Goal: Task Accomplishment & Management: Use online tool/utility

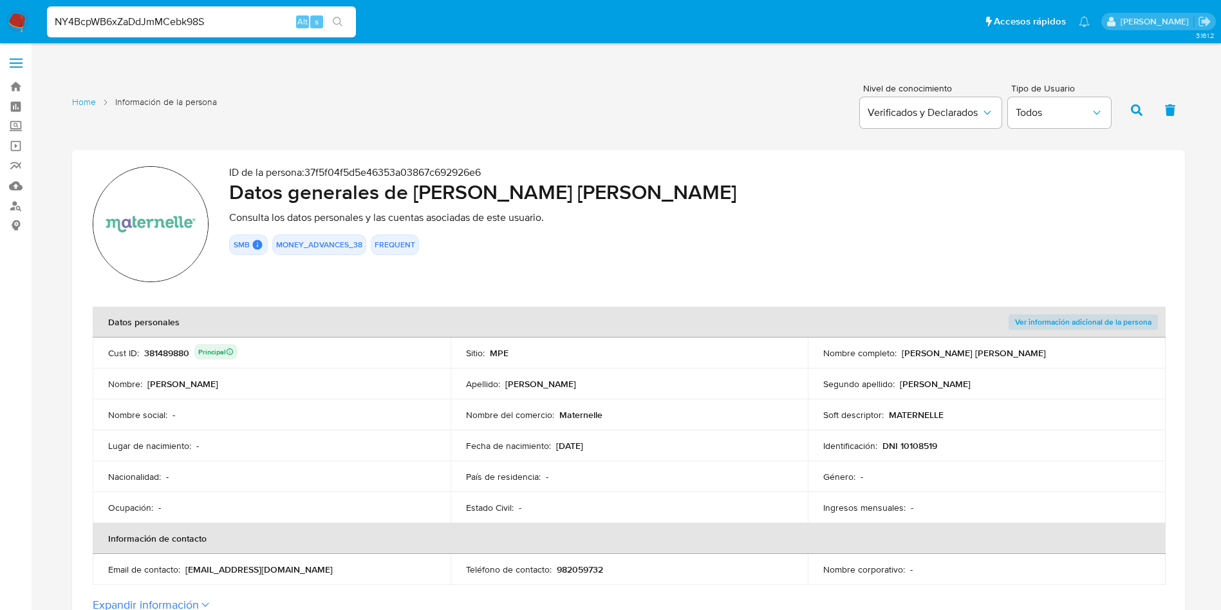
scroll to position [386, 0]
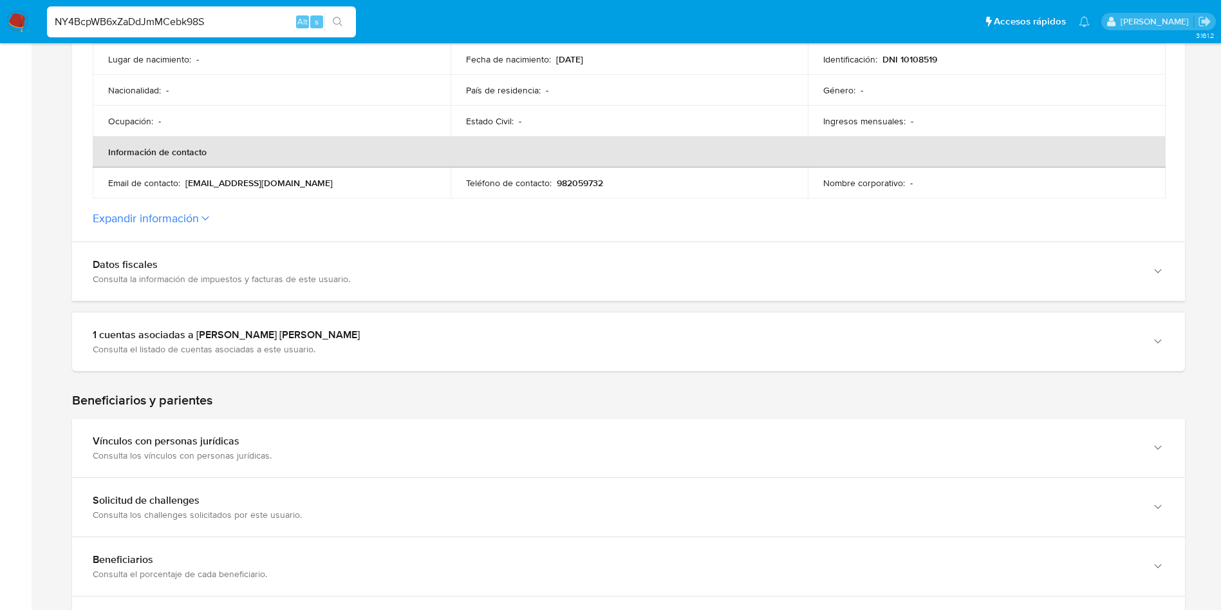
type input "NY4BcpWB6xZaDdJmMCebk98S"
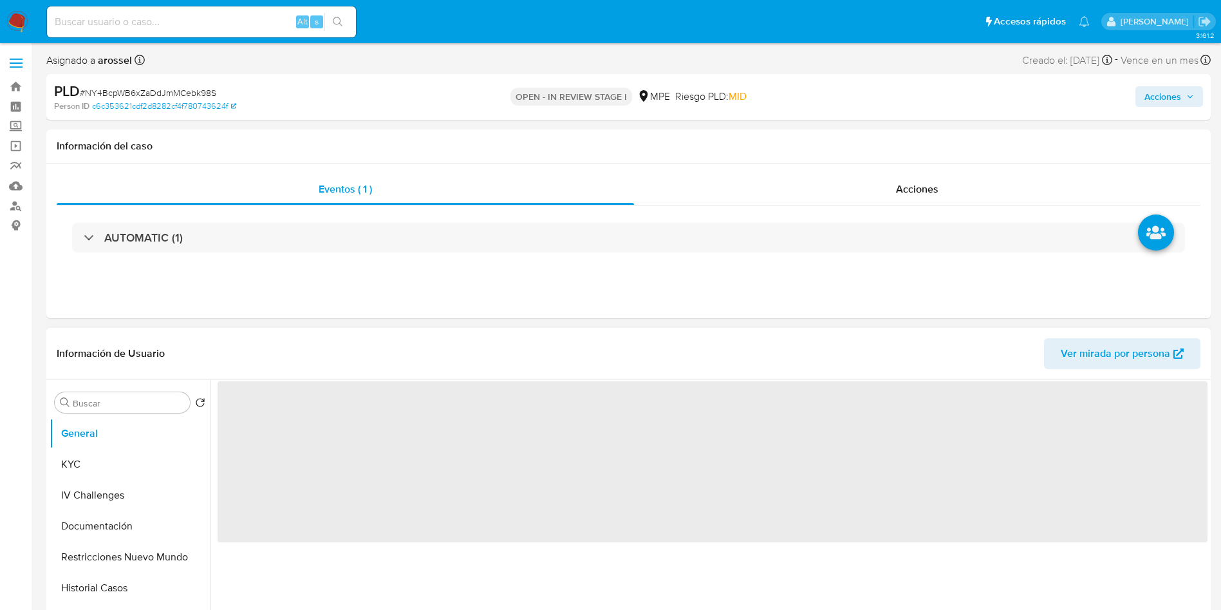
select select "10"
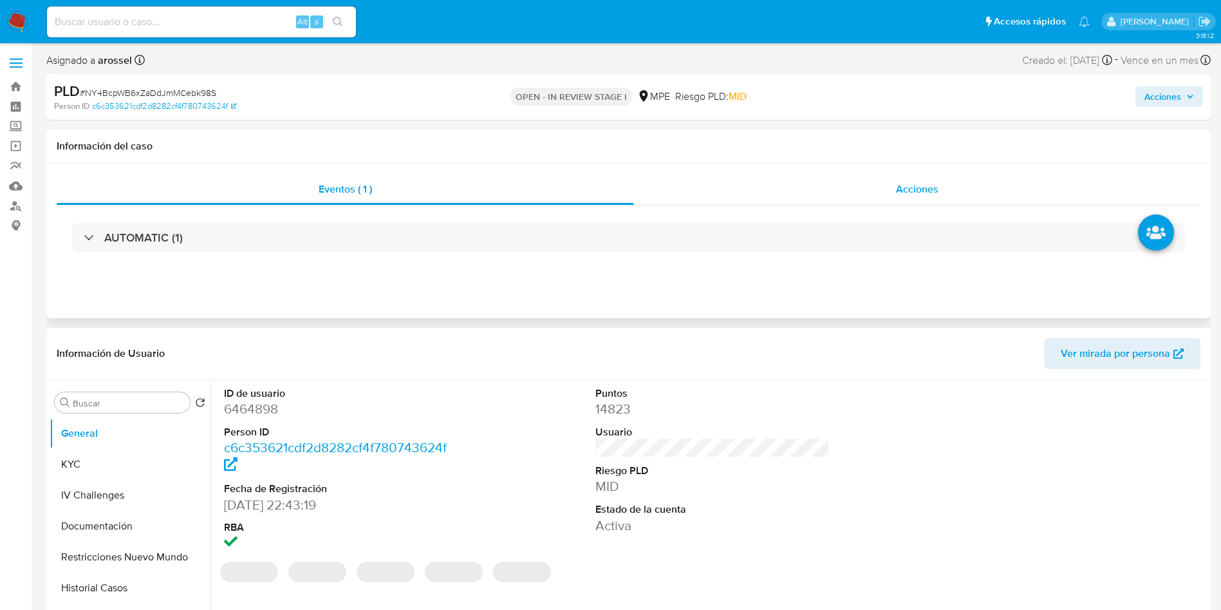
click at [948, 196] on div "Acciones" at bounding box center [917, 189] width 567 height 31
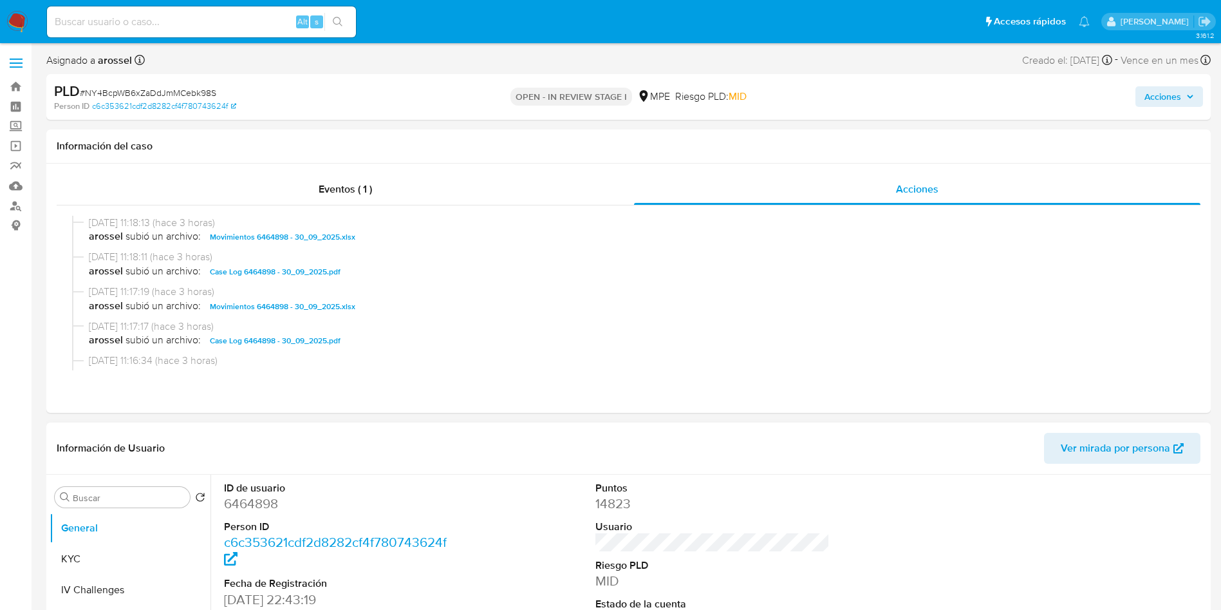
drag, startPoint x: 1082, startPoint y: 104, endPoint x: 1066, endPoint y: 113, distance: 18.8
click at [1082, 103] on div "Acciones" at bounding box center [1013, 97] width 380 height 30
click at [1161, 104] on span "Acciones" at bounding box center [1163, 96] width 37 height 21
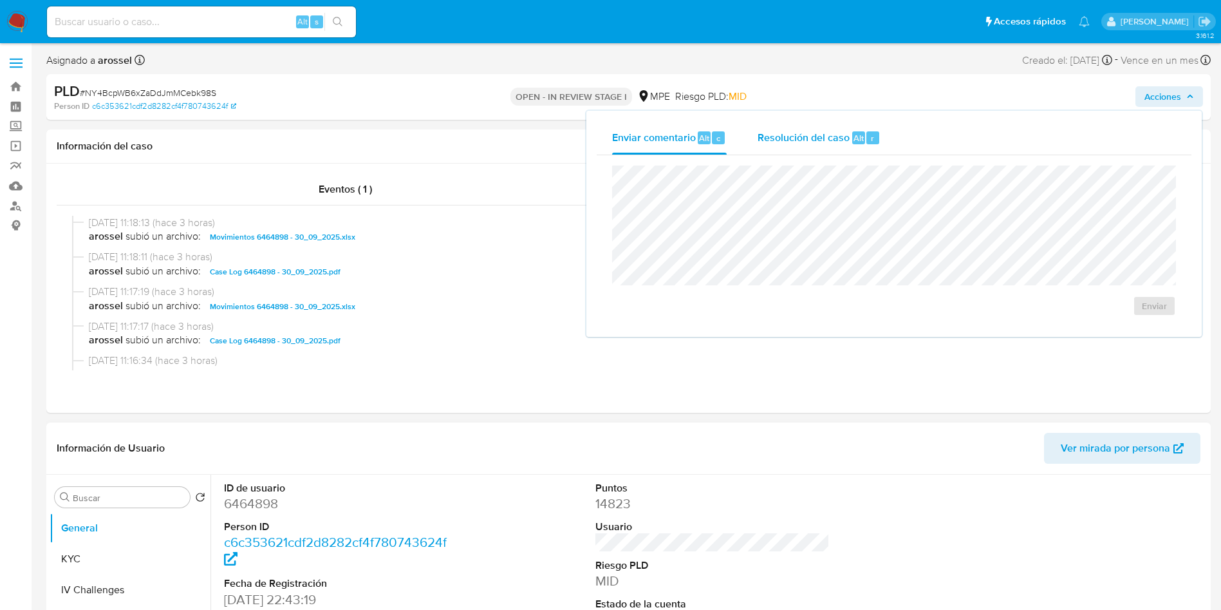
click at [854, 127] on div "Resolución del caso Alt r" at bounding box center [819, 137] width 123 height 33
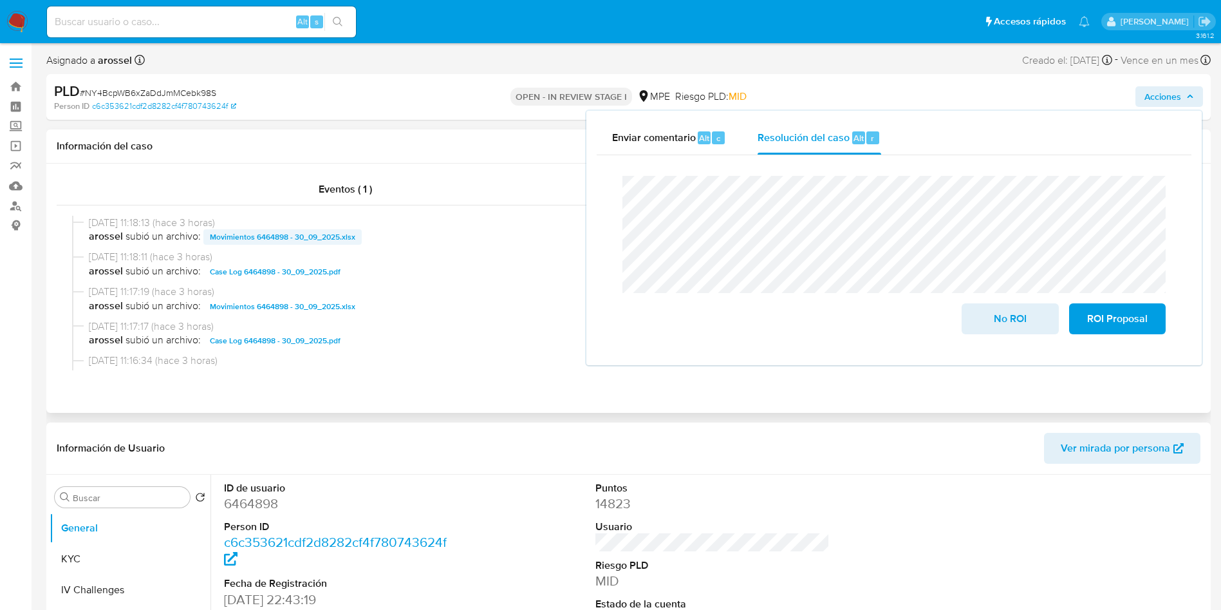
drag, startPoint x: 377, startPoint y: 241, endPoint x: 252, endPoint y: 241, distance: 124.9
click at [252, 241] on span "arossel subió un archivo: Movimientos 6464898 - 30_09_2025.xlsx" at bounding box center [634, 236] width 1091 height 15
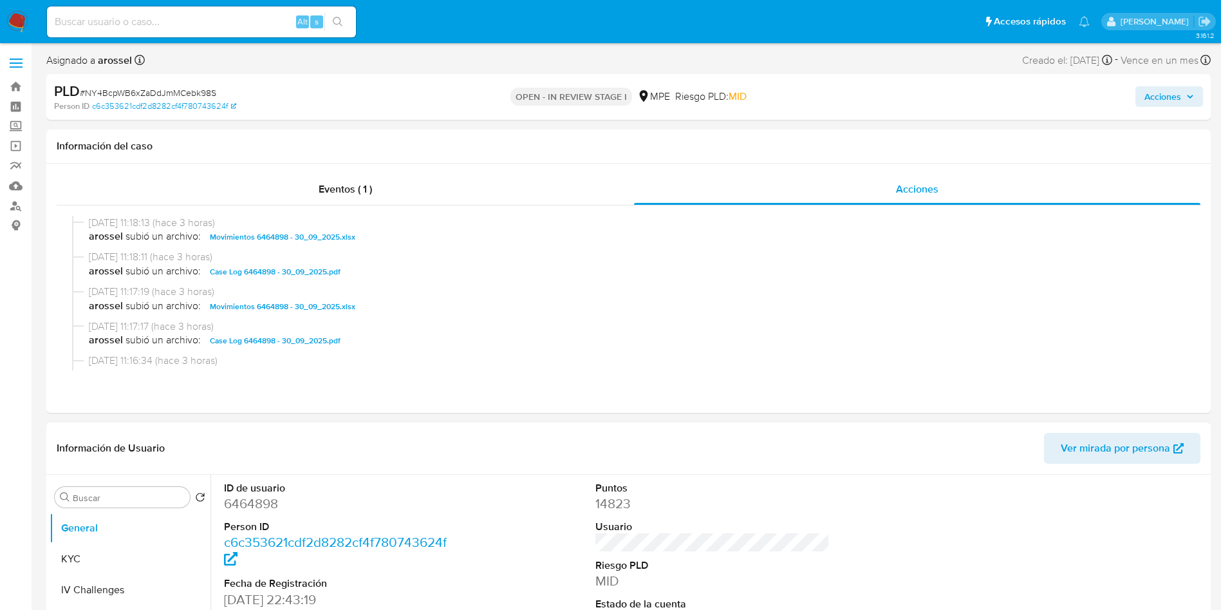
click at [1160, 89] on span "Acciones" at bounding box center [1163, 96] width 37 height 21
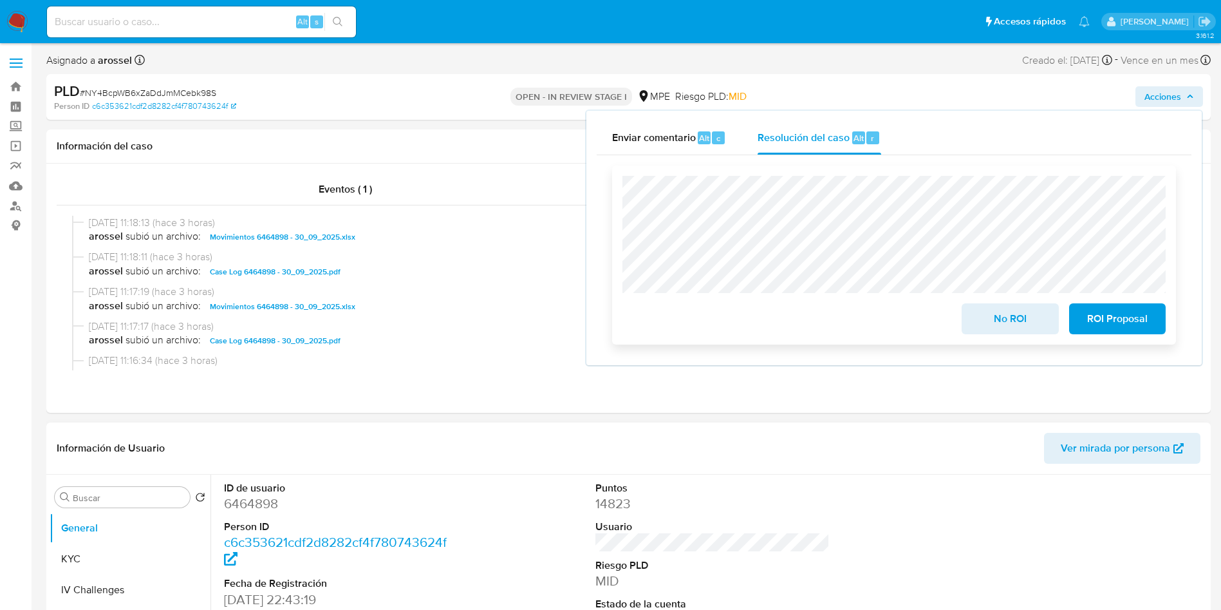
click at [998, 317] on span "No ROI" at bounding box center [1010, 319] width 63 height 28
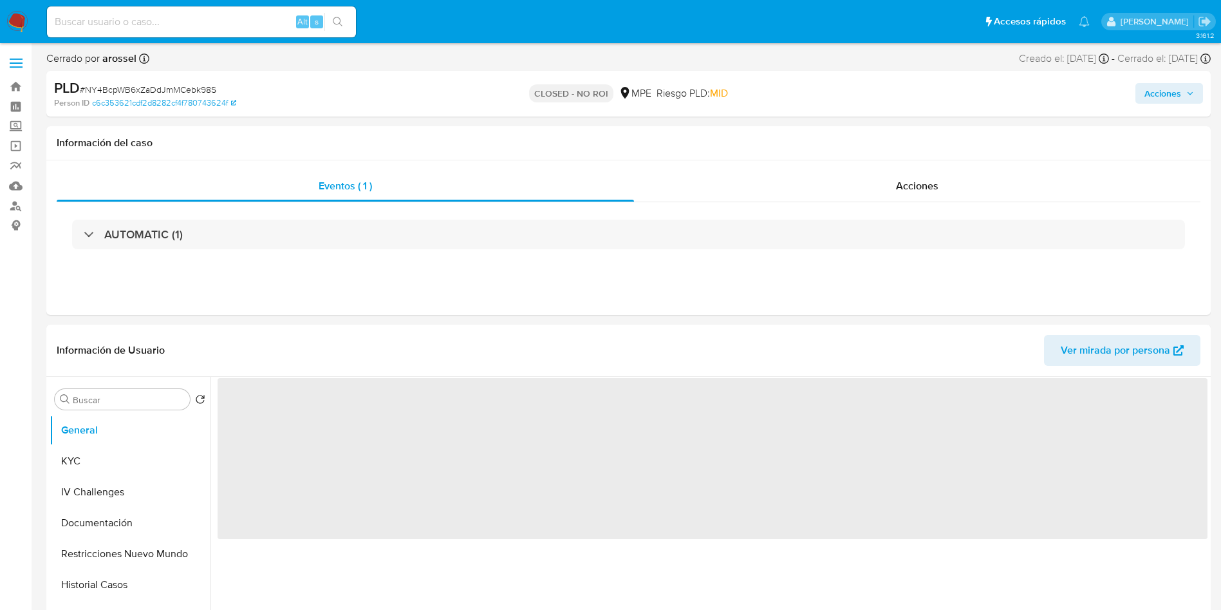
select select "10"
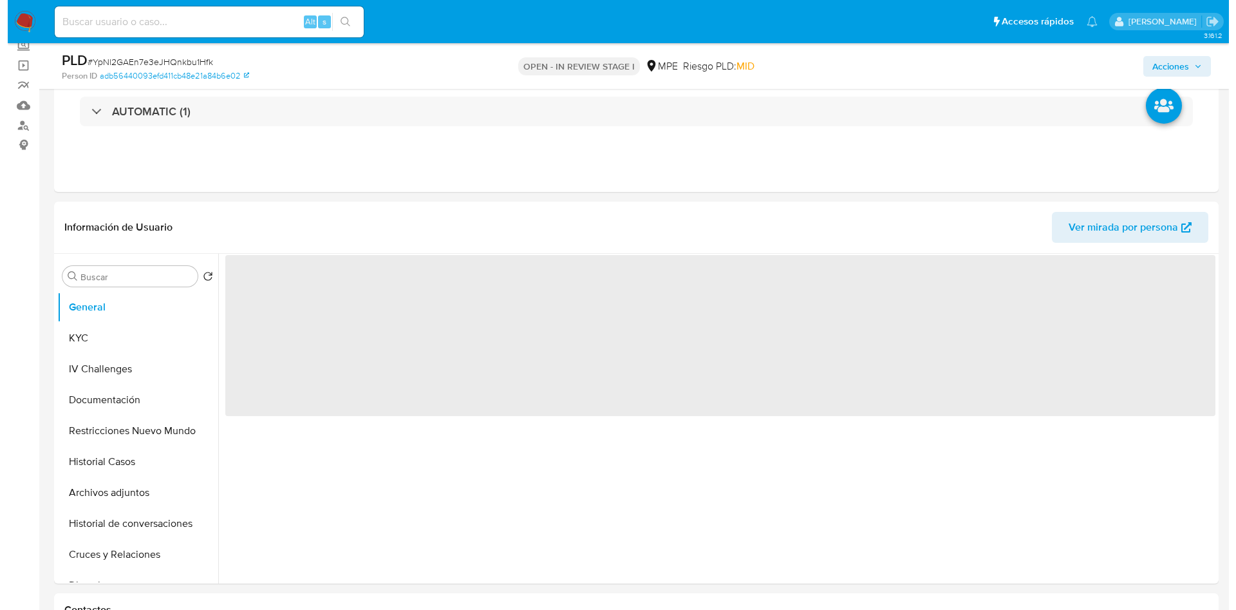
scroll to position [193, 0]
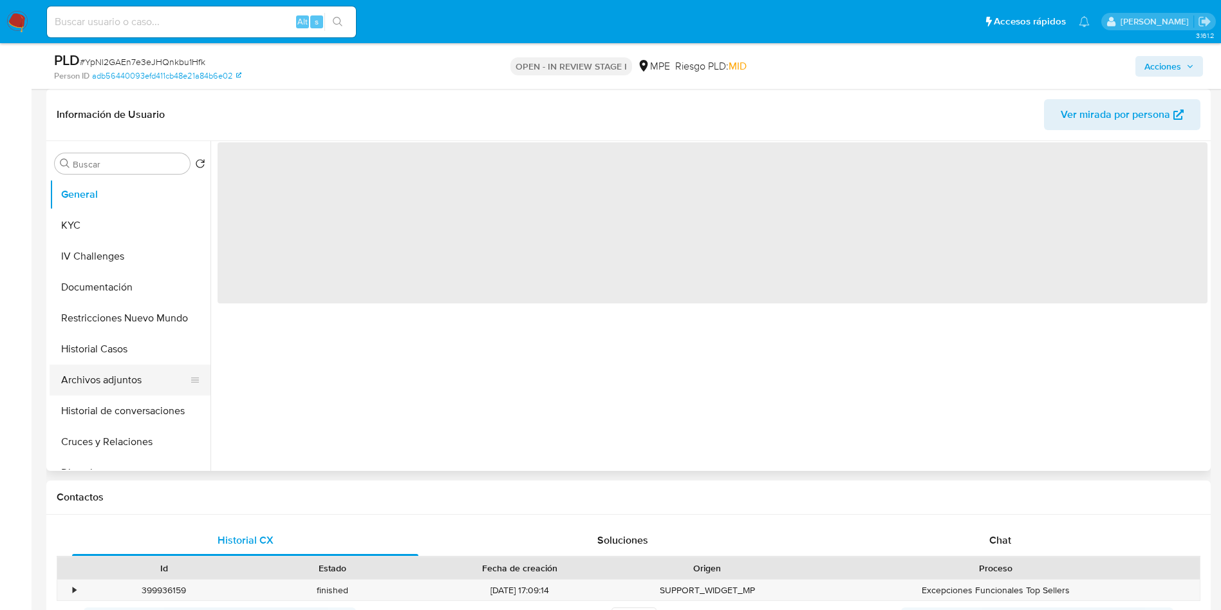
click at [138, 381] on button "Archivos adjuntos" at bounding box center [125, 379] width 151 height 31
select select "10"
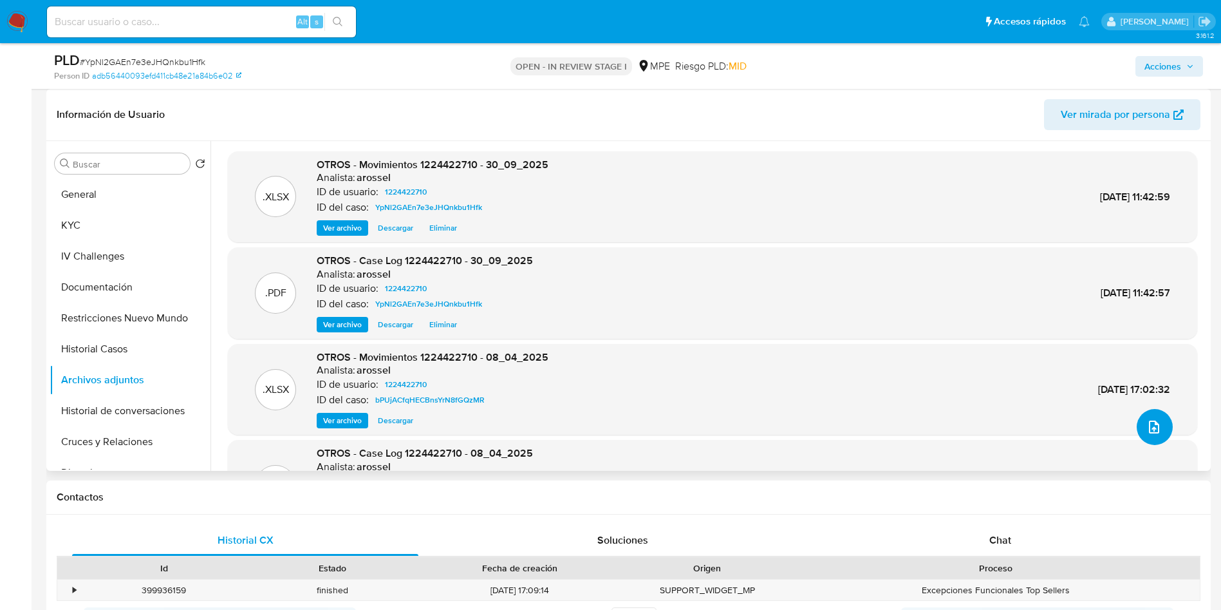
click at [1154, 420] on icon "upload-file" at bounding box center [1154, 426] width 15 height 15
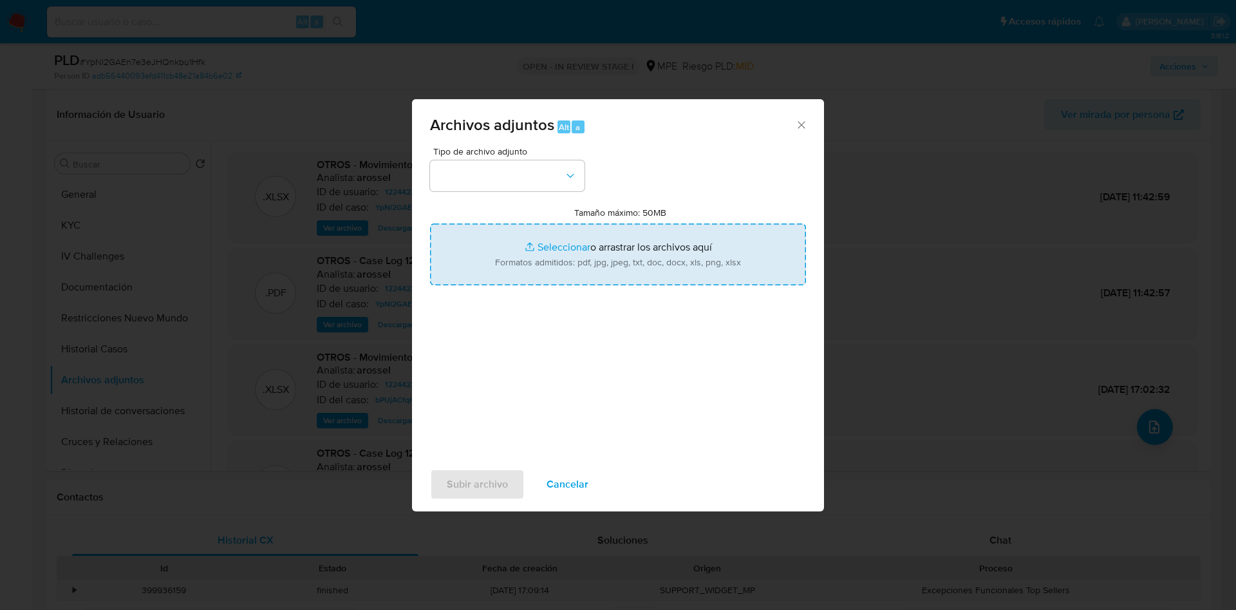
click at [634, 262] on input "Tamaño máximo: 50MB Seleccionar archivos" at bounding box center [618, 254] width 376 height 62
type input "C:\fakepath\Case Log 1224422710 - 30_09_2025.pdf"
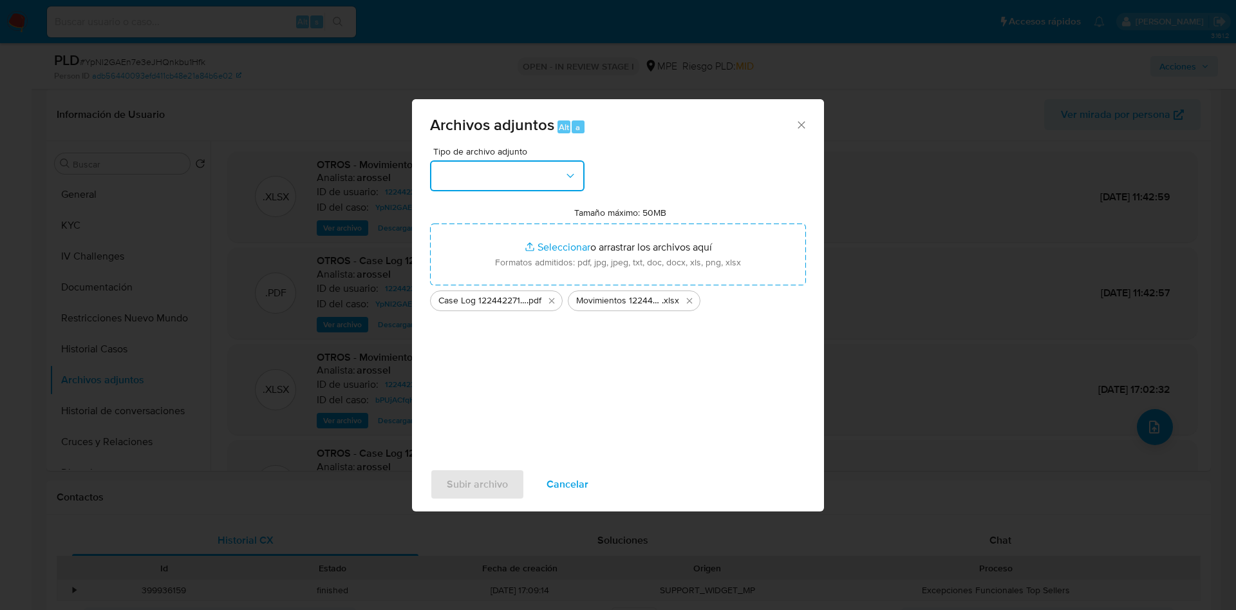
click at [493, 176] on button "button" at bounding box center [507, 175] width 155 height 31
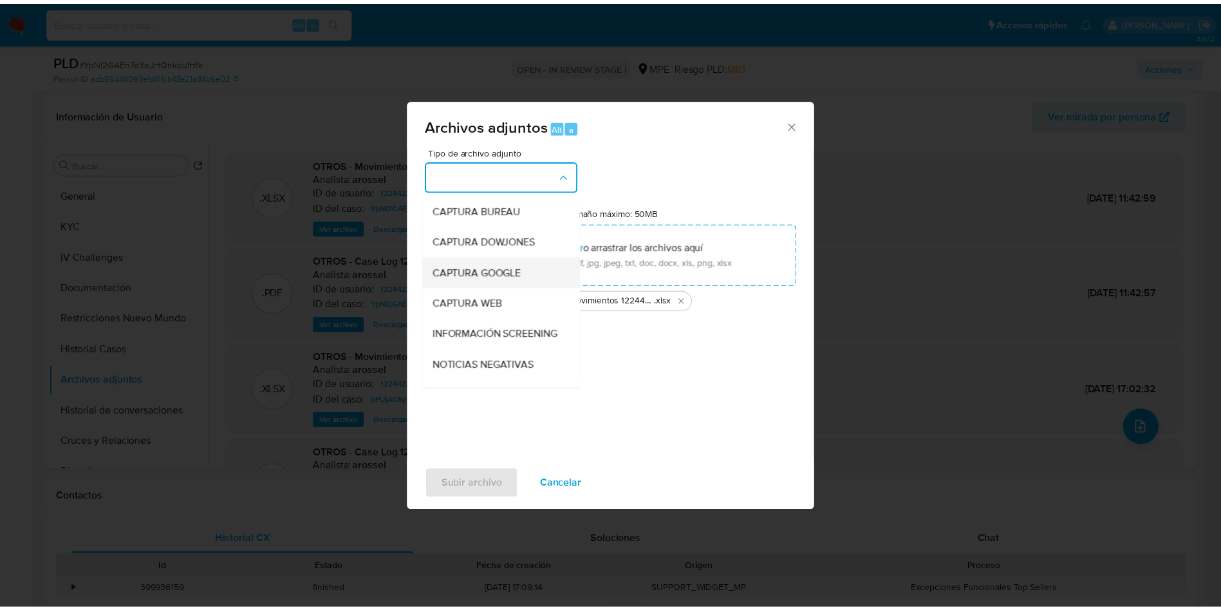
scroll to position [97, 0]
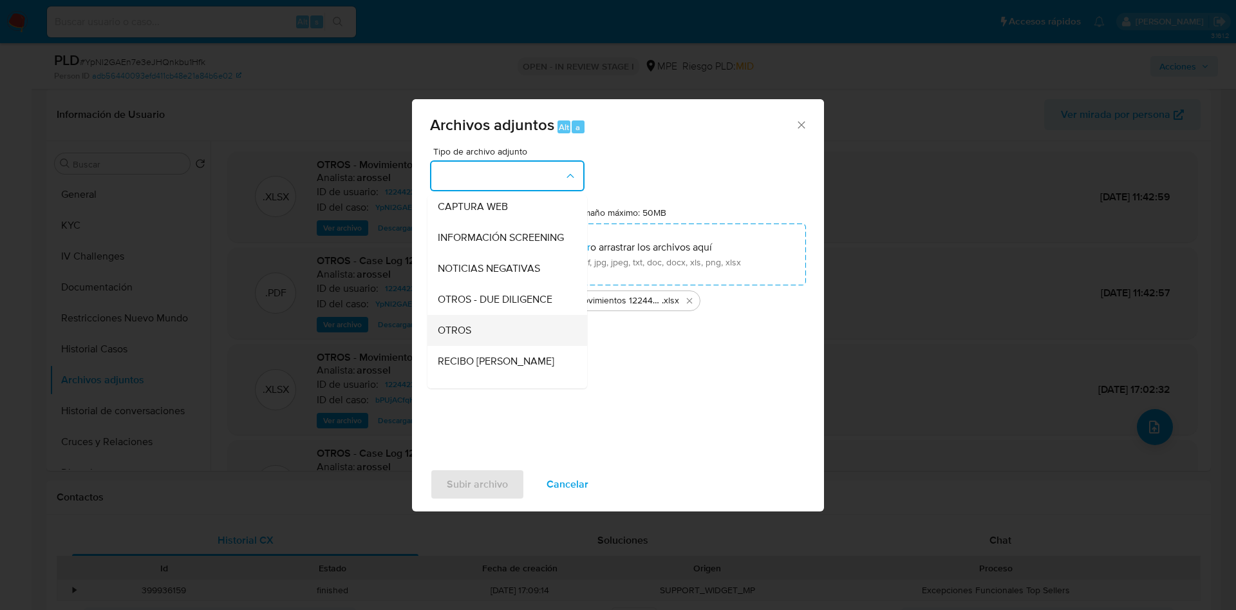
click at [469, 337] on span "OTROS" at bounding box center [454, 330] width 33 height 13
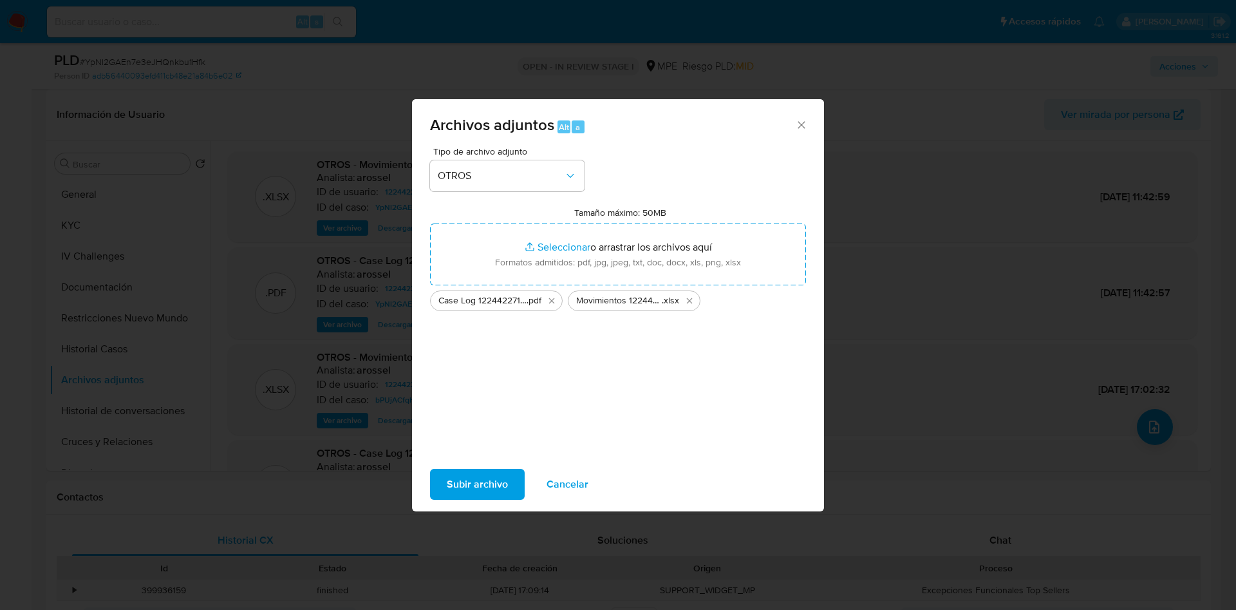
click at [476, 489] on span "Subir archivo" at bounding box center [477, 484] width 61 height 28
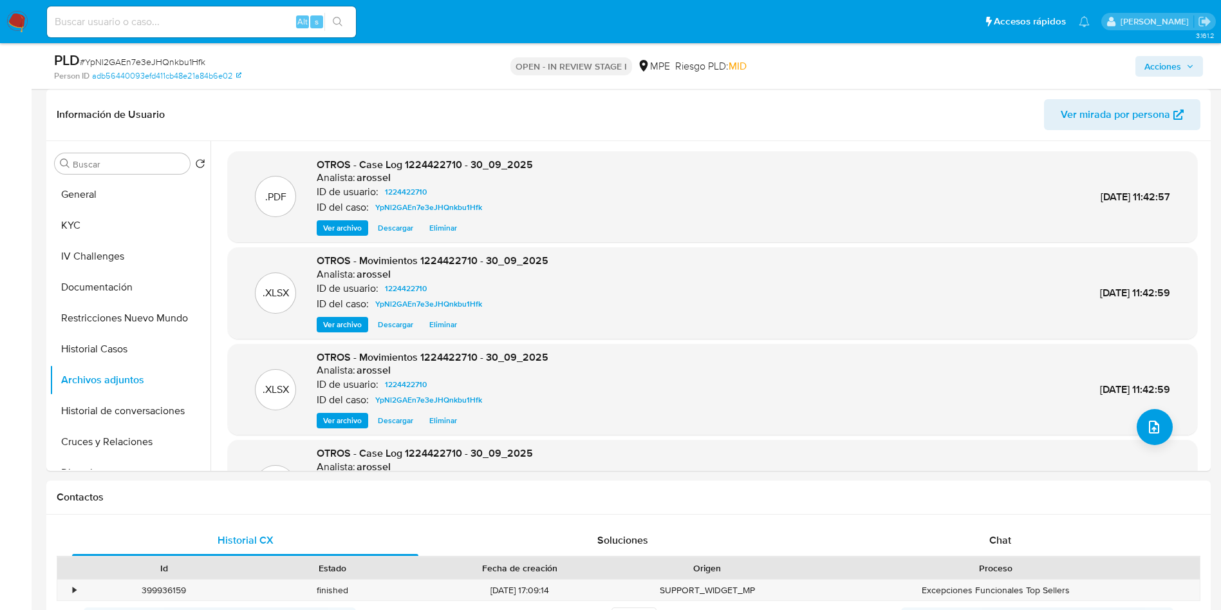
click at [1143, 73] on button "Acciones" at bounding box center [1170, 66] width 68 height 21
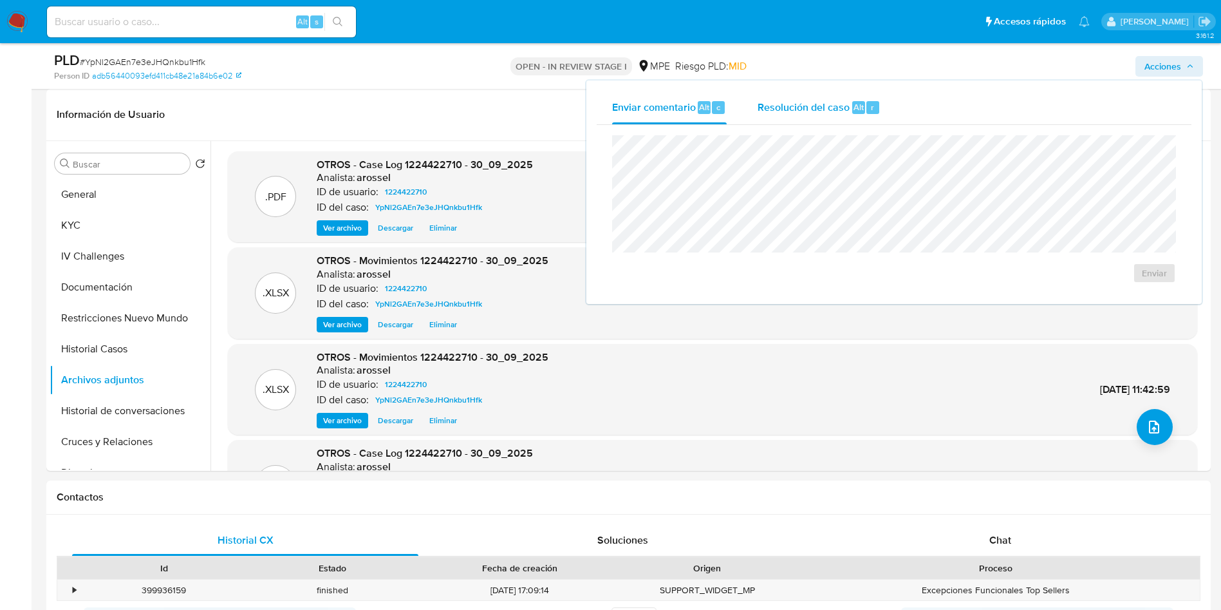
click at [803, 106] on span "Resolución del caso" at bounding box center [804, 106] width 92 height 15
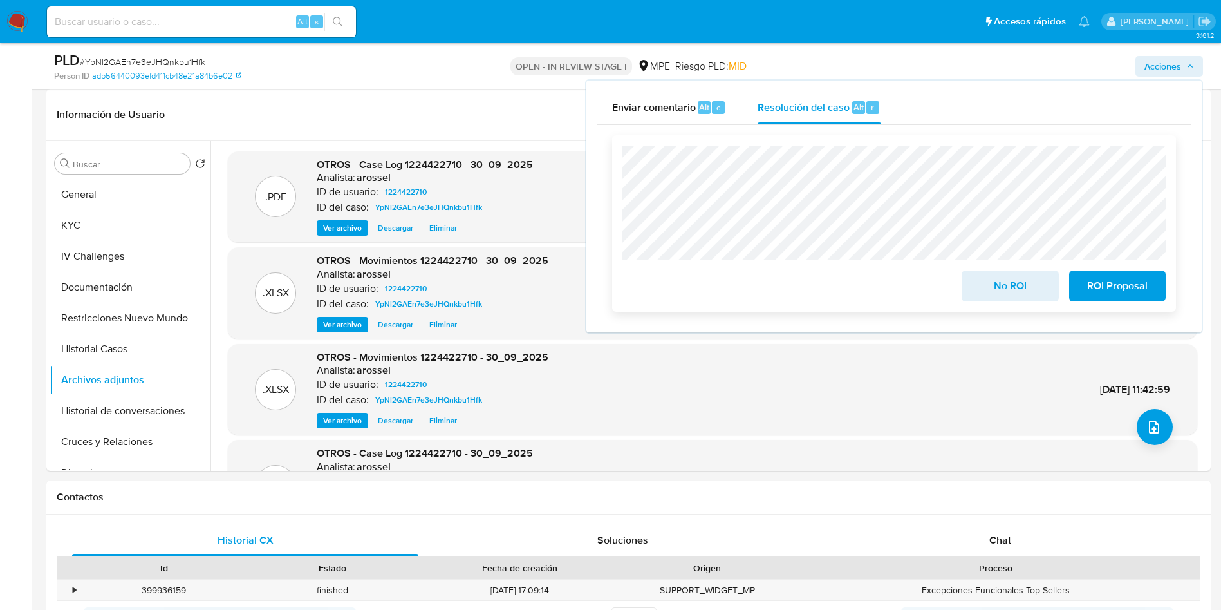
click at [984, 280] on span "No ROI" at bounding box center [1010, 286] width 63 height 28
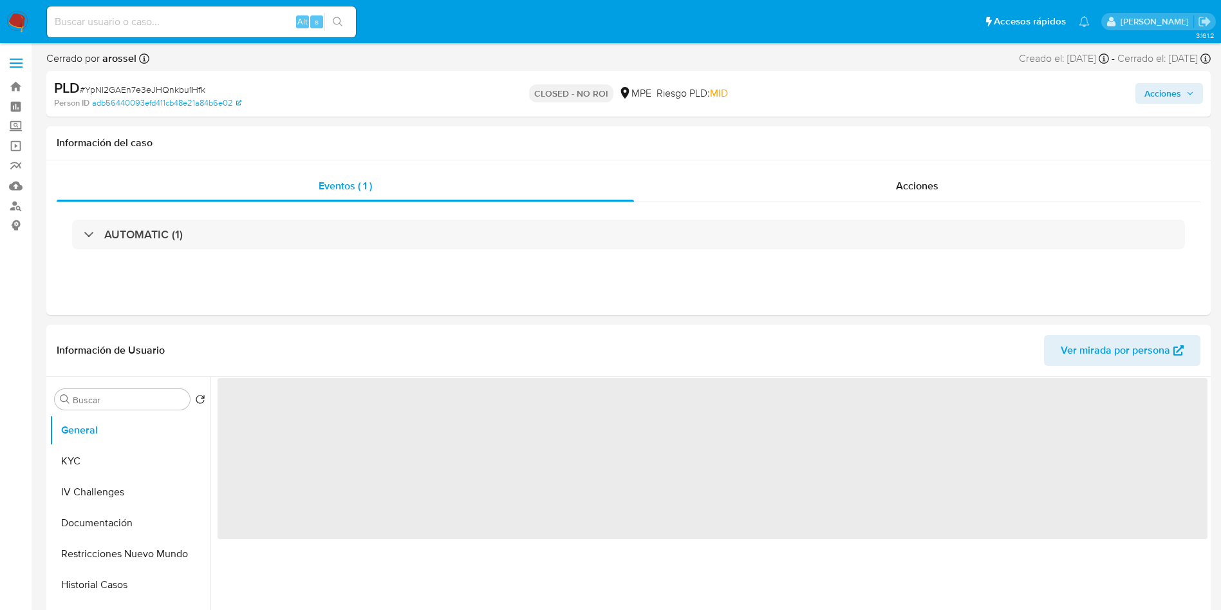
select select "10"
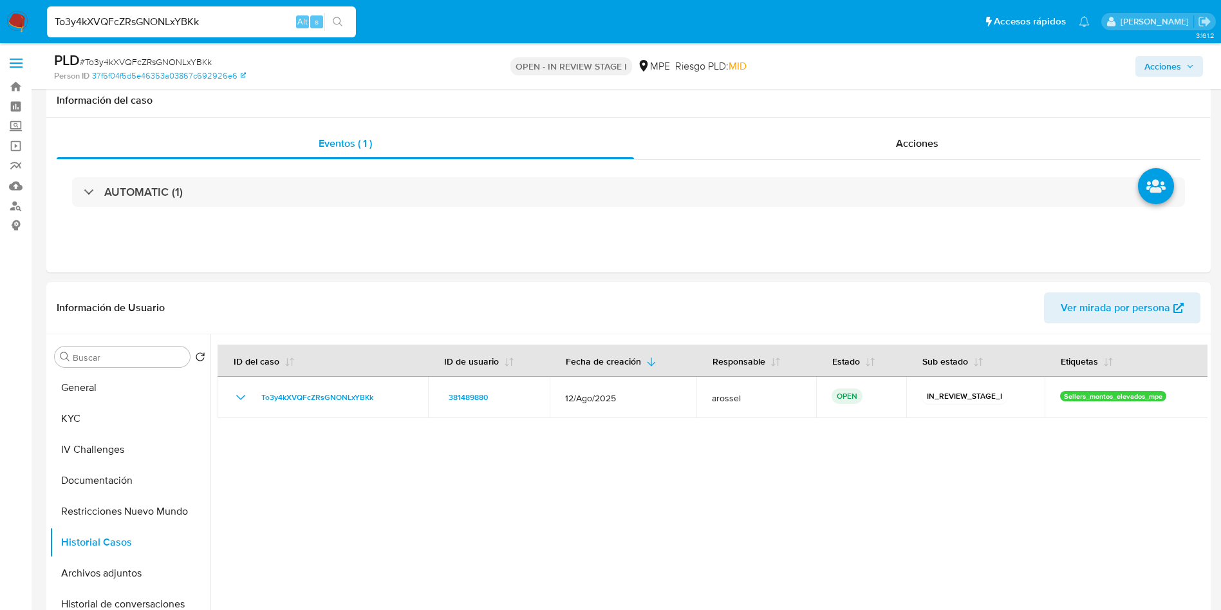
select select "10"
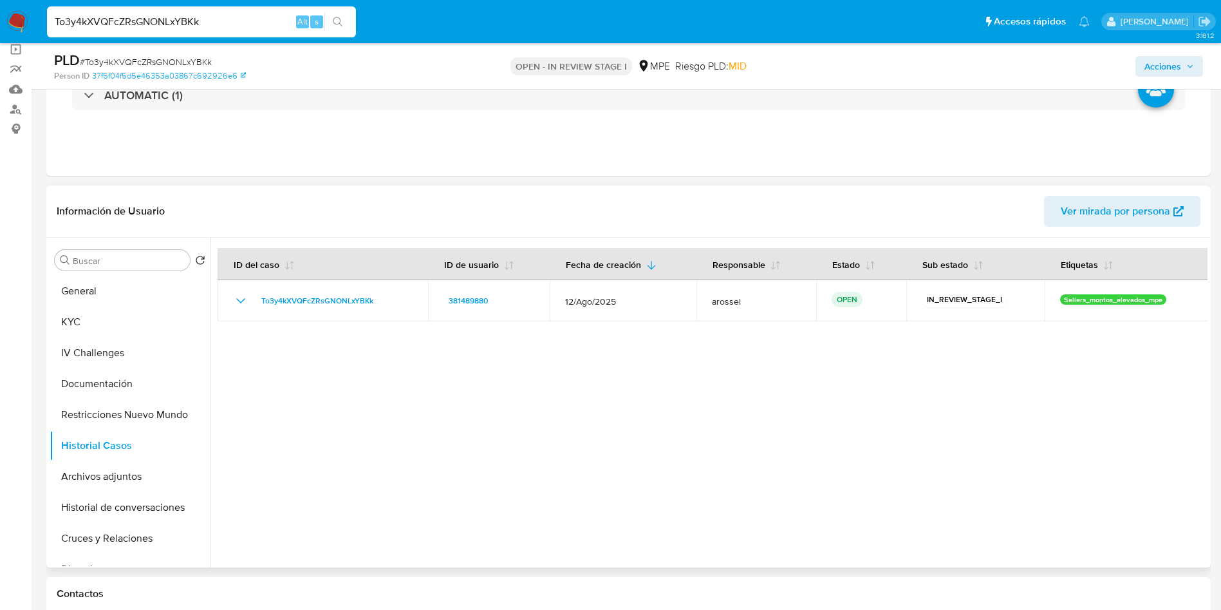
click at [1120, 214] on span "Ver mirada por persona" at bounding box center [1115, 211] width 109 height 31
click at [93, 302] on button "General" at bounding box center [125, 291] width 151 height 31
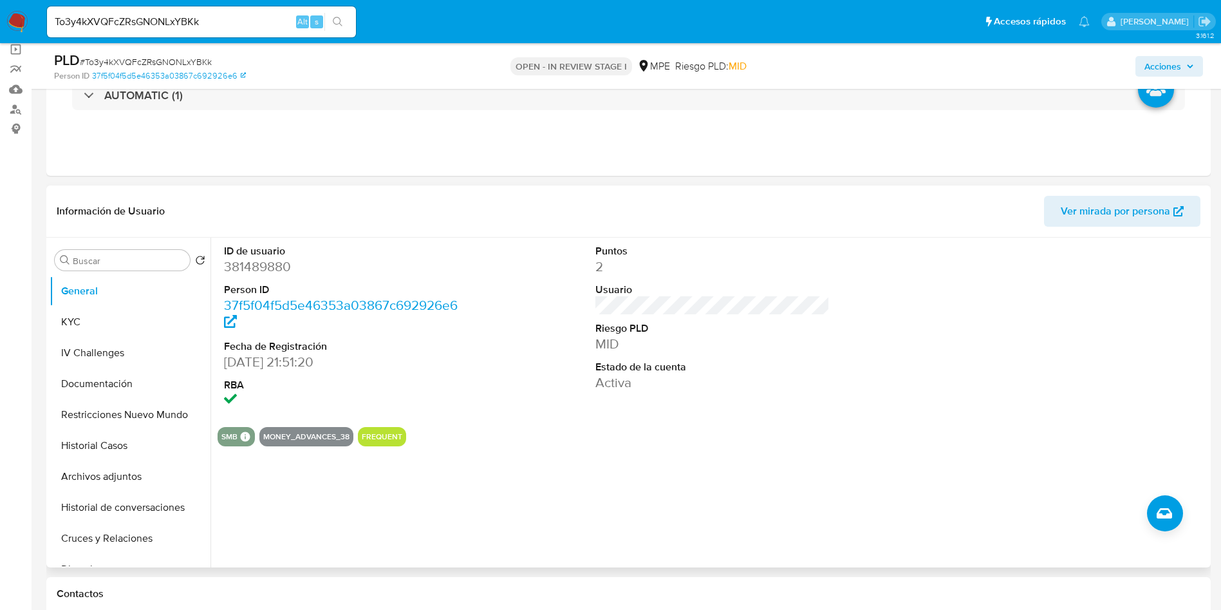
click at [255, 271] on dd "381489880" at bounding box center [341, 267] width 235 height 18
copy dd "381489880"
click at [132, 436] on button "Historial Casos" at bounding box center [125, 445] width 151 height 31
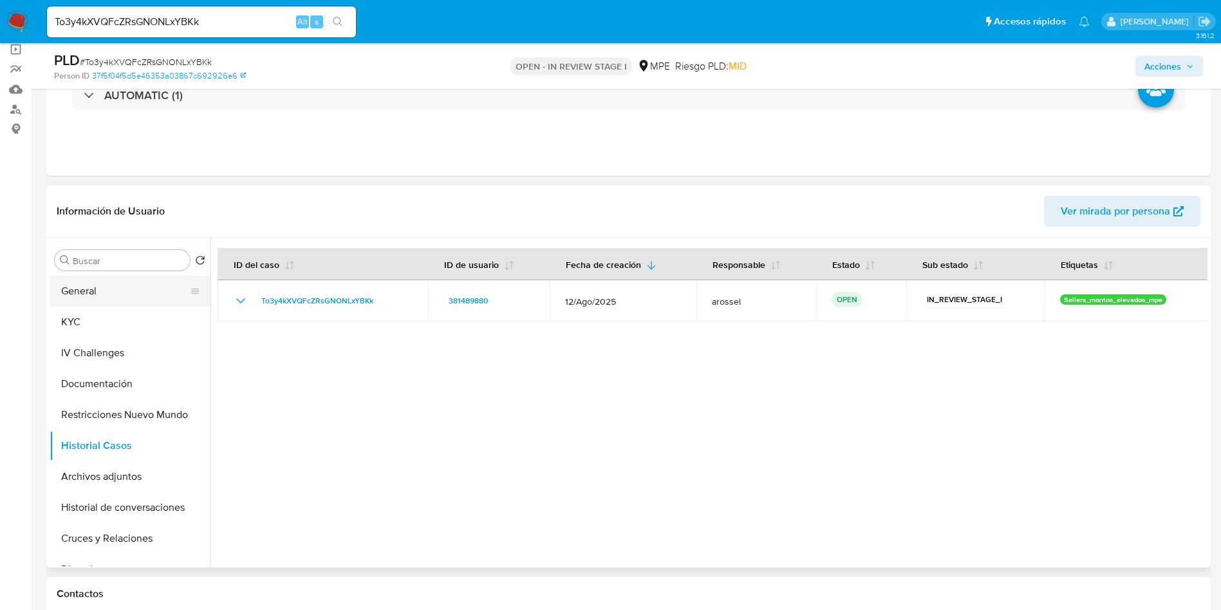
click at [117, 294] on button "General" at bounding box center [125, 291] width 151 height 31
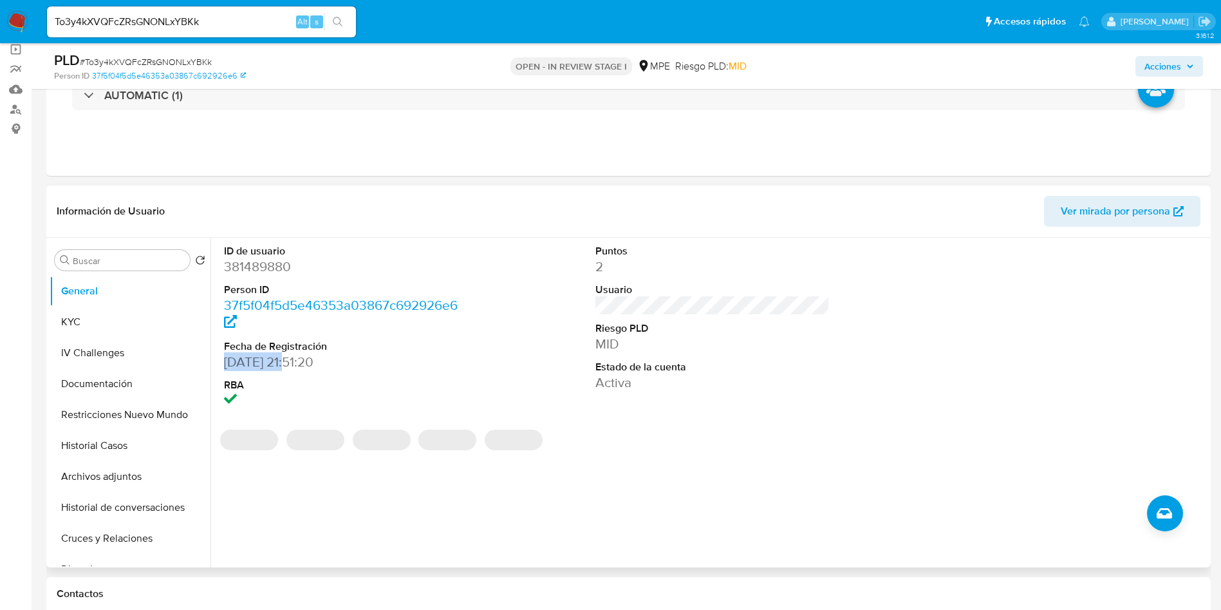
drag, startPoint x: 225, startPoint y: 364, endPoint x: 284, endPoint y: 362, distance: 59.3
click at [285, 364] on dd "31/07/2019 21:51:20" at bounding box center [341, 362] width 235 height 18
copy dd "31/07/2019"
click at [209, 55] on span "# To3y4kXVQFcZRsGNONLxYBKk" at bounding box center [146, 61] width 132 height 13
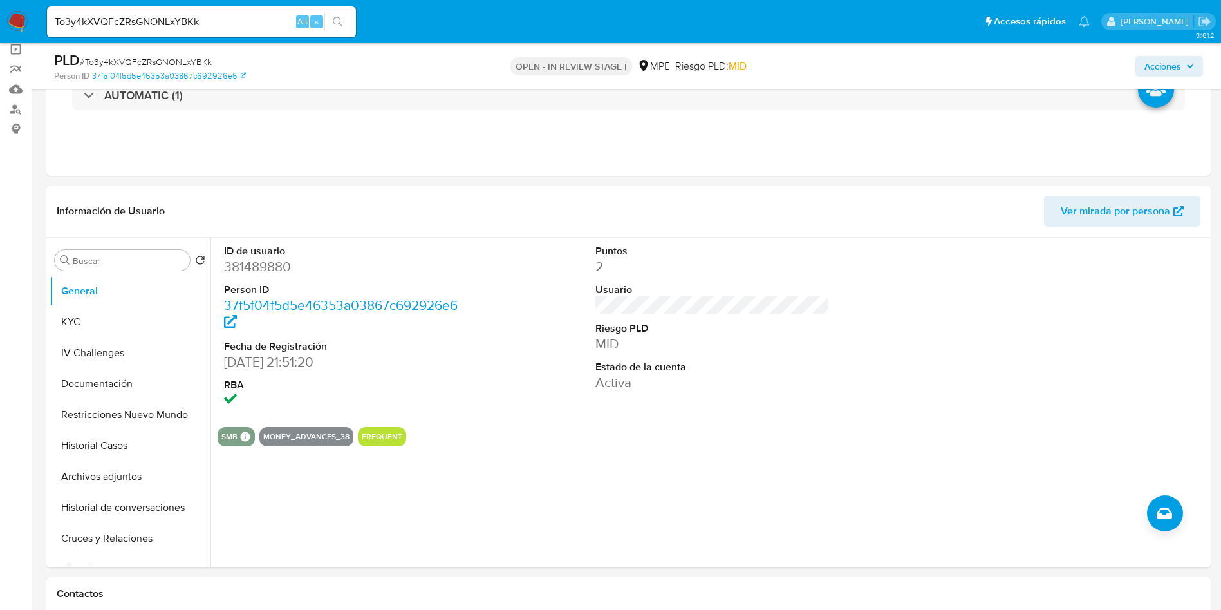
click at [209, 55] on span "# To3y4kXVQFcZRsGNONLxYBKk" at bounding box center [146, 61] width 132 height 13
click at [202, 59] on span "# To3y4kXVQFcZRsGNONLxYBKk" at bounding box center [146, 61] width 132 height 13
click at [202, 57] on span "# To3y4kXVQFcZRsGNONLxYBKk" at bounding box center [146, 61] width 132 height 13
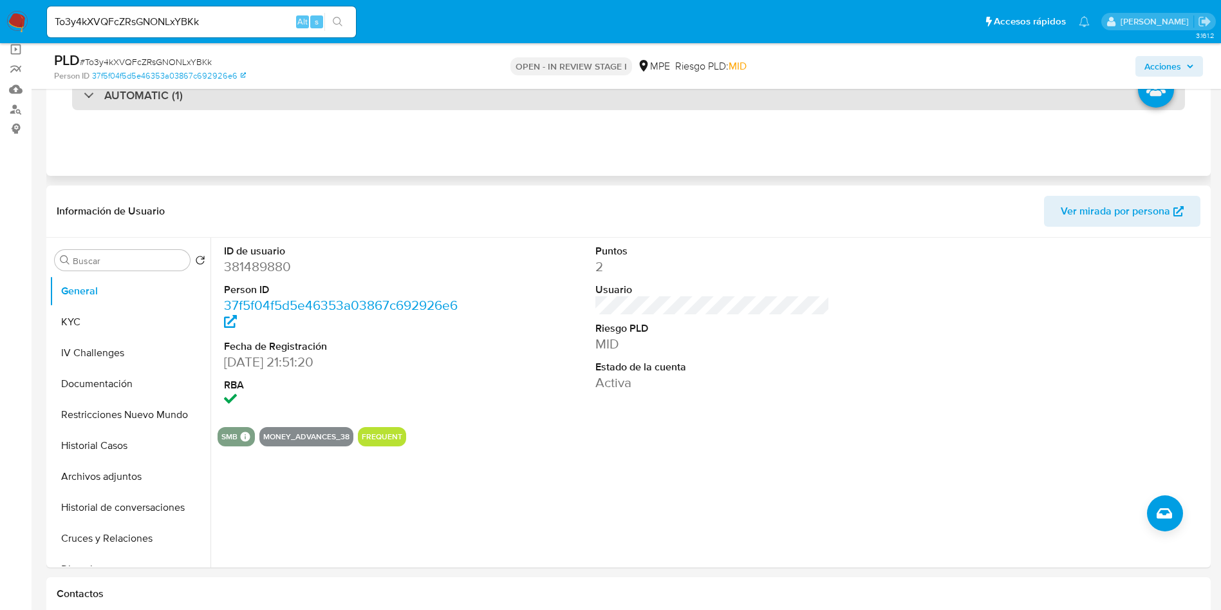
click at [214, 93] on div "AUTOMATIC (1)" at bounding box center [628, 95] width 1113 height 30
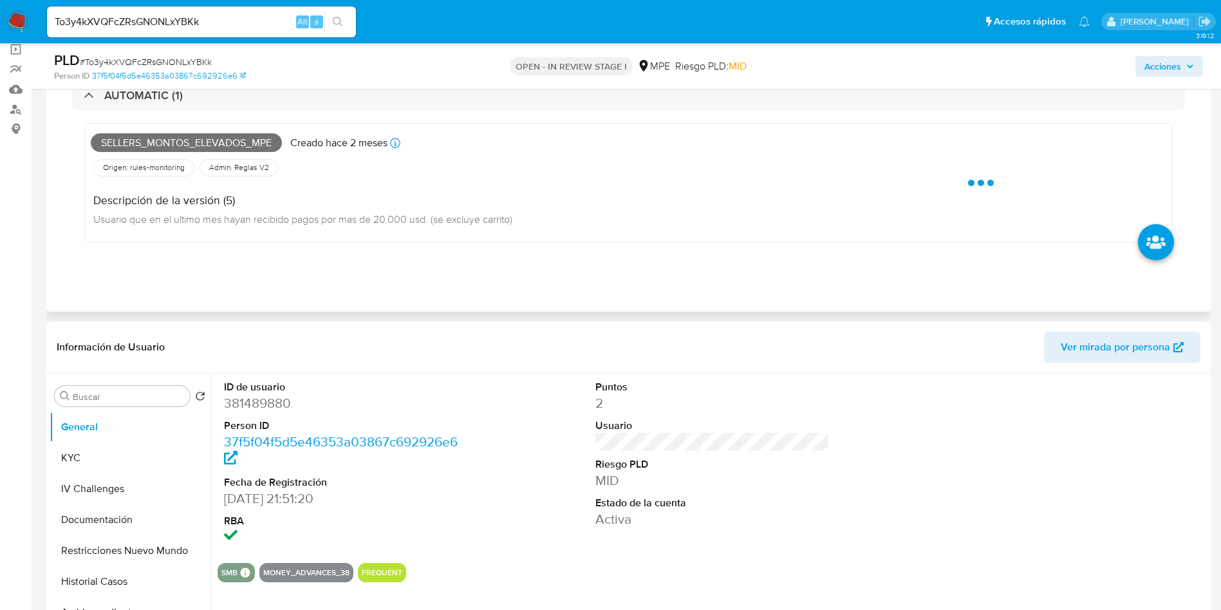
click at [167, 146] on span "Sellers_montos_elevados_mpe" at bounding box center [186, 142] width 191 height 19
click at [167, 144] on span "Sellers_montos_elevados_mpe" at bounding box center [186, 142] width 191 height 19
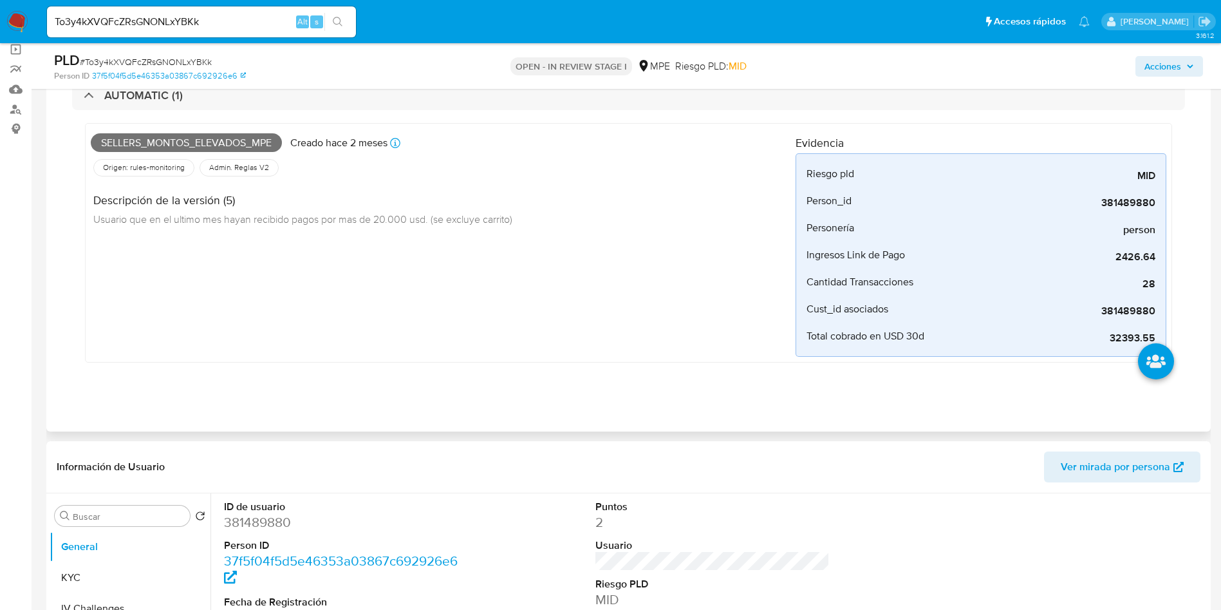
click at [203, 142] on span "Sellers_montos_elevados_mpe" at bounding box center [186, 142] width 191 height 19
copy span "Sellers_montos_elevados_mpe"
click at [164, 59] on span "# To3y4kXVQFcZRsGNONLxYBKk" at bounding box center [146, 61] width 132 height 13
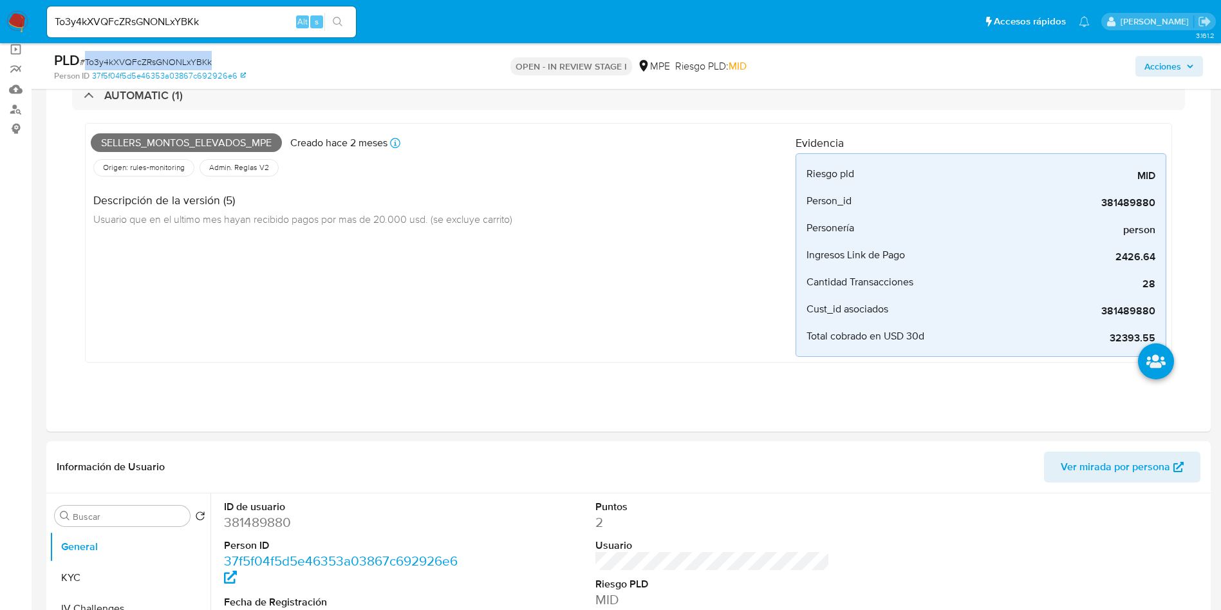
copy span "To3y4kXVQFcZRsGNONLxYBKk"
click at [155, 588] on button "KYC" at bounding box center [125, 577] width 151 height 31
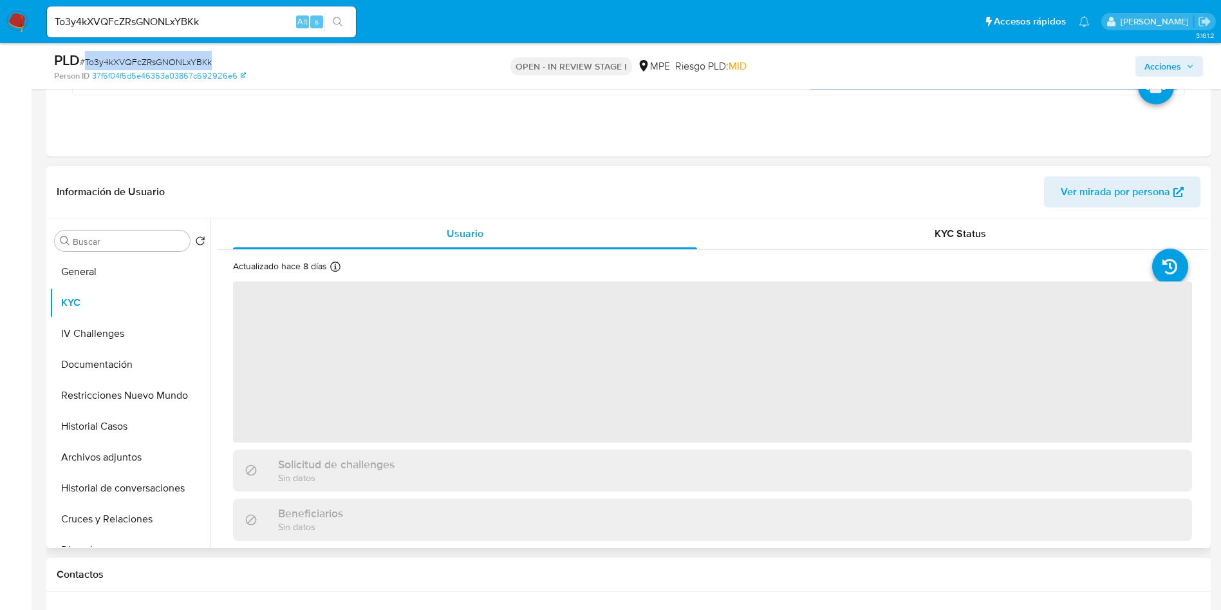
scroll to position [386, 0]
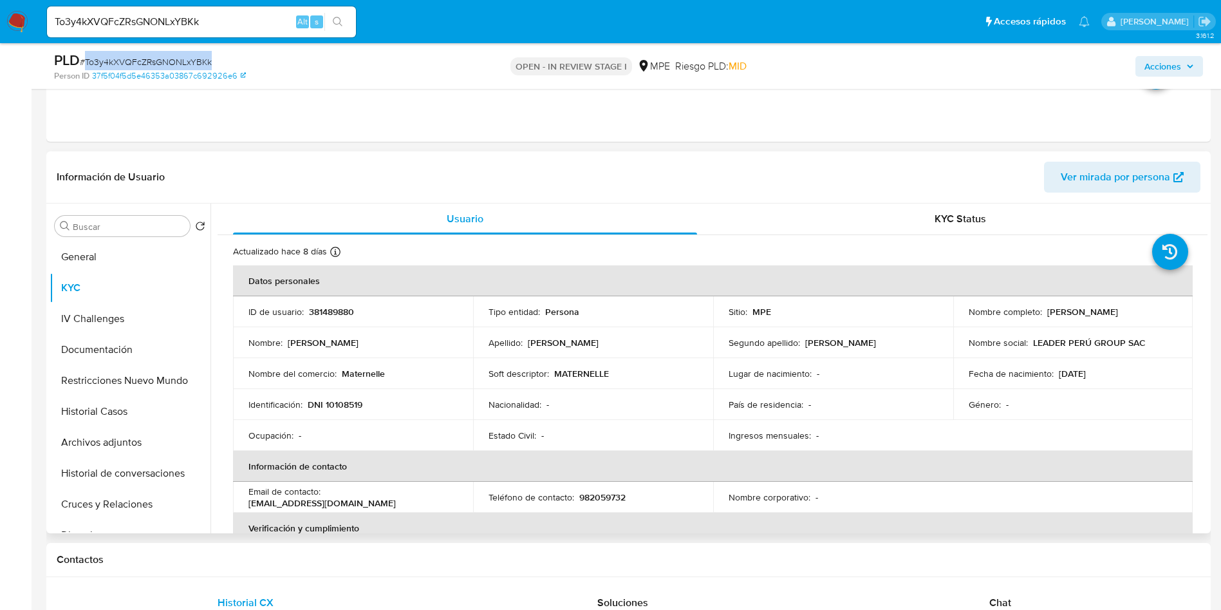
drag, startPoint x: 1044, startPoint y: 315, endPoint x: 1174, endPoint y: 312, distance: 129.4
click at [1174, 312] on td "Nombre completo : Miguel Antonio Pazos Sanchez" at bounding box center [1073, 311] width 240 height 31
copy p "Miguel Antonio Pazos Sanchez"
drag, startPoint x: 308, startPoint y: 402, endPoint x: 429, endPoint y: 385, distance: 121.6
click at [429, 385] on tbody "ID de usuario : 381489880 Tipo entidad : Persona Sitio : MPE Nombre completo : …" at bounding box center [713, 373] width 960 height 155
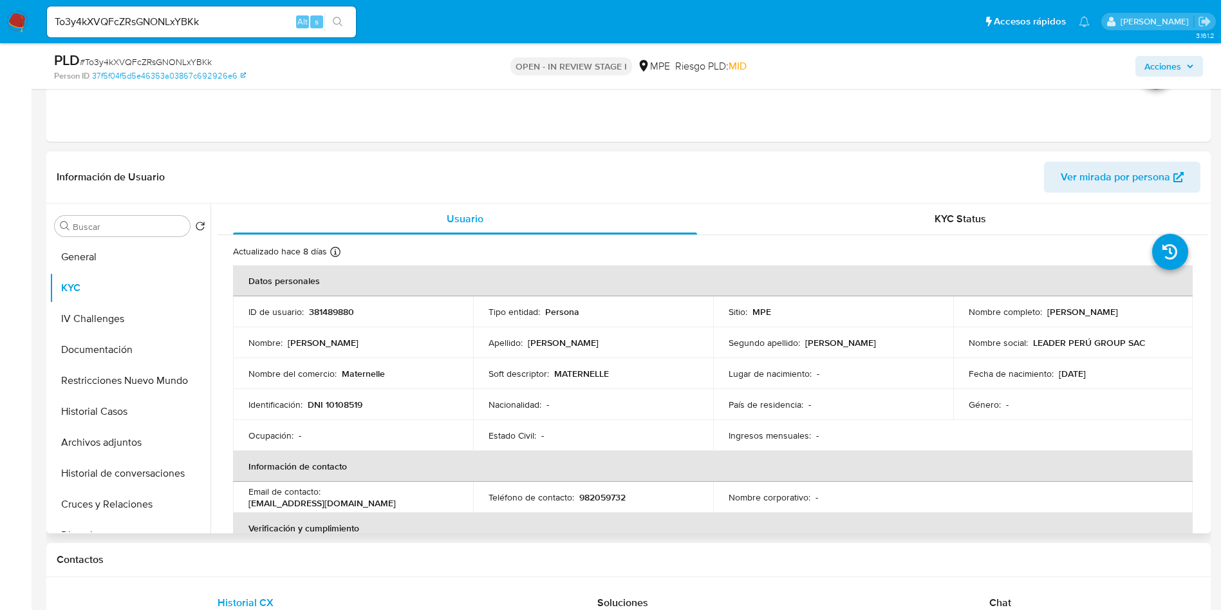
click at [354, 417] on td "Identificación : DNI 10108519" at bounding box center [353, 404] width 240 height 31
drag, startPoint x: 370, startPoint y: 409, endPoint x: 314, endPoint y: 372, distance: 67.0
click at [307, 408] on div "Identificación : DNI 10108519" at bounding box center [353, 405] width 209 height 12
copy p "DNI 10108519"
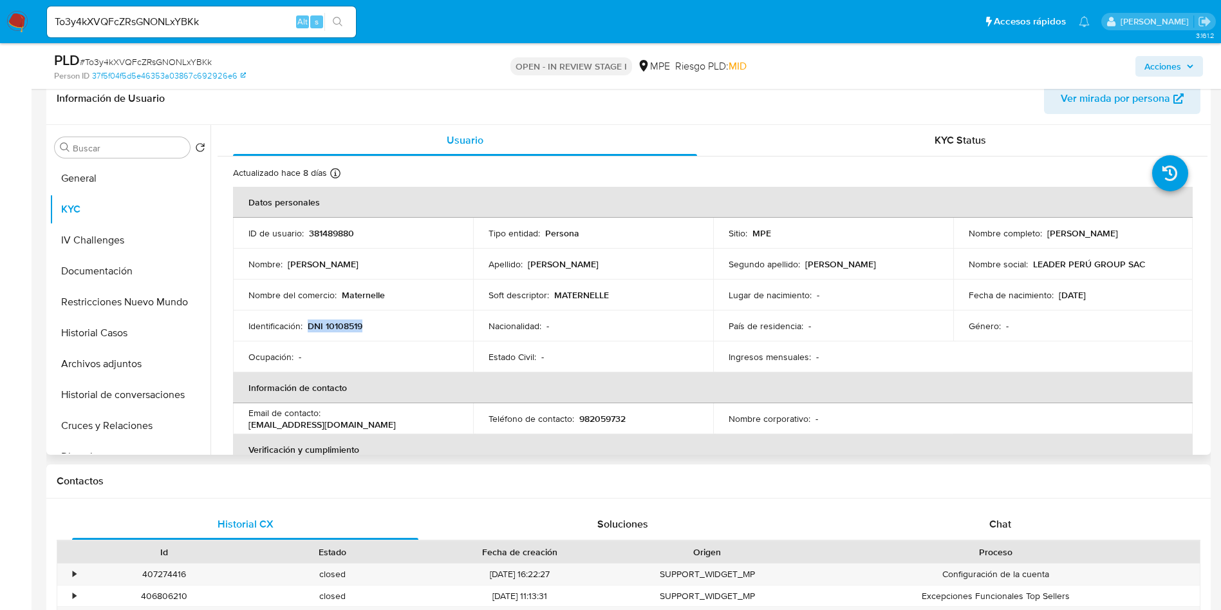
scroll to position [290, 0]
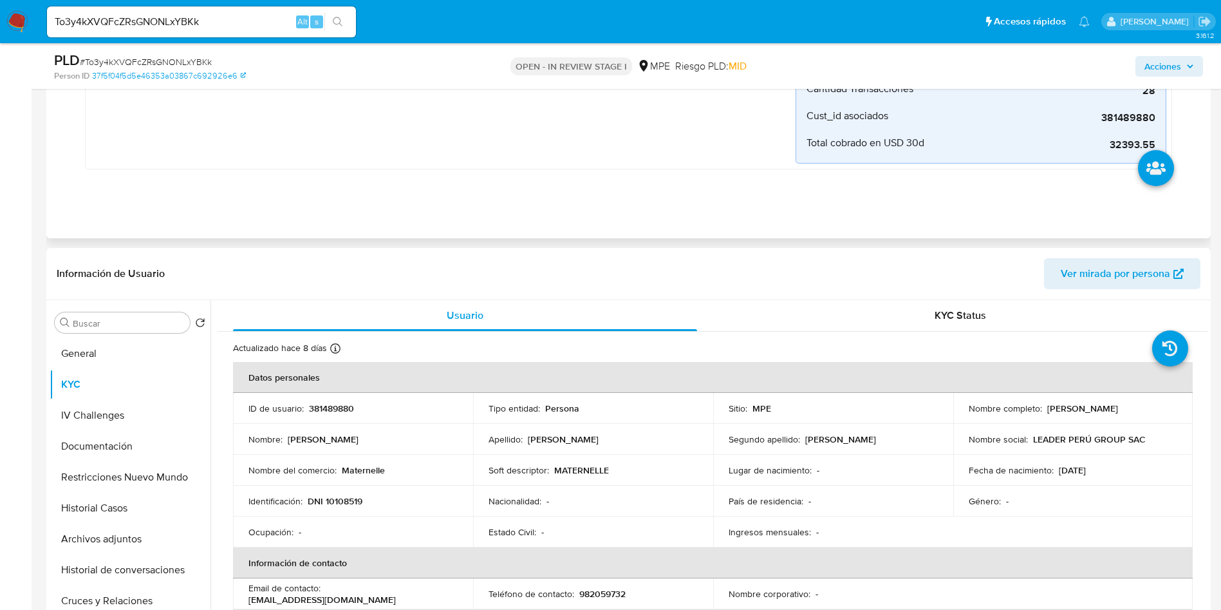
click at [647, 214] on div "Eventos ( 1 ) Acciones AUTOMATIC (1) Sellers_montos_elevados_mpe Creado hace 2 …" at bounding box center [628, 33] width 1165 height 410
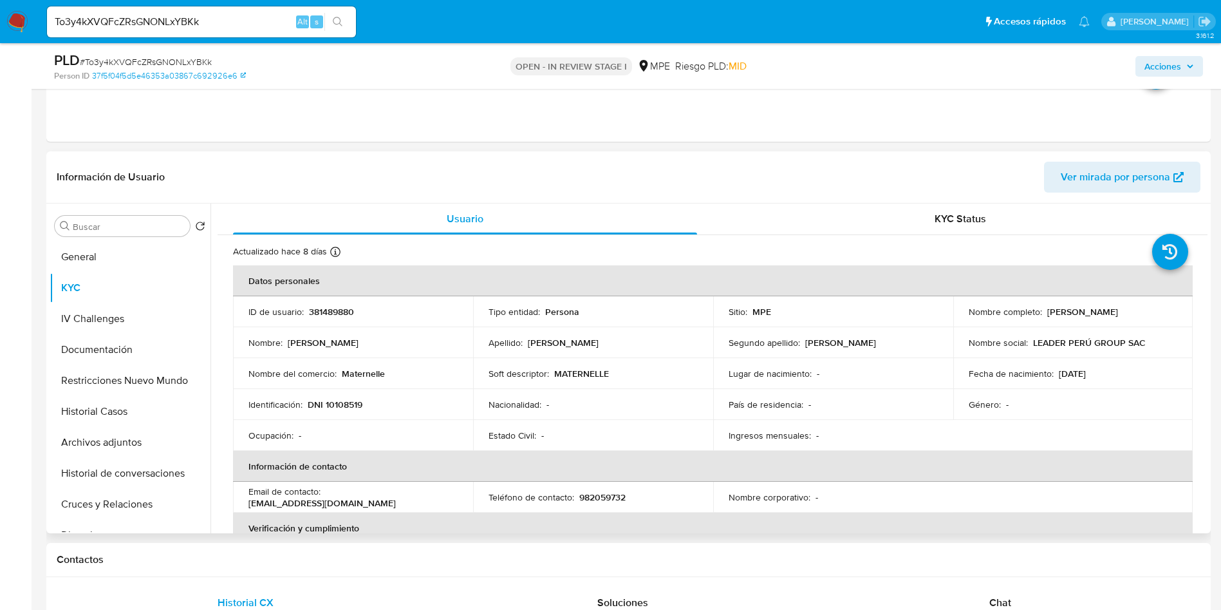
click at [1051, 255] on div "Actualizado hace 8 días Creado: 12/02/2024 14:59:42 Actualizado: 22/09/2025 21:…" at bounding box center [696, 253] width 927 height 17
click at [1078, 347] on p "LEADER PERÚ GROUP SAC" at bounding box center [1089, 343] width 113 height 12
drag, startPoint x: 1044, startPoint y: 310, endPoint x: 1176, endPoint y: 310, distance: 132.0
click at [1176, 310] on td "Nombre completo : Miguel Antonio Pazos Sanchez" at bounding box center [1073, 311] width 240 height 31
copy p "Miguel Antonio Pazos Sanchez"
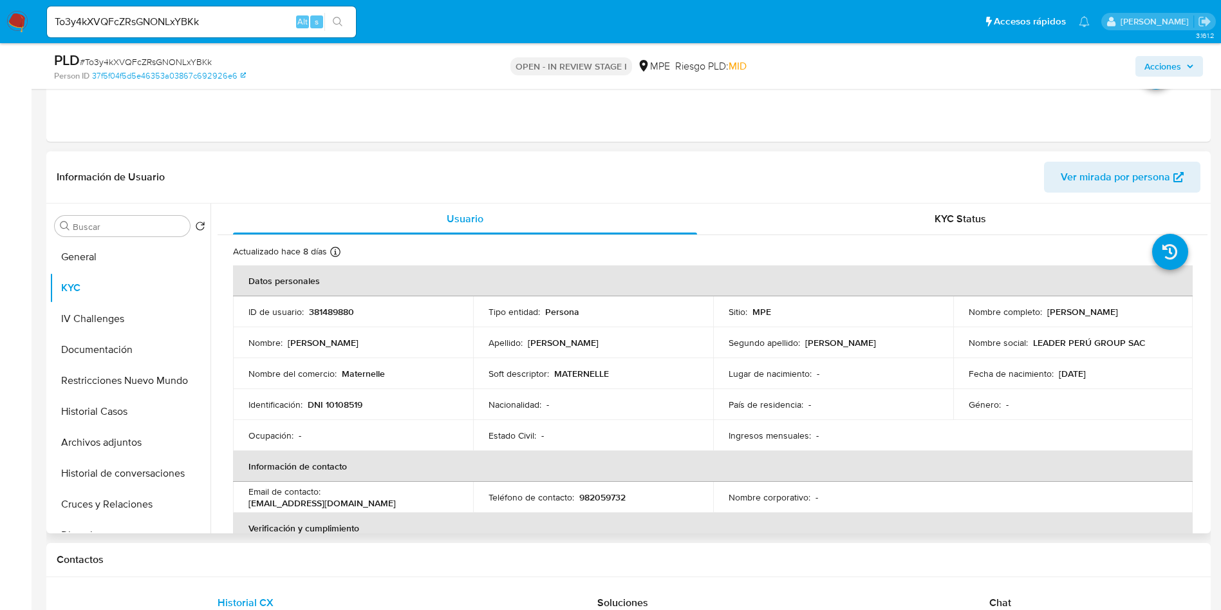
click at [353, 410] on p "DNI 10108519" at bounding box center [335, 405] width 55 height 12
copy p "10108519"
click at [376, 374] on p "Maternelle" at bounding box center [363, 374] width 43 height 12
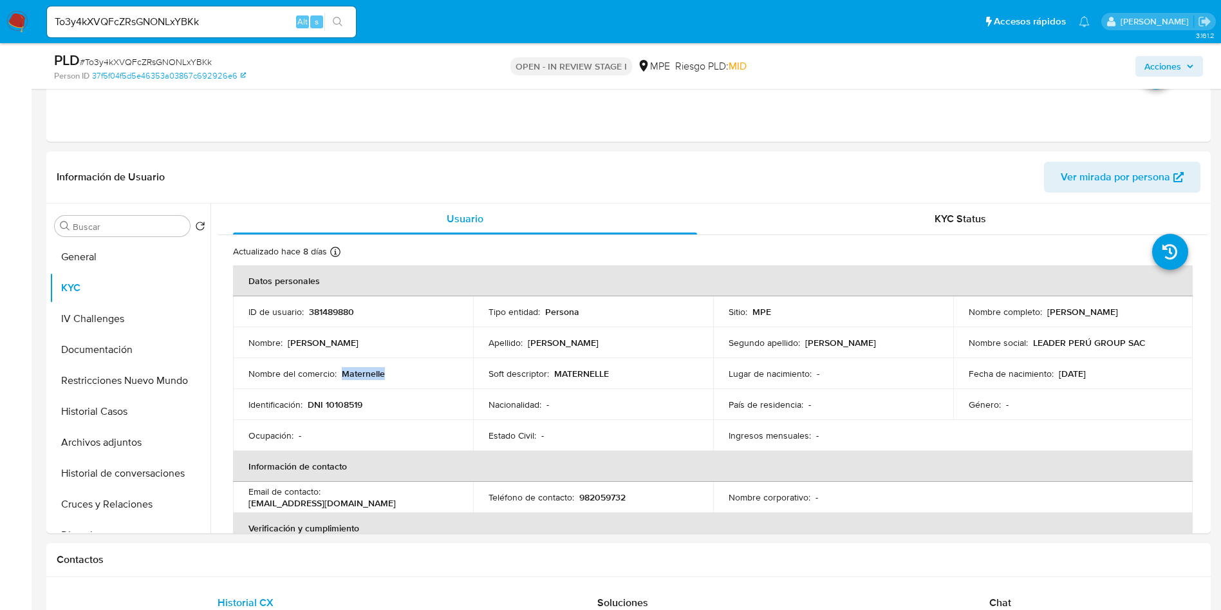
copy p "Maternelle"
drag, startPoint x: 1032, startPoint y: 341, endPoint x: 1145, endPoint y: 341, distance: 113.3
click at [1145, 341] on div "Nombre social : LEADER PERÚ GROUP SAC" at bounding box center [1073, 343] width 209 height 12
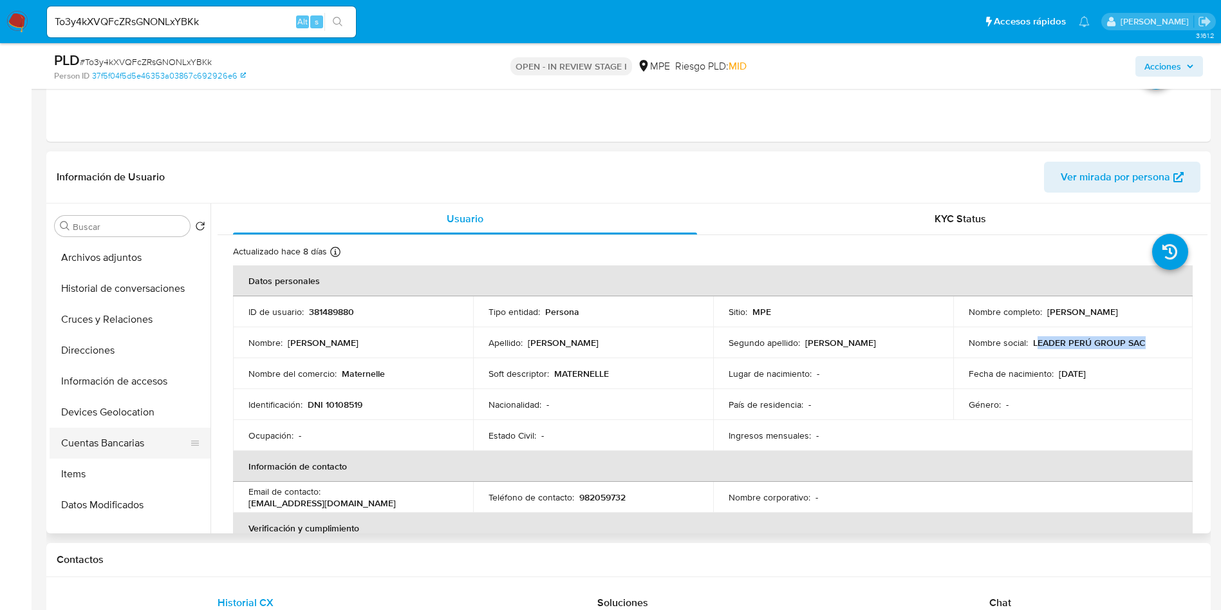
scroll to position [193, 0]
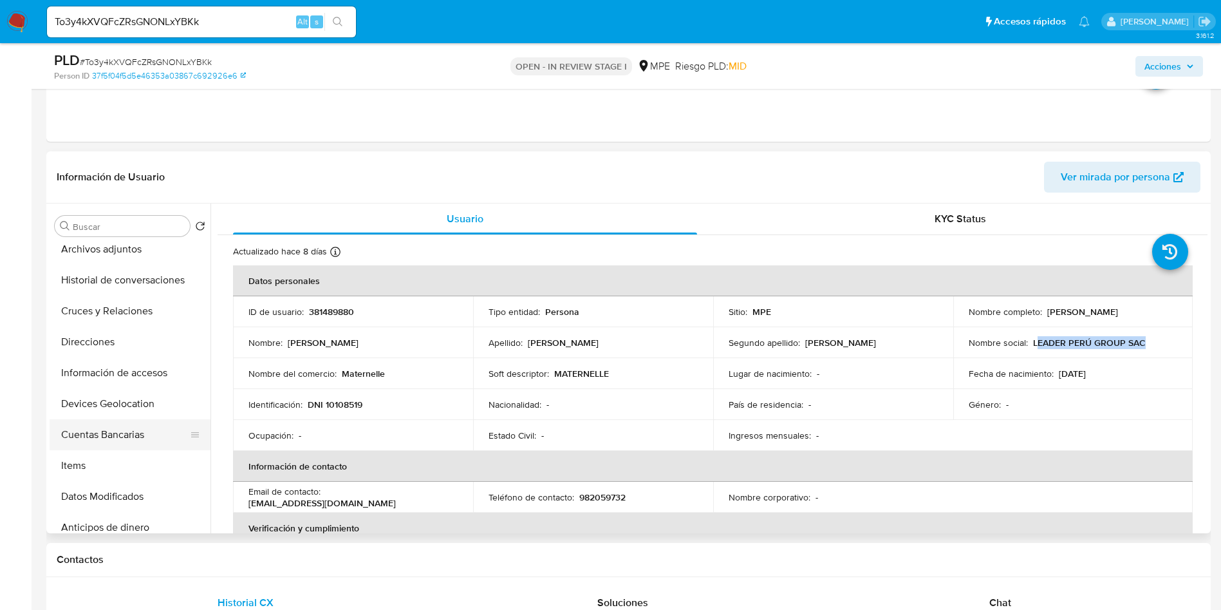
click at [135, 428] on button "Cuentas Bancarias" at bounding box center [125, 434] width 151 height 31
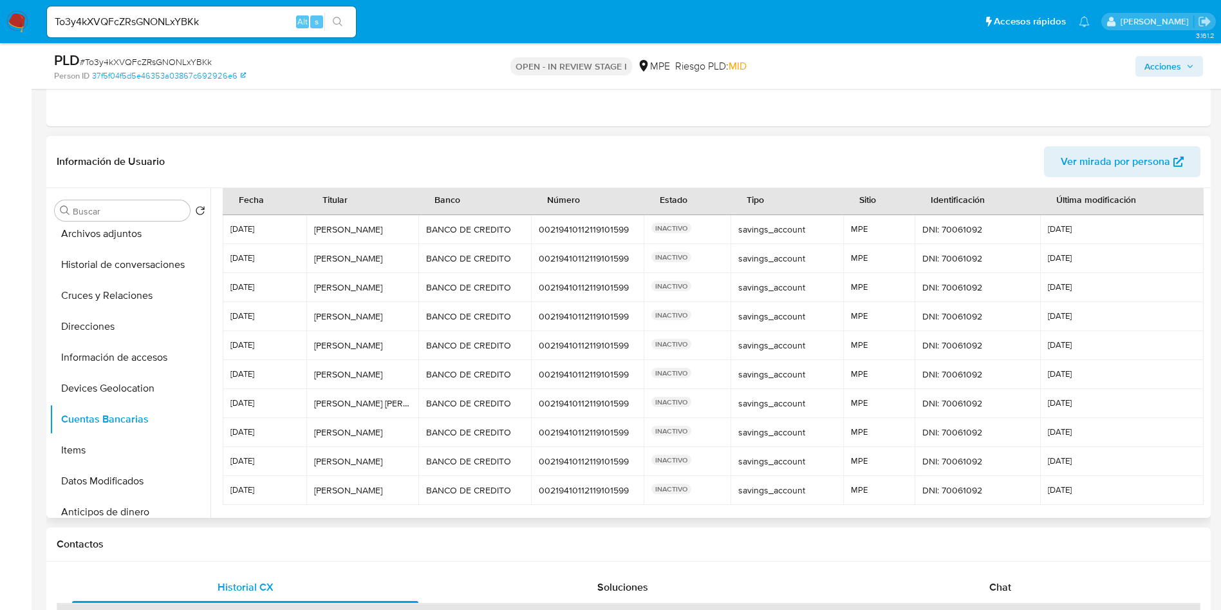
scroll to position [61, 0]
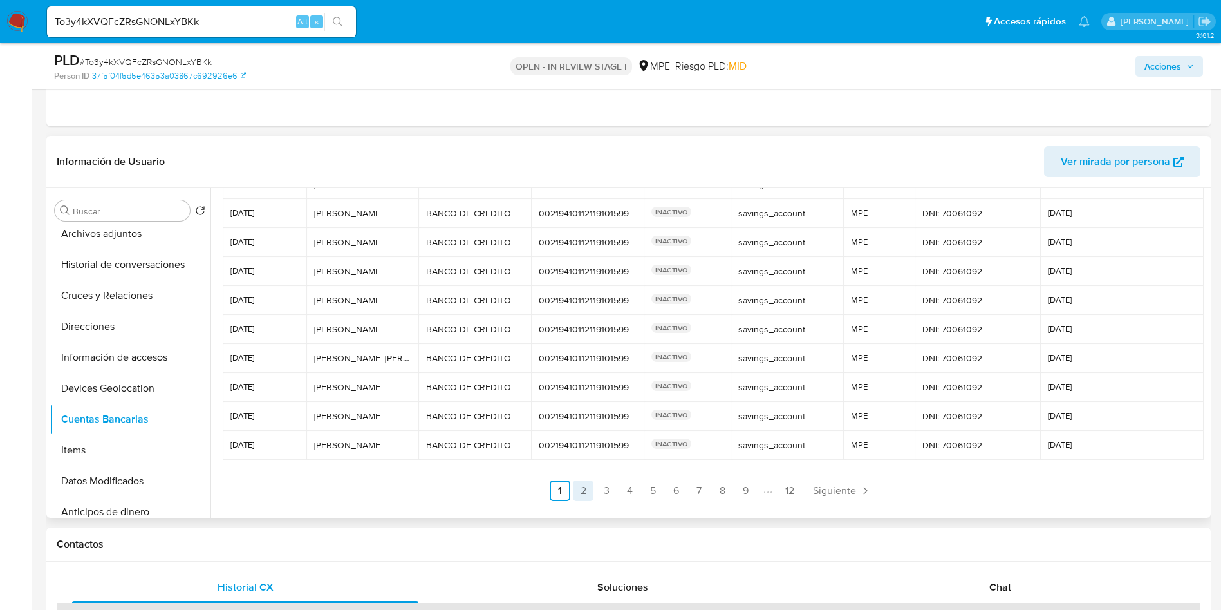
click at [585, 487] on link "2" at bounding box center [583, 490] width 21 height 21
click at [642, 490] on link "3" at bounding box center [641, 490] width 21 height 21
click at [668, 494] on link "4" at bounding box center [664, 490] width 21 height 21
click at [684, 498] on link "5" at bounding box center [687, 490] width 21 height 21
click at [714, 486] on link "6" at bounding box center [710, 490] width 21 height 21
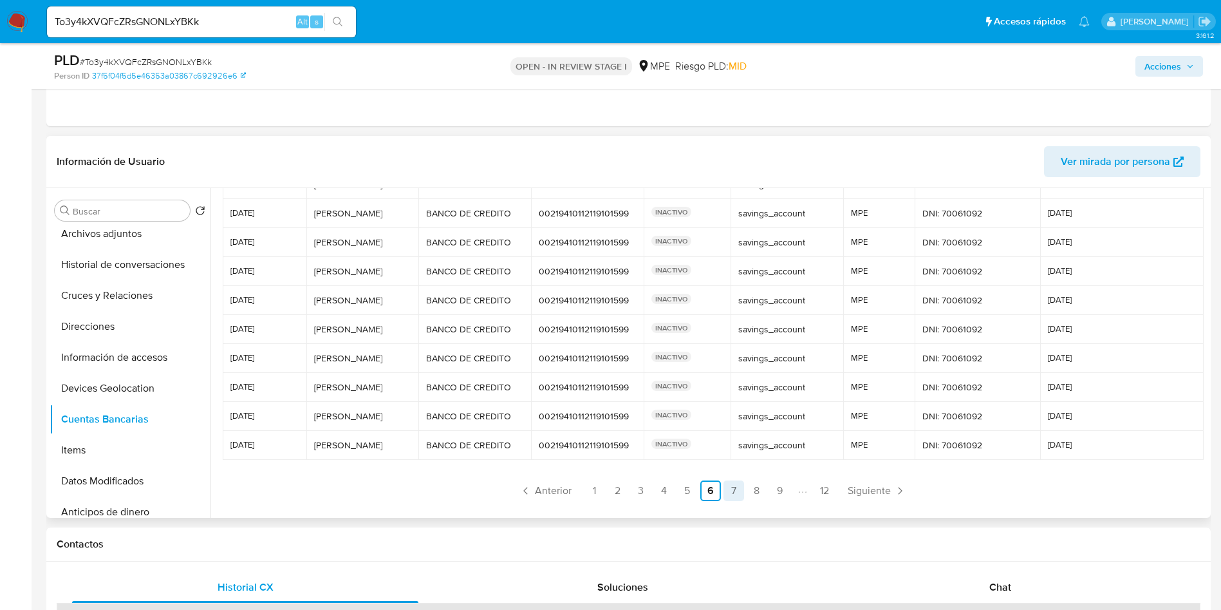
click at [738, 494] on link "7" at bounding box center [734, 490] width 21 height 21
click at [764, 492] on link "8" at bounding box center [757, 490] width 21 height 21
click at [781, 493] on link "9" at bounding box center [780, 490] width 21 height 21
click at [850, 486] on span "Siguiente" at bounding box center [857, 490] width 43 height 10
click at [850, 486] on span "Siguiente" at bounding box center [859, 490] width 43 height 10
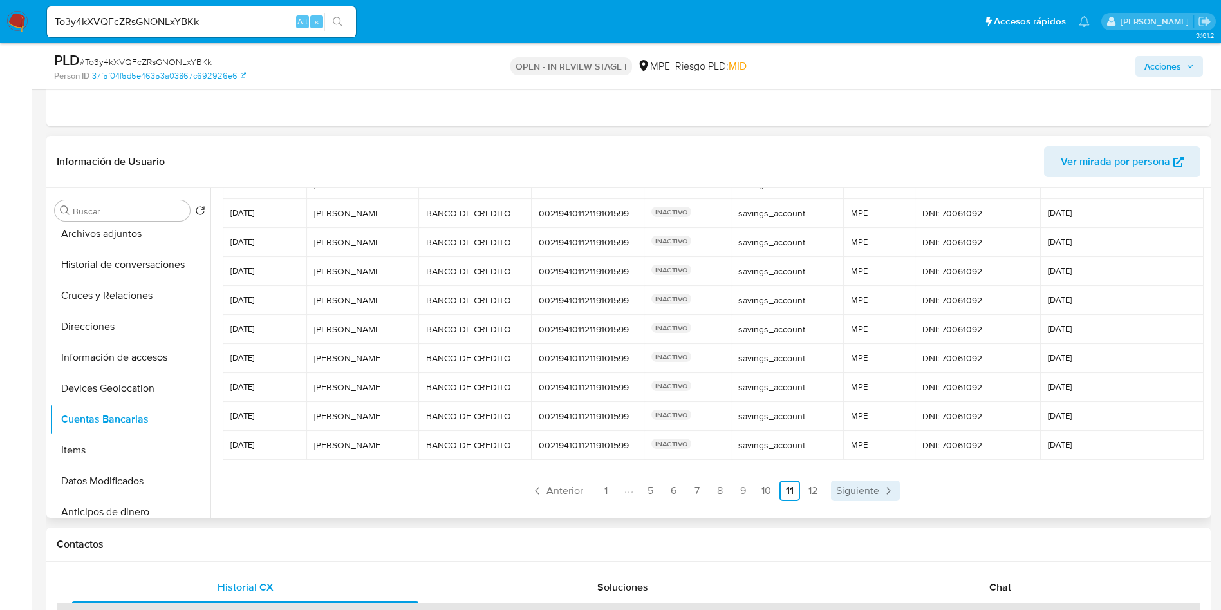
click at [850, 486] on span "Siguiente" at bounding box center [857, 490] width 43 height 10
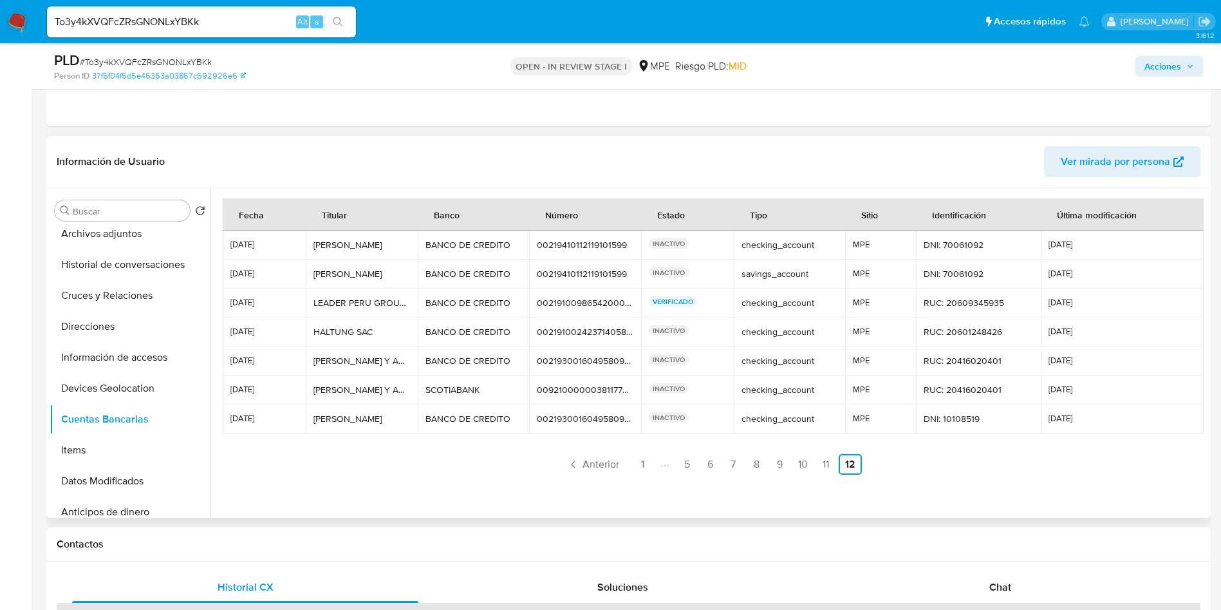
scroll to position [0, 0]
click at [555, 304] on div "00219100986542000558" at bounding box center [585, 303] width 97 height 12
click at [578, 243] on div "00219410112119101599" at bounding box center [585, 245] width 97 height 12
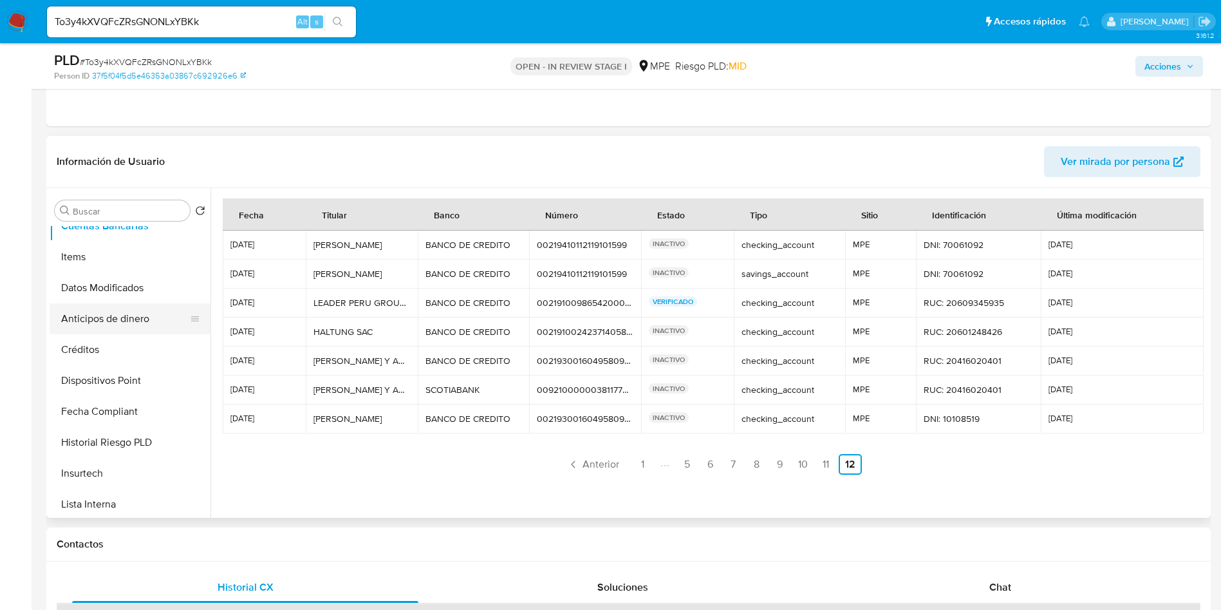
scroll to position [290, 0]
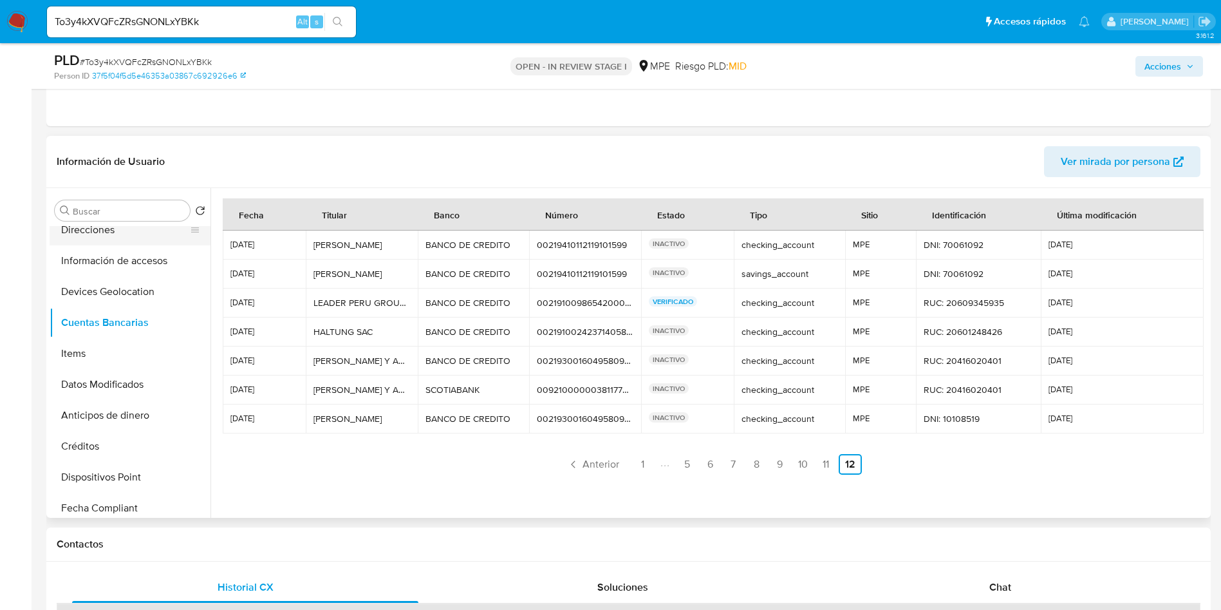
click at [129, 241] on button "Direcciones" at bounding box center [125, 229] width 151 height 31
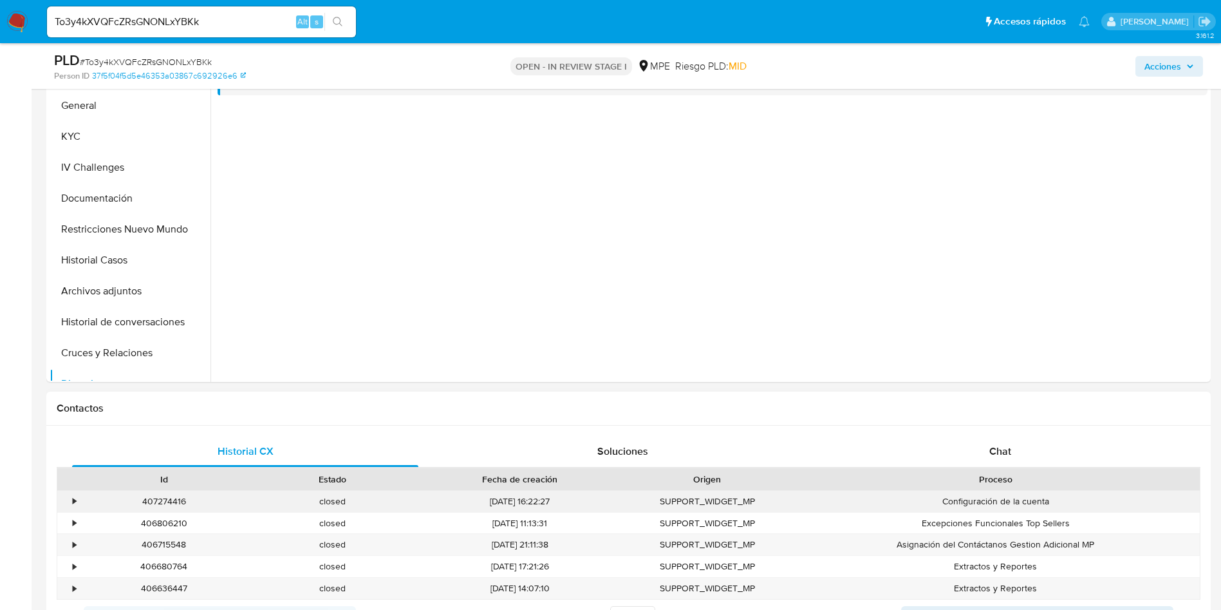
scroll to position [676, 0]
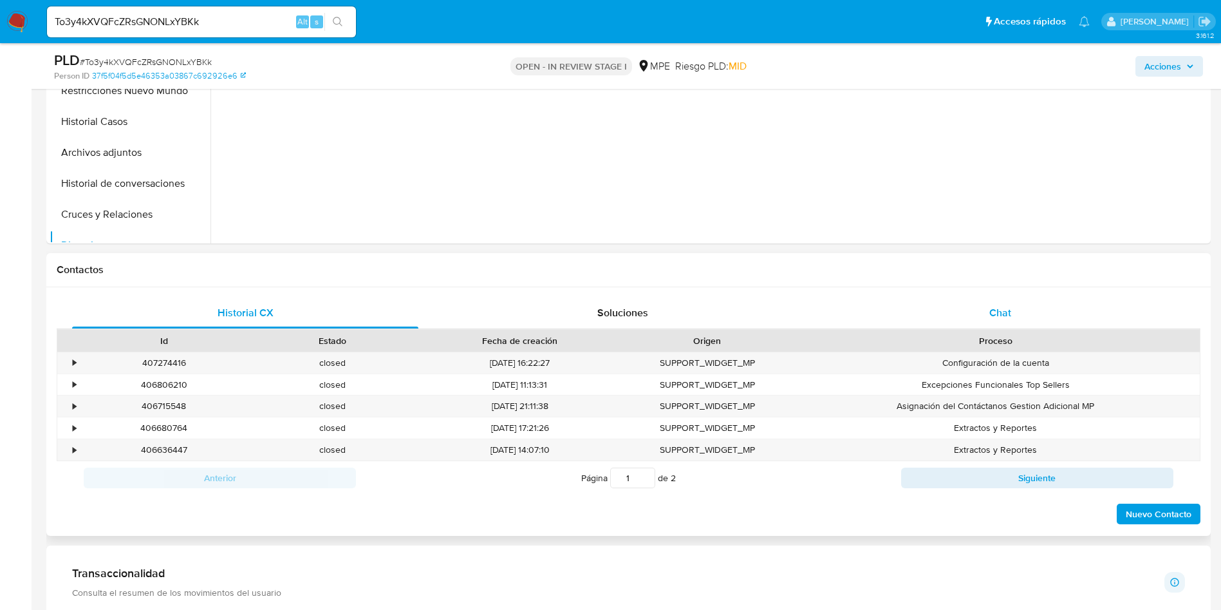
click at [1015, 315] on div "Chat" at bounding box center [1000, 312] width 346 height 31
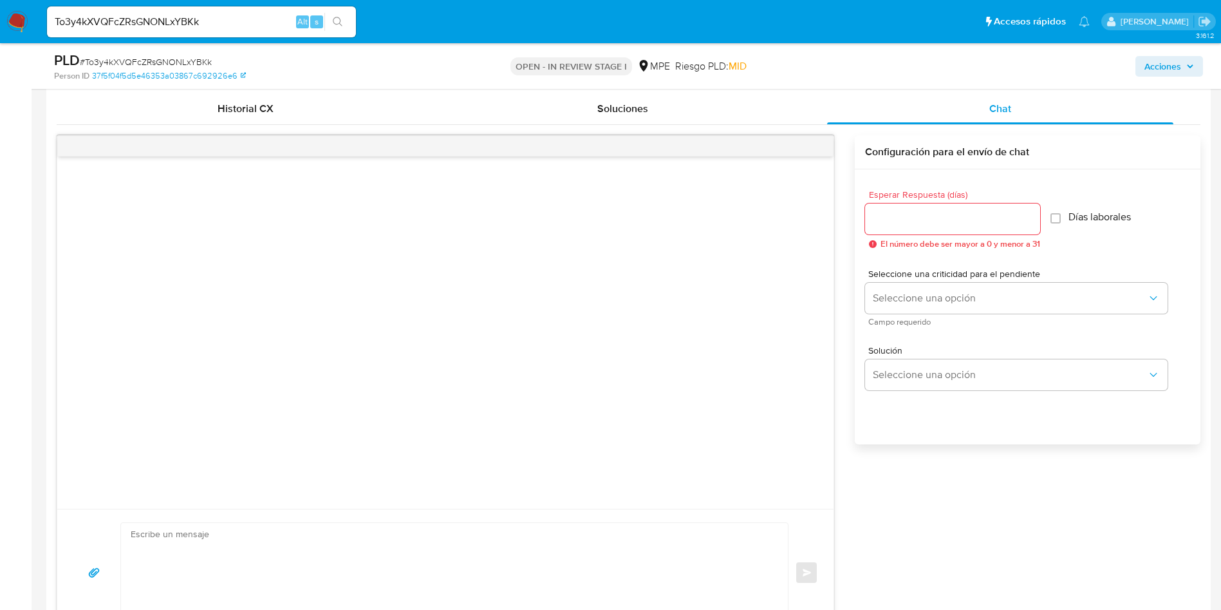
scroll to position [966, 0]
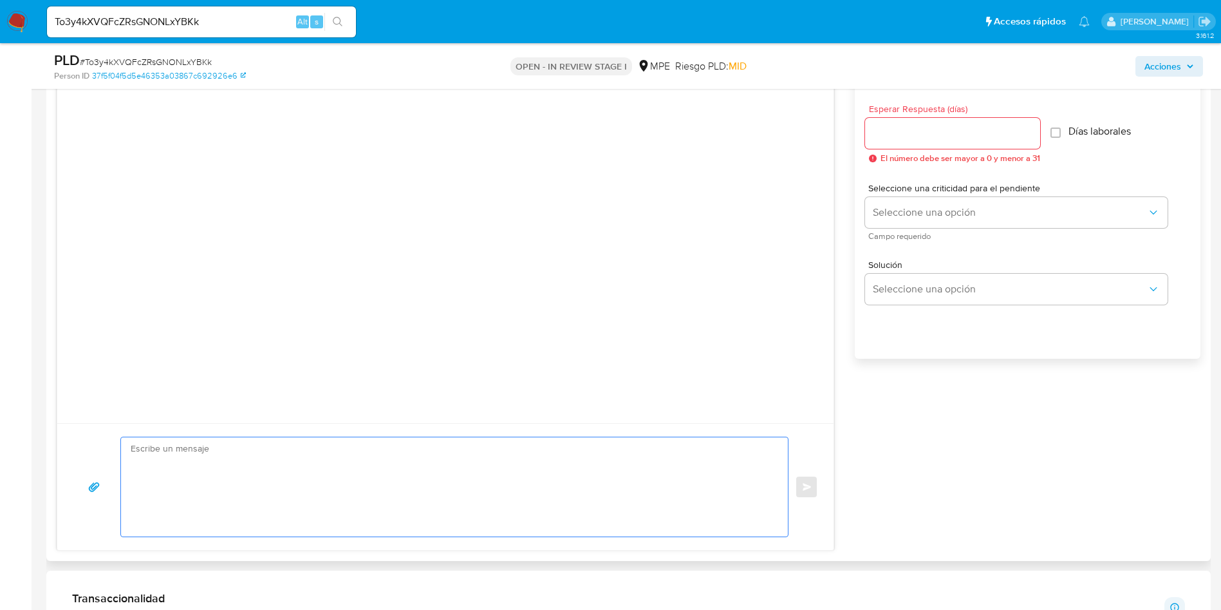
click at [277, 460] on textarea at bounding box center [451, 486] width 641 height 99
paste textarea "Hola, XXX. Te contactamos ya que necesitamos verificar algunos datos. Por este …"
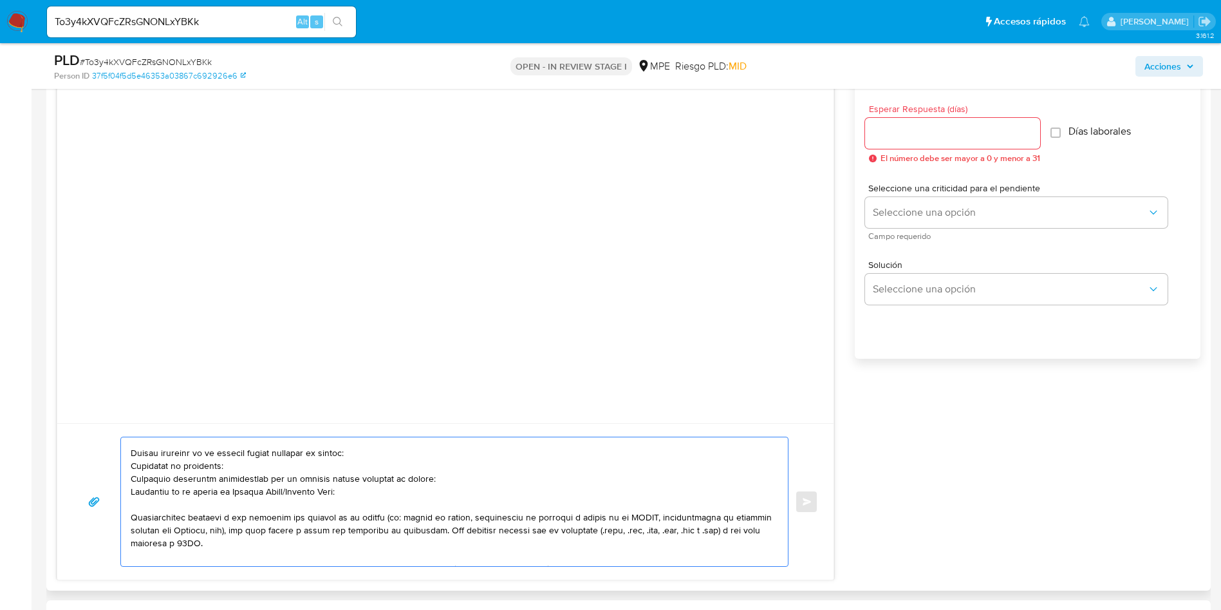
scroll to position [0, 0]
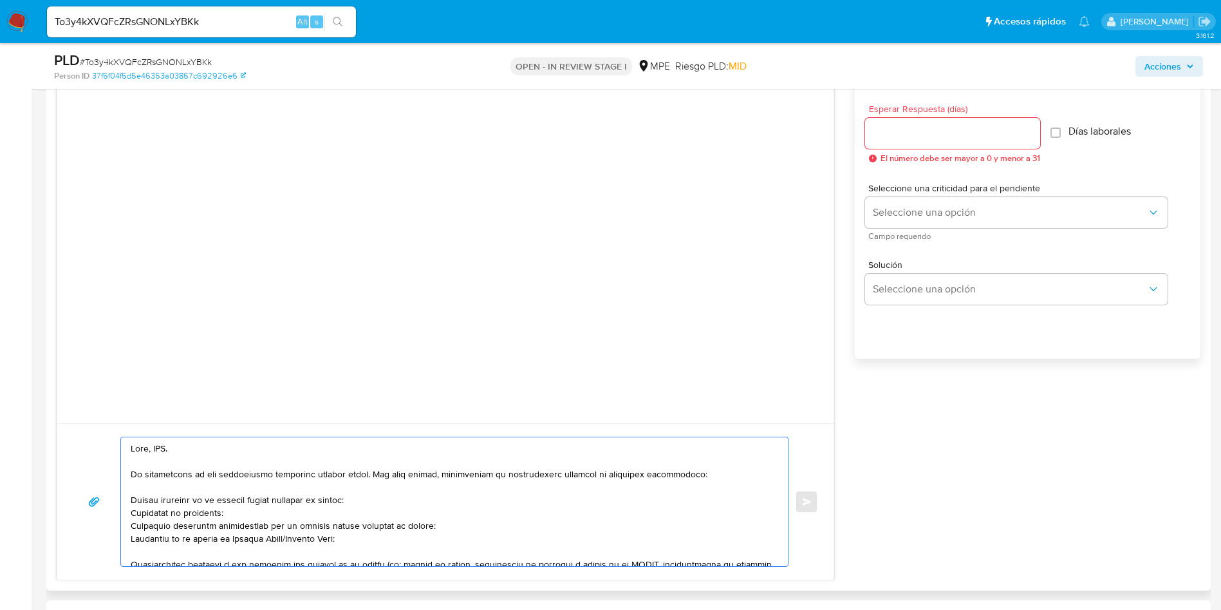
click at [157, 449] on textarea at bounding box center [451, 501] width 641 height 129
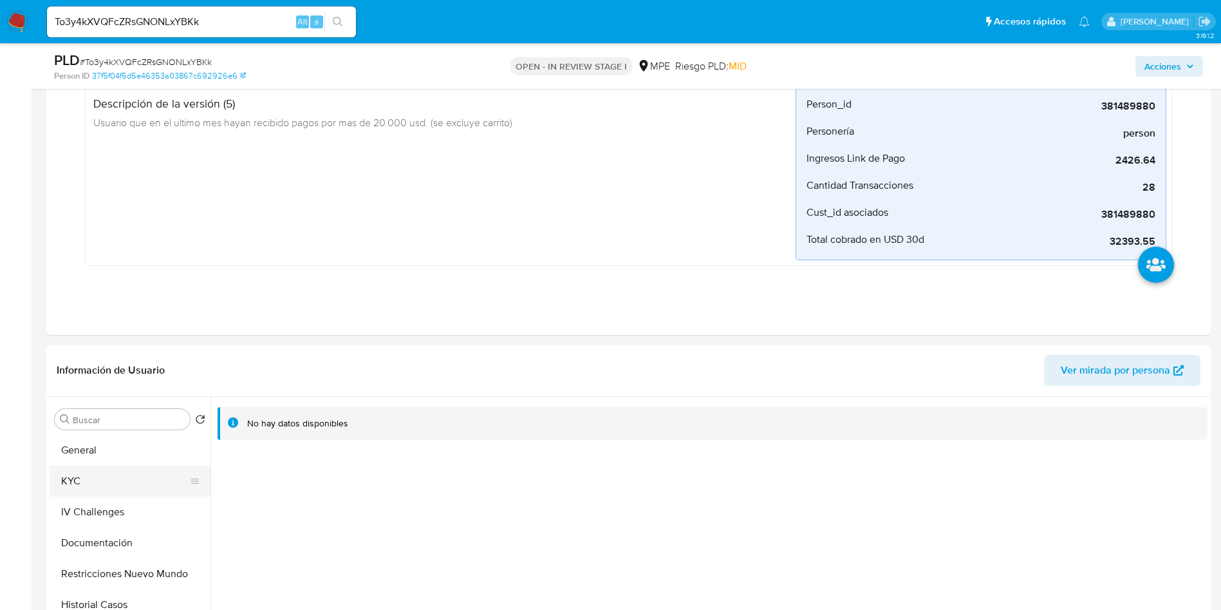
click at [85, 484] on button "KYC" at bounding box center [125, 480] width 151 height 31
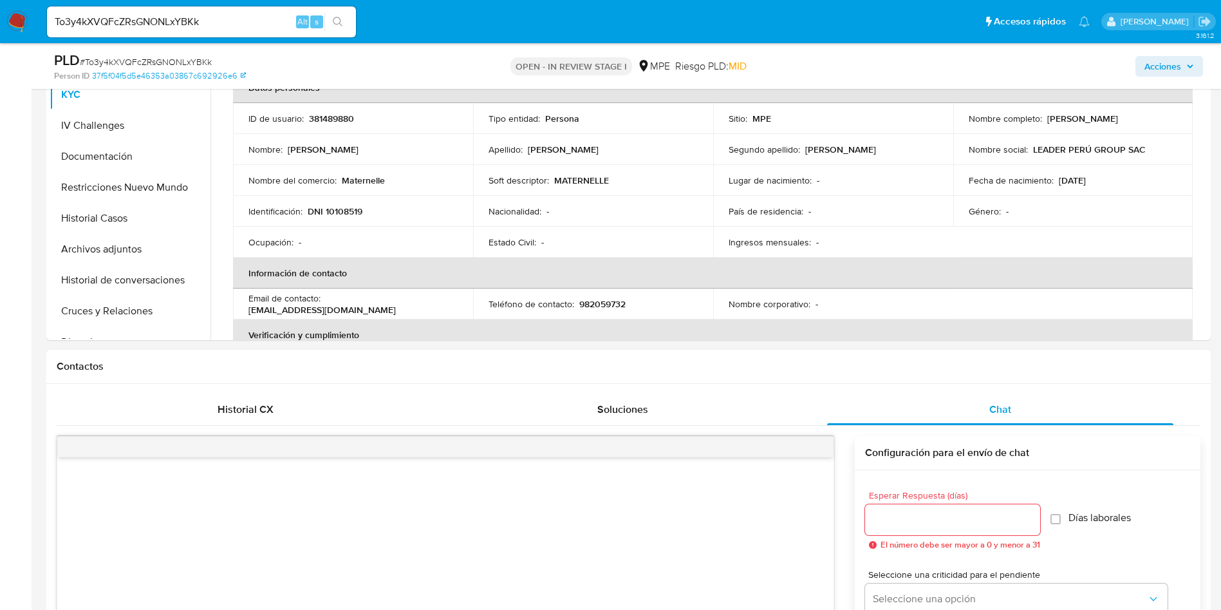
scroll to position [966, 0]
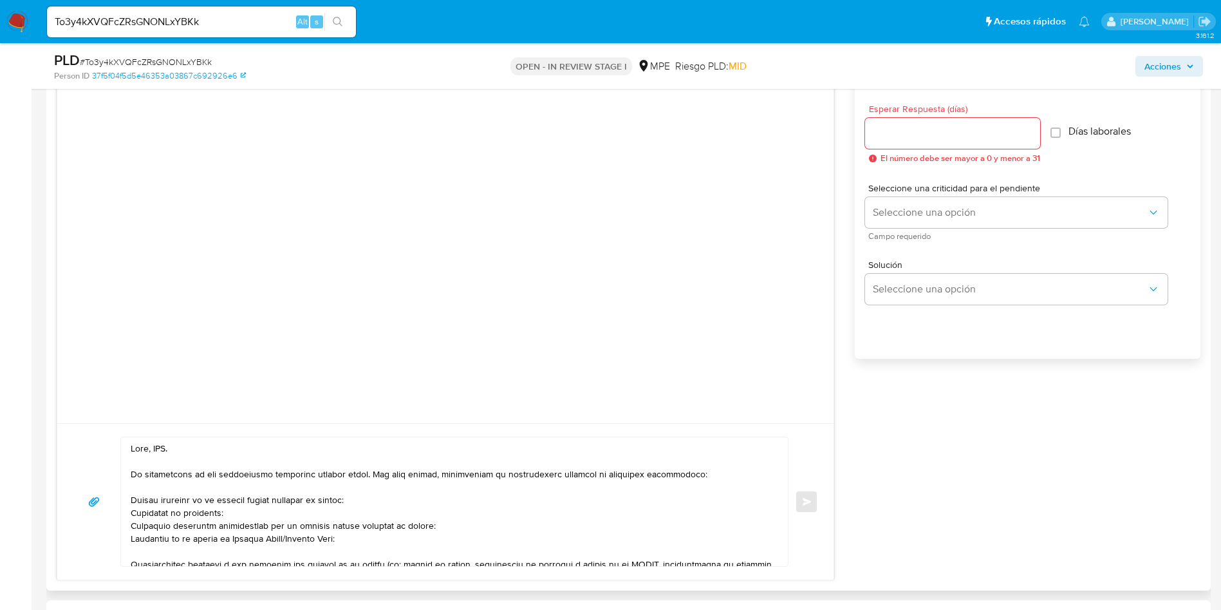
click at [150, 450] on textarea at bounding box center [451, 501] width 641 height 129
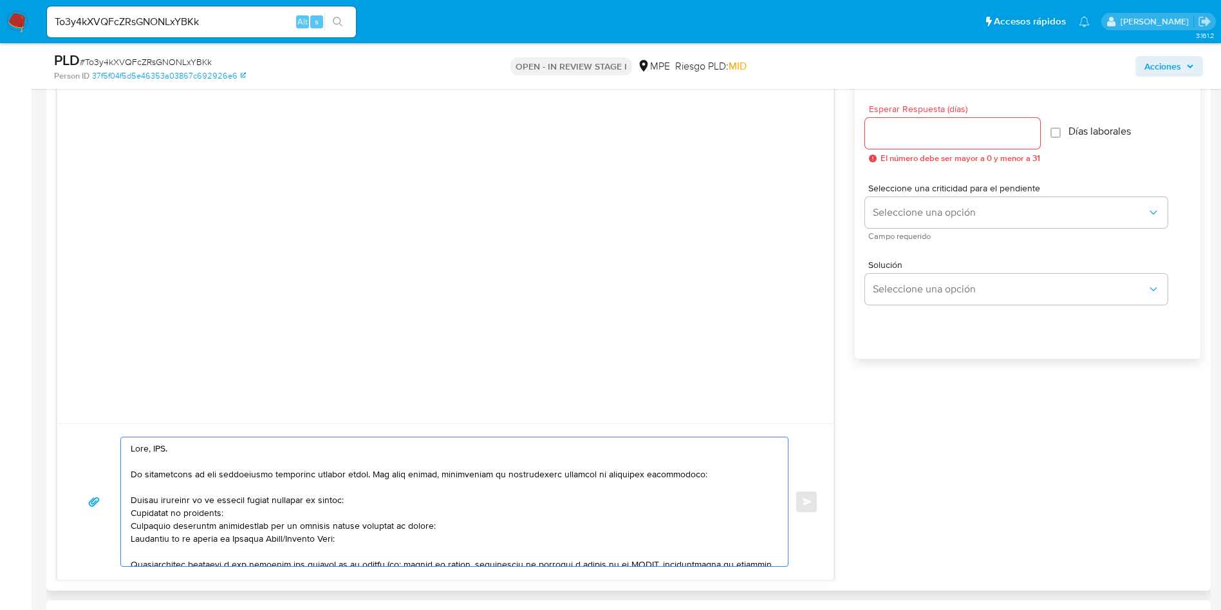
click at [150, 450] on textarea at bounding box center [451, 501] width 641 height 129
click at [167, 452] on textarea at bounding box center [451, 501] width 641 height 129
click at [319, 486] on textarea at bounding box center [451, 501] width 641 height 129
drag, startPoint x: 377, startPoint y: 539, endPoint x: 129, endPoint y: 501, distance: 250.1
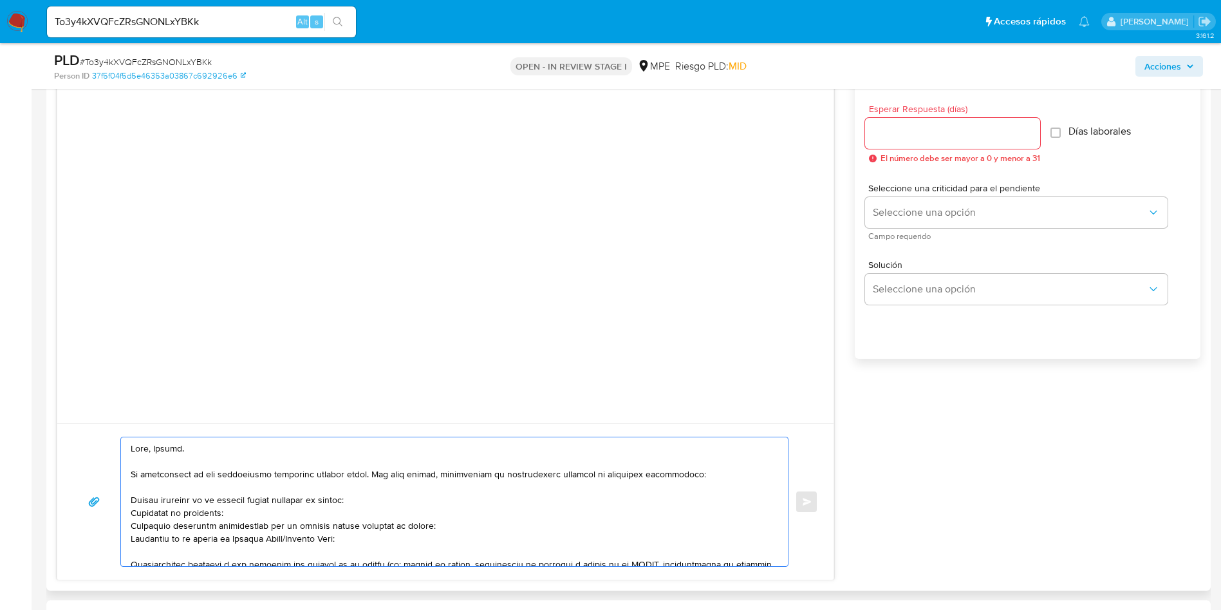
click at [129, 501] on div at bounding box center [451, 501] width 661 height 129
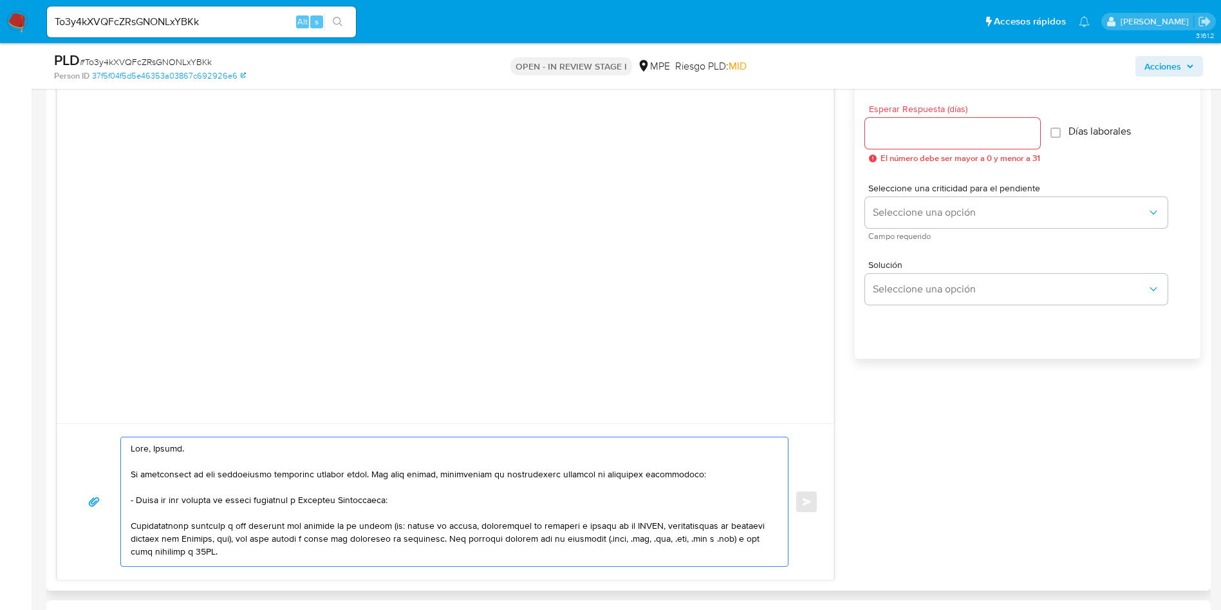
click at [454, 534] on textarea at bounding box center [451, 501] width 641 height 129
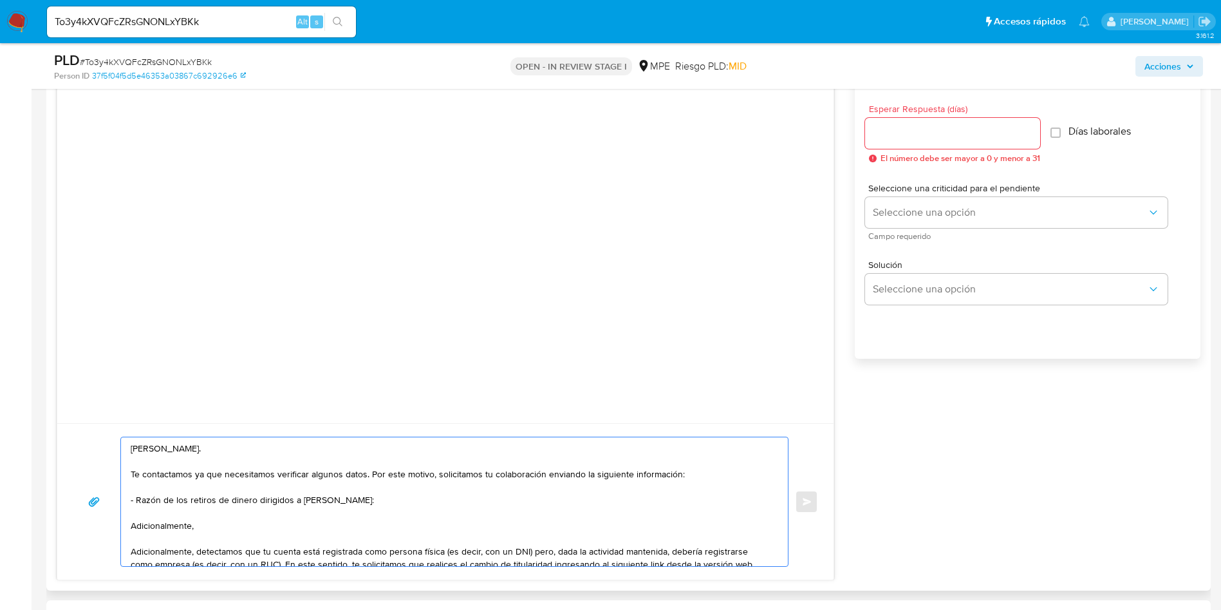
drag, startPoint x: 197, startPoint y: 551, endPoint x: 209, endPoint y: 526, distance: 27.7
click at [209, 526] on textarea "Hola, Miguel. Te contactamos ya que necesitamos verificar algunos datos. Por es…" at bounding box center [451, 501] width 641 height 129
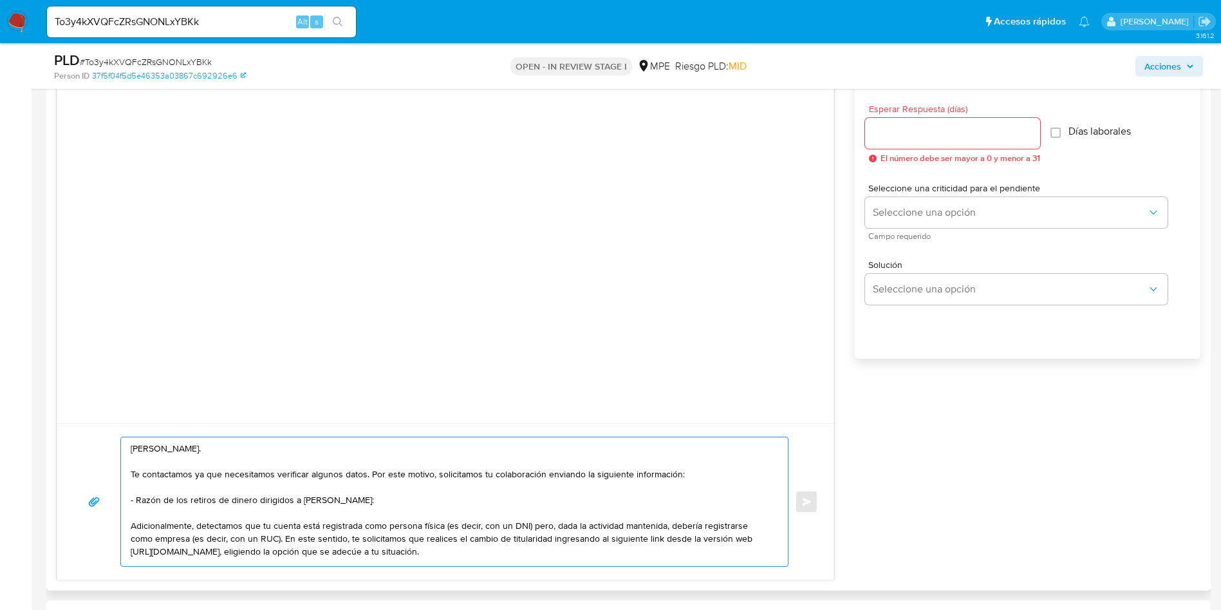
drag, startPoint x: 596, startPoint y: 536, endPoint x: 606, endPoint y: 549, distance: 16.1
click at [606, 549] on textarea "Hola, Miguel. Te contactamos ya que necesitamos verificar algunos datos. Por es…" at bounding box center [451, 501] width 641 height 129
paste textarea "desde la versión web al portal de Ayuda > Contáctanos (al final de la página) i…"
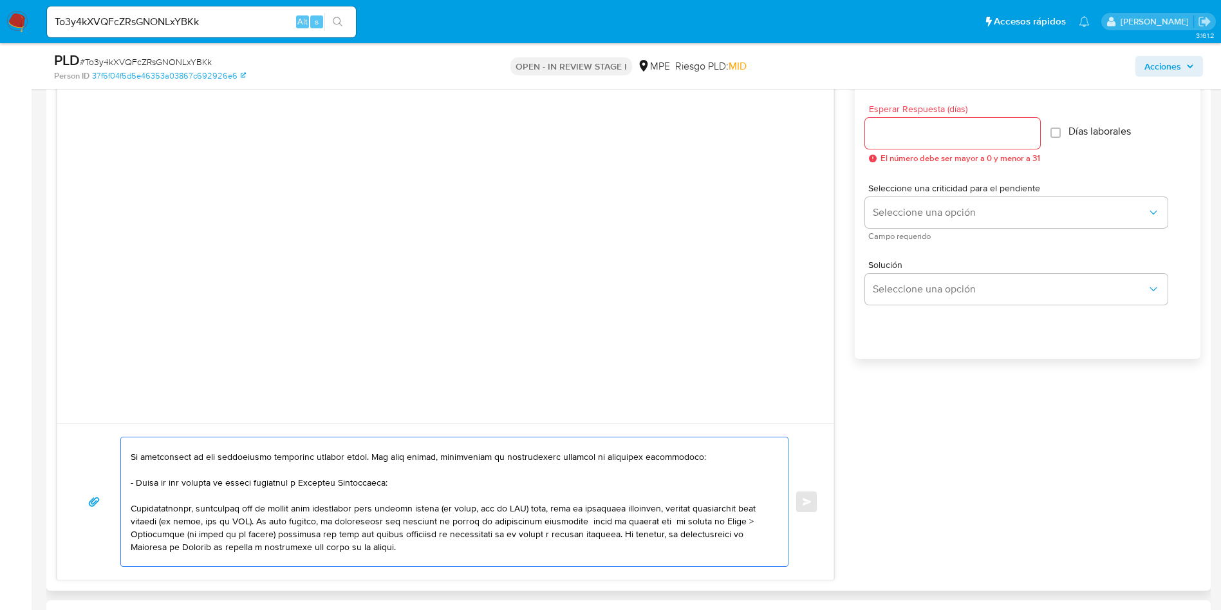
click at [599, 521] on textarea at bounding box center [451, 501] width 641 height 129
click at [487, 523] on textarea at bounding box center [451, 501] width 641 height 129
click at [310, 471] on textarea at bounding box center [451, 501] width 641 height 129
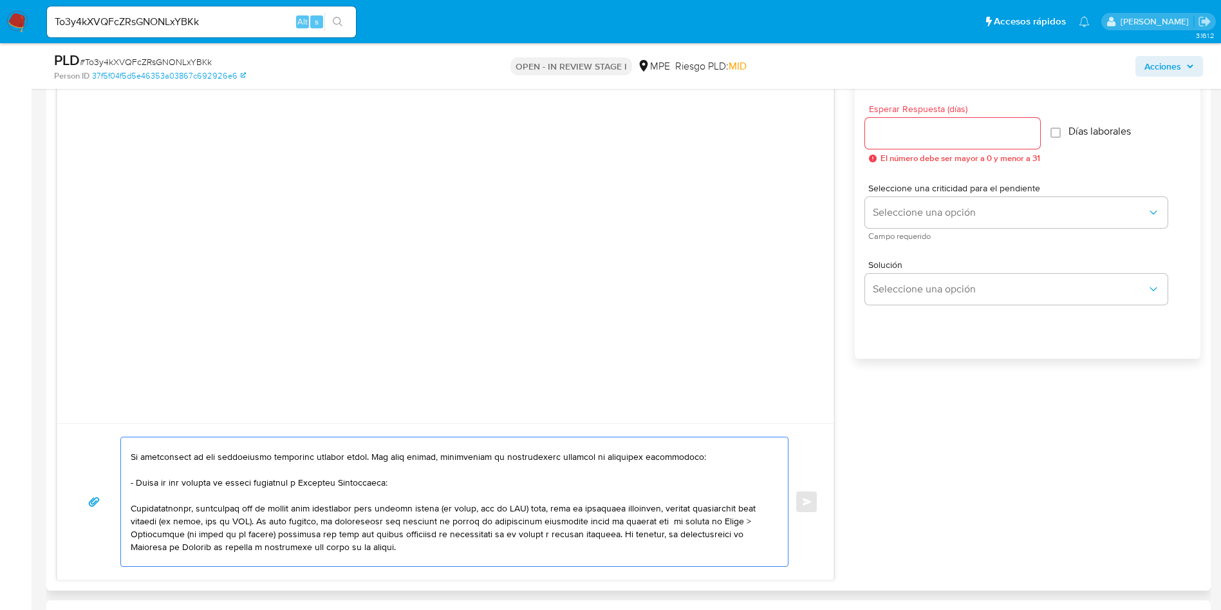
click at [435, 508] on textarea at bounding box center [451, 501] width 641 height 129
click at [524, 505] on textarea at bounding box center [451, 501] width 641 height 129
click at [311, 529] on textarea at bounding box center [451, 501] width 641 height 129
click at [435, 543] on textarea at bounding box center [451, 501] width 641 height 129
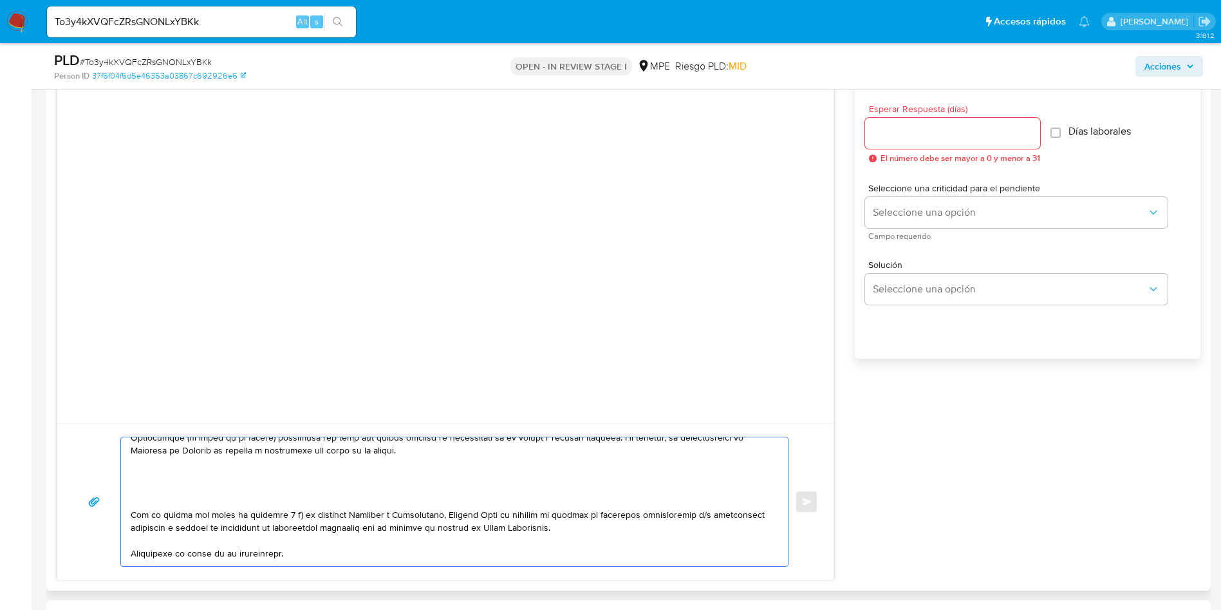
click at [528, 511] on textarea at bounding box center [451, 501] width 641 height 129
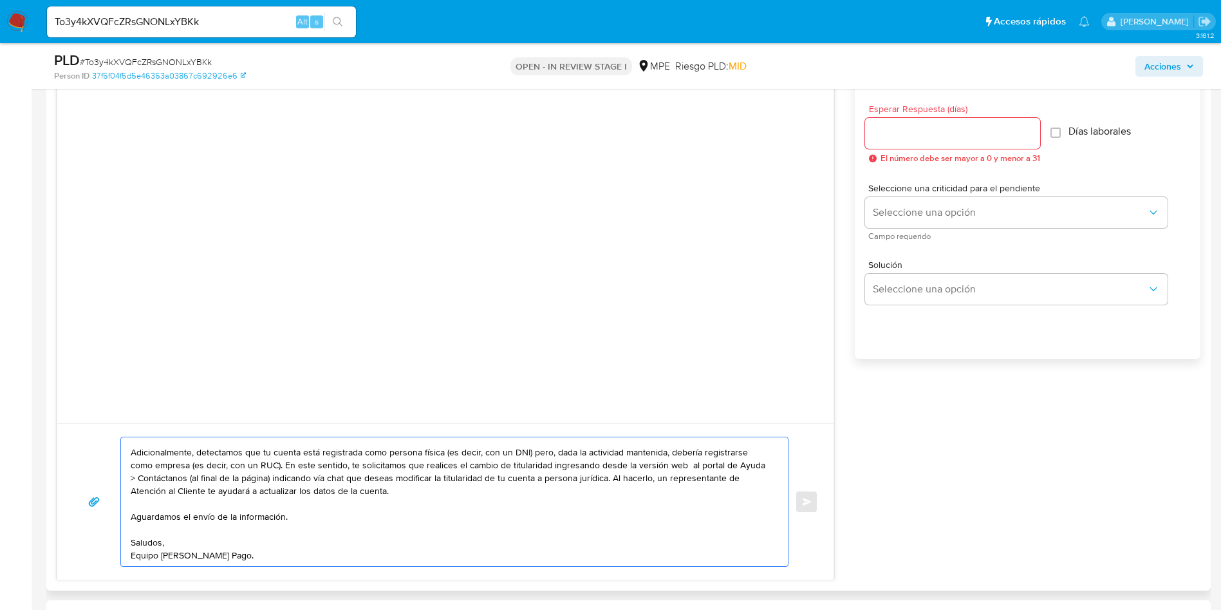
scroll to position [73, 0]
click at [509, 487] on textarea "Hola, Miguel. Te contactamos ya que necesitamos verificar algunos datos. Por es…" at bounding box center [451, 501] width 641 height 129
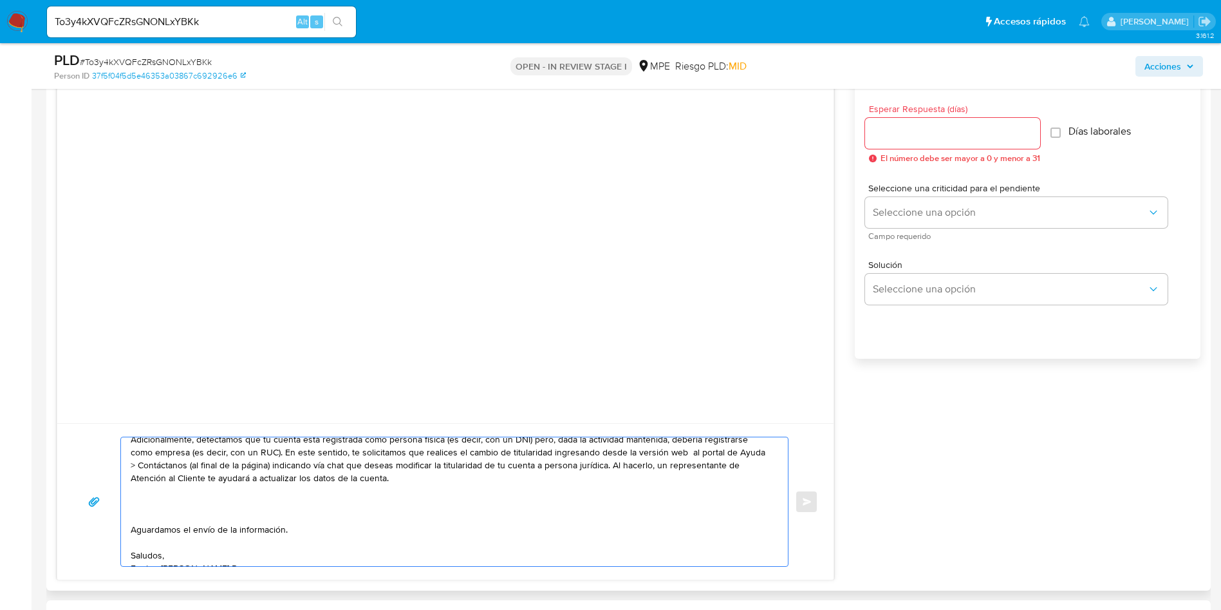
scroll to position [99, 0]
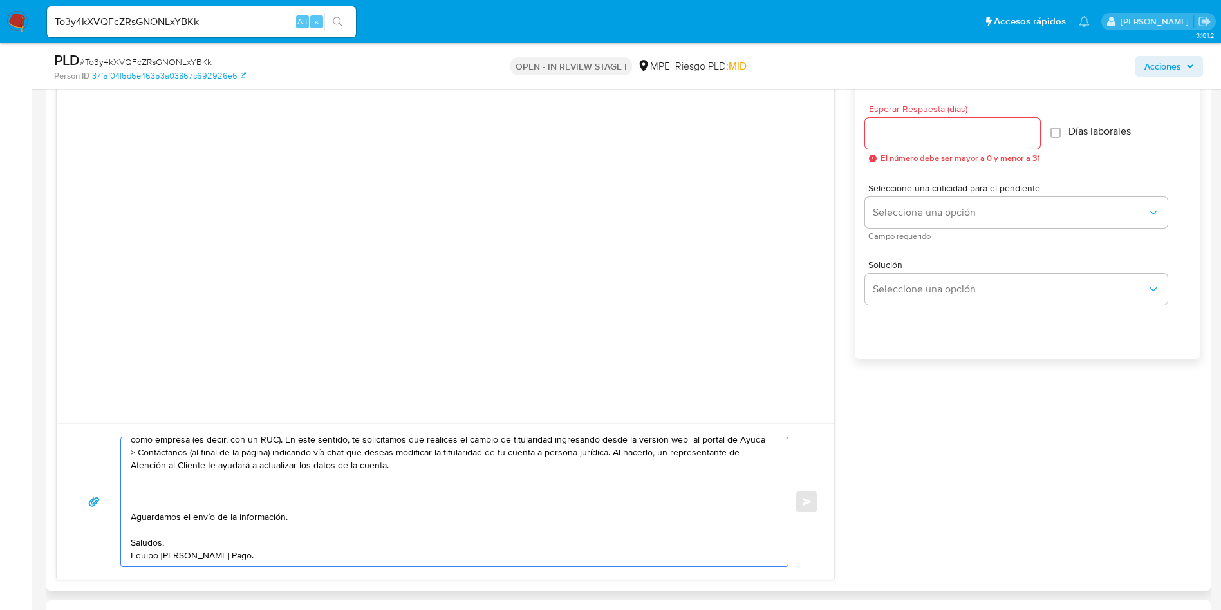
paste textarea "Ten en cuenta que según la cláusula 1 a) de nuestros Términos y Condiciones, Me…"
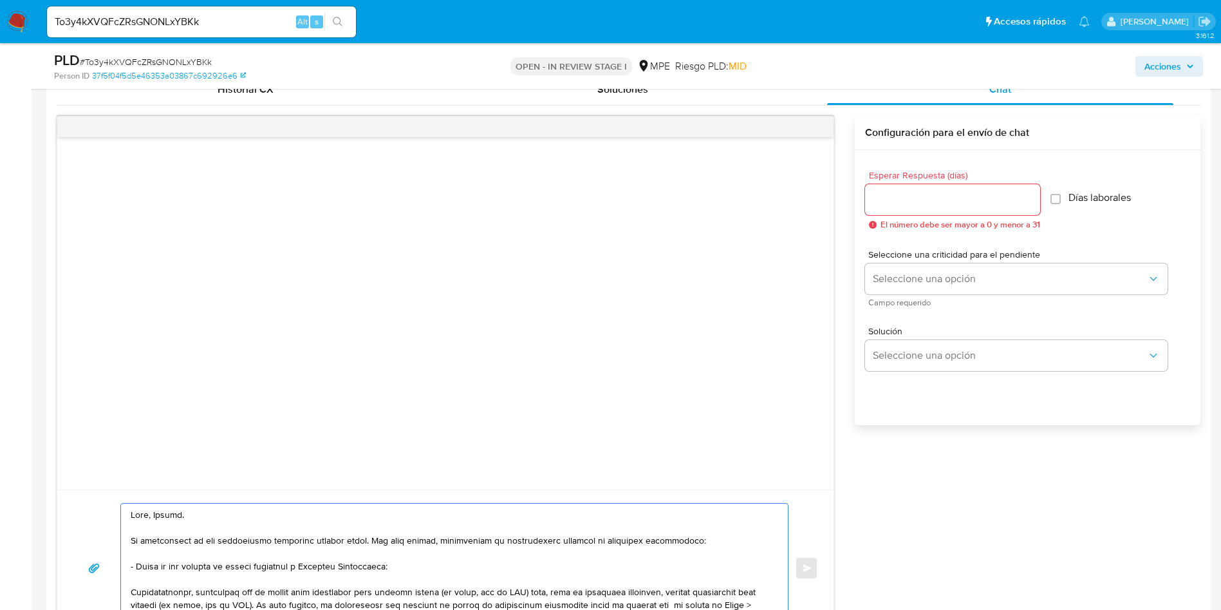
scroll to position [869, 0]
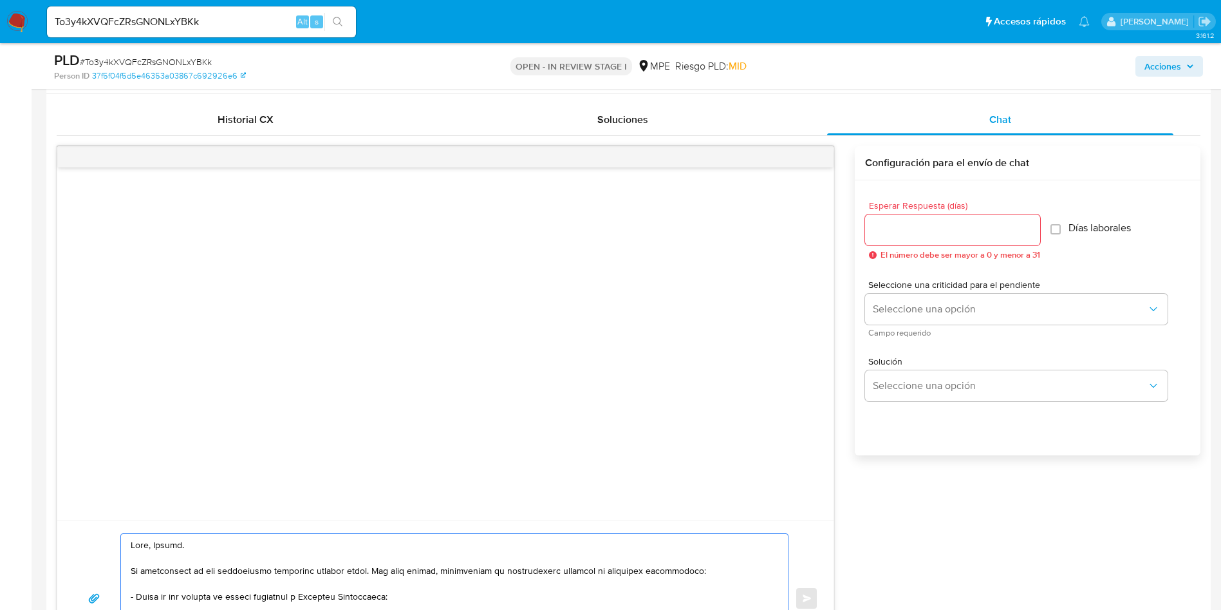
type textarea "Hola, Miguel. Te contactamos ya que necesitamos verificar algunos datos. Por es…"
click at [939, 231] on input "Esperar Respuesta (días)" at bounding box center [952, 229] width 175 height 17
type input "3"
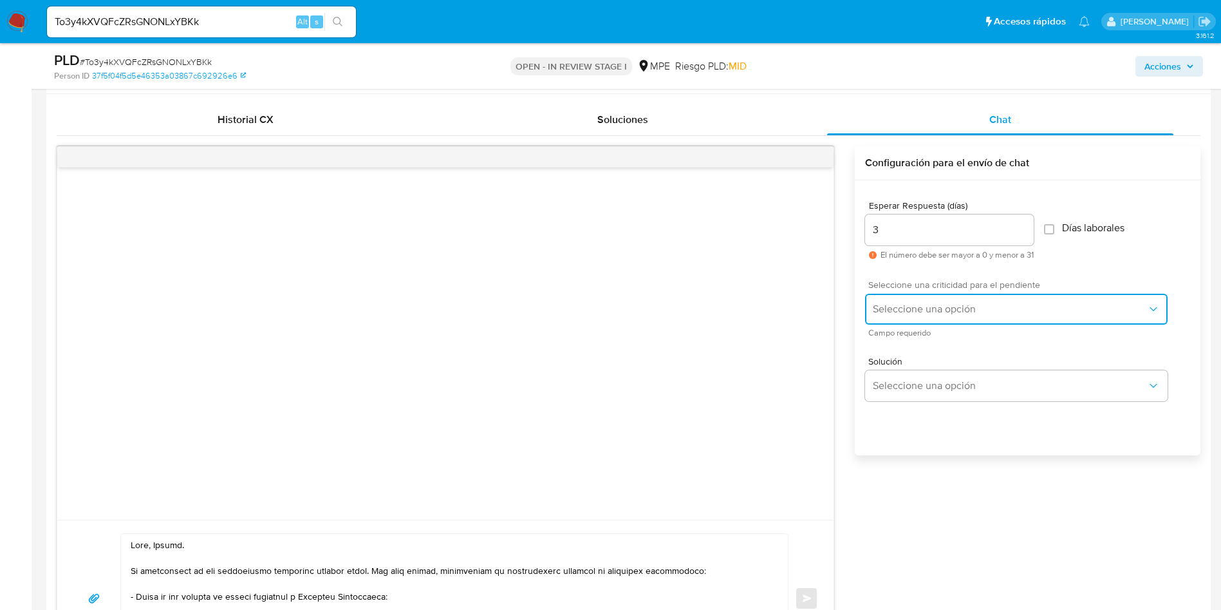
click at [934, 296] on button "Seleccione una opción" at bounding box center [1016, 309] width 303 height 31
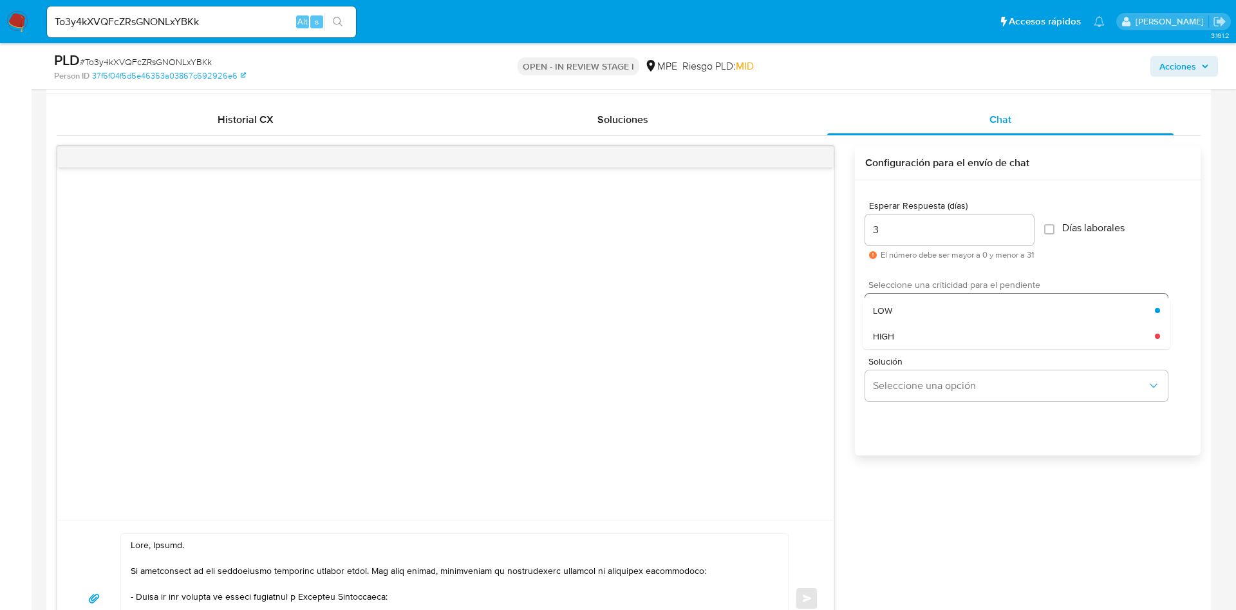
click at [935, 310] on div "LOW" at bounding box center [1014, 310] width 282 height 26
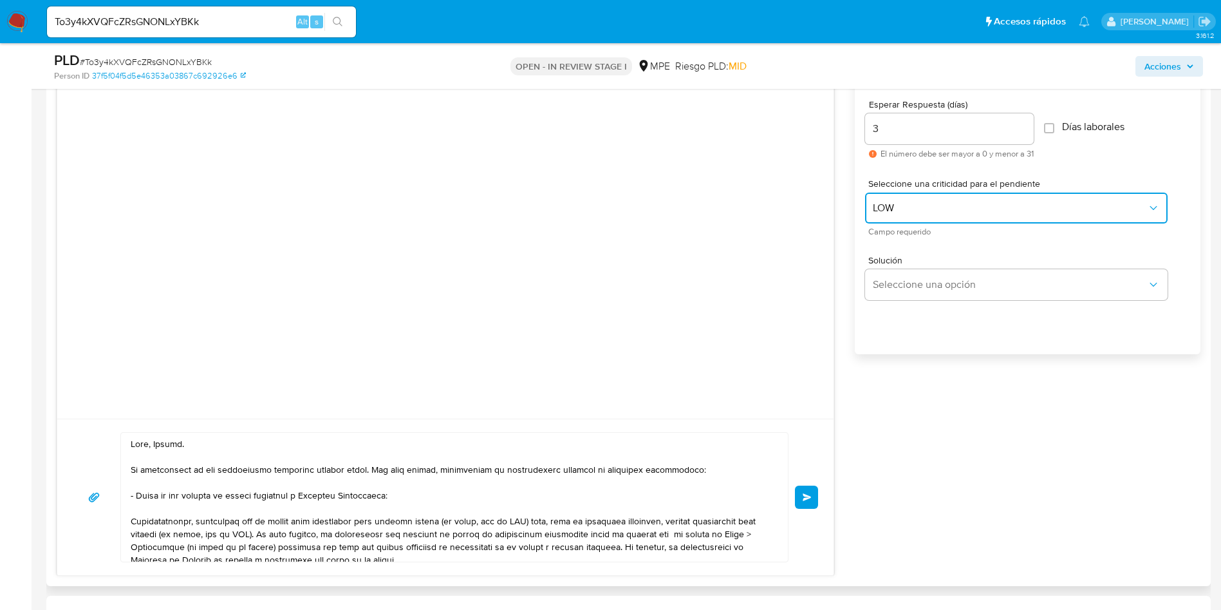
scroll to position [1062, 0]
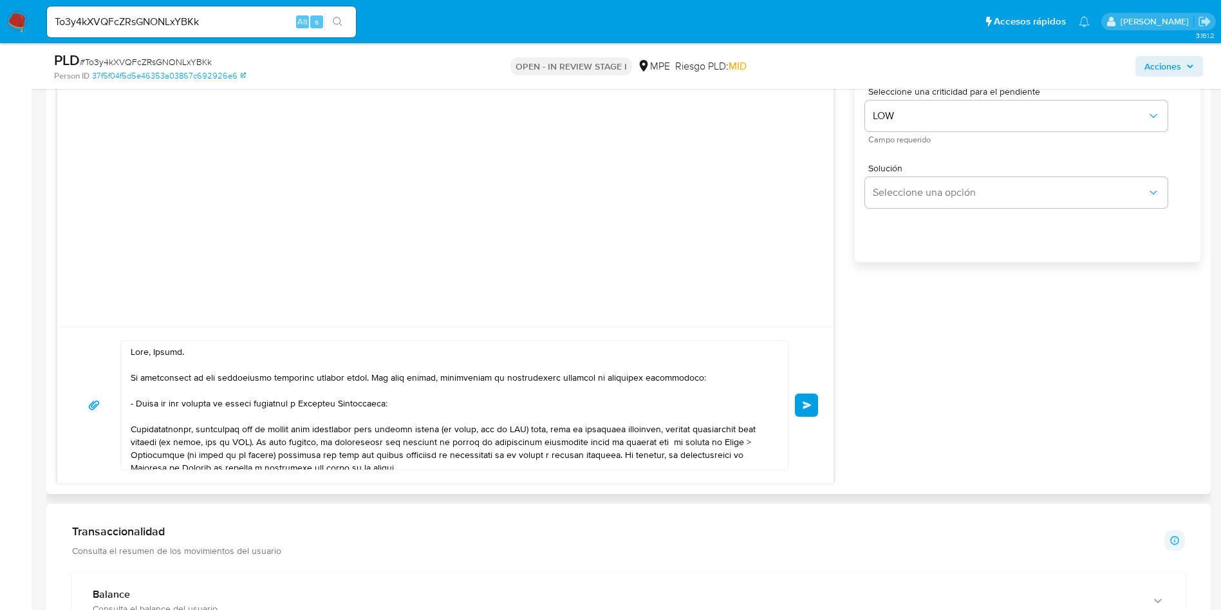
click at [804, 410] on button "Enviar" at bounding box center [806, 404] width 23 height 23
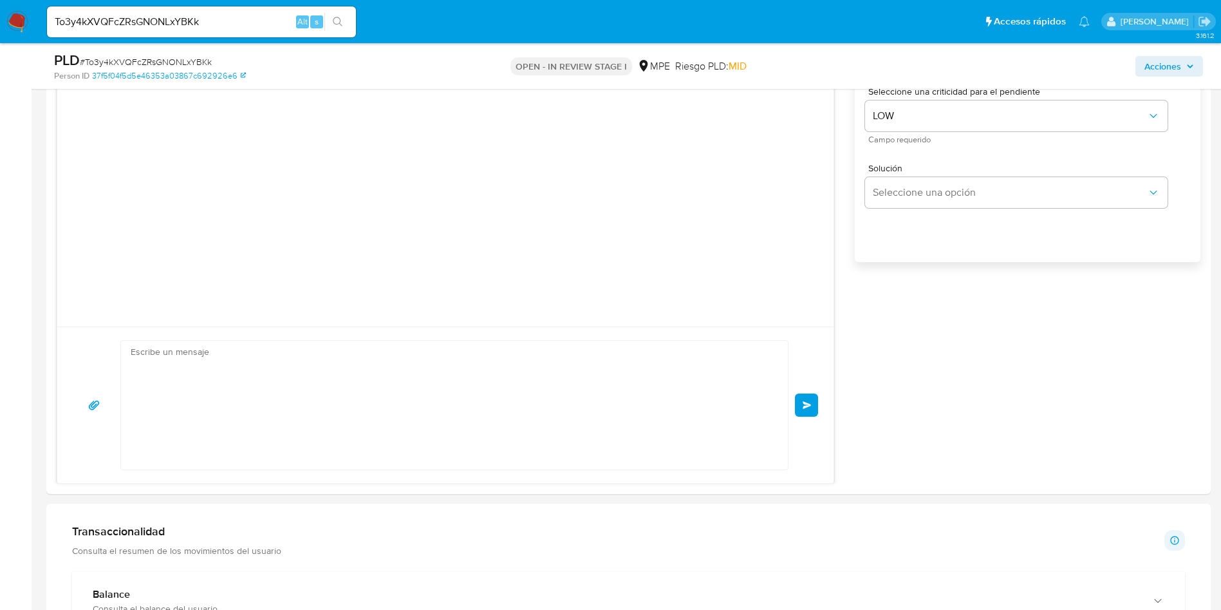
scroll to position [50, 0]
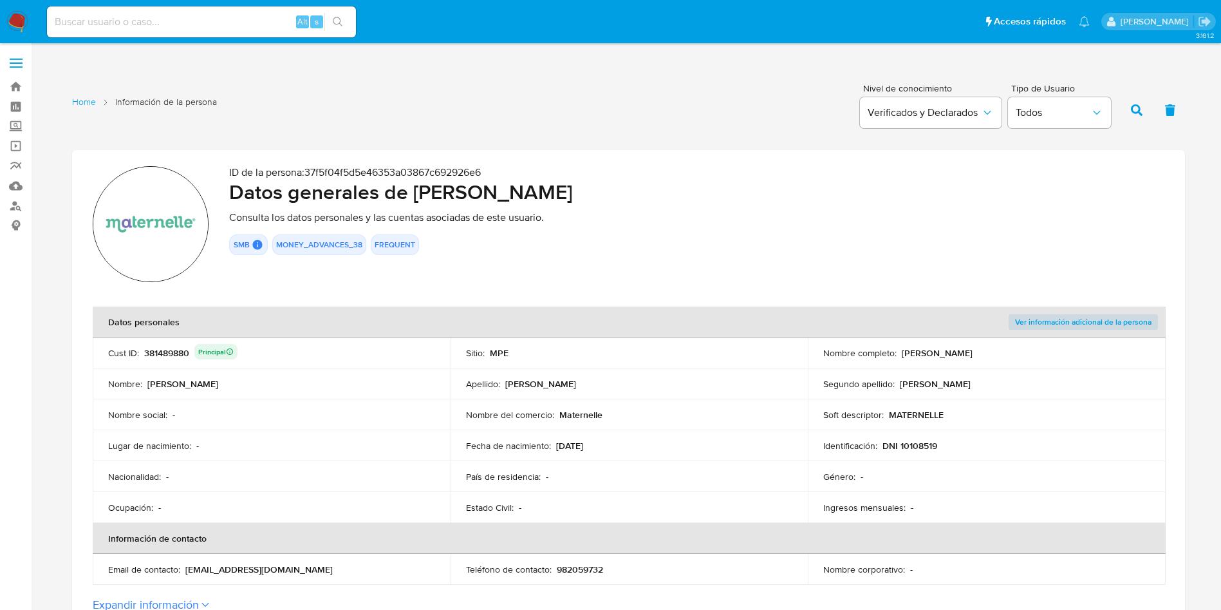
drag, startPoint x: 568, startPoint y: 447, endPoint x: 605, endPoint y: 444, distance: 36.8
click at [605, 444] on div "Fecha de nacimiento : 03/09/1973" at bounding box center [629, 446] width 327 height 12
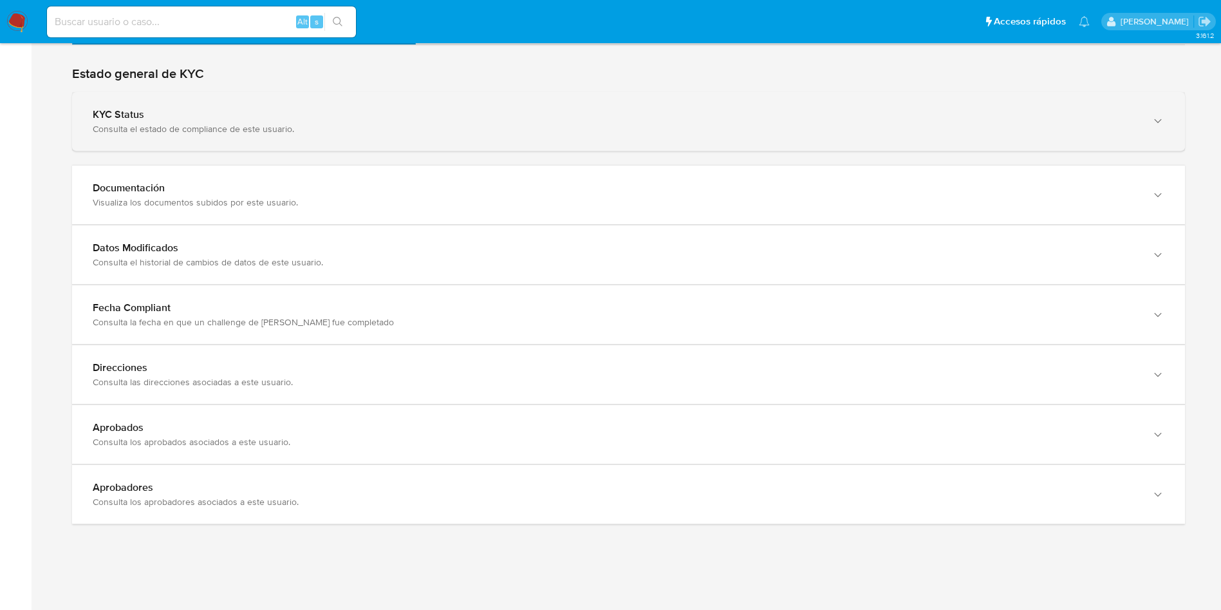
click at [531, 141] on div "KYC Status Consulta el estado de compliance de este usuario." at bounding box center [628, 121] width 1113 height 59
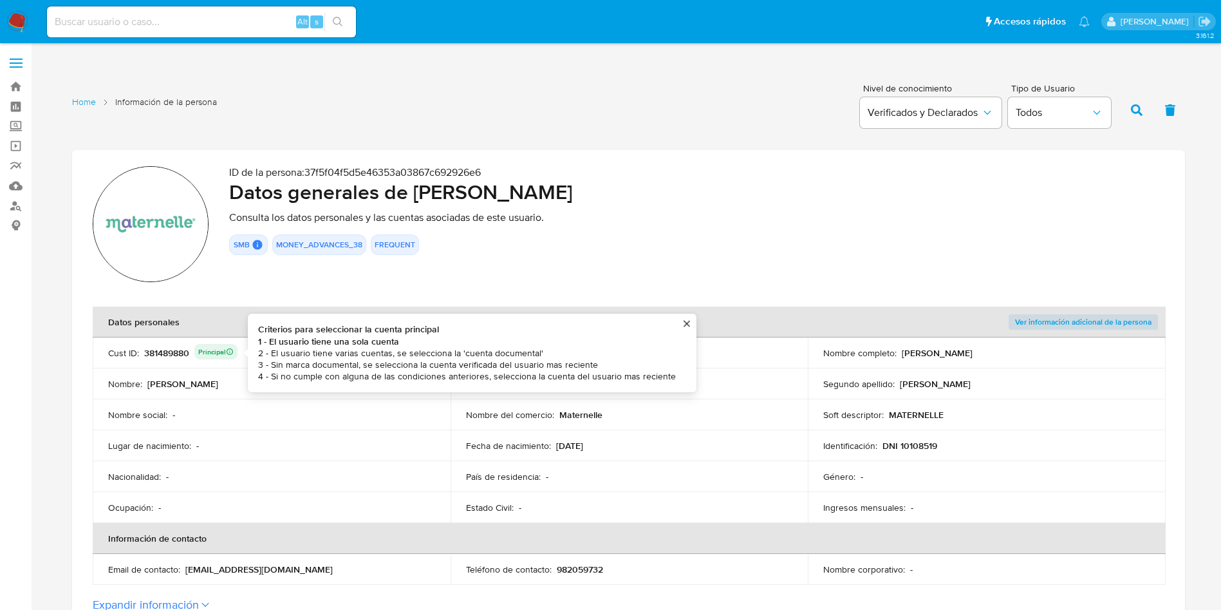
click at [165, 353] on div "381489880 Principal Criterios para seleccionar la cuenta principal 1 - El usuar…" at bounding box center [190, 353] width 93 height 18
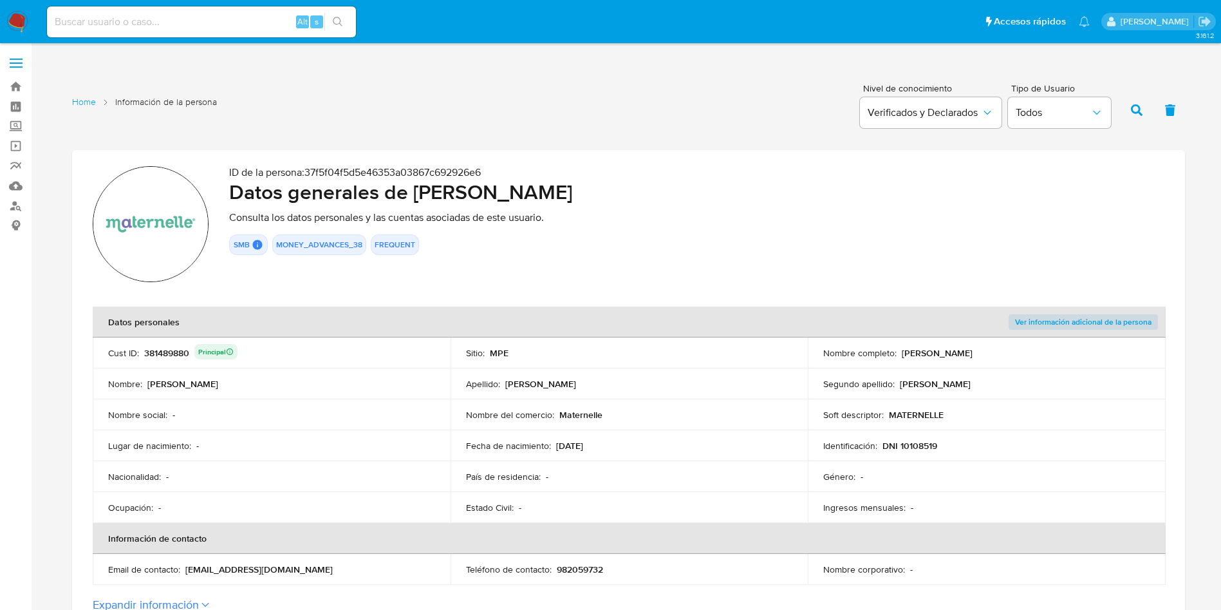
click at [176, 357] on div "381489880 Principal" at bounding box center [190, 353] width 93 height 18
click at [18, 206] on link "Buscador de personas" at bounding box center [76, 206] width 153 height 20
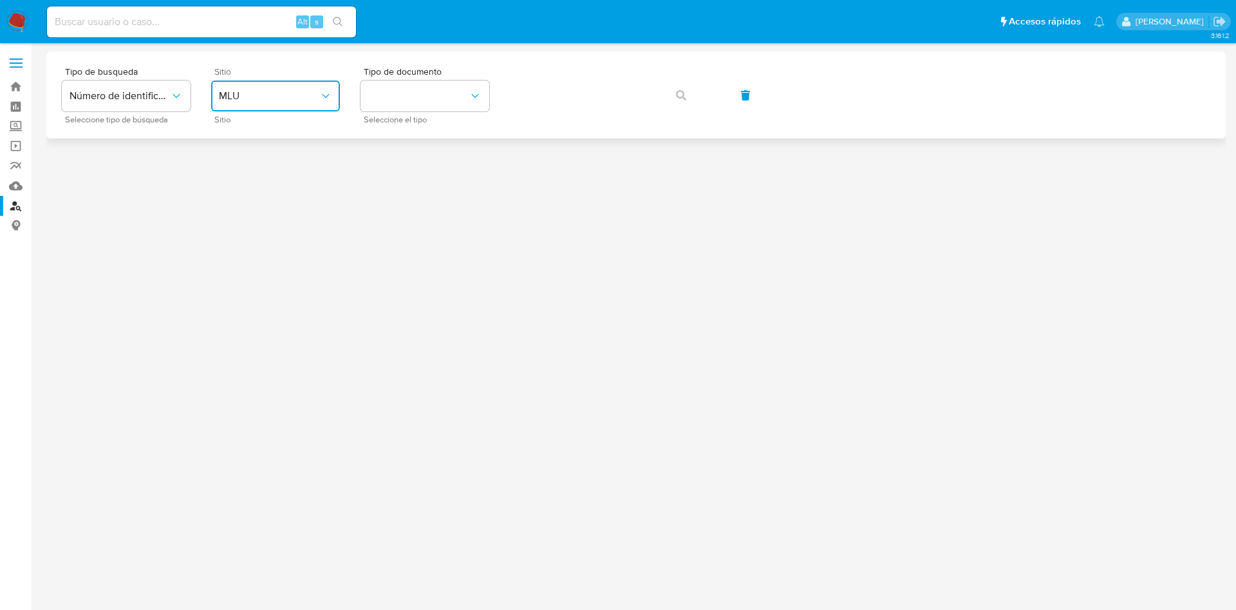
click at [276, 106] on button "MLU" at bounding box center [275, 95] width 129 height 31
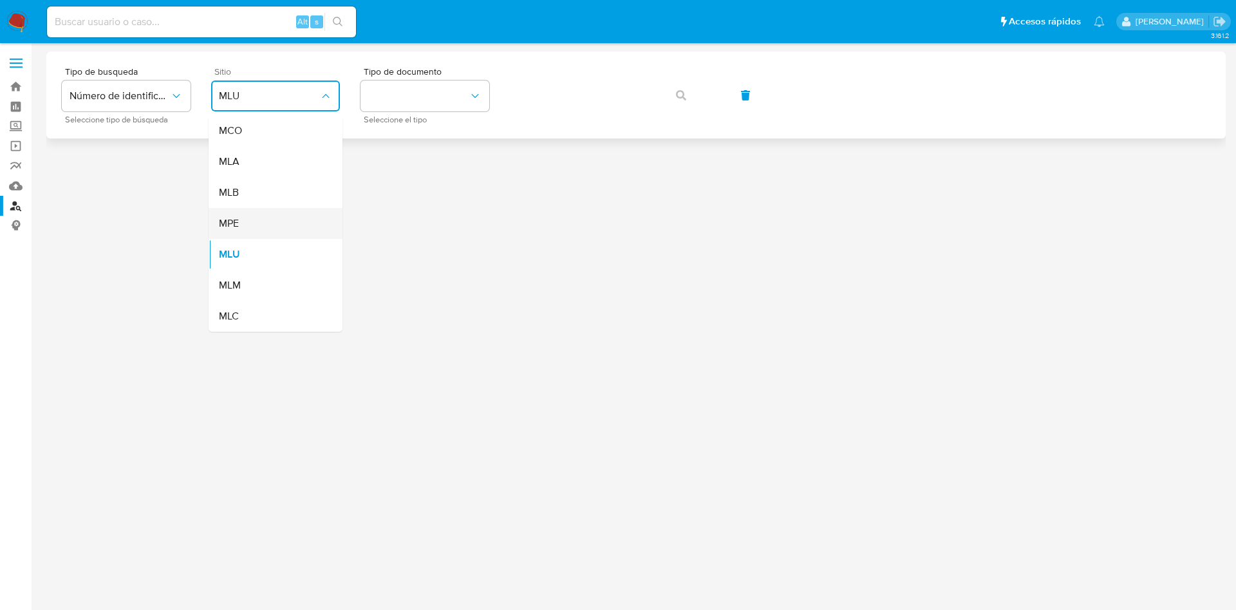
click at [276, 219] on div "MPE" at bounding box center [272, 223] width 106 height 31
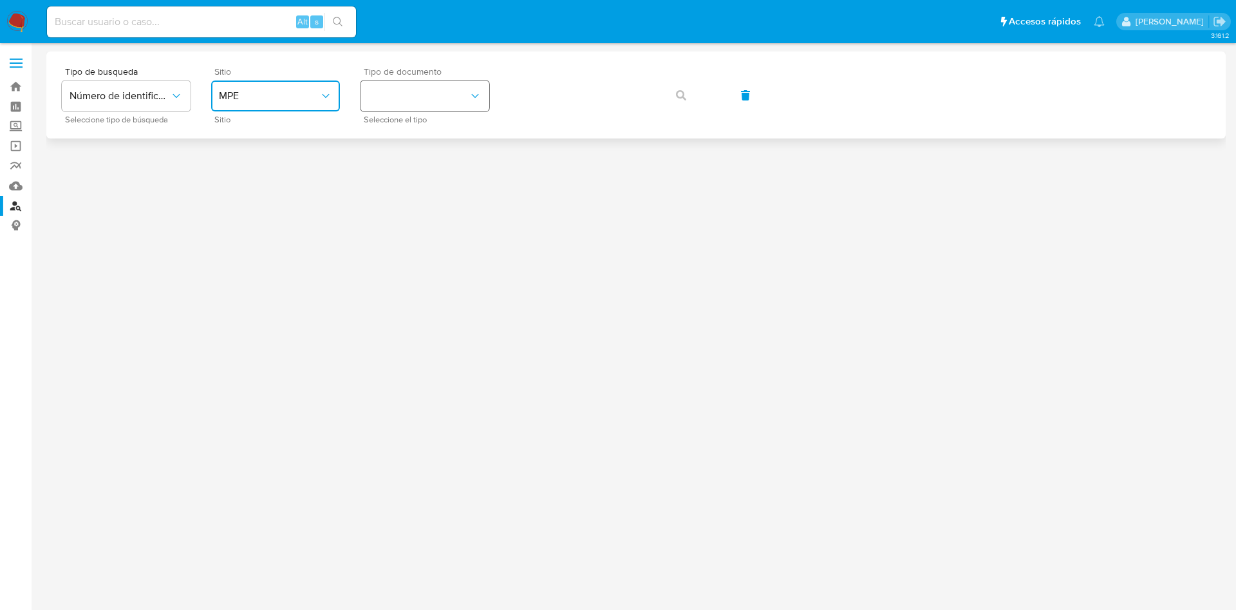
click at [458, 90] on button "identificationType" at bounding box center [425, 95] width 129 height 31
click at [449, 170] on div "DNI DNI" at bounding box center [421, 181] width 106 height 44
click at [678, 104] on span "button" at bounding box center [681, 95] width 10 height 28
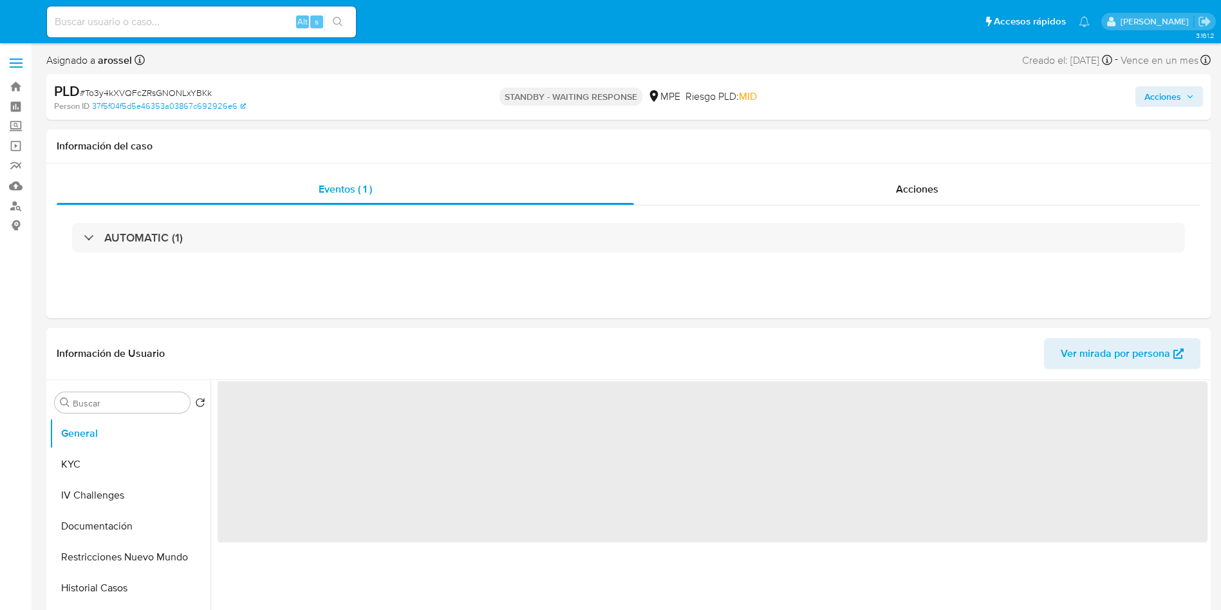
select select "10"
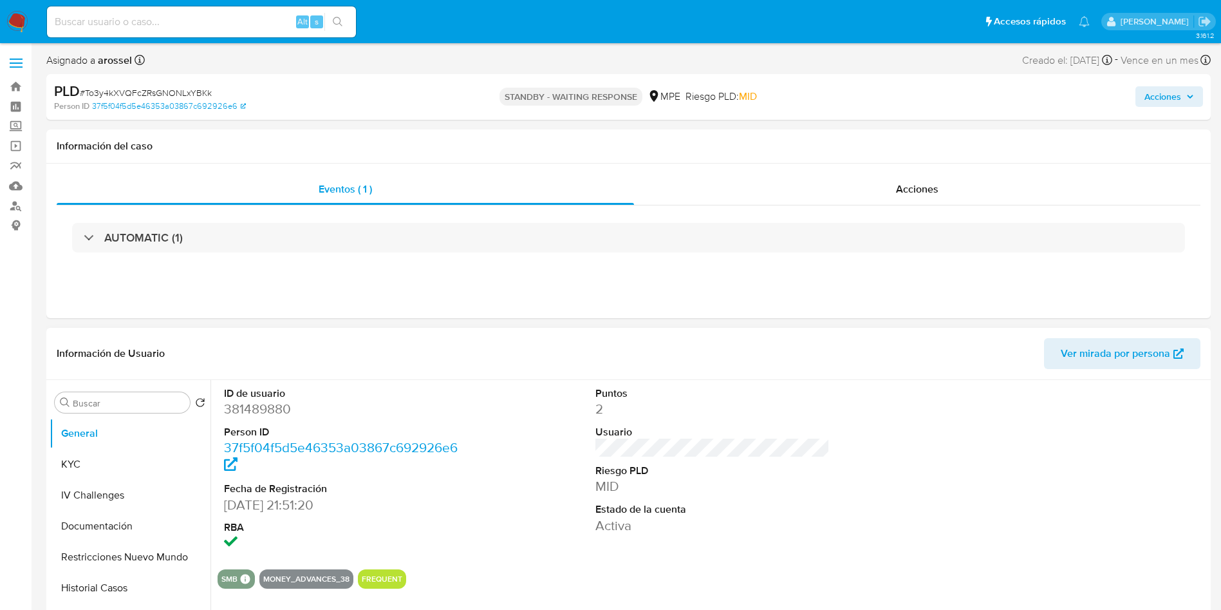
click at [266, 398] on dt "ID de usuario" at bounding box center [341, 393] width 235 height 14
click at [267, 409] on dd "381489880" at bounding box center [341, 409] width 235 height 18
copy dd "381489880"
click at [124, 451] on button "KYC" at bounding box center [125, 464] width 151 height 31
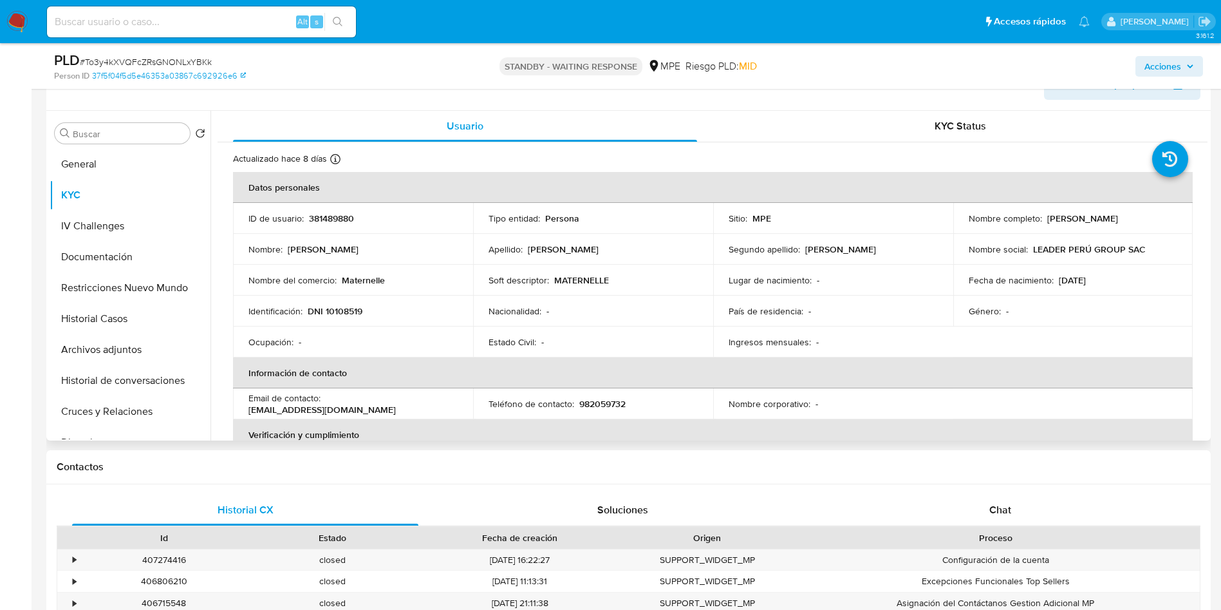
scroll to position [193, 0]
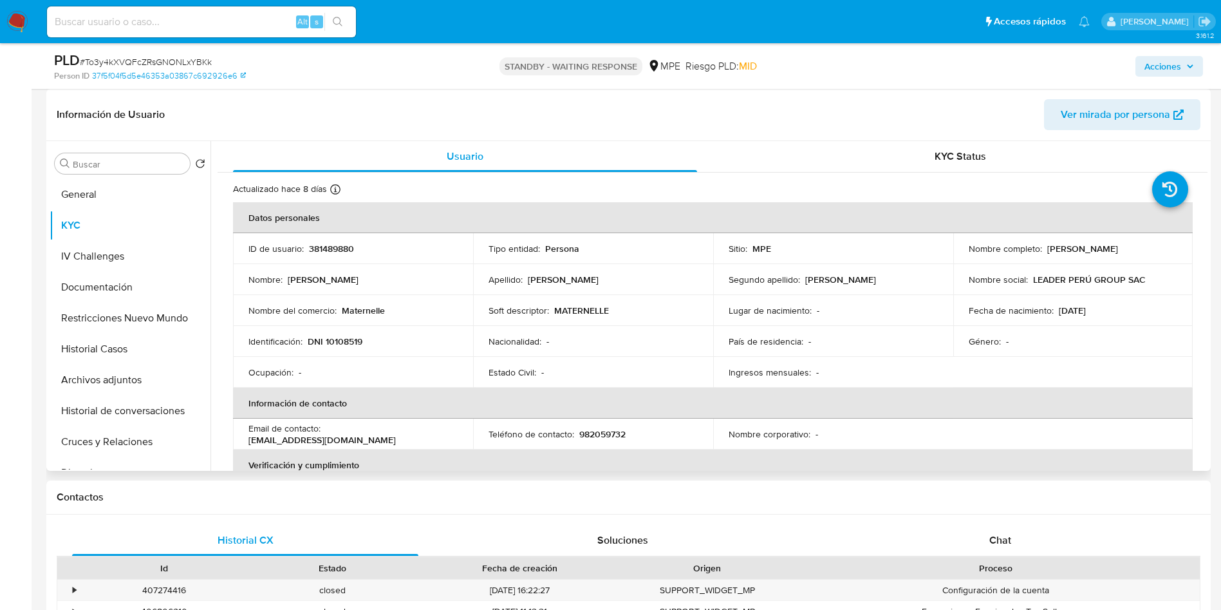
drag, startPoint x: 1047, startPoint y: 249, endPoint x: 1185, endPoint y: 248, distance: 137.1
click at [1185, 248] on td "Nombre completo : Miguel Antonio Pazos Sanchez" at bounding box center [1073, 248] width 240 height 31
drag, startPoint x: 1043, startPoint y: 251, endPoint x: 1183, endPoint y: 246, distance: 140.4
click at [1183, 246] on td "Nombre completo : Miguel Antonio Pazos Sanchez" at bounding box center [1073, 248] width 240 height 31
copy p "Miguel Antonio Pazos Sanchez"
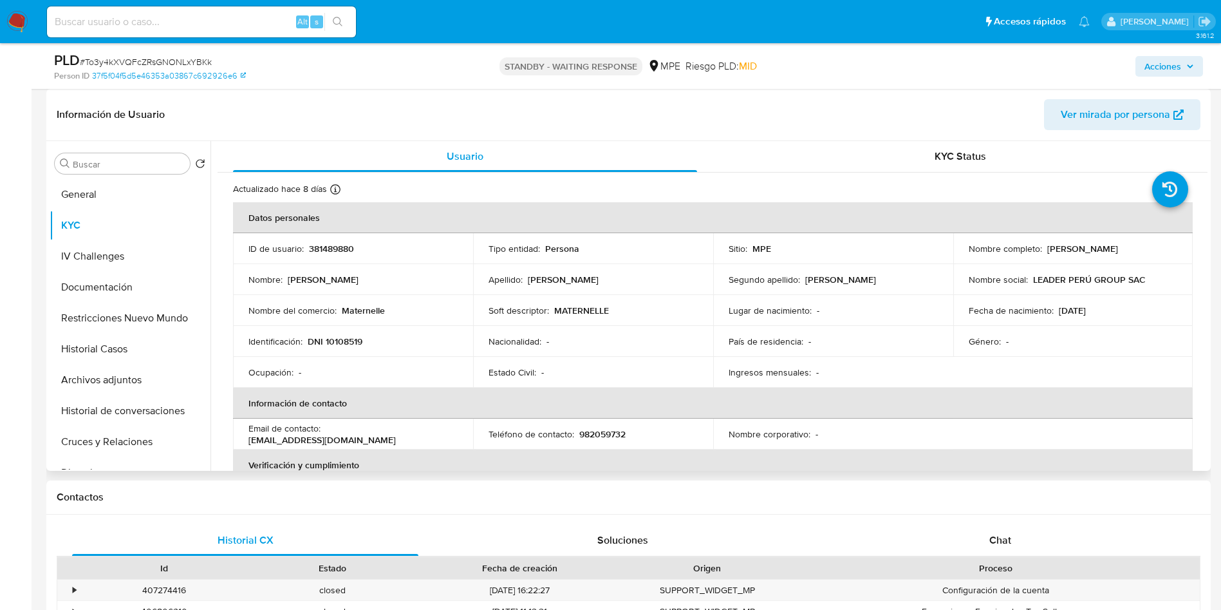
copy p "Miguel Antonio Pazos Sanchez"
click at [199, 27] on input at bounding box center [201, 22] width 309 height 17
paste input "0Y04JwgGxbvSCm36AIu9NR2A"
type input "0Y04JwgGxbvSCm36AIu9NR2A"
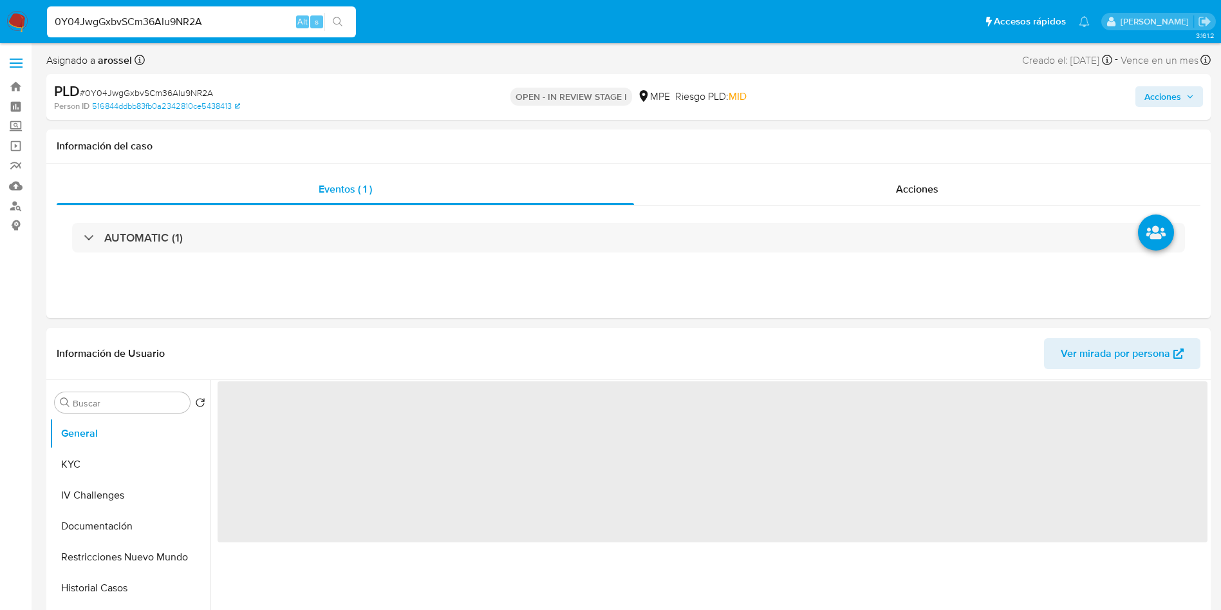
select select "10"
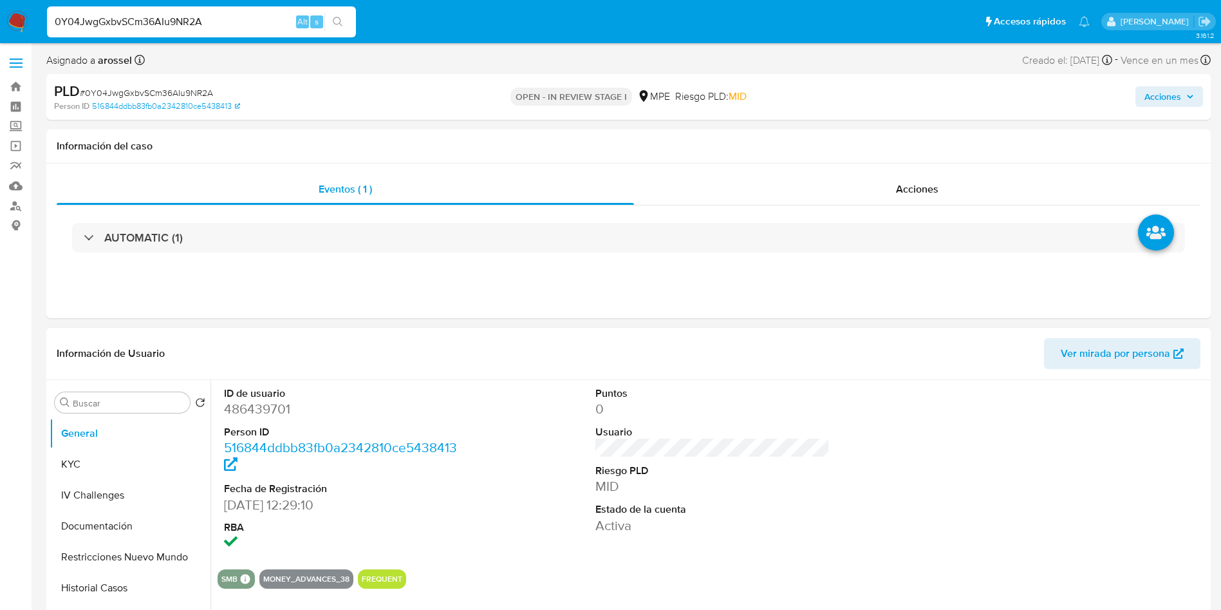
click at [1067, 361] on span "Ver mirada por persona" at bounding box center [1115, 353] width 109 height 31
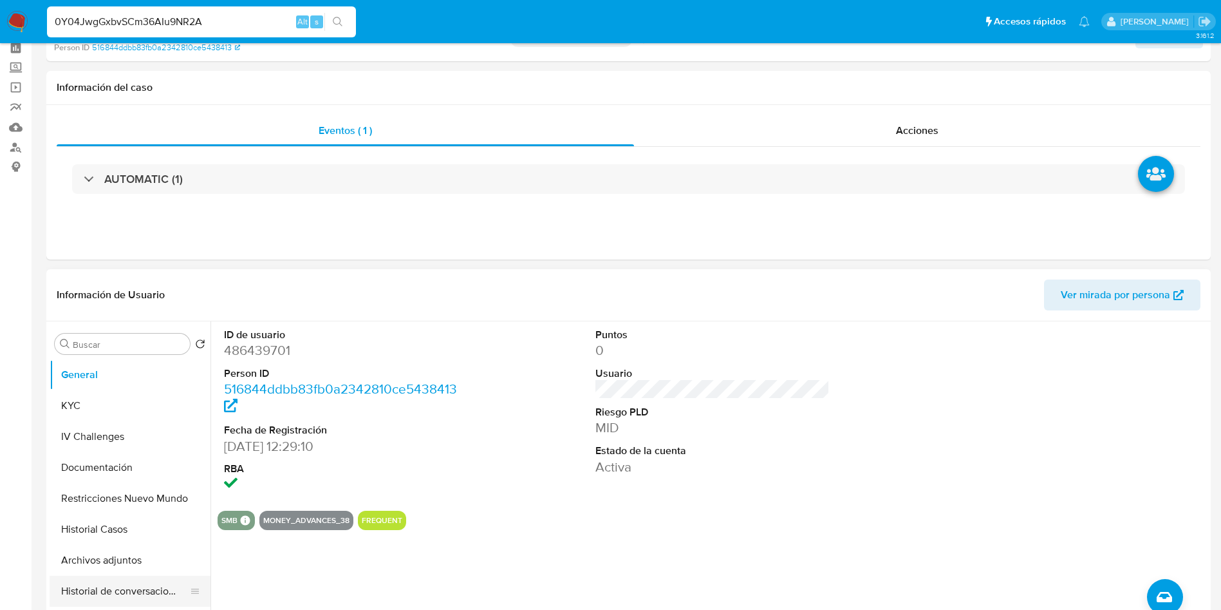
scroll to position [193, 0]
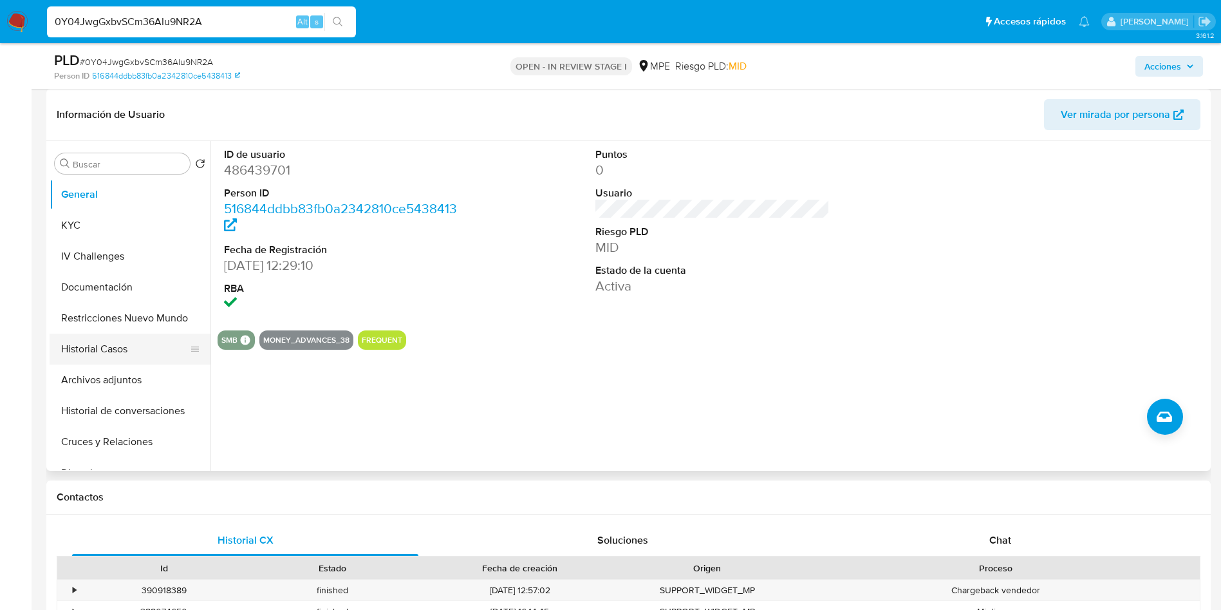
click at [115, 352] on button "Historial Casos" at bounding box center [125, 348] width 151 height 31
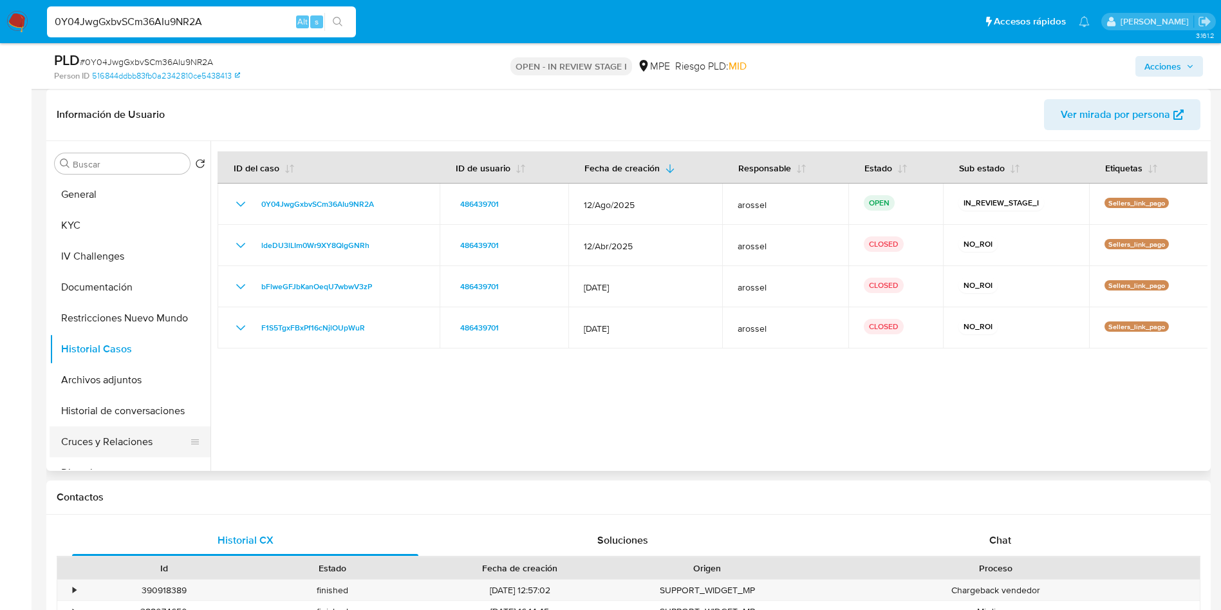
click at [130, 438] on button "Cruces y Relaciones" at bounding box center [125, 441] width 151 height 31
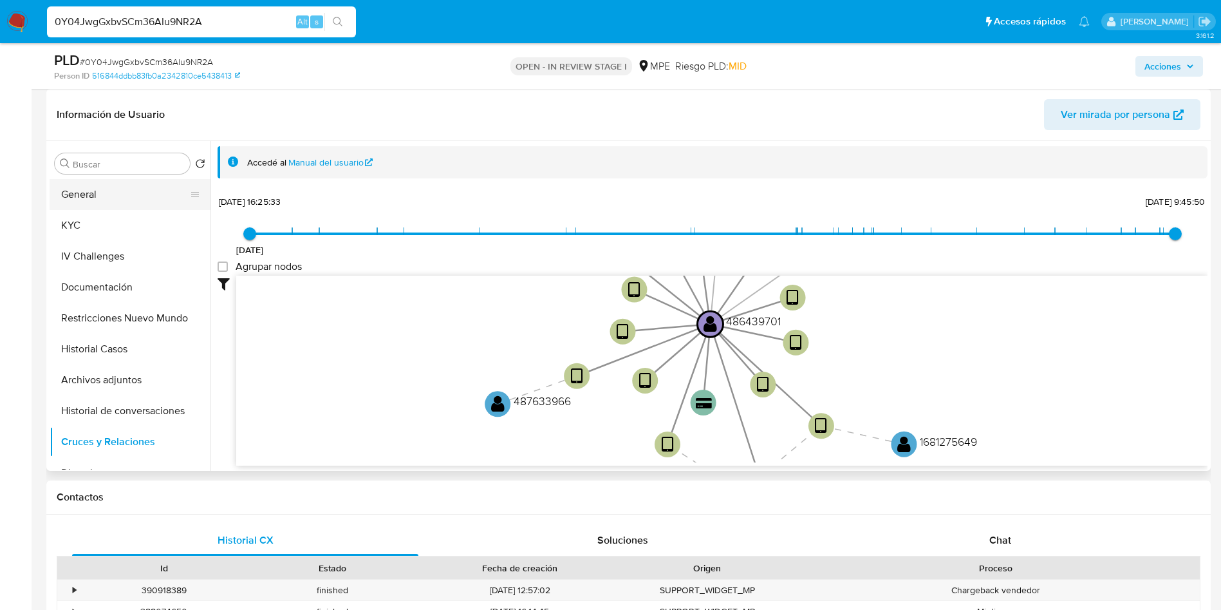
click at [151, 191] on button "General" at bounding box center [125, 194] width 151 height 31
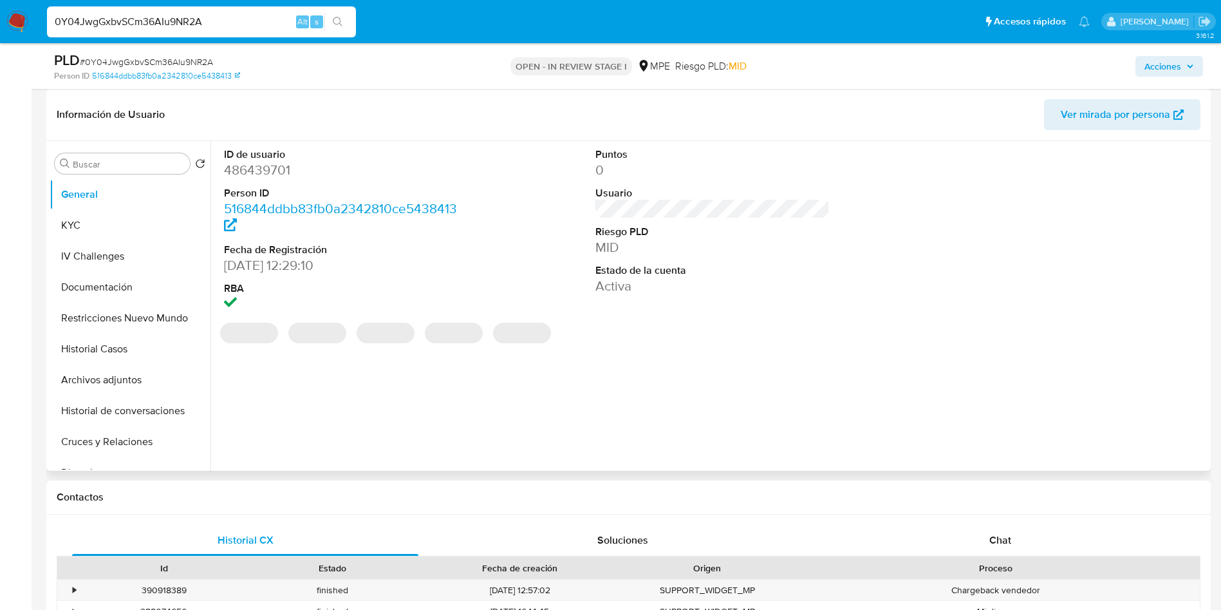
click at [256, 173] on dd "486439701" at bounding box center [341, 170] width 235 height 18
copy dd "486439701"
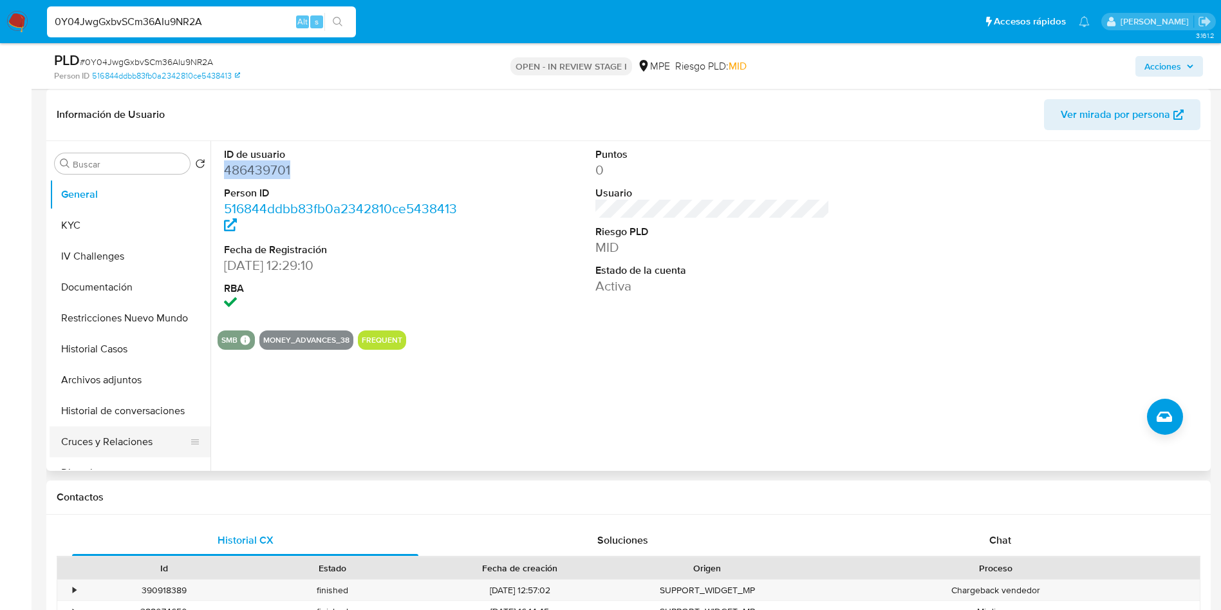
click at [148, 440] on button "Cruces y Relaciones" at bounding box center [125, 441] width 151 height 31
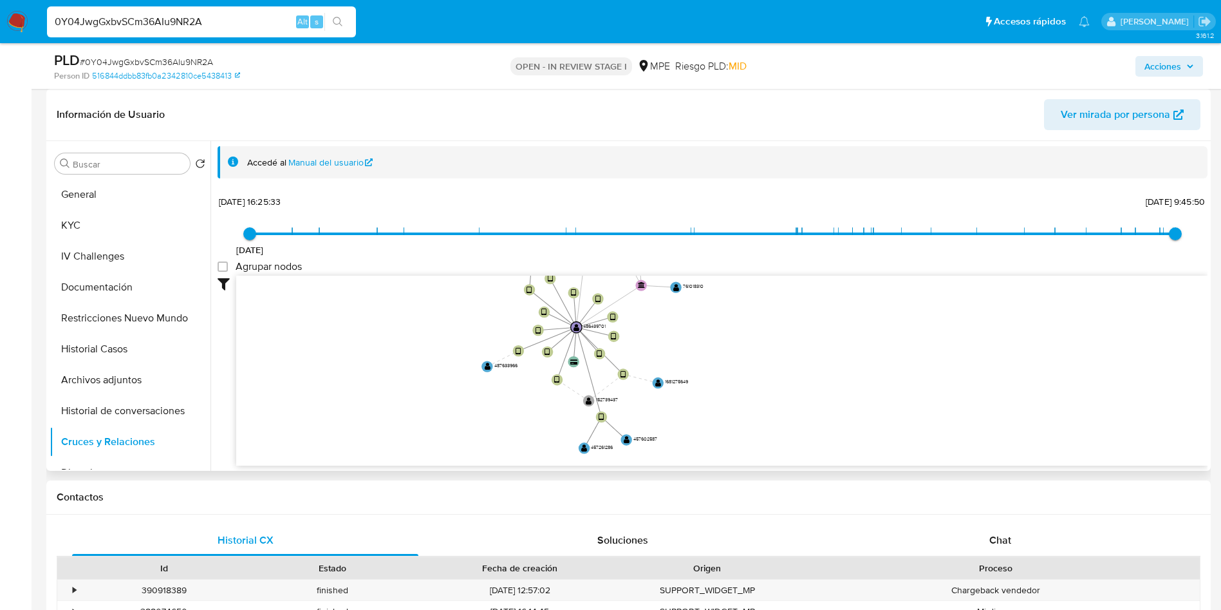
drag, startPoint x: 460, startPoint y: 311, endPoint x: 423, endPoint y: 356, distance: 58.1
click at [444, 404] on icon "device-68b5c07618054f8dc18887f4  user-486439701  486439701 user-243049459  2…" at bounding box center [722, 369] width 972 height 187
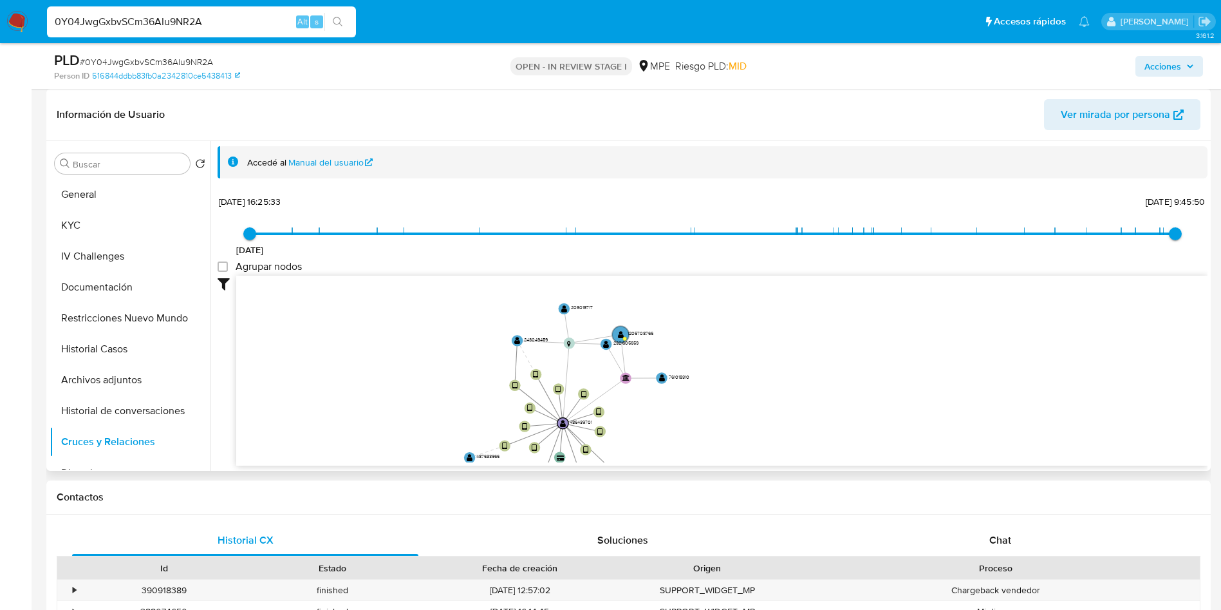
click at [121, 174] on div "Buscar Volver al orden por defecto General KYC IV Challenges Documentación Rest…" at bounding box center [130, 307] width 161 height 328
click at [120, 189] on button "General" at bounding box center [125, 194] width 151 height 31
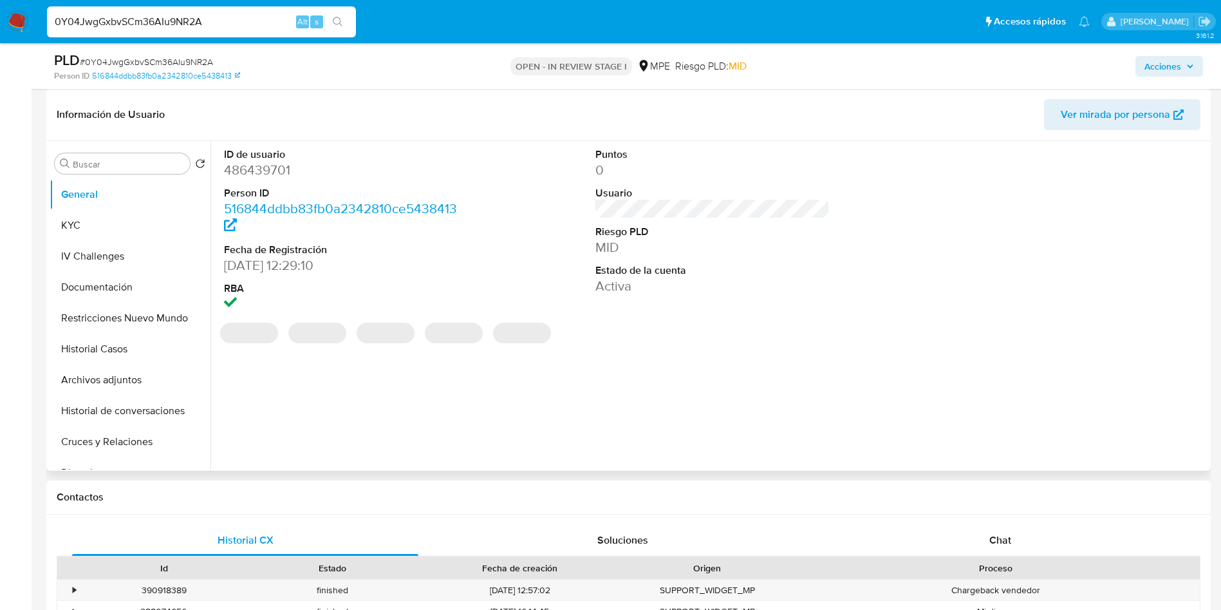
click at [258, 170] on dd "486439701" at bounding box center [341, 170] width 235 height 18
copy dd "486439701"
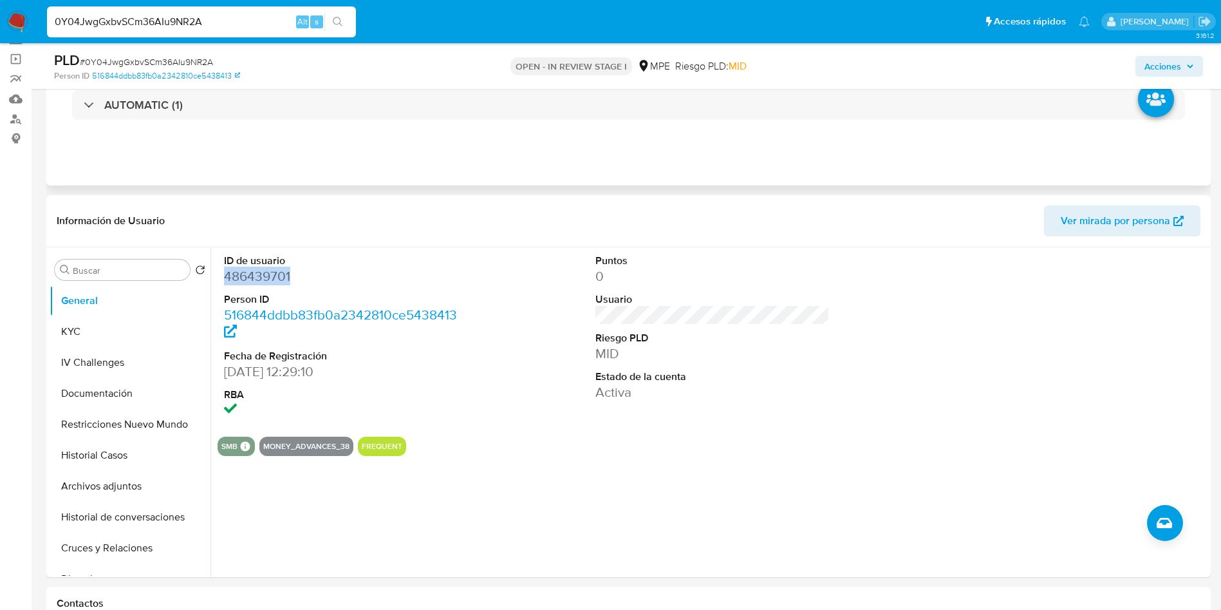
scroll to position [0, 0]
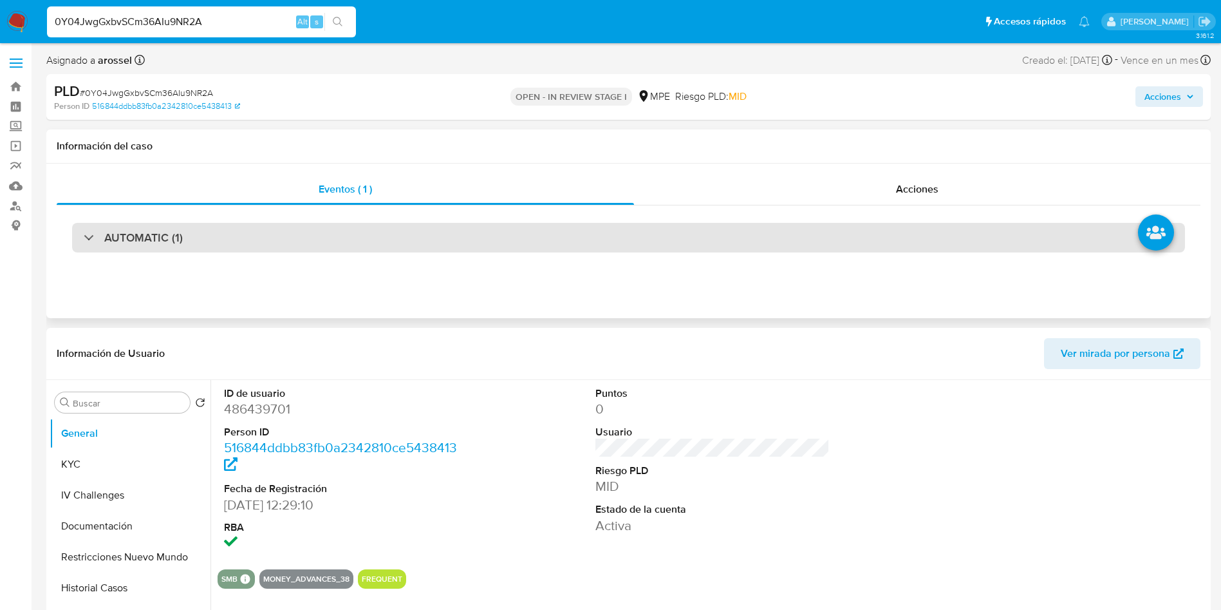
click at [230, 235] on div "AUTOMATIC (1)" at bounding box center [628, 238] width 1113 height 30
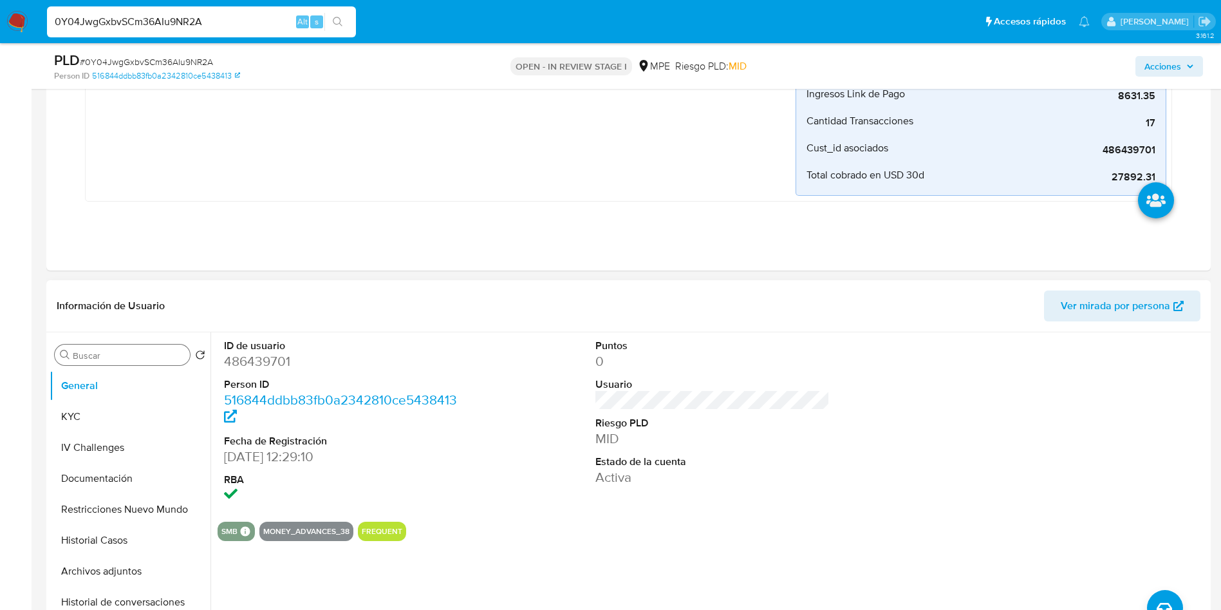
scroll to position [386, 0]
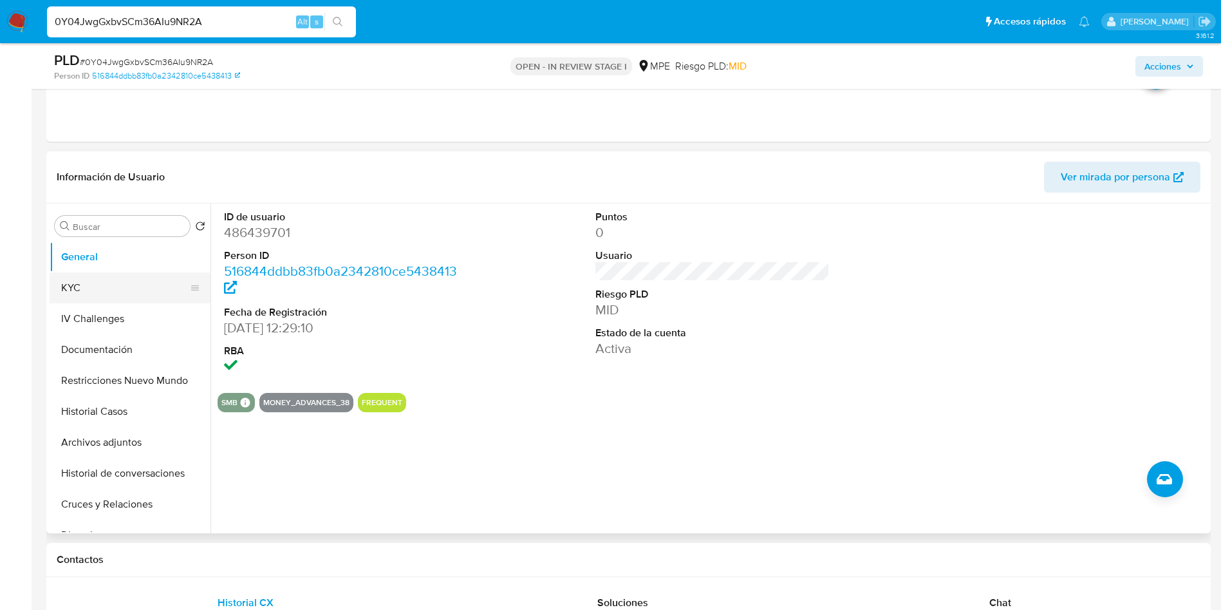
click at [113, 296] on button "KYC" at bounding box center [125, 287] width 151 height 31
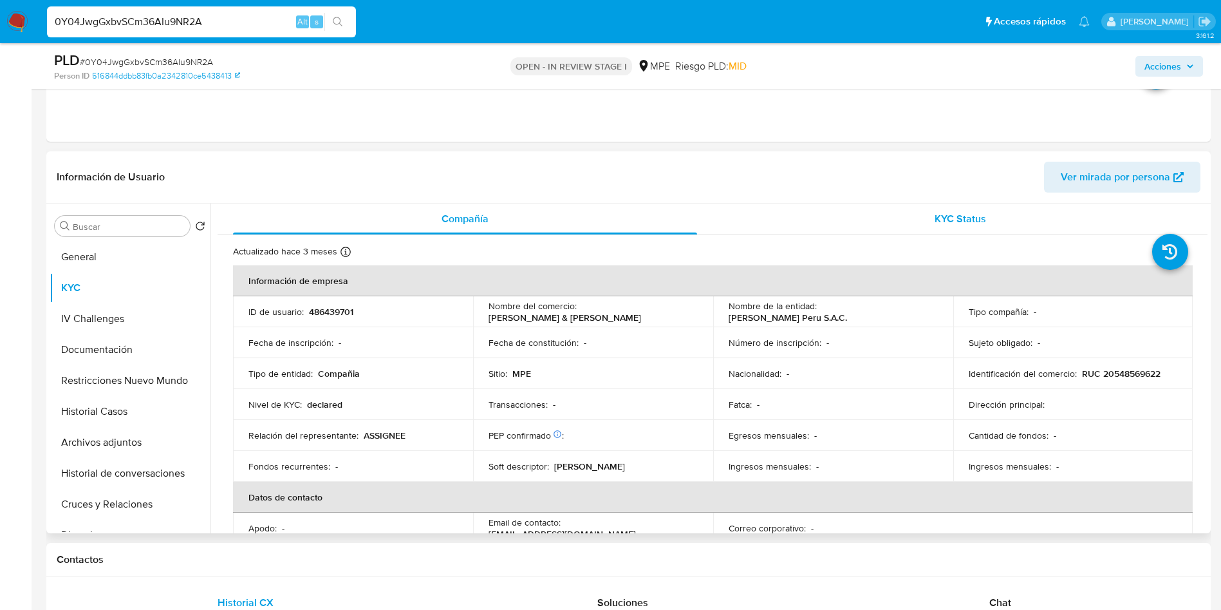
click at [954, 202] on div "Información de Usuario Ver mirada por persona" at bounding box center [628, 177] width 1165 height 52
click at [949, 216] on span "KYC Status" at bounding box center [961, 218] width 52 height 15
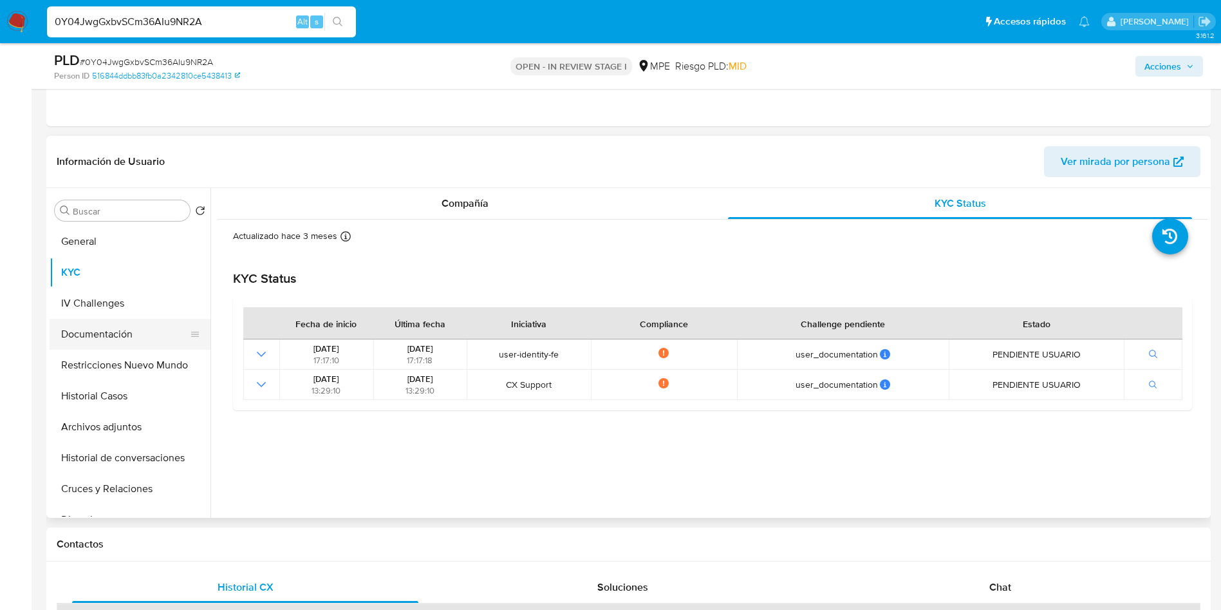
click at [108, 330] on button "Documentación" at bounding box center [125, 334] width 151 height 31
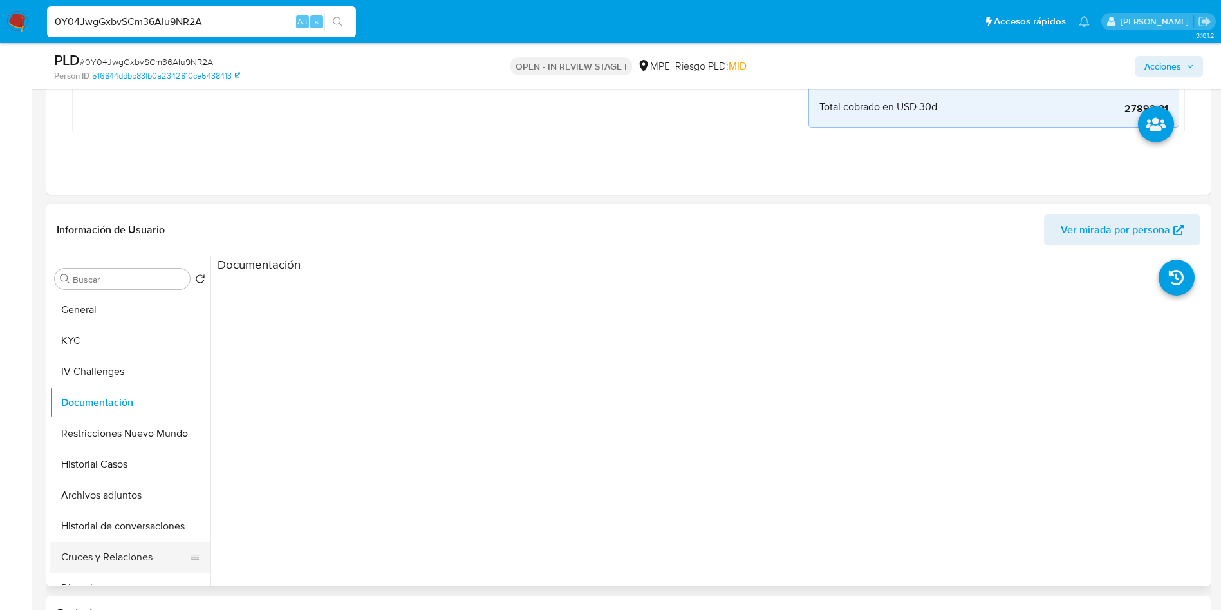
scroll to position [483, 0]
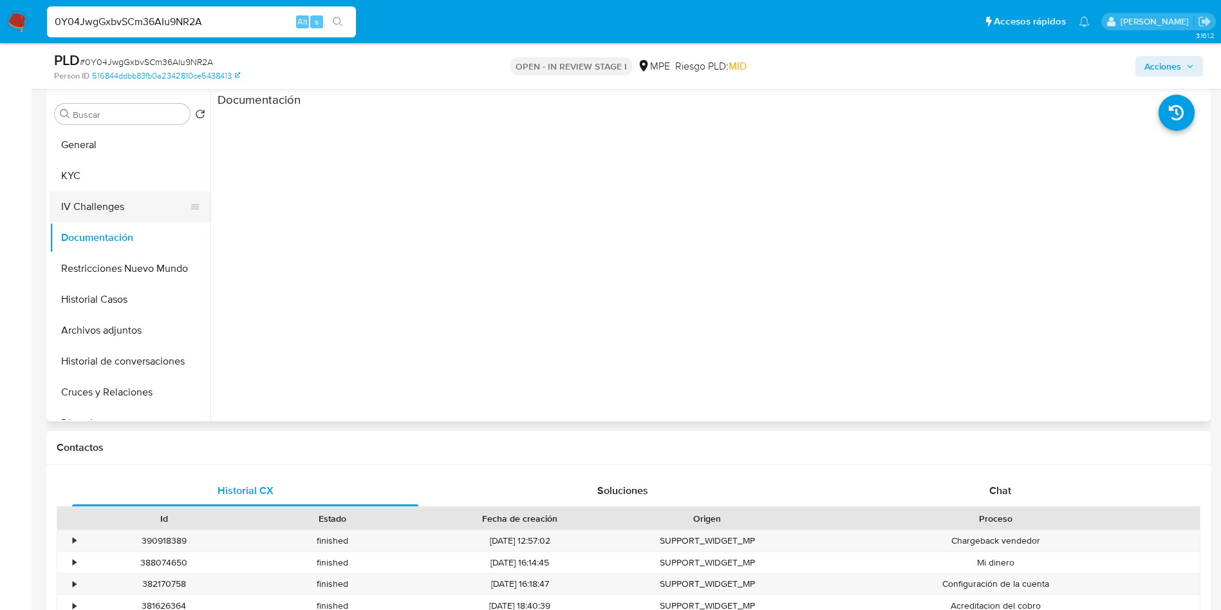
click at [111, 201] on button "IV Challenges" at bounding box center [125, 206] width 151 height 31
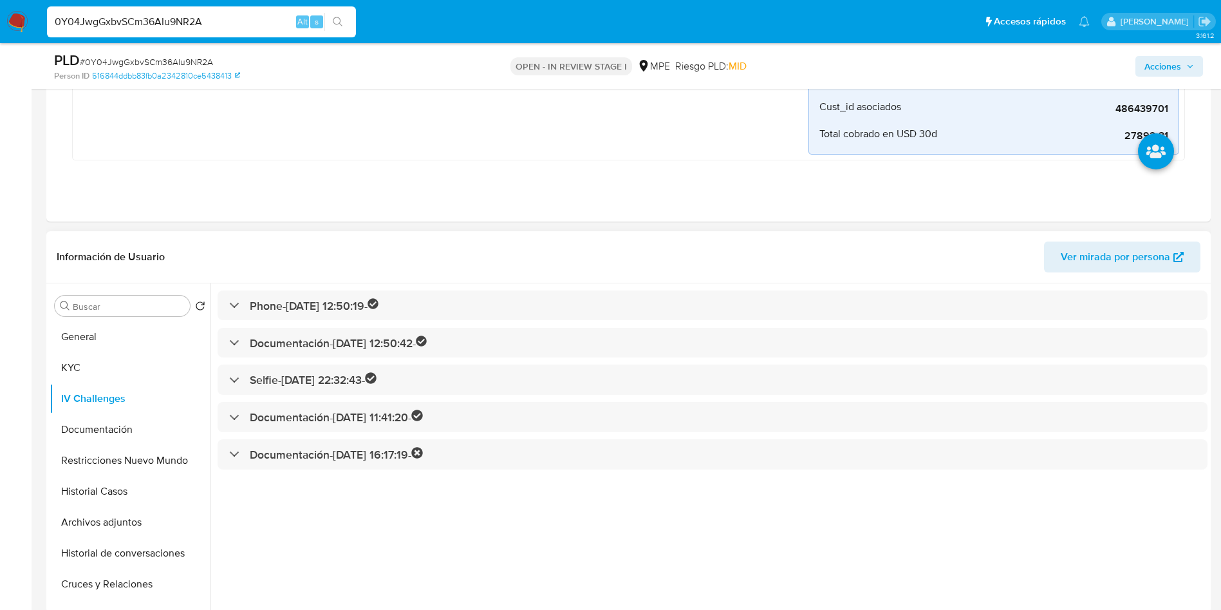
scroll to position [290, 0]
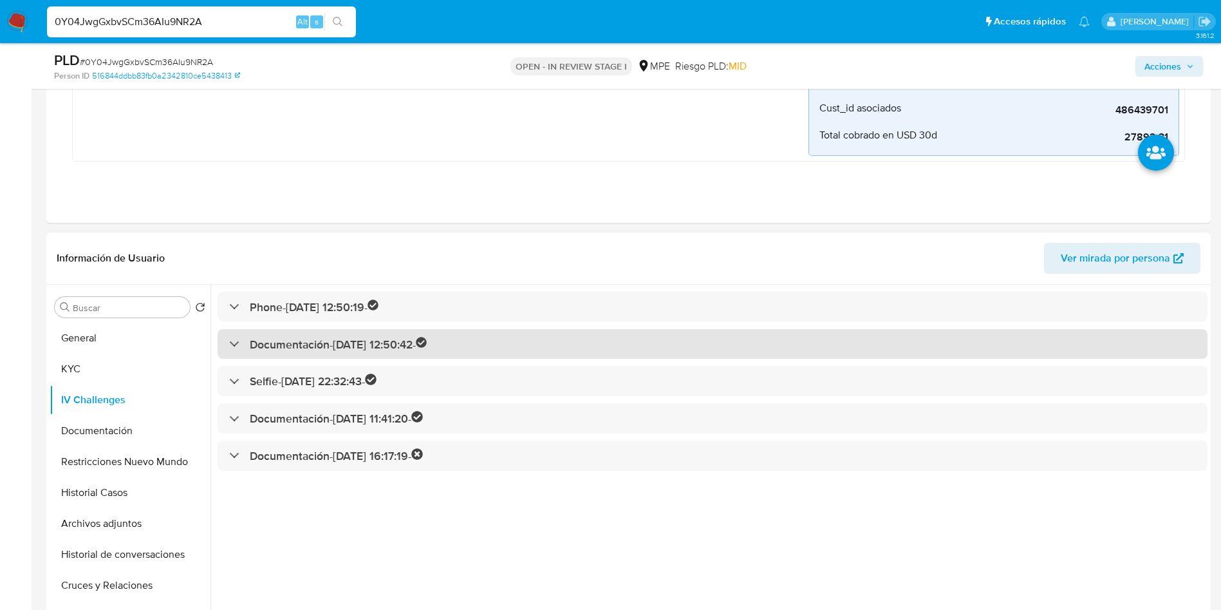
click at [373, 342] on h3 "Documentación - 11/02/2020 12:50:42 -" at bounding box center [339, 344] width 178 height 15
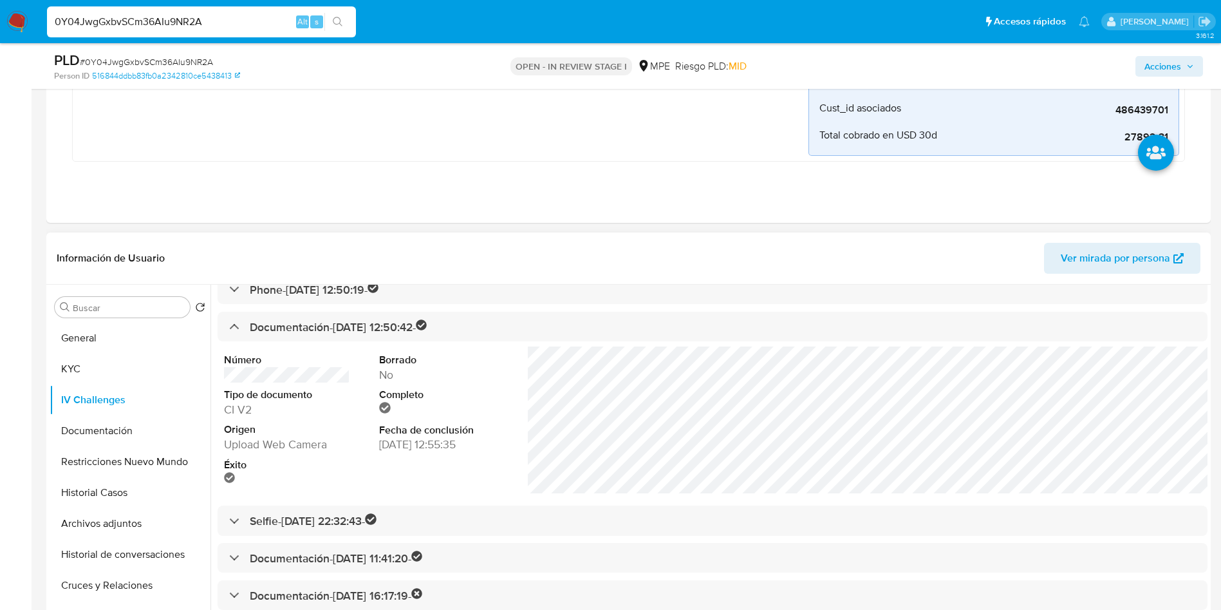
scroll to position [26, 0]
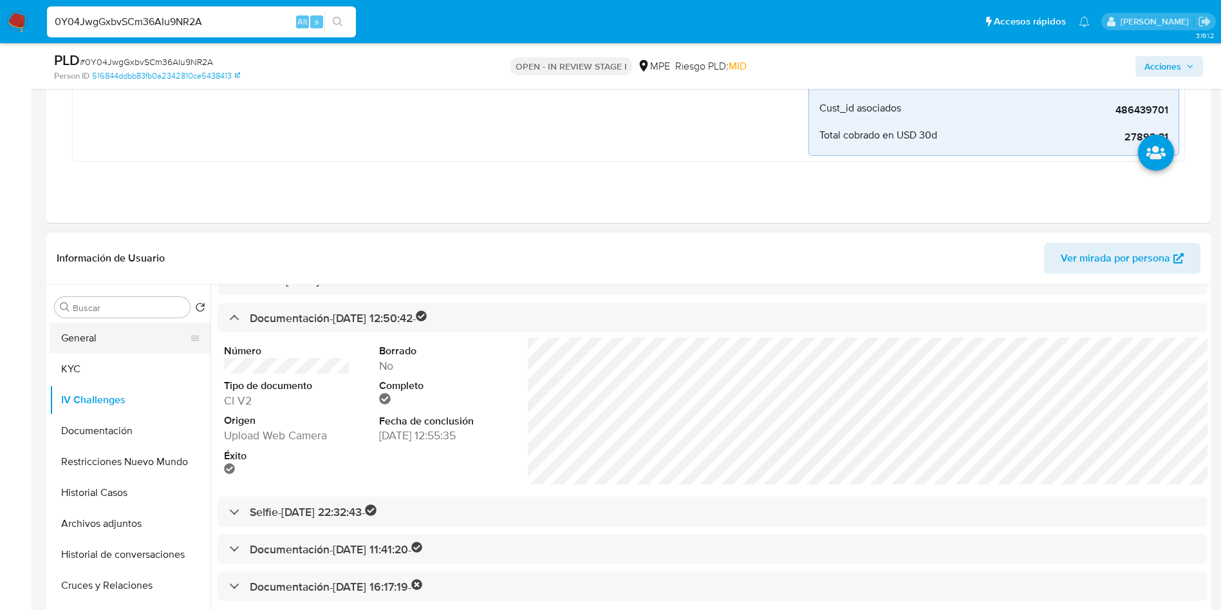
click at [110, 324] on button "General" at bounding box center [125, 338] width 151 height 31
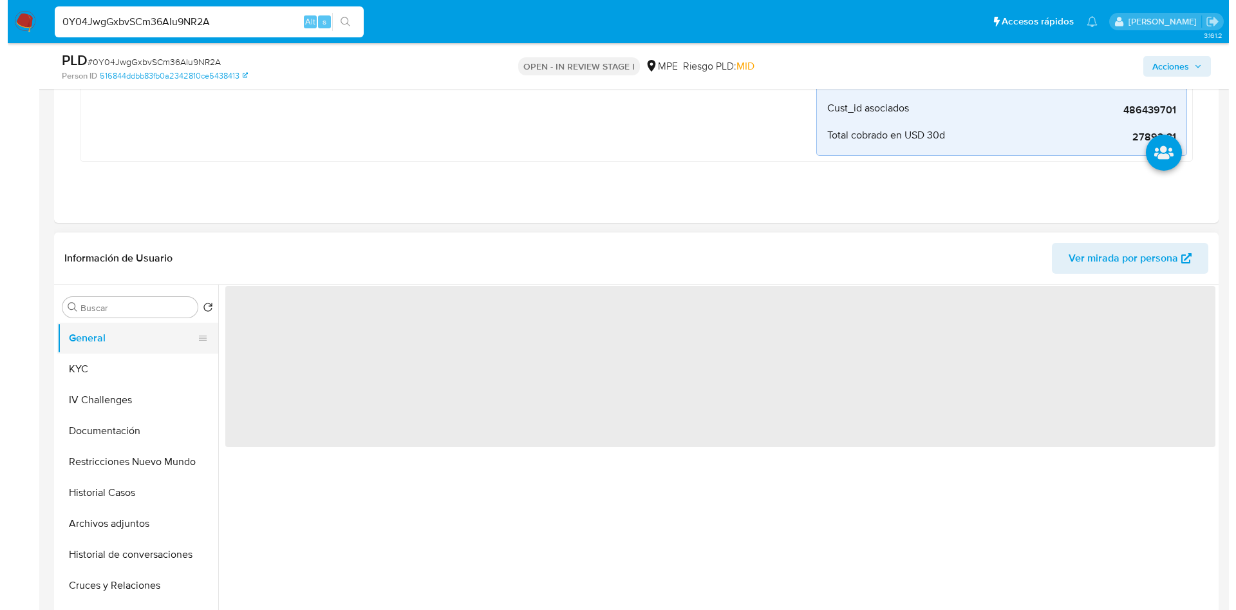
scroll to position [0, 0]
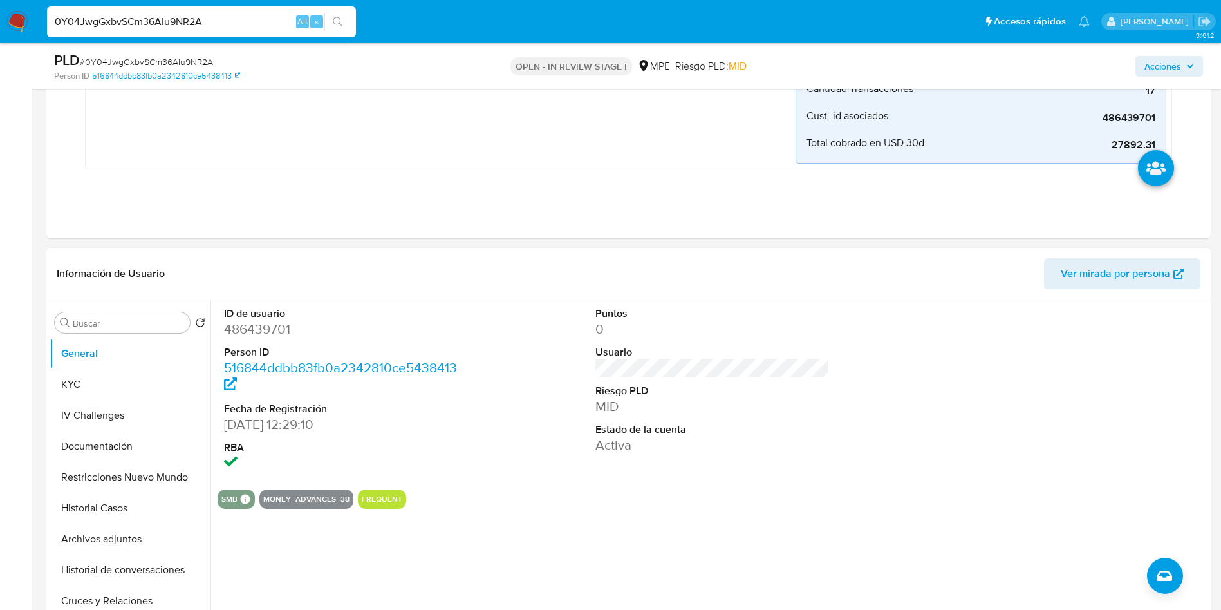
click at [248, 335] on dd "486439701" at bounding box center [341, 329] width 235 height 18
copy dd "486439701"
click at [144, 523] on button "Archivos adjuntos" at bounding box center [125, 538] width 151 height 31
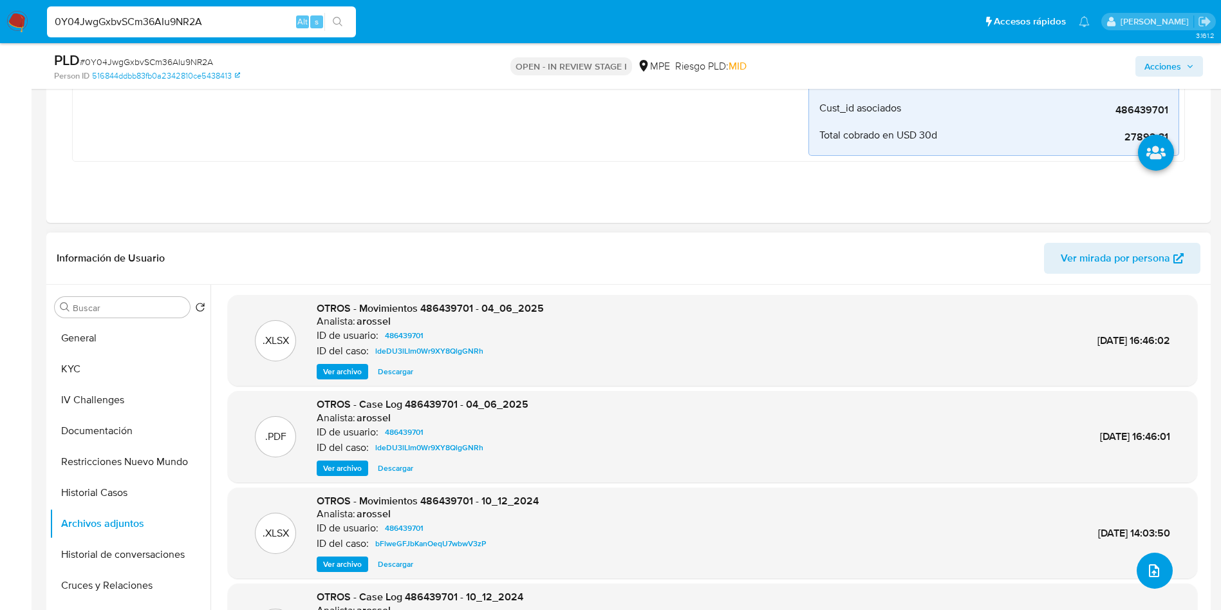
click at [1153, 581] on button "upload-file" at bounding box center [1155, 570] width 36 height 36
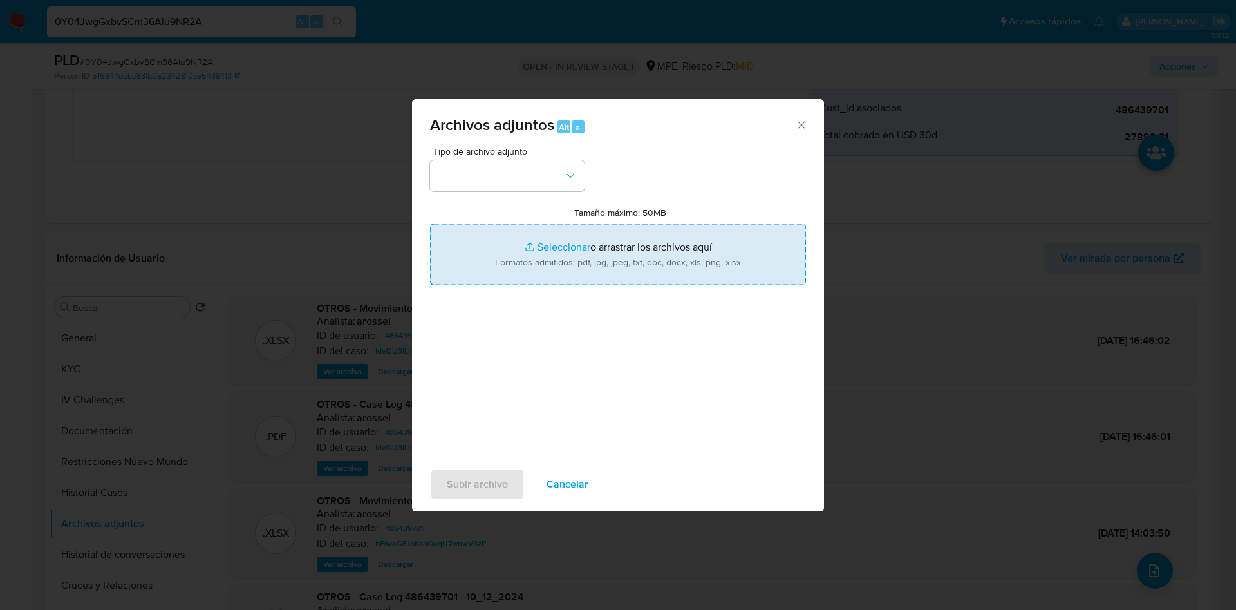
click at [666, 231] on input "Tamaño máximo: 50MB Seleccionar archivos" at bounding box center [618, 254] width 376 height 62
type input "C:\fakepath\Movimientos 486439701 - 30_09_2025.xlsx"
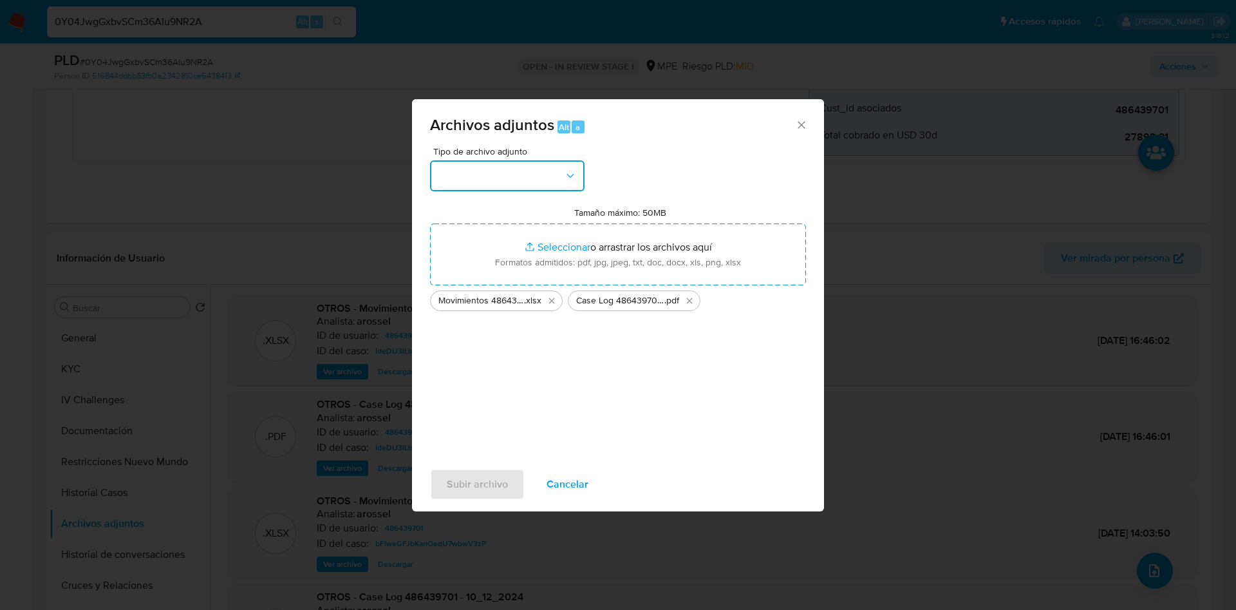
click at [513, 174] on button "button" at bounding box center [507, 175] width 155 height 31
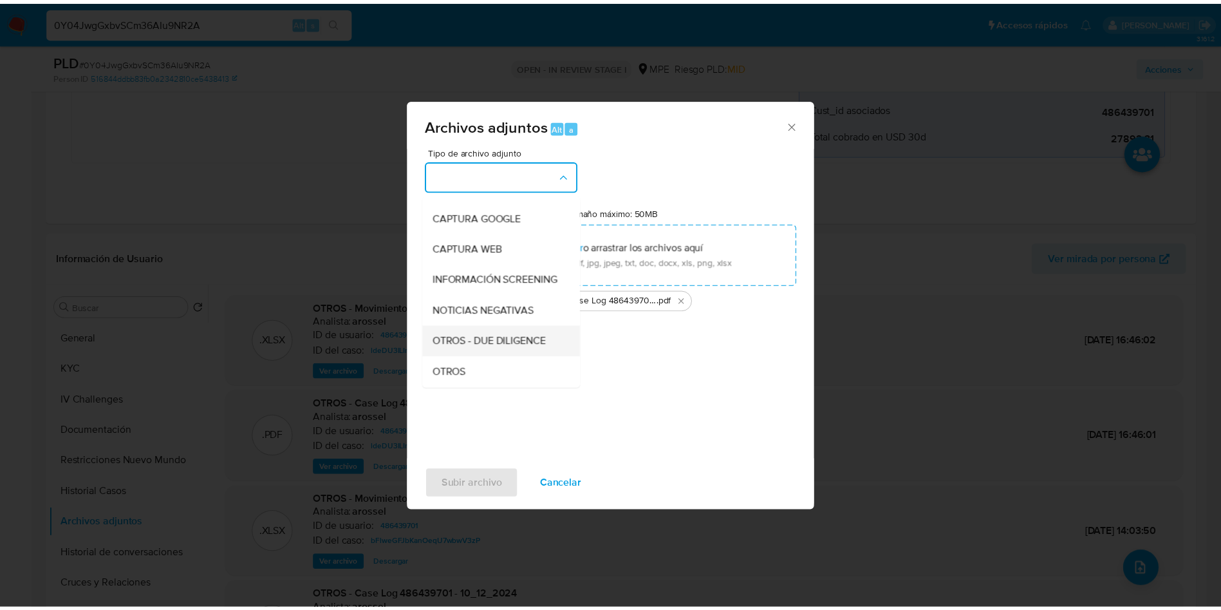
scroll to position [97, 0]
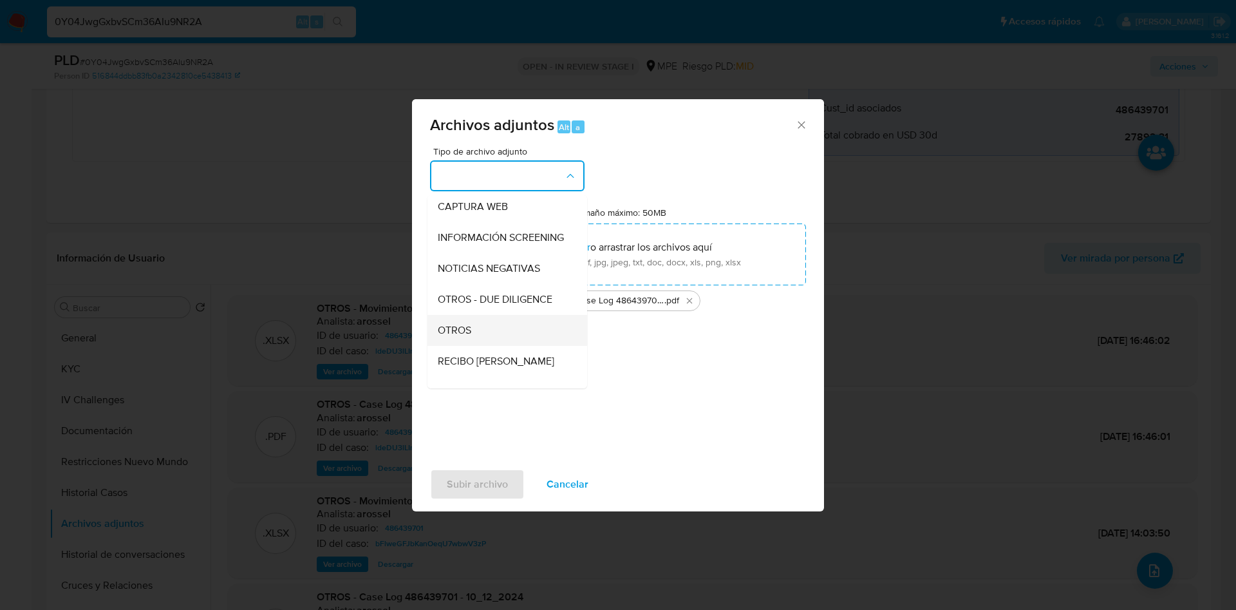
click at [500, 346] on div "OTROS" at bounding box center [503, 330] width 131 height 31
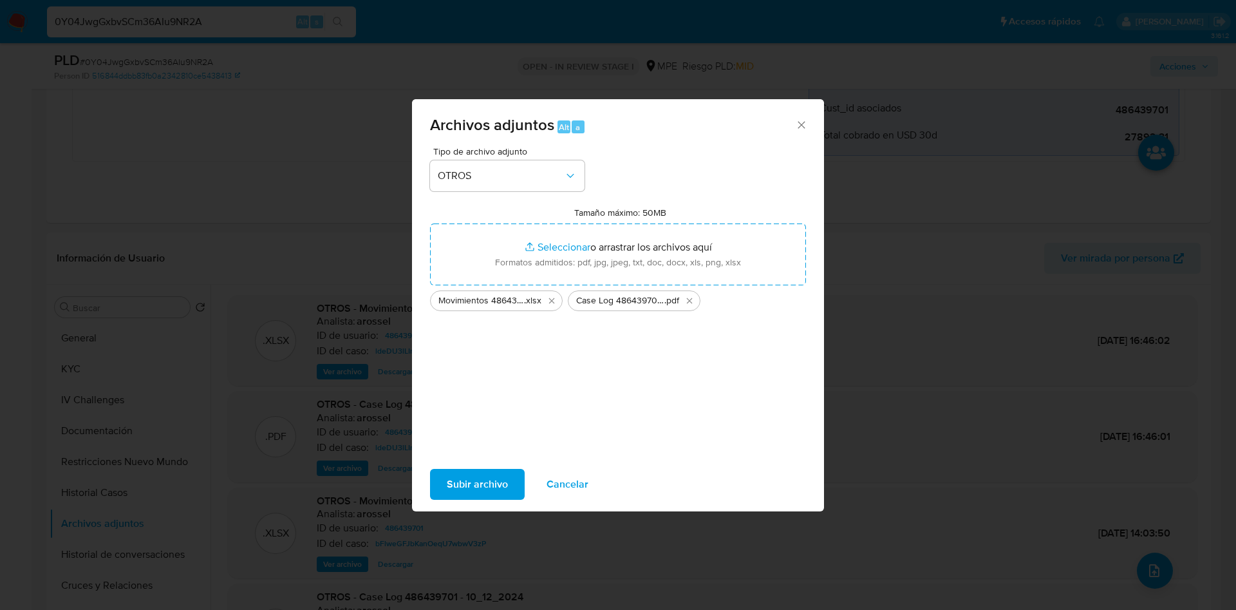
click at [484, 487] on span "Subir archivo" at bounding box center [477, 484] width 61 height 28
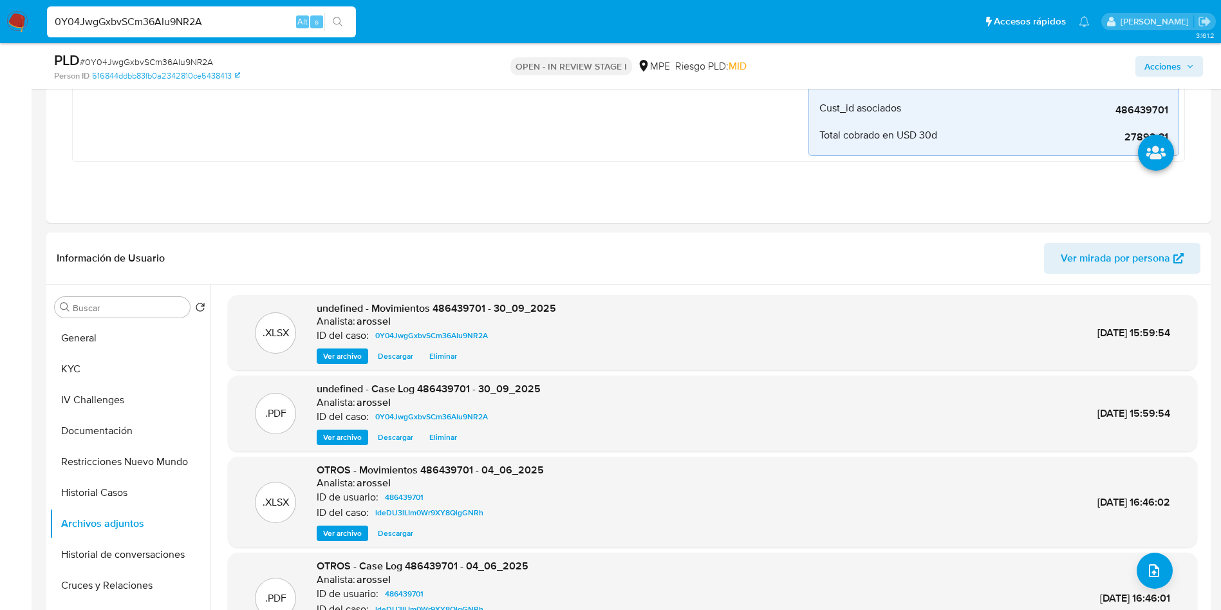
click at [1178, 64] on span "Acciones" at bounding box center [1163, 66] width 37 height 21
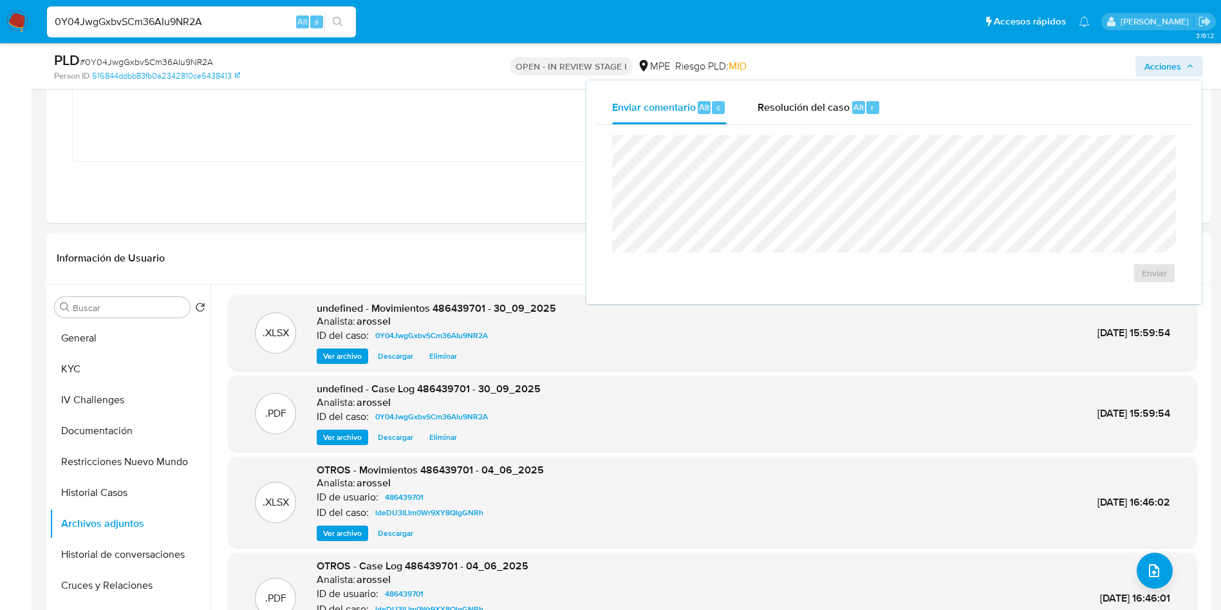
click at [897, 86] on div "Enviar comentario Alt c Resolución del caso Alt r Enviar" at bounding box center [894, 191] width 615 height 223
click at [864, 108] on div "Alt r" at bounding box center [865, 107] width 27 height 13
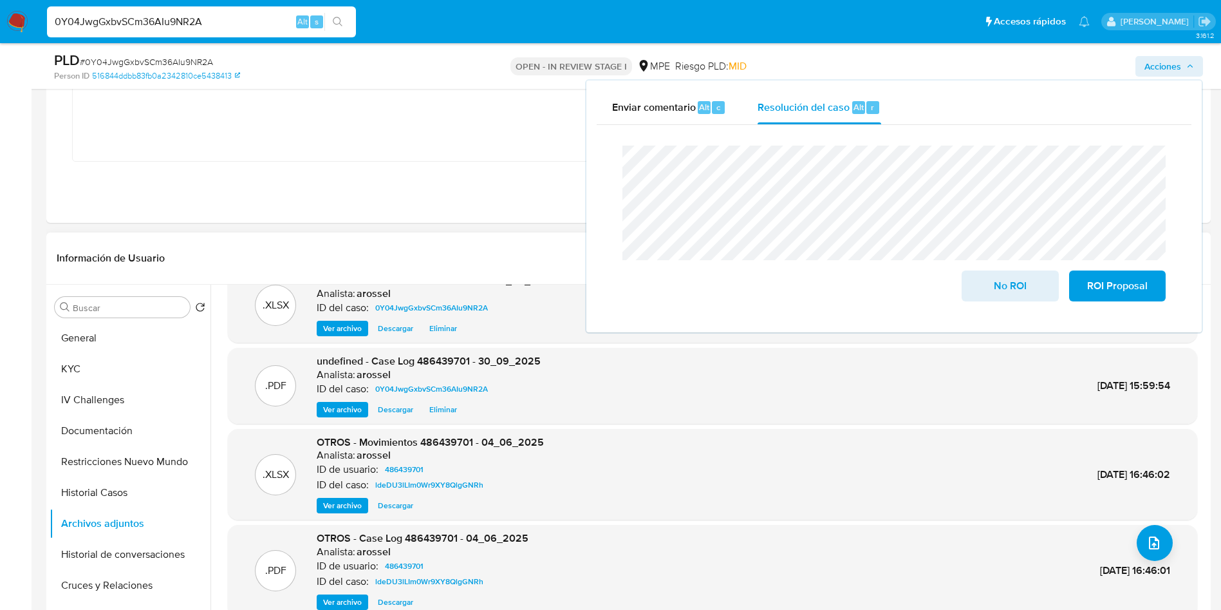
scroll to position [0, 0]
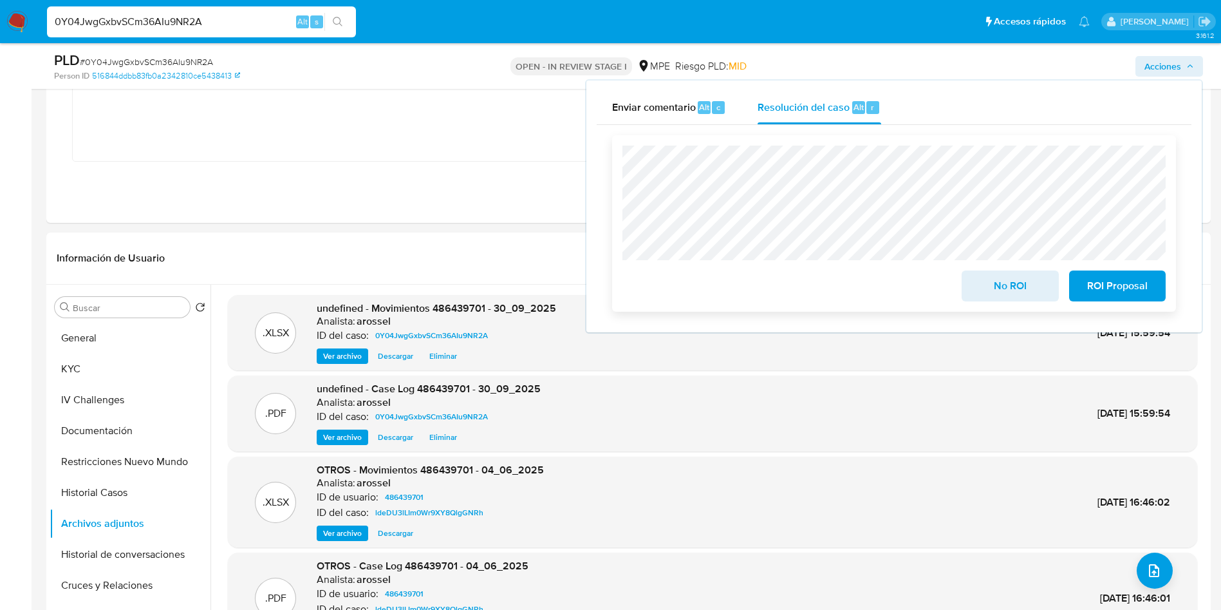
click at [982, 290] on span "No ROI" at bounding box center [1010, 286] width 63 height 28
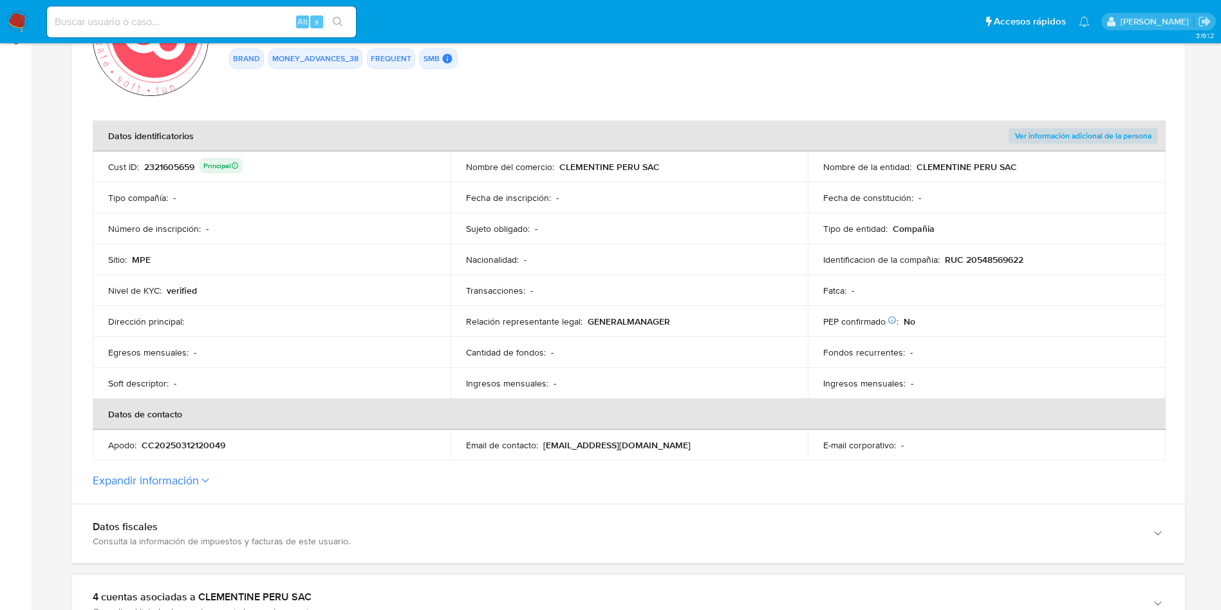
scroll to position [290, 0]
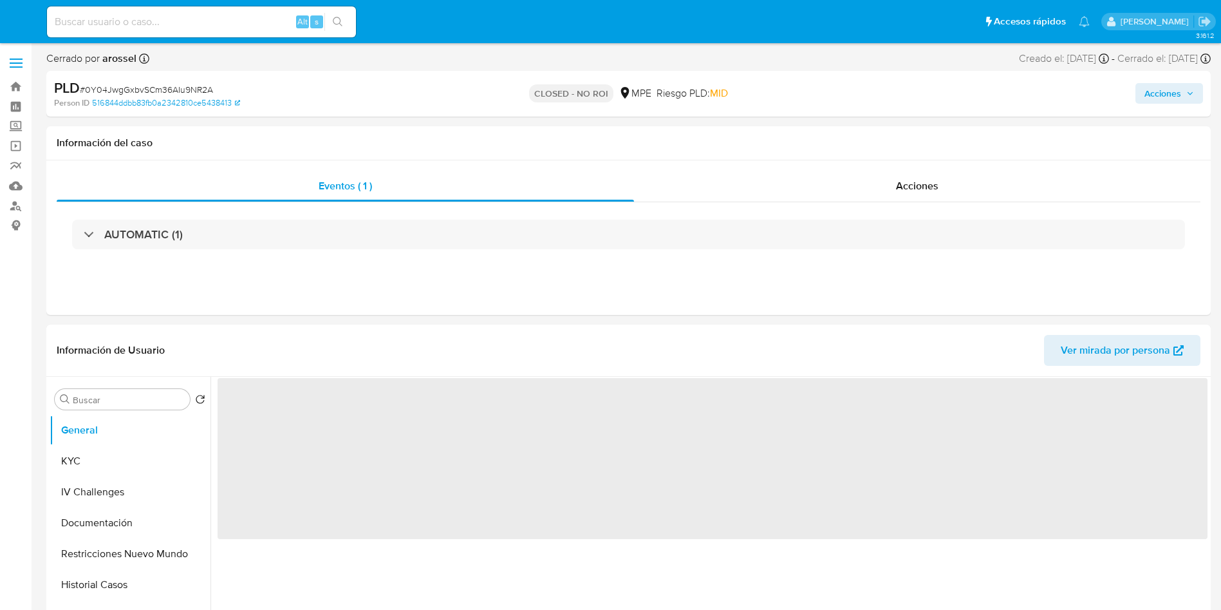
select select "10"
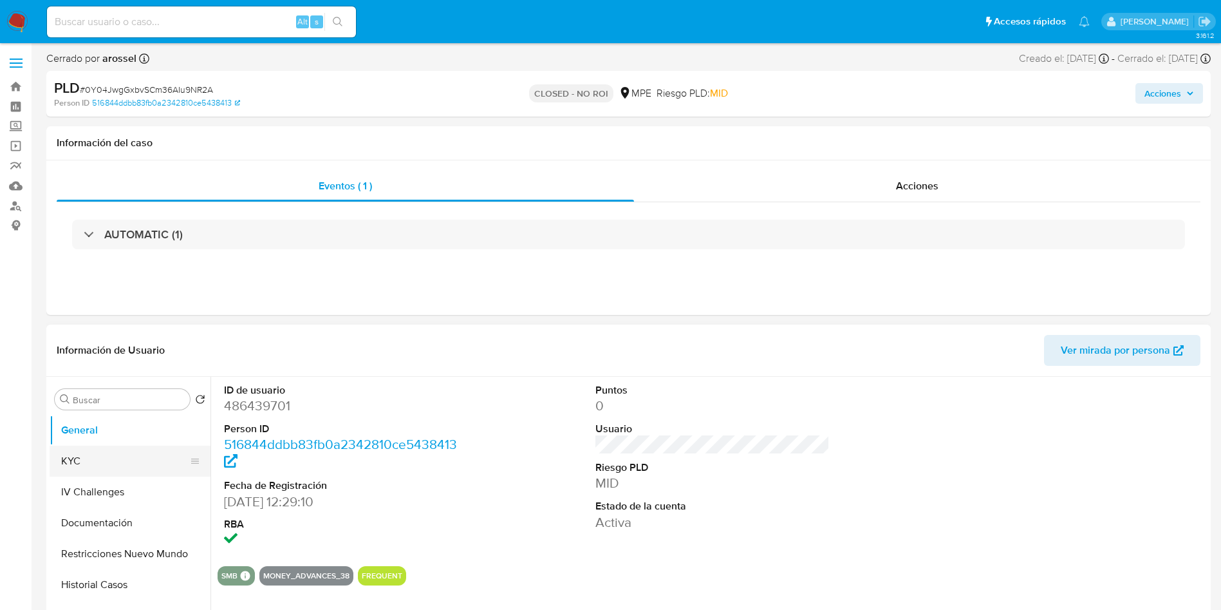
click at [97, 452] on button "KYC" at bounding box center [125, 461] width 151 height 31
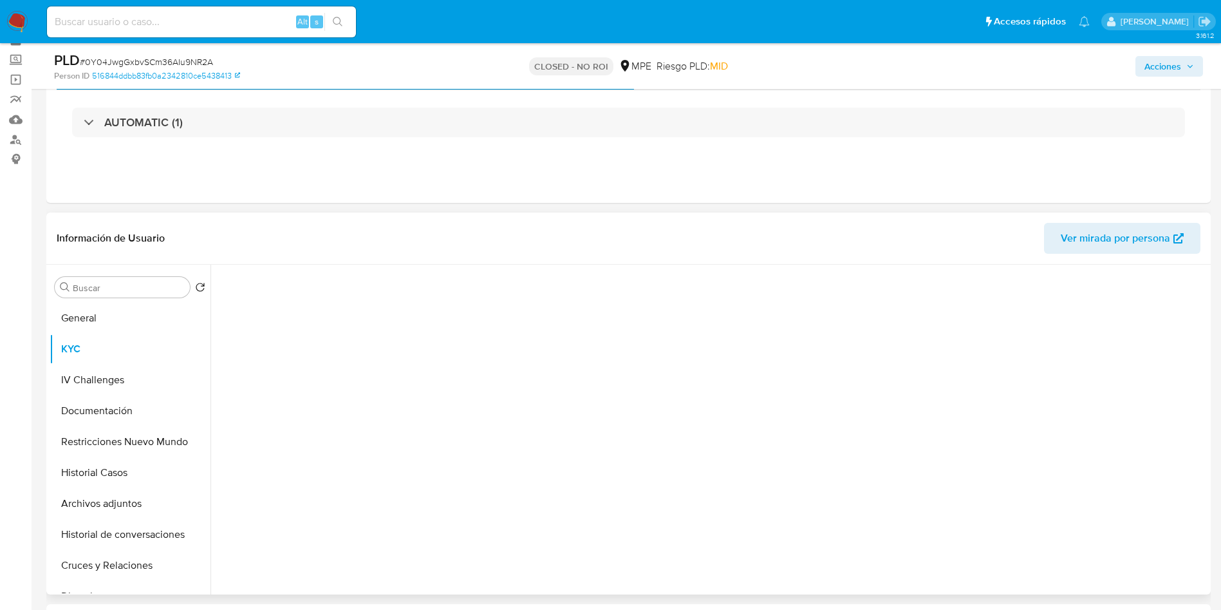
scroll to position [97, 0]
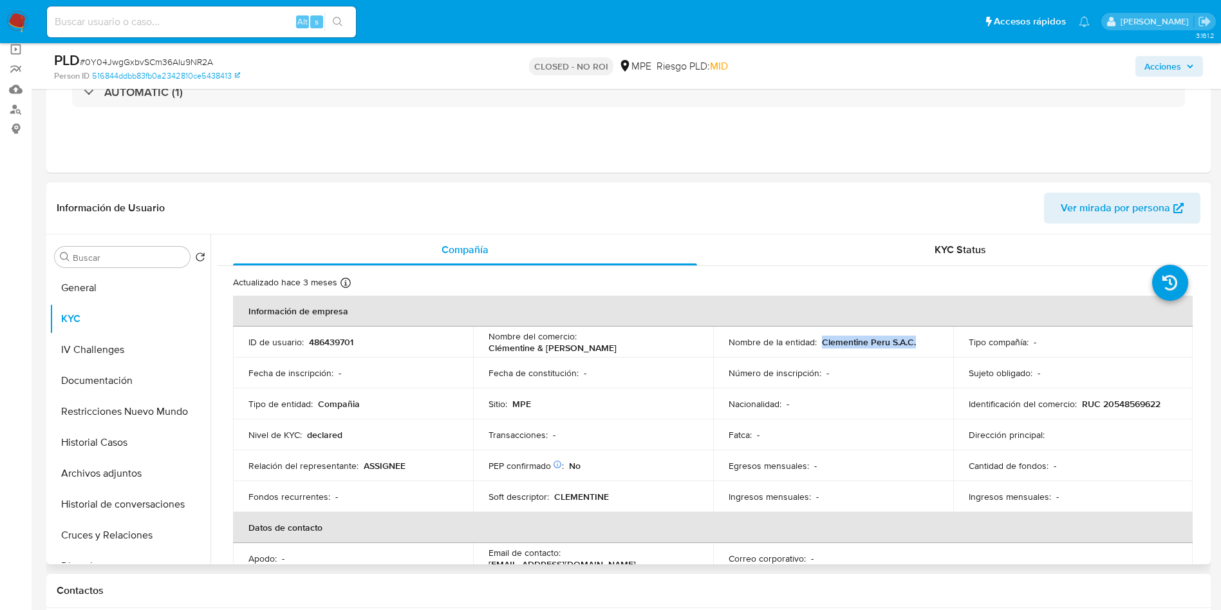
drag, startPoint x: 820, startPoint y: 343, endPoint x: 926, endPoint y: 338, distance: 106.3
click at [926, 338] on div "Nombre de la entidad : Clementine Peru S.A.C." at bounding box center [833, 342] width 209 height 12
copy p "Clementine Peru S.A.C."
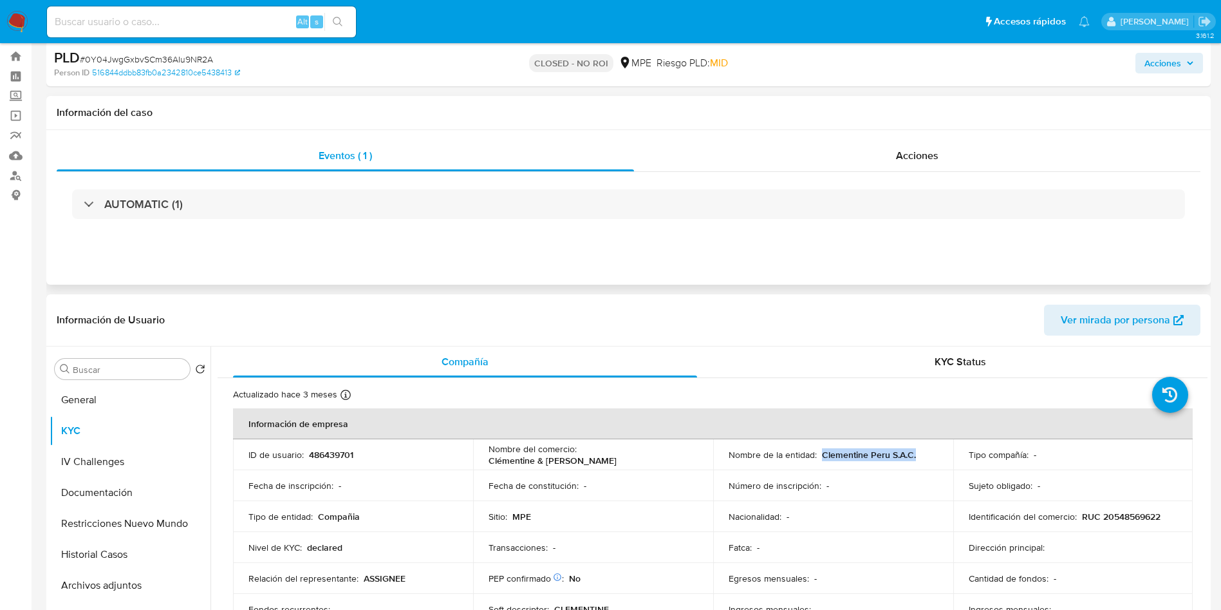
scroll to position [0, 0]
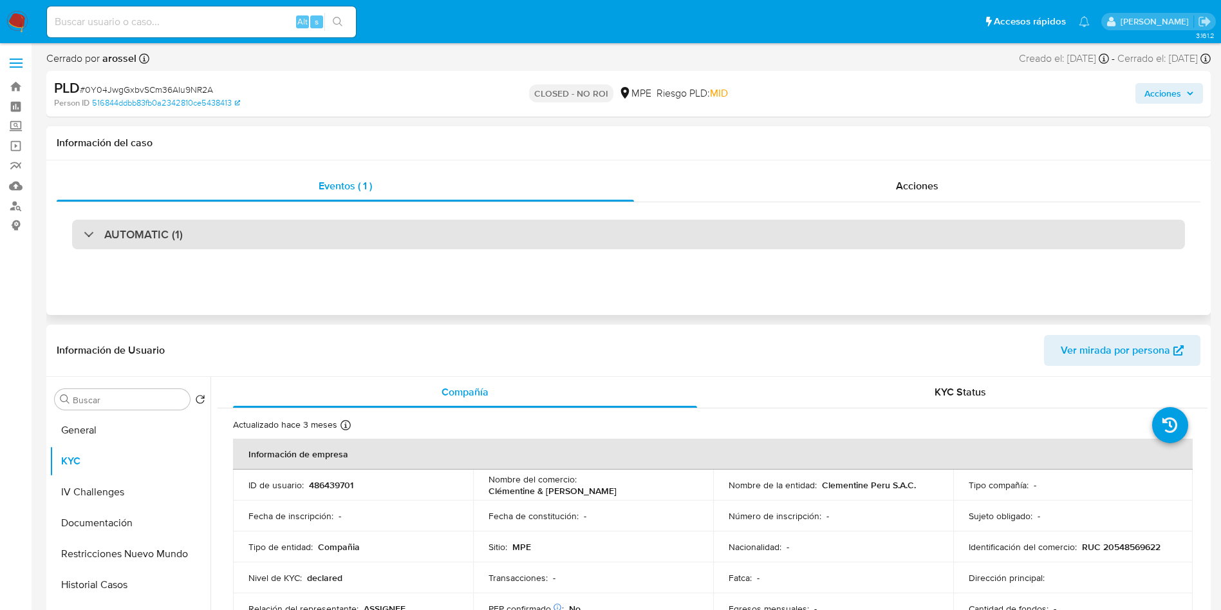
drag, startPoint x: 225, startPoint y: 220, endPoint x: 218, endPoint y: 234, distance: 15.3
click at [225, 220] on div "AUTOMATIC (1)" at bounding box center [628, 235] width 1113 height 30
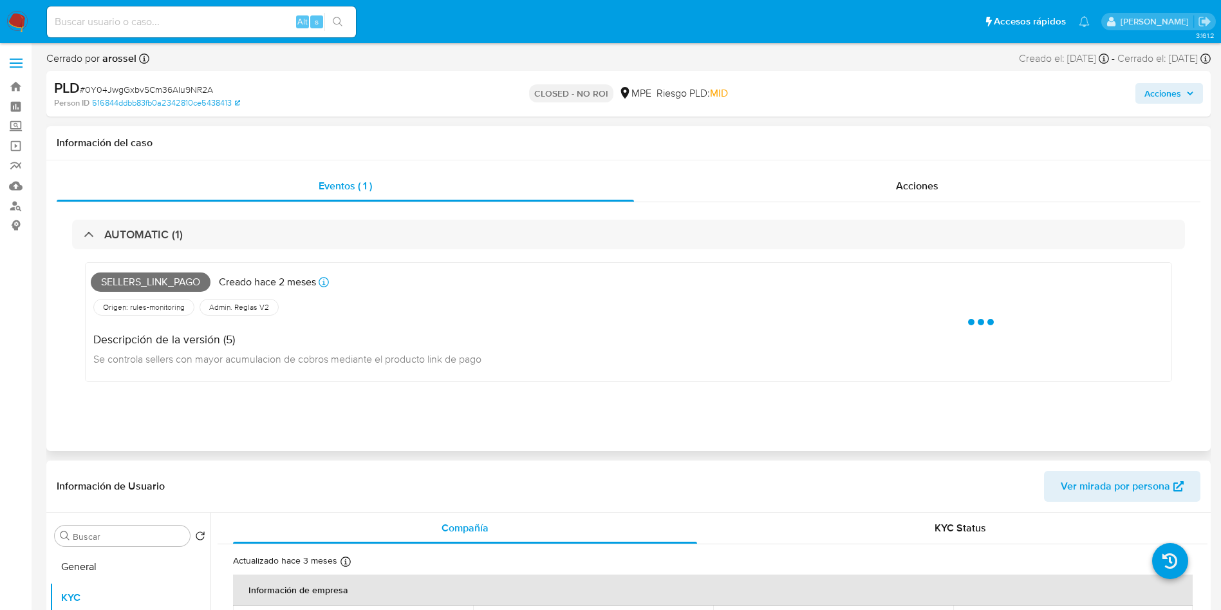
click at [171, 284] on span "Sellers_link_pago" at bounding box center [151, 281] width 120 height 19
copy span "Sellers_link_pago"
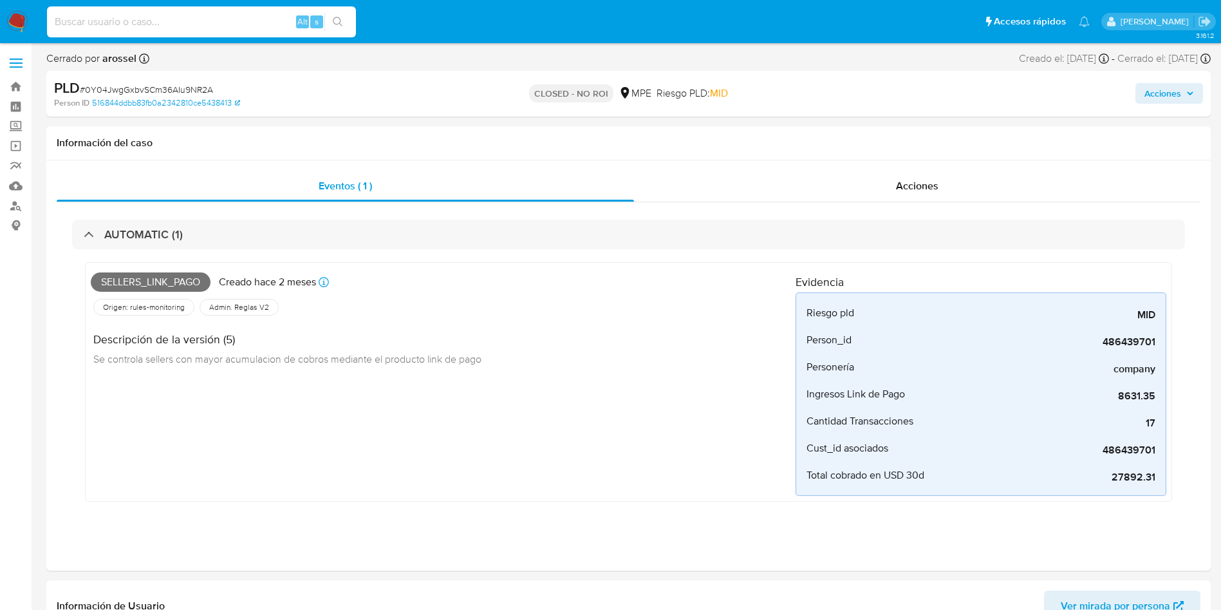
click at [205, 18] on input at bounding box center [201, 22] width 309 height 17
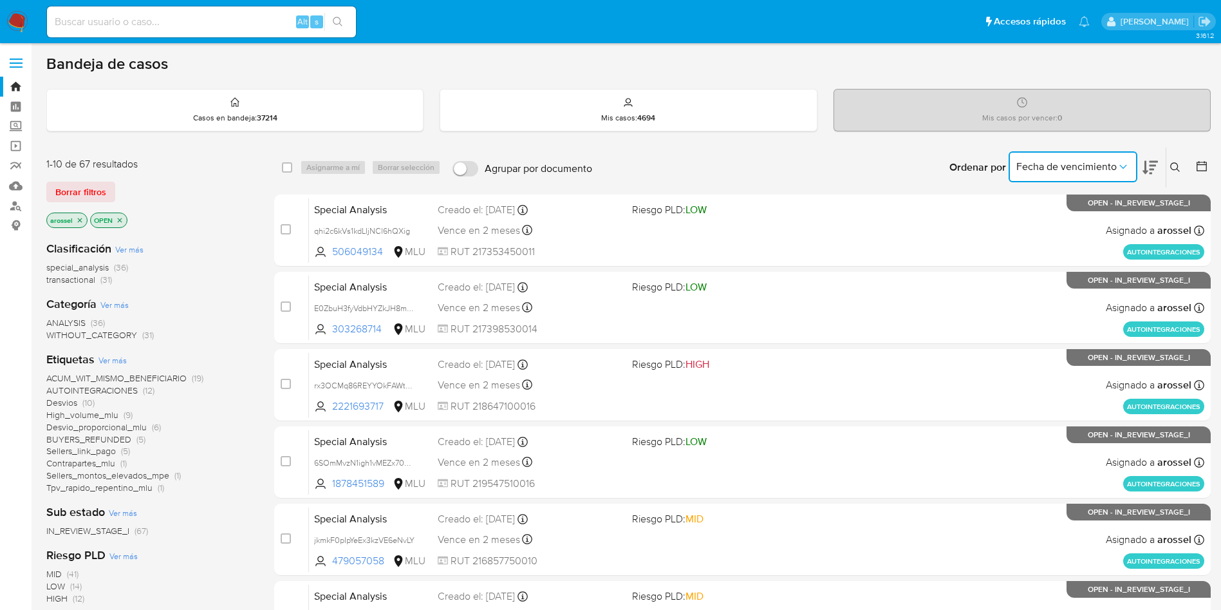
click at [1077, 151] on button "Fecha de vencimiento" at bounding box center [1073, 166] width 129 height 31
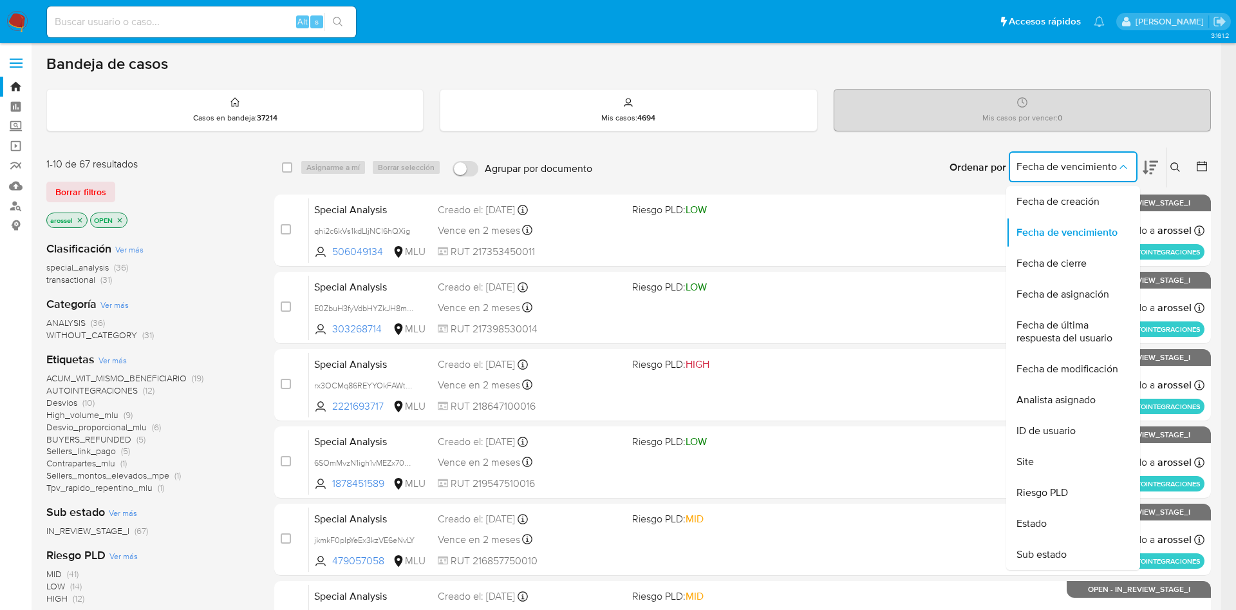
click at [1146, 169] on icon at bounding box center [1150, 168] width 15 height 14
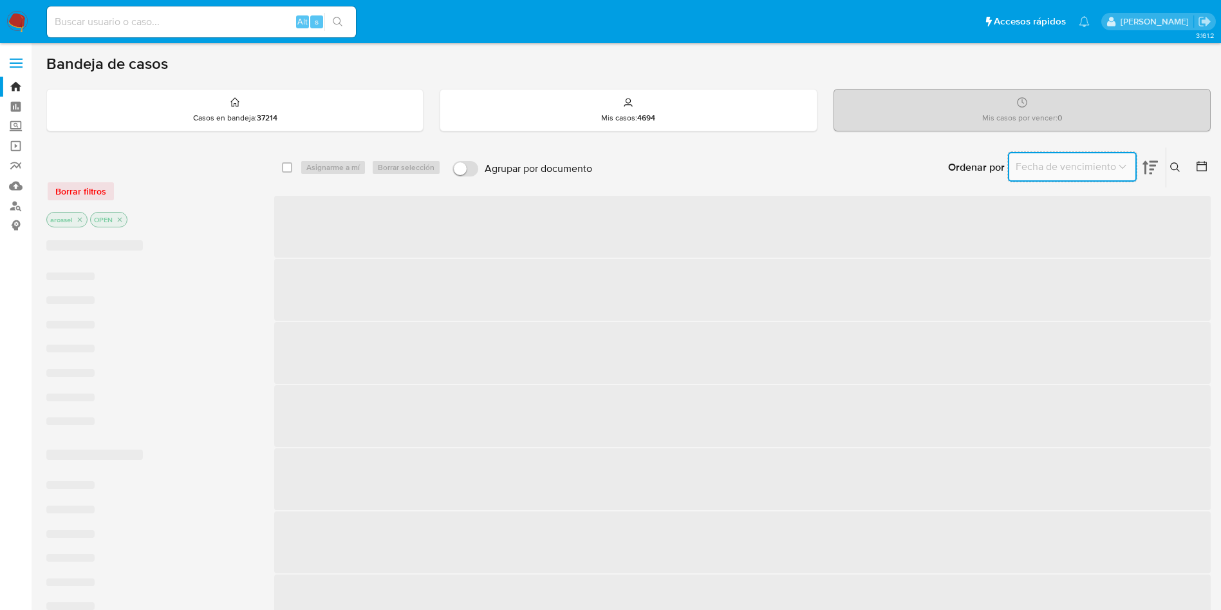
click at [1109, 161] on span "Fecha de vencimiento" at bounding box center [1066, 166] width 100 height 13
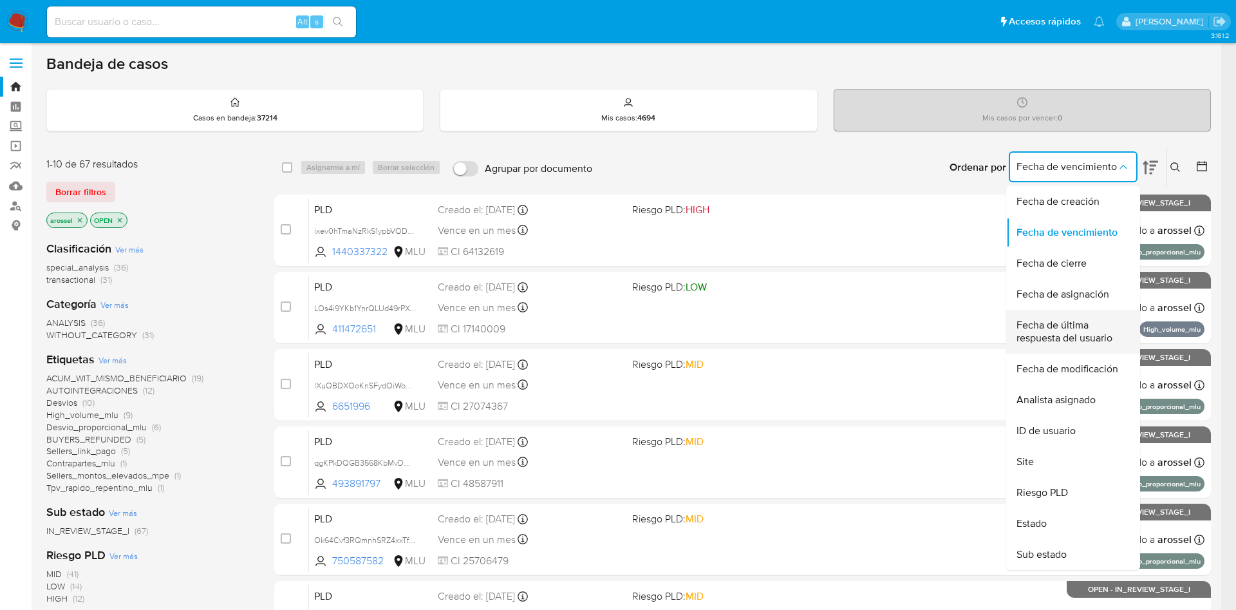
click at [1064, 331] on span "Fecha de última respuesta del usuario" at bounding box center [1070, 332] width 106 height 26
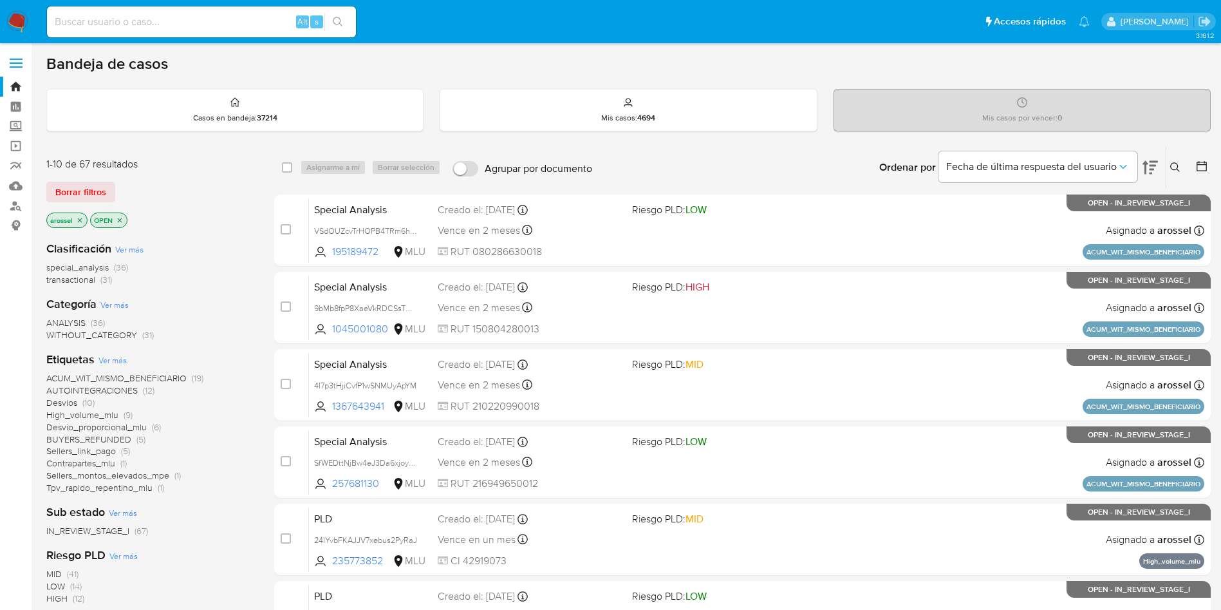
click at [230, 27] on input at bounding box center [201, 22] width 309 height 17
paste input "nWMssCCzY19dJDSqZwvUd5sH"
type input "nWMssCCzY19dJDSqZwvUd5sH"
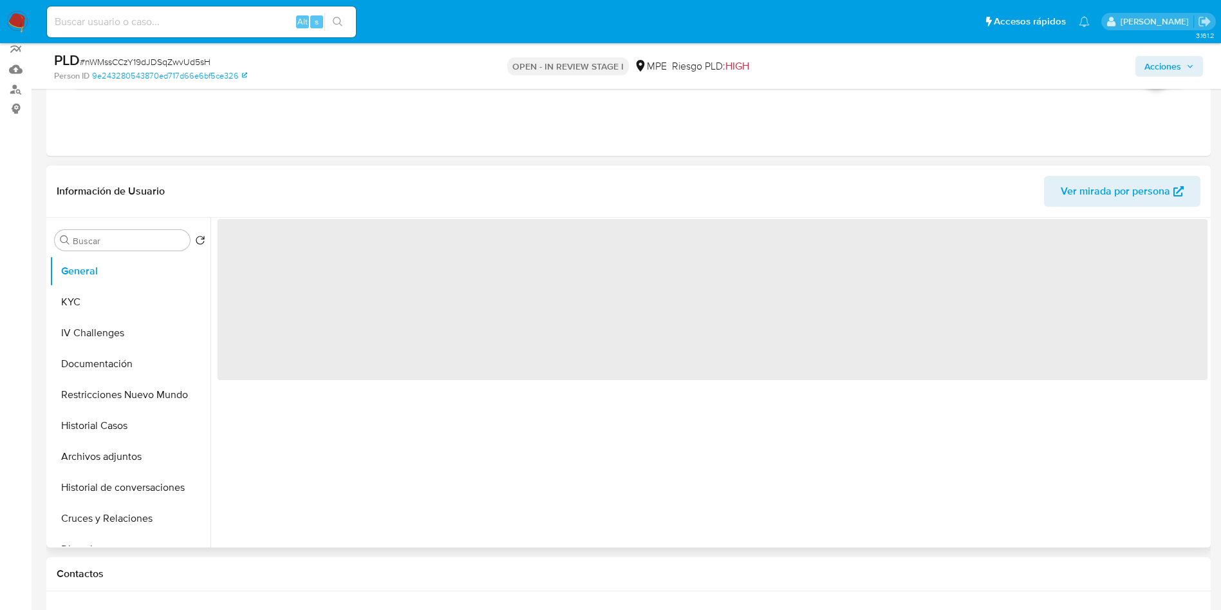
select select "10"
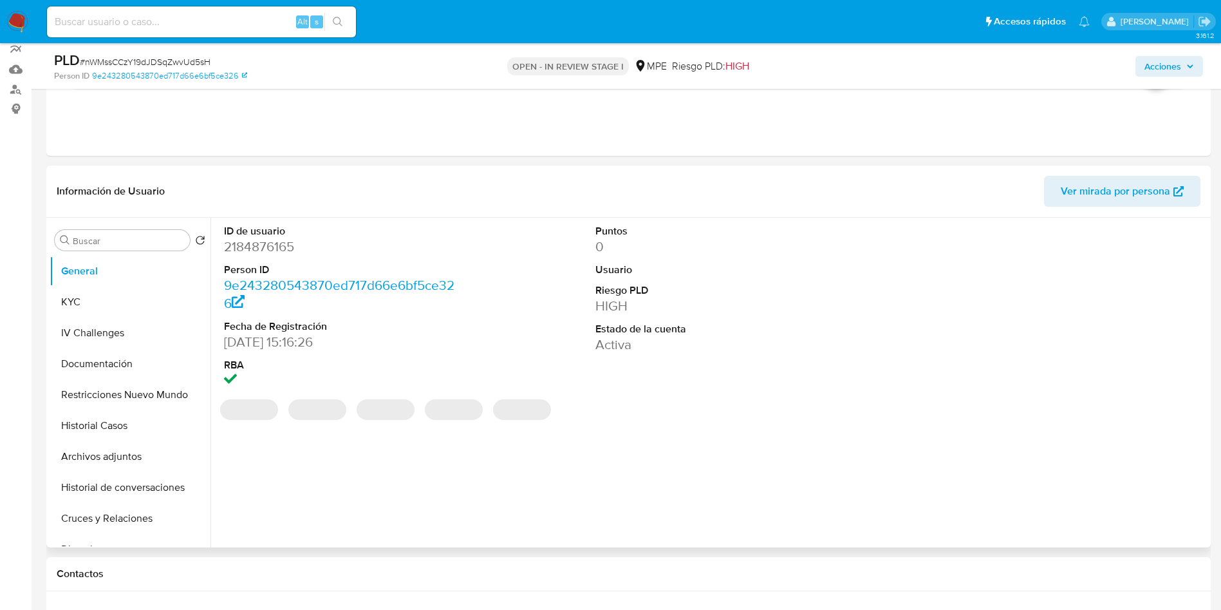
scroll to position [193, 0]
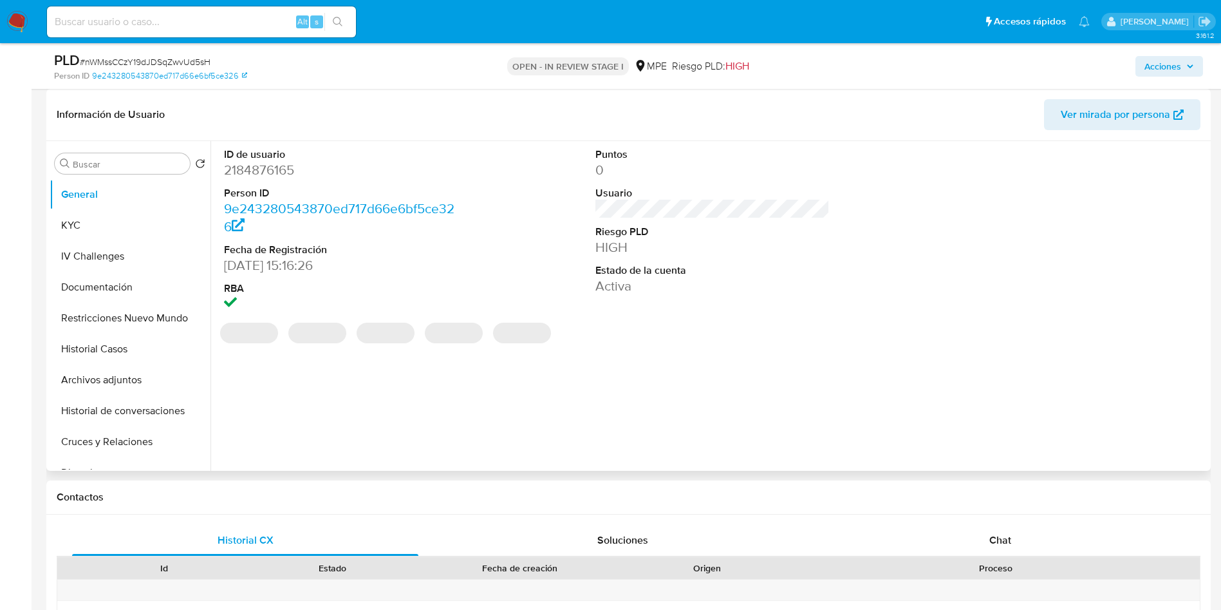
click at [644, 285] on dd "Activa" at bounding box center [713, 286] width 235 height 18
click at [1130, 138] on div "Información de Usuario Ver mirada por persona" at bounding box center [628, 115] width 1165 height 52
click at [1122, 115] on span "Ver mirada por persona" at bounding box center [1115, 114] width 109 height 31
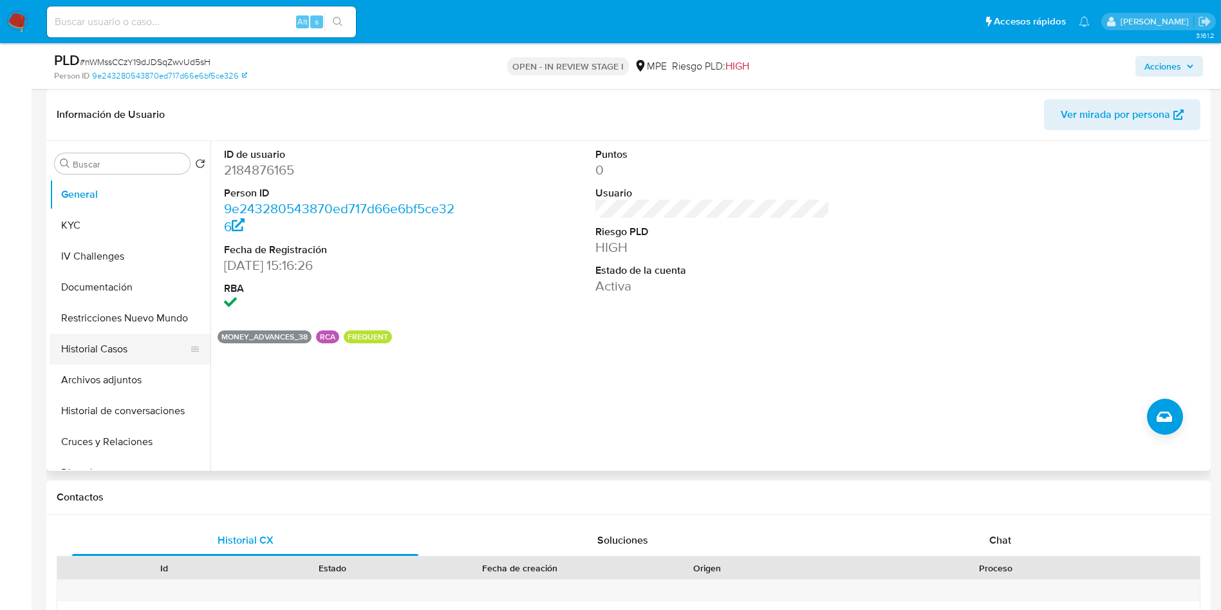
click at [97, 341] on button "Historial Casos" at bounding box center [125, 348] width 151 height 31
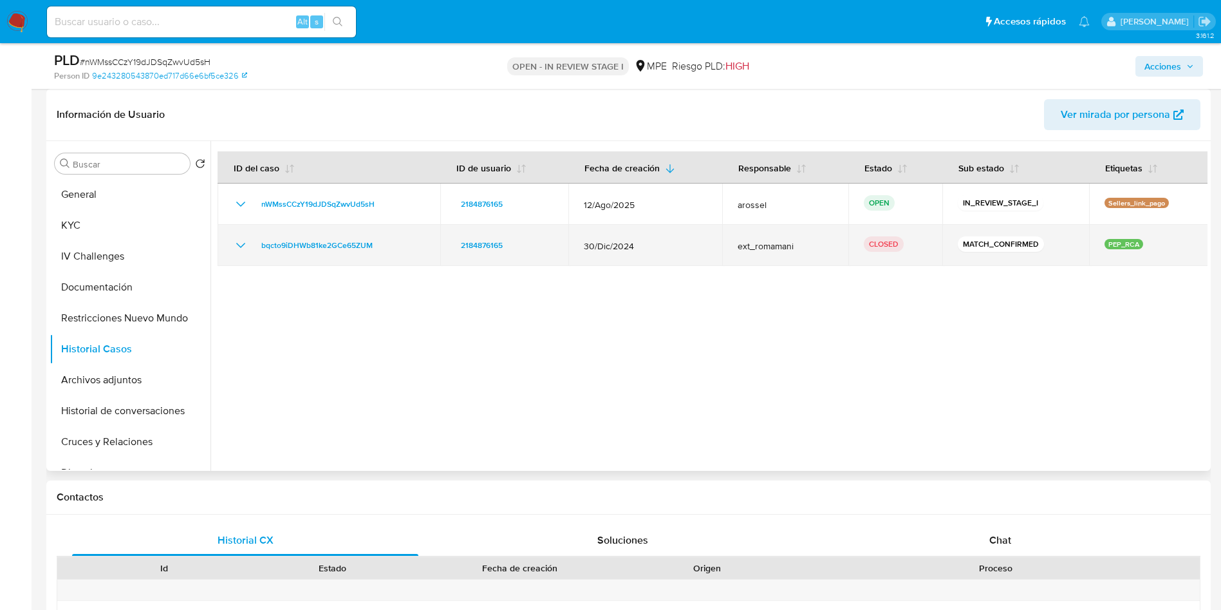
click at [240, 239] on icon "Mostrar/Ocultar" at bounding box center [240, 245] width 15 height 15
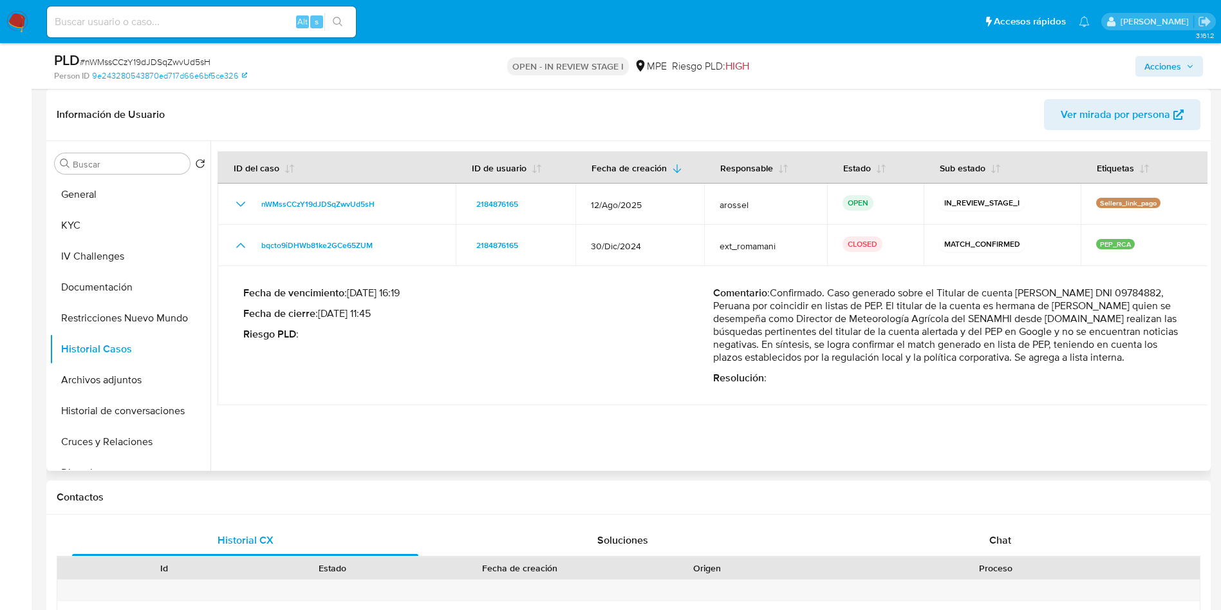
drag, startPoint x: 706, startPoint y: 318, endPoint x: 758, endPoint y: 319, distance: 51.5
click at [758, 319] on div "Fecha de vencimiento : 29/01/2025 16:19 Fecha de cierre : 02/01/2025 11:45 Ries…" at bounding box center [713, 335] width 940 height 118
drag, startPoint x: 840, startPoint y: 318, endPoint x: 711, endPoint y: 315, distance: 128.8
click at [713, 315] on p "Comentario : Confirmado. Caso generado sobre el Titular de cuenta Nila Alejandr…" at bounding box center [948, 324] width 470 height 77
click at [103, 391] on button "Archivos adjuntos" at bounding box center [125, 379] width 151 height 31
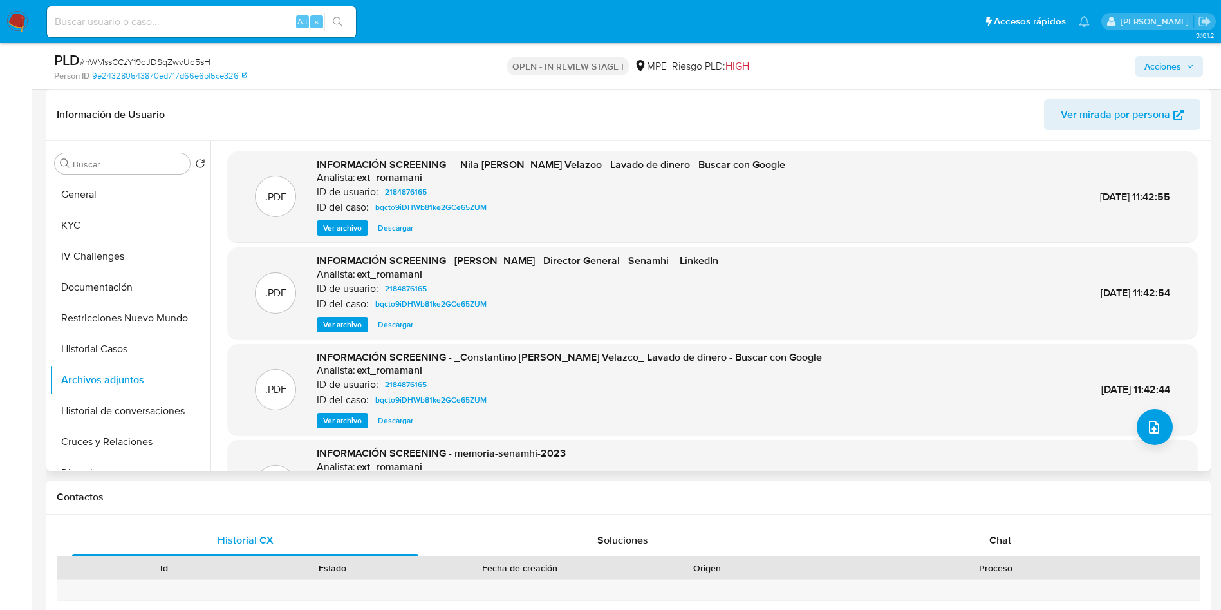
click at [342, 229] on span "Ver archivo" at bounding box center [342, 227] width 39 height 13
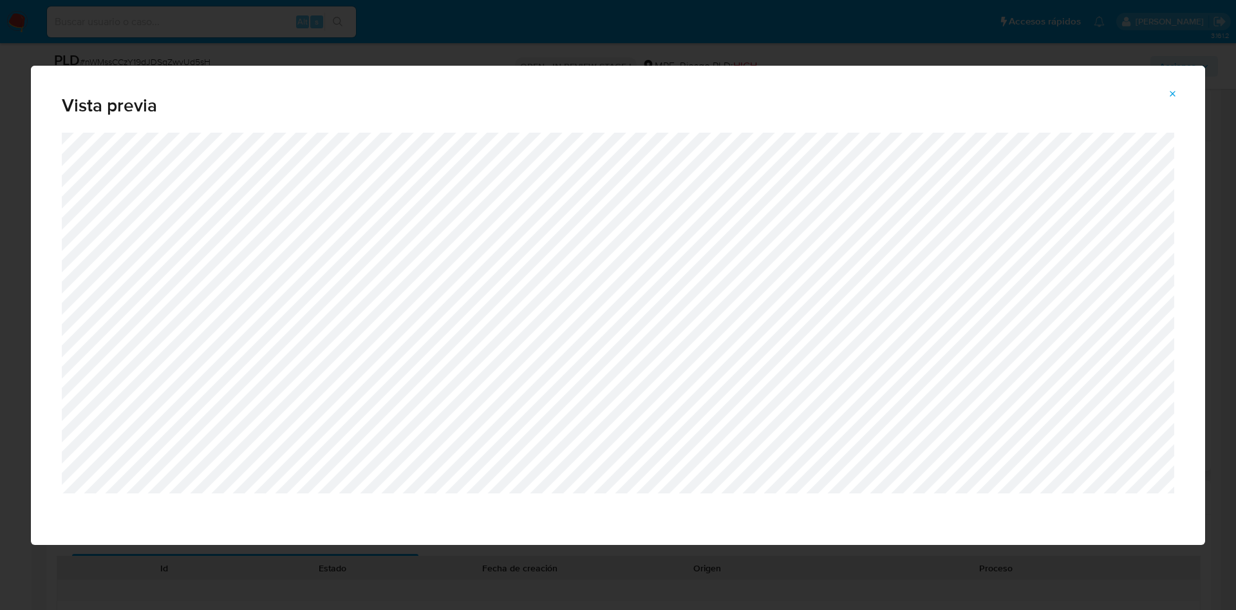
click at [966, 100] on span "Vista previa" at bounding box center [618, 106] width 1113 height 18
click at [1175, 93] on icon "Attachment preview" at bounding box center [1173, 94] width 10 height 10
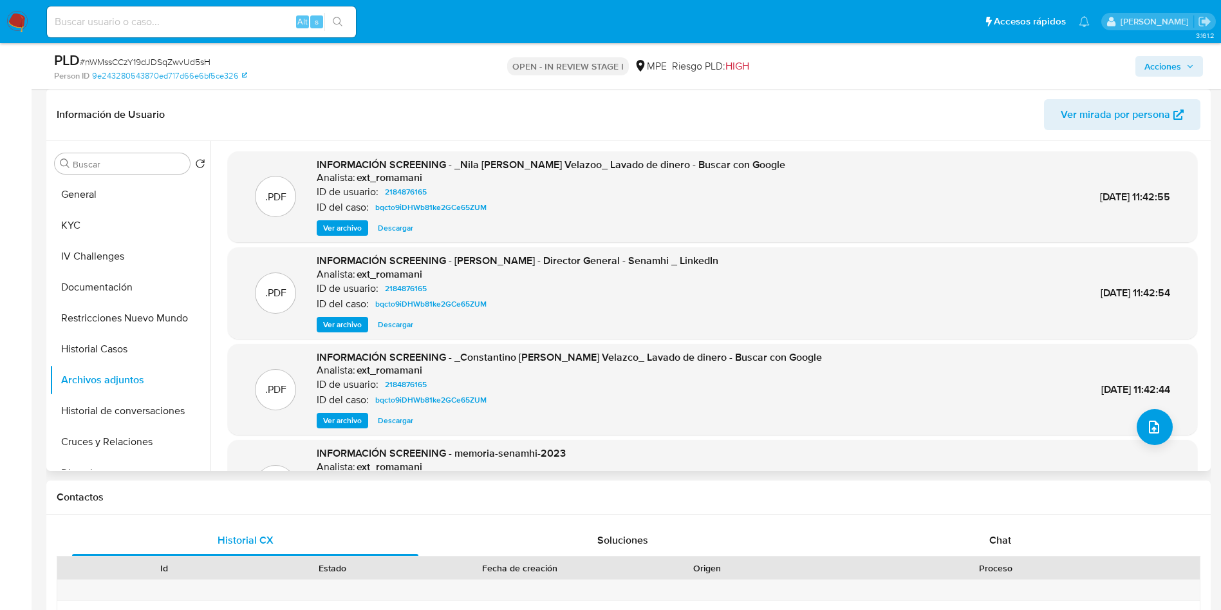
click at [346, 318] on span "Ver archivo" at bounding box center [342, 324] width 39 height 13
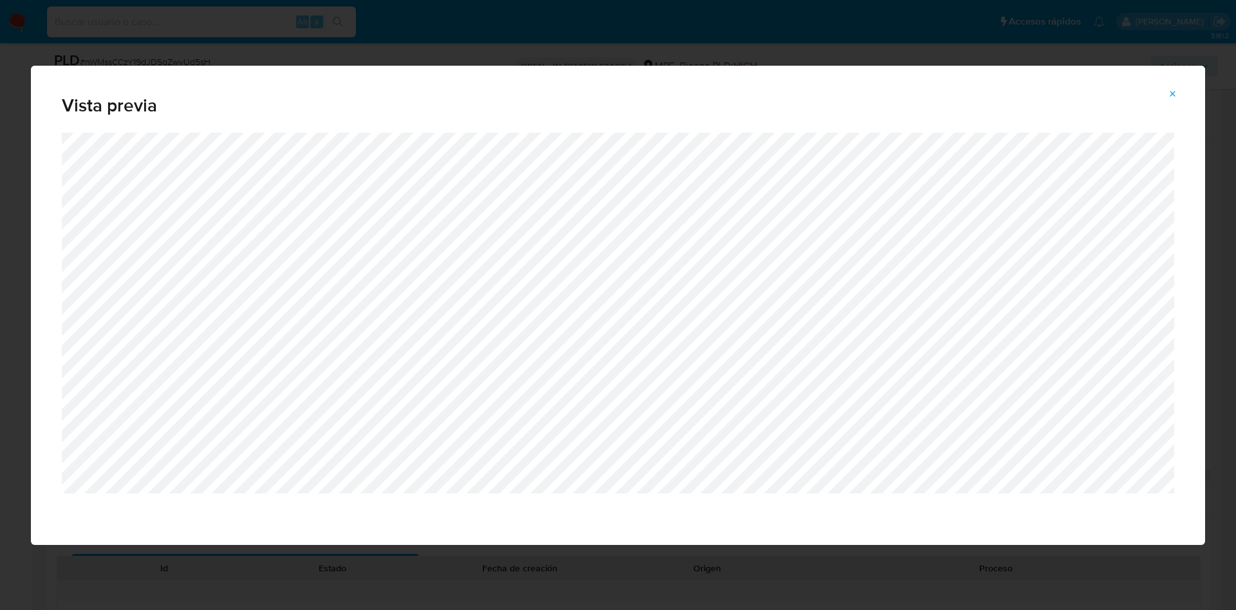
click at [1165, 90] on button "Attachment preview" at bounding box center [1173, 94] width 28 height 21
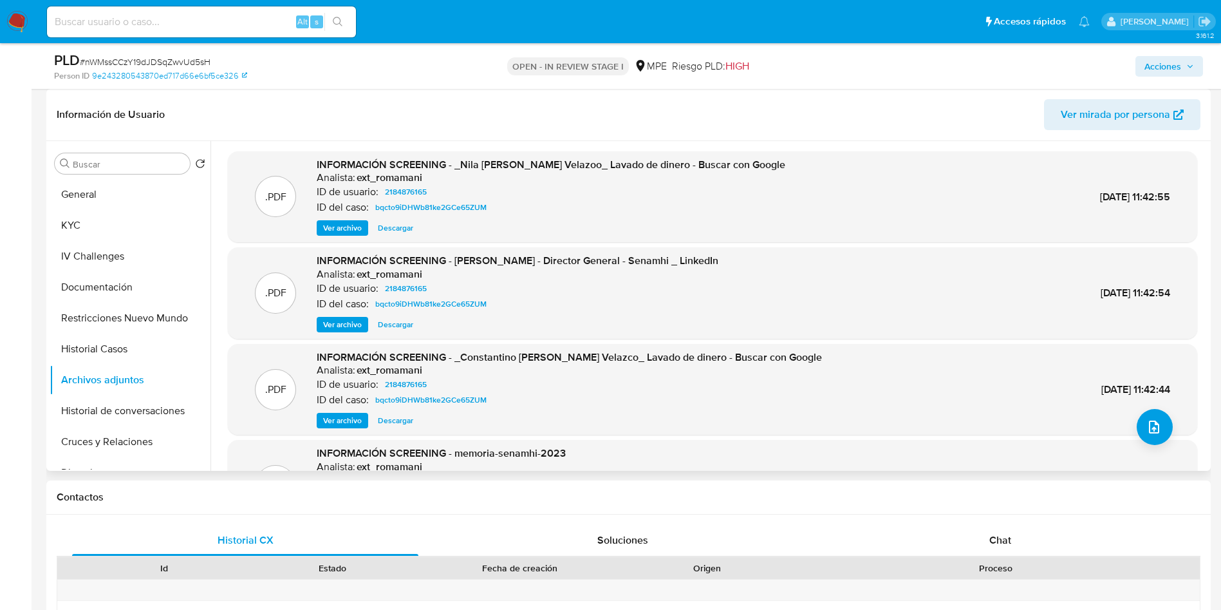
click at [348, 420] on span "Ver archivo" at bounding box center [342, 420] width 39 height 13
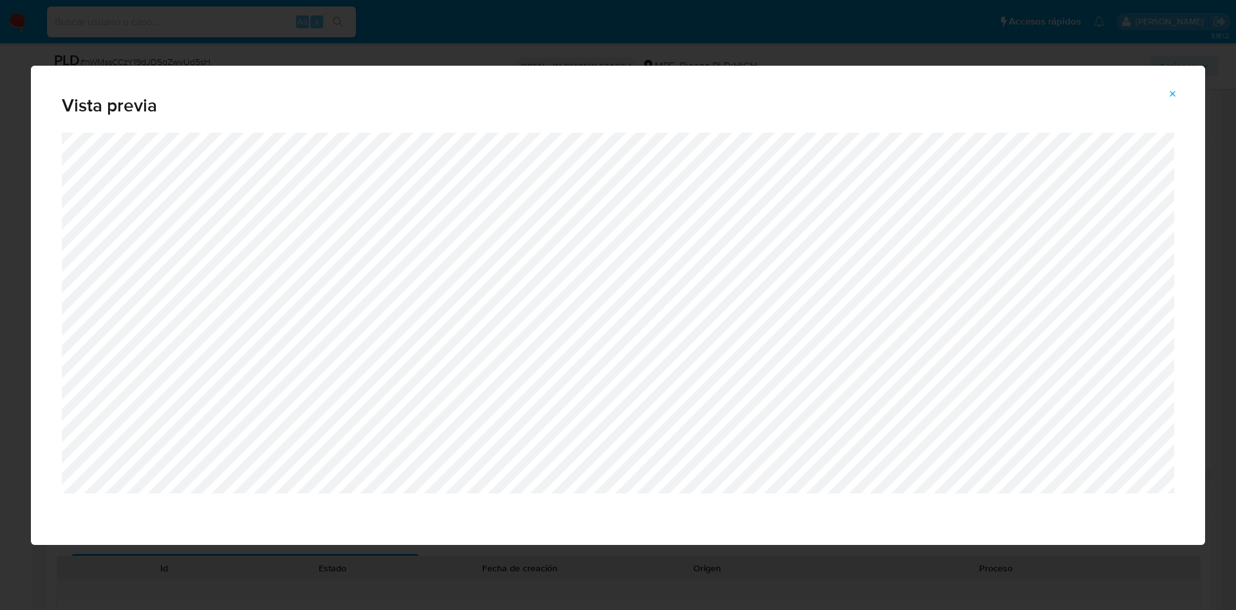
click at [1172, 89] on icon "Attachment preview" at bounding box center [1173, 94] width 10 height 10
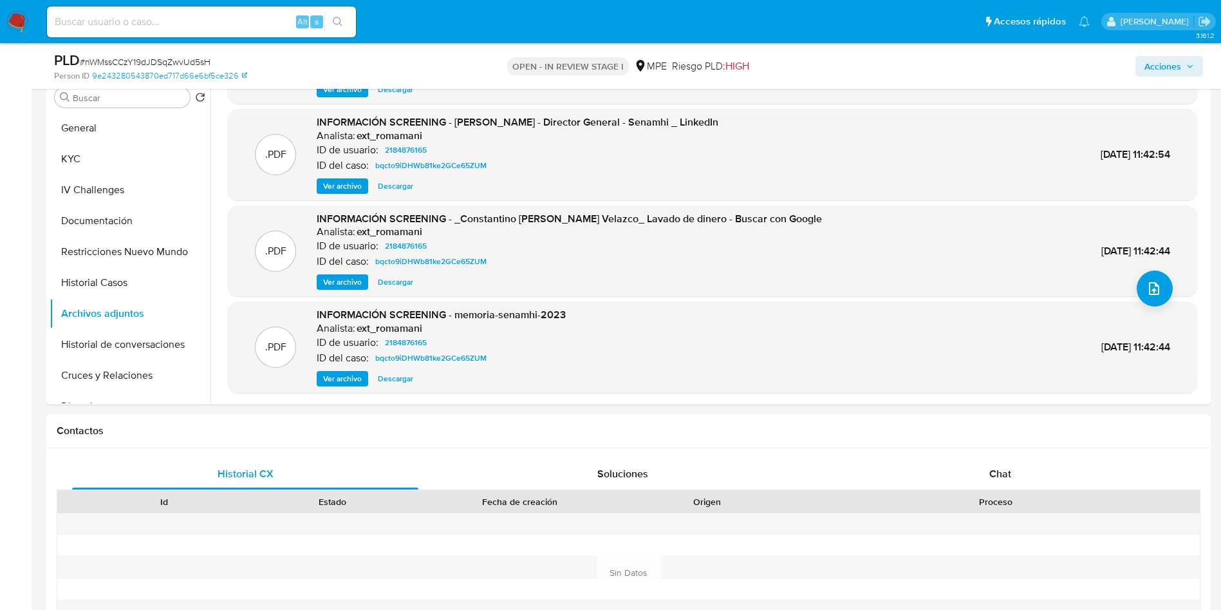
scroll to position [290, 0]
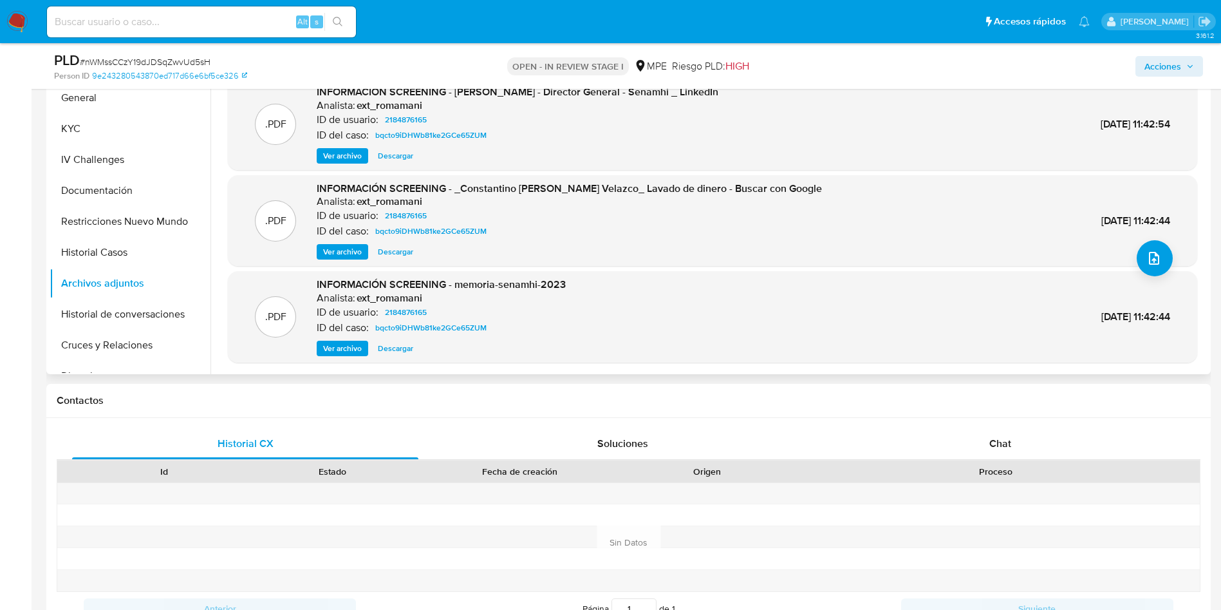
click at [348, 345] on span "Ver archivo" at bounding box center [342, 348] width 39 height 13
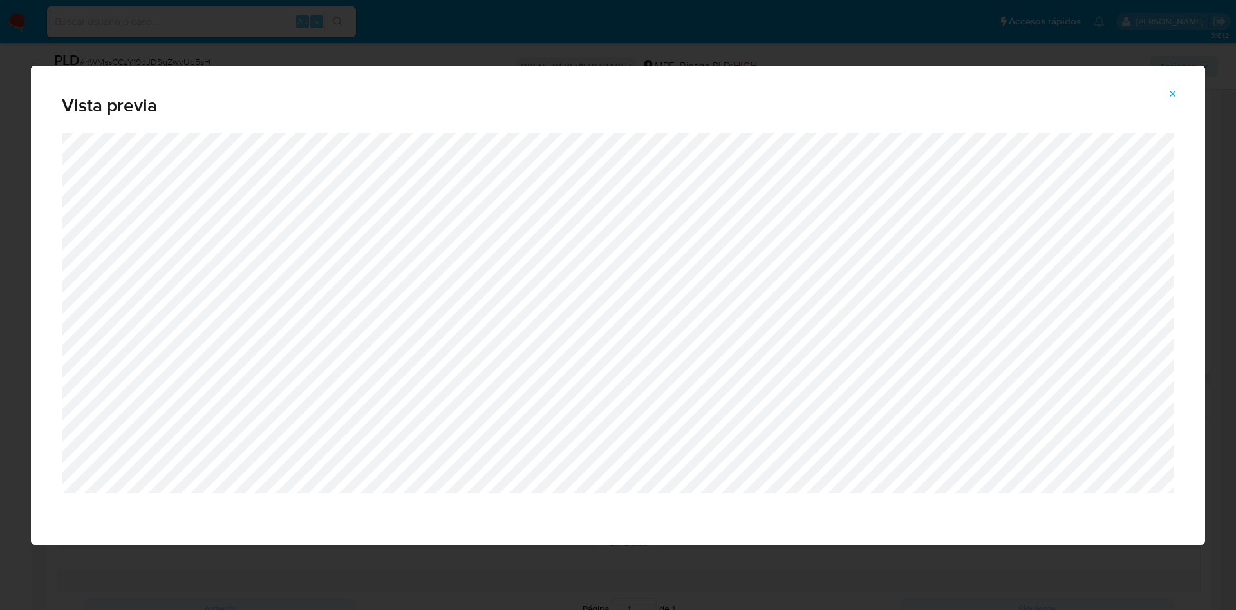
drag, startPoint x: 1174, startPoint y: 93, endPoint x: 1163, endPoint y: 86, distance: 13.3
click at [1174, 95] on icon "Attachment preview" at bounding box center [1173, 94] width 6 height 6
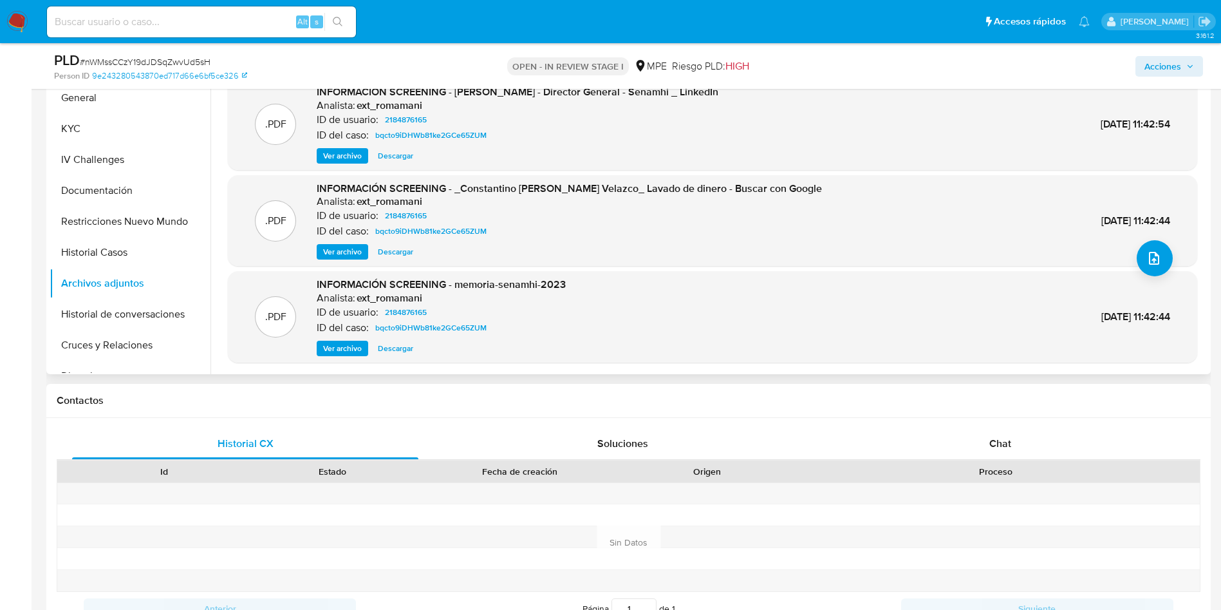
click at [1078, 395] on h1 "Contactos" at bounding box center [629, 400] width 1144 height 13
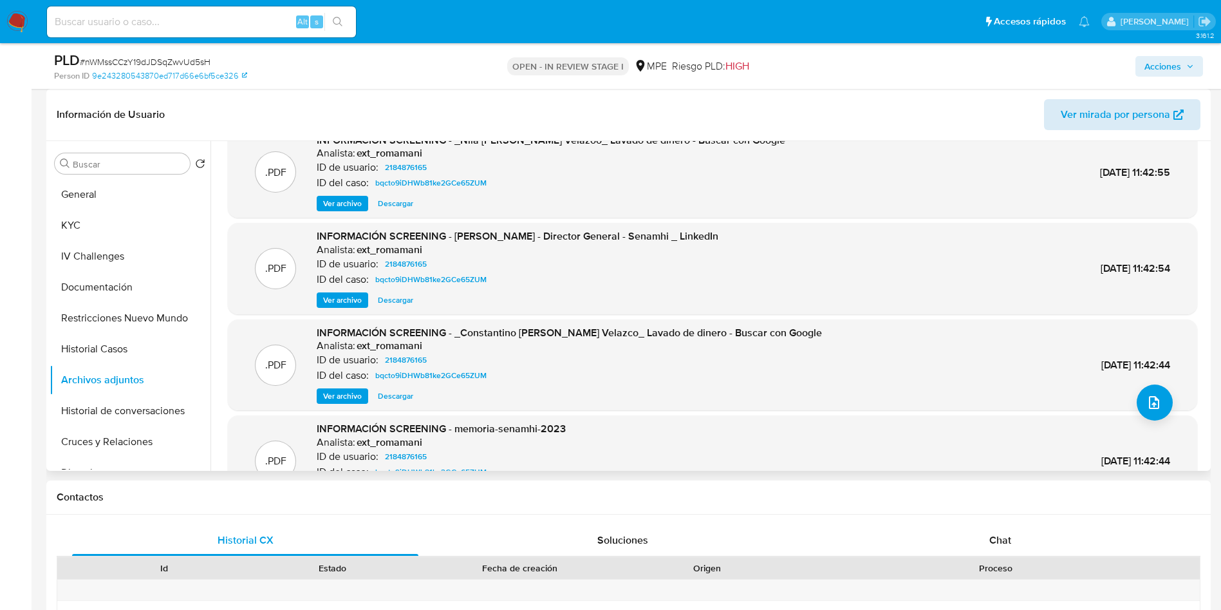
scroll to position [0, 0]
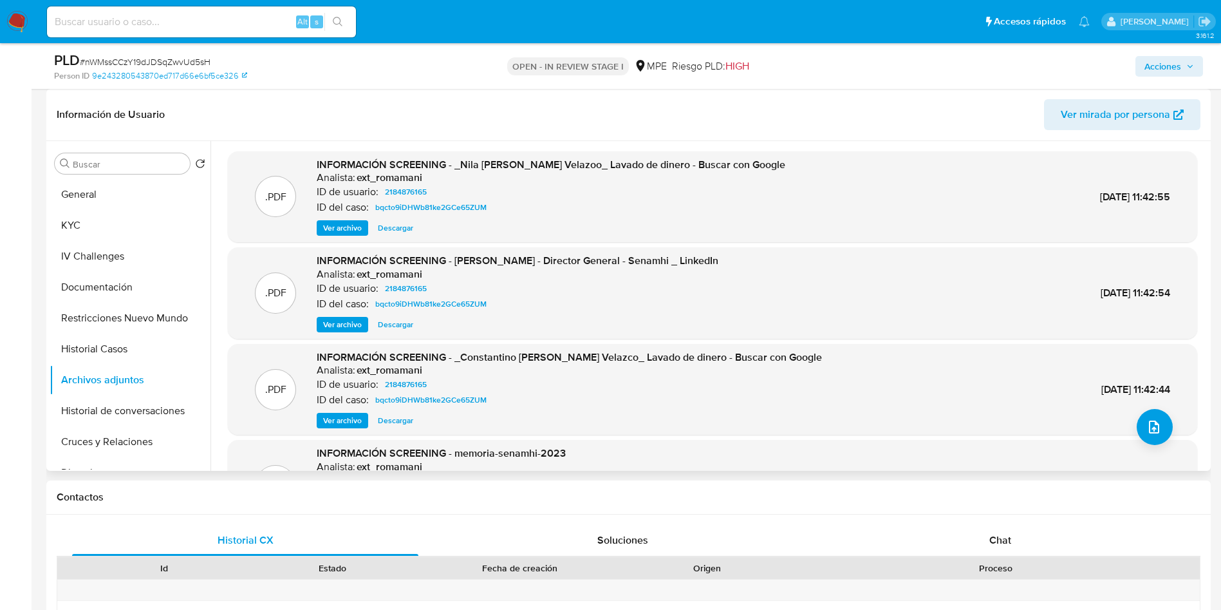
click at [1149, 111] on span "Ver mirada por persona" at bounding box center [1115, 114] width 109 height 31
drag, startPoint x: 458, startPoint y: 351, endPoint x: 590, endPoint y: 352, distance: 131.3
click at [590, 352] on span "INFORMACIÓN SCREENING - _Constantino Alarcon Velazco_ Lavado de dinero - Buscar…" at bounding box center [569, 357] width 505 height 15
copy span "Constantino Alarcon Velazc"
click at [95, 194] on button "General" at bounding box center [125, 194] width 151 height 31
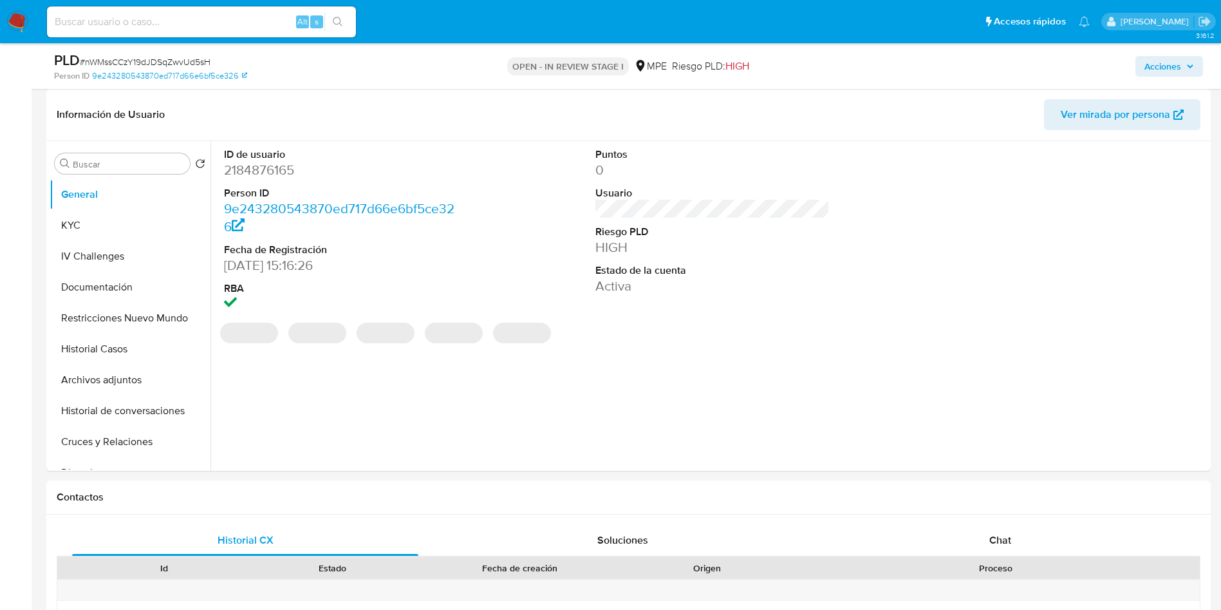
click at [248, 174] on dd "2184876165" at bounding box center [341, 170] width 235 height 18
copy dd "2184876165"
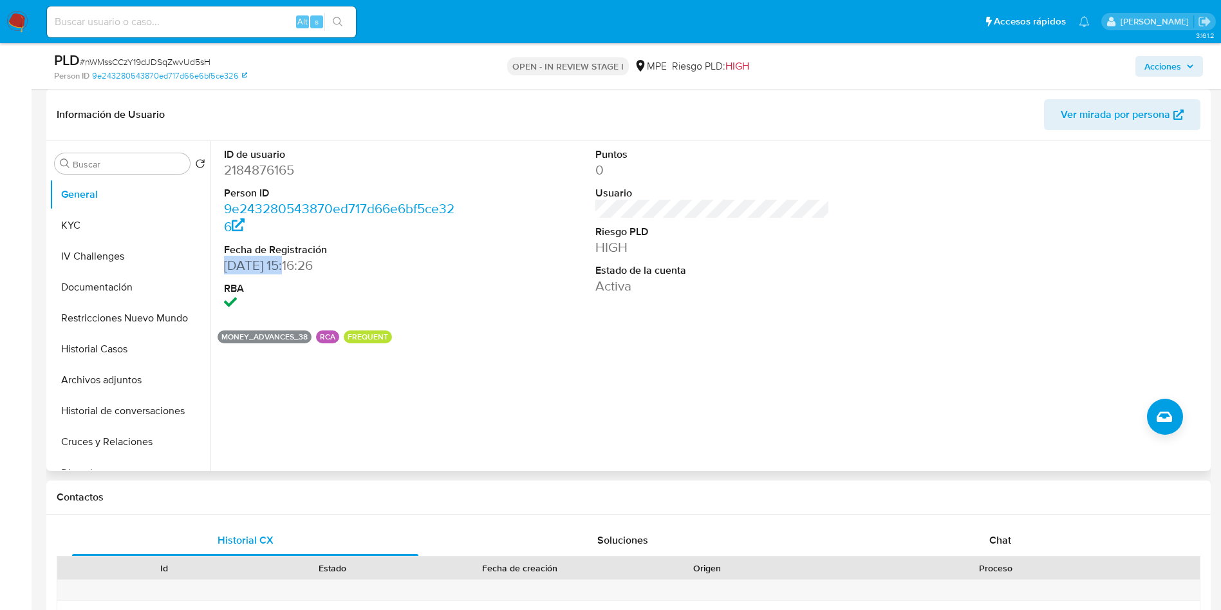
drag, startPoint x: 226, startPoint y: 261, endPoint x: 291, endPoint y: 263, distance: 65.1
click at [291, 263] on dd "30/12/2024 15:16:26" at bounding box center [341, 265] width 235 height 18
copy dd "30/12/2024"
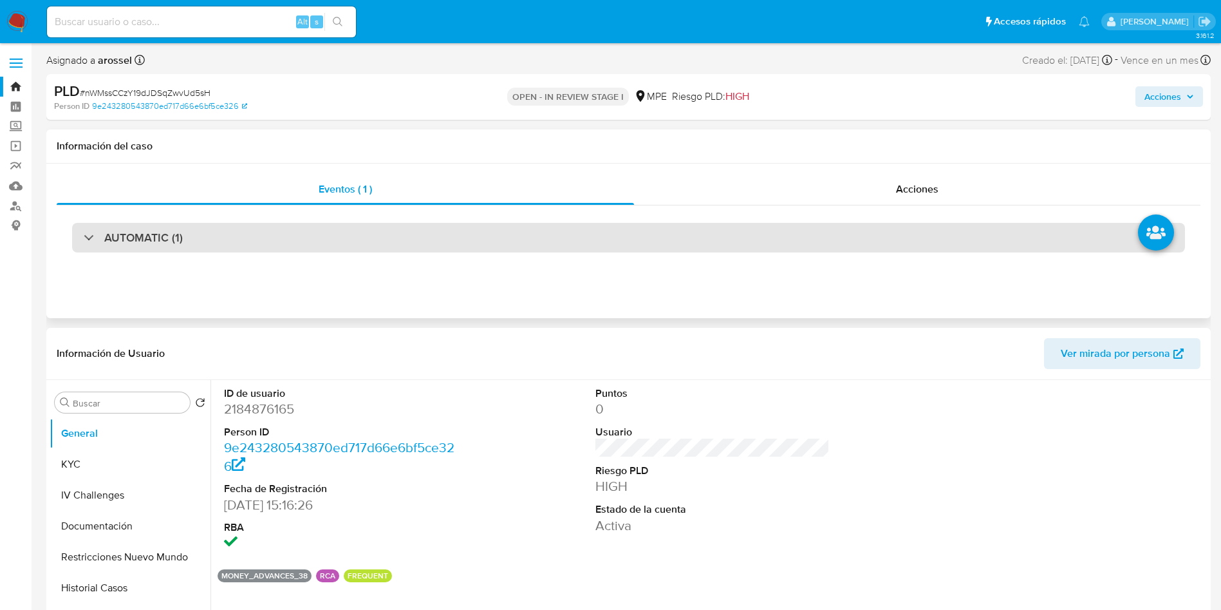
click at [203, 232] on div "AUTOMATIC (1)" at bounding box center [628, 238] width 1113 height 30
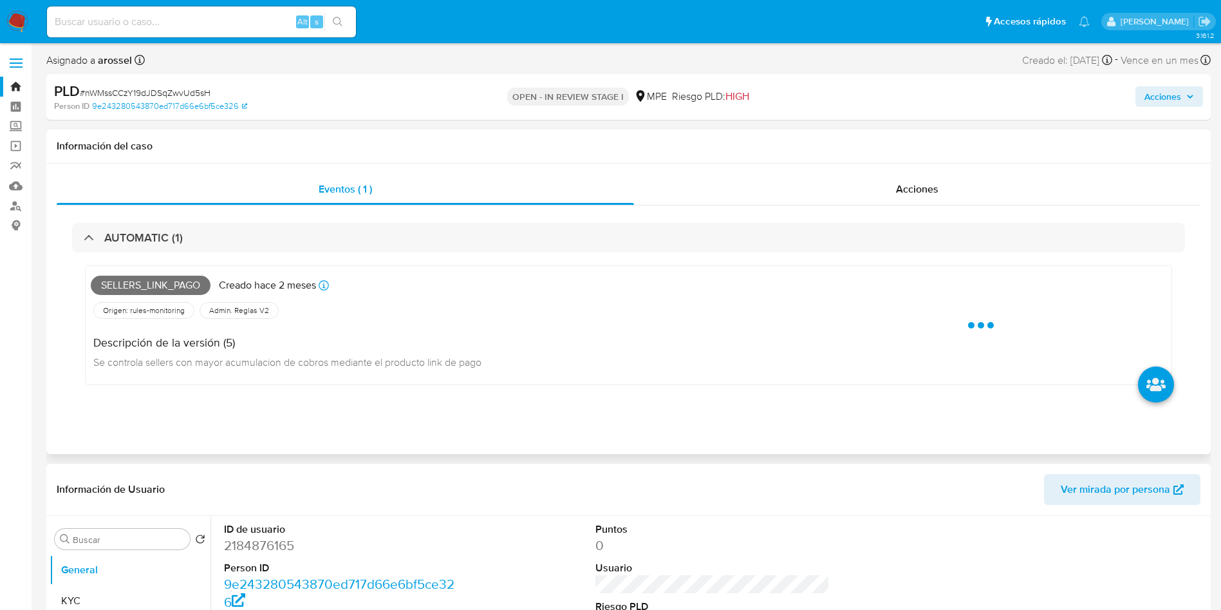
click at [140, 279] on span "Sellers_link_pago" at bounding box center [151, 285] width 120 height 19
copy span "Sellers_link_pago"
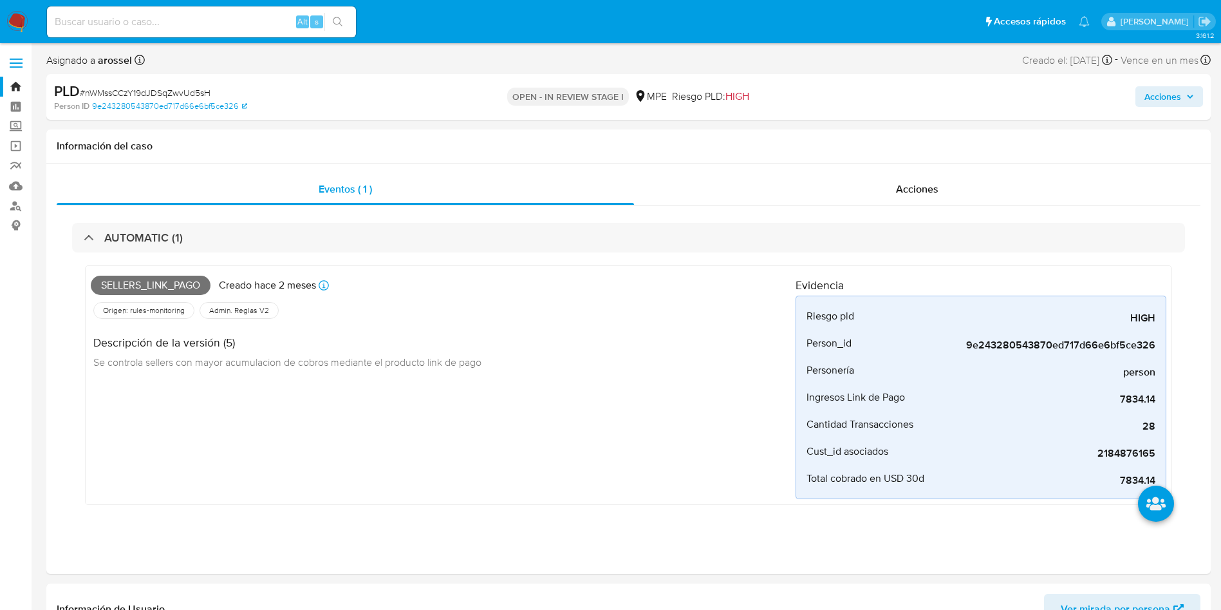
click at [160, 91] on span "# nWMssCCzY19dJDSqZwvUd5sH" at bounding box center [145, 92] width 131 height 13
copy span "nWMssCCzY19dJDSqZwvUd5sH"
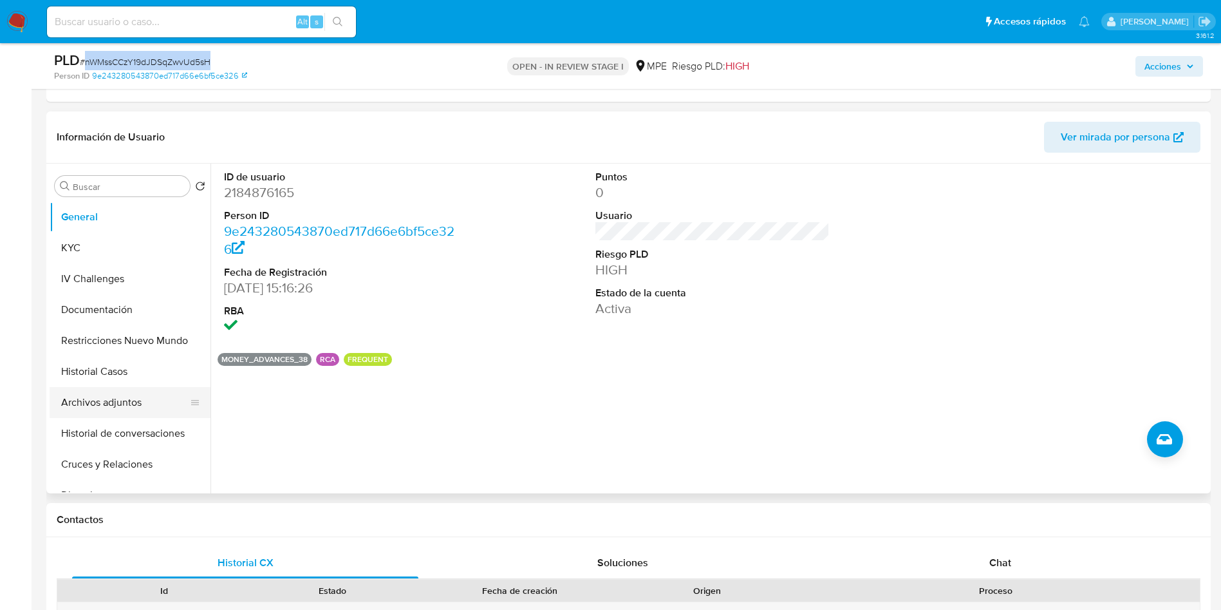
scroll to position [483, 0]
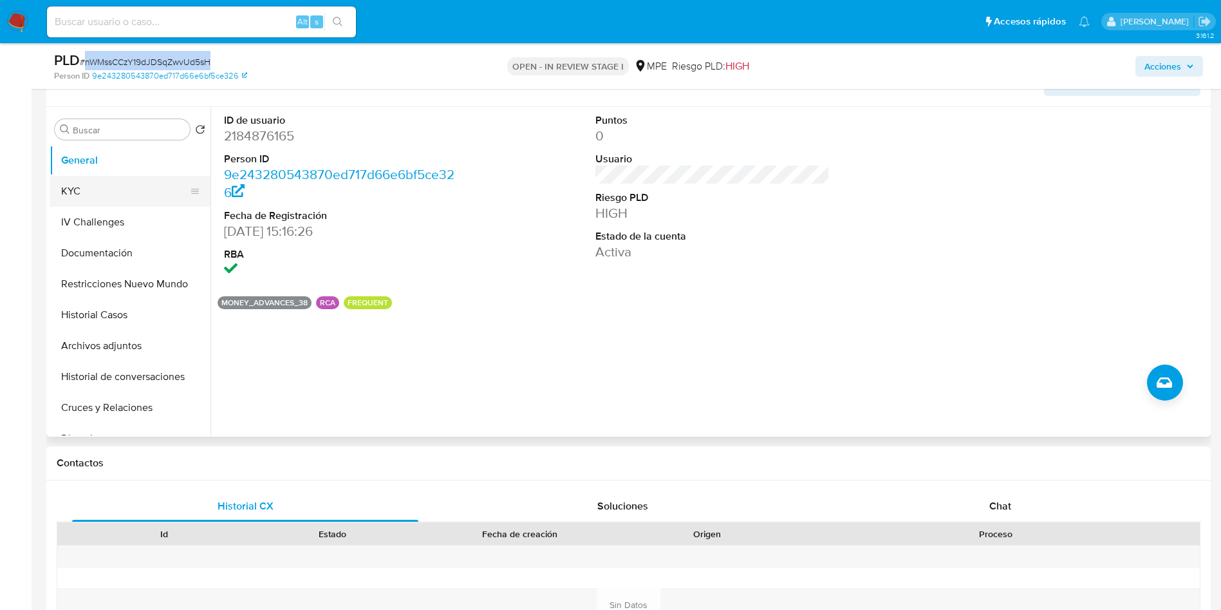
click at [109, 183] on button "KYC" at bounding box center [125, 191] width 151 height 31
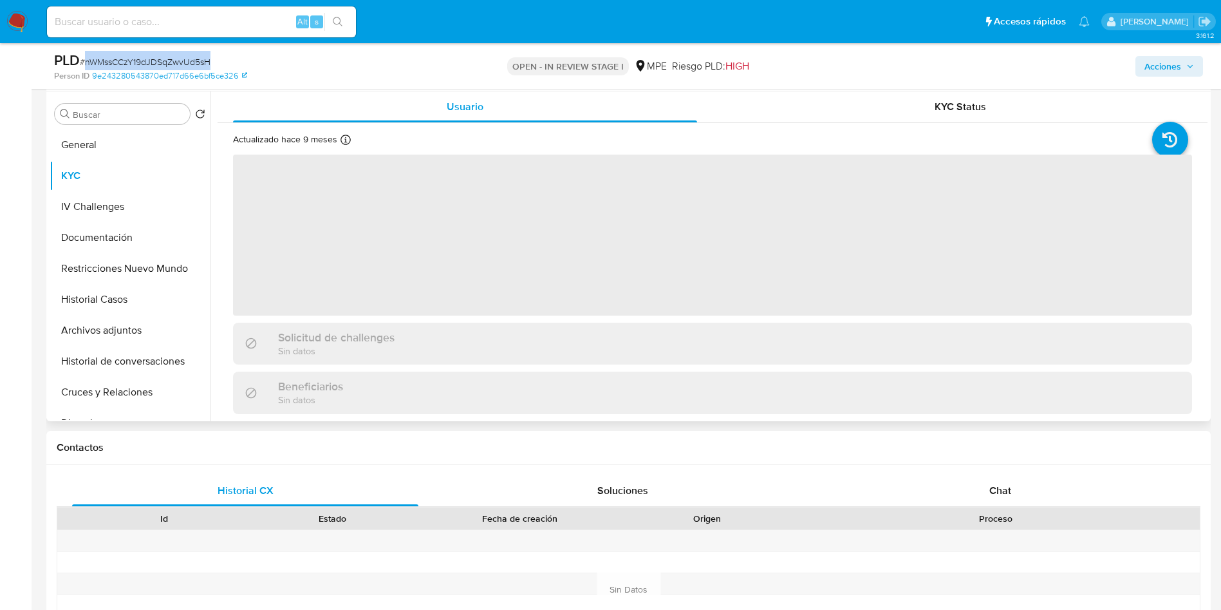
scroll to position [386, 0]
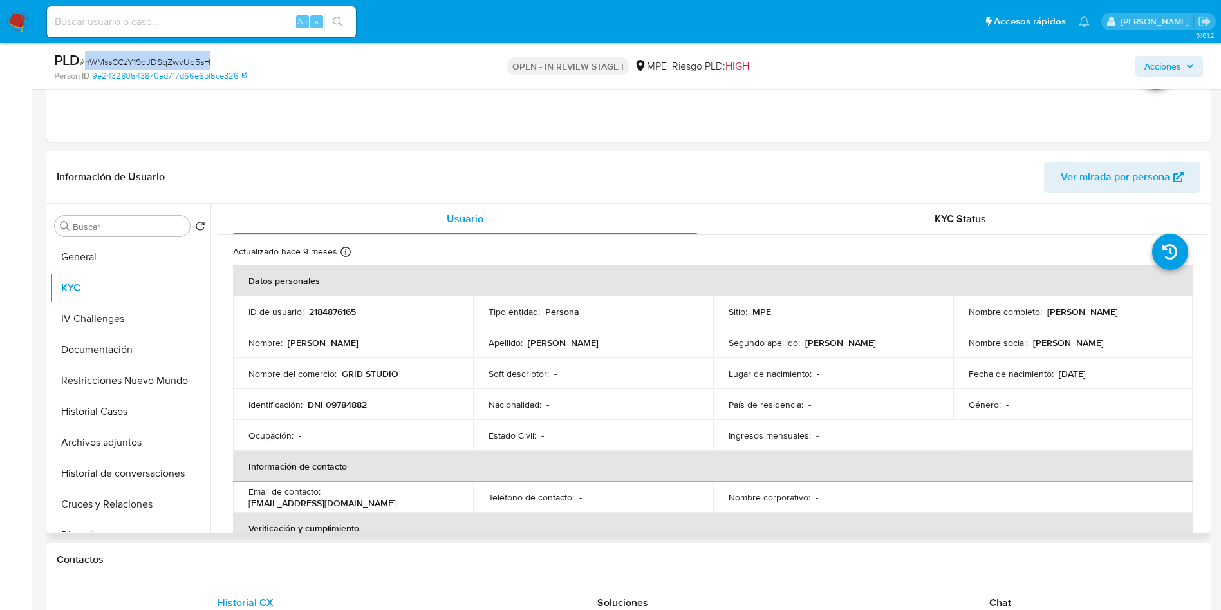
drag, startPoint x: 1013, startPoint y: 318, endPoint x: 1120, endPoint y: 323, distance: 107.0
click at [1120, 323] on td "Nombre completo : Nila Alejandrina Alarcon Velazoo" at bounding box center [1073, 311] width 240 height 31
copy p "Nila Alejandrina Alarcon Velazoo"
drag, startPoint x: 306, startPoint y: 406, endPoint x: 404, endPoint y: 399, distance: 97.5
click at [404, 399] on div "Identificación : DNI 09784882" at bounding box center [353, 405] width 209 height 12
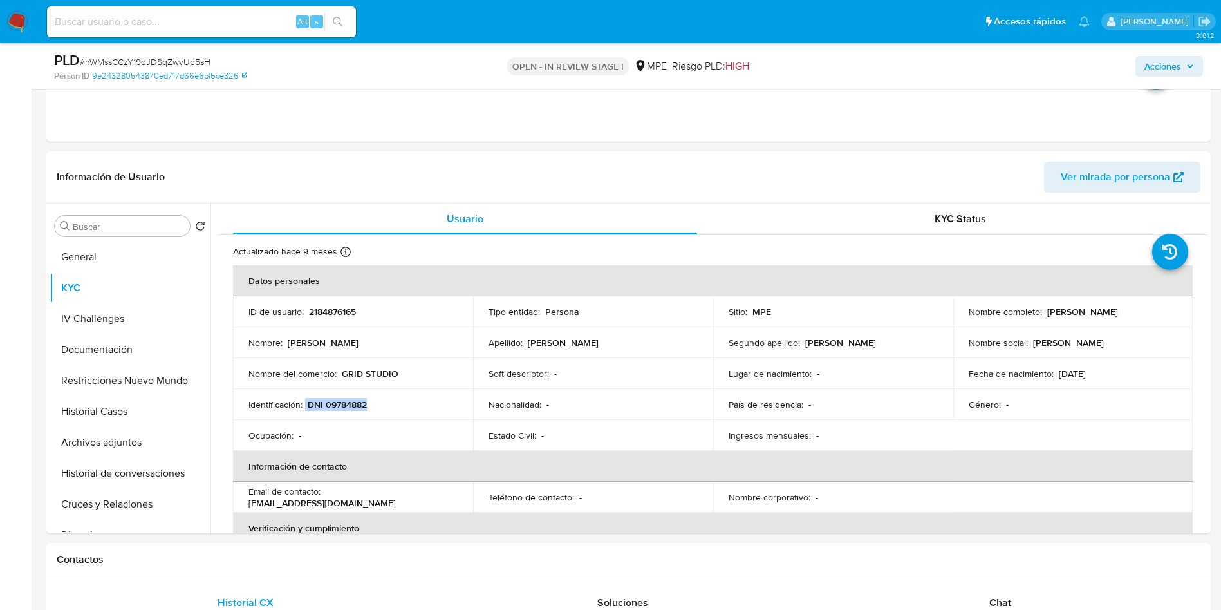
copy div "DNI 09784882"
click at [822, 175] on header "Información de Usuario Ver mirada por persona" at bounding box center [629, 177] width 1144 height 31
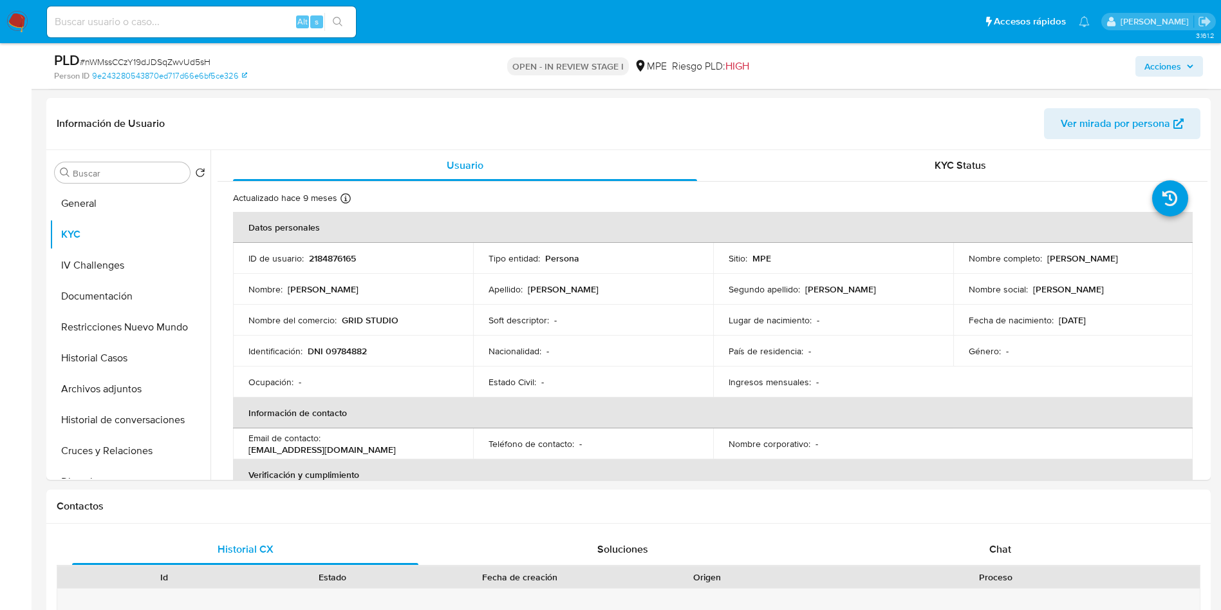
scroll to position [483, 0]
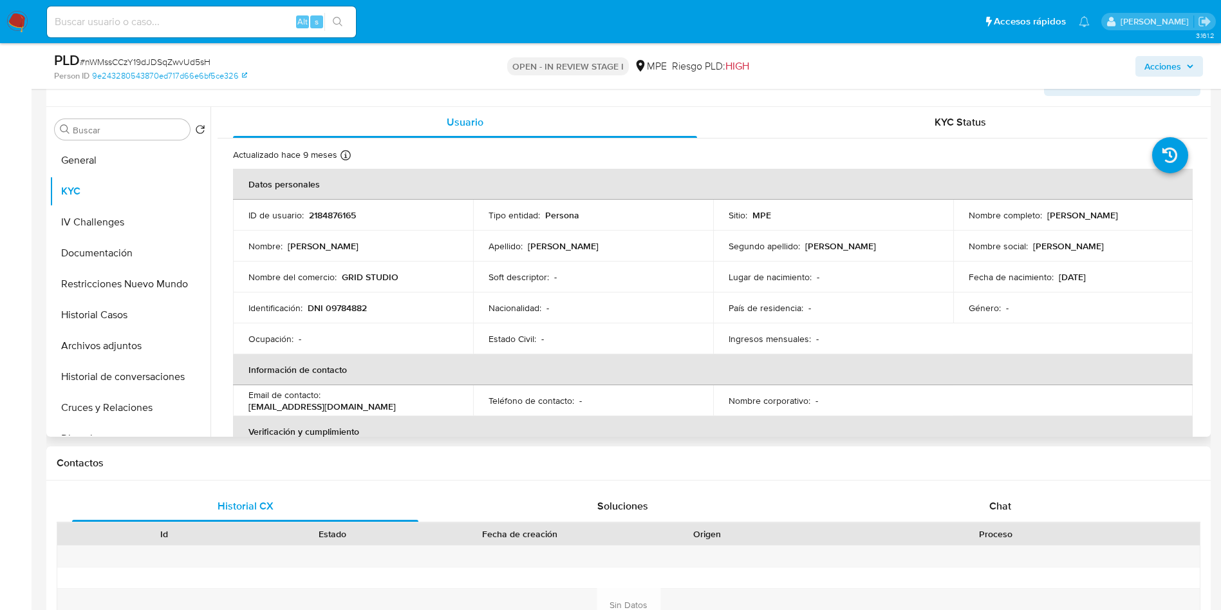
click at [343, 229] on td "ID de usuario : 2184876165" at bounding box center [353, 215] width 240 height 31
click at [336, 211] on p "2184876165" at bounding box center [332, 215] width 47 height 12
copy p "2184876165"
click at [117, 412] on button "Cruces y Relaciones" at bounding box center [125, 407] width 151 height 31
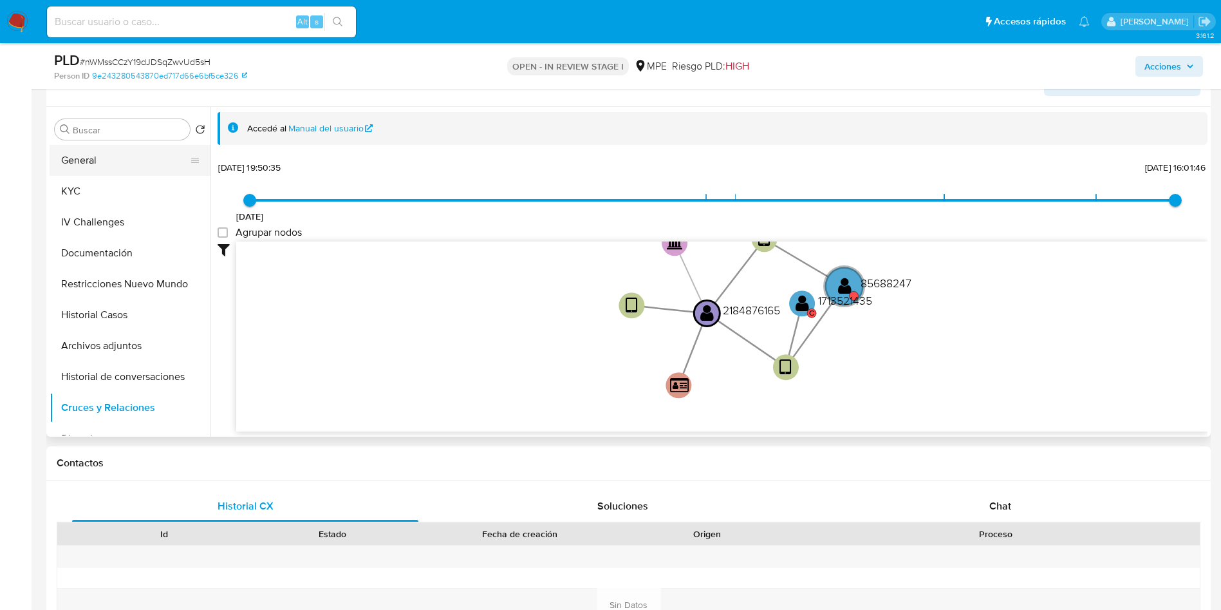
click at [87, 160] on button "General" at bounding box center [125, 160] width 151 height 31
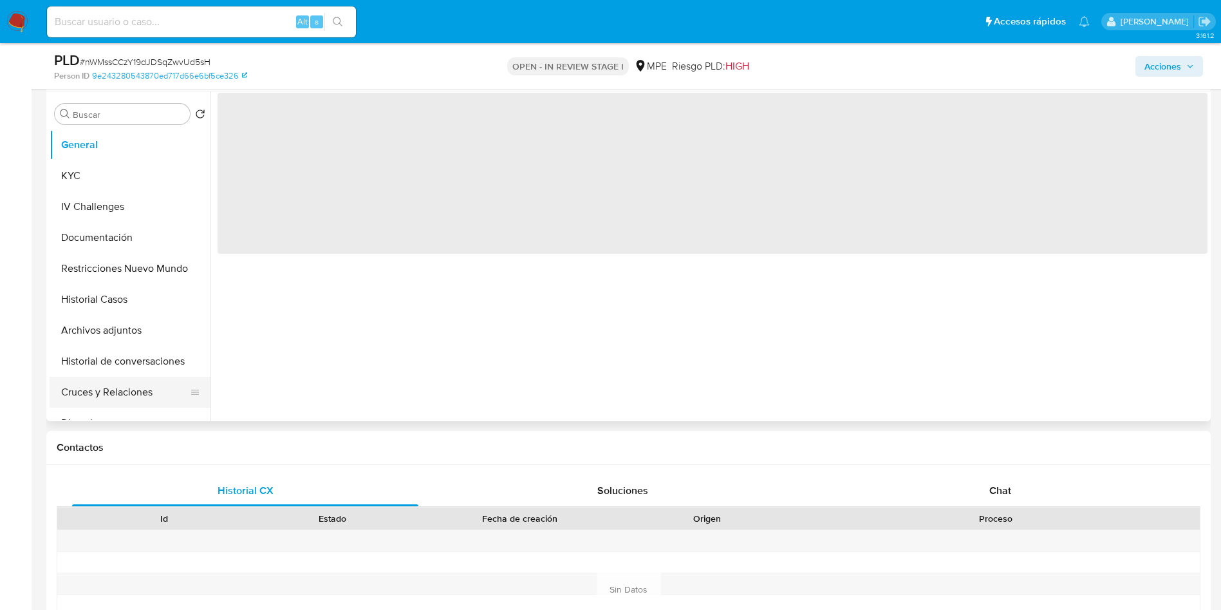
click at [117, 384] on button "Cruces y Relaciones" at bounding box center [125, 392] width 151 height 31
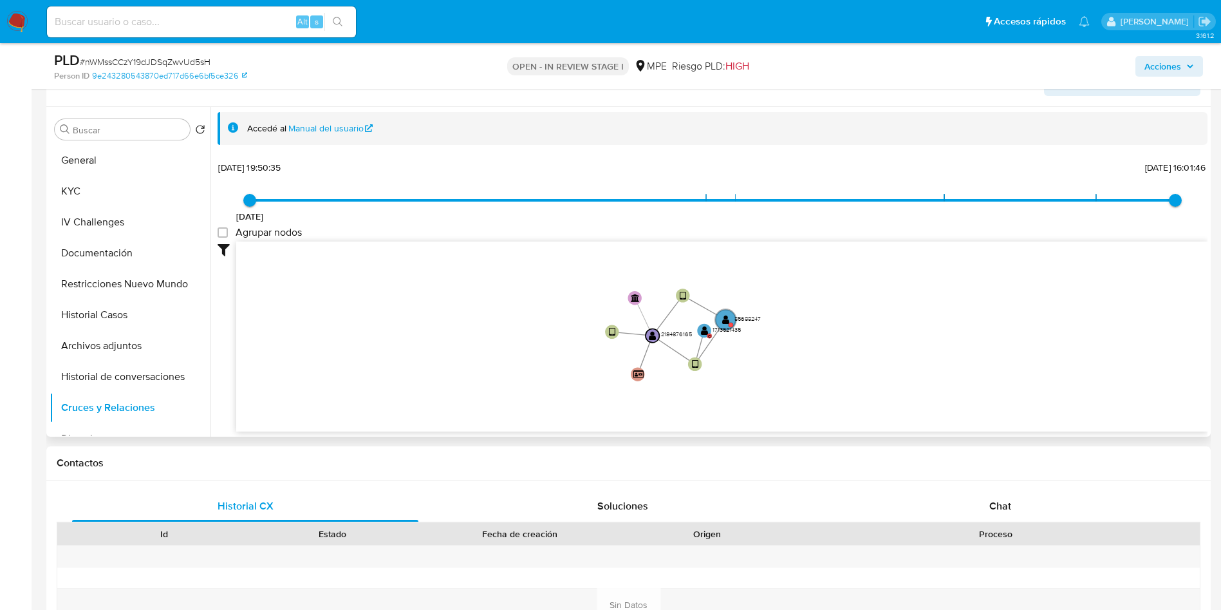
drag, startPoint x: 885, startPoint y: 281, endPoint x: 782, endPoint y: 335, distance: 116.3
click at [842, 306] on icon "user-85688247  85688247 user-2184876165  2184876165 user-1713521435  1713521…" at bounding box center [722, 334] width 972 height 187
click at [723, 320] on text "" at bounding box center [721, 320] width 8 height 10
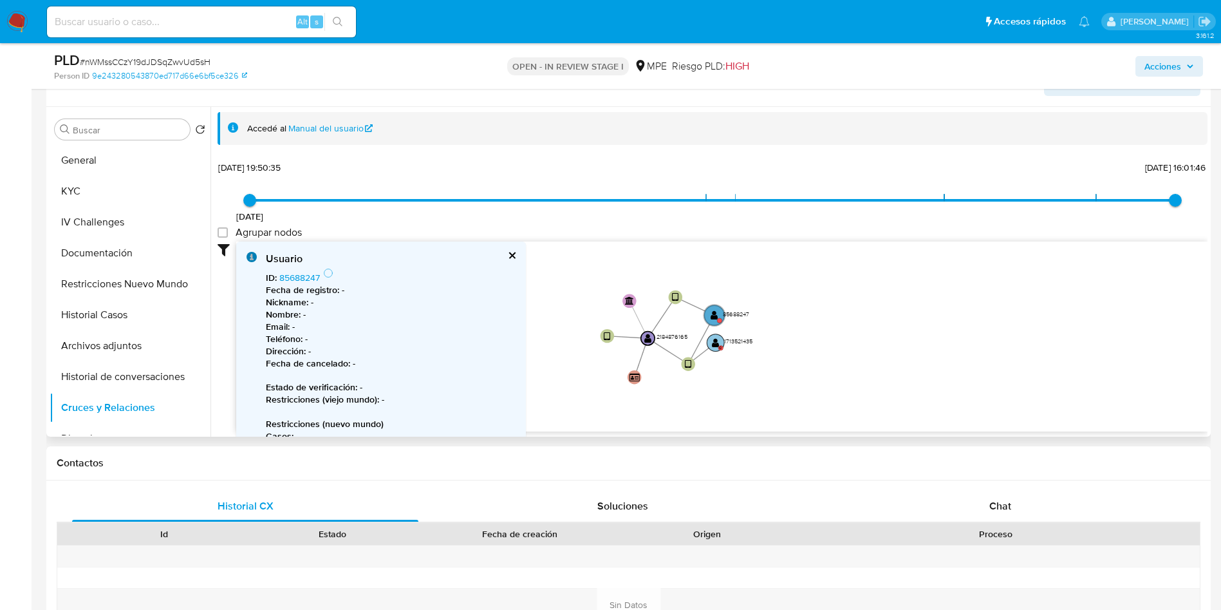
click at [713, 346] on text "" at bounding box center [716, 342] width 8 height 10
click at [723, 352] on text "" at bounding box center [723, 348] width 8 height 10
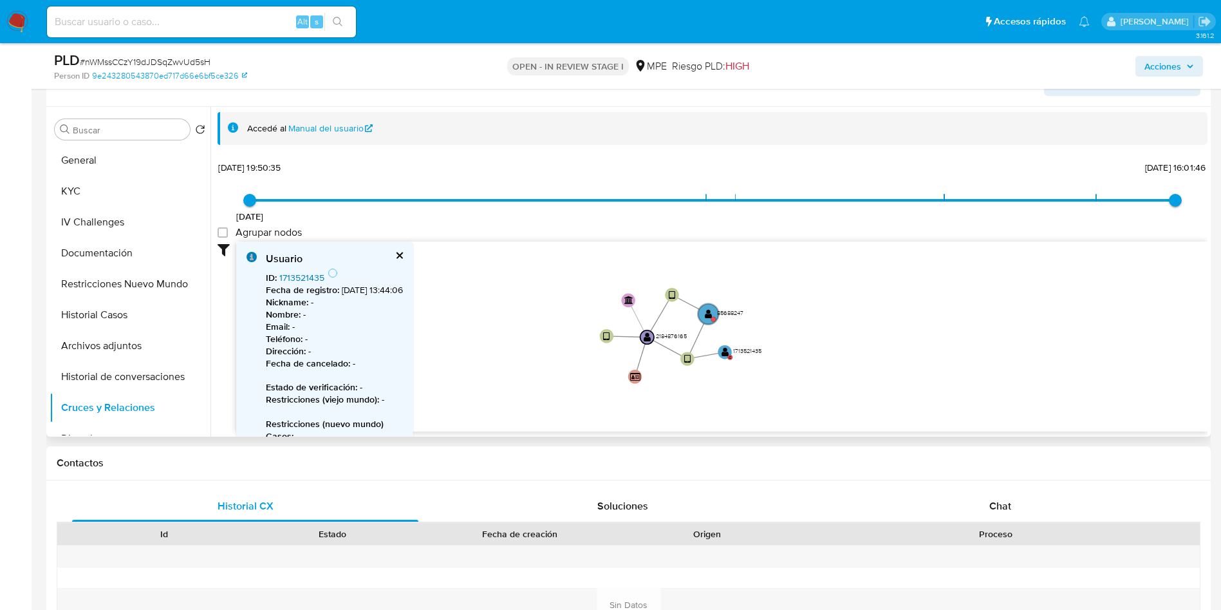
click at [300, 277] on link "1713521435" at bounding box center [301, 277] width 45 height 13
click at [68, 160] on button "General" at bounding box center [130, 160] width 161 height 31
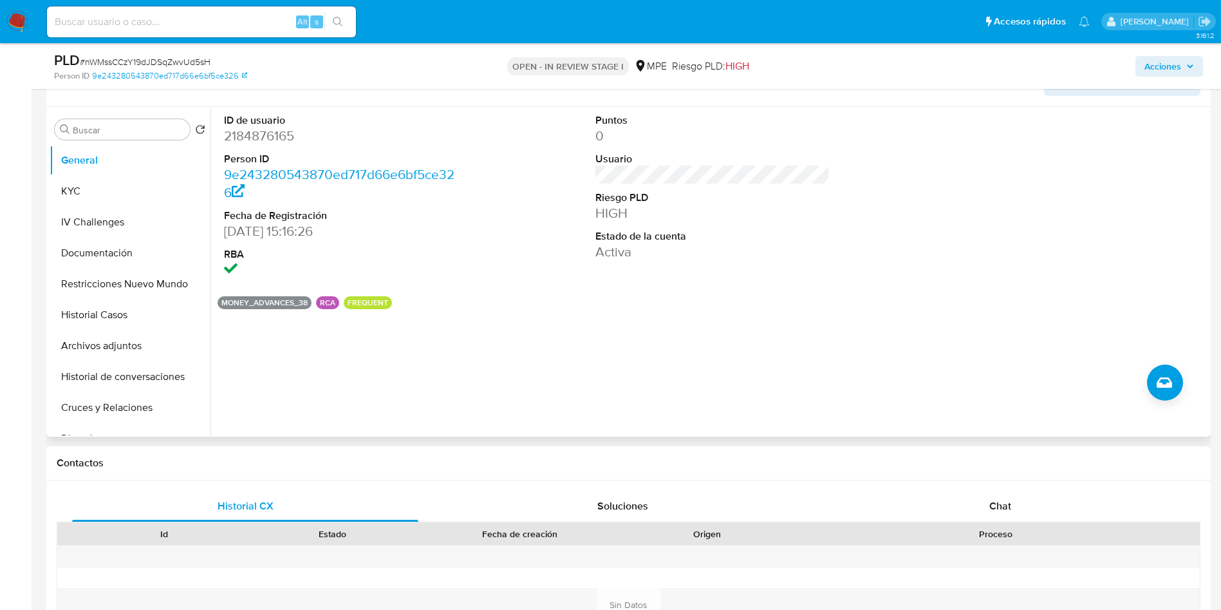
click at [270, 144] on dd "2184876165" at bounding box center [341, 136] width 235 height 18
click at [269, 143] on dd "2184876165" at bounding box center [341, 136] width 235 height 18
copy dd "2184876165"
click at [126, 187] on button "KYC" at bounding box center [125, 191] width 151 height 31
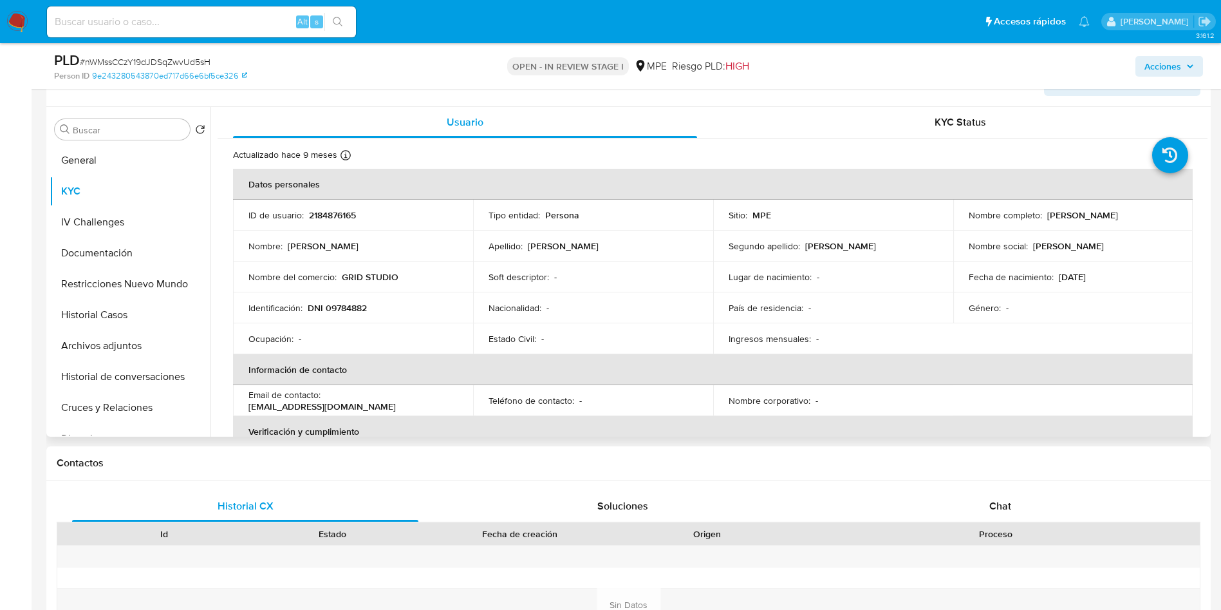
drag, startPoint x: 960, startPoint y: 221, endPoint x: 1109, endPoint y: 218, distance: 148.7
click at [1109, 218] on td "Nombre completo : Nila Alejandrina Alarcon Velazoo" at bounding box center [1073, 215] width 240 height 31
copy p "Nila Alejandrina Alarcon Velazoo"
click at [350, 313] on p "DNI 09784882" at bounding box center [337, 308] width 59 height 12
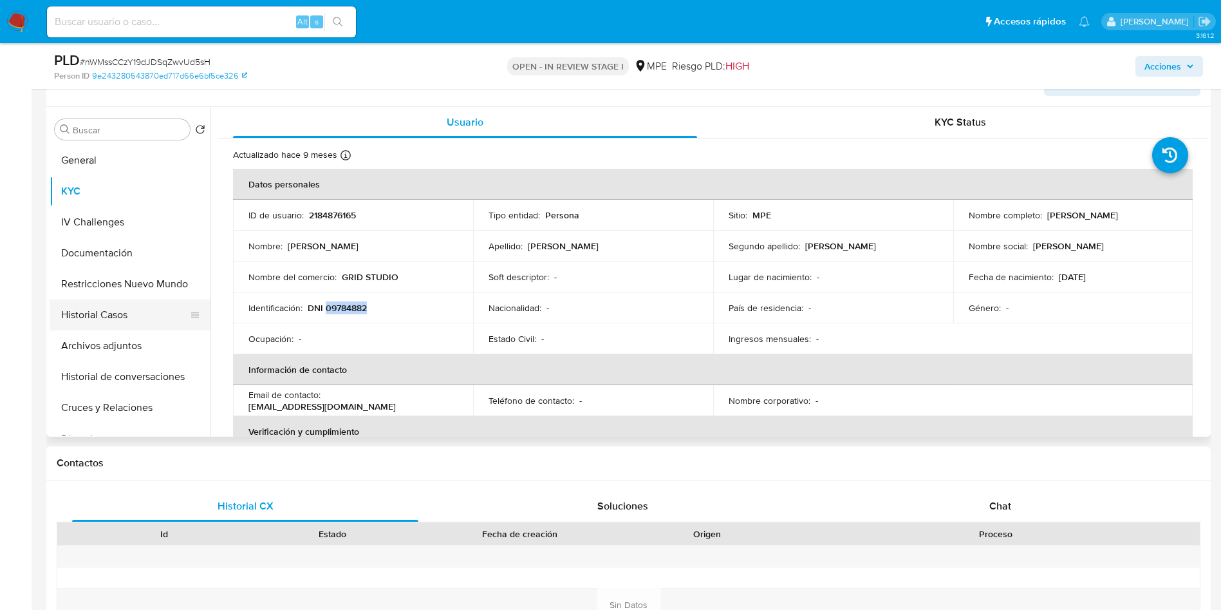
click at [150, 317] on button "Historial Casos" at bounding box center [125, 314] width 151 height 31
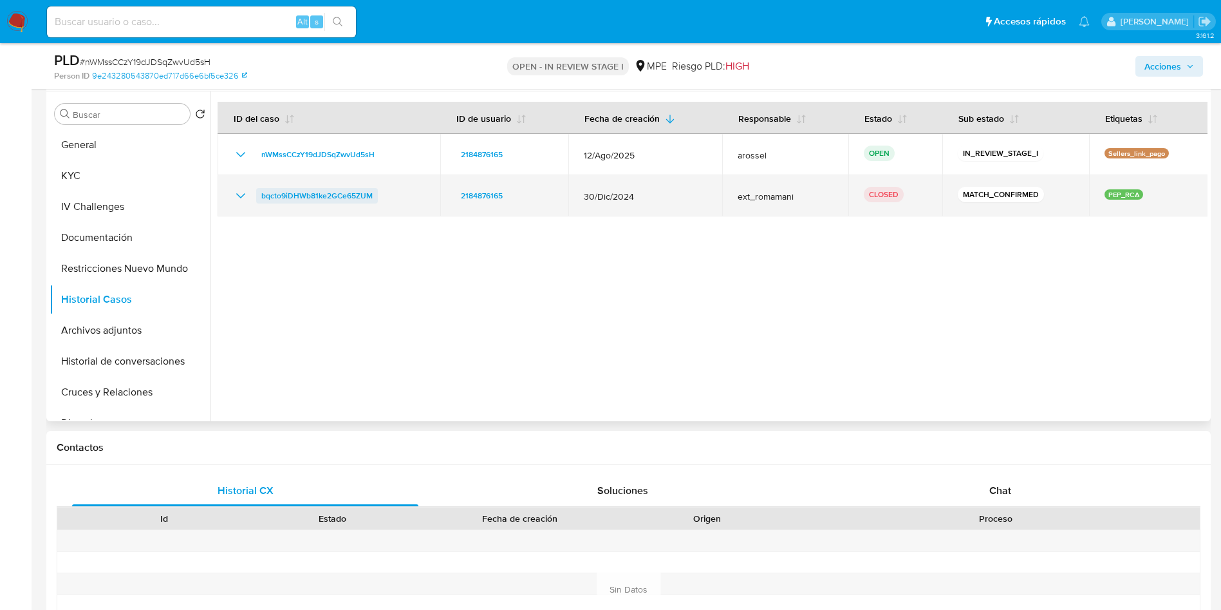
drag, startPoint x: 410, startPoint y: 183, endPoint x: 257, endPoint y: 190, distance: 153.4
click at [257, 190] on td "bqcto9iDHWb81ke2GCe65ZUM" at bounding box center [329, 195] width 223 height 41
click at [237, 193] on icon "Mostrar/Ocultar" at bounding box center [240, 195] width 15 height 15
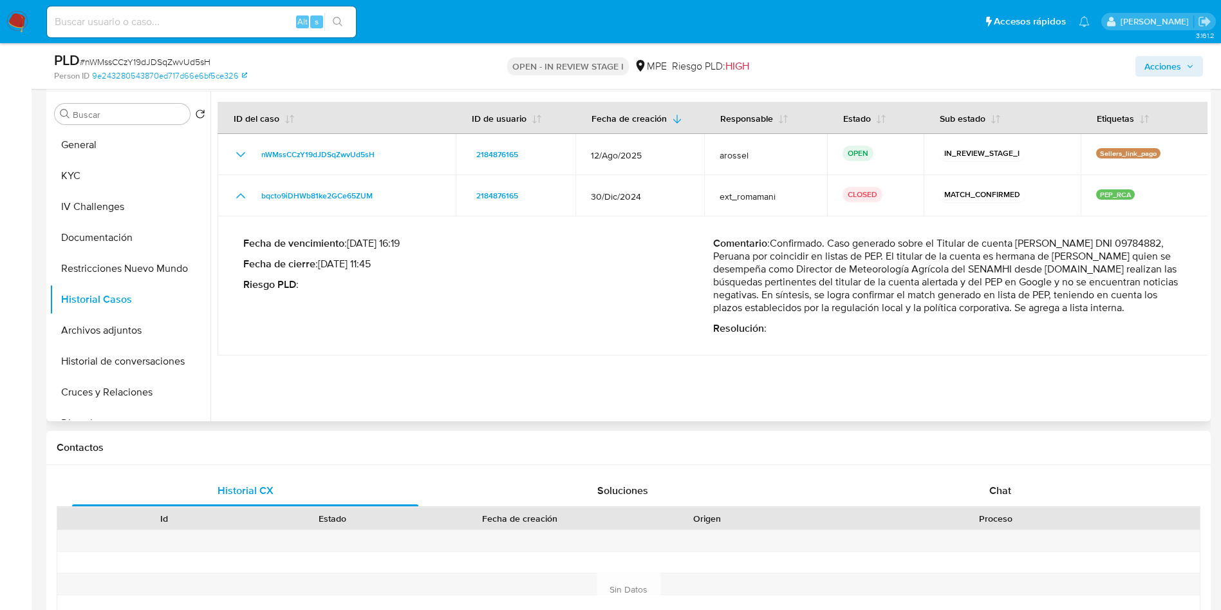
drag, startPoint x: 704, startPoint y: 268, endPoint x: 776, endPoint y: 265, distance: 71.5
click at [776, 265] on div "Fecha de vencimiento : 29/01/2025 16:19 Fecha de cierre : 02/01/2025 11:45 Ries…" at bounding box center [713, 286] width 940 height 118
drag, startPoint x: 810, startPoint y: 281, endPoint x: 711, endPoint y: 269, distance: 99.8
click at [713, 269] on p "Comentario : Confirmado. Caso generado sobre el Titular de cuenta Nila Alejandr…" at bounding box center [948, 275] width 470 height 77
click at [138, 335] on button "Archivos adjuntos" at bounding box center [125, 330] width 151 height 31
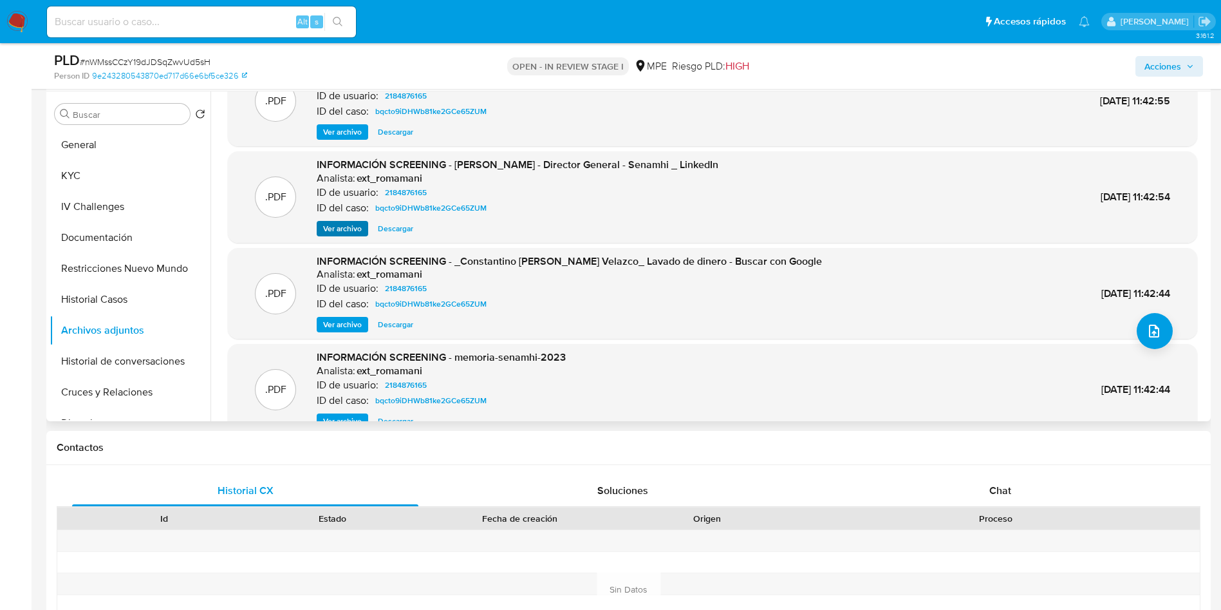
scroll to position [72, 0]
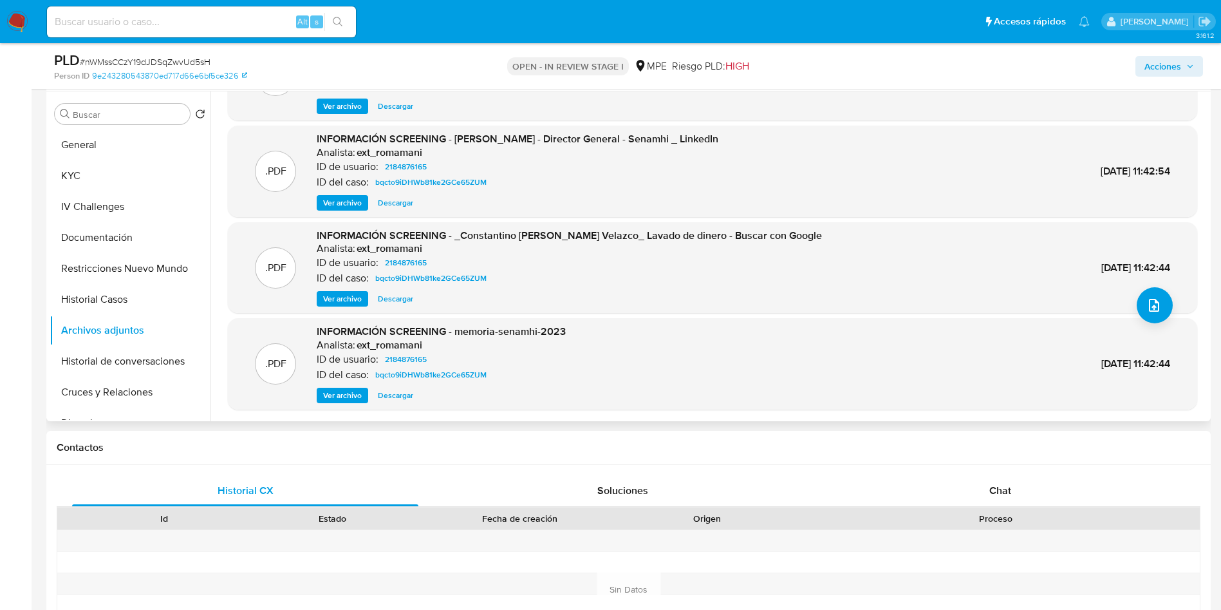
click at [347, 386] on div "INFORMACIÓN SCREENING - memoria-senamhi-2023 Analista: ext_romamani ID de usuar…" at bounding box center [441, 363] width 249 height 79
click at [349, 397] on span "Ver archivo" at bounding box center [342, 395] width 39 height 13
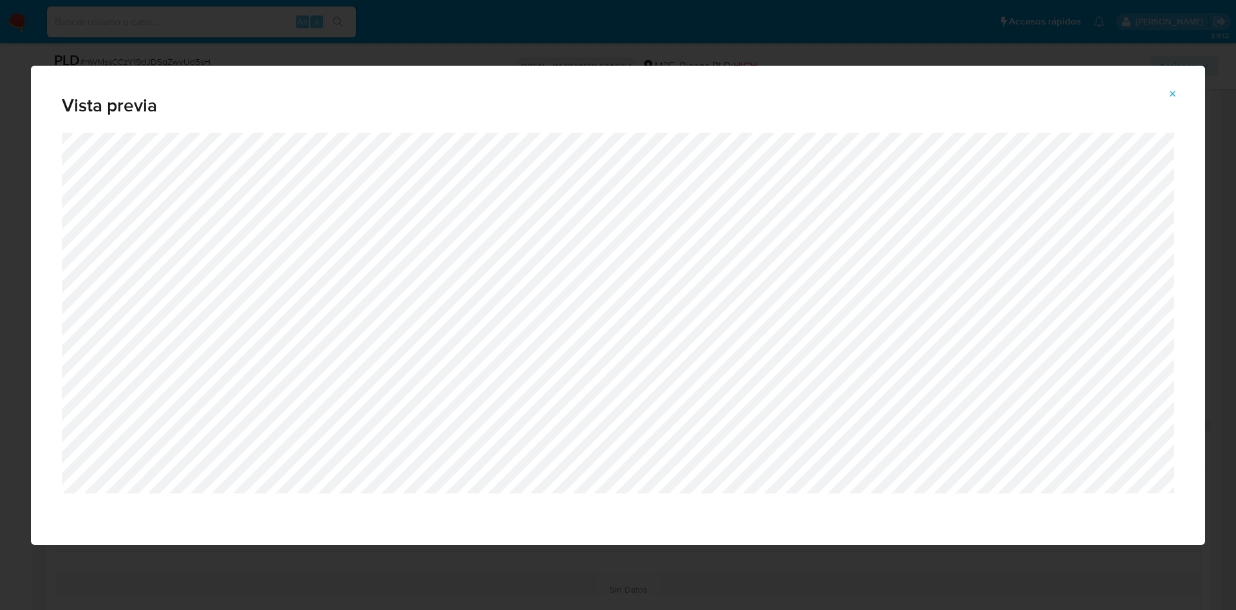
click at [400, 34] on div "Vista previa" at bounding box center [618, 305] width 1236 height 610
click at [1176, 104] on div "Vista previa" at bounding box center [618, 99] width 1174 height 67
click at [1176, 91] on icon "Attachment preview" at bounding box center [1173, 94] width 10 height 10
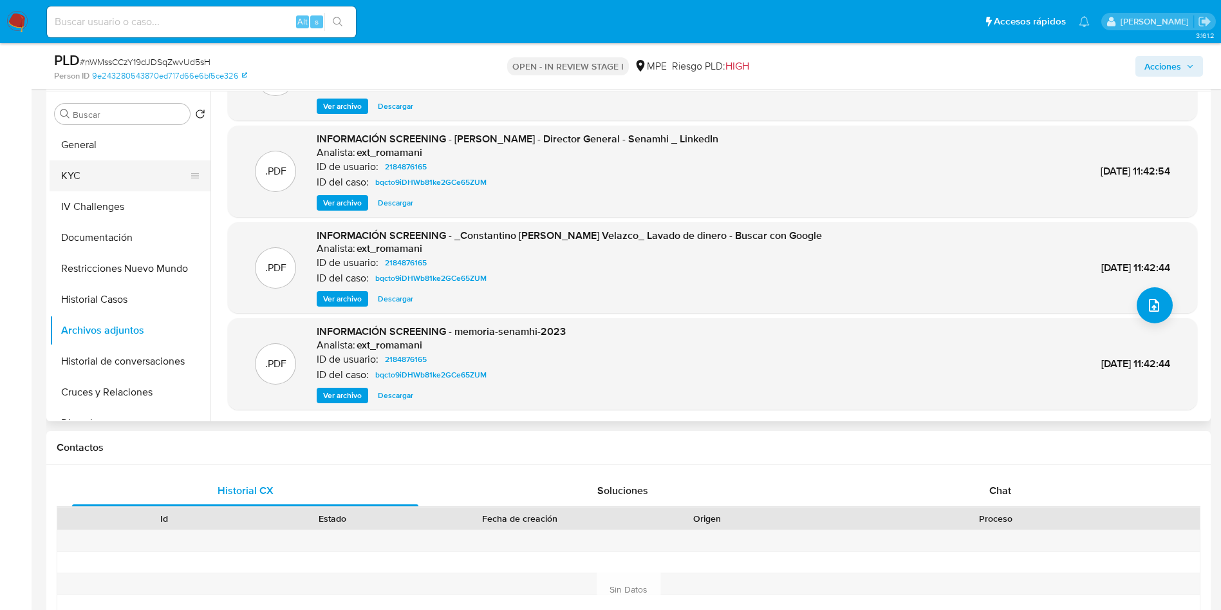
click at [103, 171] on button "KYC" at bounding box center [125, 175] width 151 height 31
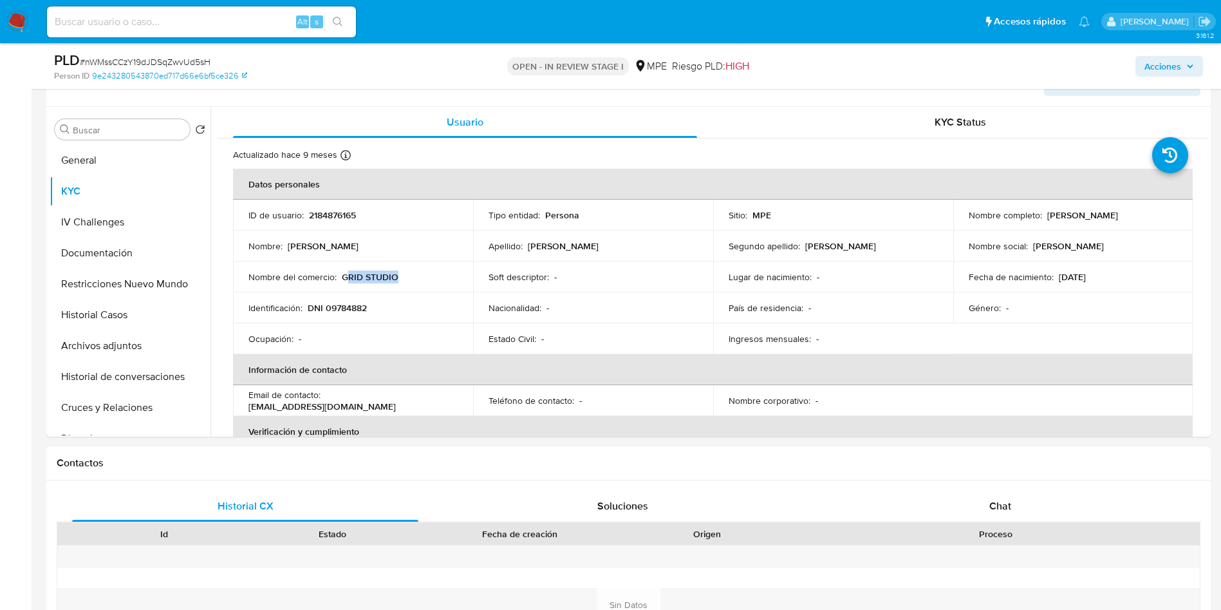
drag, startPoint x: 344, startPoint y: 273, endPoint x: 408, endPoint y: 269, distance: 63.2
click at [408, 269] on td "Nombre del comercio : GRID STUDIO" at bounding box center [353, 276] width 240 height 31
drag, startPoint x: 341, startPoint y: 273, endPoint x: 404, endPoint y: 274, distance: 63.1
click at [404, 274] on div "Nombre del comercio : GRID STUDIO" at bounding box center [353, 277] width 209 height 12
click at [110, 167] on button "General" at bounding box center [125, 160] width 151 height 31
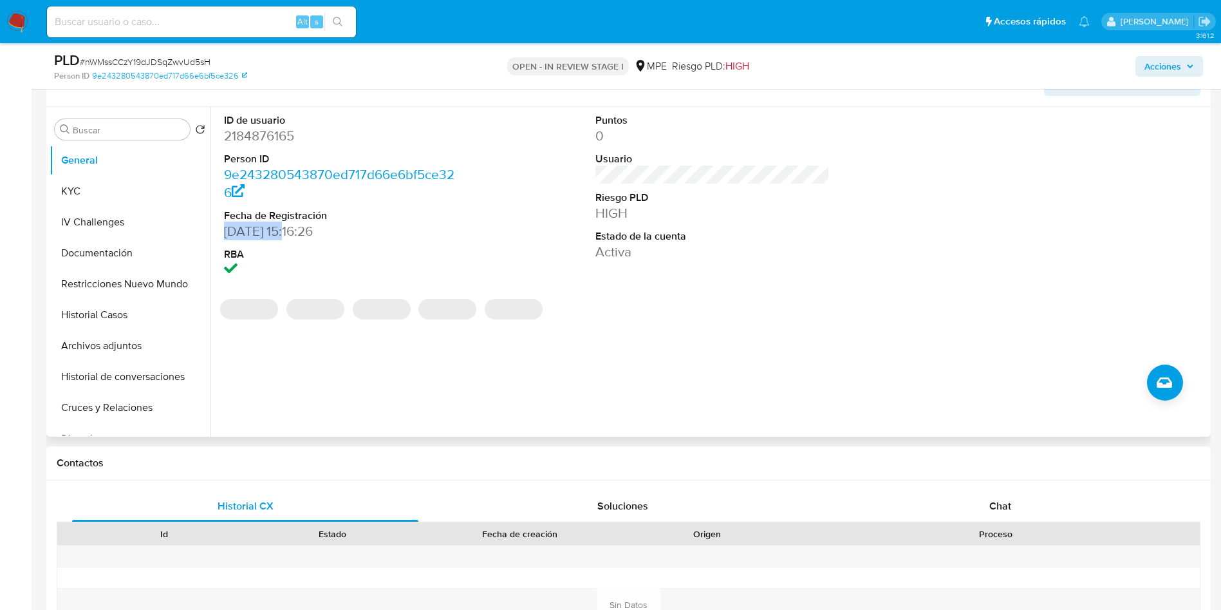
drag, startPoint x: 223, startPoint y: 229, endPoint x: 289, endPoint y: 231, distance: 65.7
click at [289, 231] on div "ID de usuario 2184876165 Person ID 9e243280543870ed717d66e6bf5ce326 Fecha de Re…" at bounding box center [342, 196] width 248 height 179
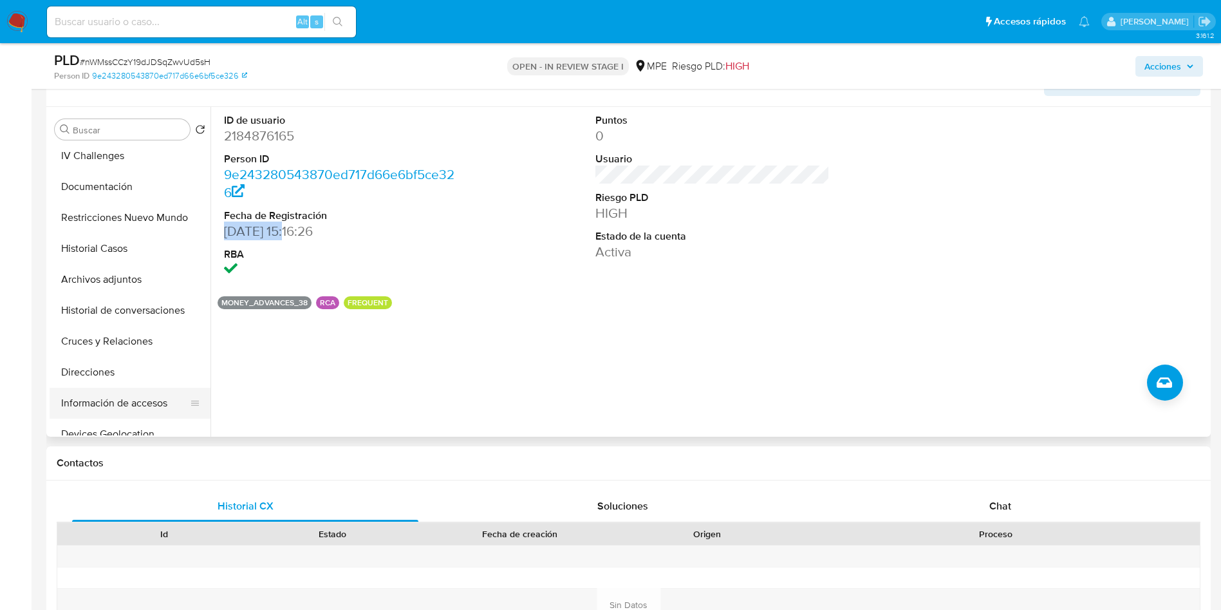
scroll to position [97, 0]
click at [127, 408] on button "Devices Geolocation" at bounding box center [125, 403] width 151 height 31
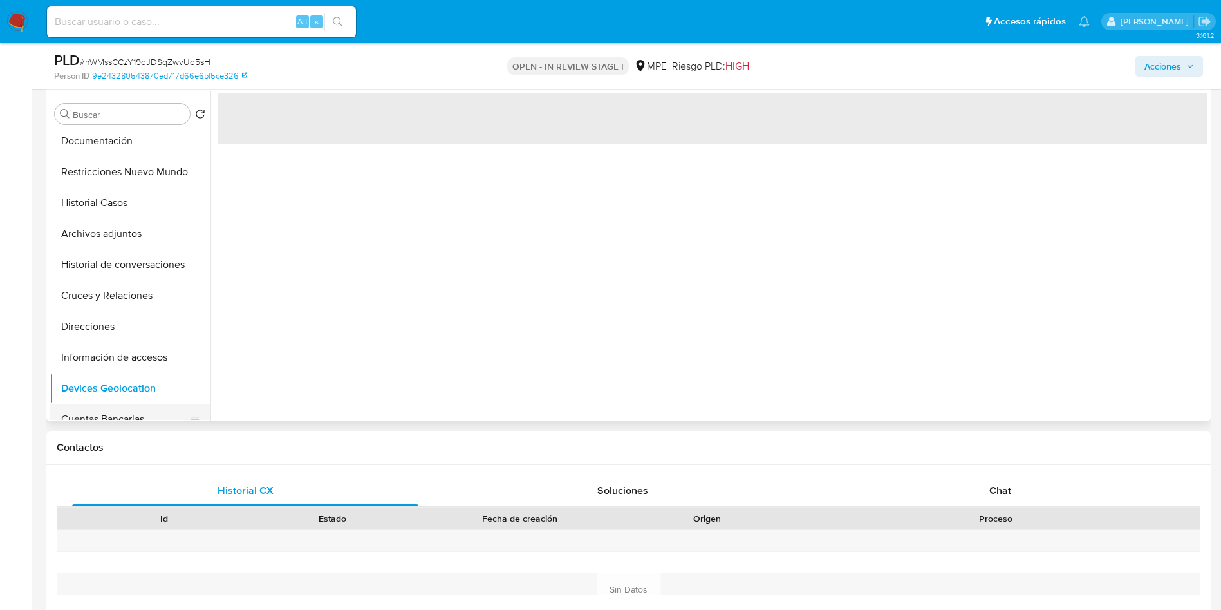
click at [133, 413] on button "Cuentas Bancarias" at bounding box center [125, 419] width 151 height 31
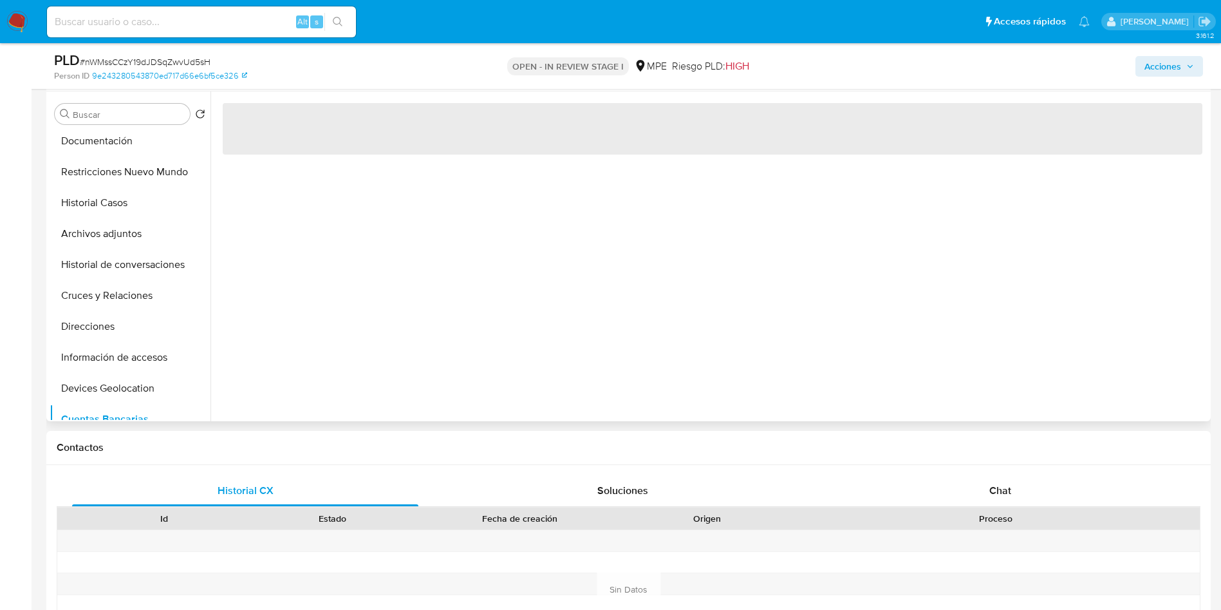
scroll to position [386, 0]
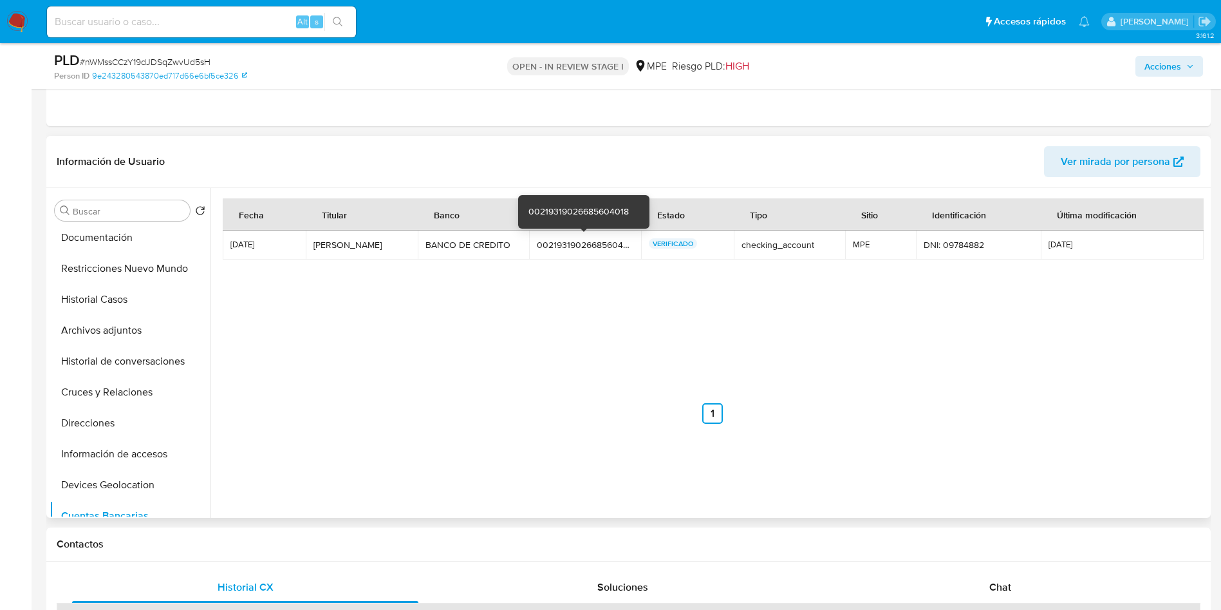
click at [585, 239] on div "00219319026685604018" at bounding box center [585, 245] width 97 height 12
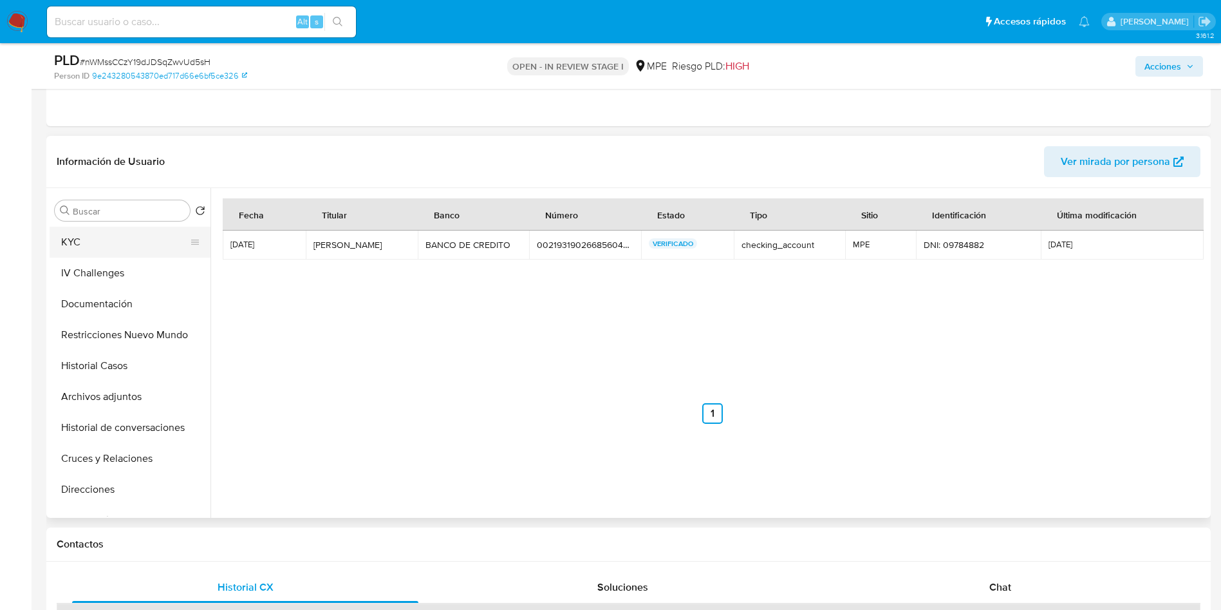
scroll to position [0, 0]
drag, startPoint x: 117, startPoint y: 248, endPoint x: 164, endPoint y: 259, distance: 48.9
click at [117, 248] on button "General" at bounding box center [130, 241] width 161 height 31
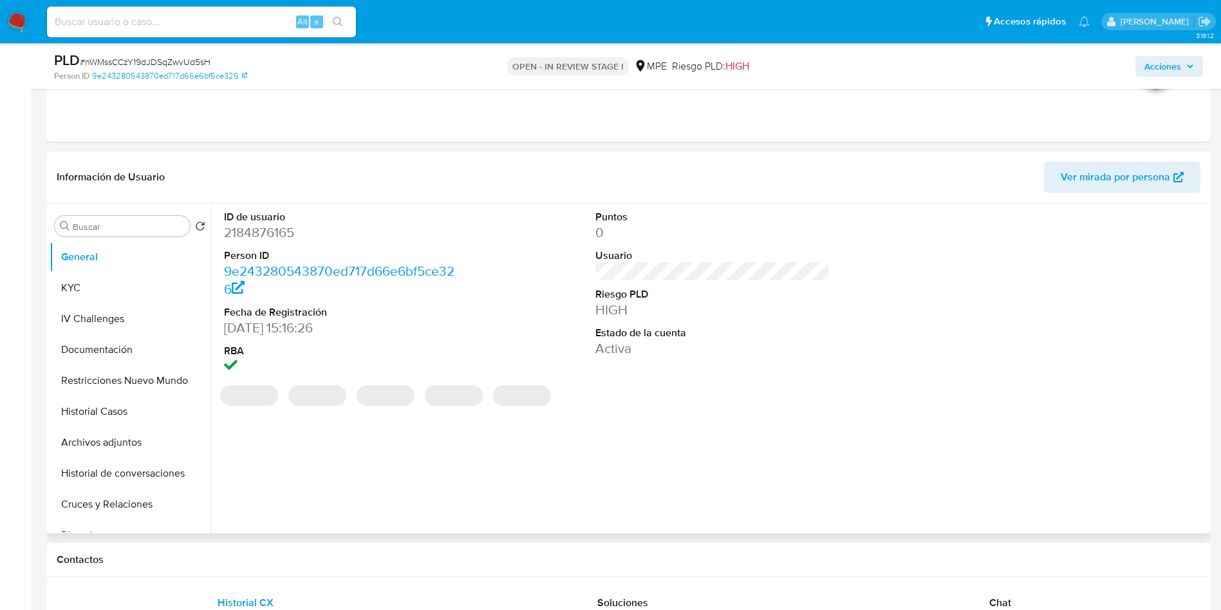
click at [277, 227] on dd "2184876165" at bounding box center [341, 232] width 235 height 18
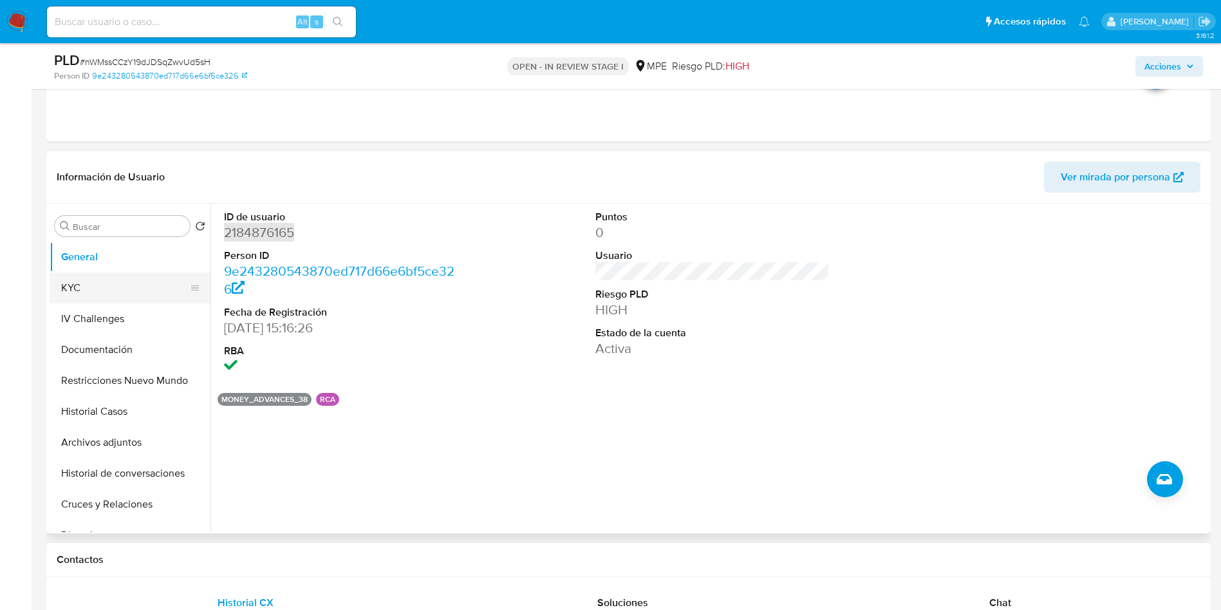
click at [96, 289] on button "KYC" at bounding box center [125, 287] width 151 height 31
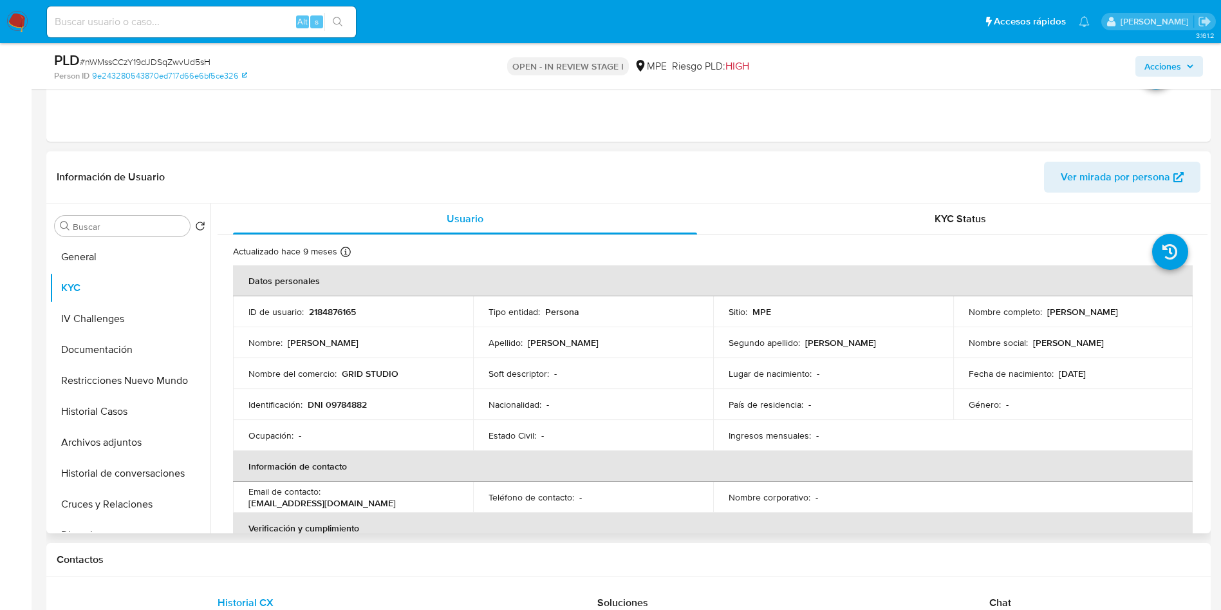
drag, startPoint x: 965, startPoint y: 318, endPoint x: 1104, endPoint y: 314, distance: 138.5
click at [1104, 314] on div "Nombre completo : Nila Alejandrina Alarcon Velazoo" at bounding box center [1073, 312] width 209 height 12
click at [536, 429] on div "Estado Civil : -" at bounding box center [593, 435] width 209 height 12
click at [126, 442] on button "Archivos adjuntos" at bounding box center [125, 442] width 151 height 31
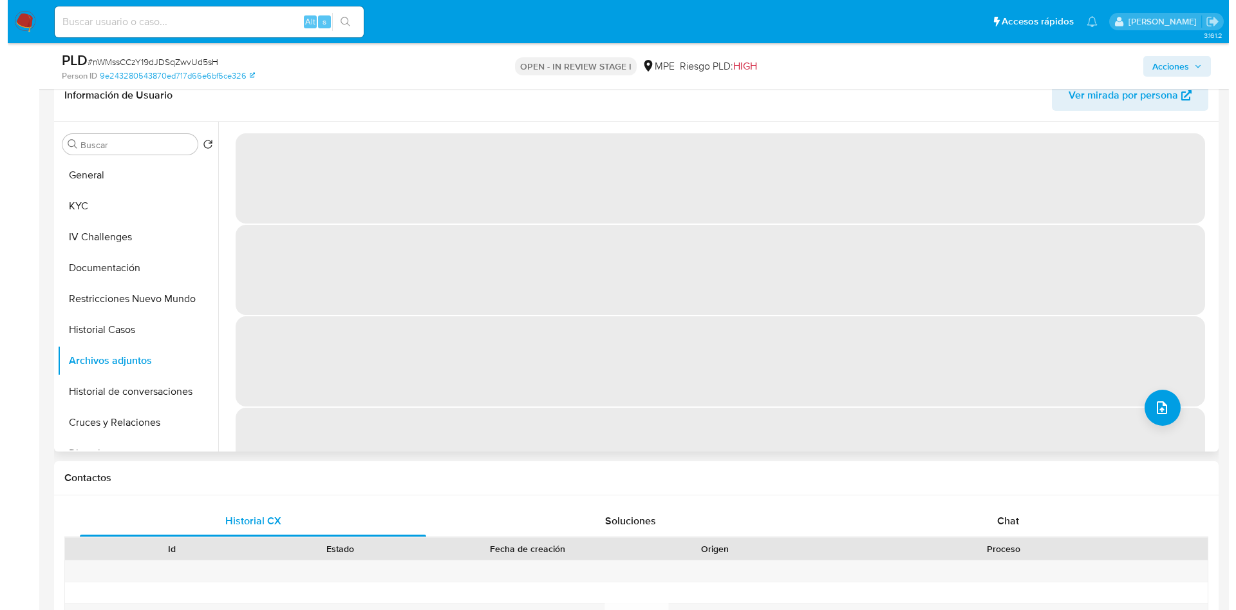
scroll to position [483, 0]
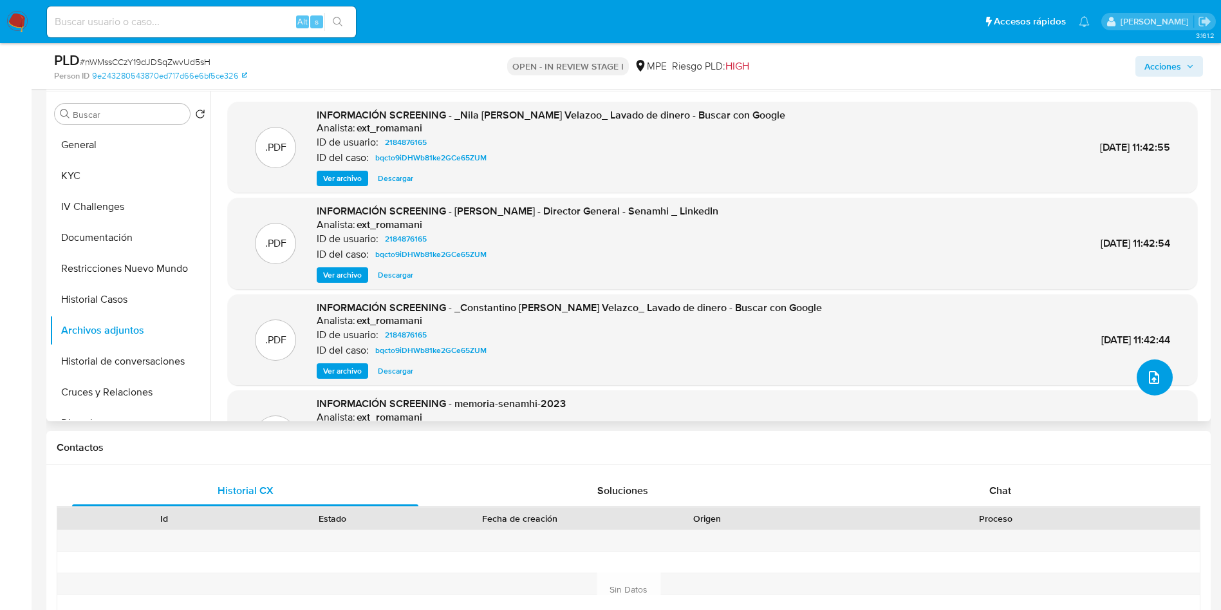
click at [1147, 380] on icon "upload-file" at bounding box center [1154, 377] width 15 height 15
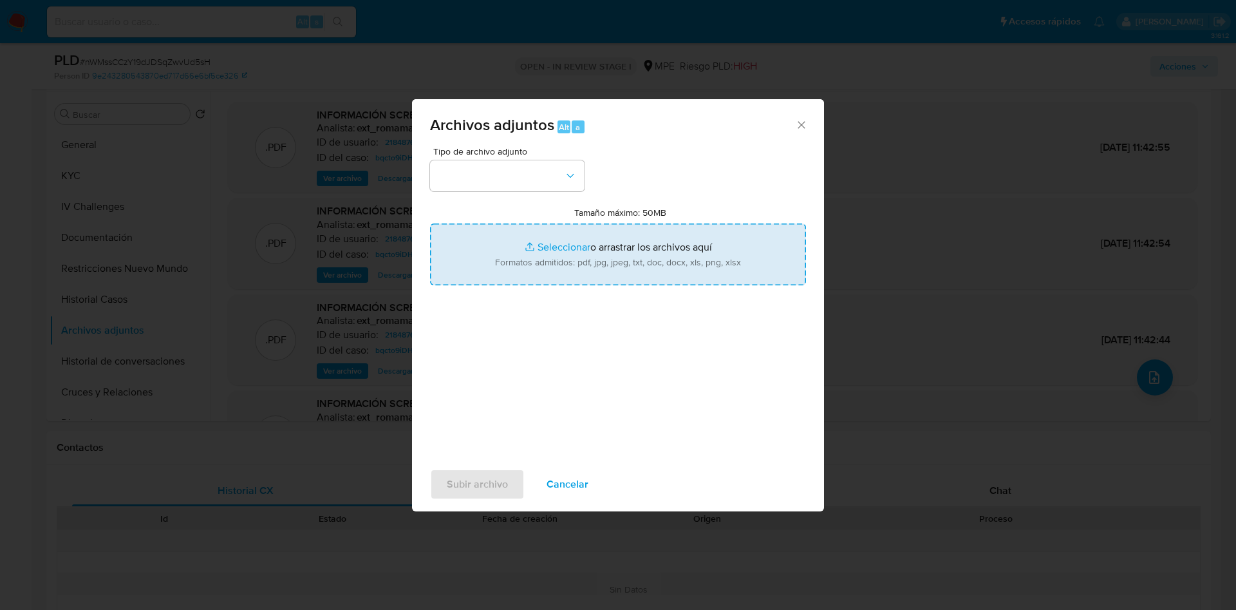
click at [678, 248] on input "Tamaño máximo: 50MB Seleccionar archivos" at bounding box center [618, 254] width 376 height 62
click at [673, 258] on input "Tamaño máximo: 50MB Seleccionar archivos" at bounding box center [618, 254] width 376 height 62
type input "C:\fakepath\Case Log 2184876165 - 30_09_2025.pdf"
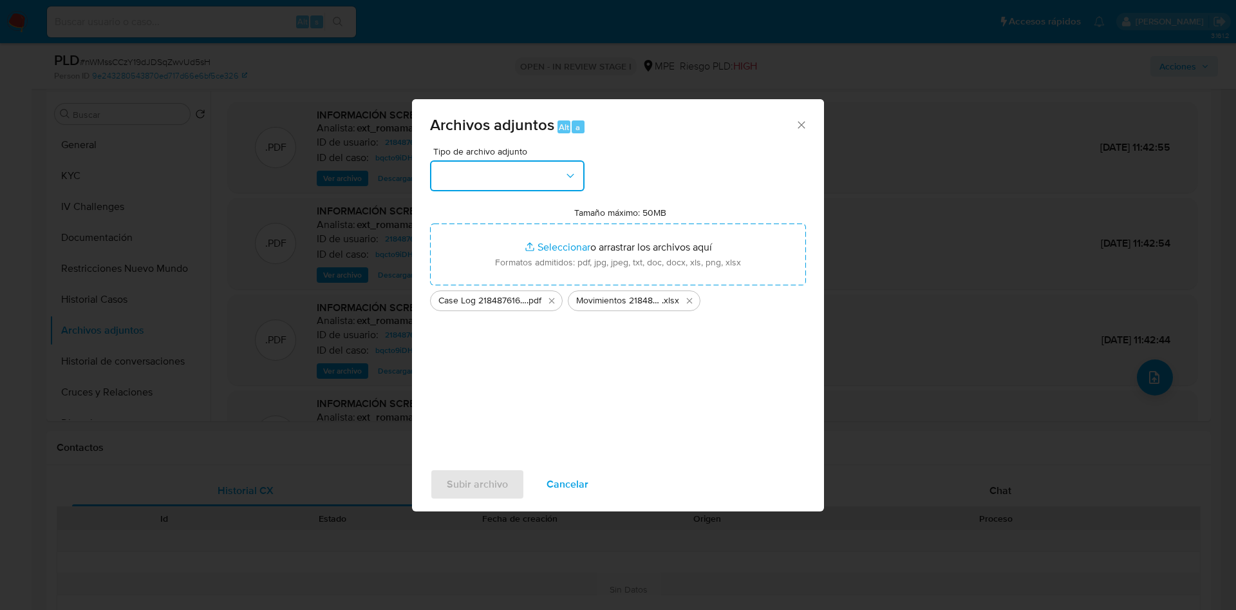
click at [543, 180] on button "button" at bounding box center [507, 175] width 155 height 31
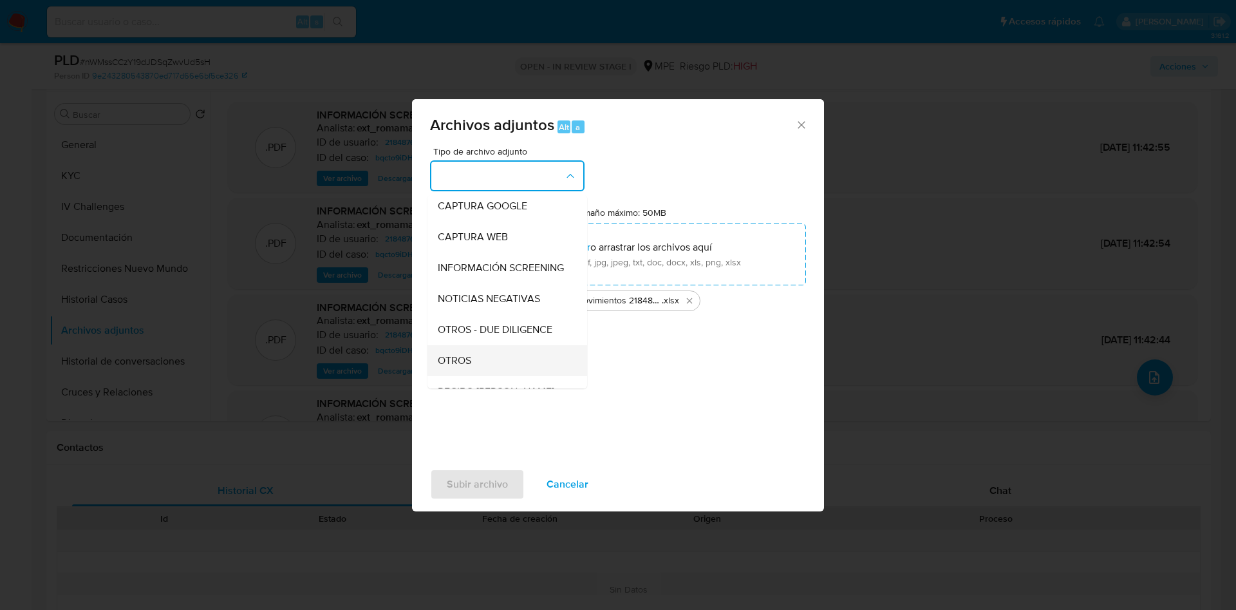
scroll to position [97, 0]
click at [498, 338] on div "OTROS" at bounding box center [503, 330] width 131 height 31
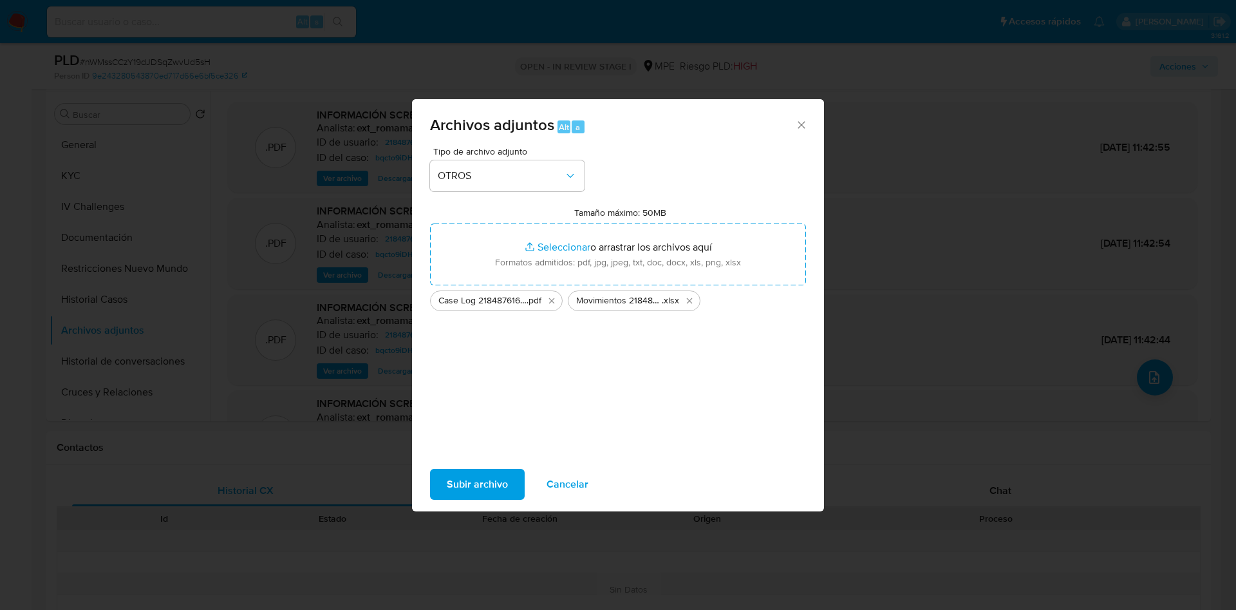
click at [473, 491] on span "Subir archivo" at bounding box center [477, 484] width 61 height 28
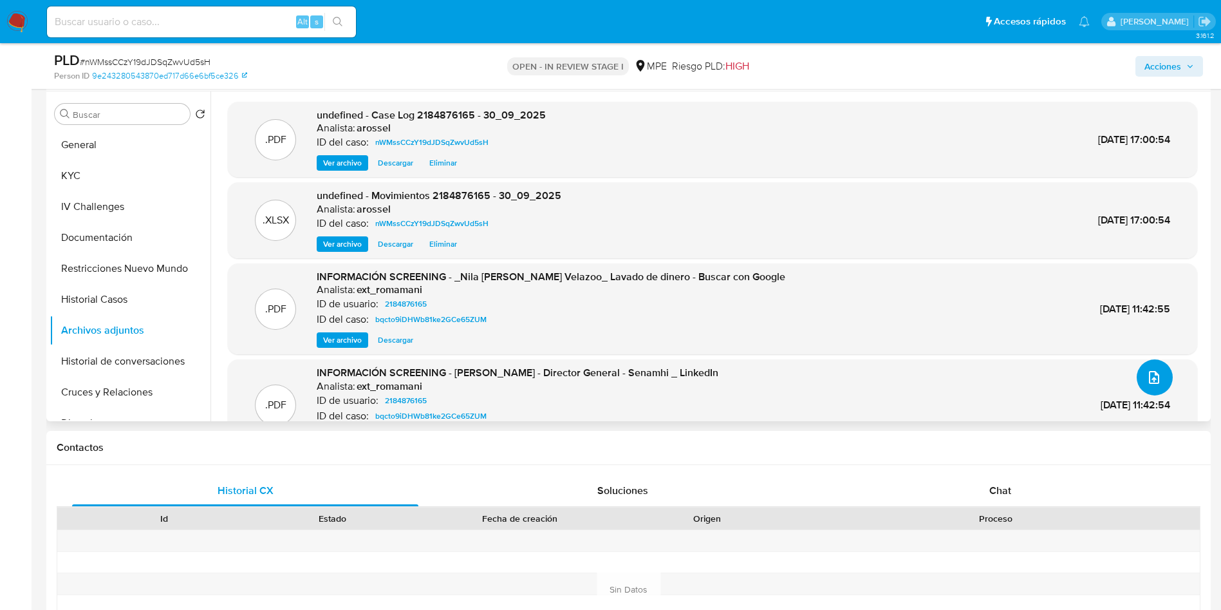
click at [1158, 368] on button "upload-file" at bounding box center [1155, 377] width 36 height 36
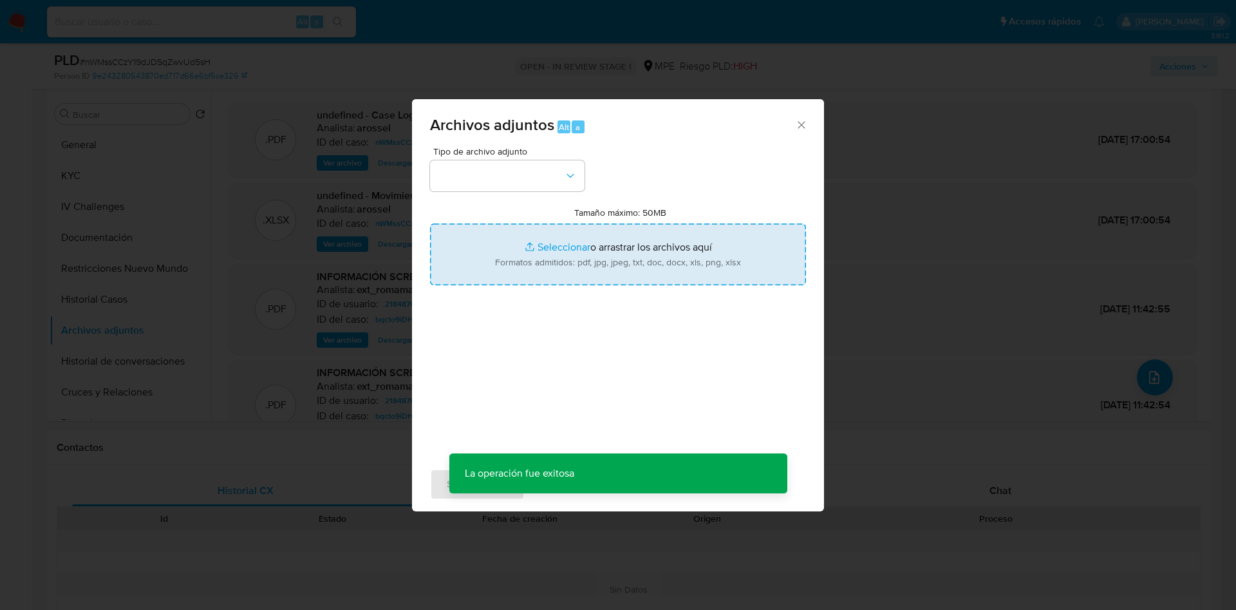
click at [639, 233] on input "Tamaño máximo: 50MB Seleccionar archivos" at bounding box center [618, 254] width 376 height 62
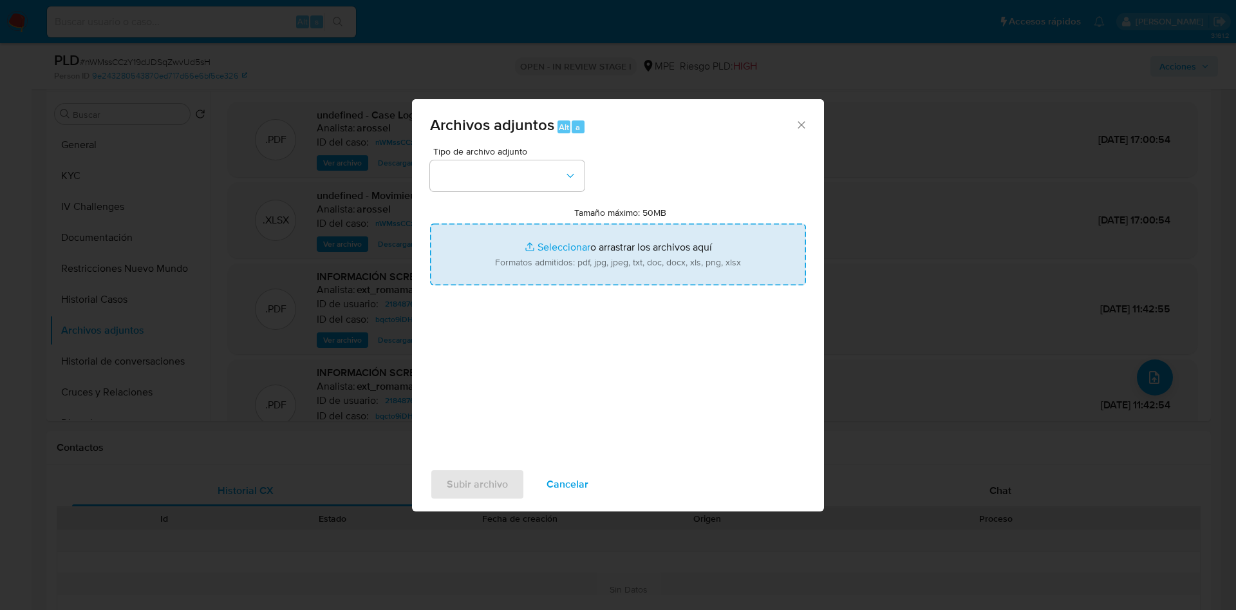
type input "C:\fakepath\Refinitiv - Constantino Alarcon Velazco.pdf"
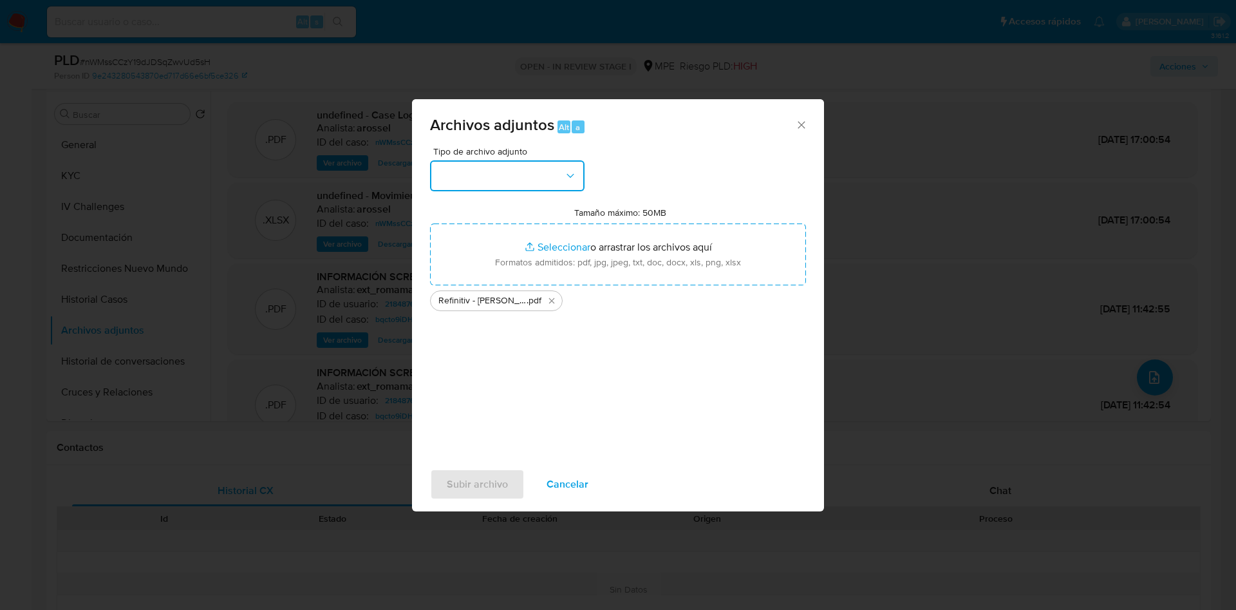
click at [489, 178] on button "button" at bounding box center [507, 175] width 155 height 31
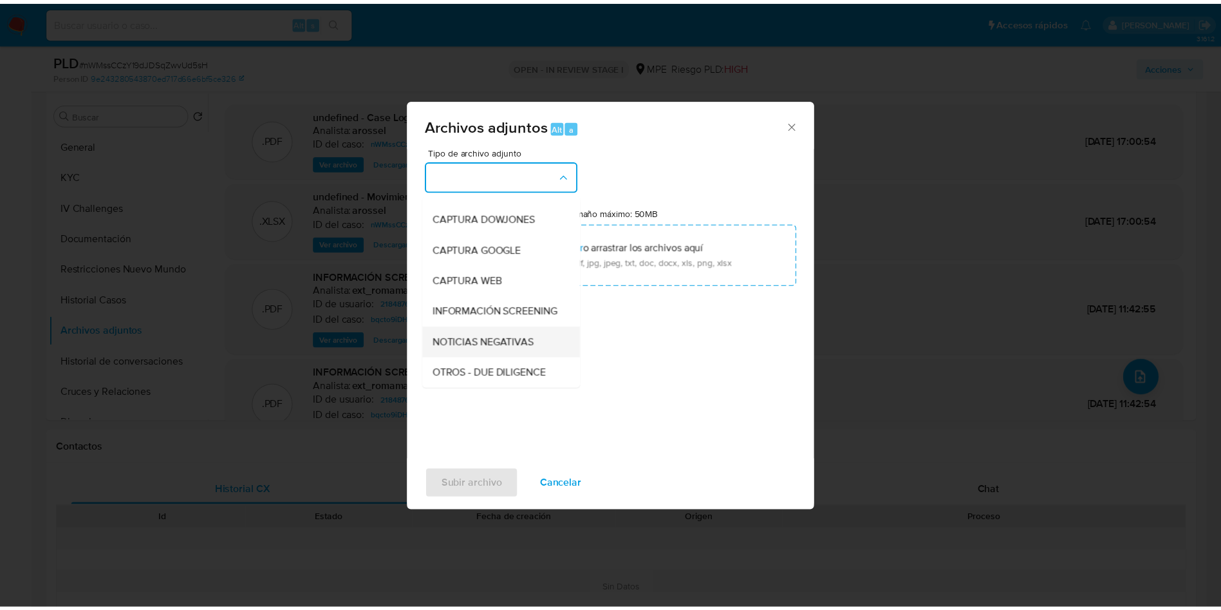
scroll to position [22, 0]
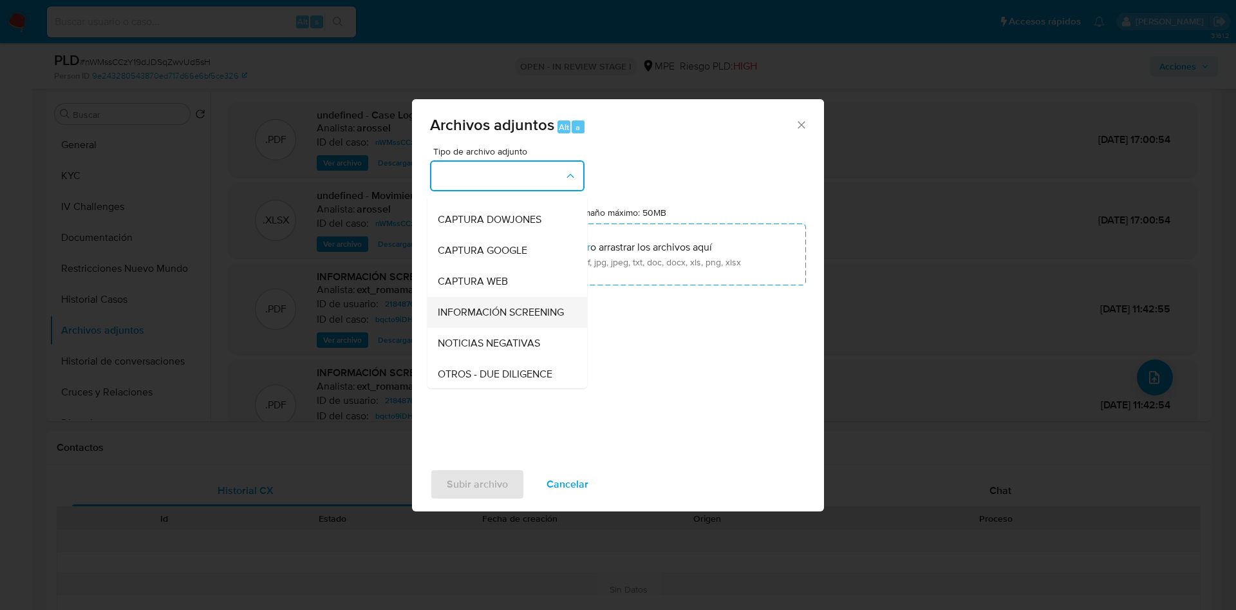
click at [512, 315] on span "INFORMACIÓN SCREENING" at bounding box center [501, 312] width 126 height 13
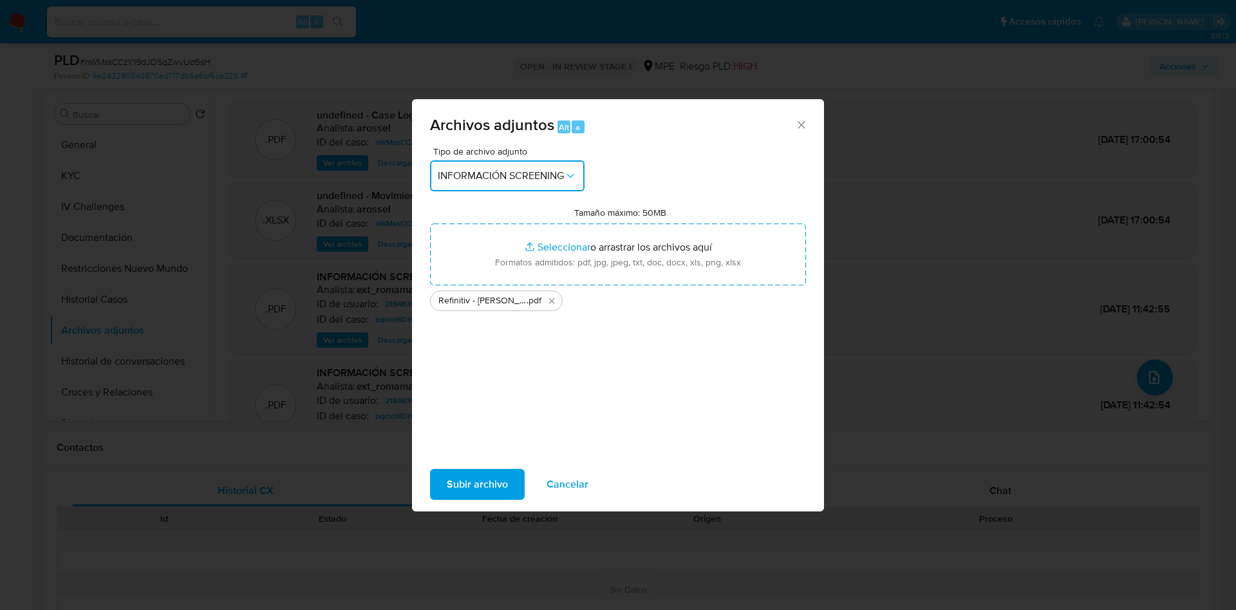
click at [532, 177] on span "INFORMACIÓN SCREENING" at bounding box center [501, 175] width 126 height 13
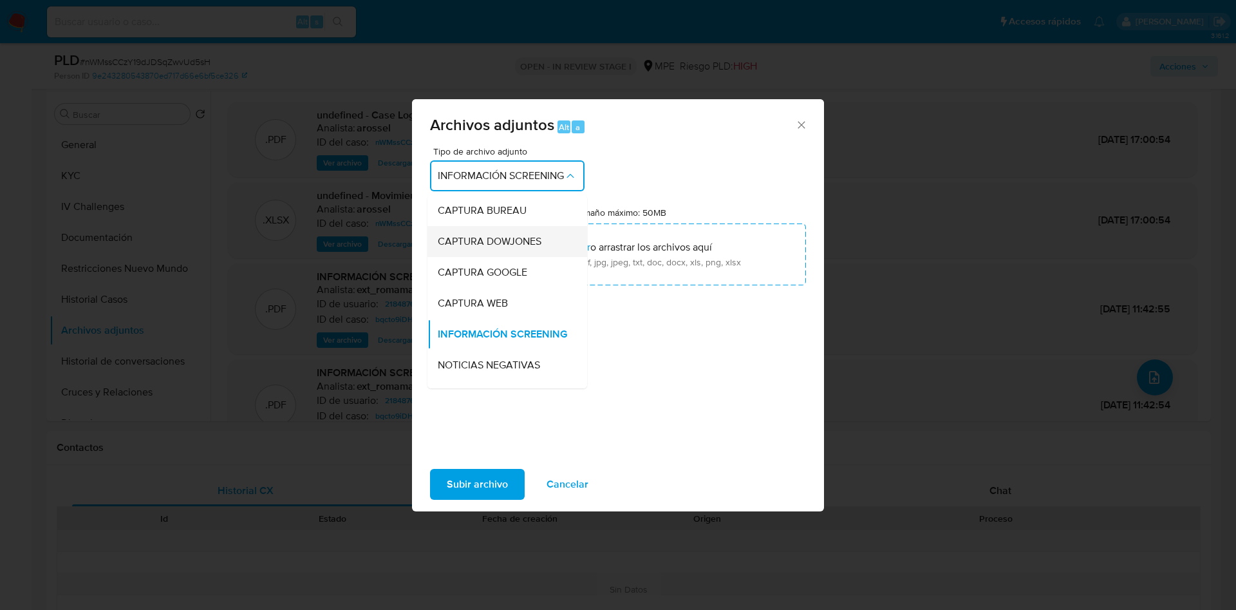
click at [532, 236] on span "CAPTURA DOWJONES" at bounding box center [490, 241] width 104 height 13
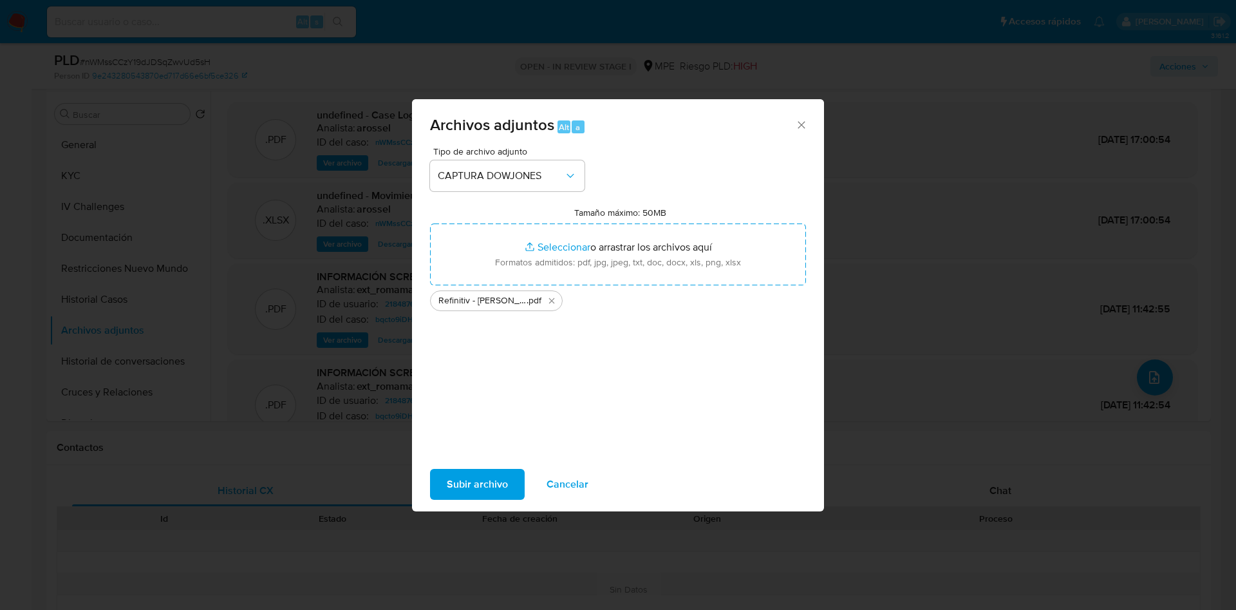
click at [501, 483] on span "Subir archivo" at bounding box center [477, 484] width 61 height 28
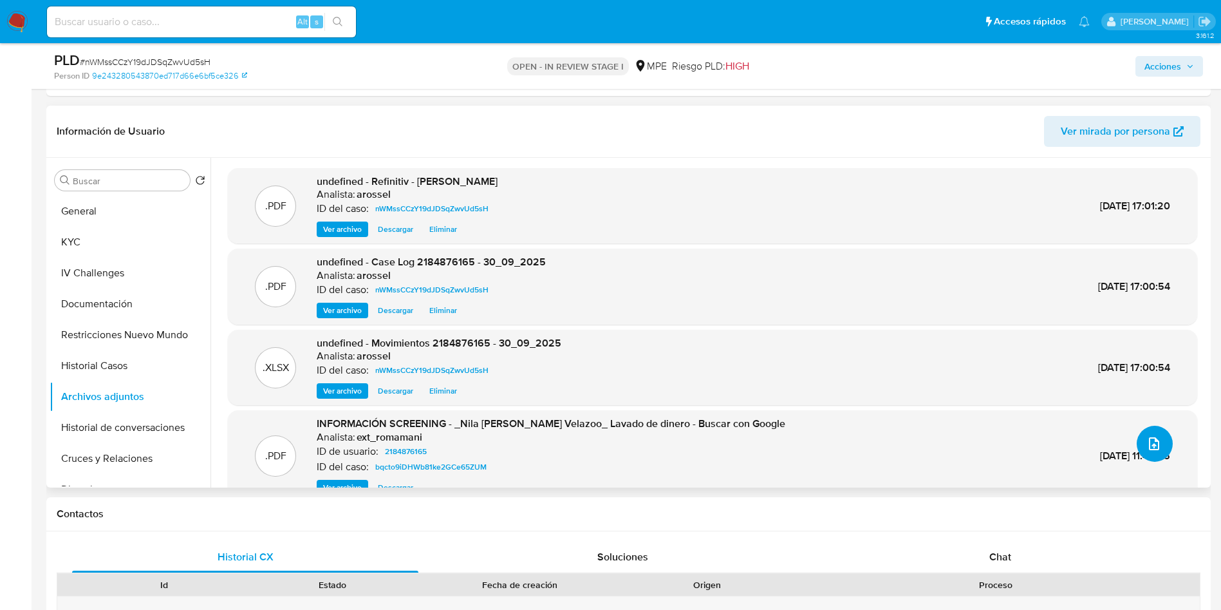
scroll to position [386, 0]
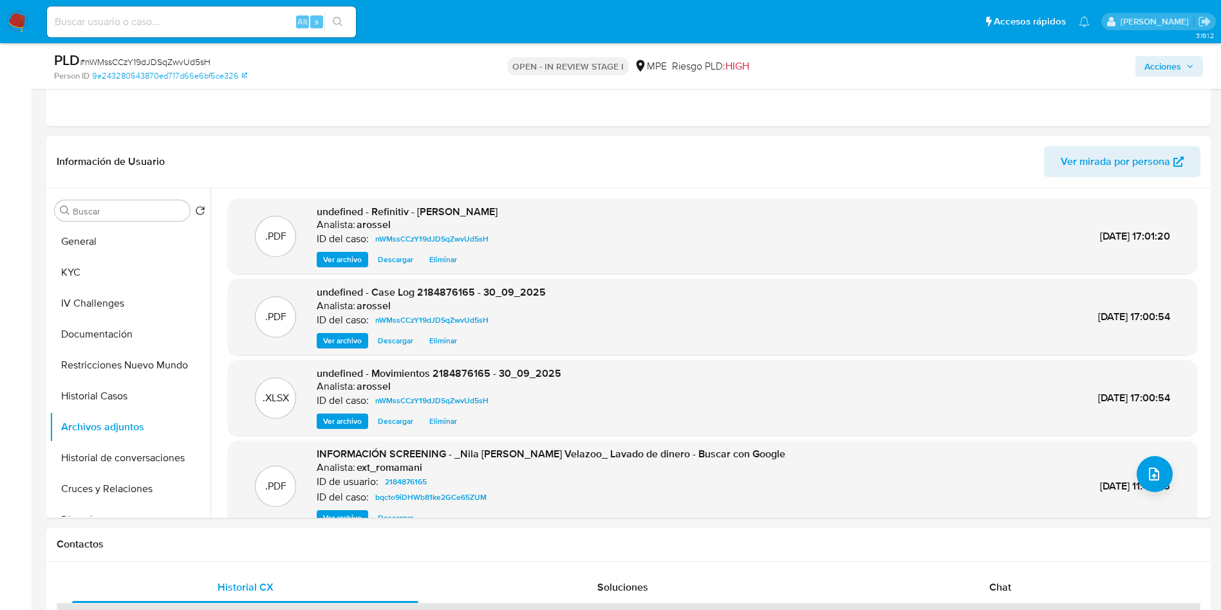
click at [1169, 65] on span "Acciones" at bounding box center [1163, 66] width 37 height 21
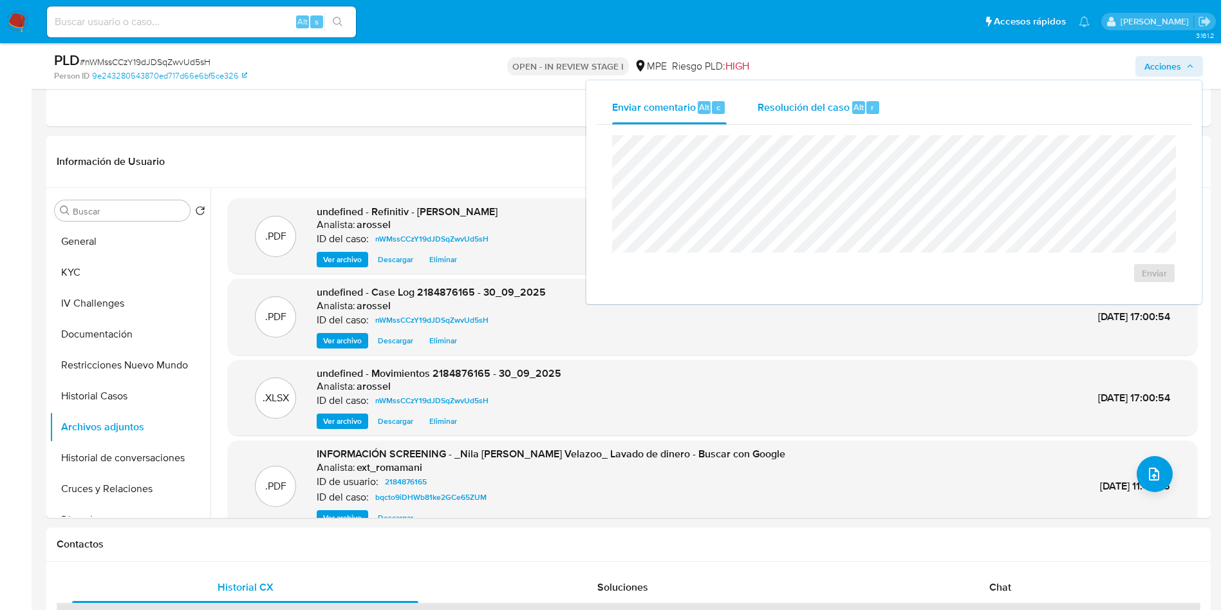
click at [805, 105] on span "Resolución del caso" at bounding box center [804, 106] width 92 height 15
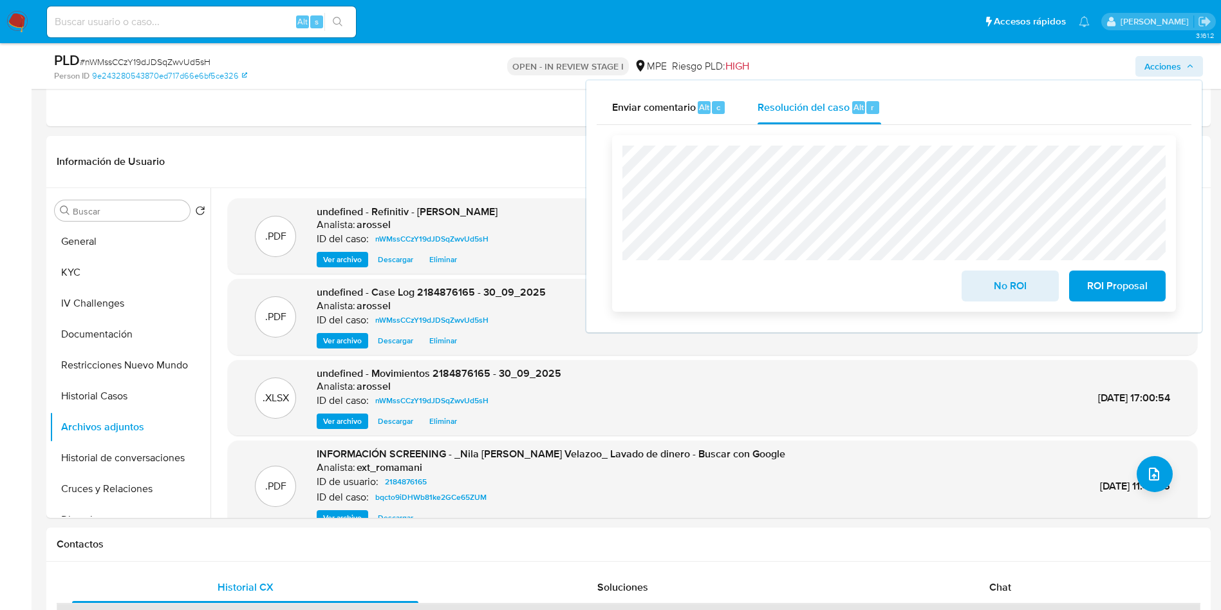
click at [1002, 299] on span "No ROI" at bounding box center [1010, 286] width 63 height 28
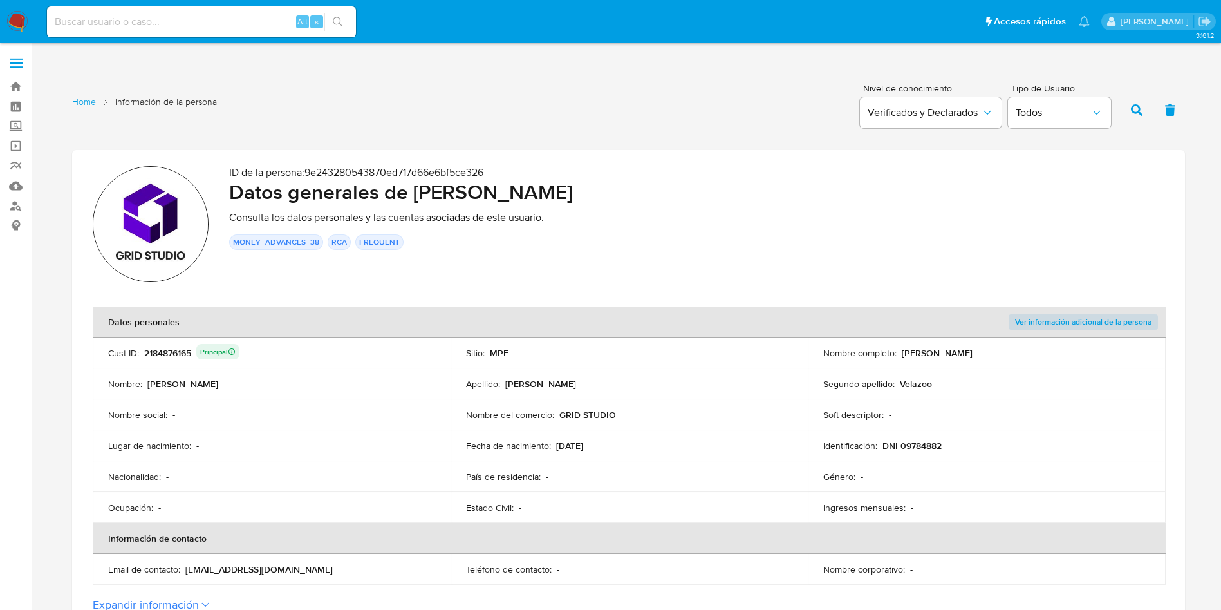
click at [220, 19] on input at bounding box center [201, 22] width 309 height 17
paste input "425767828"
type input "425767828"
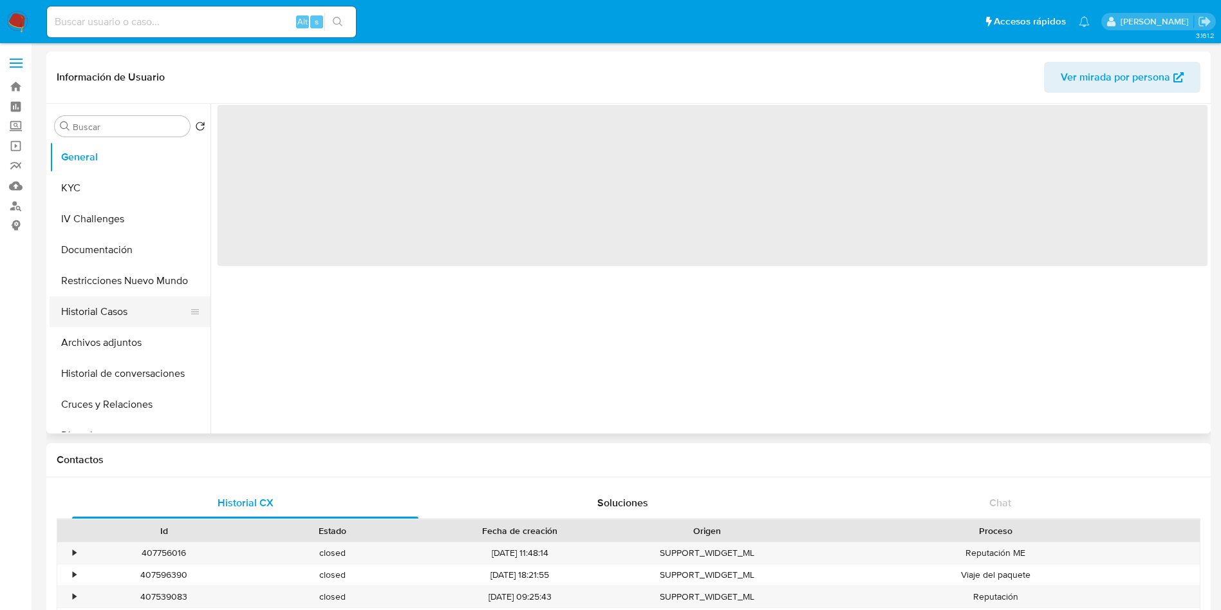
click at [113, 302] on button "Historial Casos" at bounding box center [125, 311] width 151 height 31
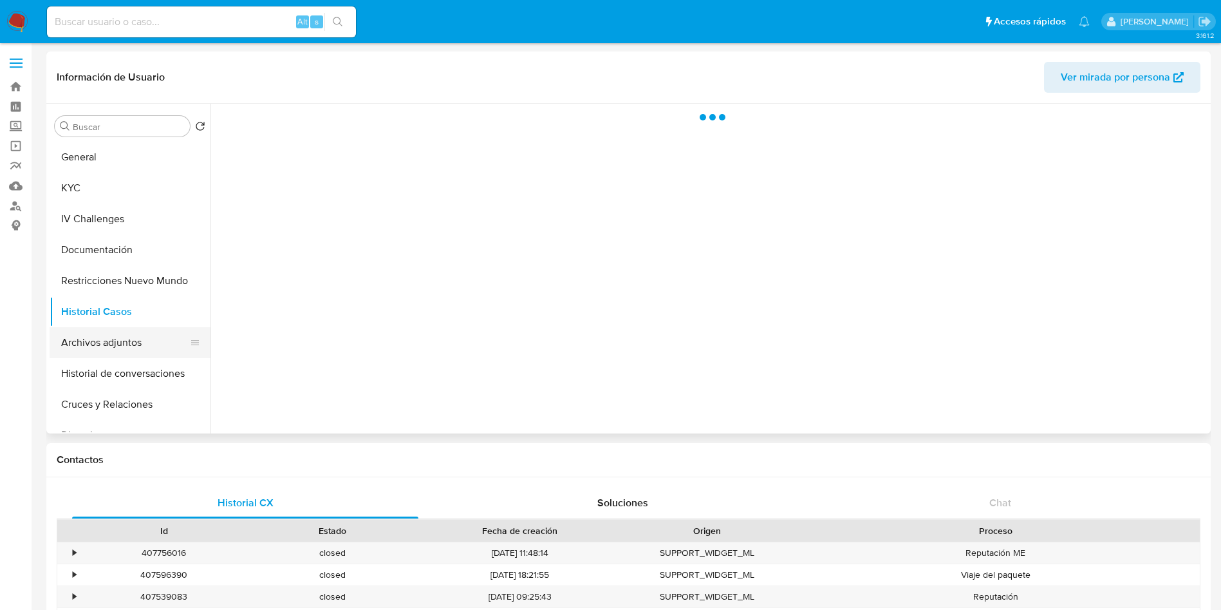
select select "10"
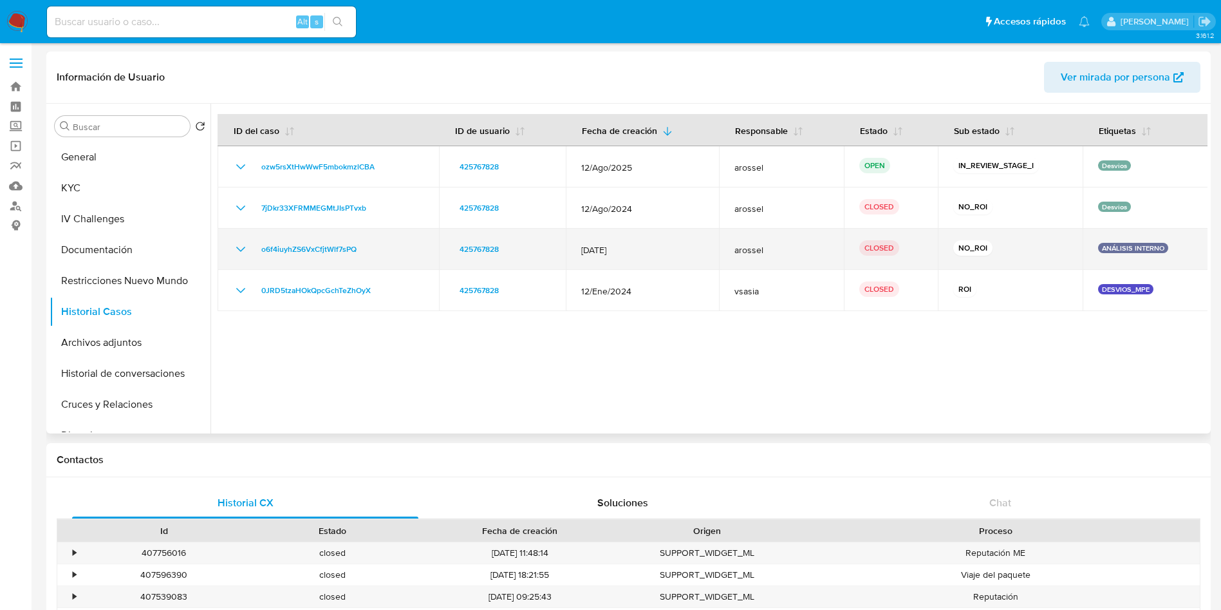
click at [240, 253] on icon "Mostrar/Ocultar" at bounding box center [240, 248] width 15 height 15
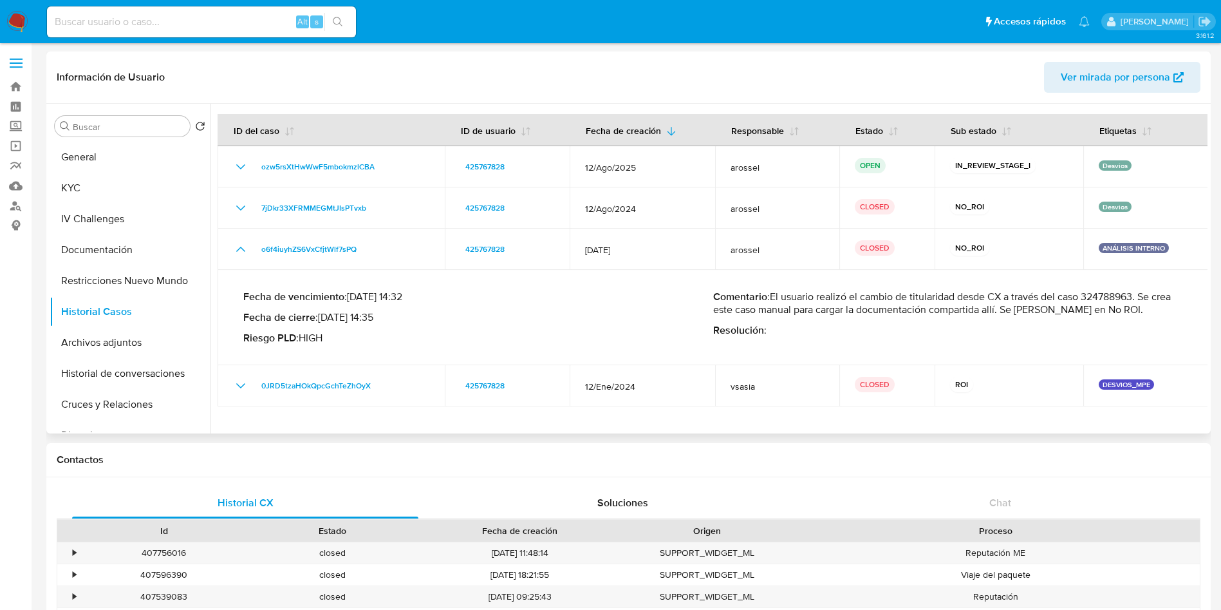
click at [1116, 296] on p "Comentario : El usuario realizó el cambio de titularidad desde CX a través del …" at bounding box center [948, 303] width 470 height 26
click at [1125, 290] on p "Comentario : El usuario realizó el cambio de titularidad desde CX a través del …" at bounding box center [948, 303] width 470 height 26
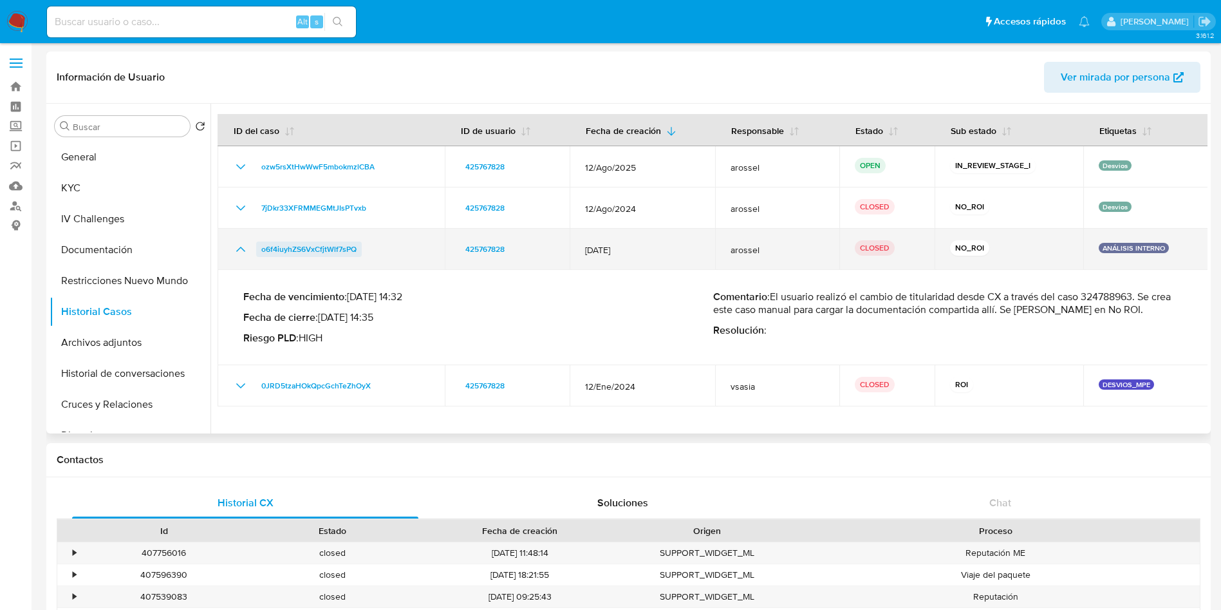
click at [343, 251] on span "o6f4iuyhZS6VxCfjtWlf7sPQ" at bounding box center [308, 248] width 95 height 15
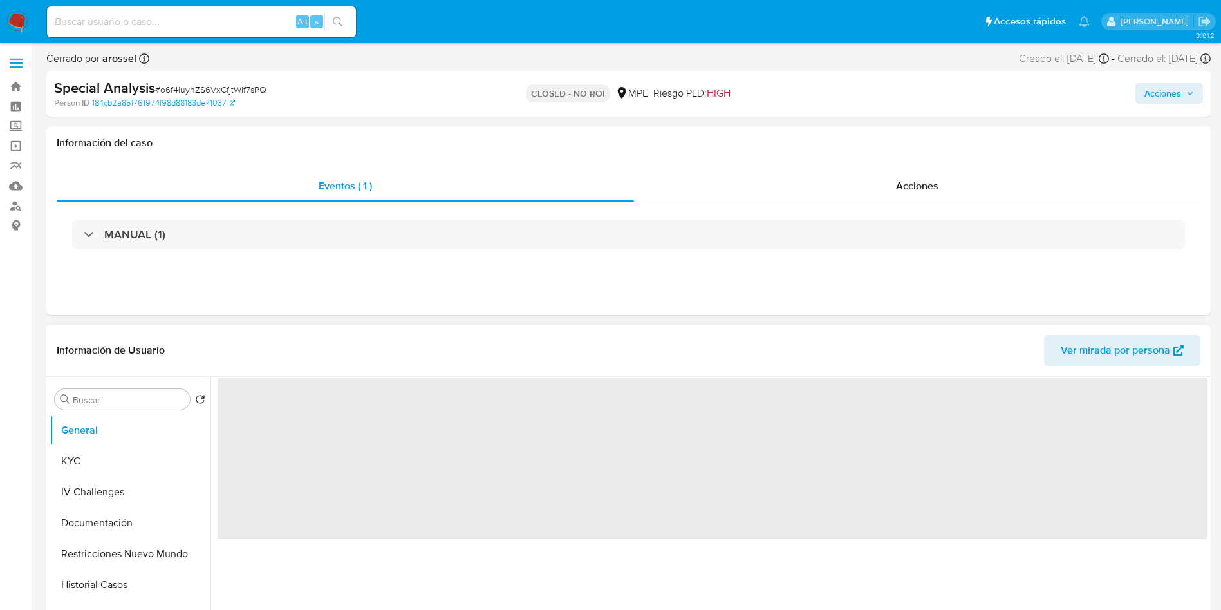
select select "10"
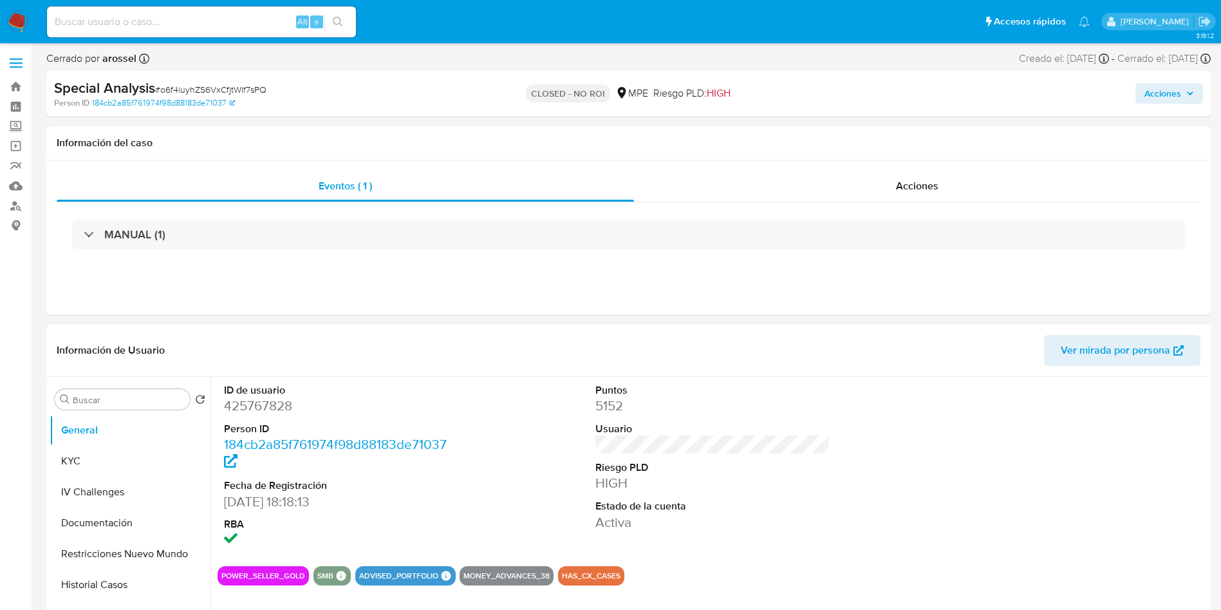
click at [1052, 96] on div "Acciones" at bounding box center [1013, 94] width 380 height 30
click at [950, 174] on div "Acciones" at bounding box center [917, 186] width 567 height 31
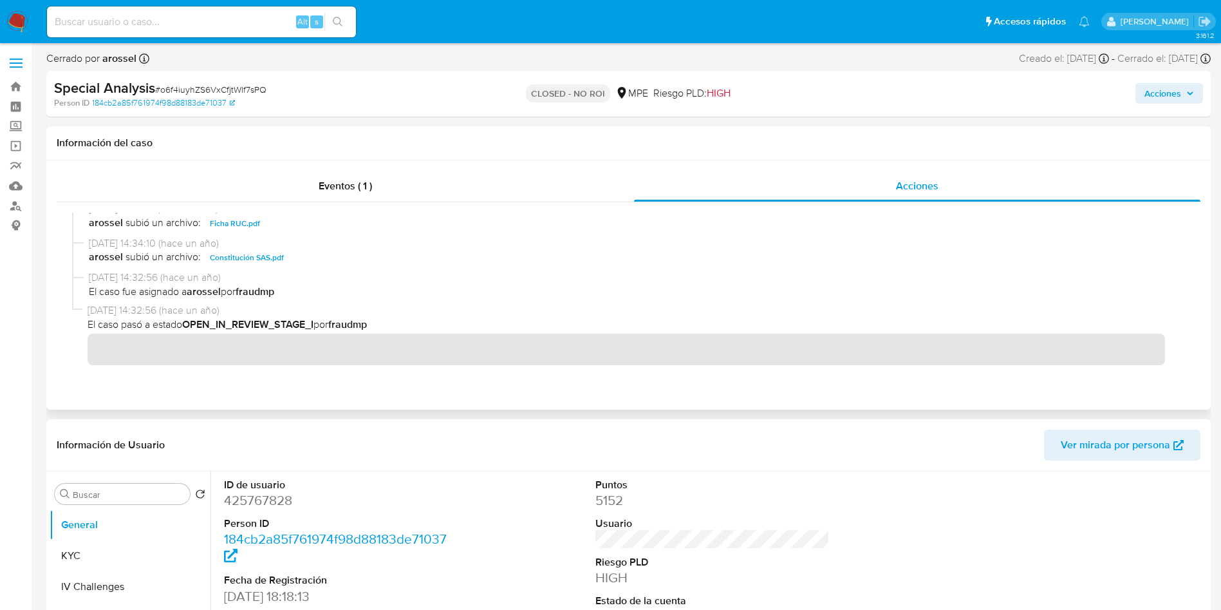
scroll to position [115, 0]
drag, startPoint x: 1080, startPoint y: 120, endPoint x: 994, endPoint y: 95, distance: 89.2
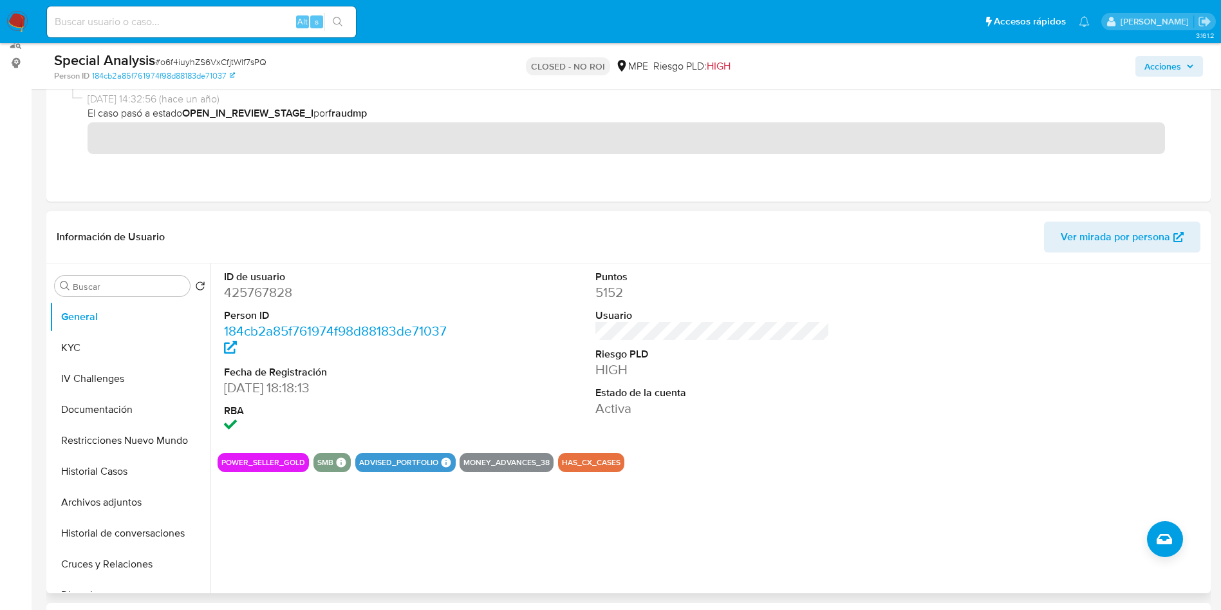
scroll to position [193, 0]
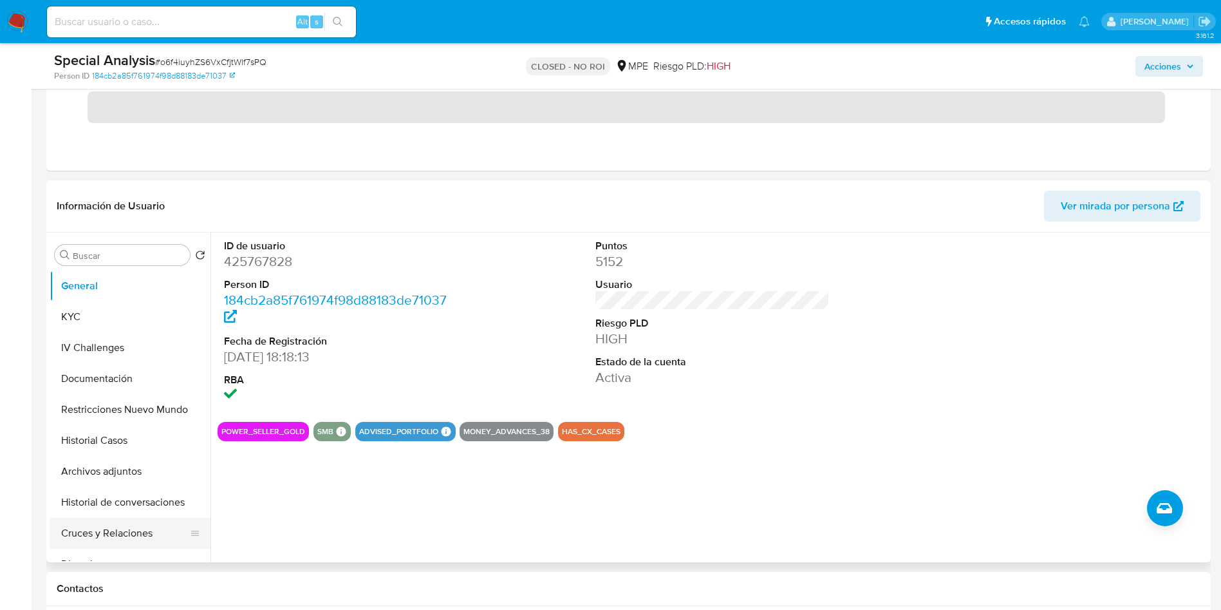
click at [129, 525] on button "Cruces y Relaciones" at bounding box center [125, 533] width 151 height 31
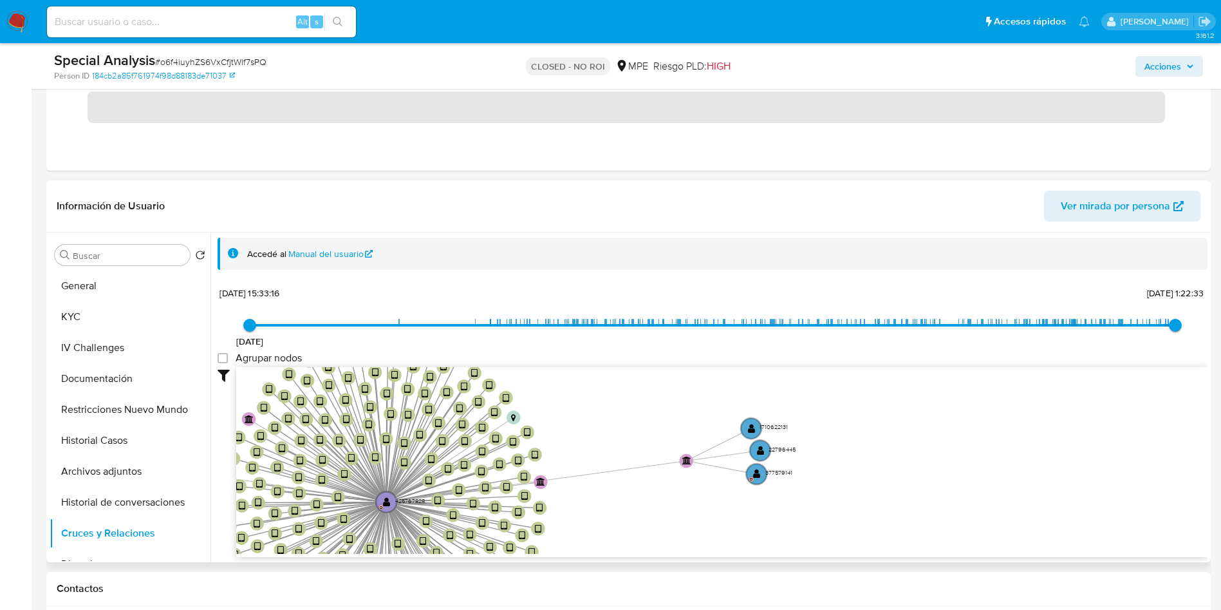
drag, startPoint x: 928, startPoint y: 446, endPoint x: 648, endPoint y: 521, distance: 289.8
click at [648, 521] on icon "device-68be0b47295208850c07c2e1  user-425767828  425767828 D device-6890330e5…" at bounding box center [722, 460] width 972 height 187
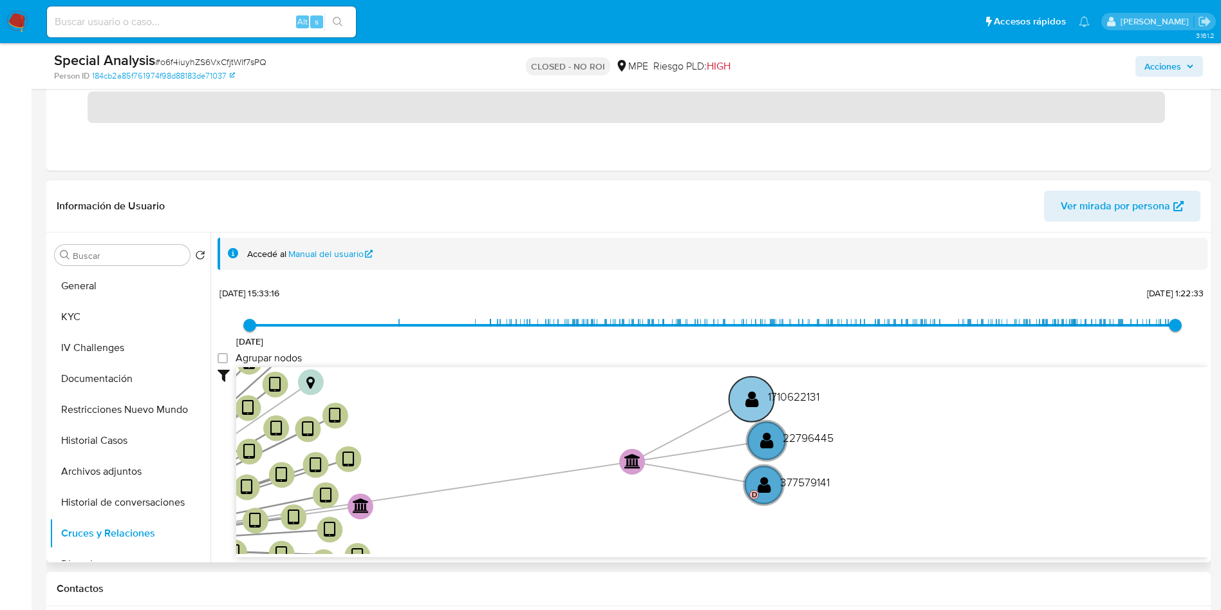
click at [732, 402] on circle at bounding box center [751, 398] width 45 height 45
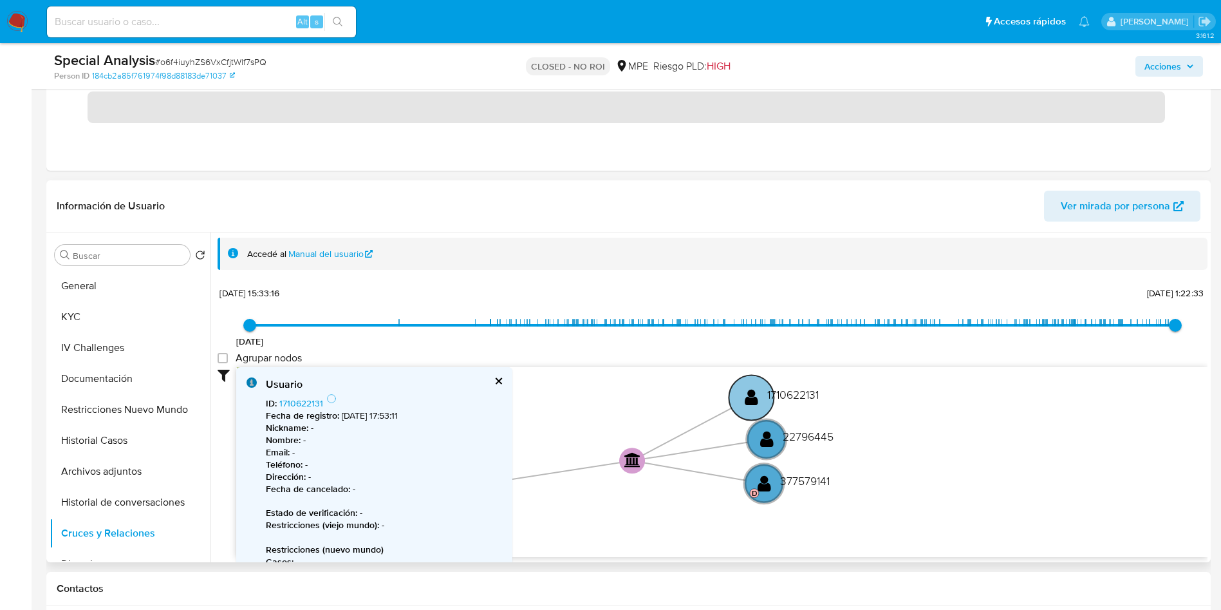
click at [742, 399] on circle at bounding box center [751, 397] width 45 height 45
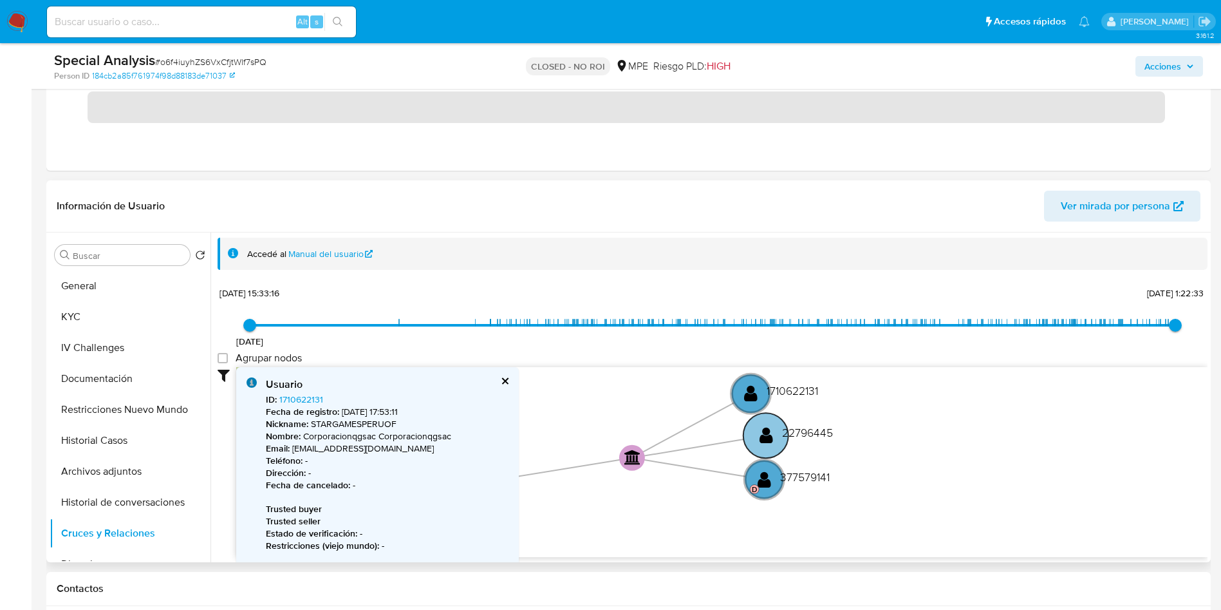
click at [776, 435] on circle at bounding box center [766, 435] width 45 height 45
click at [776, 435] on circle at bounding box center [766, 433] width 45 height 45
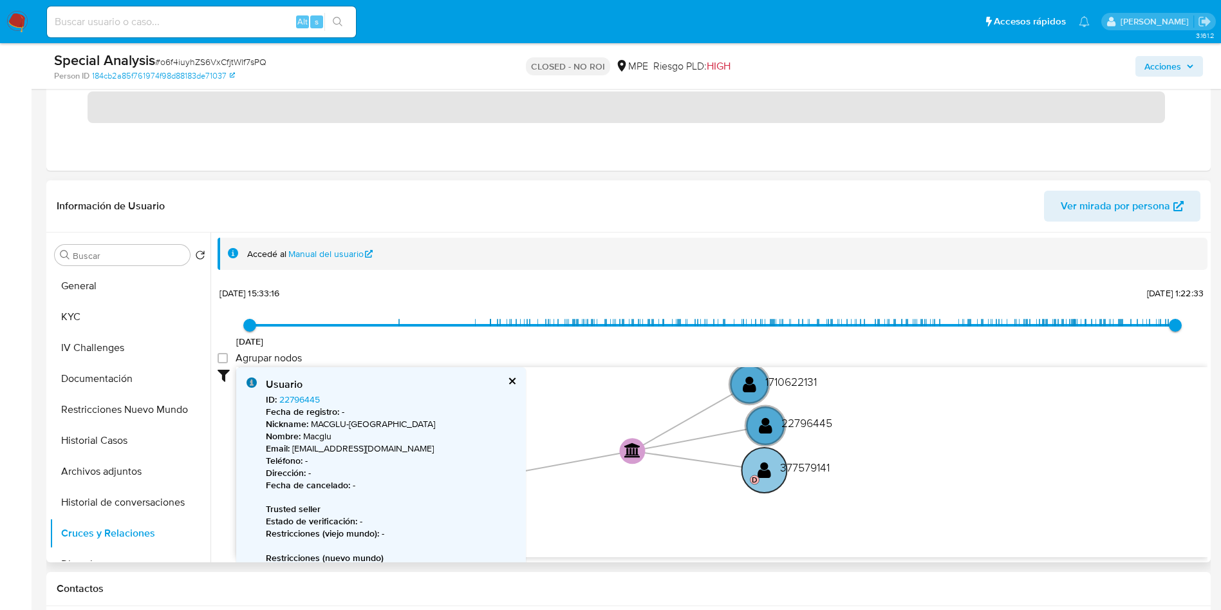
click at [774, 473] on circle at bounding box center [764, 469] width 45 height 45
click at [774, 476] on circle at bounding box center [764, 467] width 45 height 45
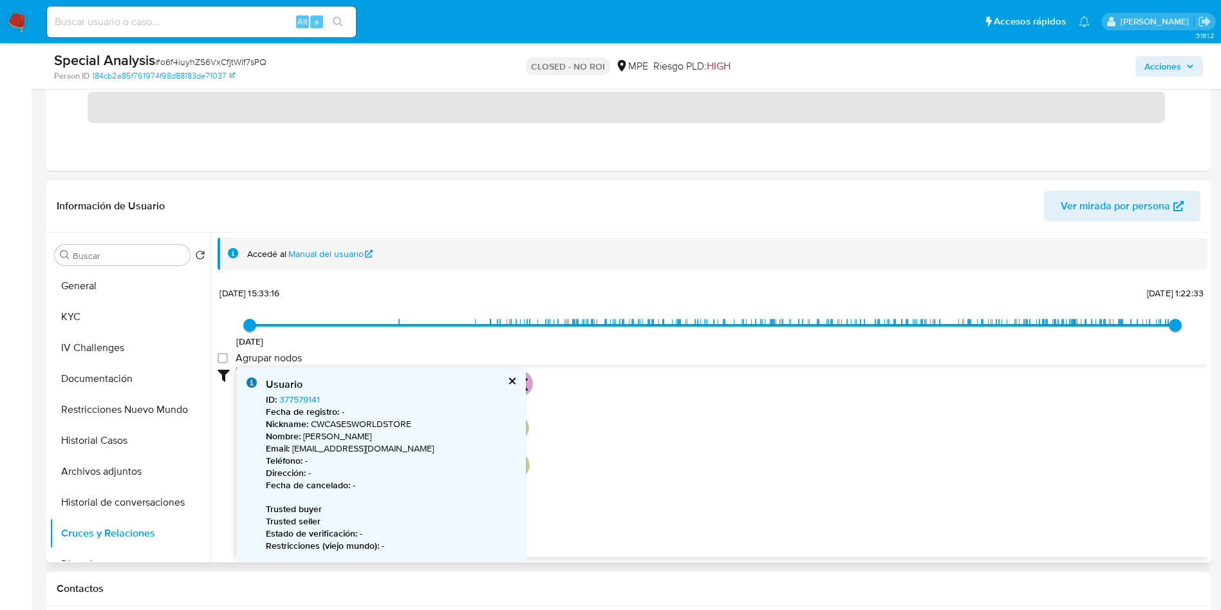
drag, startPoint x: 615, startPoint y: 518, endPoint x: 770, endPoint y: 411, distance: 187.9
click at [787, 372] on icon "device-68be0b47295208850c07c2e1  user-425767828  425767828 D device-6890330e5…" at bounding box center [722, 460] width 972 height 187
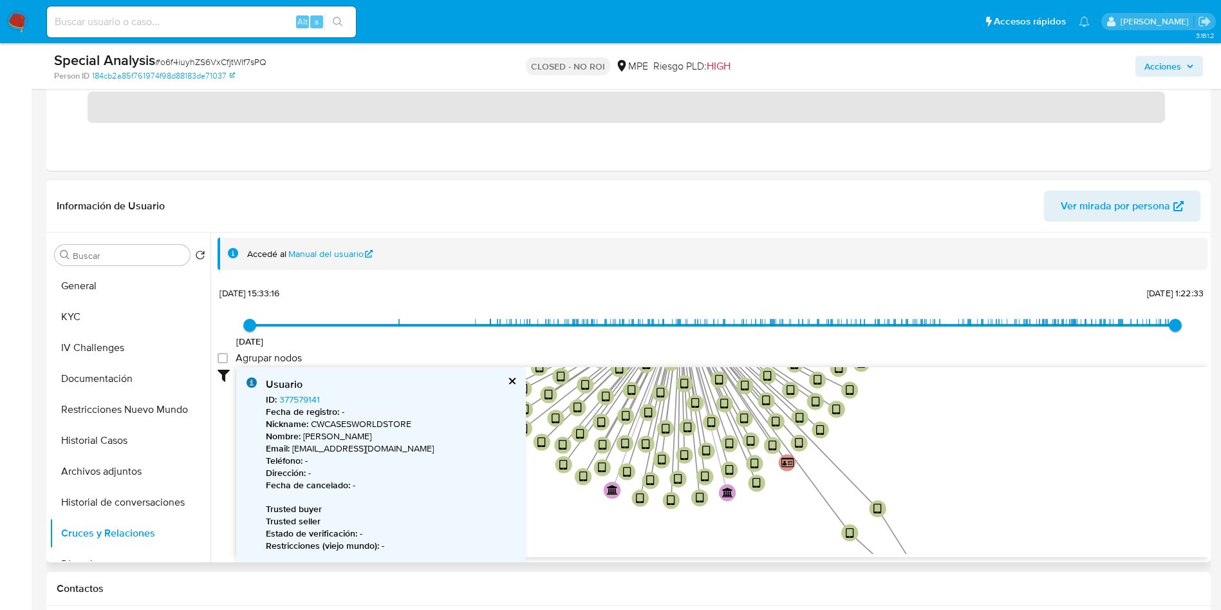
drag, startPoint x: 702, startPoint y: 460, endPoint x: 996, endPoint y: 301, distance: 333.9
click at [996, 301] on div "10/11/2023 10/11/2023, 15:33:16 29/9/2025, 1:22:33 Agrupar nodos Filtros Confia…" at bounding box center [713, 443] width 990 height 320
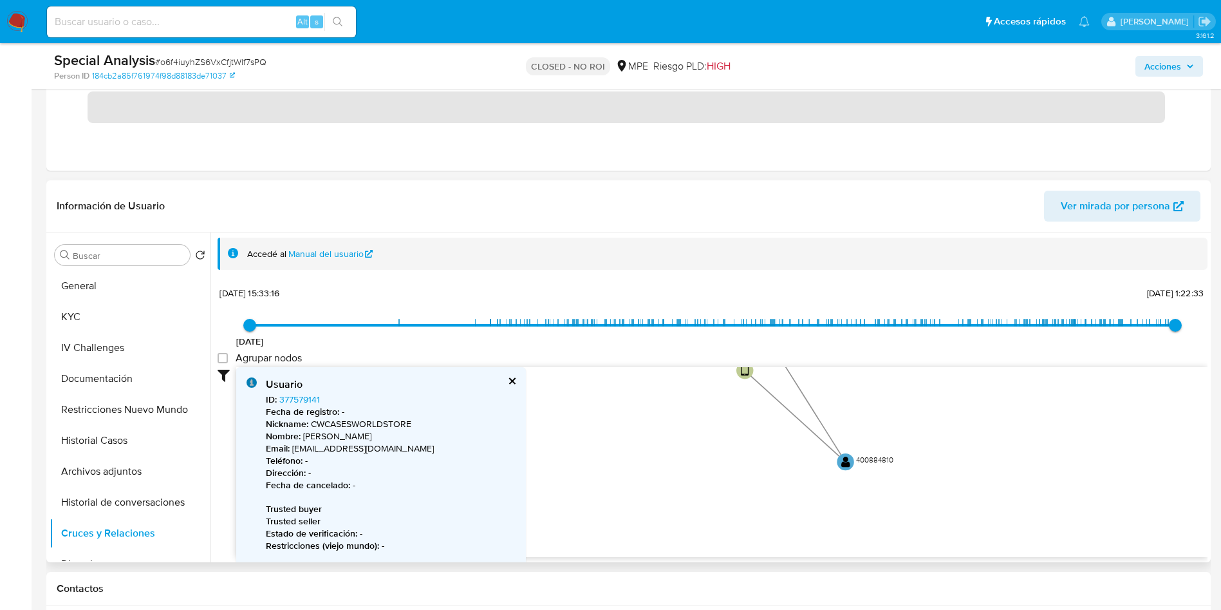
drag, startPoint x: 975, startPoint y: 453, endPoint x: 852, endPoint y: 362, distance: 152.8
click at [852, 362] on div "10/11/2023 10/11/2023, 15:33:16 29/9/2025, 1:22:33 Agrupar nodos Filtros Confia…" at bounding box center [713, 443] width 990 height 320
click at [845, 464] on text "" at bounding box center [845, 461] width 9 height 12
click at [845, 464] on text "" at bounding box center [845, 462] width 9 height 12
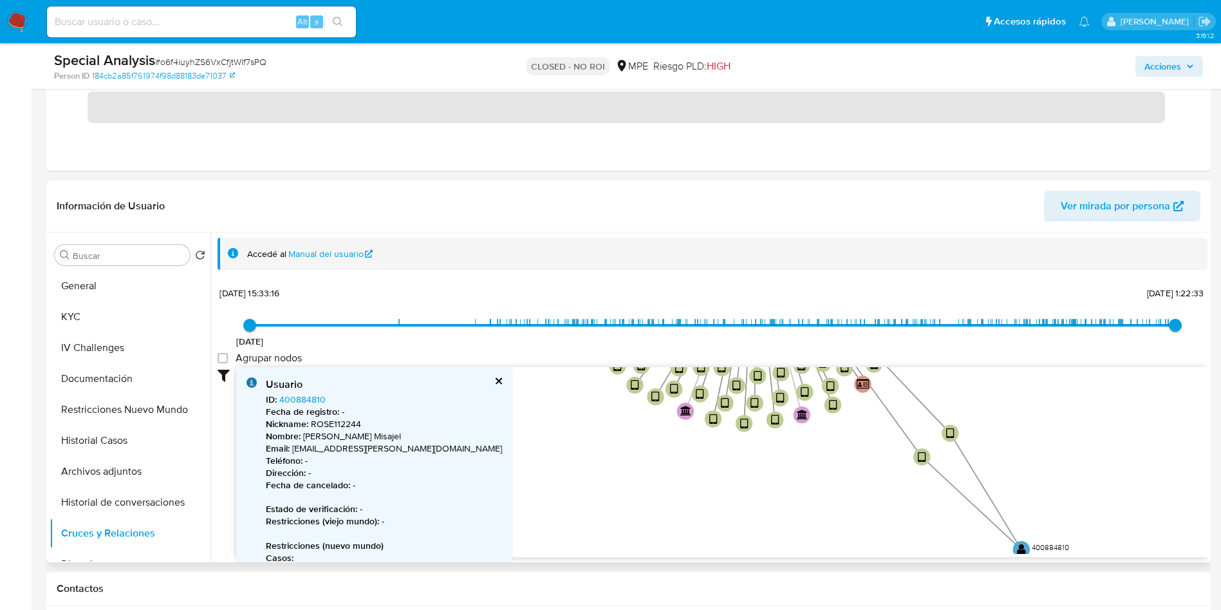
drag, startPoint x: 639, startPoint y: 448, endPoint x: 837, endPoint y: 548, distance: 221.4
click at [837, 548] on icon "device-68be0b47295208850c07c2e1  user-425767828  425767828 D device-6890330e5…" at bounding box center [722, 460] width 972 height 187
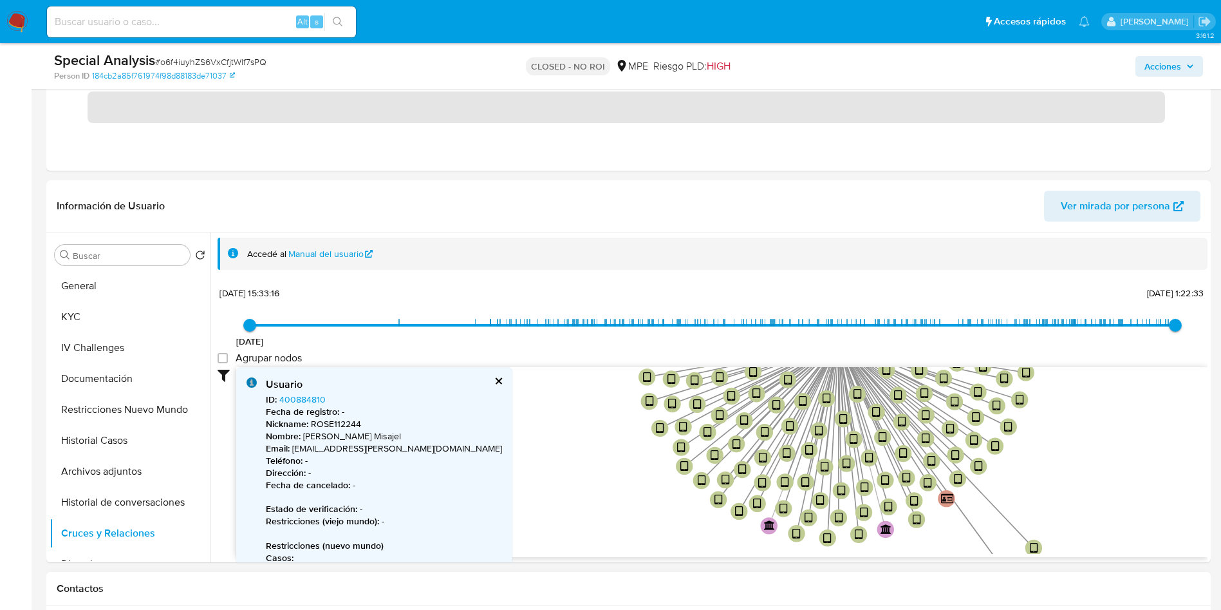
drag, startPoint x: 585, startPoint y: 439, endPoint x: 690, endPoint y: 588, distance: 182.2
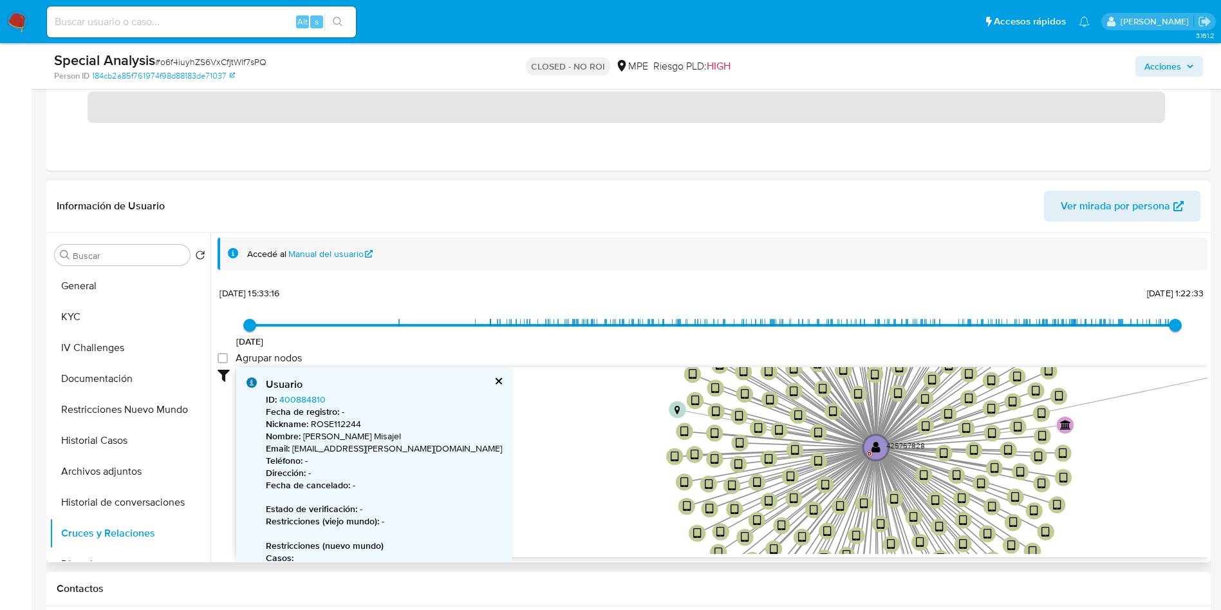
drag, startPoint x: 554, startPoint y: 483, endPoint x: 555, endPoint y: 532, distance: 48.9
click at [555, 532] on icon "device-68be0b47295208850c07c2e1  user-425767828  425767828 D device-6890330e5…" at bounding box center [722, 460] width 972 height 187
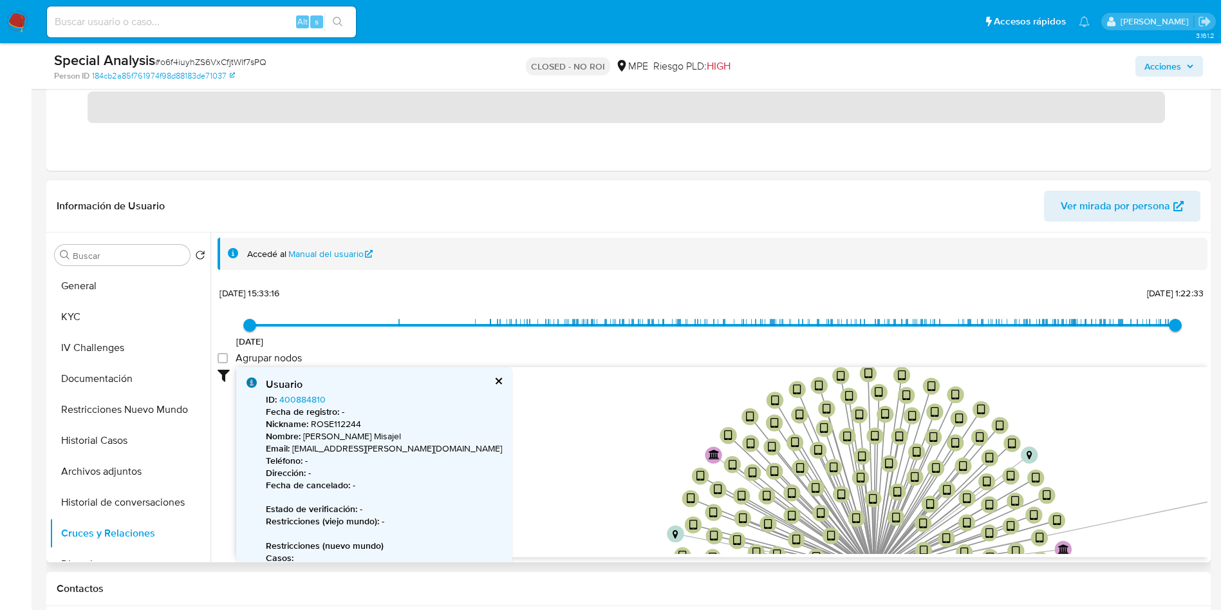
drag, startPoint x: 603, startPoint y: 509, endPoint x: 597, endPoint y: 534, distance: 25.1
click at [597, 534] on icon "device-68be0b47295208850c07c2e1  user-425767828  425767828 D device-6890330e5…" at bounding box center [722, 460] width 972 height 187
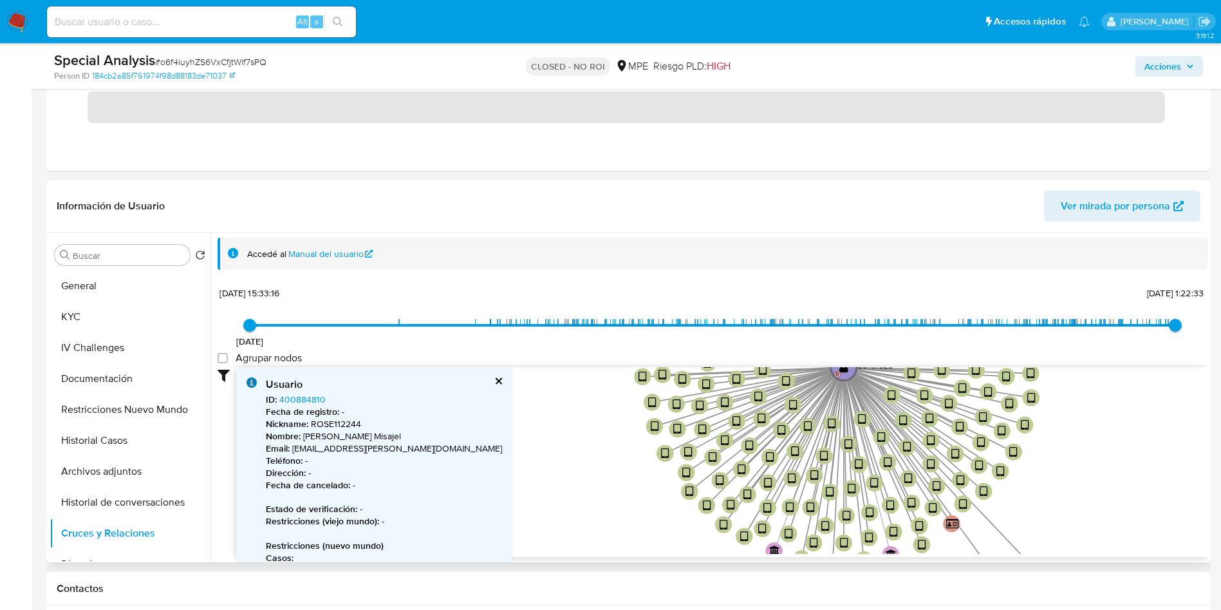
drag, startPoint x: 584, startPoint y: 326, endPoint x: 587, endPoint y: 209, distance: 117.8
click at [585, 218] on div "Información de Usuario Ver mirada por persona Buscar Volver al orden por defect…" at bounding box center [628, 371] width 1165 height 382
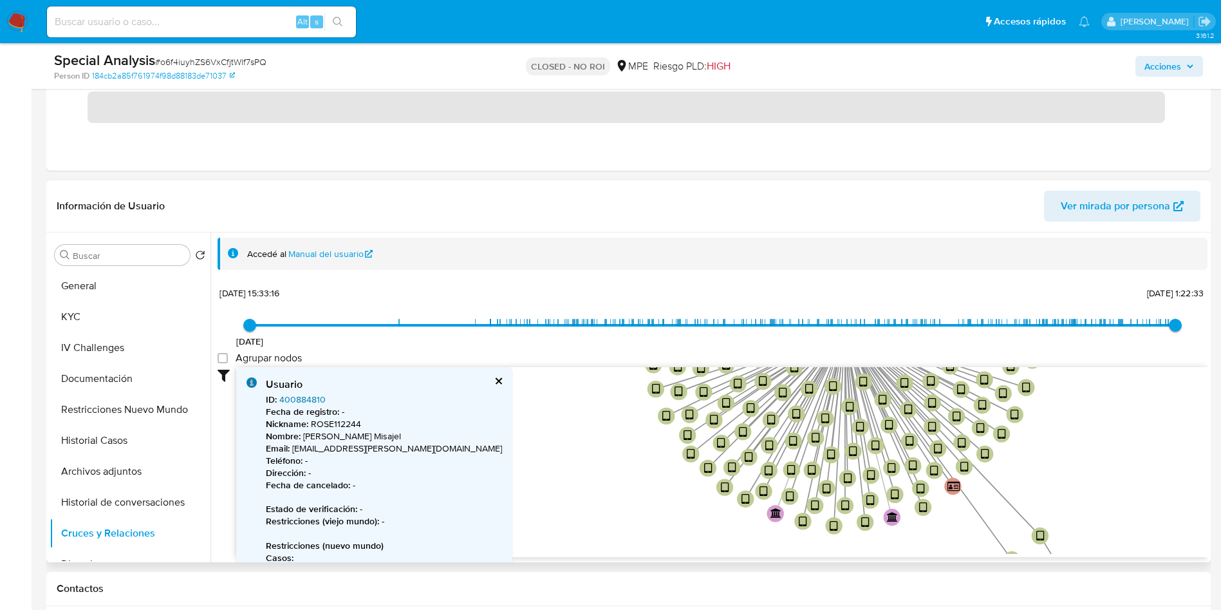
click at [310, 396] on link "400884810" at bounding box center [302, 399] width 46 height 13
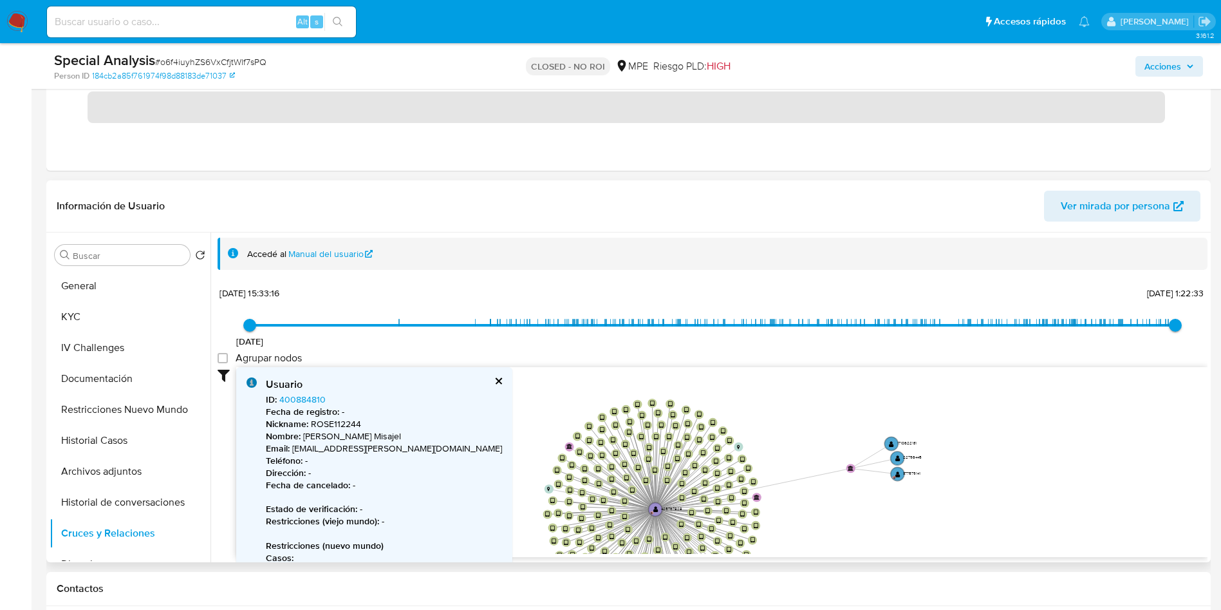
drag, startPoint x: 594, startPoint y: 419, endPoint x: 495, endPoint y: 543, distance: 158.1
click at [495, 543] on icon "device-68be0b47295208850c07c2e1  user-425767828  425767828 D device-6890330e5…" at bounding box center [722, 460] width 972 height 187
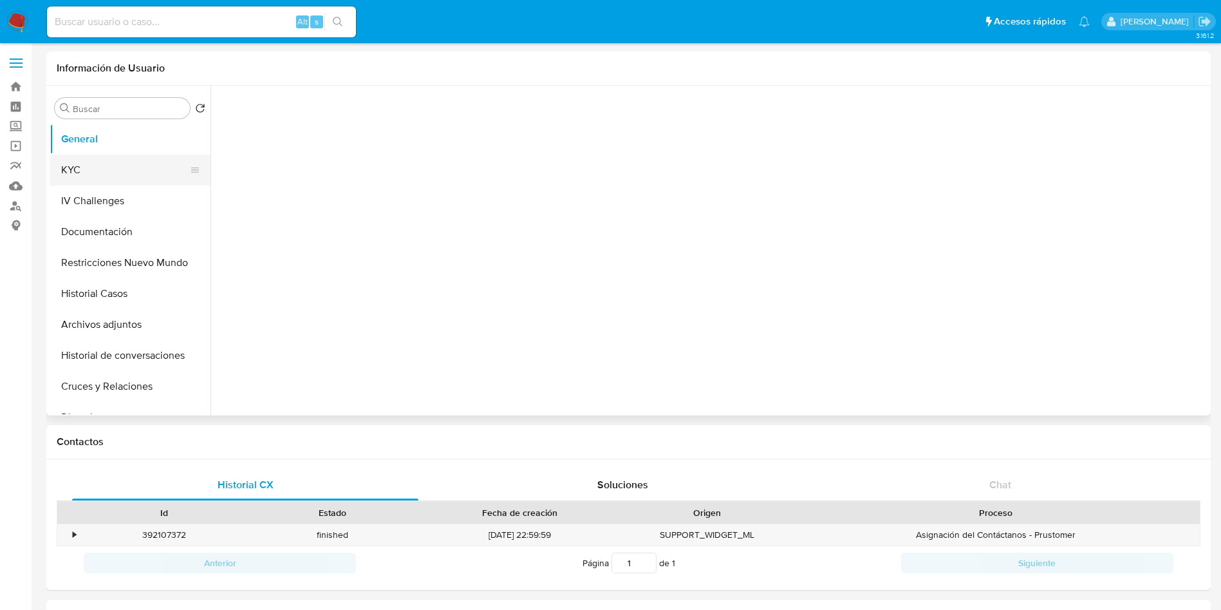
select select "10"
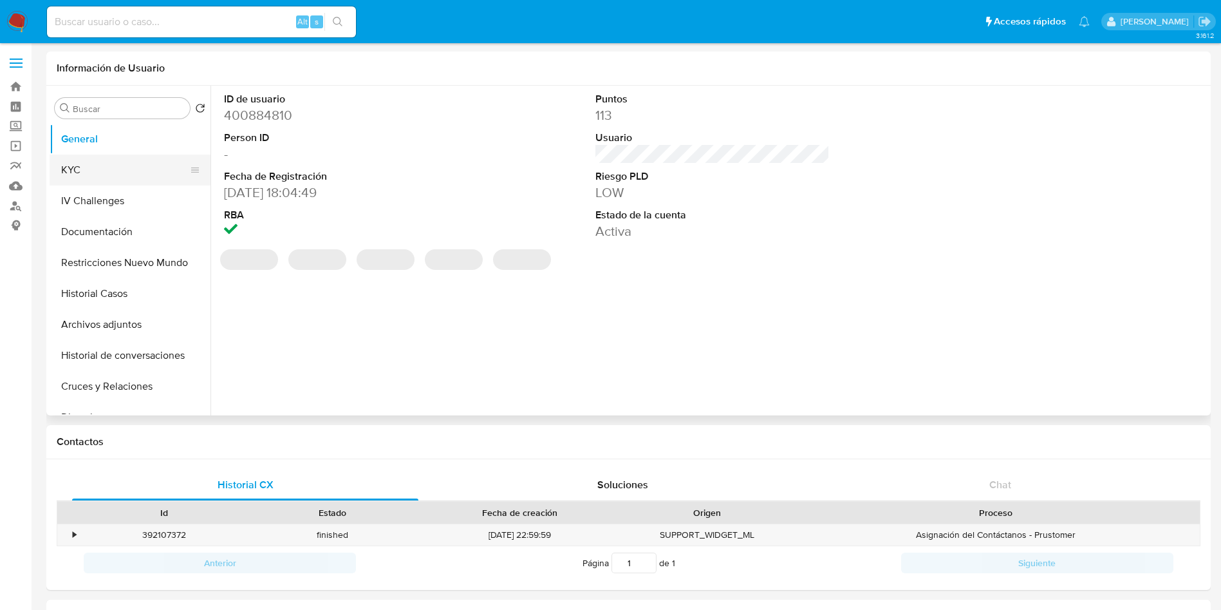
click at [121, 165] on button "KYC" at bounding box center [125, 170] width 151 height 31
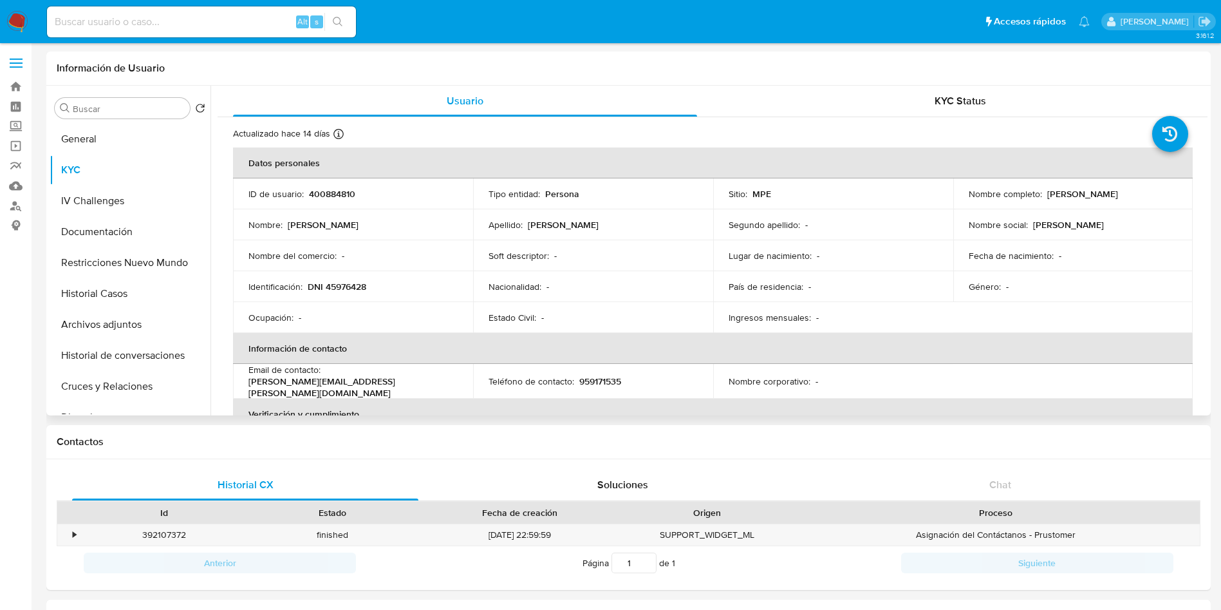
drag, startPoint x: 1044, startPoint y: 191, endPoint x: 1141, endPoint y: 198, distance: 98.1
click at [1141, 198] on div "Nombre completo : [PERSON_NAME]" at bounding box center [1073, 194] width 209 height 12
click at [672, 474] on div "Soluciones" at bounding box center [622, 484] width 346 height 31
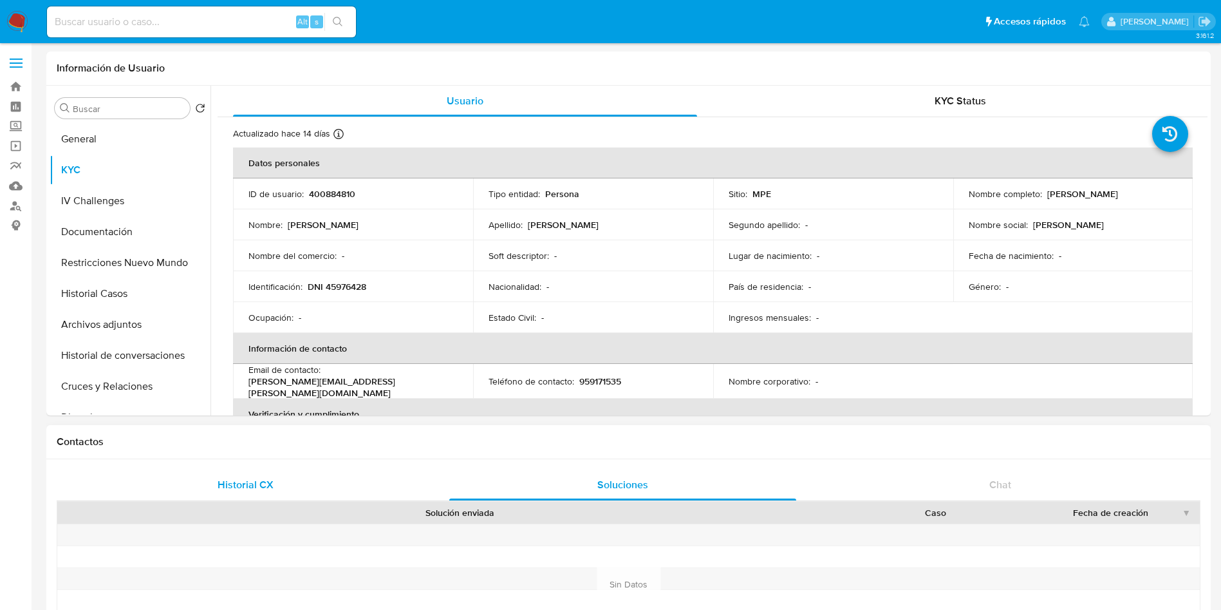
click at [203, 489] on div "Historial CX" at bounding box center [245, 484] width 346 height 31
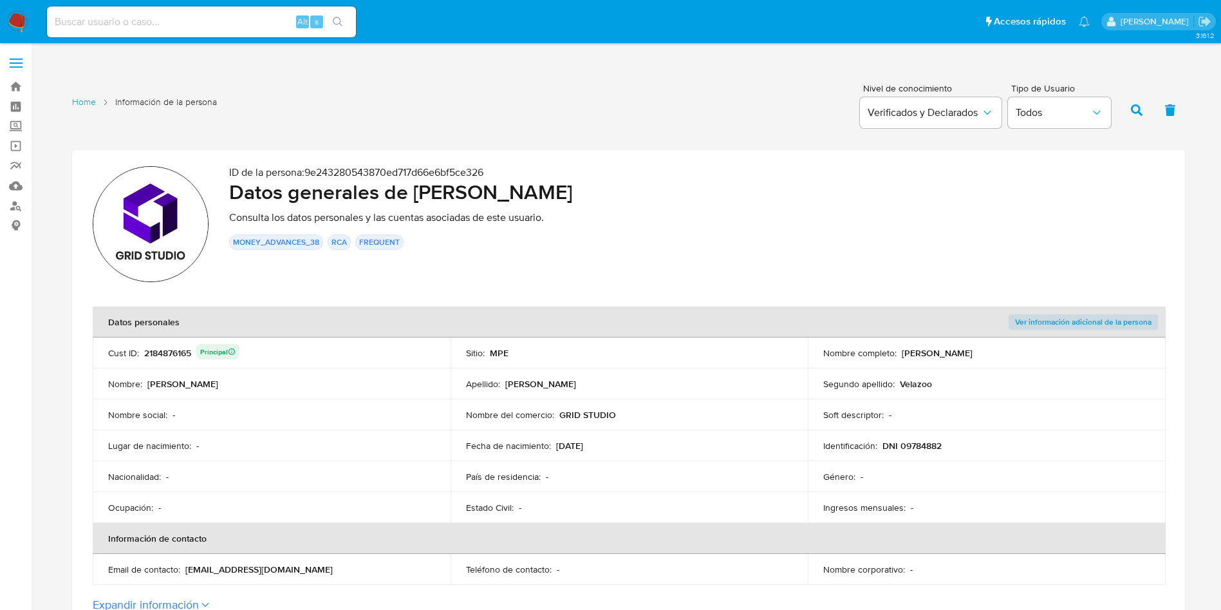
click at [169, 350] on div "2184876165 Principal" at bounding box center [191, 353] width 95 height 18
drag, startPoint x: 555, startPoint y: 443, endPoint x: 630, endPoint y: 443, distance: 75.3
click at [630, 443] on div "Fecha de nacimiento : [DEMOGRAPHIC_DATA]" at bounding box center [629, 446] width 327 height 12
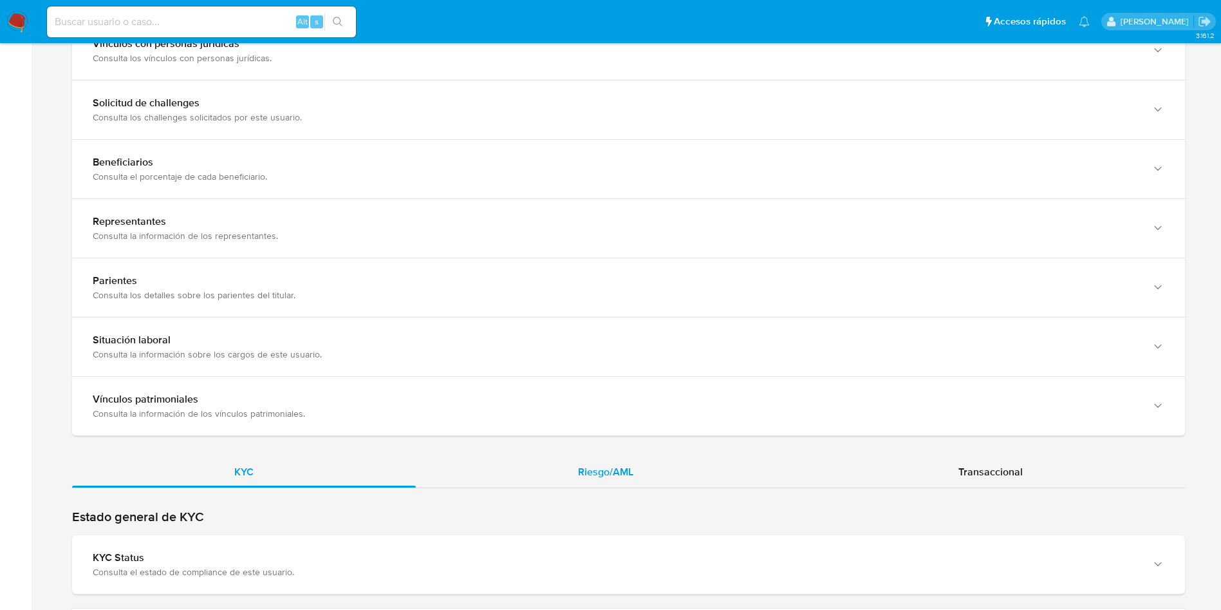
scroll to position [869, 0]
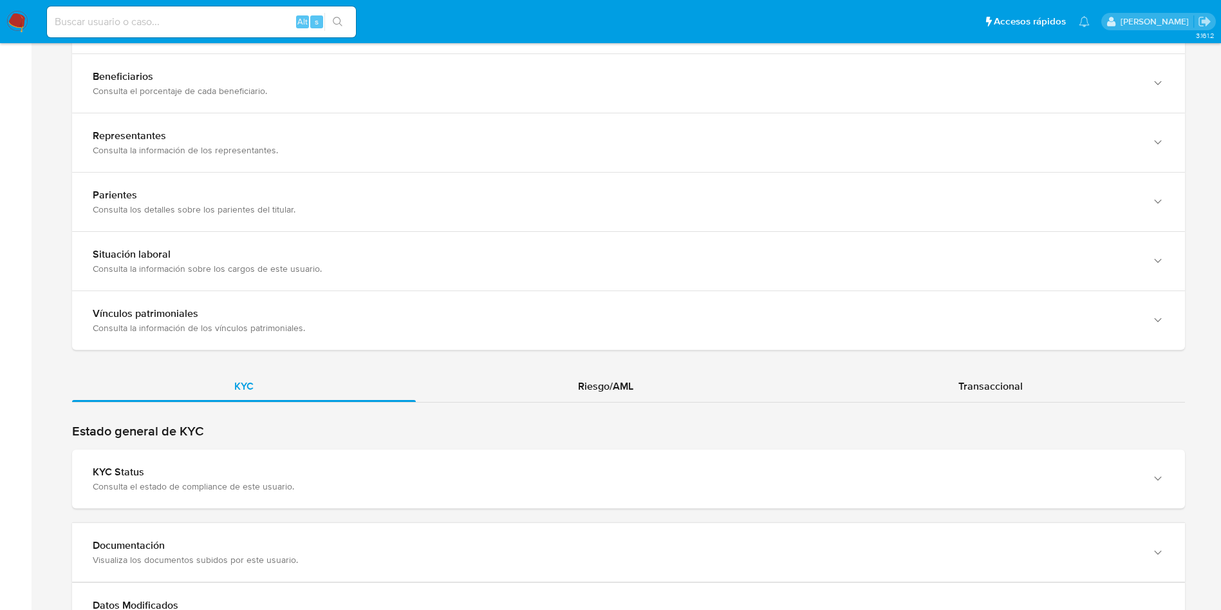
click at [494, 445] on div "Estado general de KYC KYC Status Consulta el estado de compliance de este usuar…" at bounding box center [628, 466] width 1113 height 86
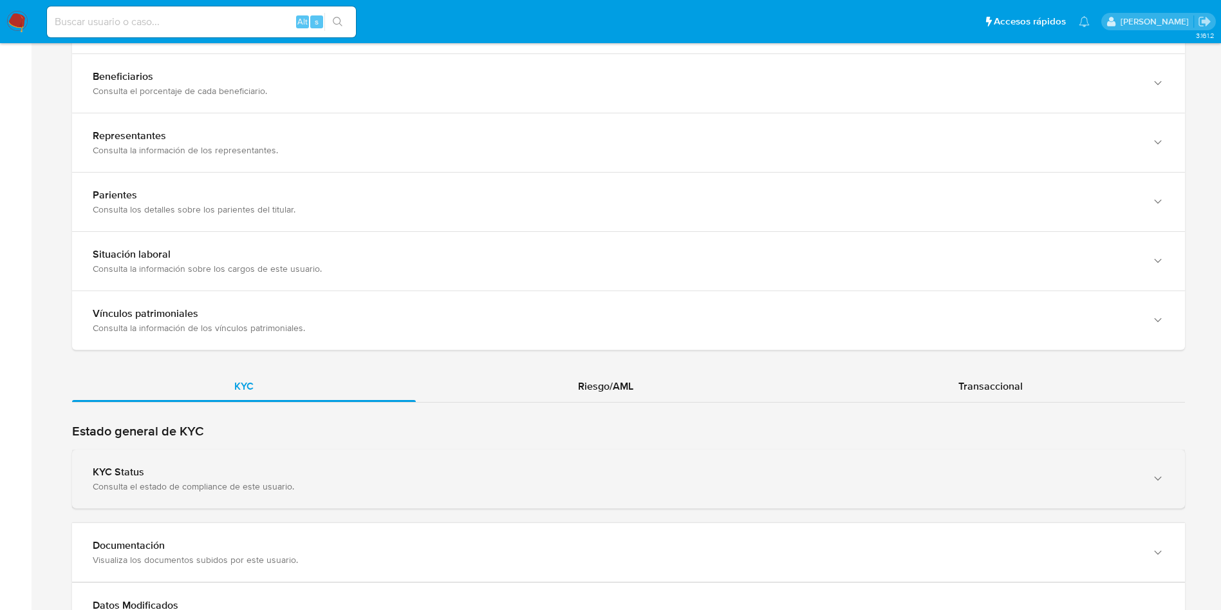
click at [497, 465] on div "KYC Status" at bounding box center [616, 471] width 1046 height 13
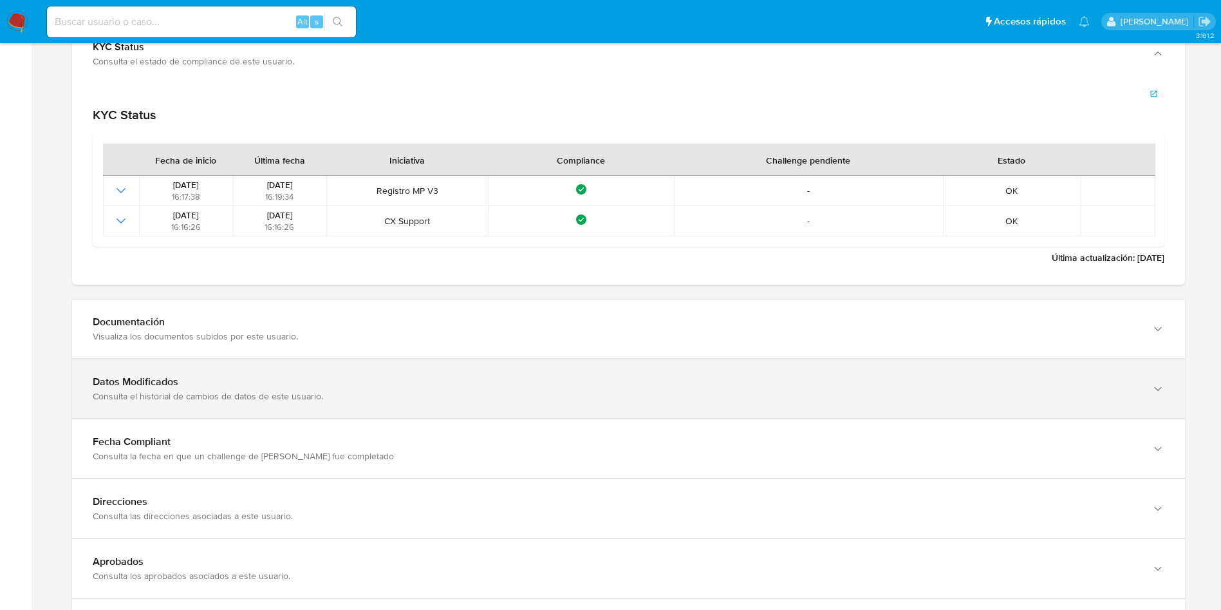
scroll to position [1352, 0]
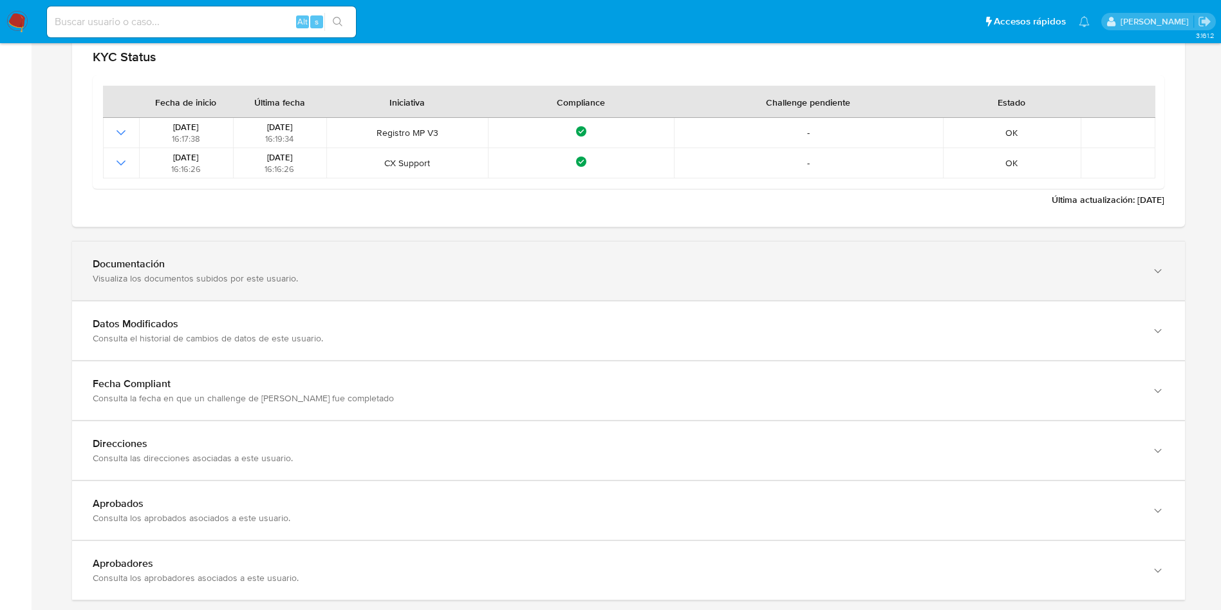
click at [909, 254] on div "Documentación Visualiza los documentos subidos por este usuario." at bounding box center [628, 270] width 1113 height 59
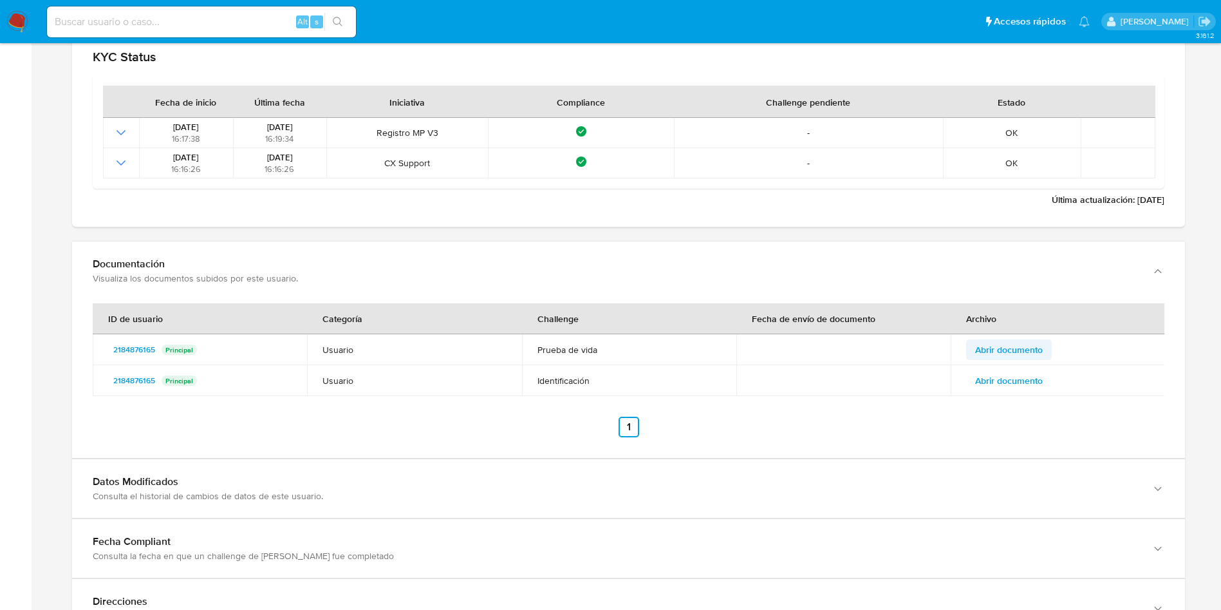
click at [987, 344] on span "Abrir documento" at bounding box center [1009, 350] width 68 height 18
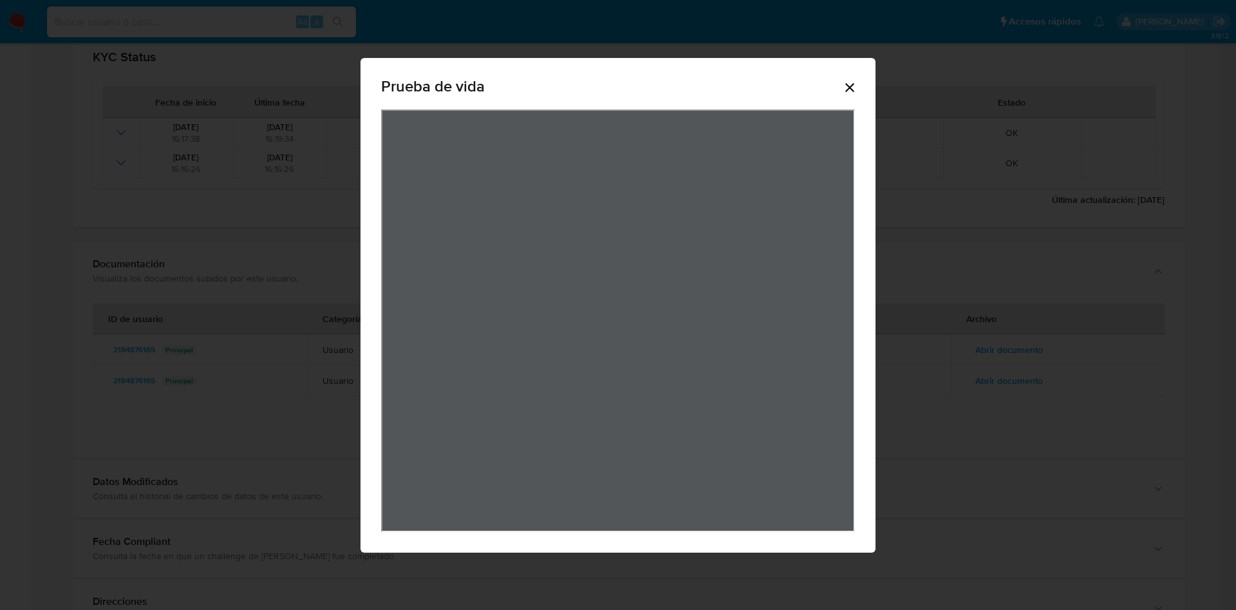
click at [850, 81] on icon "Cerrar" at bounding box center [849, 87] width 15 height 15
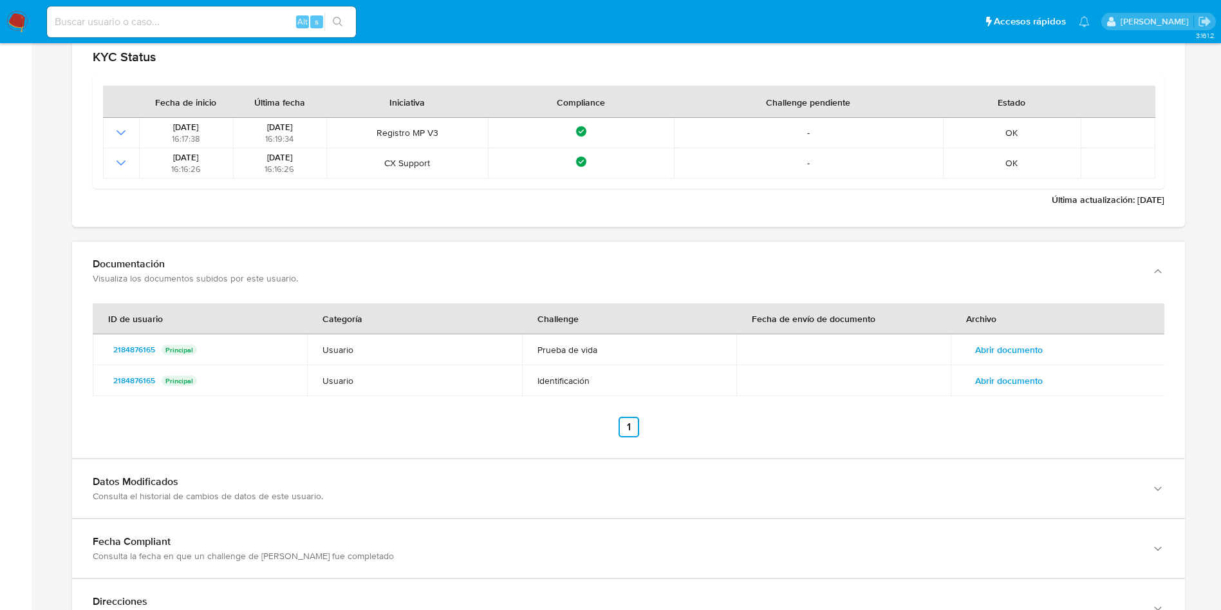
click at [1049, 376] on button "Abrir documento" at bounding box center [1009, 380] width 86 height 21
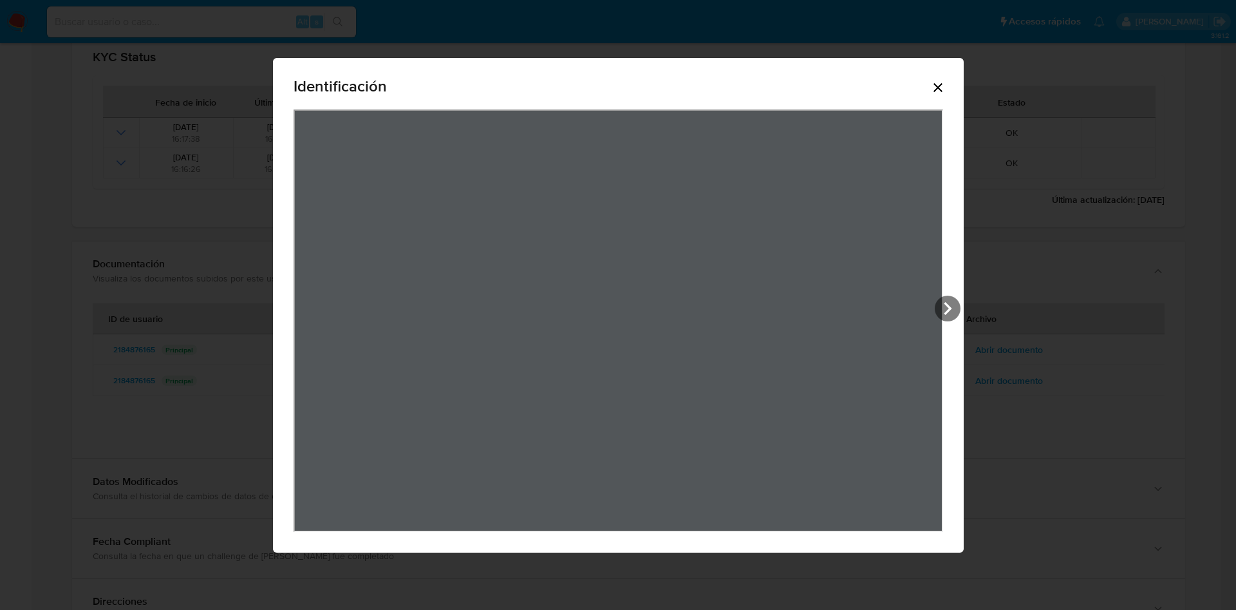
click at [941, 91] on icon "Cerrar" at bounding box center [937, 87] width 15 height 15
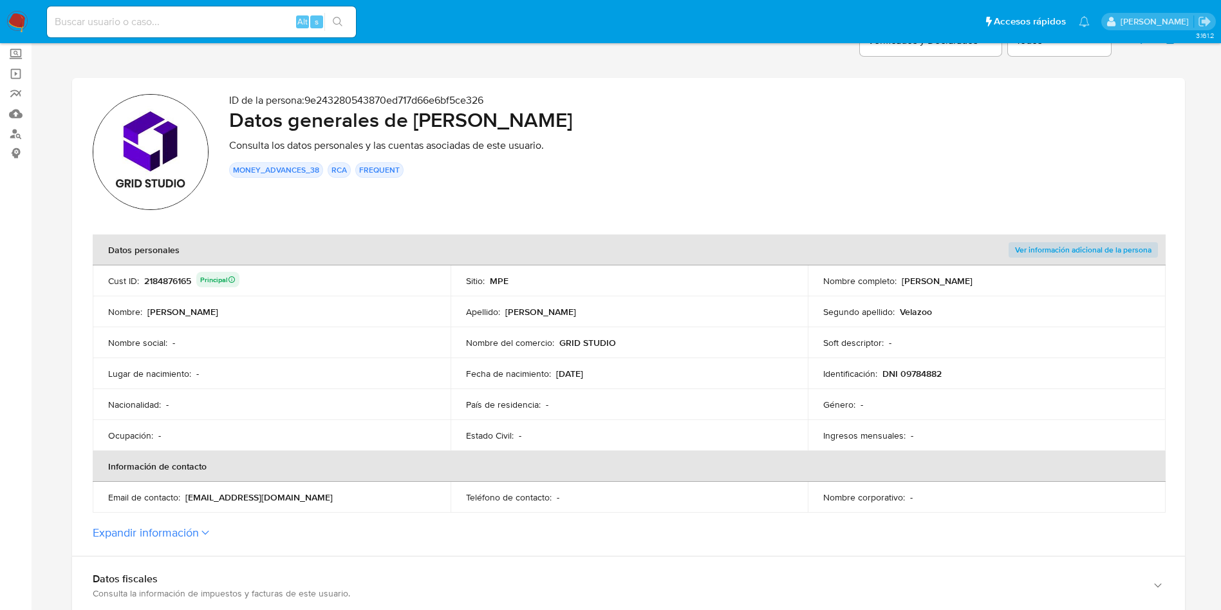
scroll to position [0, 0]
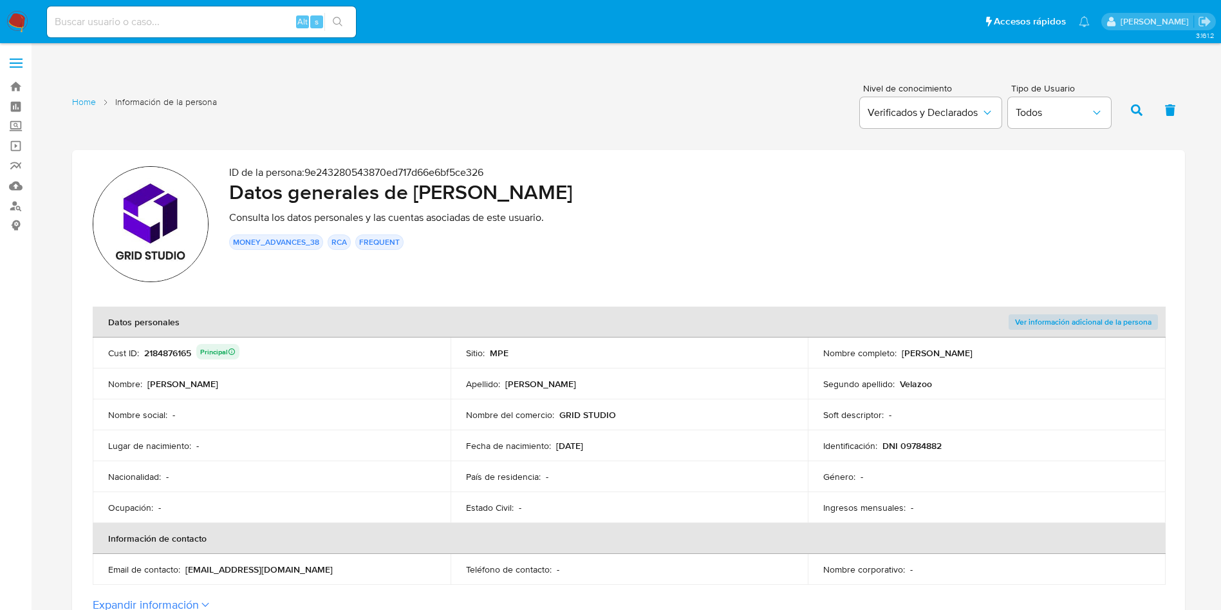
drag, startPoint x: 414, startPoint y: 193, endPoint x: 717, endPoint y: 187, distance: 302.6
click at [717, 187] on h2 "Datos generales de [PERSON_NAME]" at bounding box center [696, 192] width 935 height 26
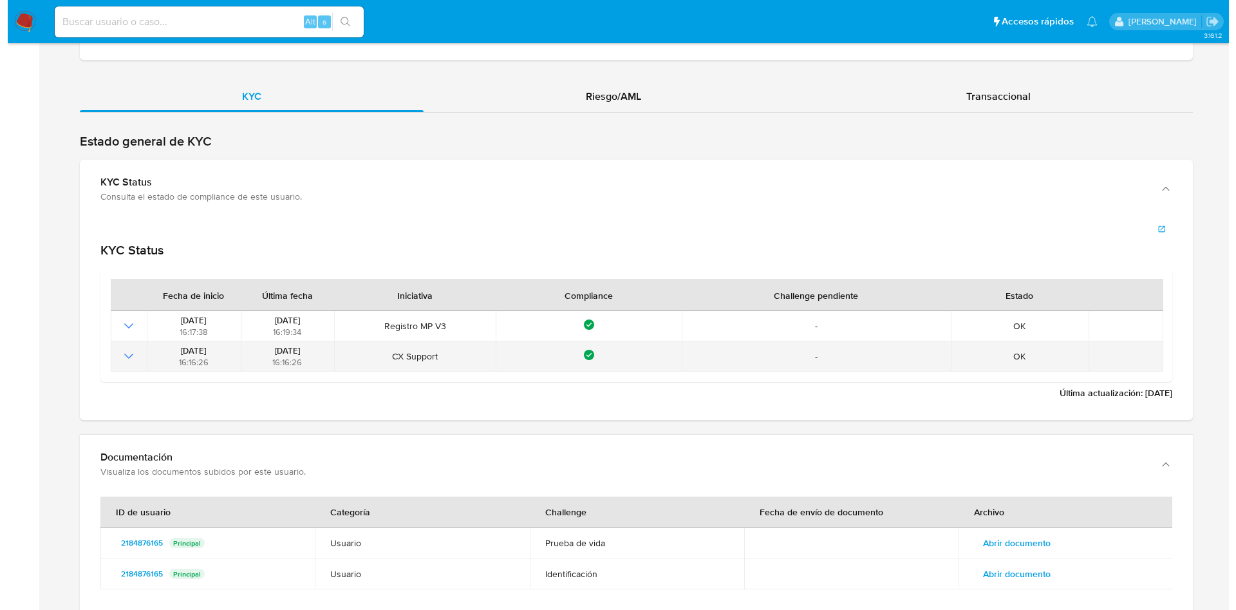
scroll to position [1352, 0]
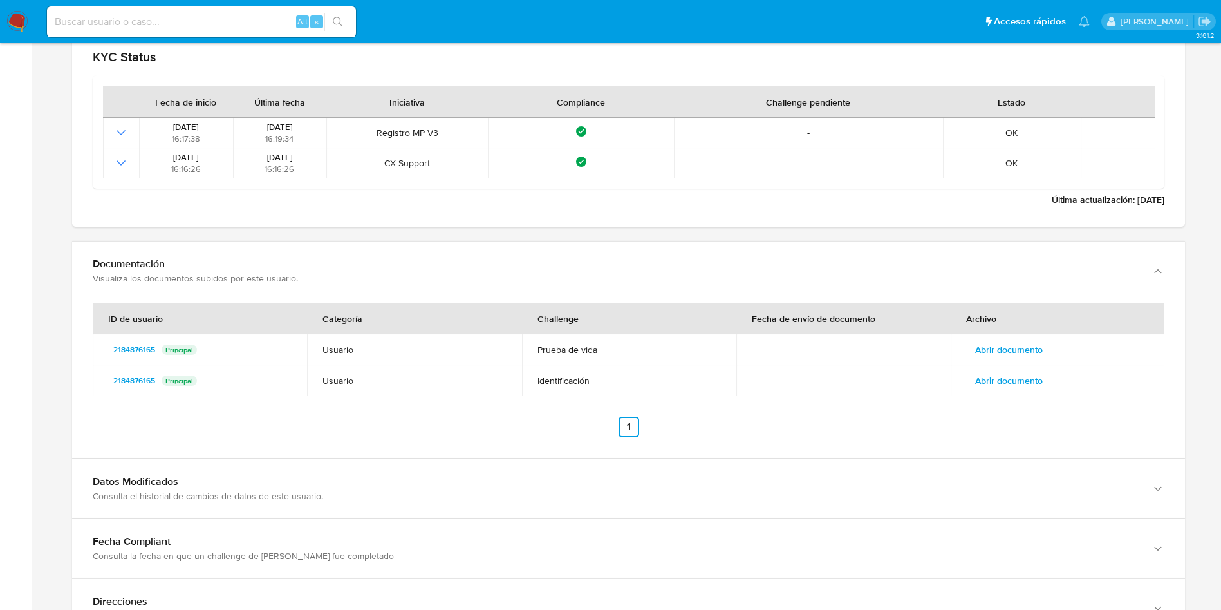
click at [1004, 385] on span "Abrir documento" at bounding box center [1009, 380] width 68 height 18
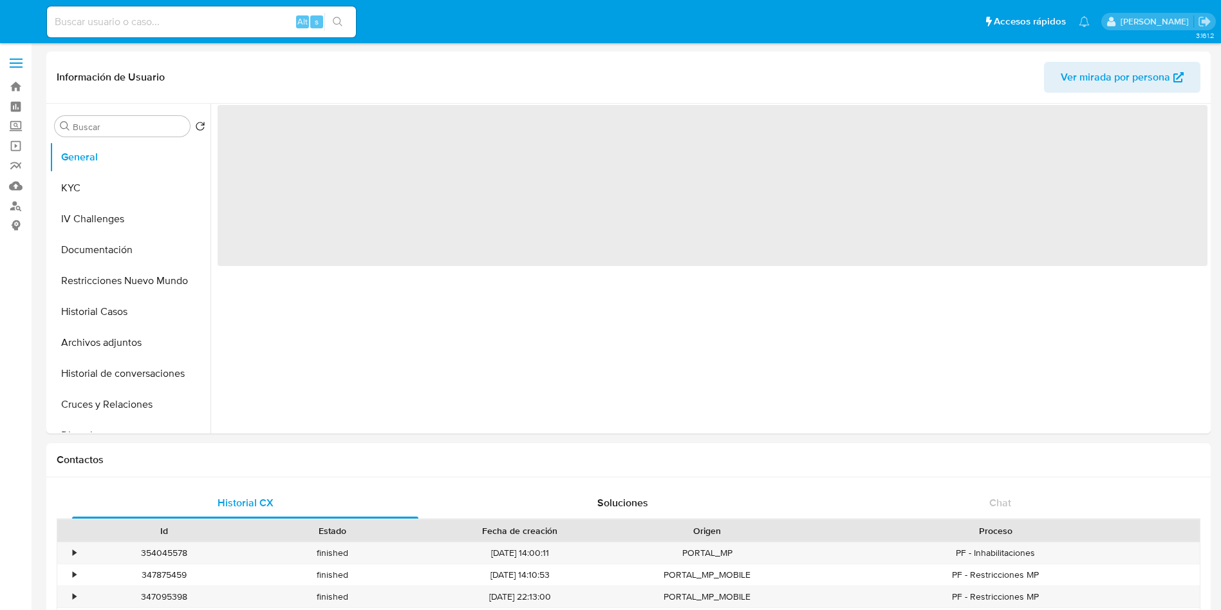
select select "10"
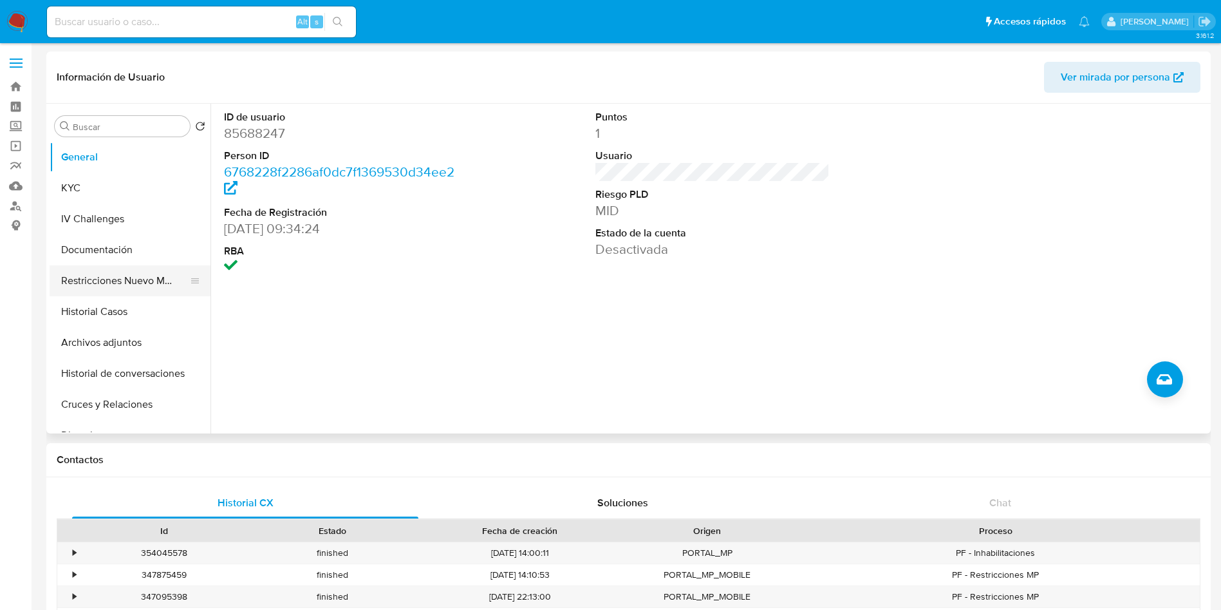
click at [141, 272] on button "Restricciones Nuevo Mundo" at bounding box center [125, 280] width 151 height 31
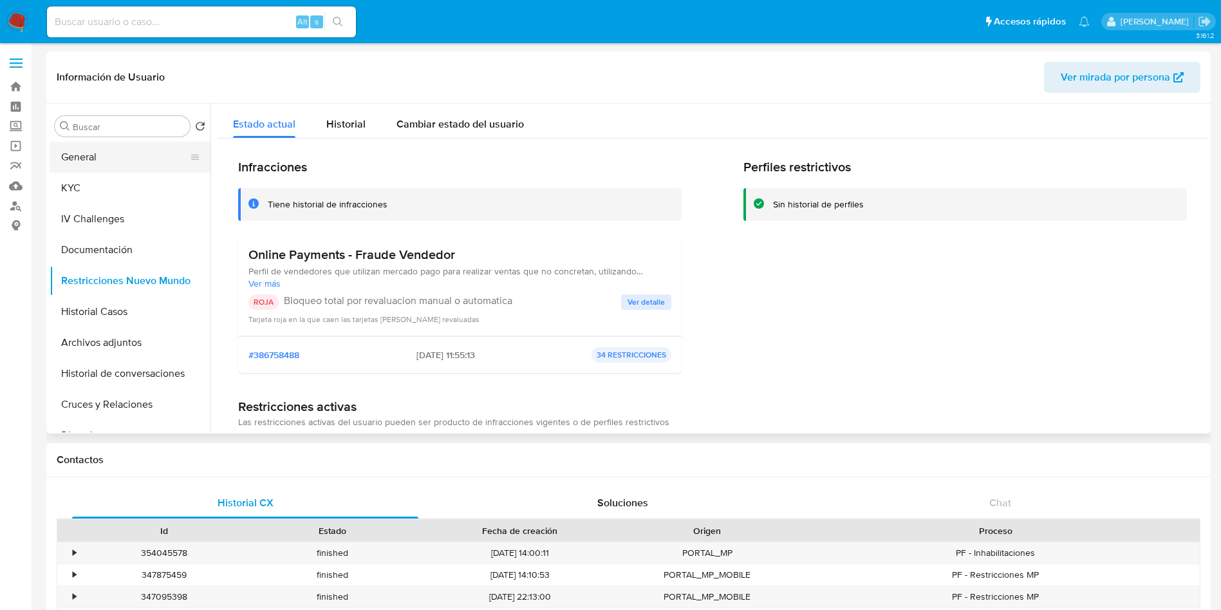
click at [96, 156] on button "General" at bounding box center [125, 157] width 151 height 31
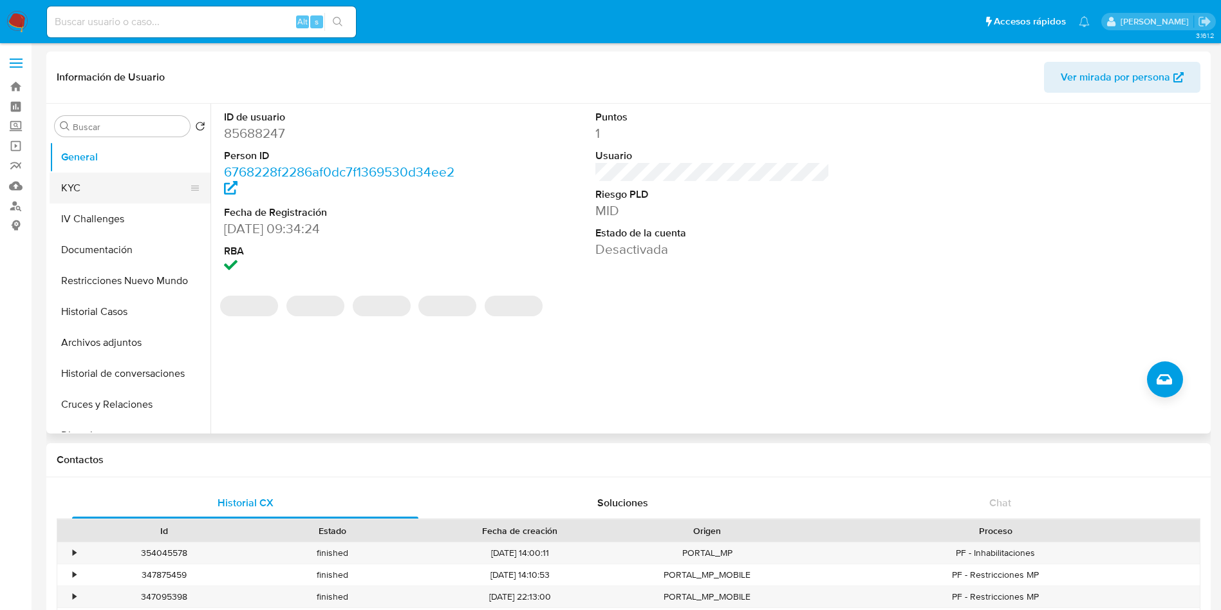
click at [128, 178] on button "KYC" at bounding box center [125, 188] width 151 height 31
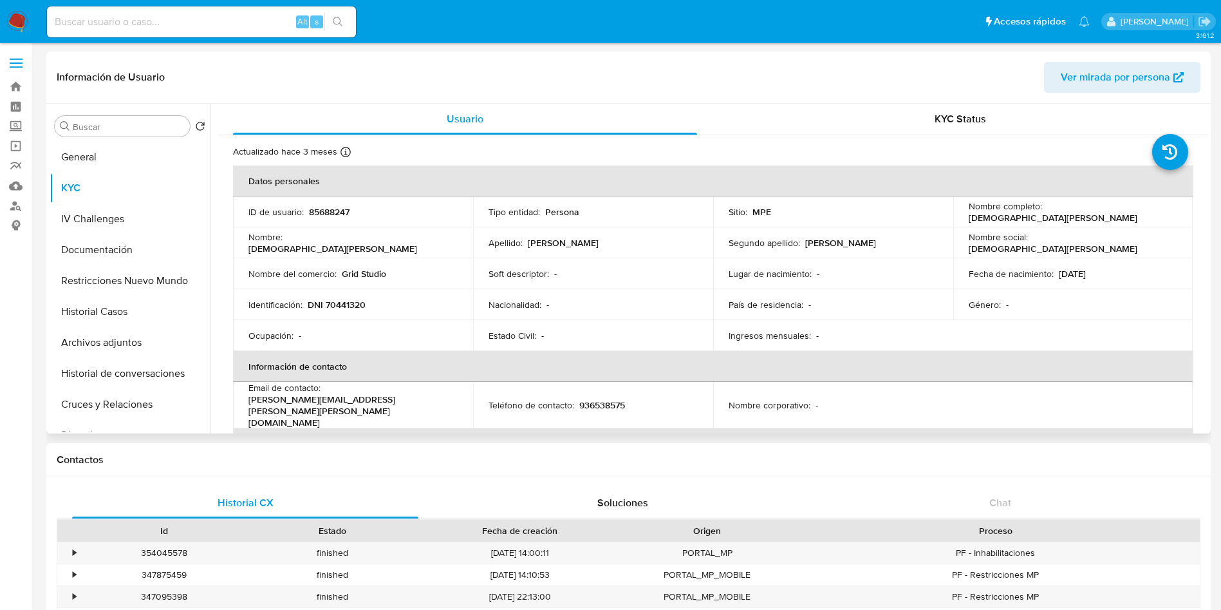
click at [323, 218] on td "ID de usuario : 85688247" at bounding box center [353, 211] width 240 height 31
click at [324, 212] on p "85688247" at bounding box center [329, 212] width 41 height 12
copy p "85688247"
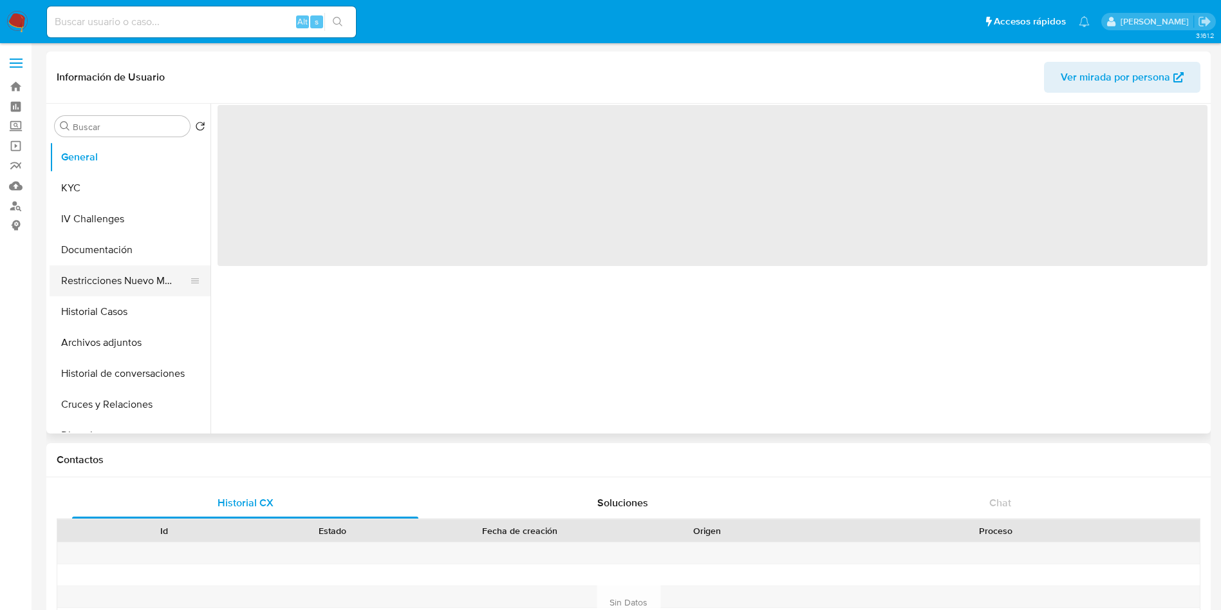
click at [133, 279] on button "Restricciones Nuevo Mundo" at bounding box center [125, 280] width 151 height 31
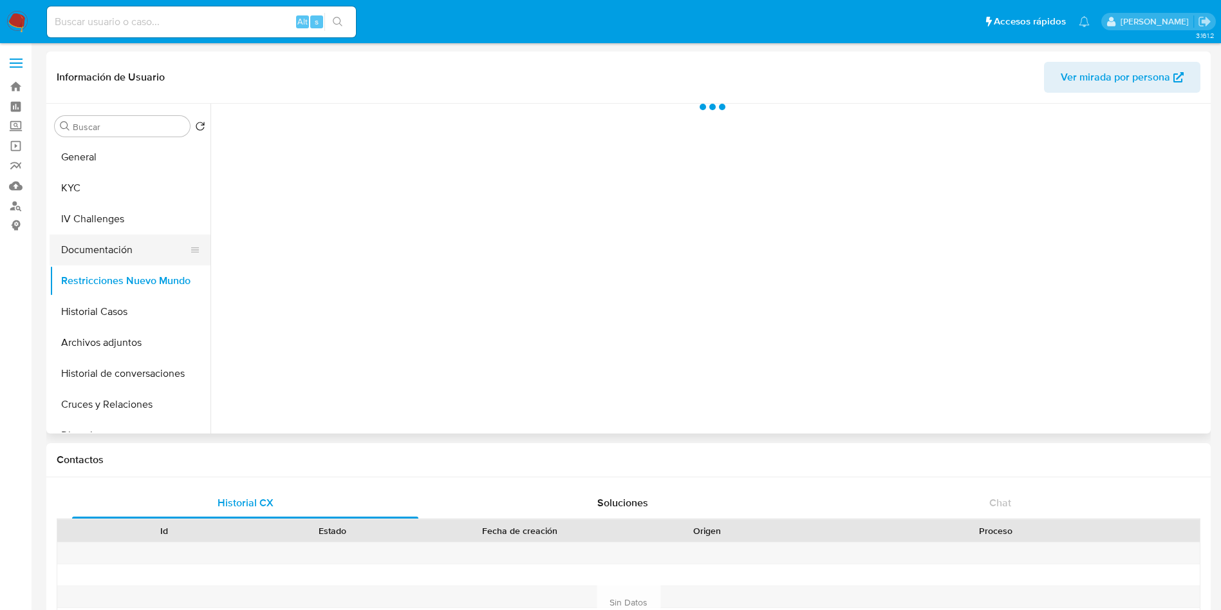
select select "10"
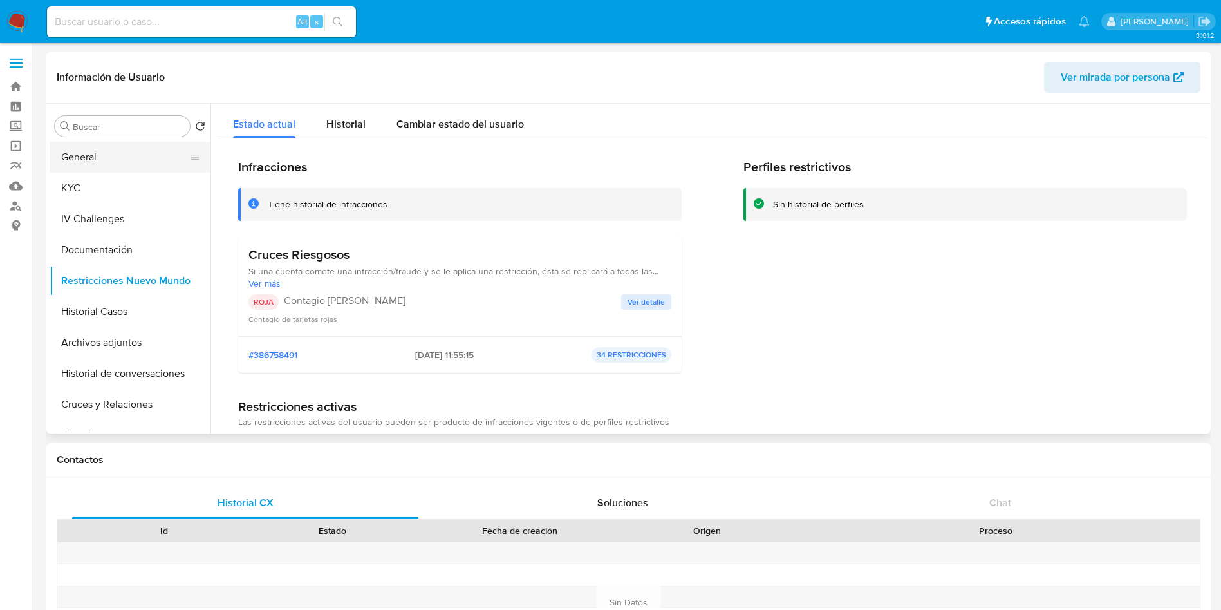
click at [118, 158] on button "General" at bounding box center [125, 157] width 151 height 31
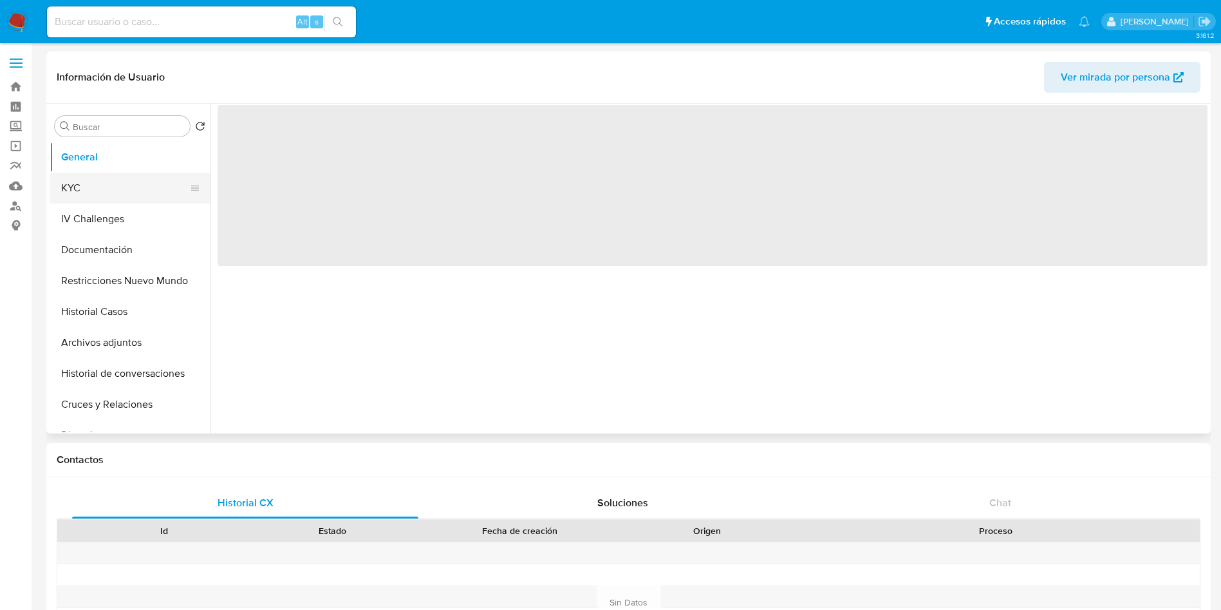
click at [88, 187] on button "KYC" at bounding box center [125, 188] width 151 height 31
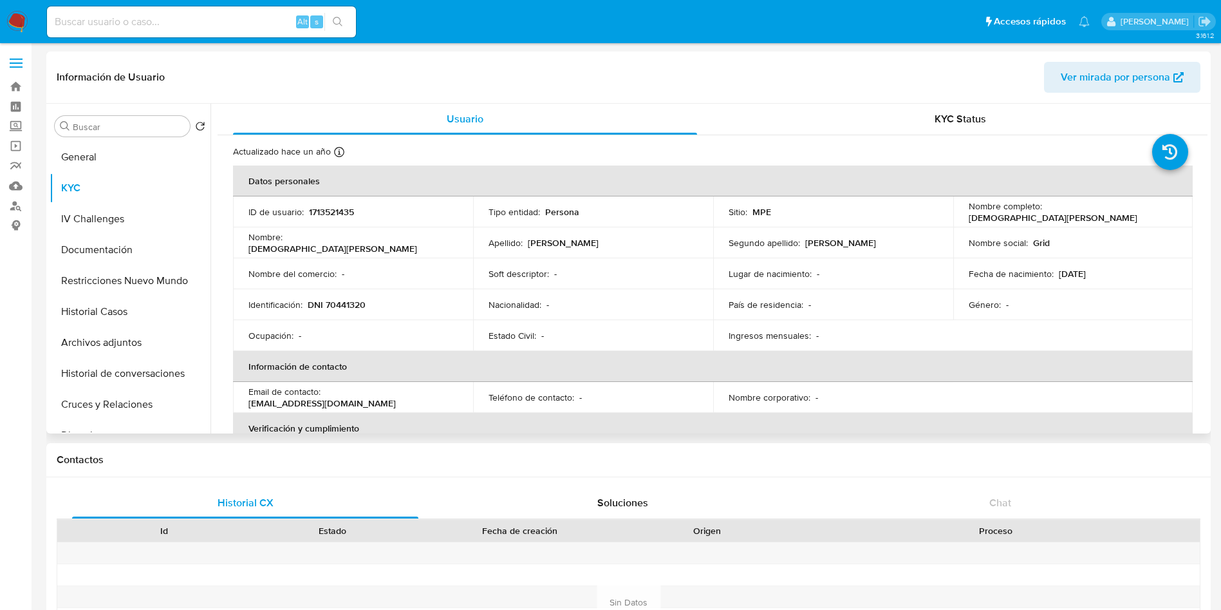
click at [337, 313] on td "Identificación : DNI 70441320" at bounding box center [353, 304] width 240 height 31
click at [335, 308] on p "DNI 70441320" at bounding box center [337, 305] width 58 height 12
copy p "70441320"
click at [345, 206] on p "1713521435" at bounding box center [331, 212] width 45 height 12
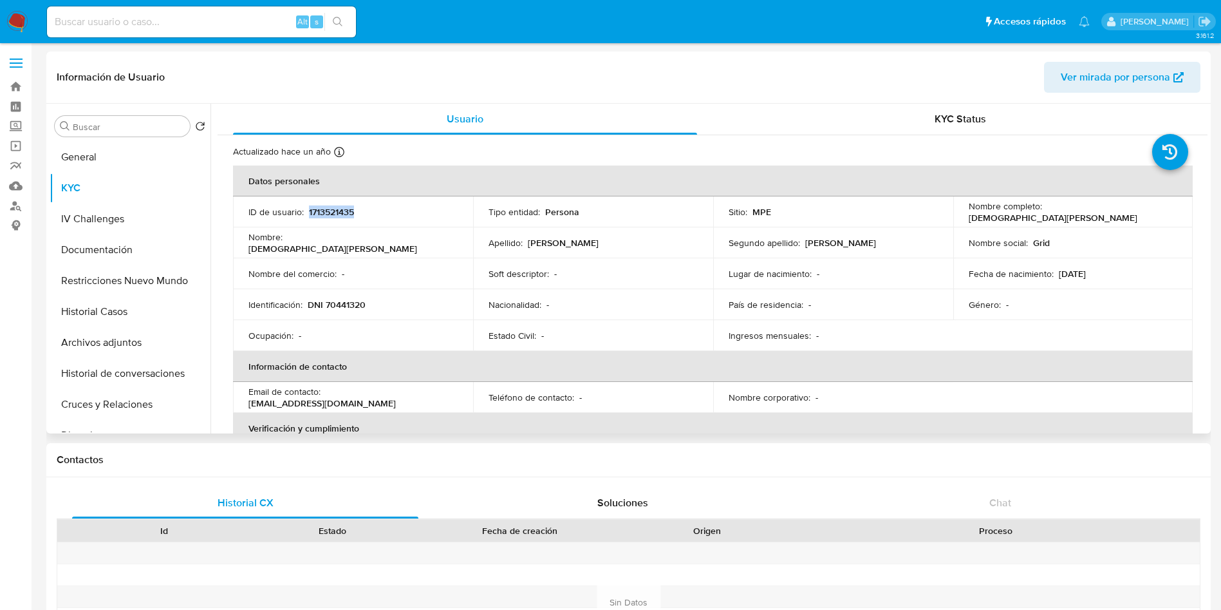
click at [345, 206] on p "1713521435" at bounding box center [331, 212] width 45 height 12
copy p "1713521435"
drag, startPoint x: 961, startPoint y: 216, endPoint x: 1130, endPoint y: 205, distance: 169.6
click at [1130, 205] on td "Nombre completo : Jesus Constantino Cespedes Cespedes" at bounding box center [1073, 211] width 240 height 31
drag, startPoint x: 1133, startPoint y: 216, endPoint x: 965, endPoint y: 218, distance: 168.1
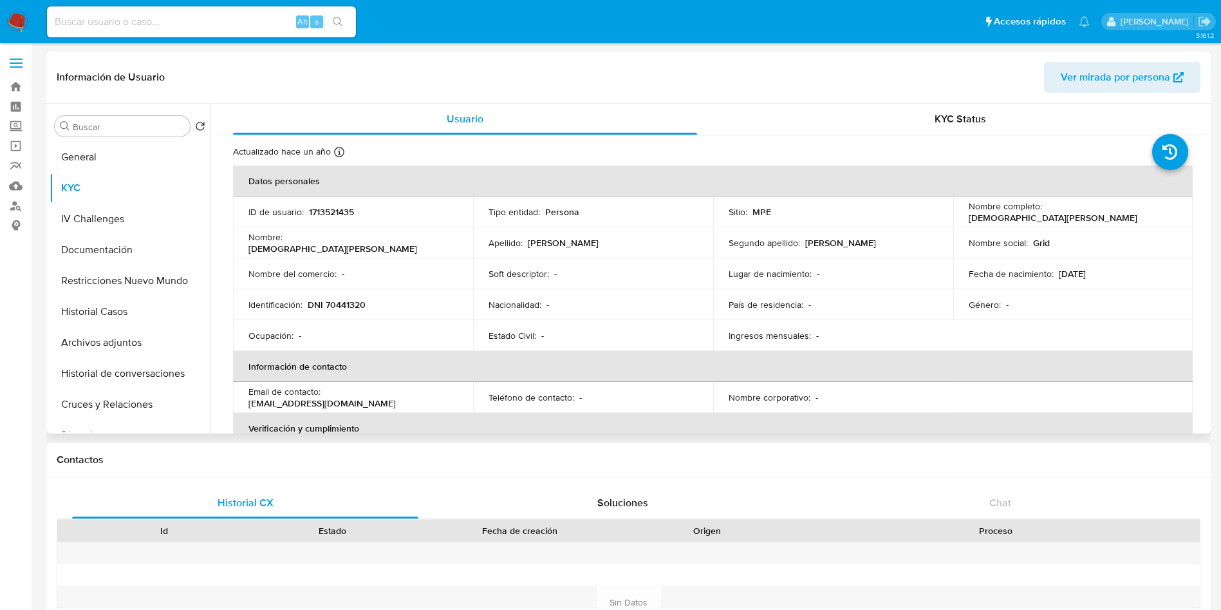
click at [969, 218] on div "Nombre completo : Jesus Constantino Cespedes Cespedes" at bounding box center [1073, 211] width 209 height 23
copy p "Jesus Constantino Cespedes Cespedes"
click at [346, 303] on p "DNI 70441320" at bounding box center [337, 305] width 58 height 12
copy p "70441320"
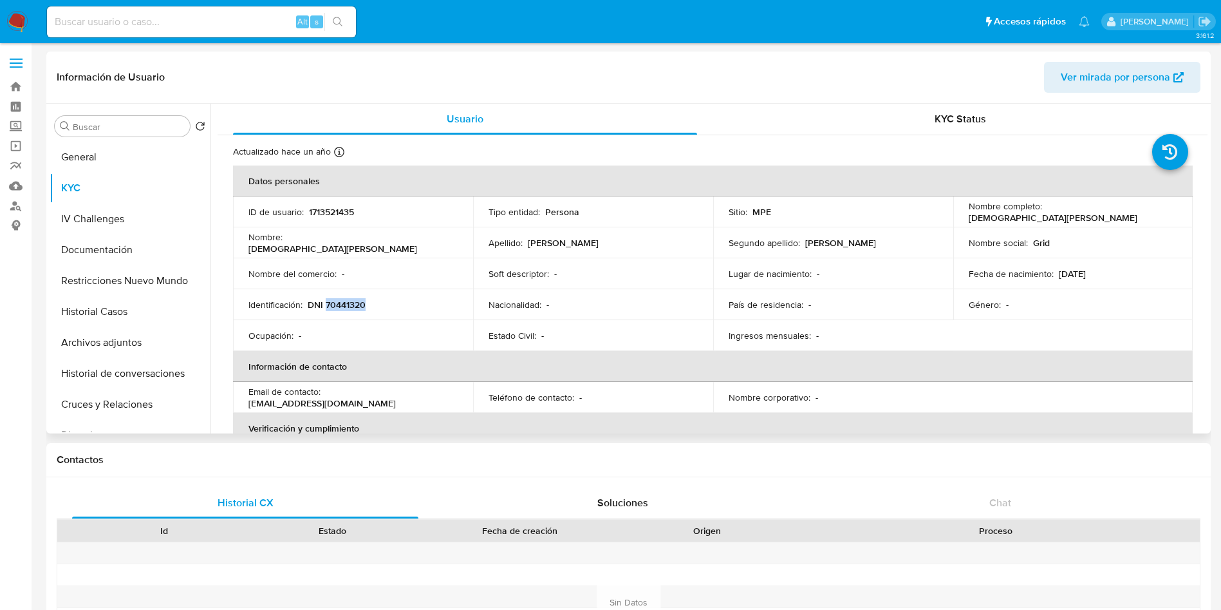
copy p "70441320"
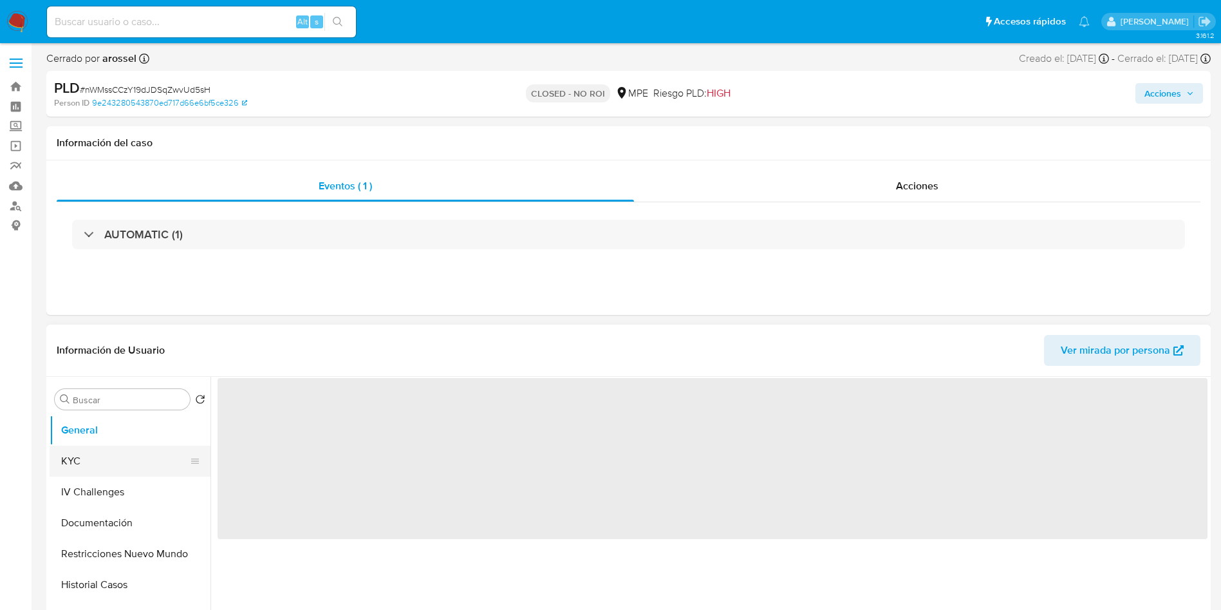
select select "10"
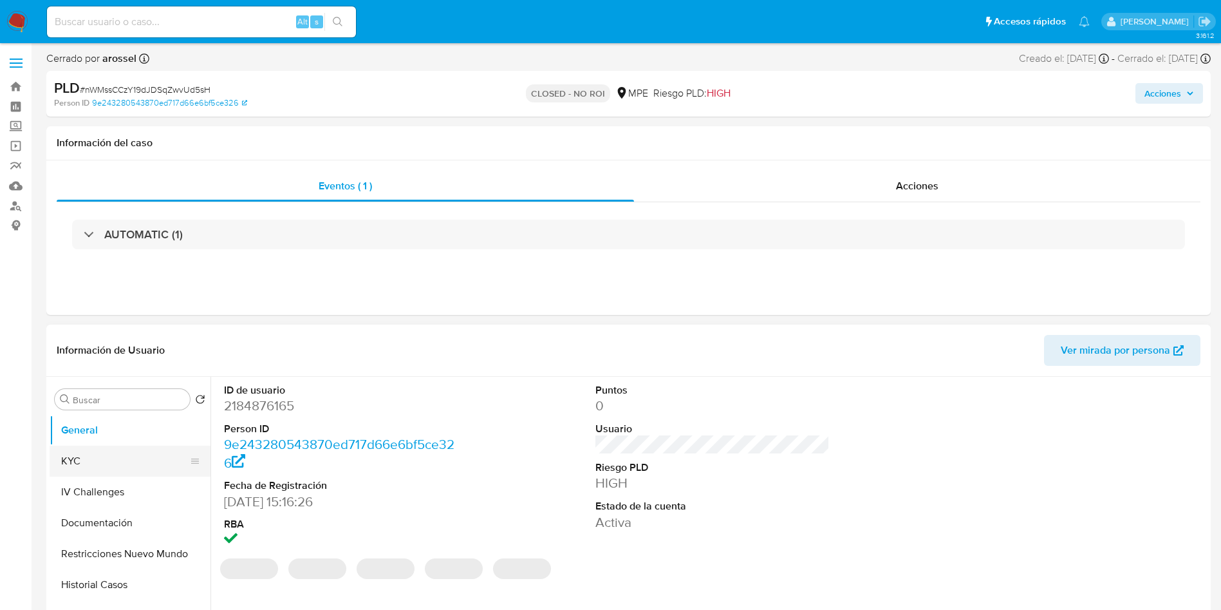
click at [73, 449] on button "KYC" at bounding box center [125, 461] width 151 height 31
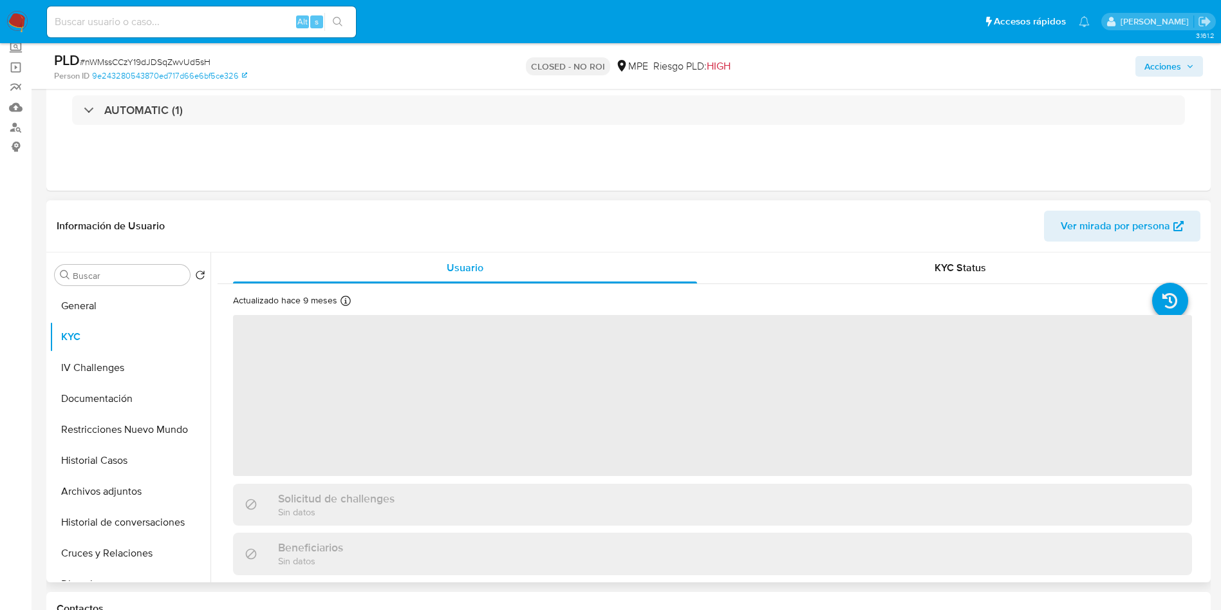
scroll to position [97, 0]
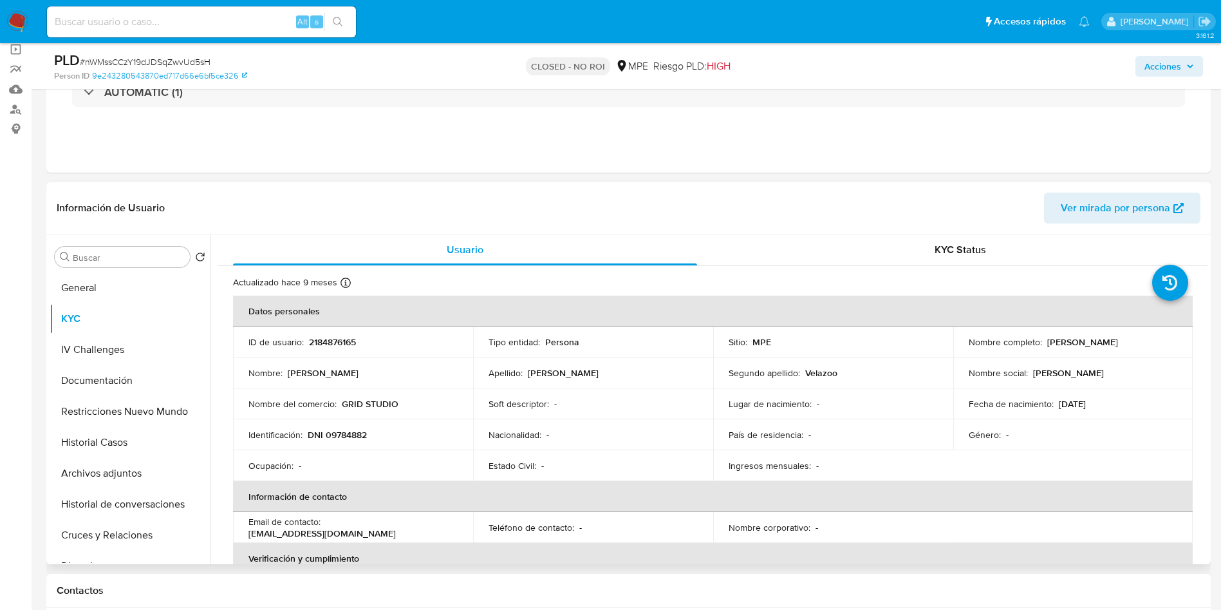
click at [964, 357] on td "Nombre social : [PERSON_NAME]" at bounding box center [1073, 372] width 240 height 31
drag, startPoint x: 967, startPoint y: 346, endPoint x: 1134, endPoint y: 350, distance: 167.5
click at [1134, 348] on div "Nombre completo : [PERSON_NAME]" at bounding box center [1073, 342] width 209 height 12
copy p "[PERSON_NAME]"
click at [185, 22] on input at bounding box center [201, 22] width 309 height 17
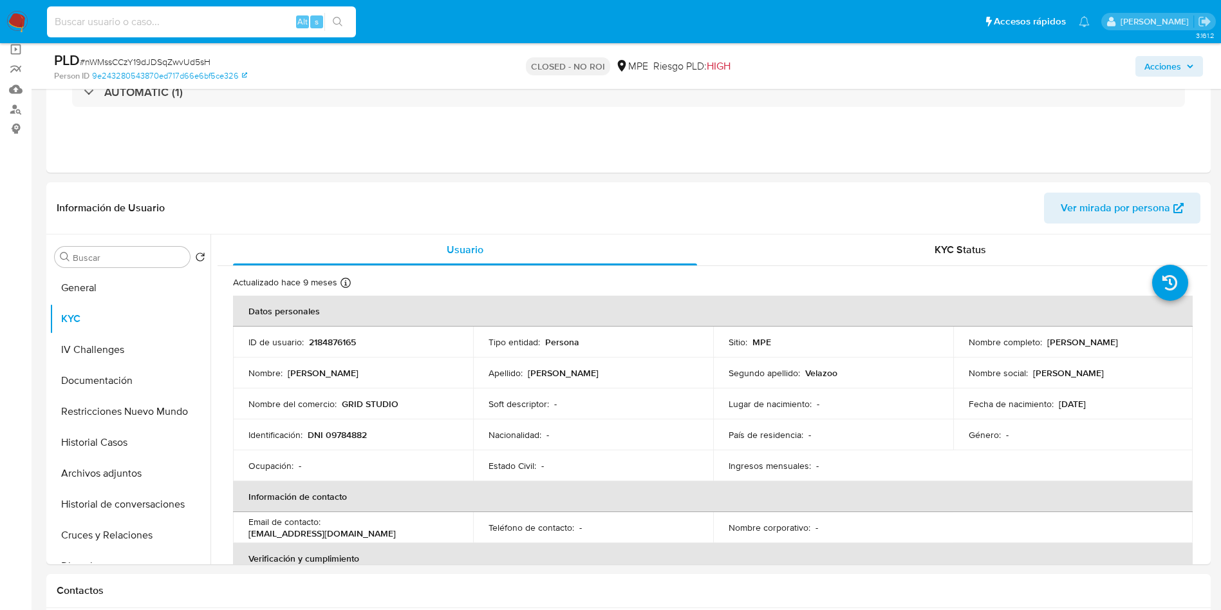
paste input "ozw5rsXtHwWwF5mbokmzlCBA"
type input "ozw5rsXtHwWwF5mbokmzlCBA"
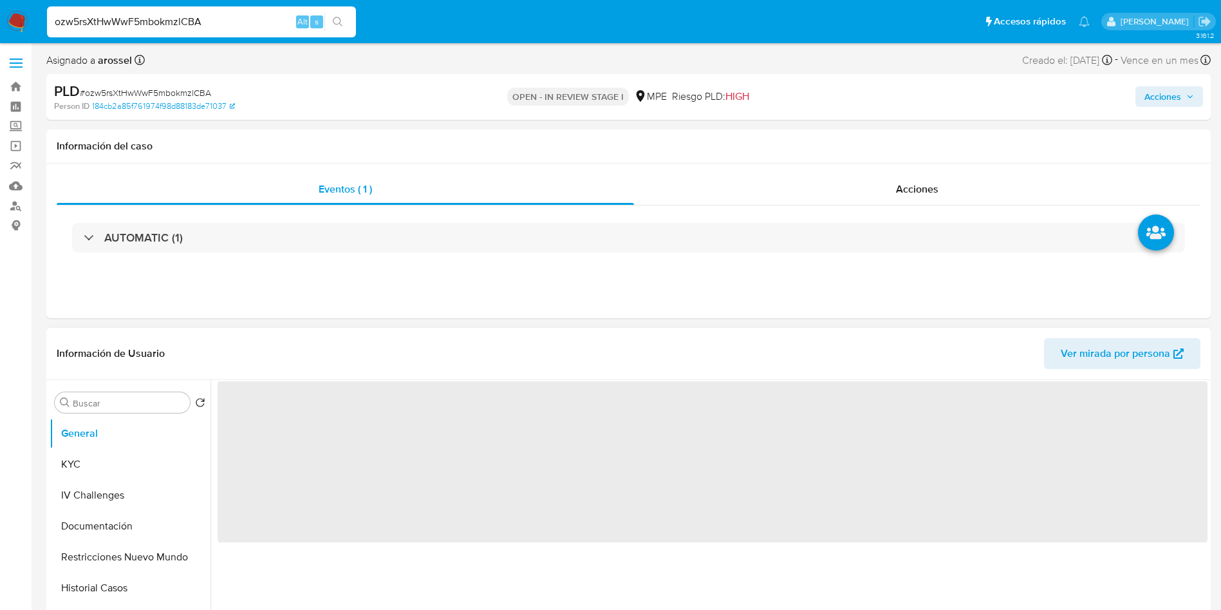
select select "10"
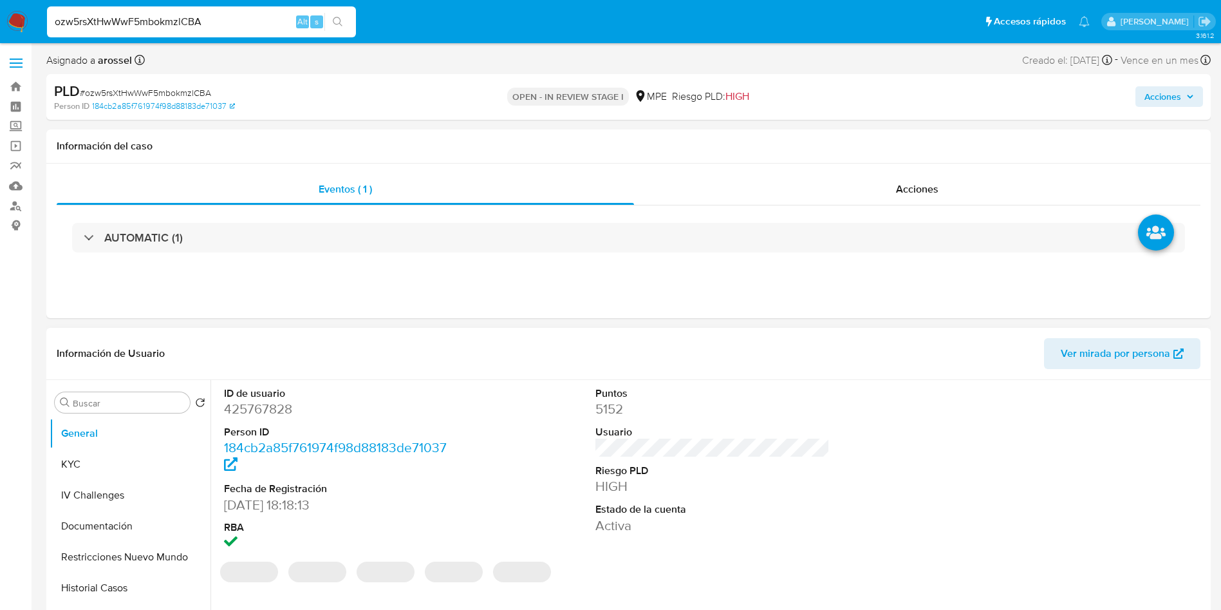
click at [268, 404] on dd "425767828" at bounding box center [341, 409] width 235 height 18
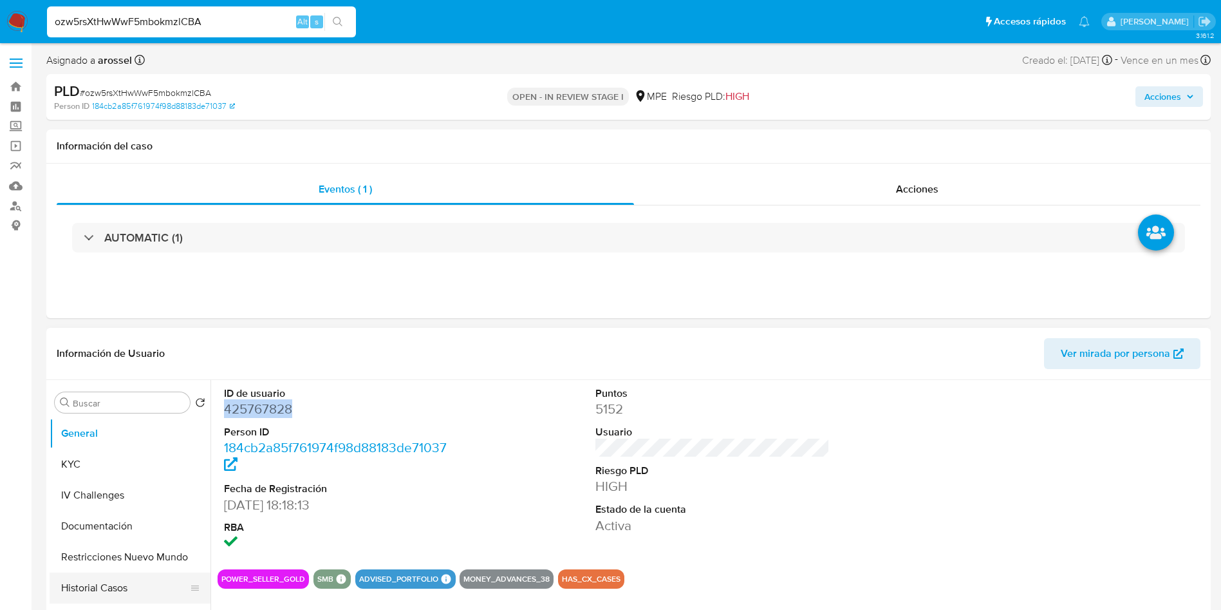
copy dd "425767828"
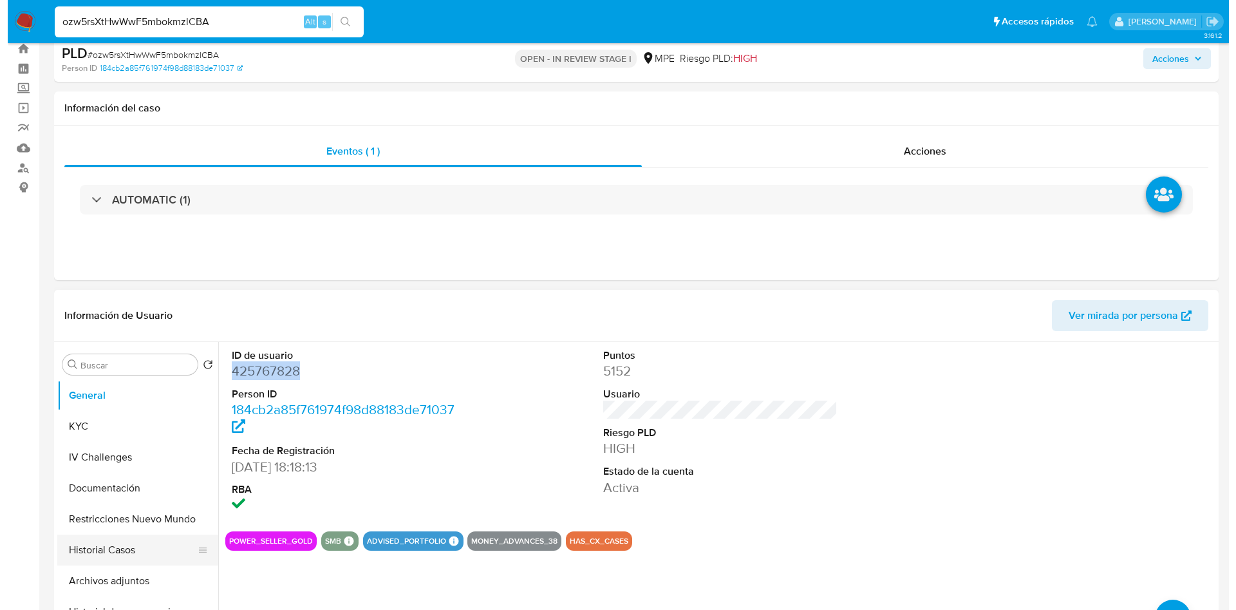
scroll to position [97, 0]
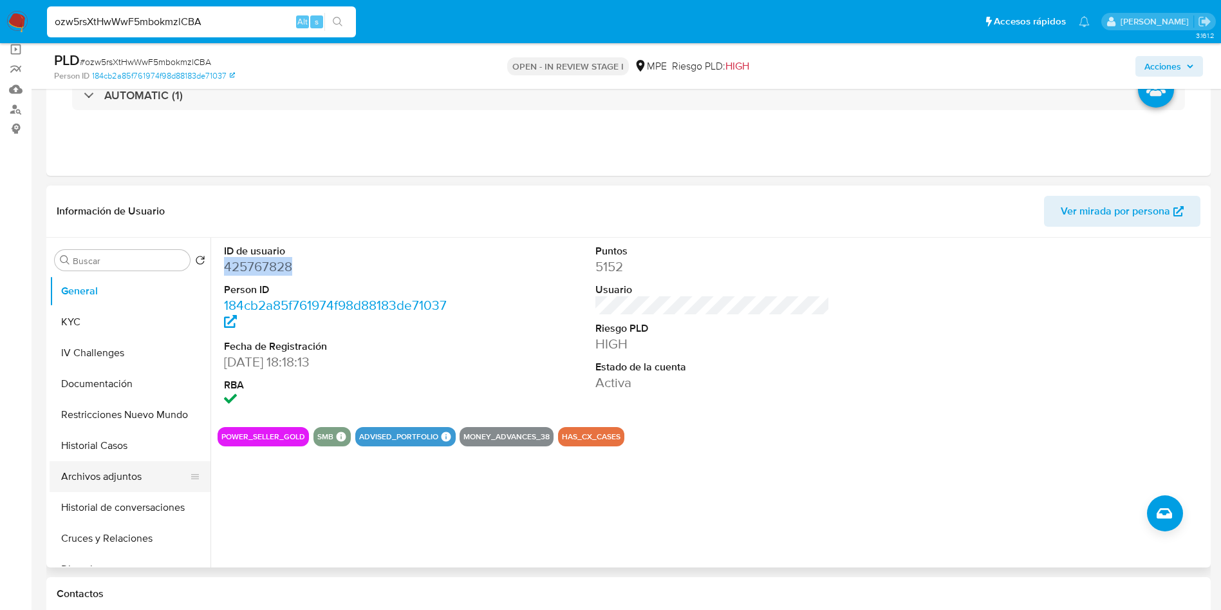
click at [117, 462] on button "Archivos adjuntos" at bounding box center [125, 476] width 151 height 31
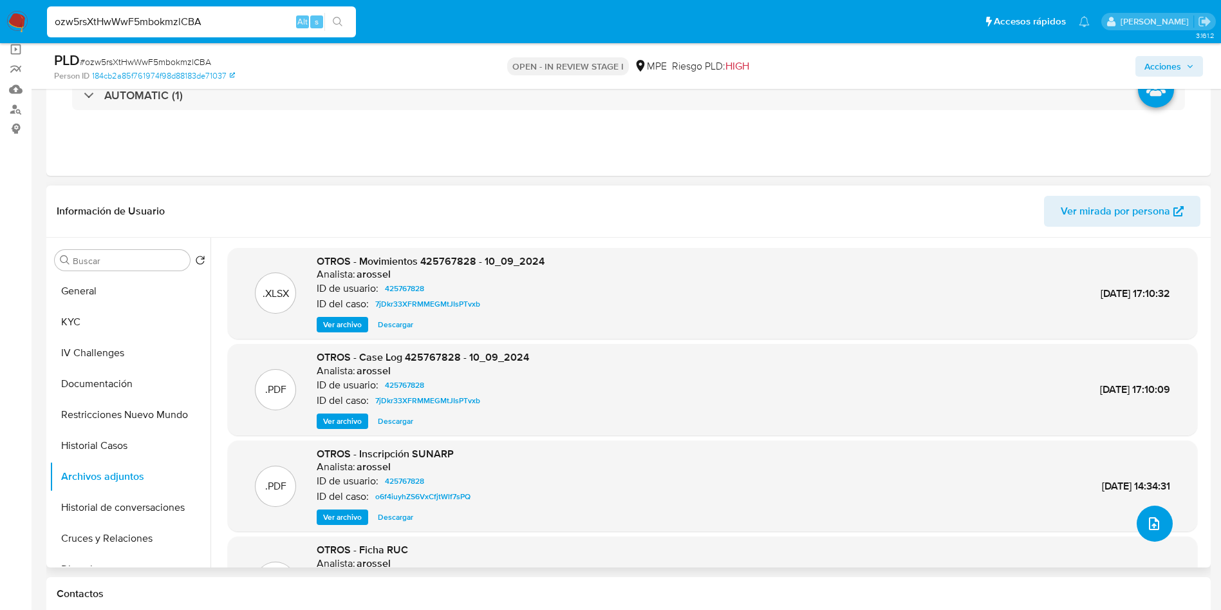
click at [1152, 527] on icon "upload-file" at bounding box center [1154, 523] width 15 height 15
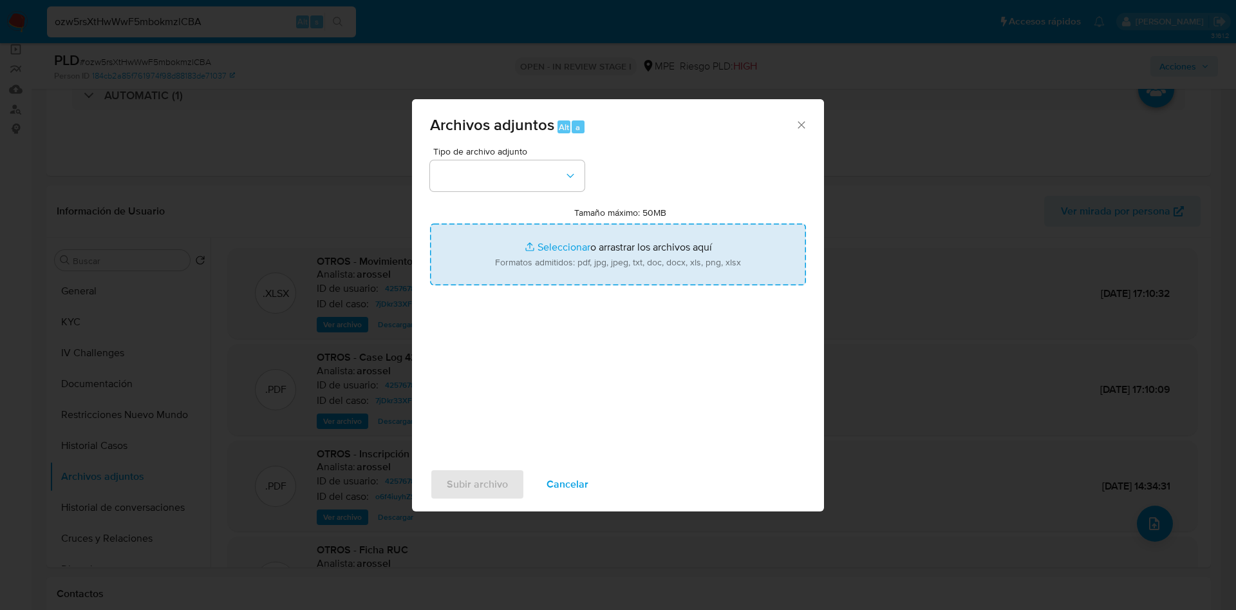
click at [655, 258] on input "Tamaño máximo: 50MB Seleccionar archivos" at bounding box center [618, 254] width 376 height 62
type input "C:\fakepath\Case Log 425767828 - 29_09_2025.pdf"
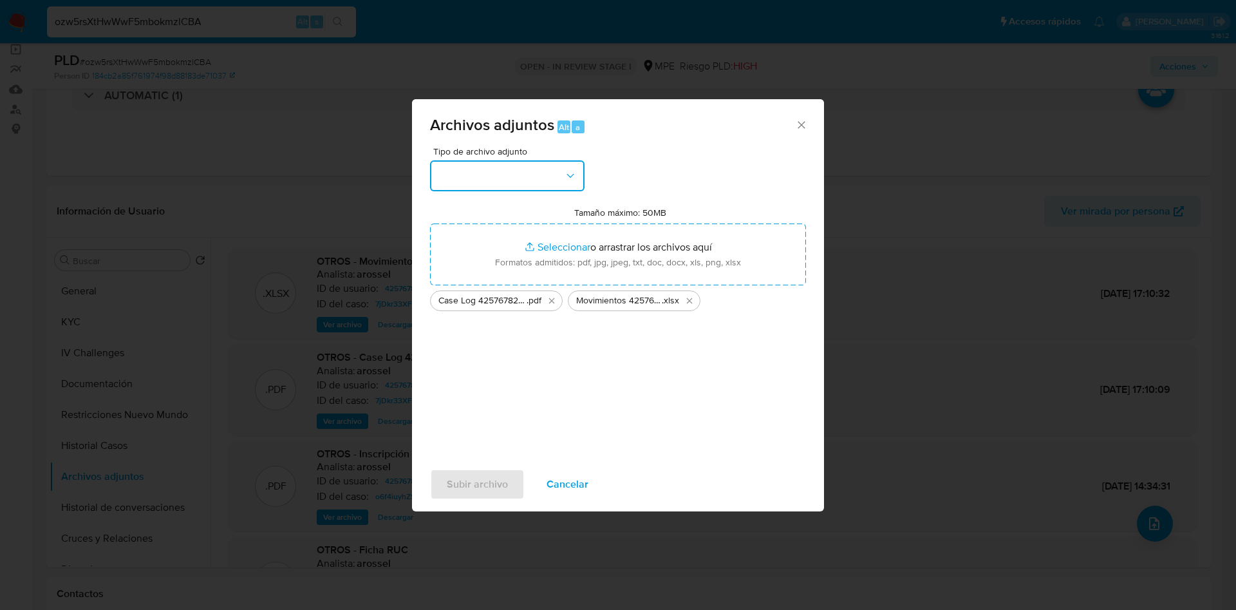
click at [552, 182] on button "button" at bounding box center [507, 175] width 155 height 31
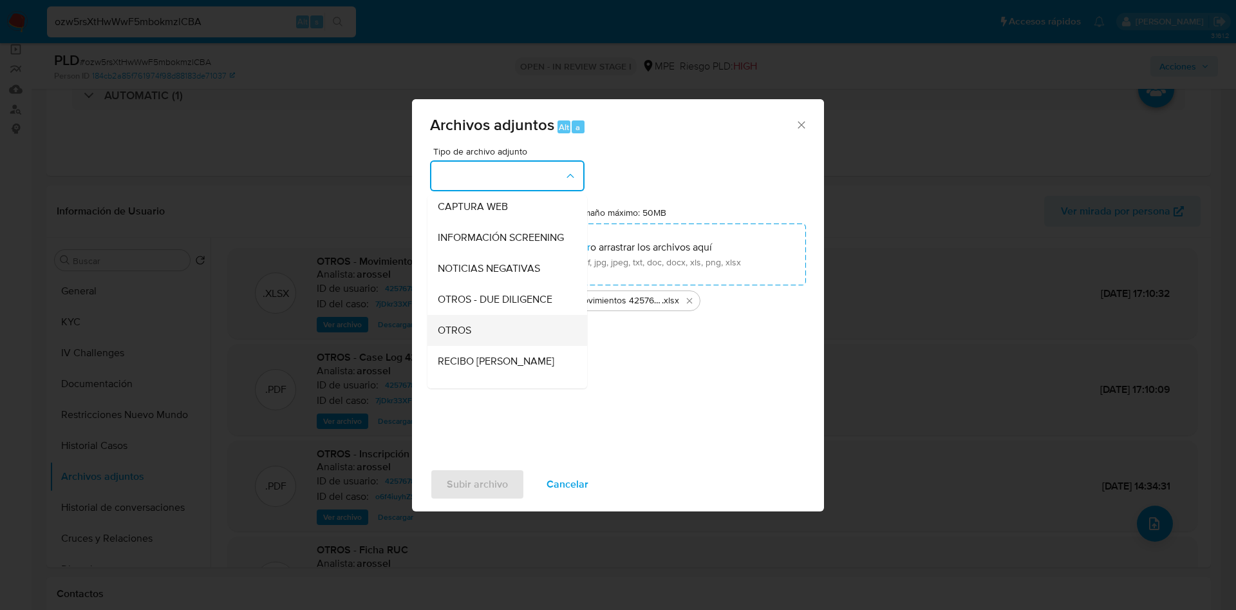
click at [511, 344] on div "OTROS" at bounding box center [503, 330] width 131 height 31
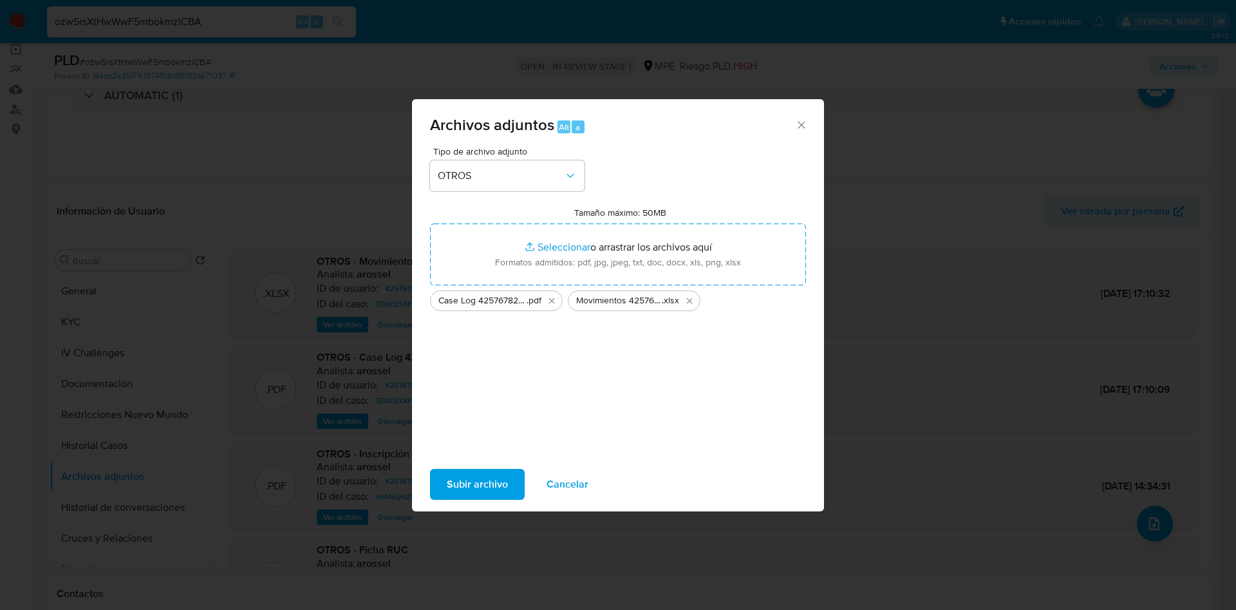
click at [487, 480] on span "Subir archivo" at bounding box center [477, 484] width 61 height 28
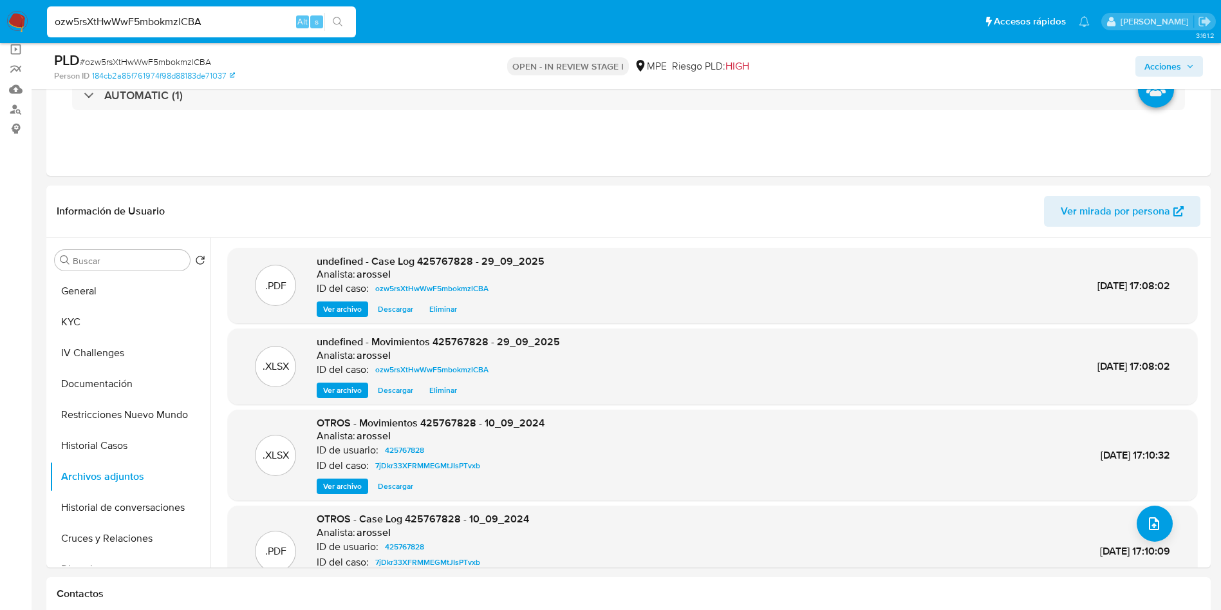
click at [1170, 66] on span "Acciones" at bounding box center [1163, 66] width 37 height 21
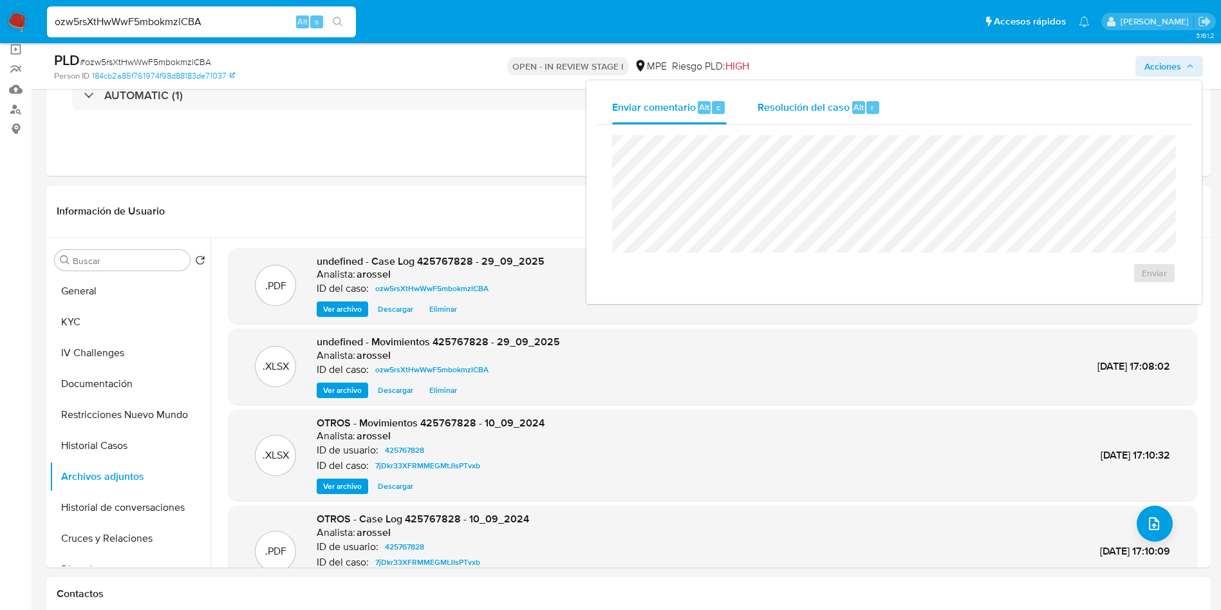
click at [809, 104] on span "Resolución del caso" at bounding box center [804, 106] width 92 height 15
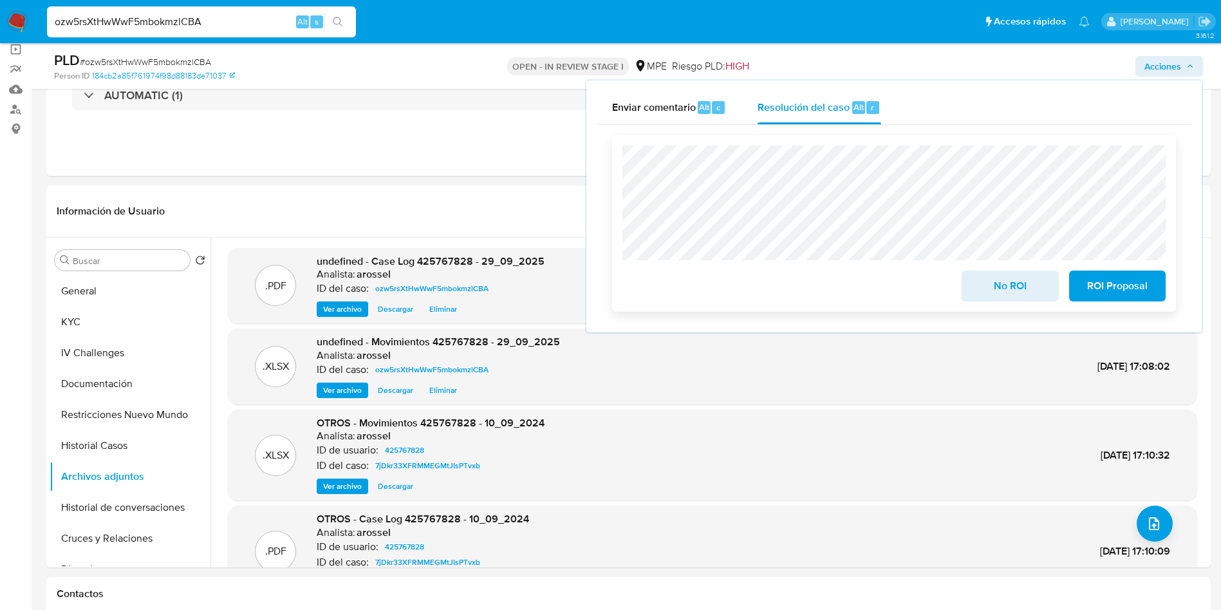
click at [989, 275] on span "No ROI" at bounding box center [1010, 286] width 63 height 28
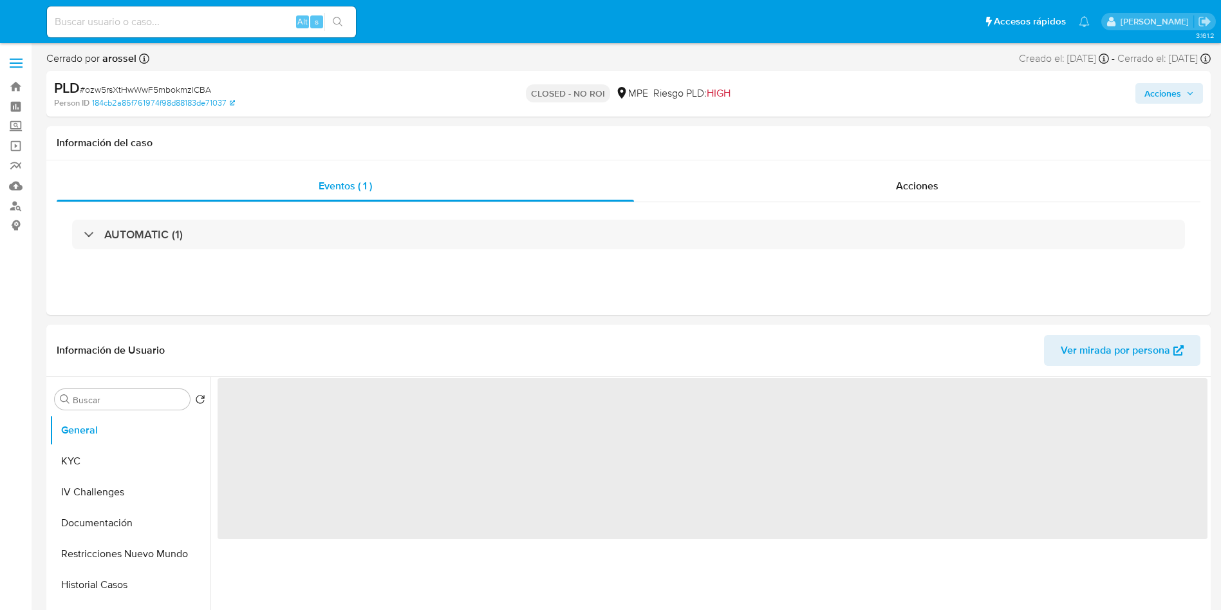
select select "10"
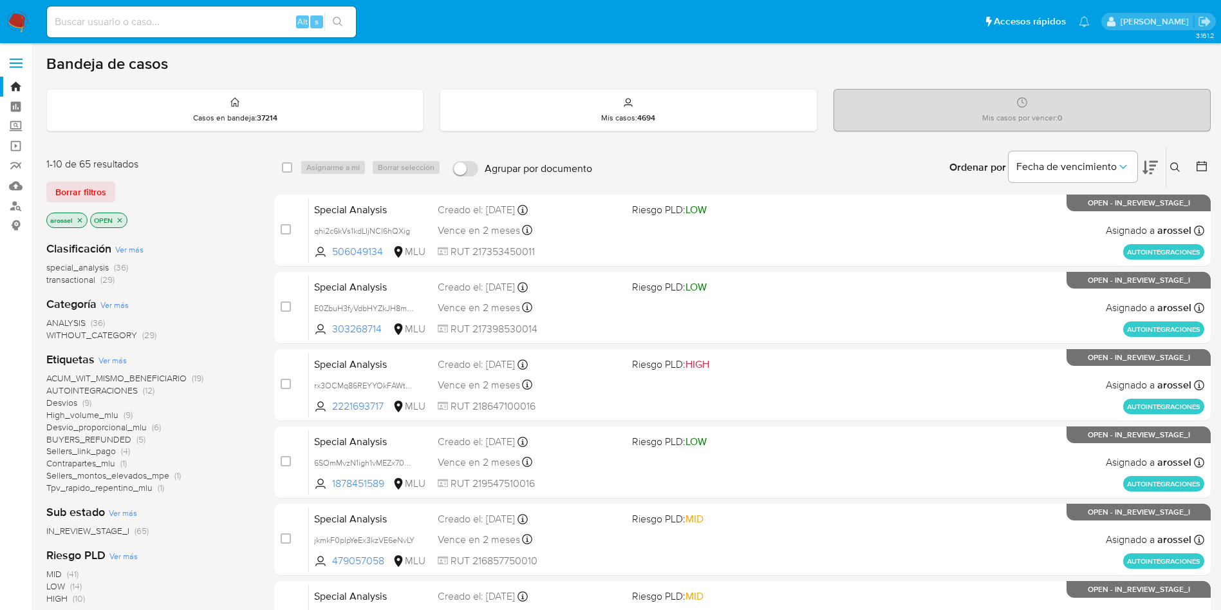
click at [95, 177] on div "1-10 de 65 resultados Borrar filtros arossel OPEN" at bounding box center [149, 193] width 206 height 73
click at [95, 186] on span "Borrar filtros" at bounding box center [80, 192] width 51 height 18
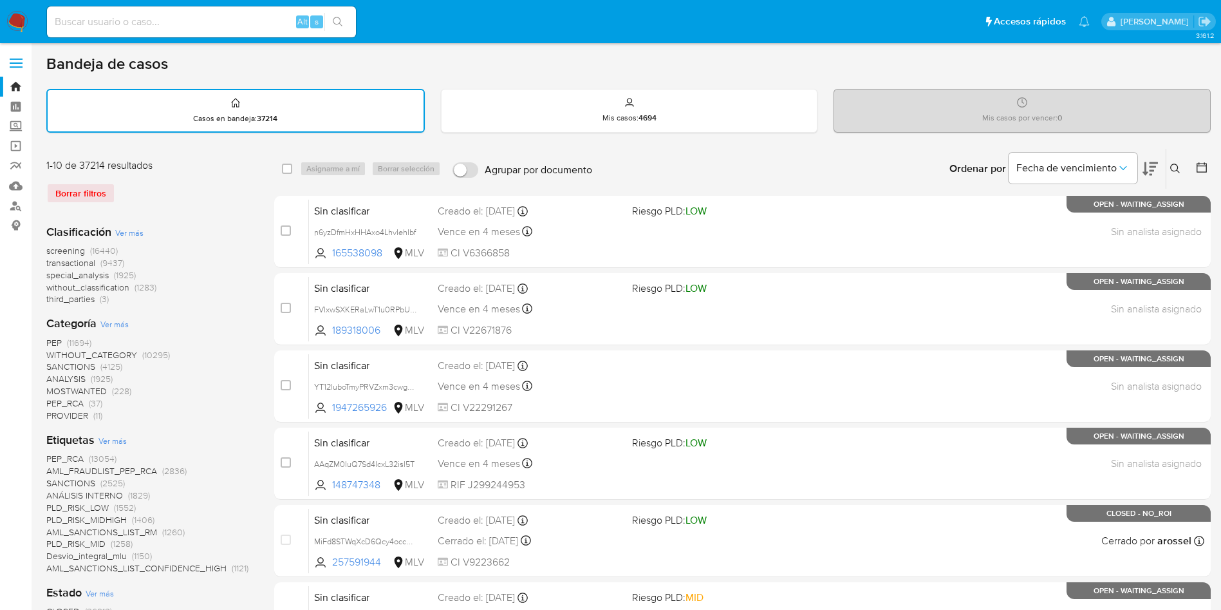
click at [1207, 172] on icon at bounding box center [1202, 167] width 13 height 13
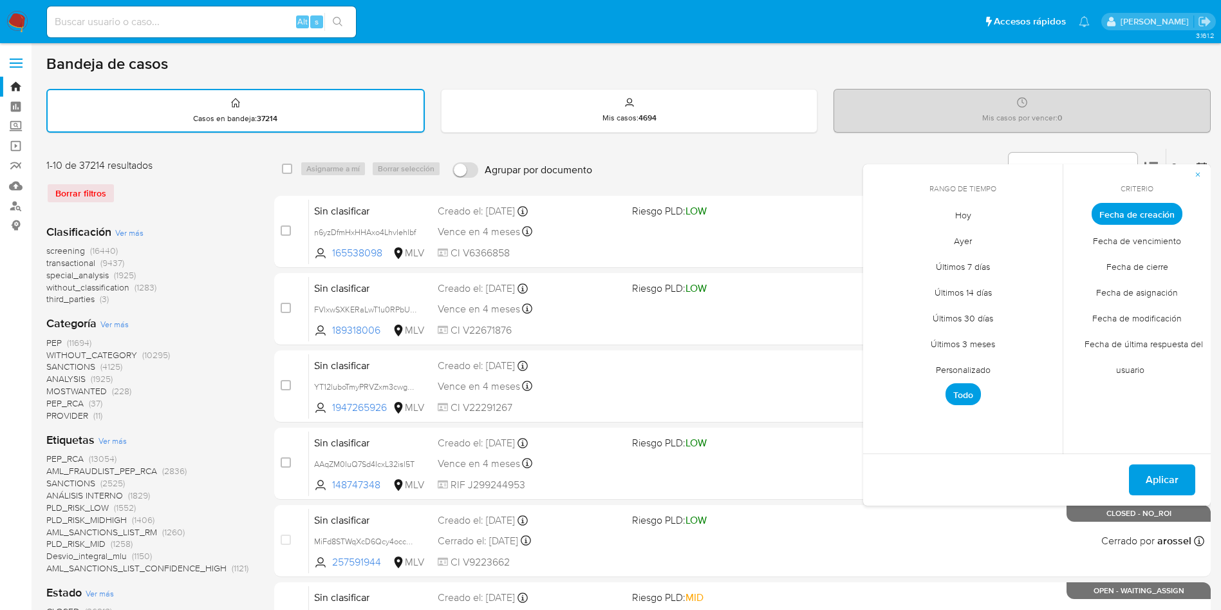
click at [949, 209] on span "Hoy" at bounding box center [963, 215] width 43 height 26
click at [1125, 265] on span "Fecha de cierre" at bounding box center [1137, 266] width 89 height 26
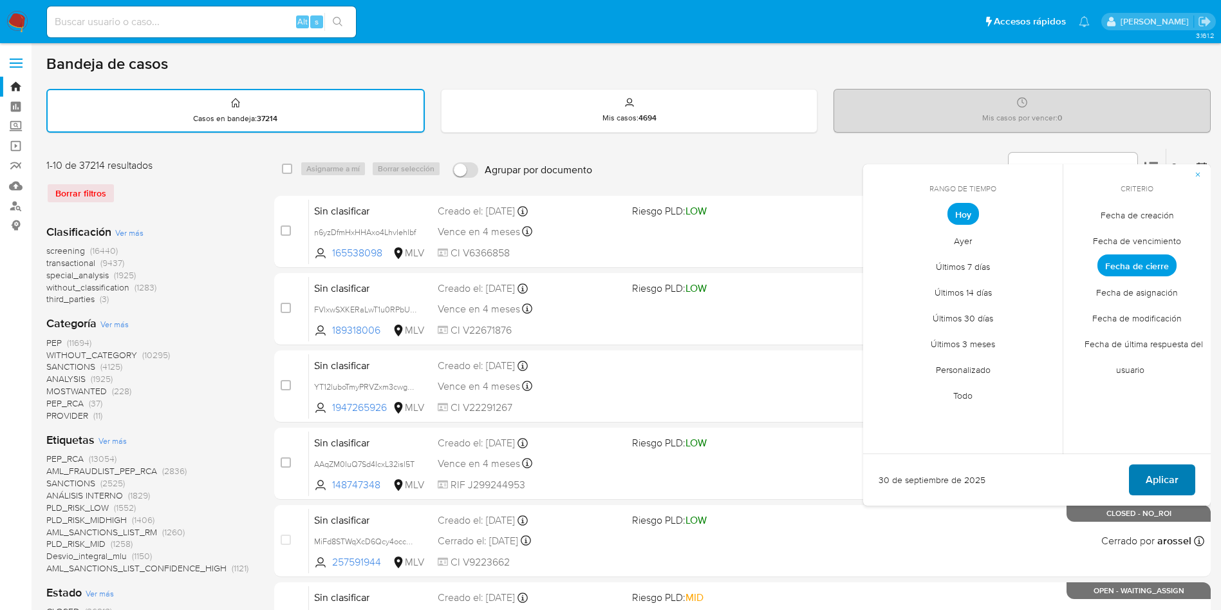
click at [1135, 477] on button "Aplicar" at bounding box center [1162, 479] width 66 height 31
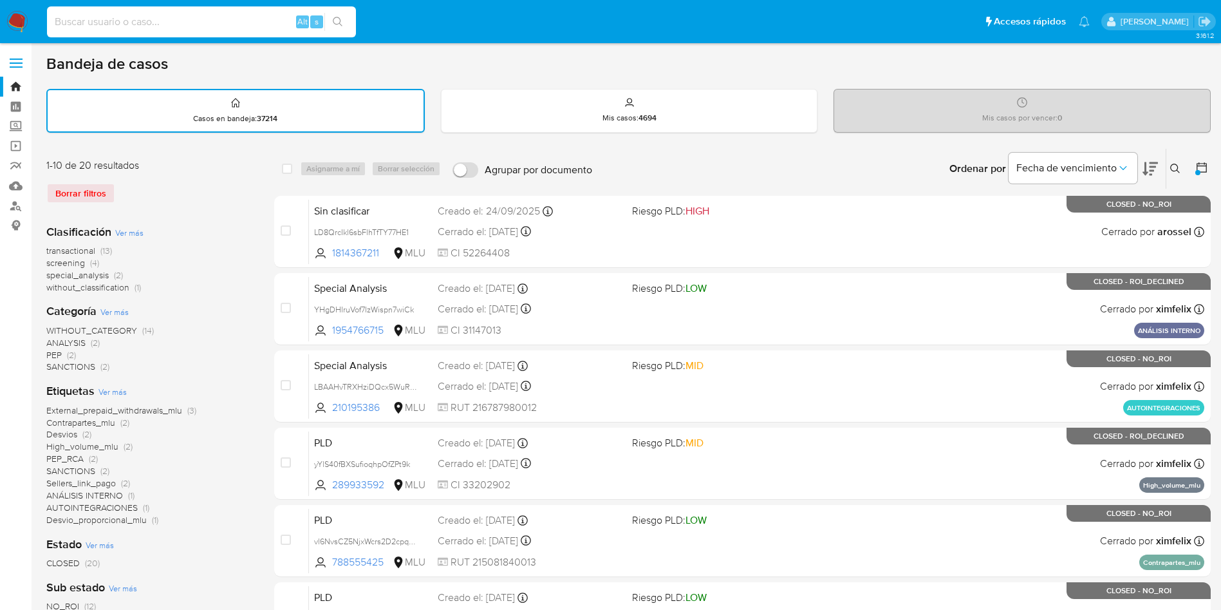
click at [254, 17] on input at bounding box center [201, 22] width 309 height 17
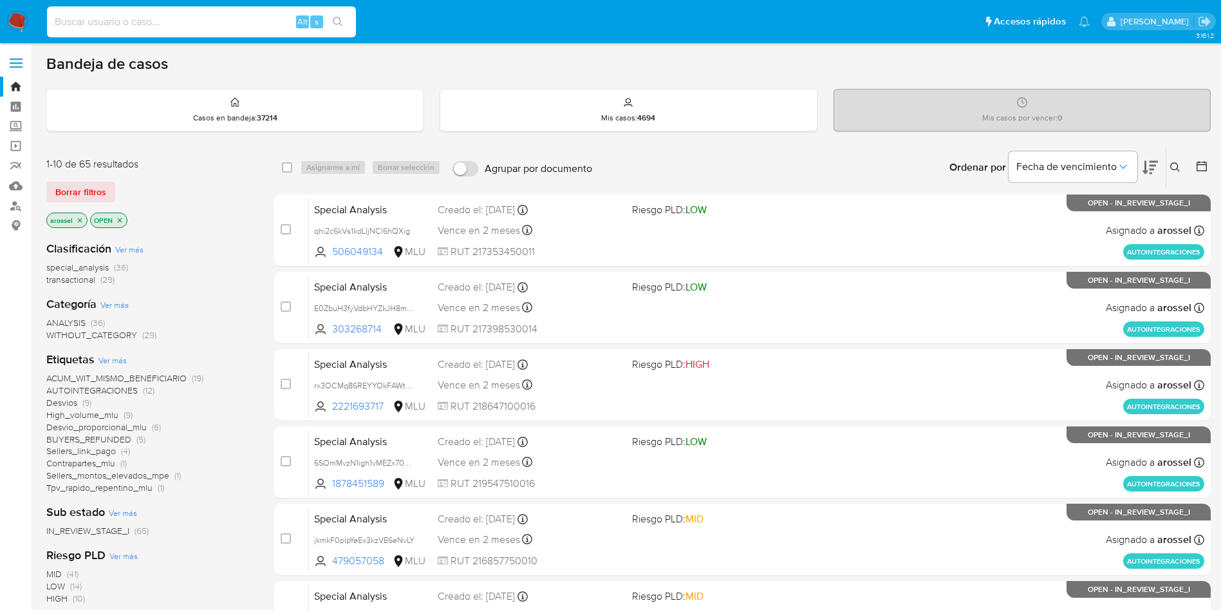
click at [240, 22] on input at bounding box center [201, 22] width 309 height 17
paste input "V0VAdGiLgRI1v9b6pVhnMhcq"
type input "V0VAdGiLgRI1v9b6pVhnMhcq"
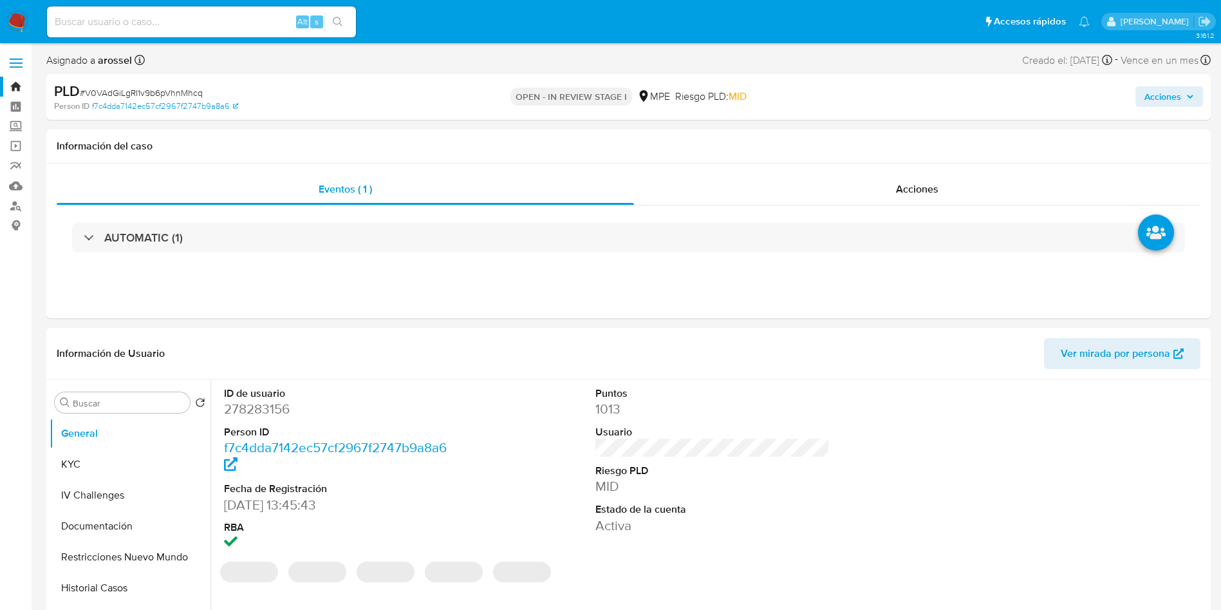
select select "10"
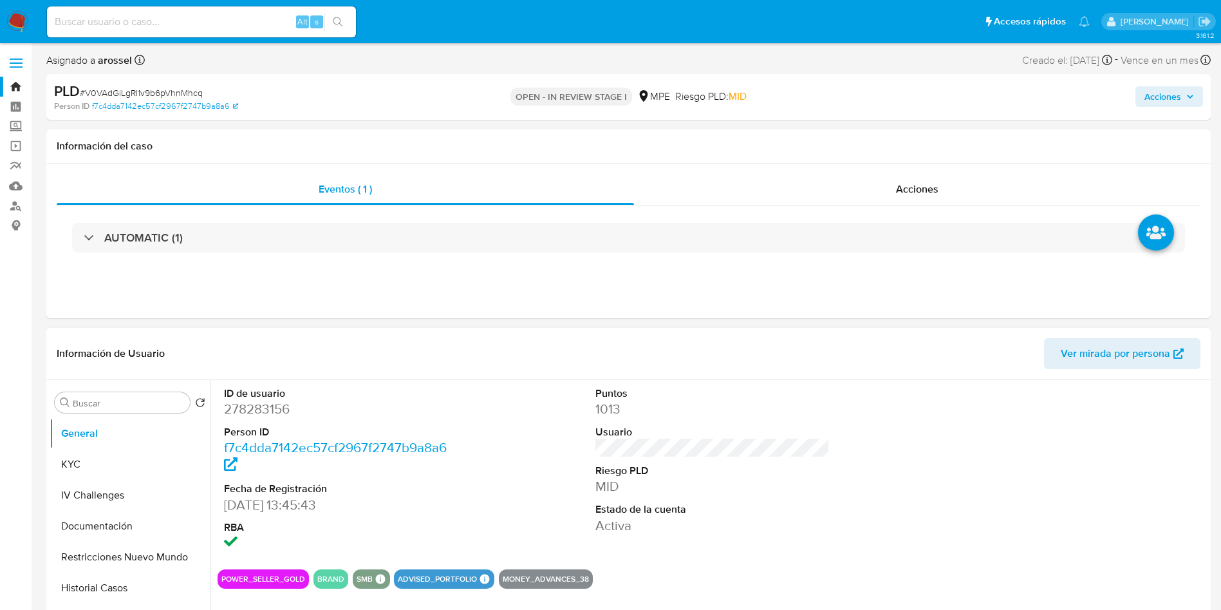
click at [1147, 353] on span "Ver mirada por persona" at bounding box center [1115, 353] width 109 height 31
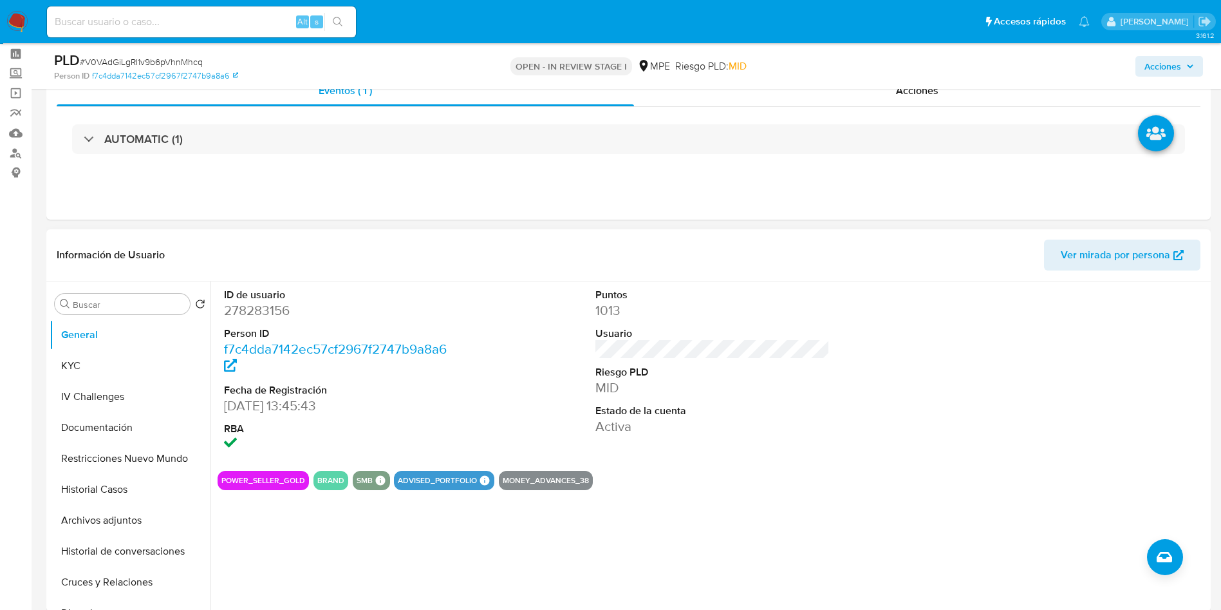
scroll to position [97, 0]
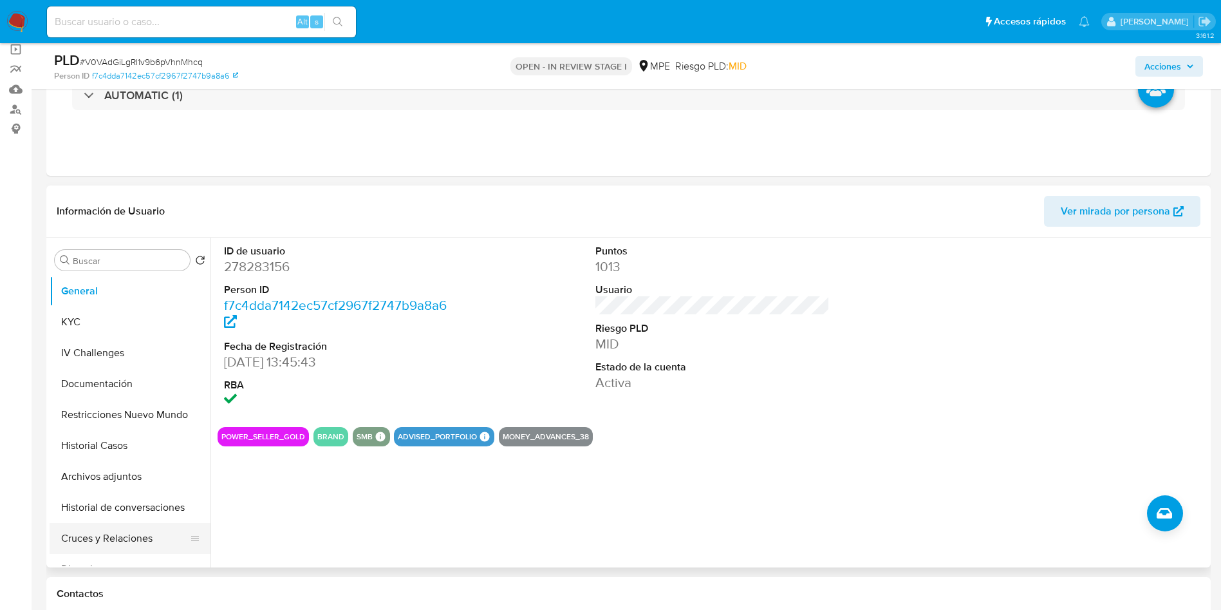
click at [86, 537] on button "Cruces y Relaciones" at bounding box center [125, 538] width 151 height 31
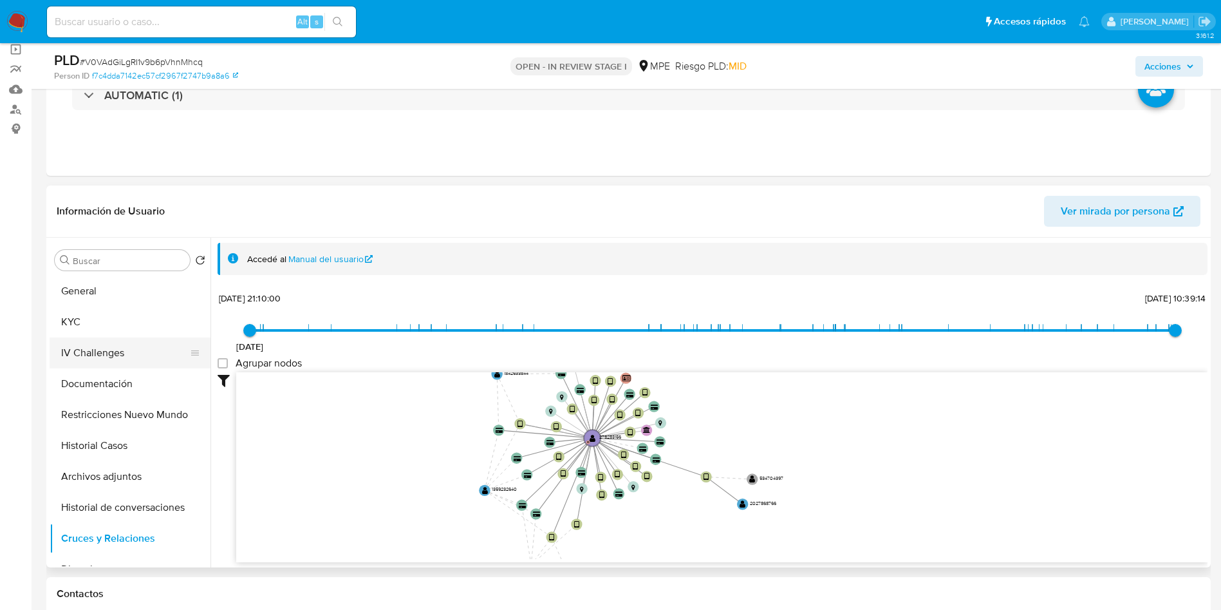
drag, startPoint x: 488, startPoint y: 490, endPoint x: 96, endPoint y: 341, distance: 419.6
click at [464, 435] on icon "device-67b40defc5e7ca285b9c7031  user-278283156  278283156 D device-67e6ada9e…" at bounding box center [722, 465] width 972 height 187
click at [118, 343] on button "IV Challenges" at bounding box center [125, 352] width 151 height 31
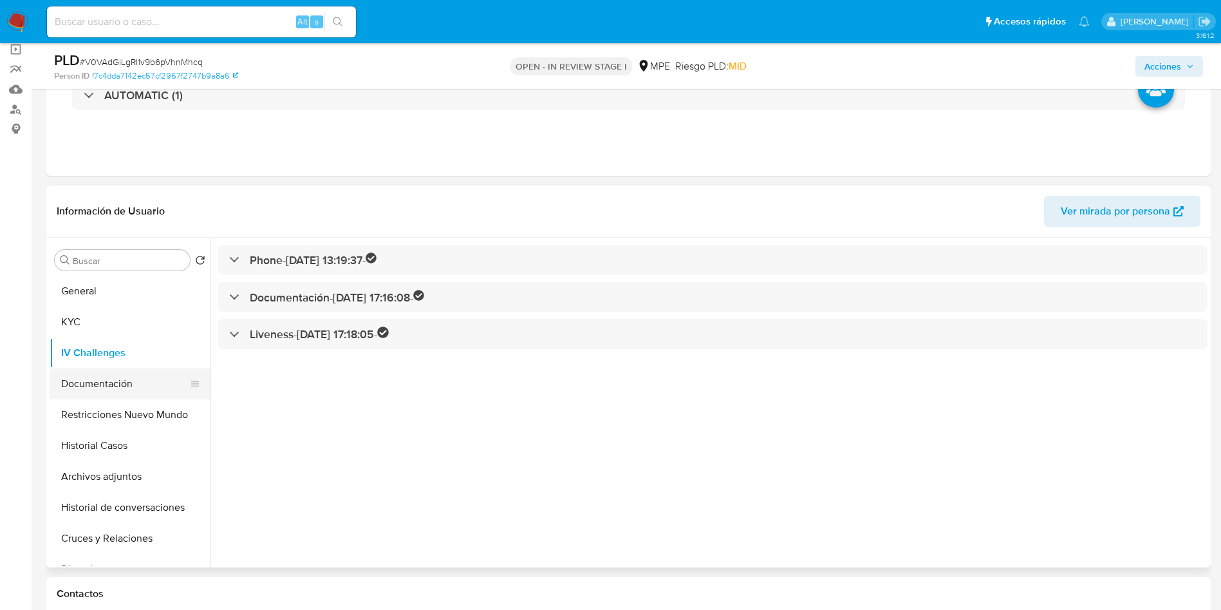
click at [141, 386] on button "Documentación" at bounding box center [125, 383] width 151 height 31
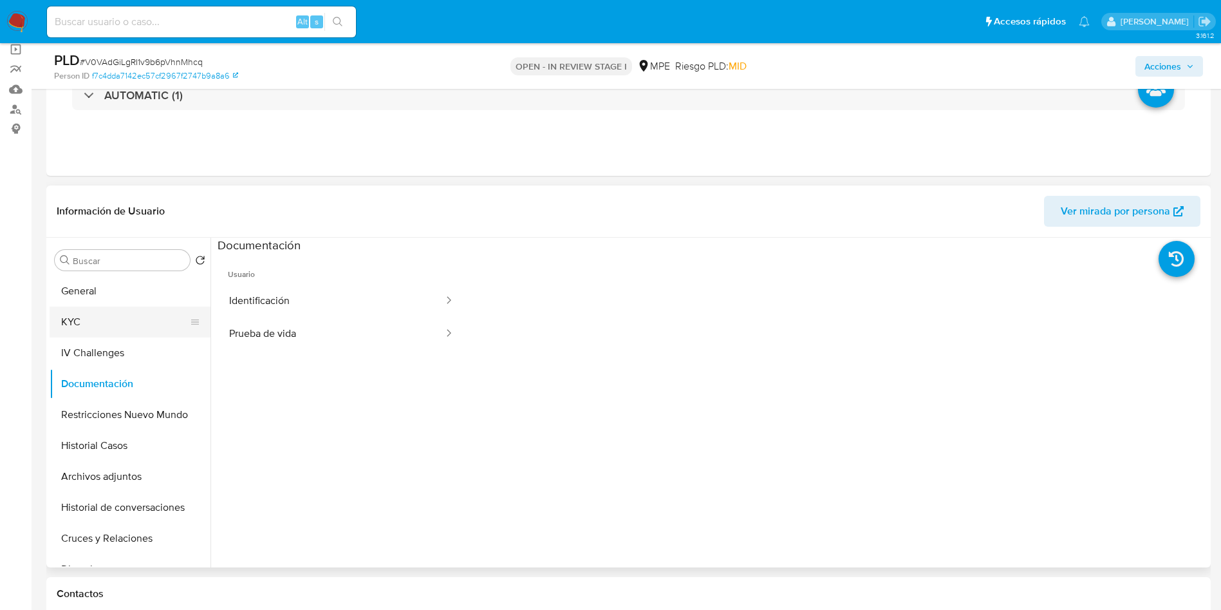
click at [120, 315] on button "KYC" at bounding box center [125, 321] width 151 height 31
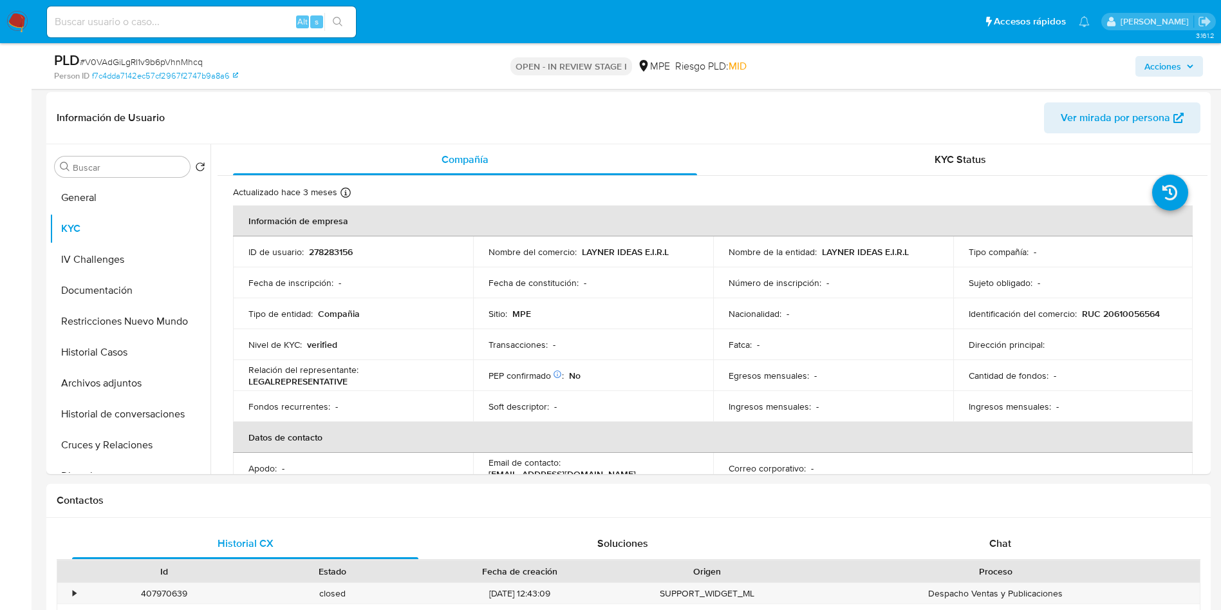
scroll to position [193, 0]
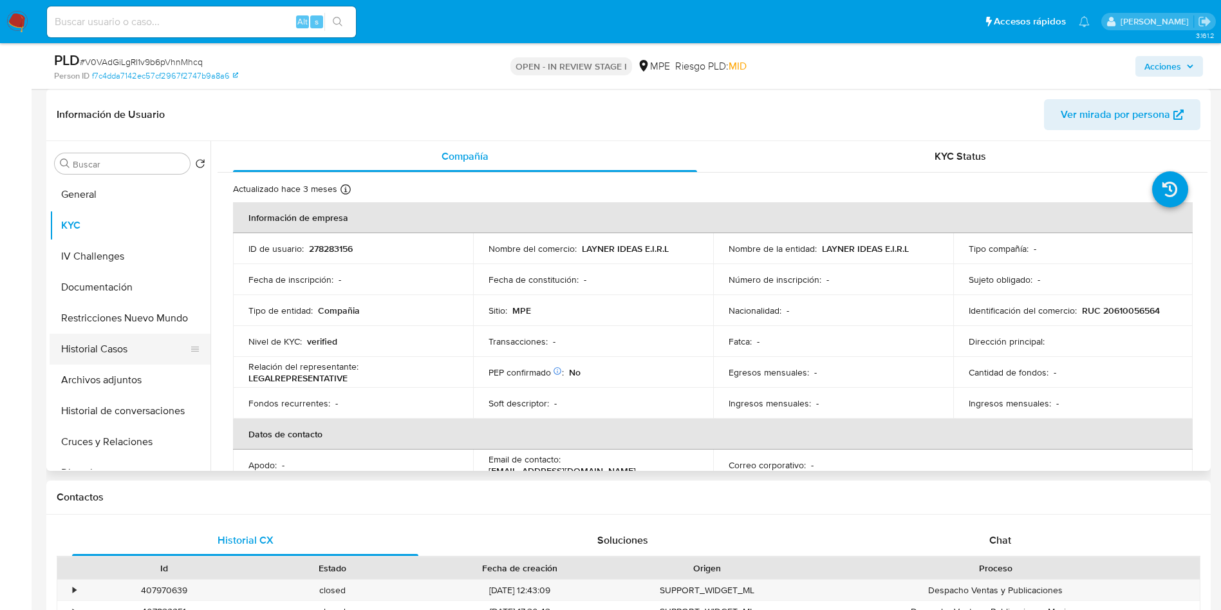
click at [121, 343] on button "Historial Casos" at bounding box center [125, 348] width 151 height 31
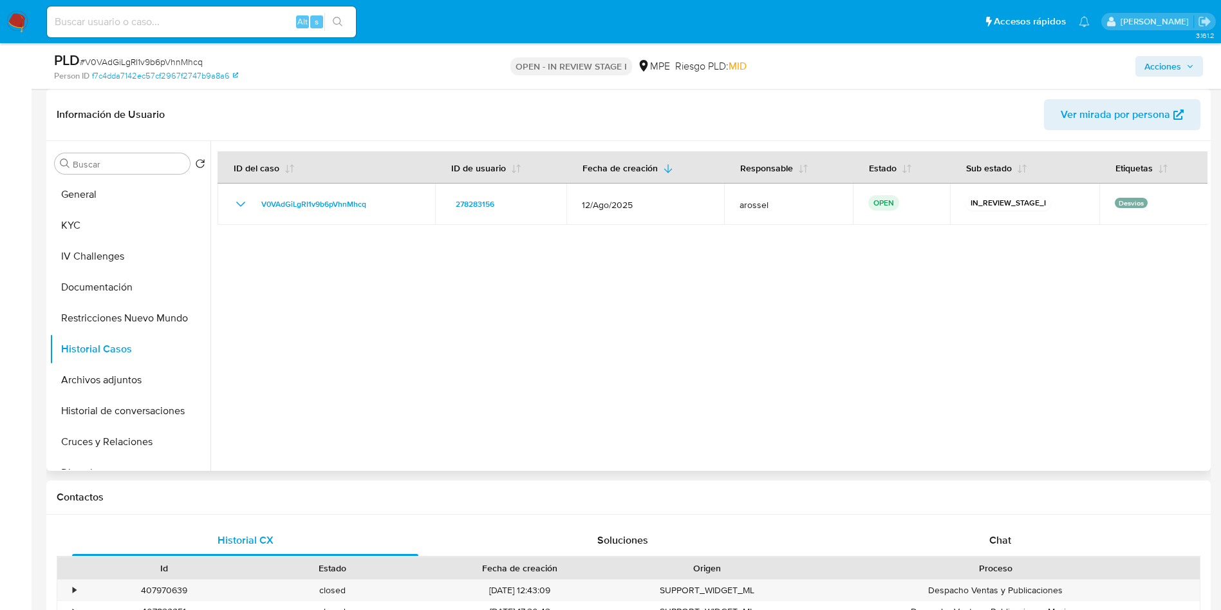
click at [1078, 109] on span "Ver mirada por persona" at bounding box center [1115, 114] width 109 height 31
click at [115, 195] on button "General" at bounding box center [125, 194] width 151 height 31
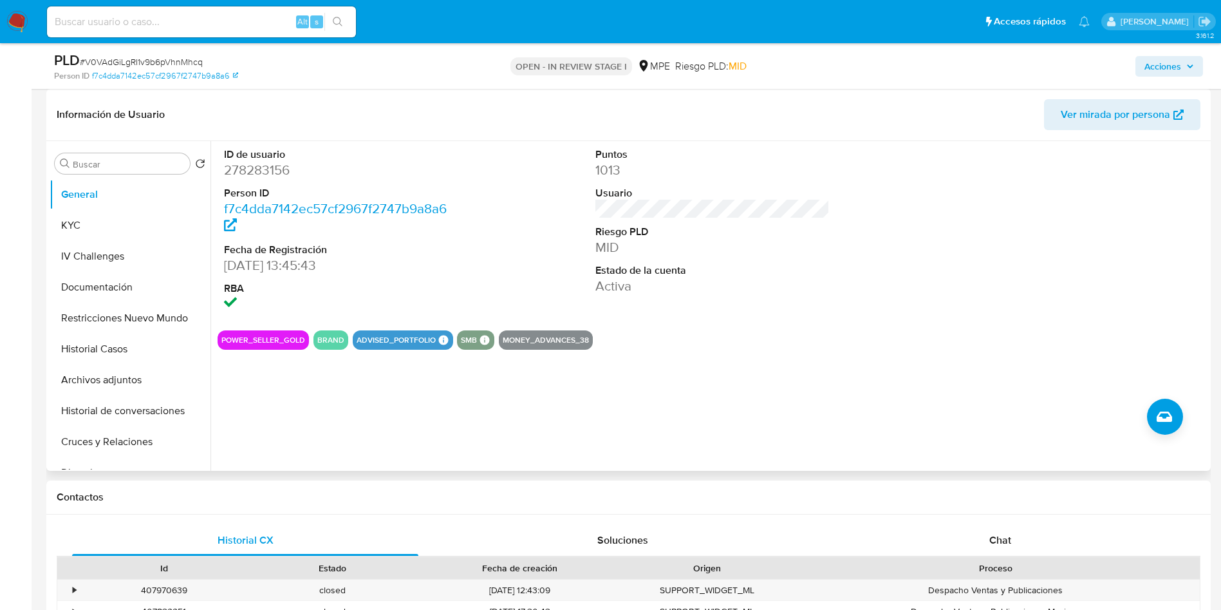
click at [266, 174] on dd "278283156" at bounding box center [341, 170] width 235 height 18
copy dd "278283156"
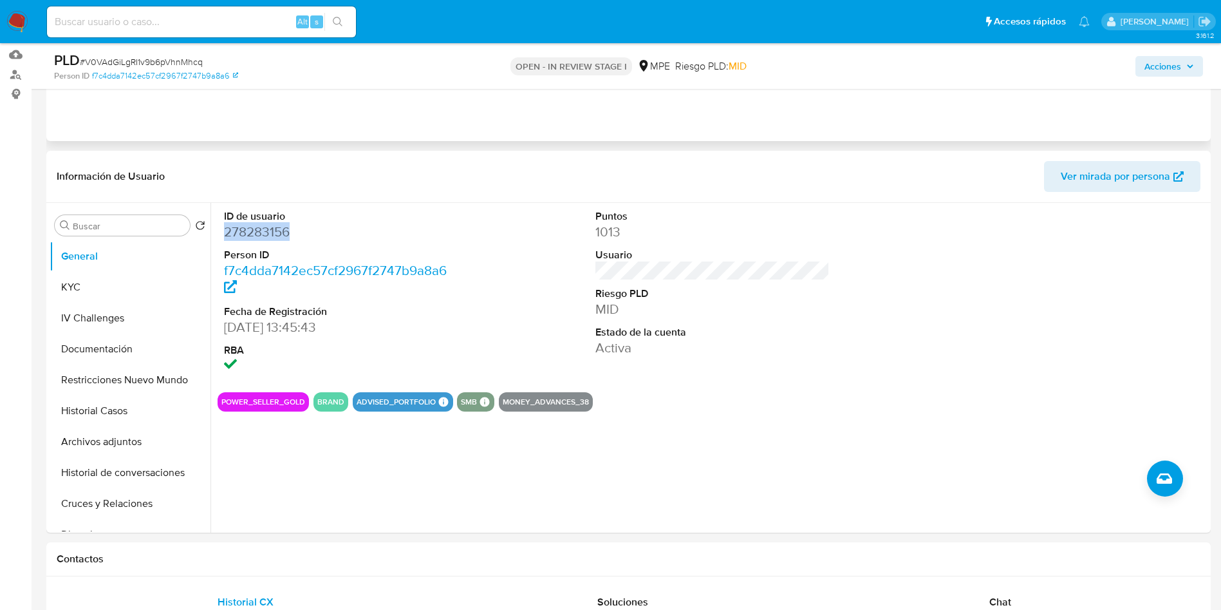
scroll to position [0, 0]
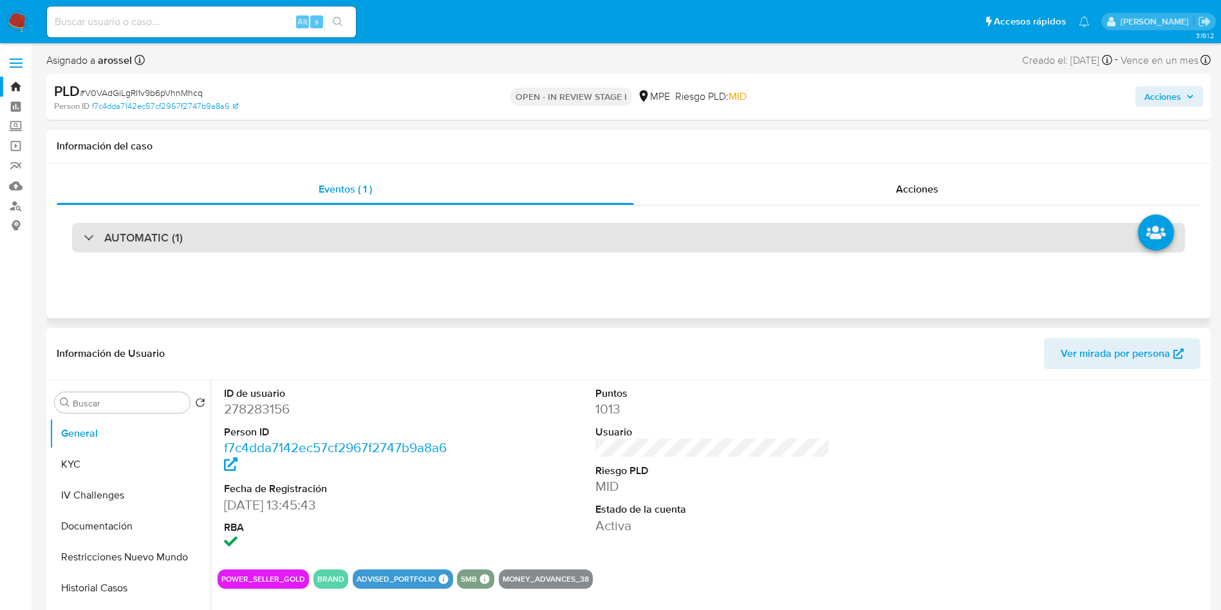
click at [262, 223] on div "AUTOMATIC (1)" at bounding box center [628, 238] width 1113 height 30
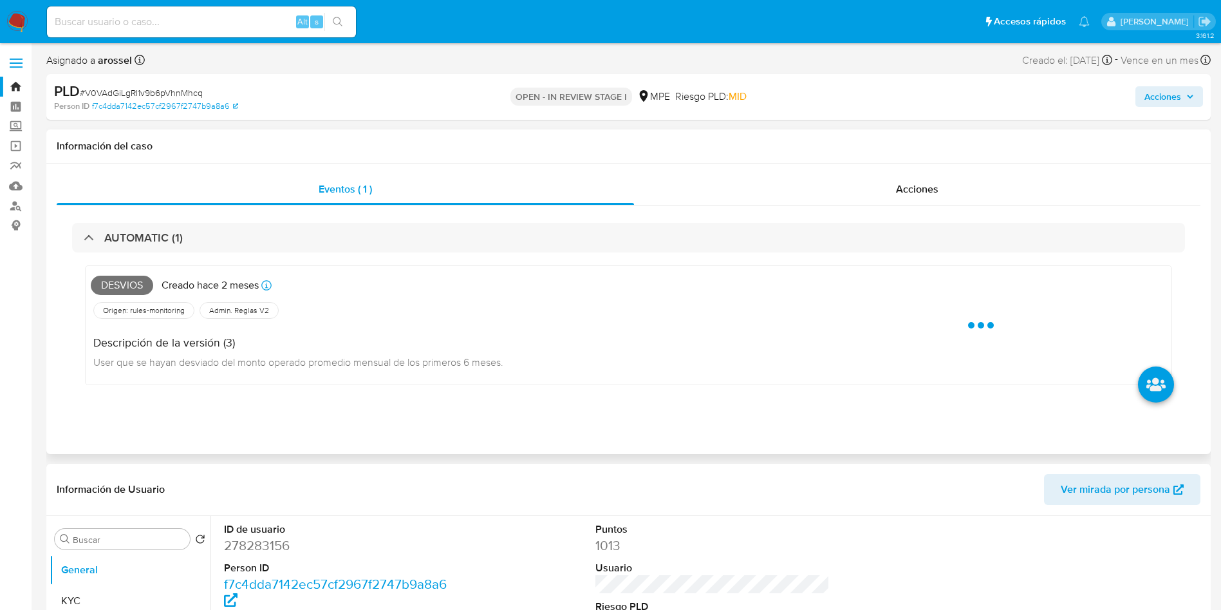
click at [126, 279] on span "Desvios" at bounding box center [122, 285] width 62 height 19
copy span "Desvios"
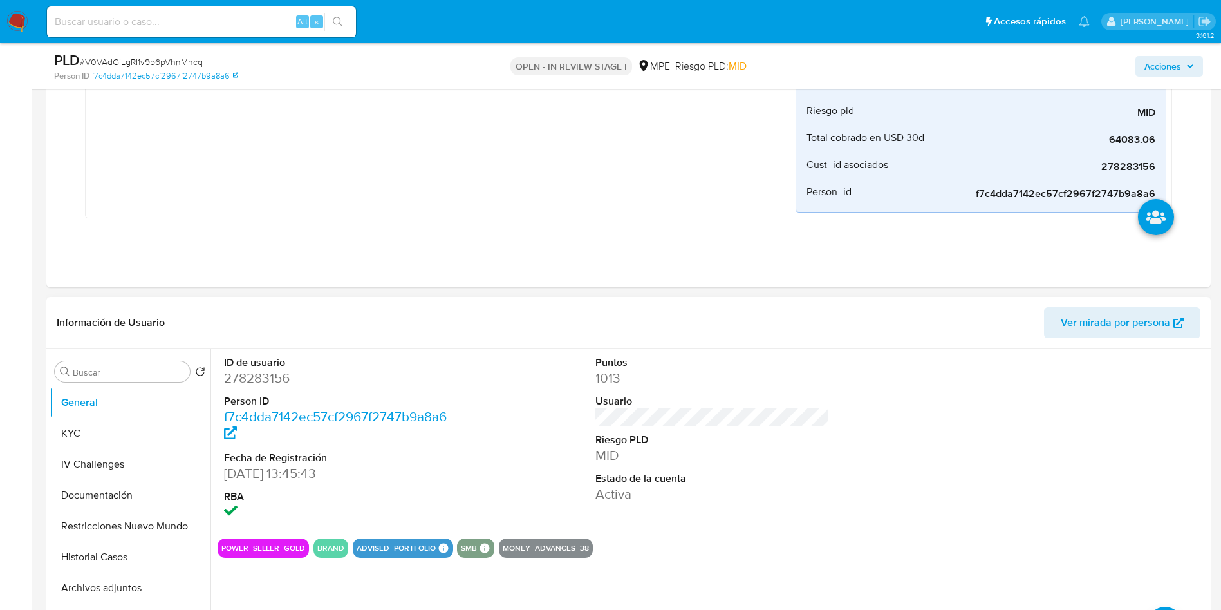
scroll to position [579, 0]
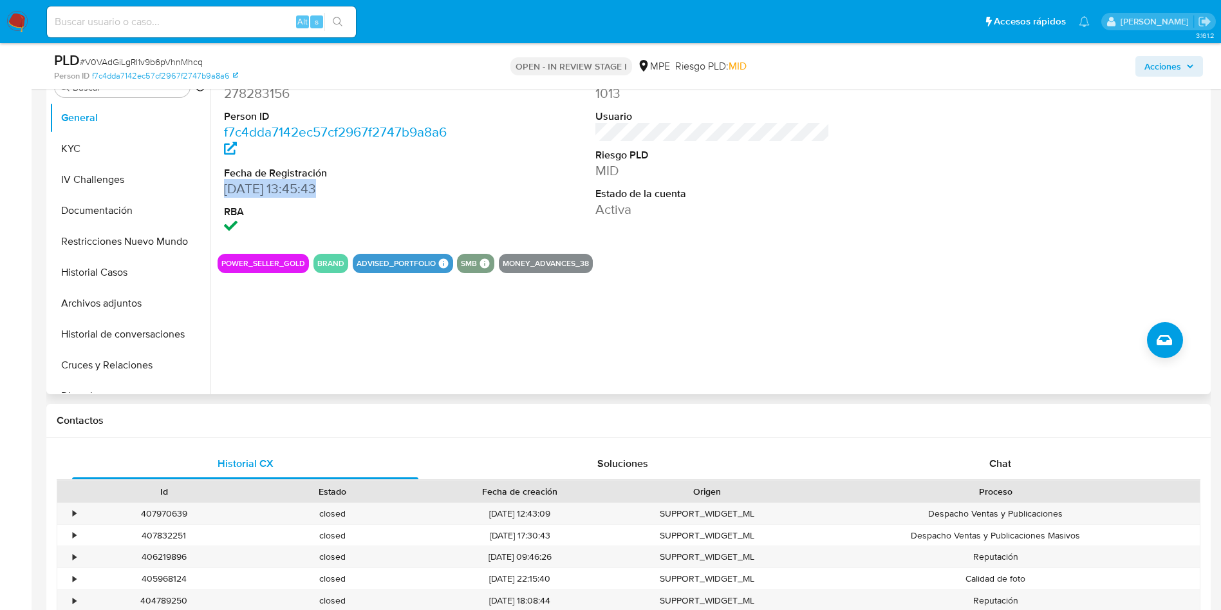
drag, startPoint x: 222, startPoint y: 189, endPoint x: 296, endPoint y: 189, distance: 74.0
click at [300, 189] on div "ID de usuario 278283156 Person ID f7c4dda7142ec57cf2967f2747b9a8a6 Fecha de Reg…" at bounding box center [342, 153] width 248 height 179
click at [282, 189] on dd "14/10/2017 13:45:43" at bounding box center [341, 189] width 235 height 18
drag, startPoint x: 254, startPoint y: 195, endPoint x: 282, endPoint y: 194, distance: 27.7
click at [282, 194] on div "ID de usuario 278283156 Person ID f7c4dda7142ec57cf2967f2747b9a8a6 Fecha de Reg…" at bounding box center [342, 153] width 248 height 179
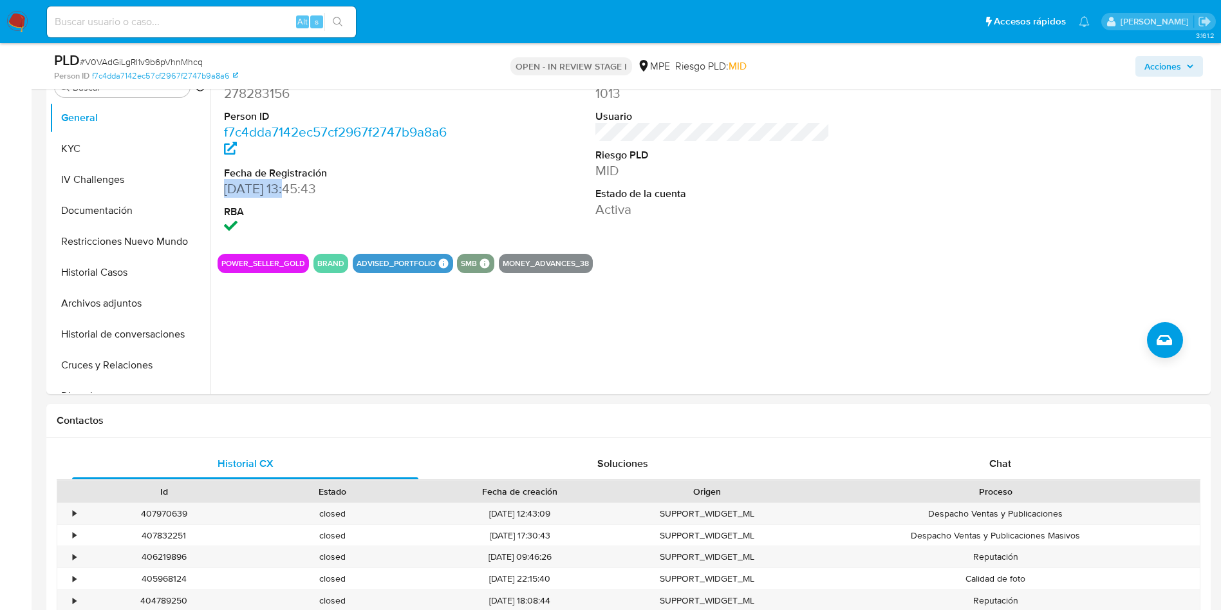
copy dd "14/10/2017"
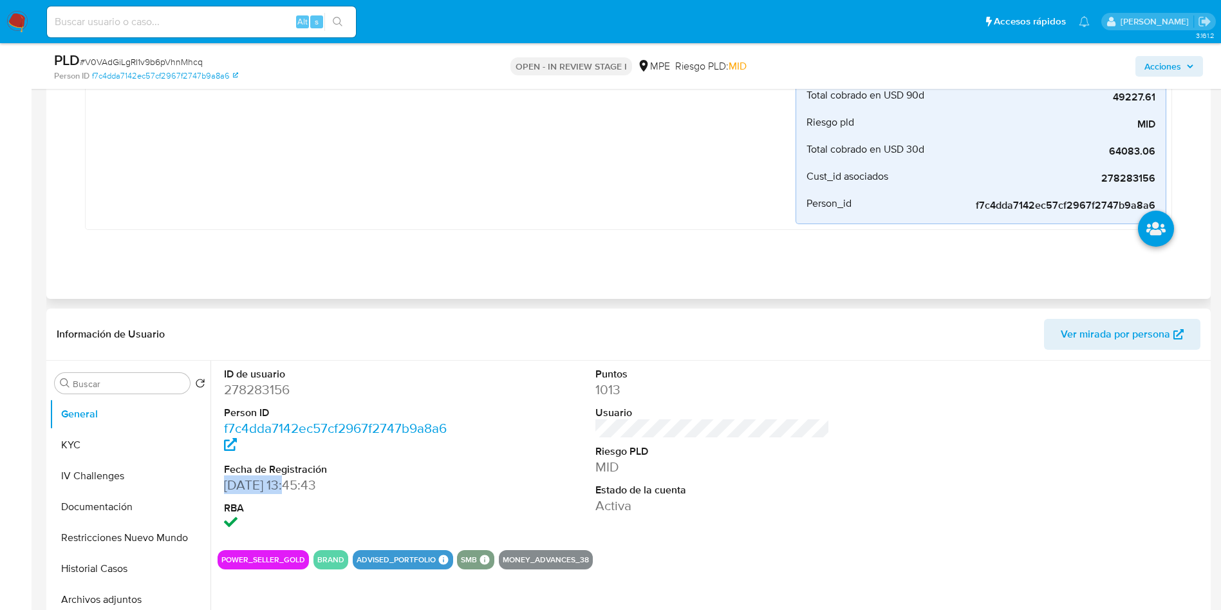
scroll to position [0, 0]
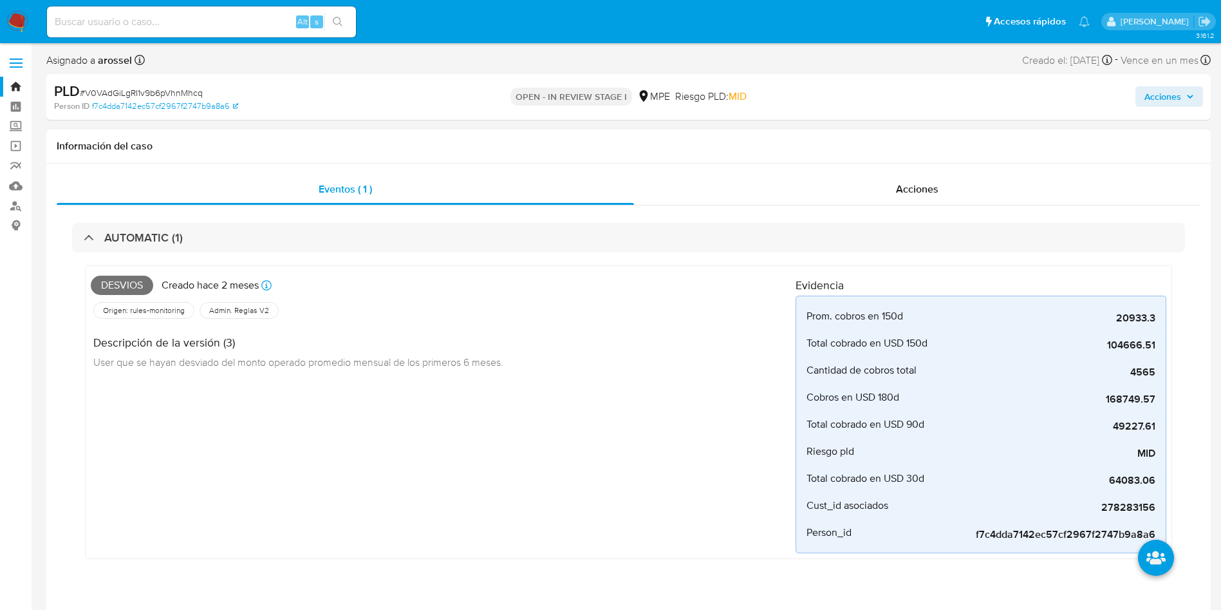
click at [136, 277] on span "Desvios" at bounding box center [122, 285] width 62 height 19
click at [134, 286] on span "Desvios" at bounding box center [122, 285] width 62 height 19
copy span "Desvios"
click at [174, 100] on link "f7c4dda7142ec57cf2967f2747b9a8a6" at bounding box center [165, 106] width 146 height 12
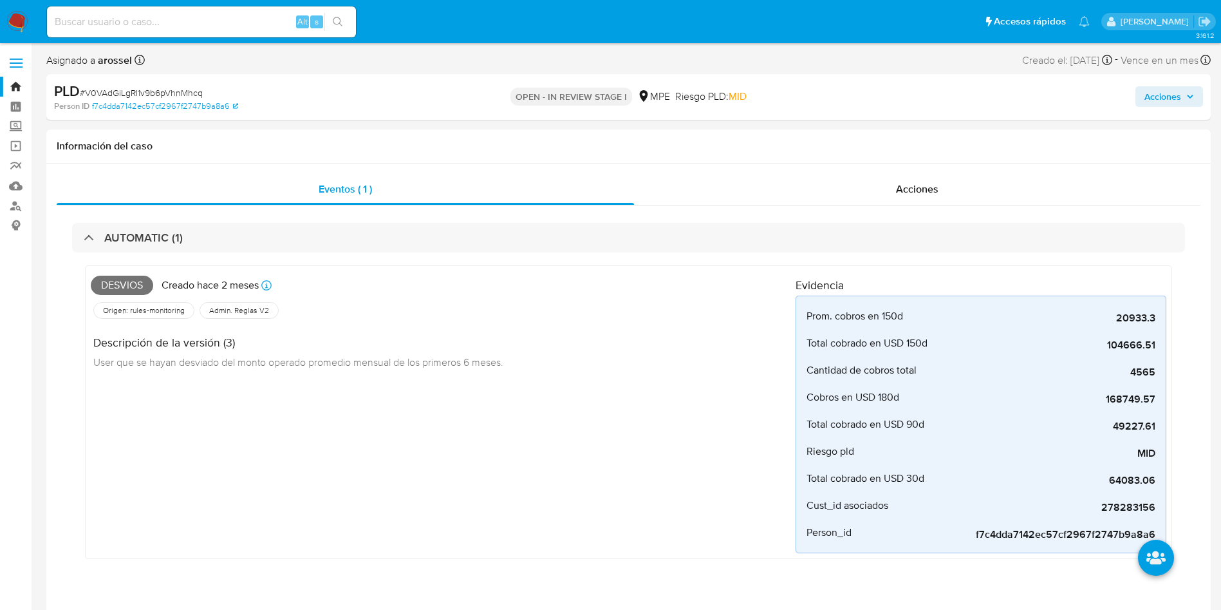
click at [190, 89] on span "# V0VAdGiLgRI1v9b6pVhnMhcq" at bounding box center [141, 92] width 123 height 13
copy span "V0VAdGiLgRI1v9b6pVhnMhcq"
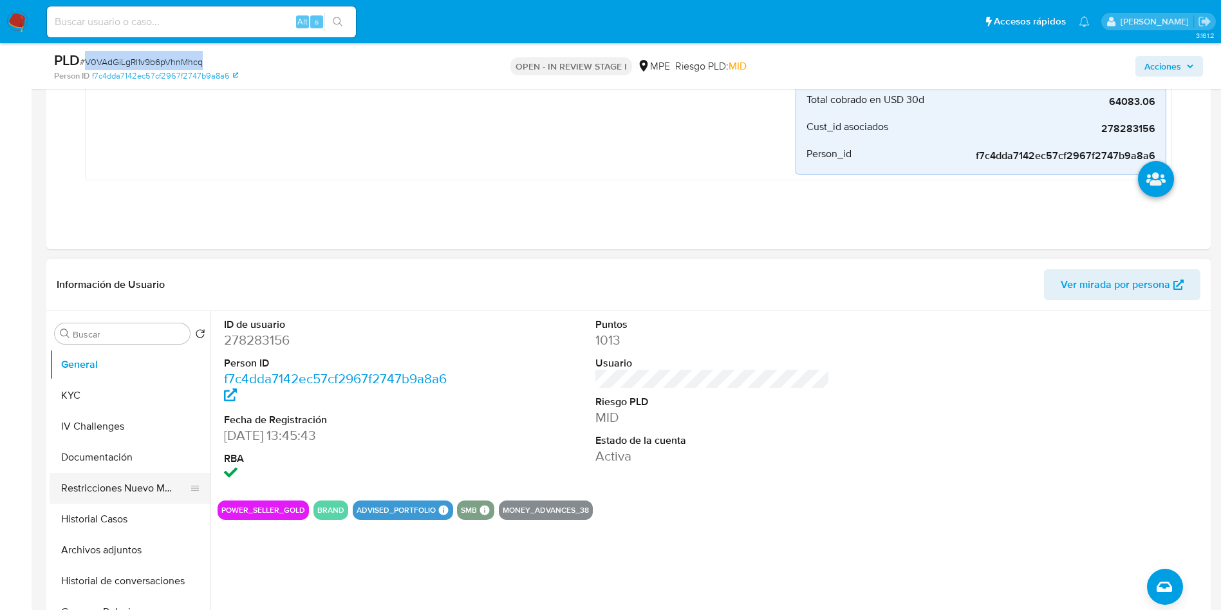
scroll to position [483, 0]
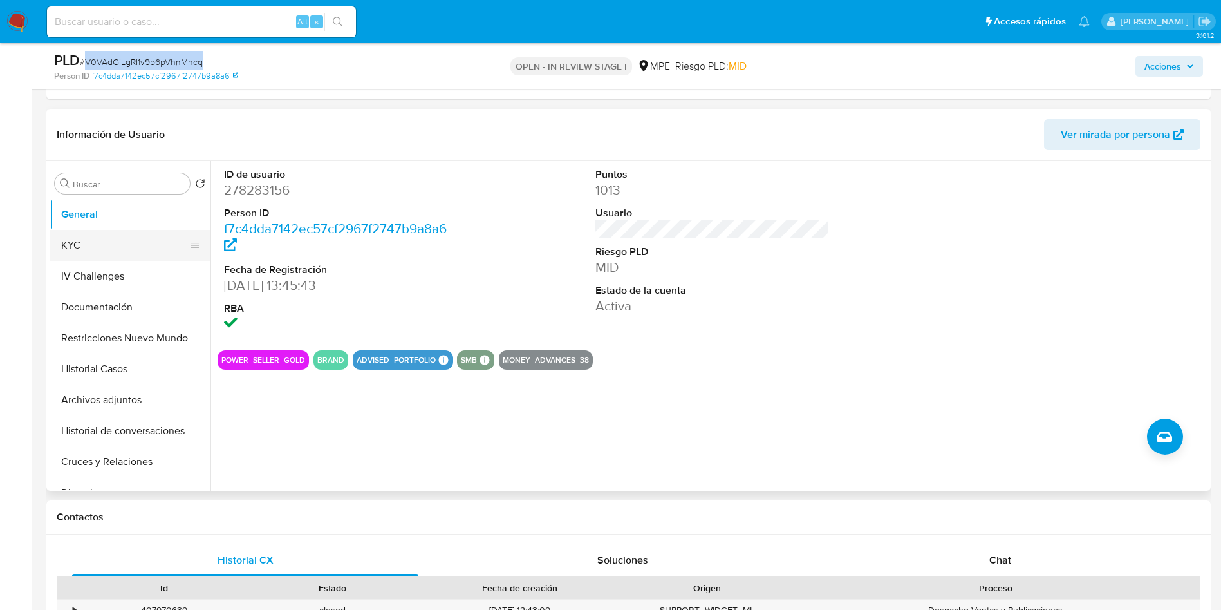
click at [108, 234] on button "KYC" at bounding box center [125, 245] width 151 height 31
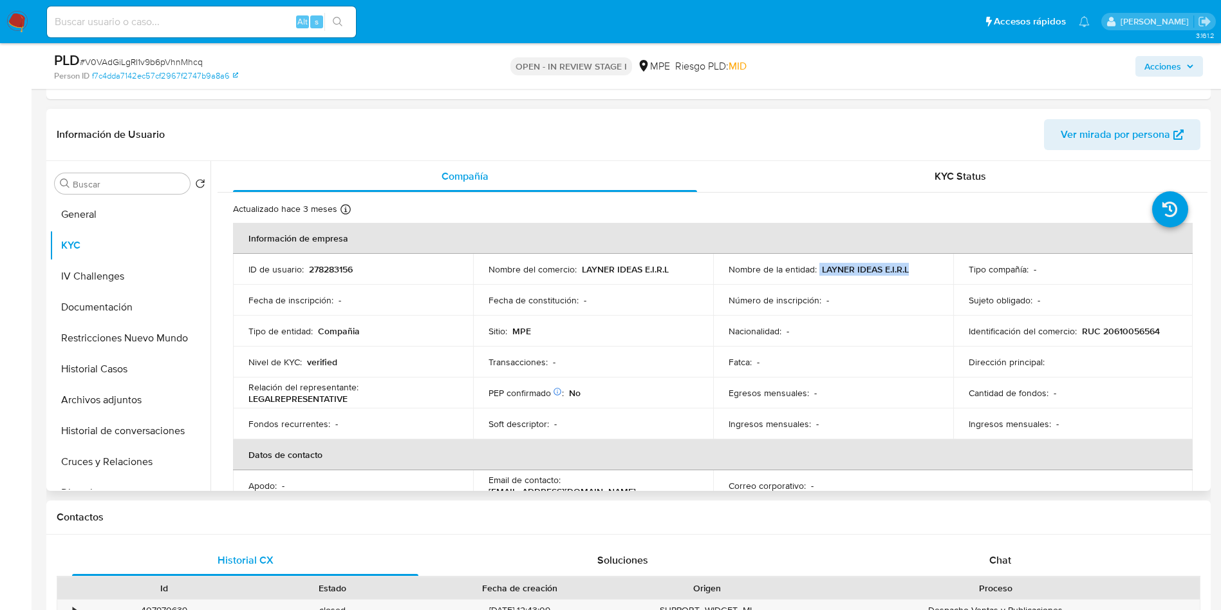
drag, startPoint x: 817, startPoint y: 268, endPoint x: 924, endPoint y: 268, distance: 106.9
click at [924, 268] on div "Nombre de la entidad : LAYNER IDEAS E.I.R.L" at bounding box center [833, 269] width 209 height 12
copy div "LAYNER IDEAS E.I.R.L"
drag, startPoint x: 1079, startPoint y: 330, endPoint x: 1165, endPoint y: 328, distance: 86.3
click at [1165, 328] on div "Identificación del comercio : RUC 20610056564" at bounding box center [1073, 331] width 209 height 12
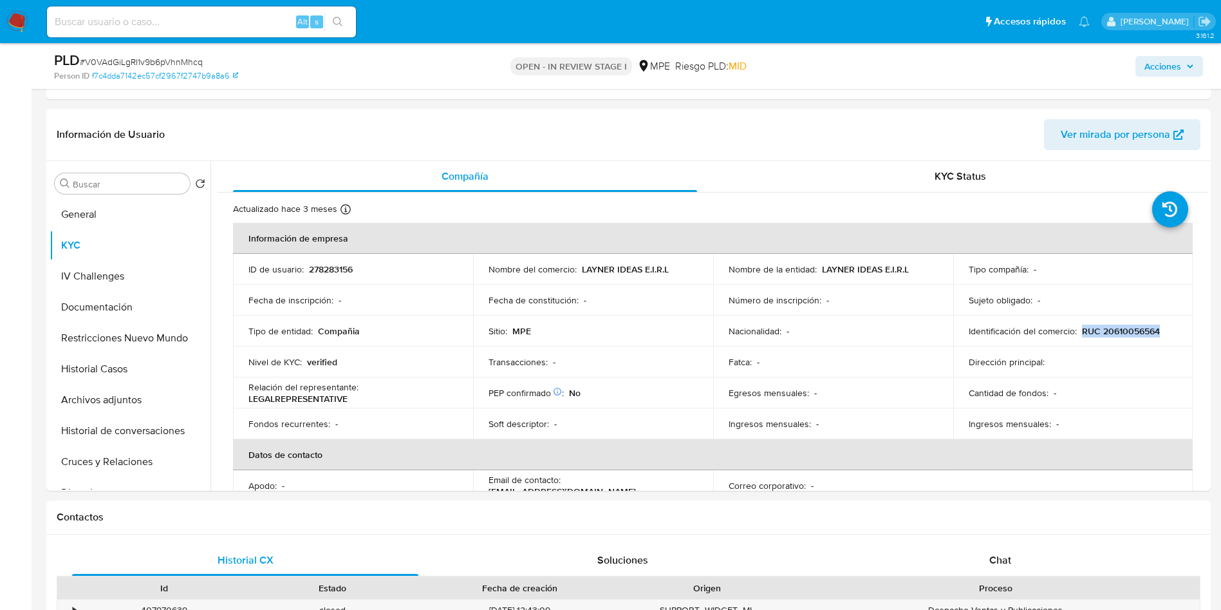
copy p "RUC 20610056564"
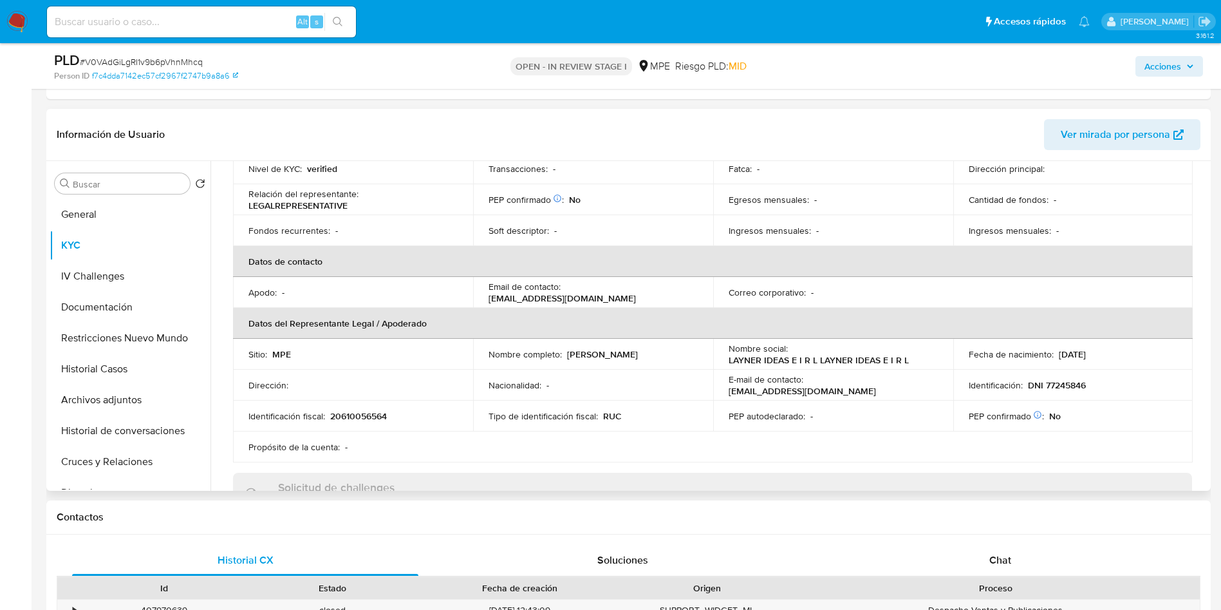
drag, startPoint x: 567, startPoint y: 355, endPoint x: 686, endPoint y: 352, distance: 119.1
click at [686, 352] on div "Nombre completo : Antony Jesus Rojas Redondo" at bounding box center [593, 354] width 209 height 12
copy p "Antony Jesus Rojas Redondo"
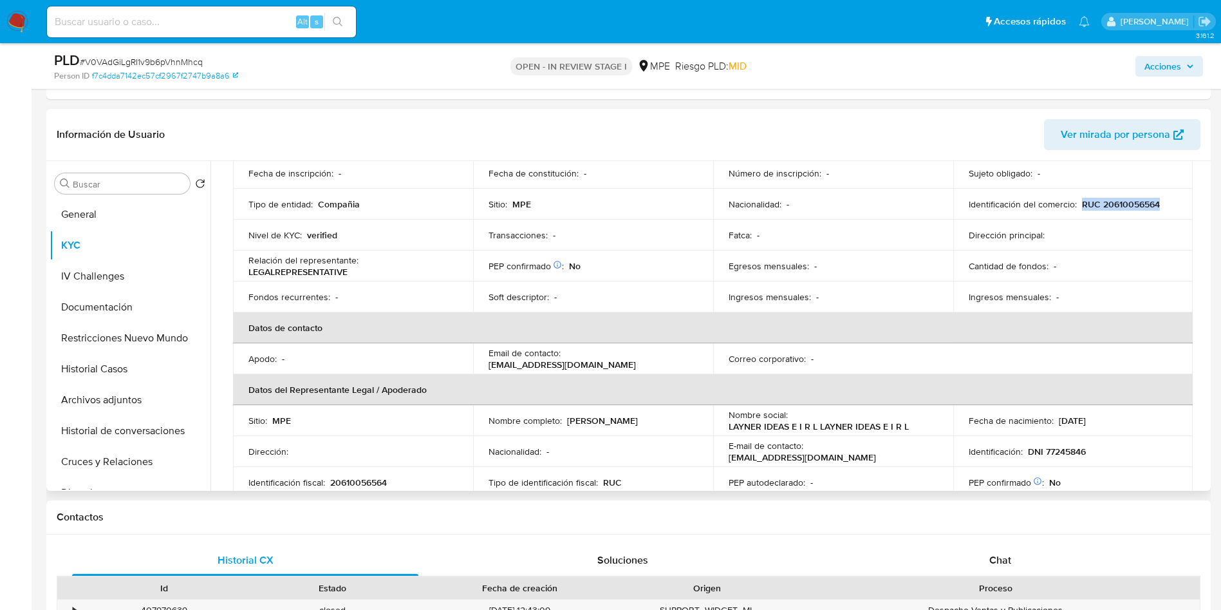
scroll to position [97, 0]
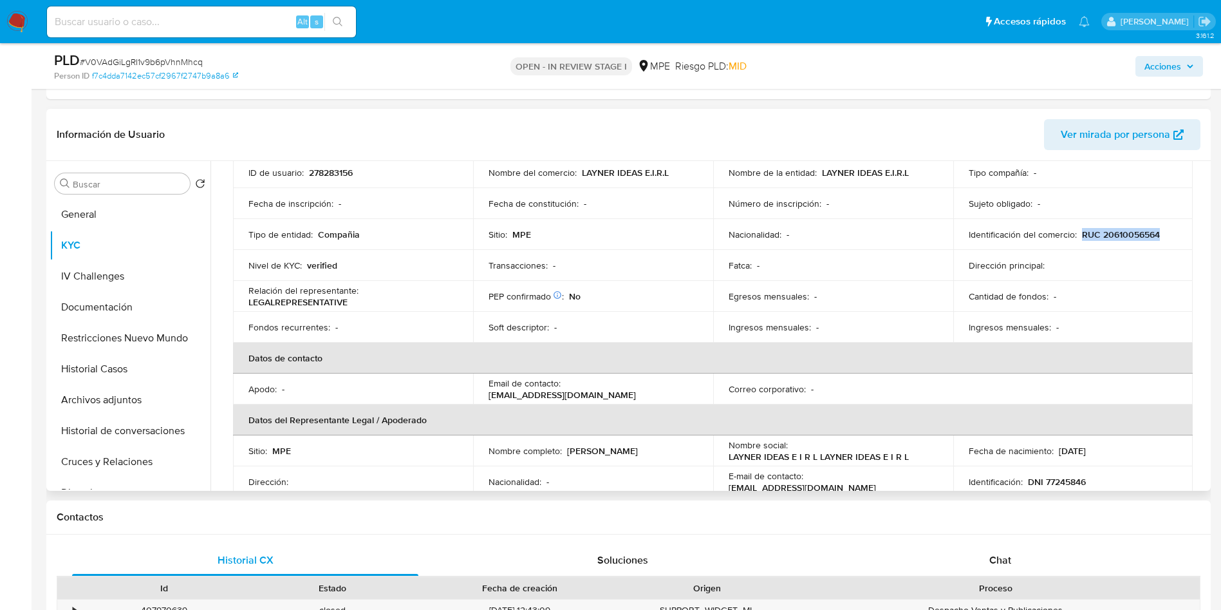
click at [880, 136] on header "Información de Usuario Ver mirada por persona" at bounding box center [629, 134] width 1144 height 31
click at [1201, 243] on div "Actualizado hace 3 meses Creado: 26/12/2023 02:24:42 Actualizado: 12/07/2025 09…" at bounding box center [713, 575] width 990 height 959
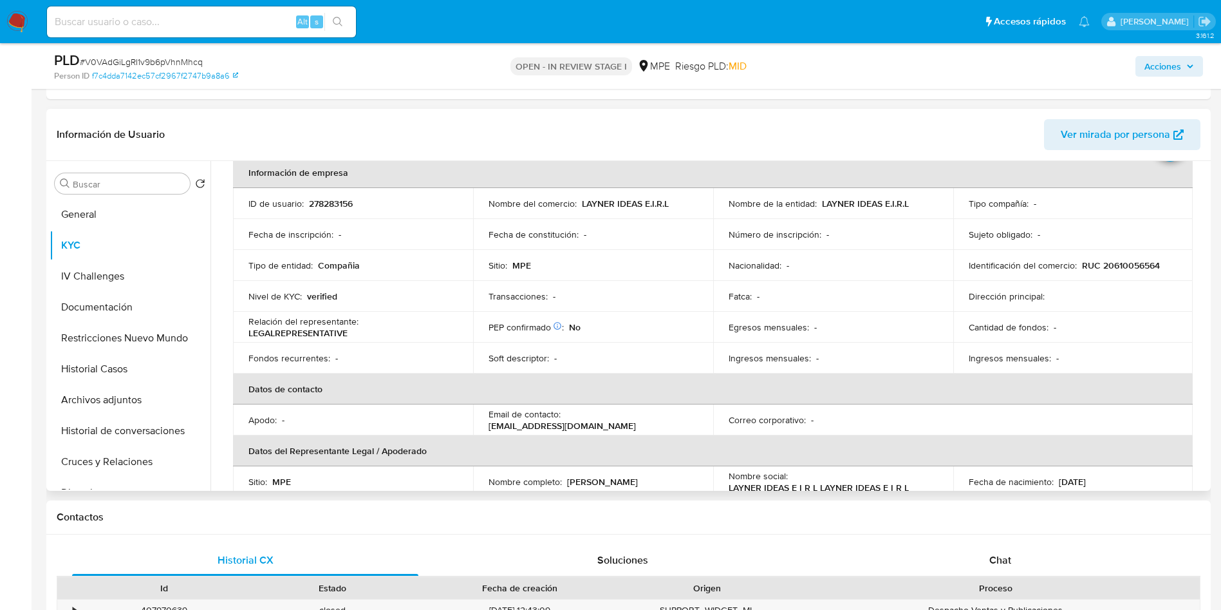
scroll to position [68, 0]
click at [330, 209] on td "ID de usuario : 278283156" at bounding box center [353, 201] width 240 height 31
click at [328, 196] on p "278283156" at bounding box center [331, 202] width 44 height 12
copy p "278283156"
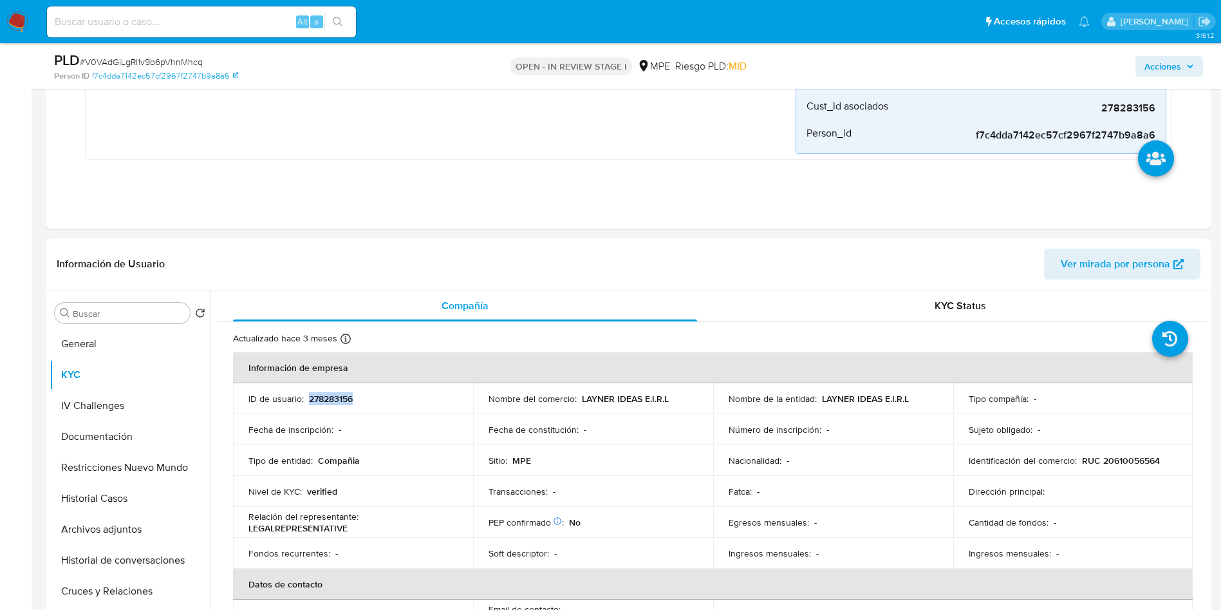
scroll to position [386, 0]
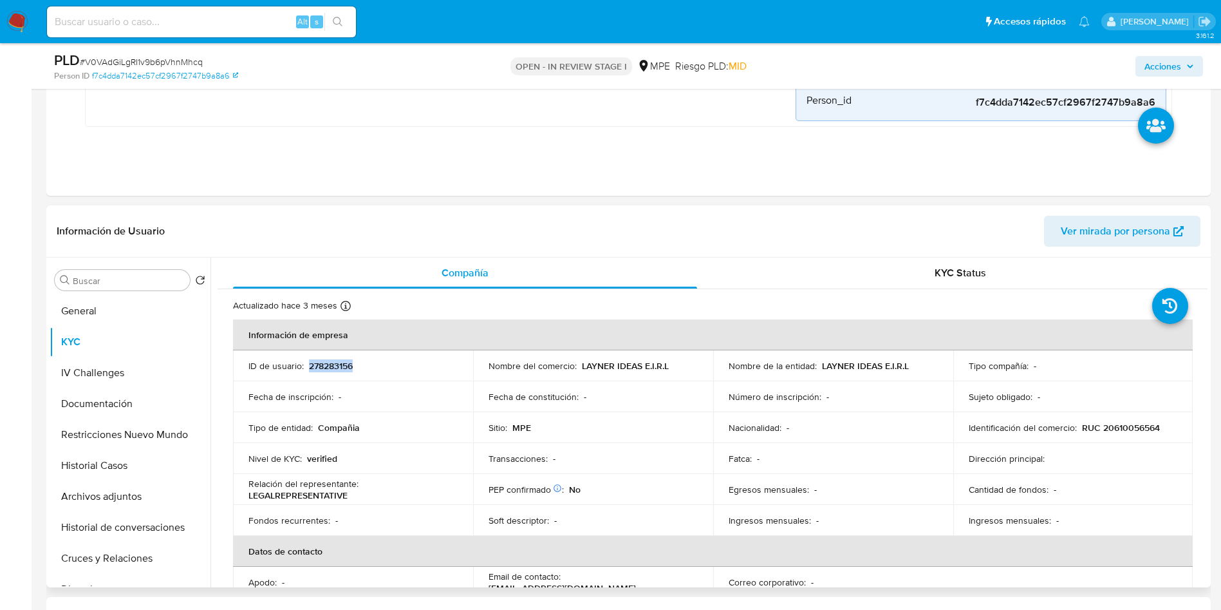
click at [326, 366] on p "278283156" at bounding box center [331, 366] width 44 height 12
drag, startPoint x: 820, startPoint y: 365, endPoint x: 914, endPoint y: 362, distance: 94.7
click at [914, 362] on div "Nombre de la entidad : LAYNER IDEAS E.I.R.L" at bounding box center [833, 366] width 209 height 12
copy p "LAYNER IDEAS E.I.R.L"
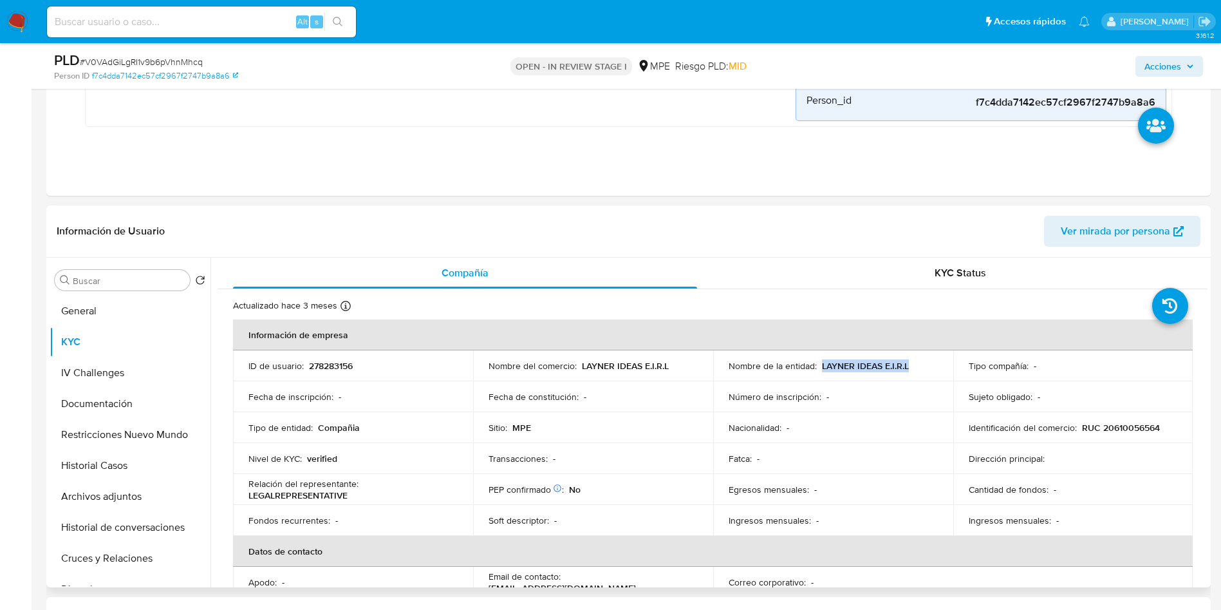
click at [1127, 392] on div "Sujeto obligado : -" at bounding box center [1073, 397] width 209 height 12
click at [1133, 426] on p "RUC 20610056564" at bounding box center [1121, 428] width 78 height 12
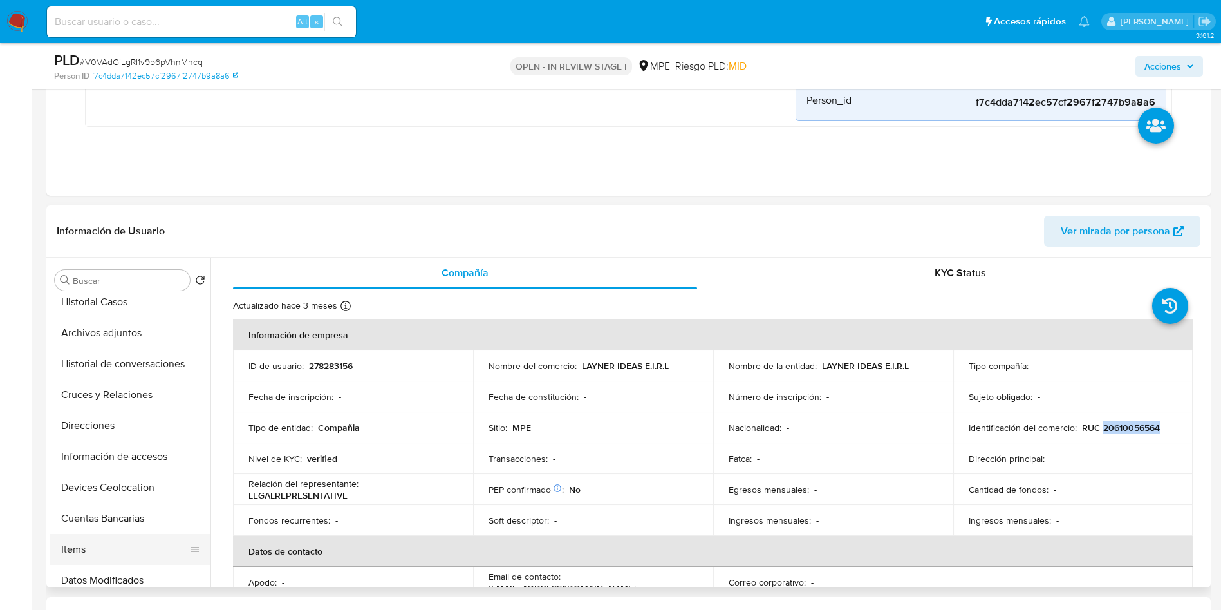
scroll to position [193, 0]
click at [123, 523] on button "Items" at bounding box center [125, 519] width 151 height 31
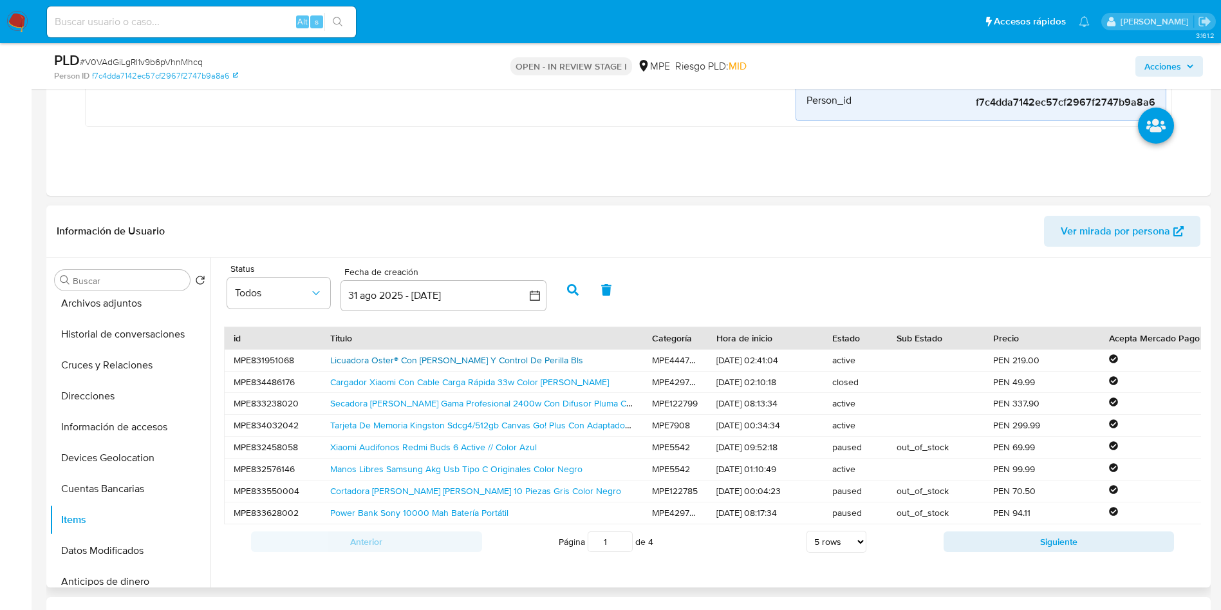
click at [494, 361] on link "Licuadora Oster® Con Vaso De Vidrio Y Control De Perilla Bls" at bounding box center [456, 359] width 253 height 13
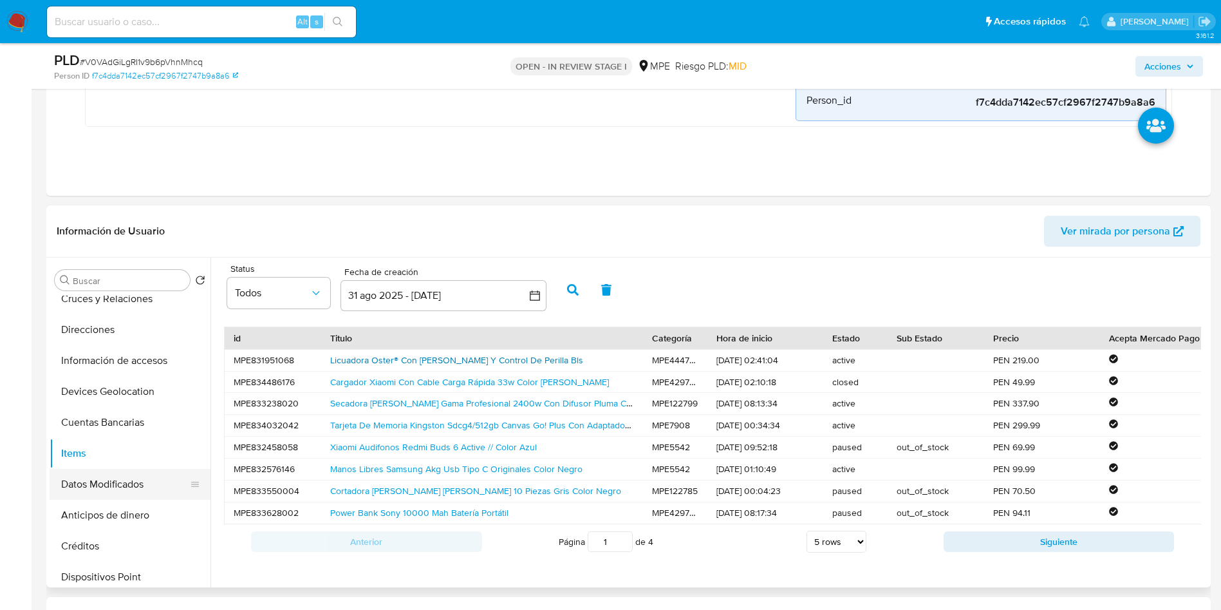
scroll to position [290, 0]
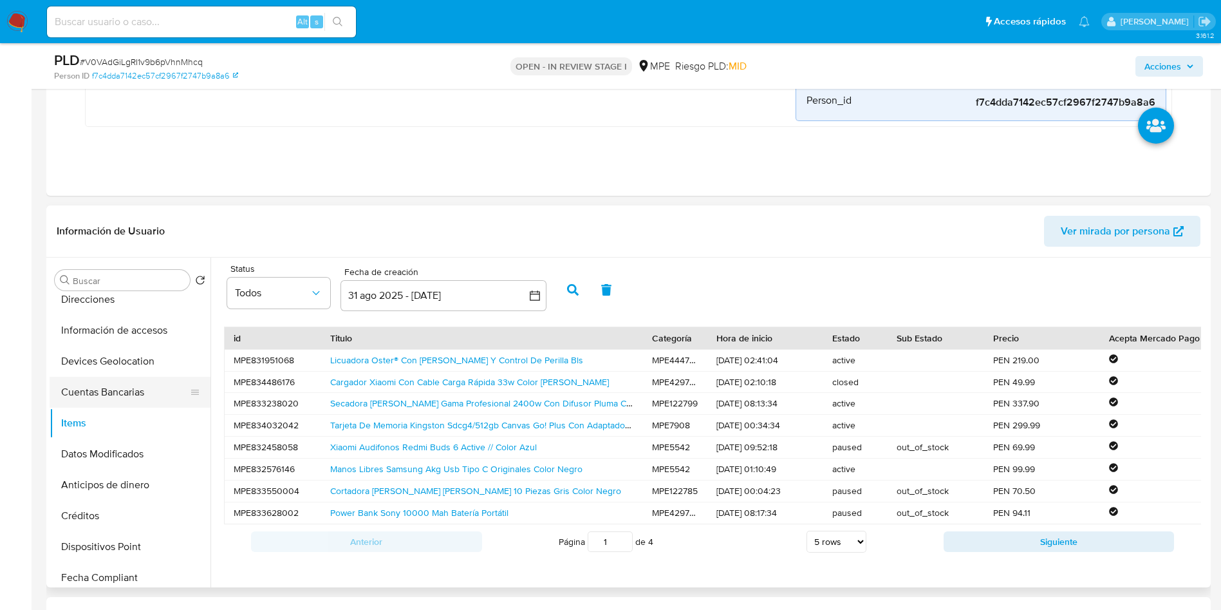
click at [113, 388] on button "Cuentas Bancarias" at bounding box center [125, 392] width 151 height 31
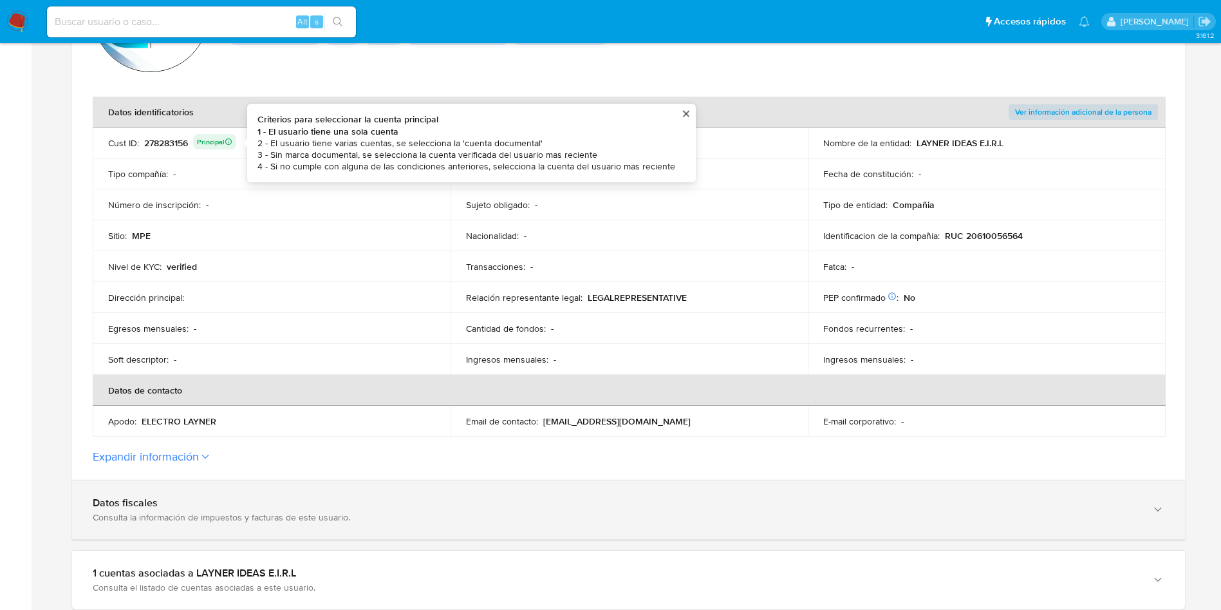
scroll to position [386, 0]
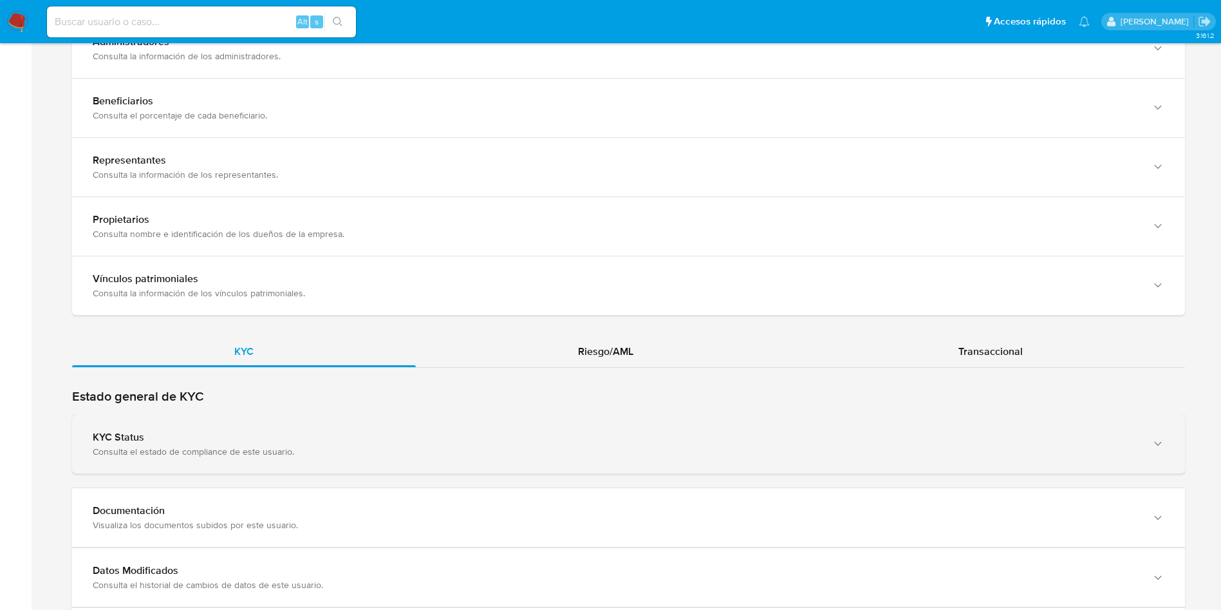
click at [476, 427] on div "KYC Status Consulta el estado de compliance de este usuario." at bounding box center [628, 444] width 1113 height 59
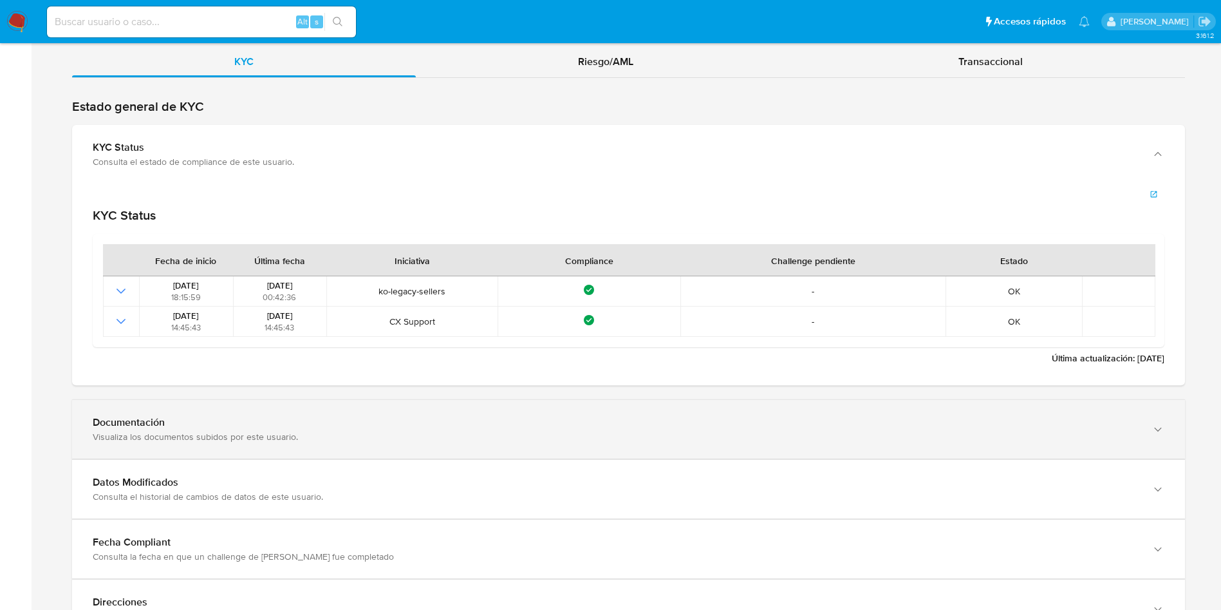
click at [533, 442] on div "Documentación Visualiza los documentos subidos por este usuario." at bounding box center [628, 429] width 1113 height 59
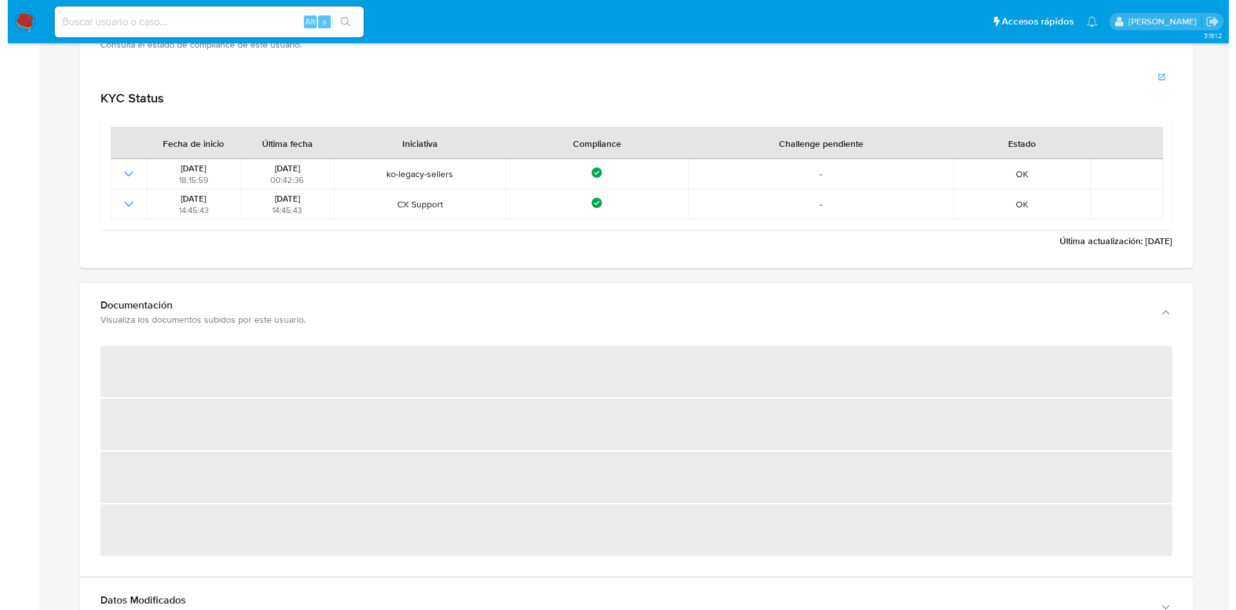
scroll to position [1545, 0]
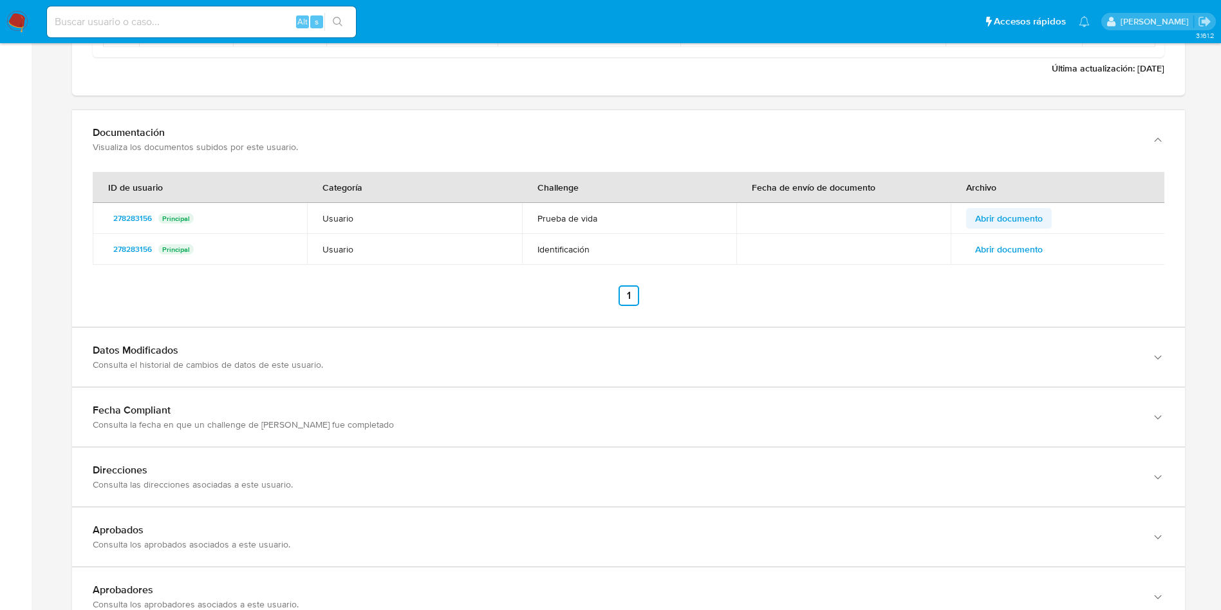
click at [1039, 216] on span "Abrir documento" at bounding box center [1009, 218] width 68 height 18
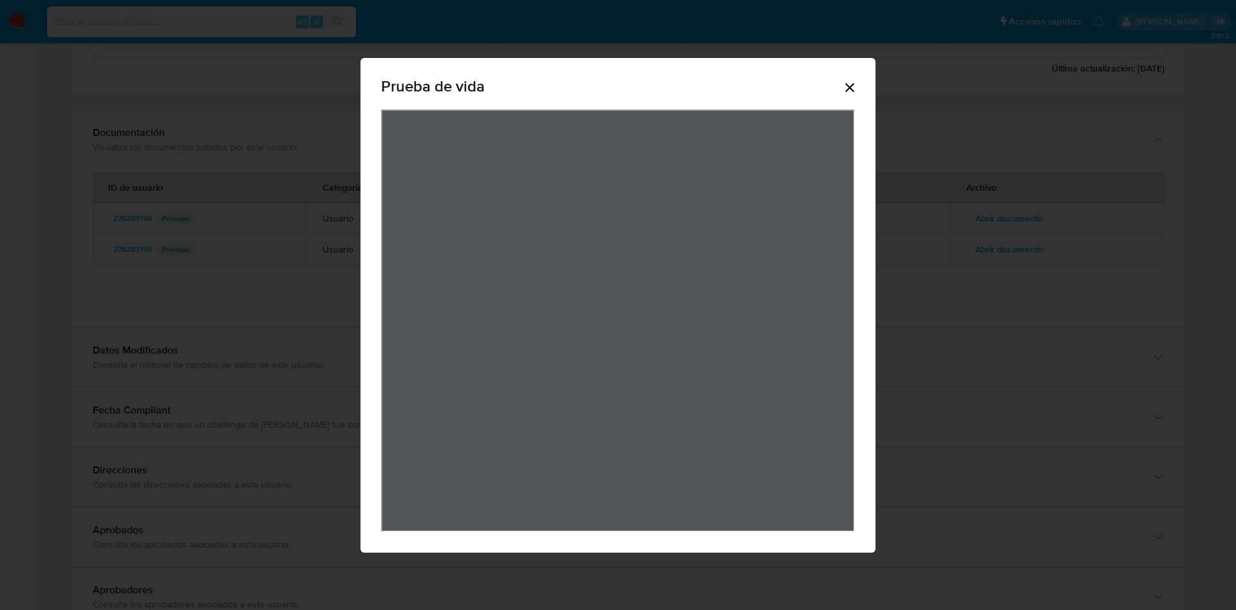
click at [863, 71] on div "Prueba de vida" at bounding box center [618, 305] width 515 height 494
click at [848, 84] on icon "Cerrar" at bounding box center [849, 87] width 15 height 15
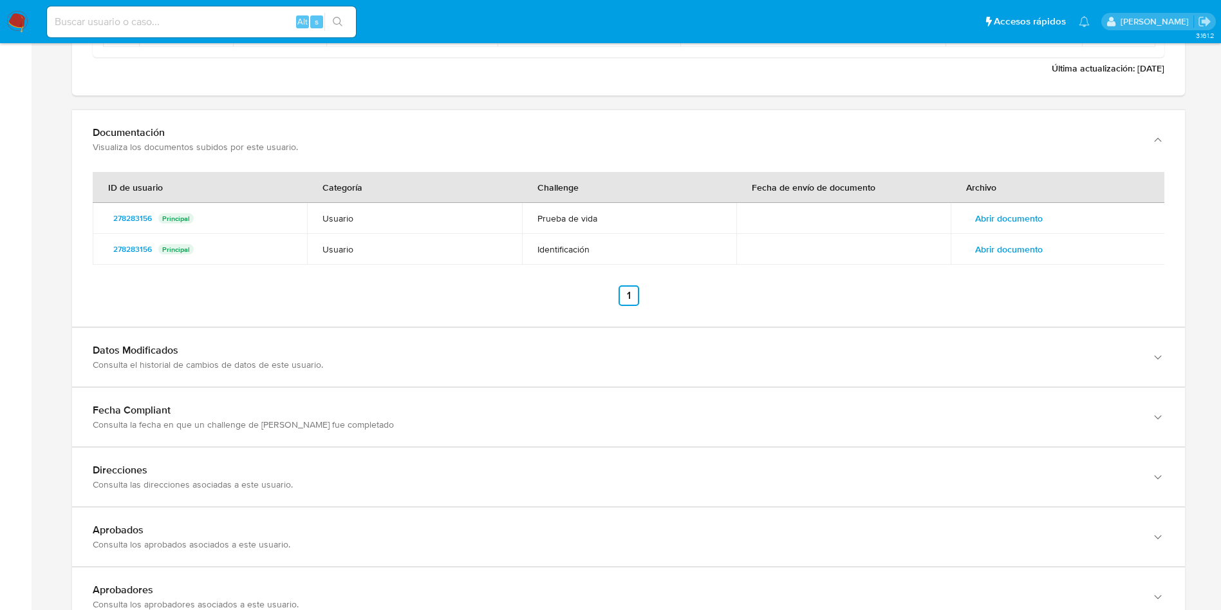
click at [1053, 234] on td "Abrir documento" at bounding box center [1058, 249] width 214 height 31
click at [1038, 251] on span "Abrir documento" at bounding box center [1009, 249] width 68 height 18
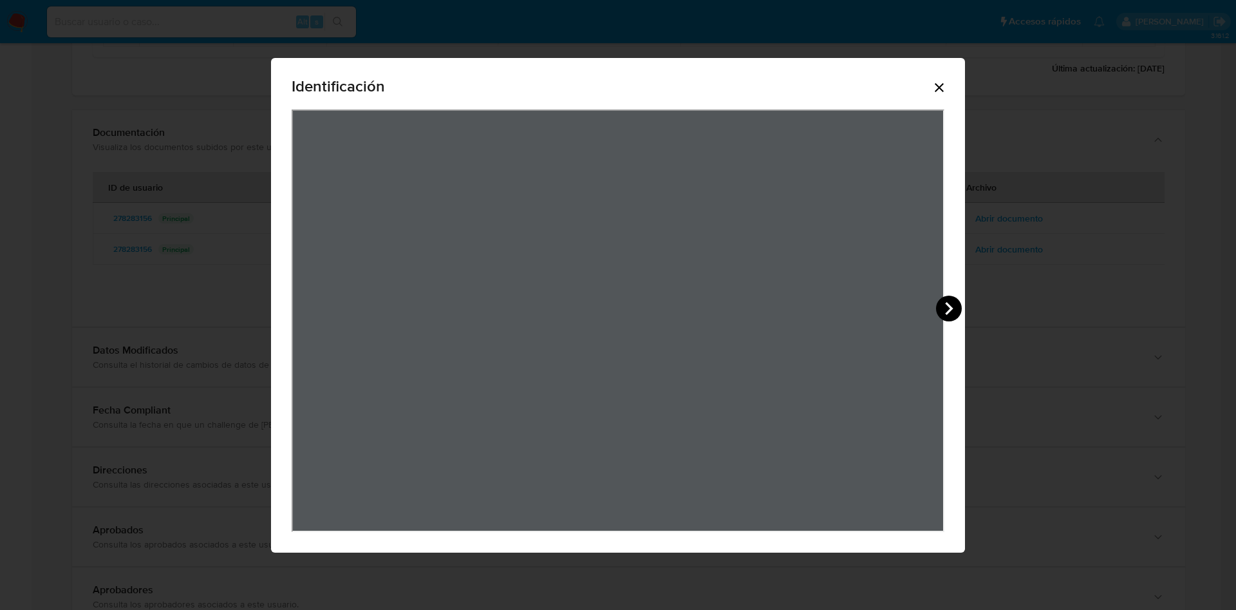
click at [950, 305] on icon "View Document Modal" at bounding box center [949, 308] width 8 height 13
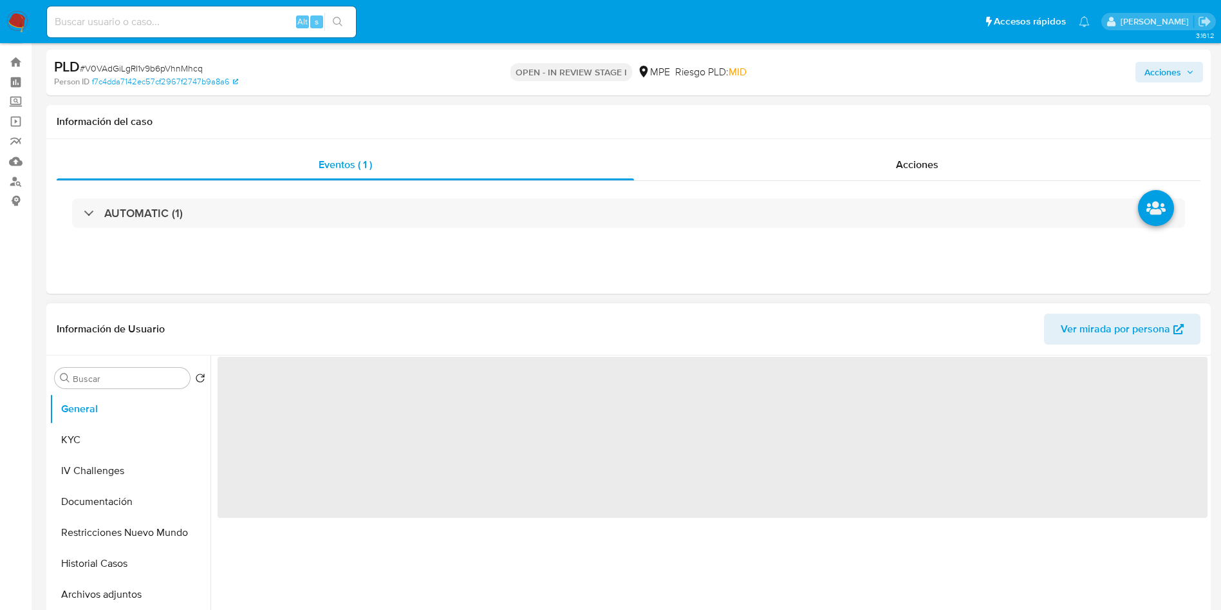
scroll to position [193, 0]
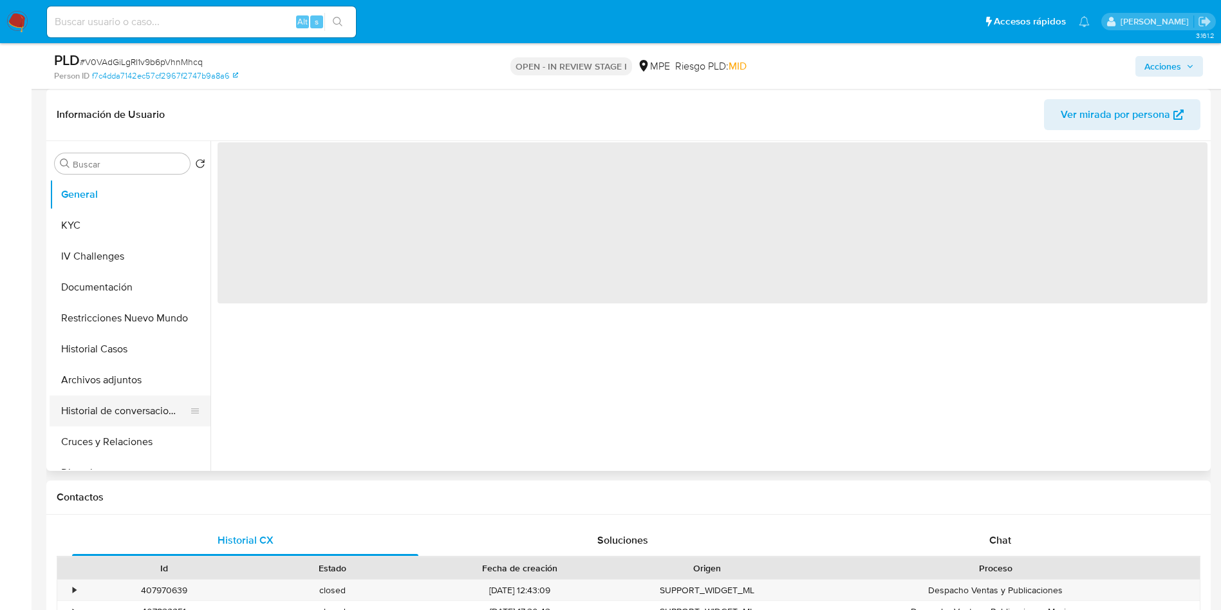
select select "10"
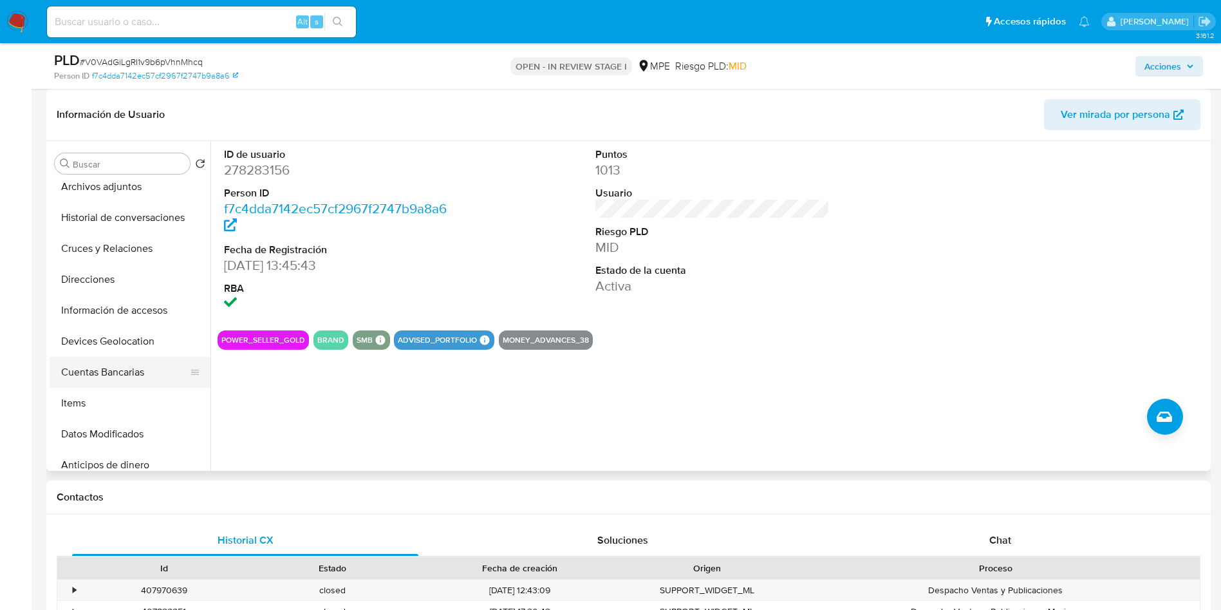
click at [115, 377] on button "Cuentas Bancarias" at bounding box center [125, 372] width 151 height 31
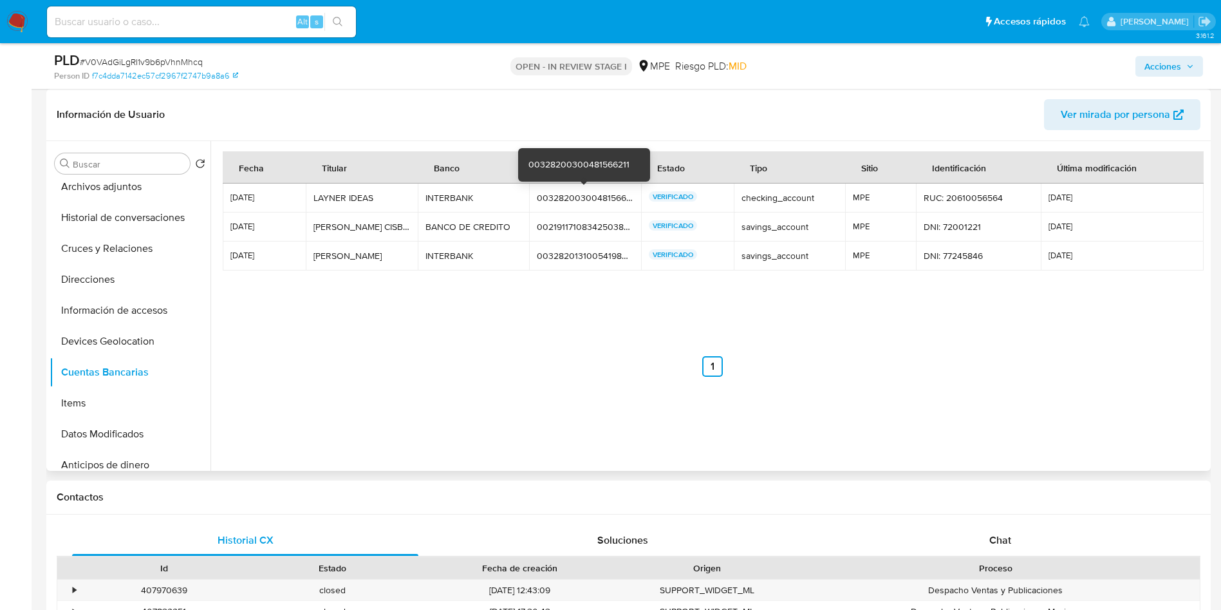
click at [573, 198] on div "00328200300481566211" at bounding box center [585, 198] width 97 height 12
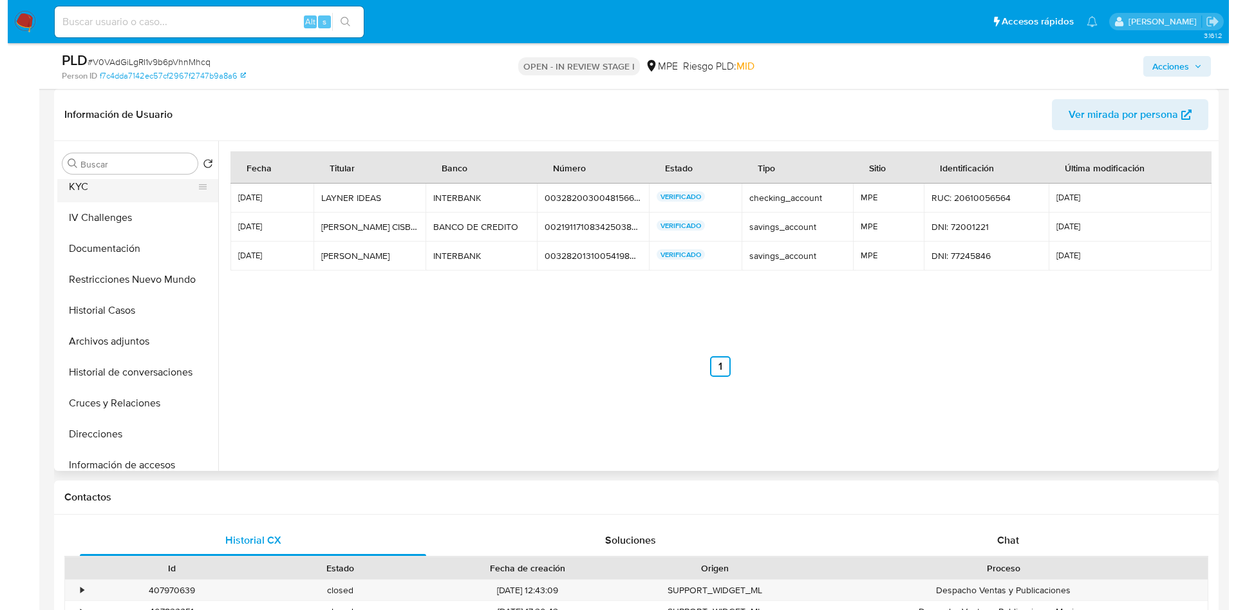
scroll to position [0, 0]
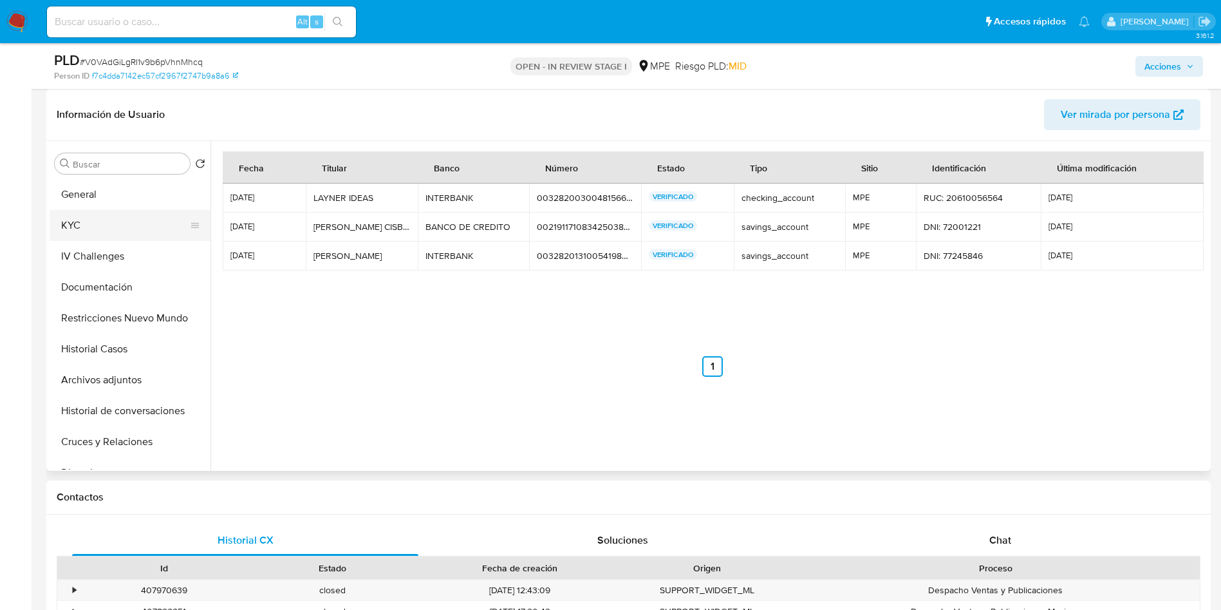
click at [137, 210] on button "KYC" at bounding box center [125, 225] width 151 height 31
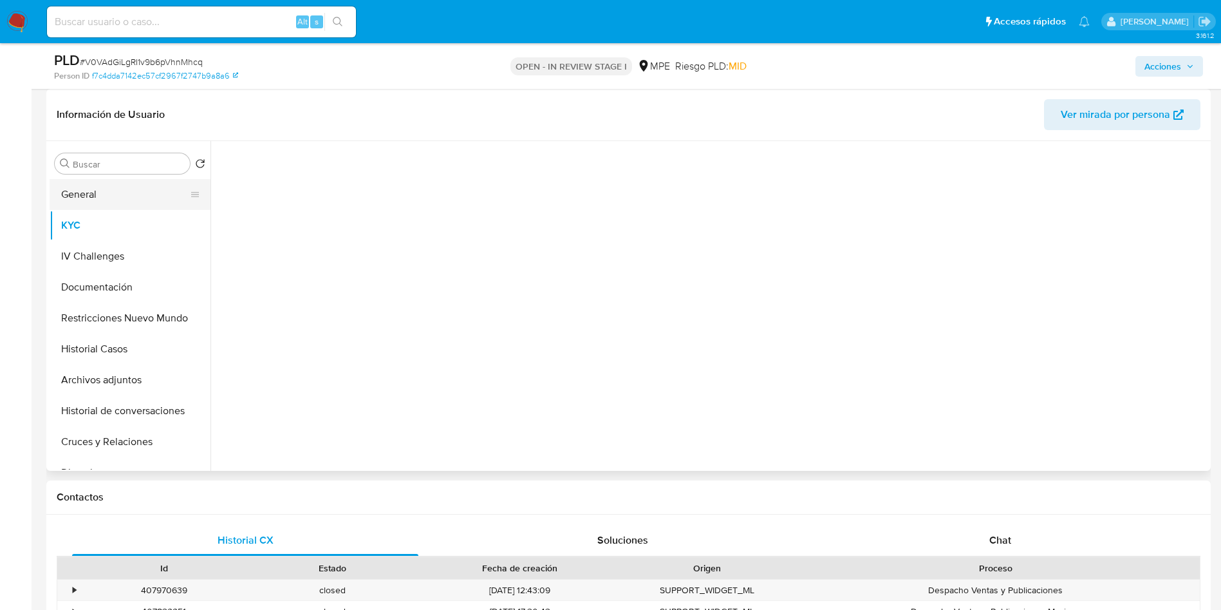
click at [140, 189] on button "General" at bounding box center [125, 194] width 151 height 31
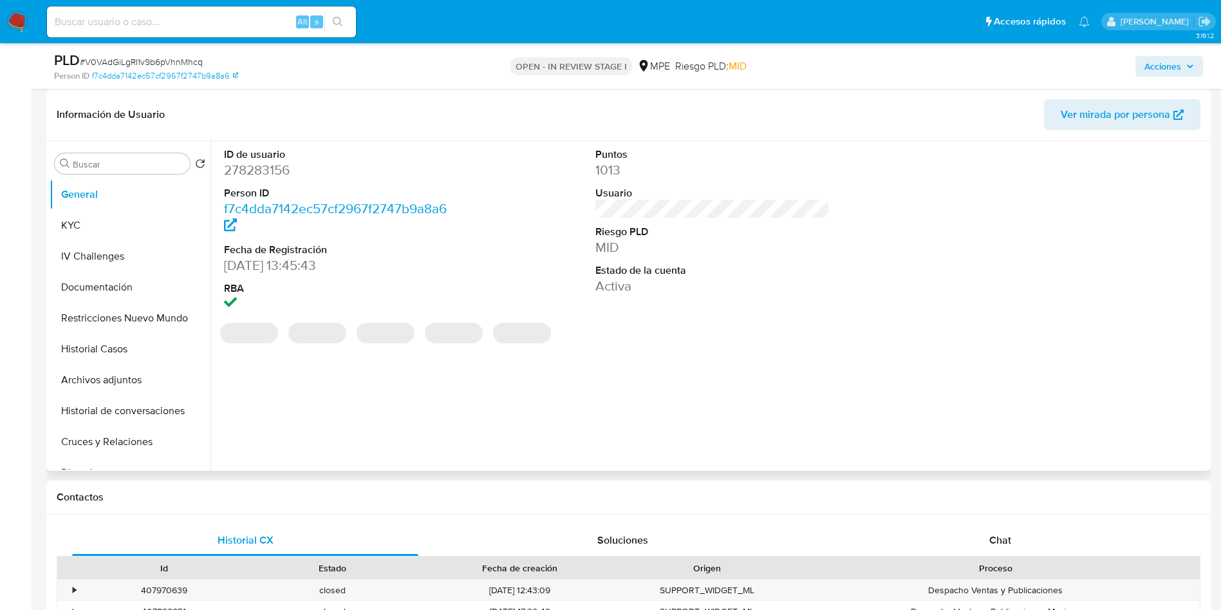
click at [268, 169] on dd "278283156" at bounding box center [341, 170] width 235 height 18
copy dd "278283156"
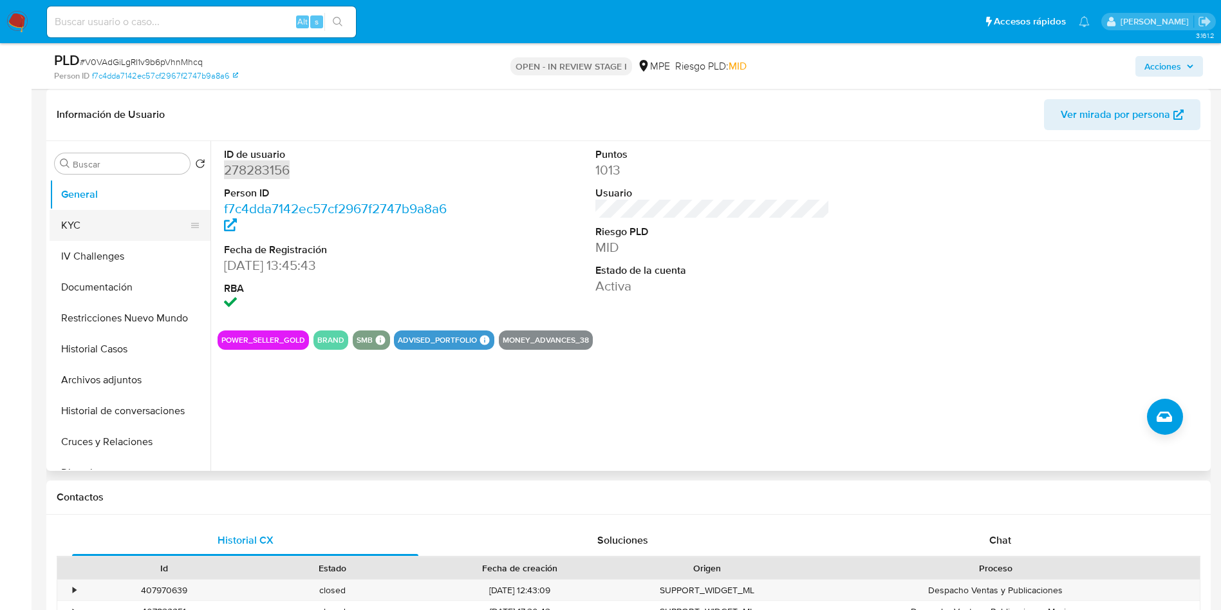
click at [102, 213] on button "KYC" at bounding box center [125, 225] width 151 height 31
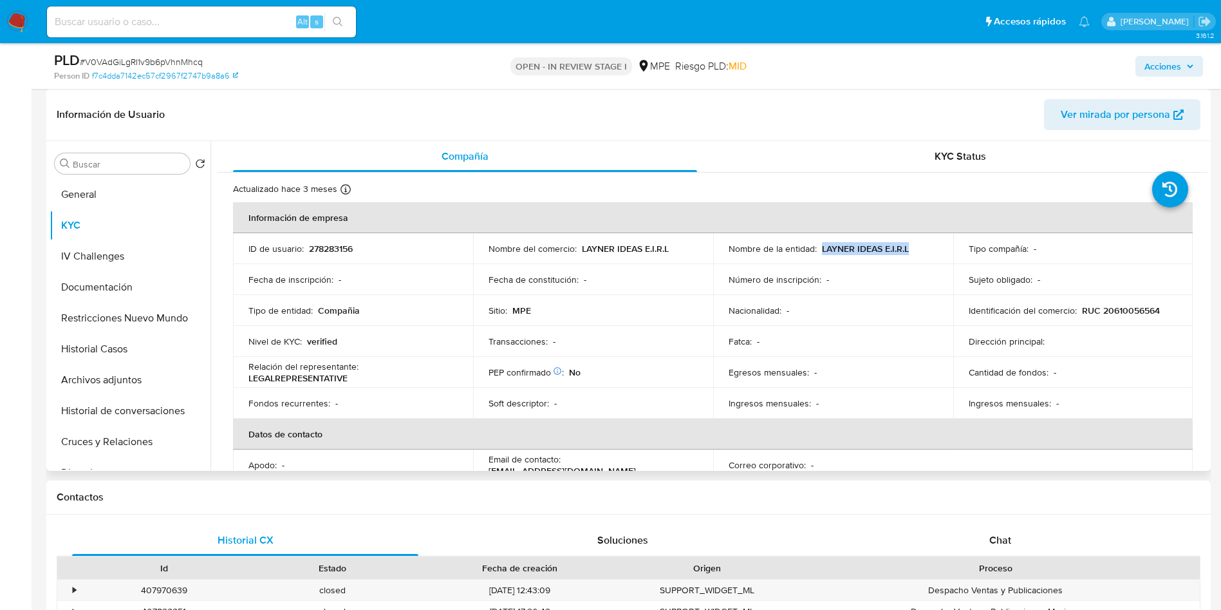
drag, startPoint x: 822, startPoint y: 245, endPoint x: 930, endPoint y: 239, distance: 108.4
click at [930, 239] on td "Nombre de la entidad : LAYNER IDEAS E.I.R.L" at bounding box center [833, 248] width 240 height 31
copy p "LAYNER IDEAS E.I.R.L"
drag, startPoint x: 120, startPoint y: 375, endPoint x: 141, endPoint y: 402, distance: 34.0
click at [120, 375] on button "Archivos adjuntos" at bounding box center [130, 379] width 161 height 31
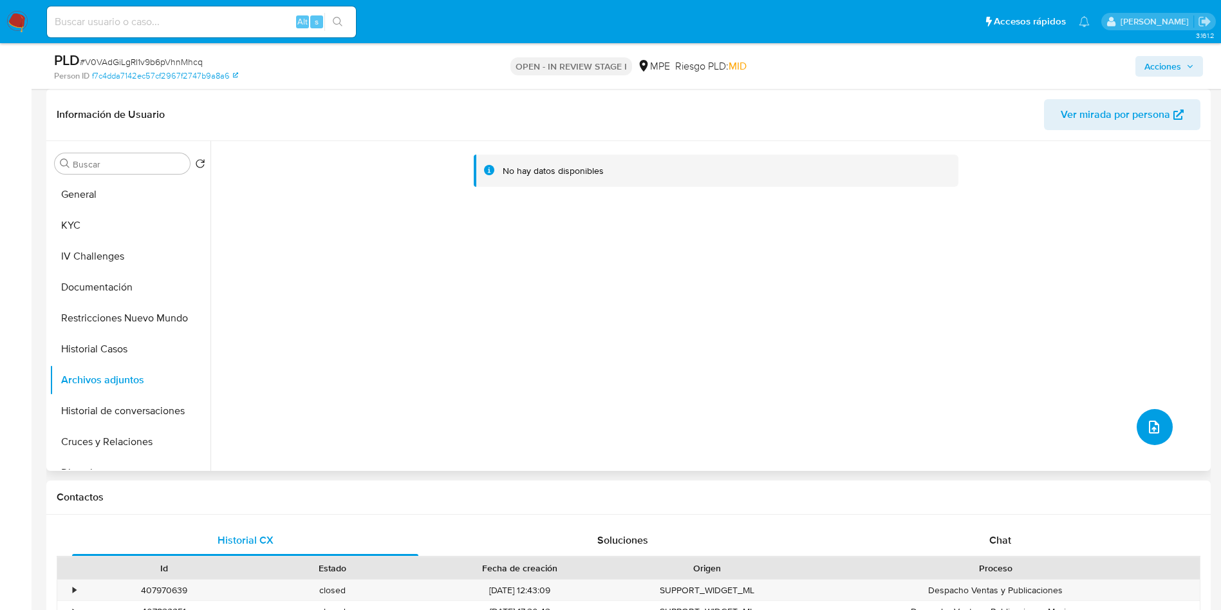
click at [1162, 418] on button "upload-file" at bounding box center [1155, 427] width 36 height 36
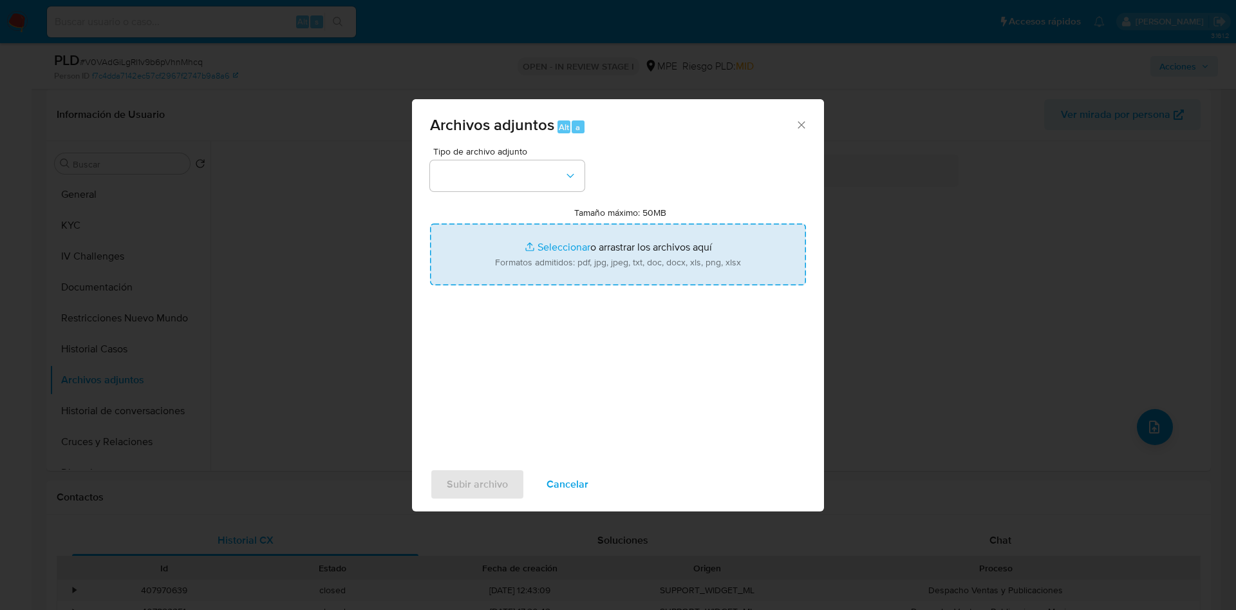
click at [686, 274] on input "Tamaño máximo: 50MB Seleccionar archivos" at bounding box center [618, 254] width 376 height 62
type input "C:\fakepath\Case Log 278283156 - 30_09_2025.pdf"
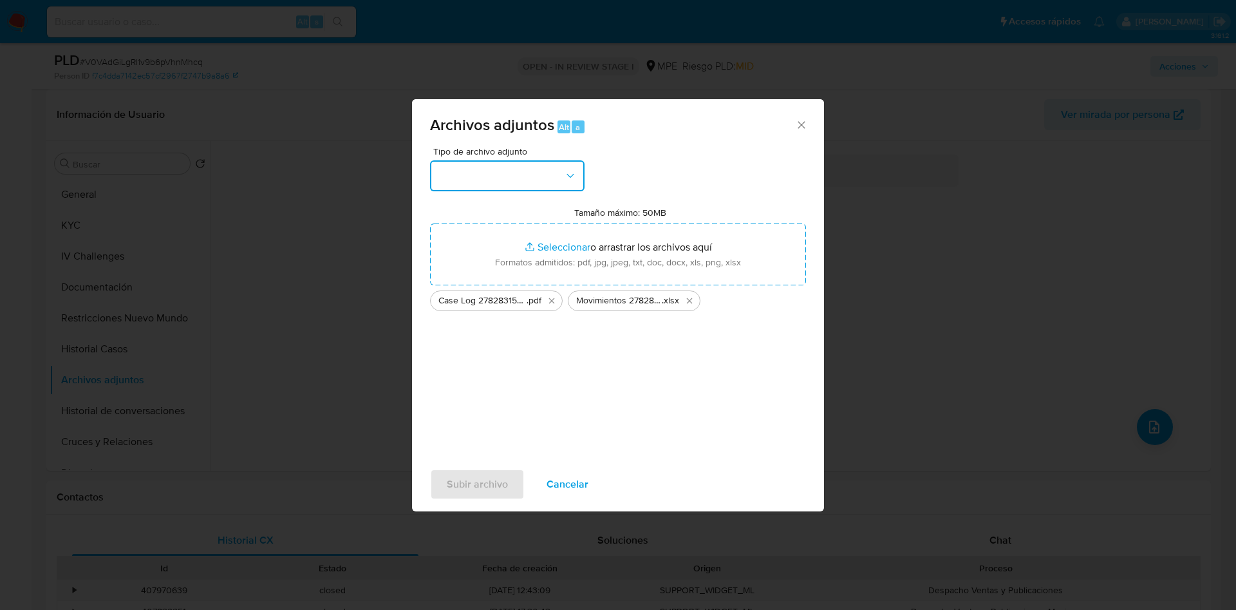
click at [521, 183] on button "button" at bounding box center [507, 175] width 155 height 31
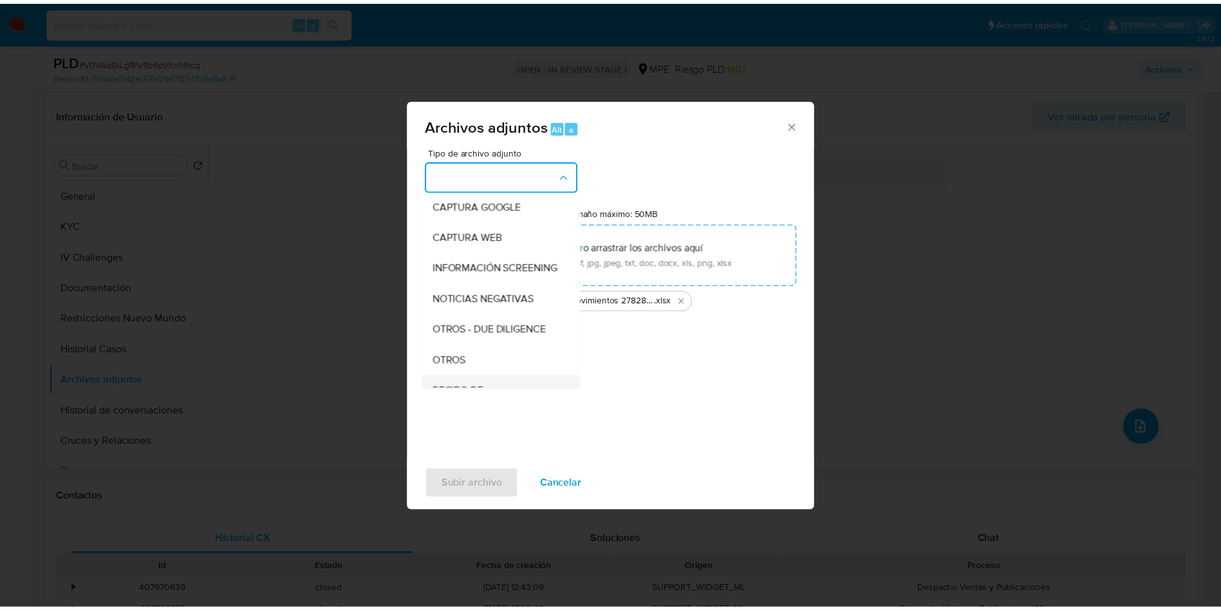
scroll to position [97, 0]
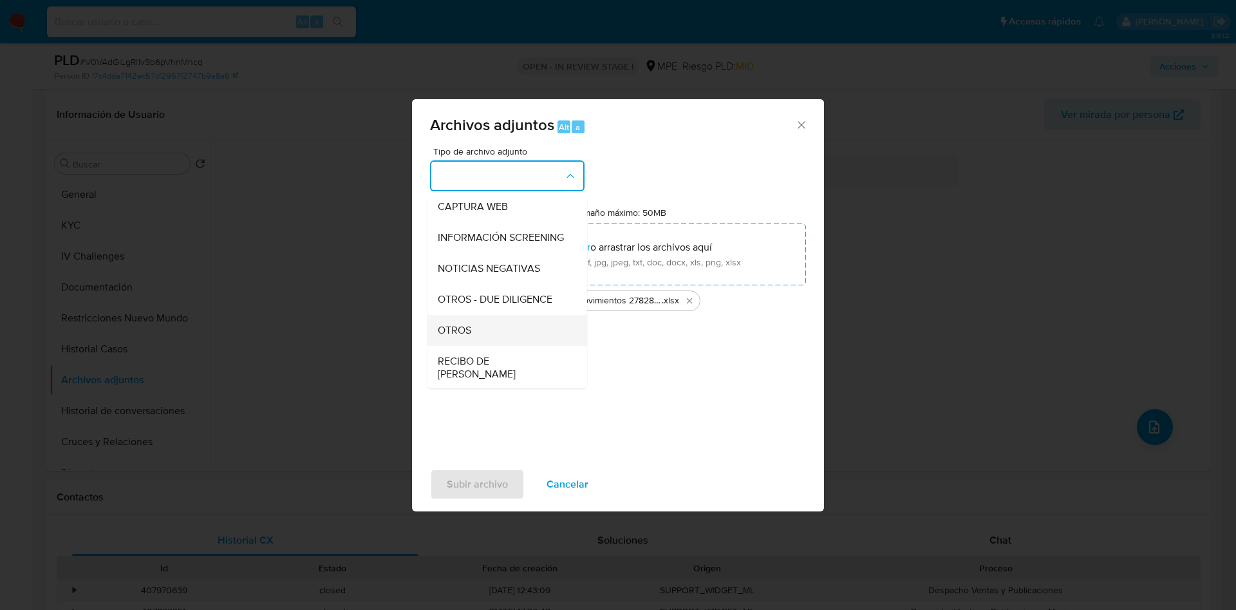
click at [485, 343] on div "OTROS" at bounding box center [503, 330] width 131 height 31
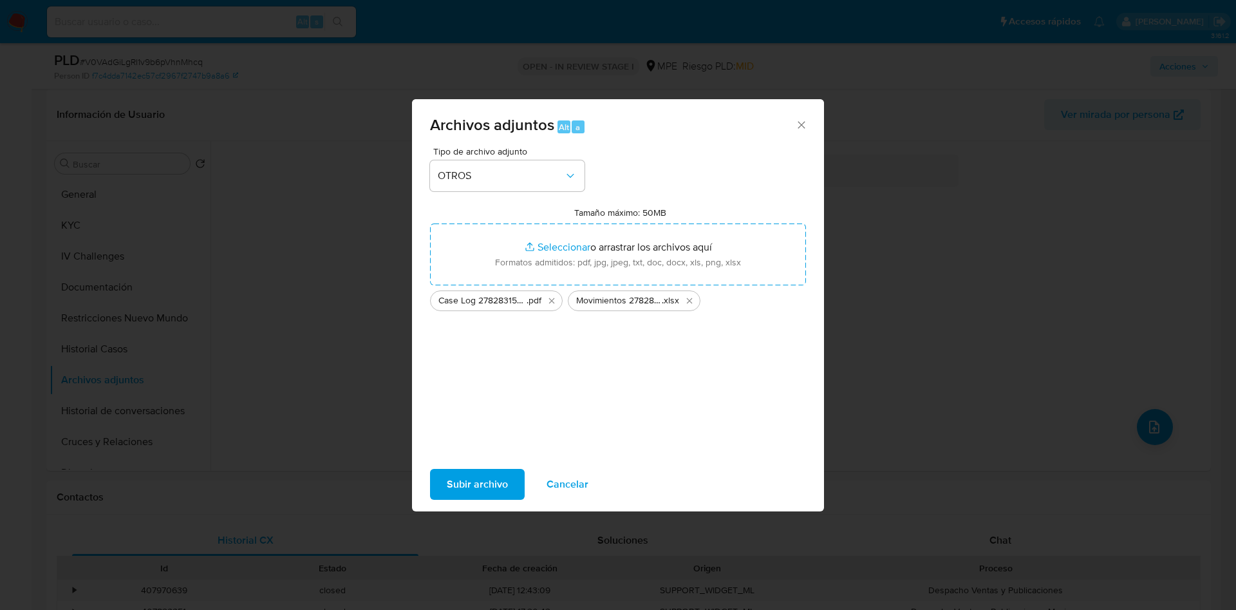
click at [473, 487] on span "Subir archivo" at bounding box center [477, 484] width 61 height 28
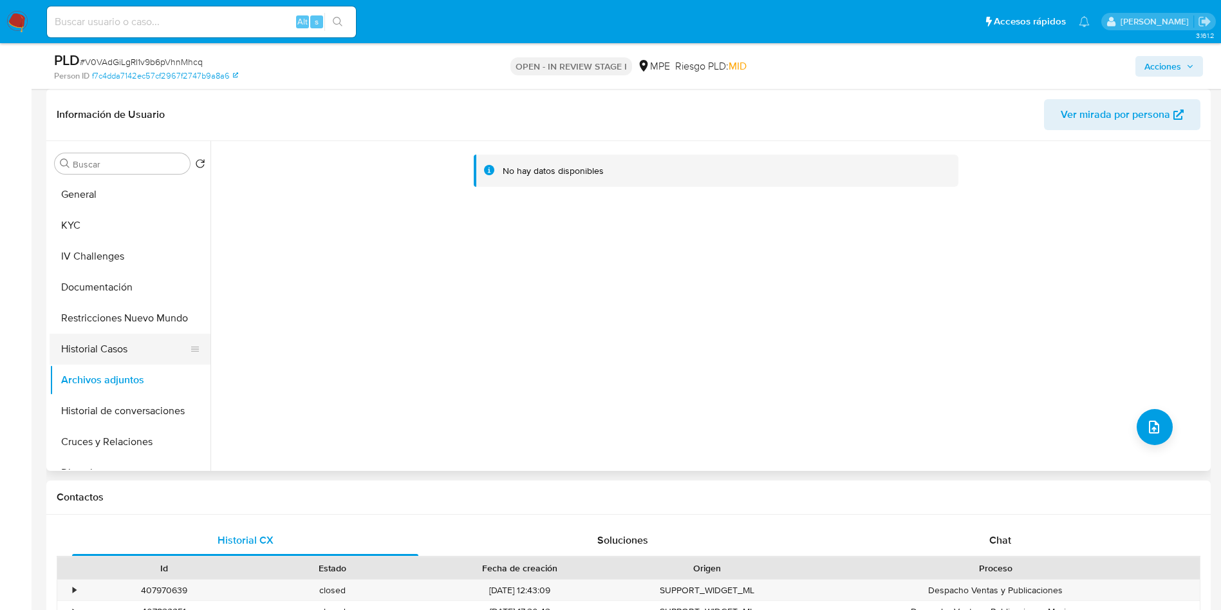
click at [126, 334] on button "Historial Casos" at bounding box center [125, 348] width 151 height 31
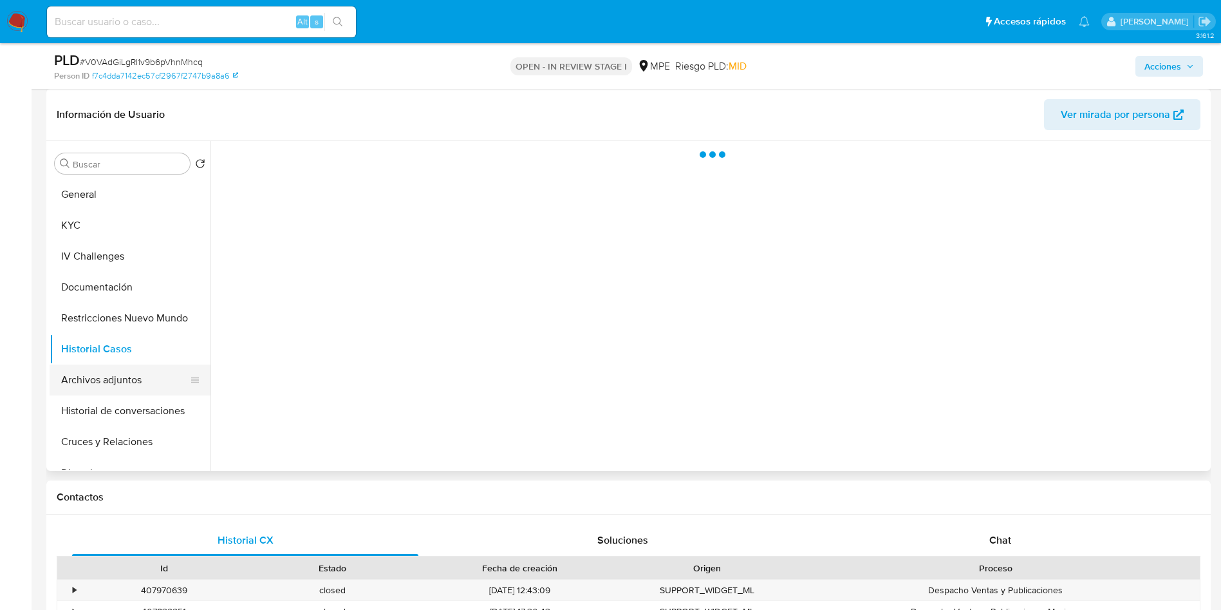
click at [125, 380] on button "Archivos adjuntos" at bounding box center [125, 379] width 151 height 31
click at [1180, 75] on span "Acciones" at bounding box center [1163, 66] width 37 height 21
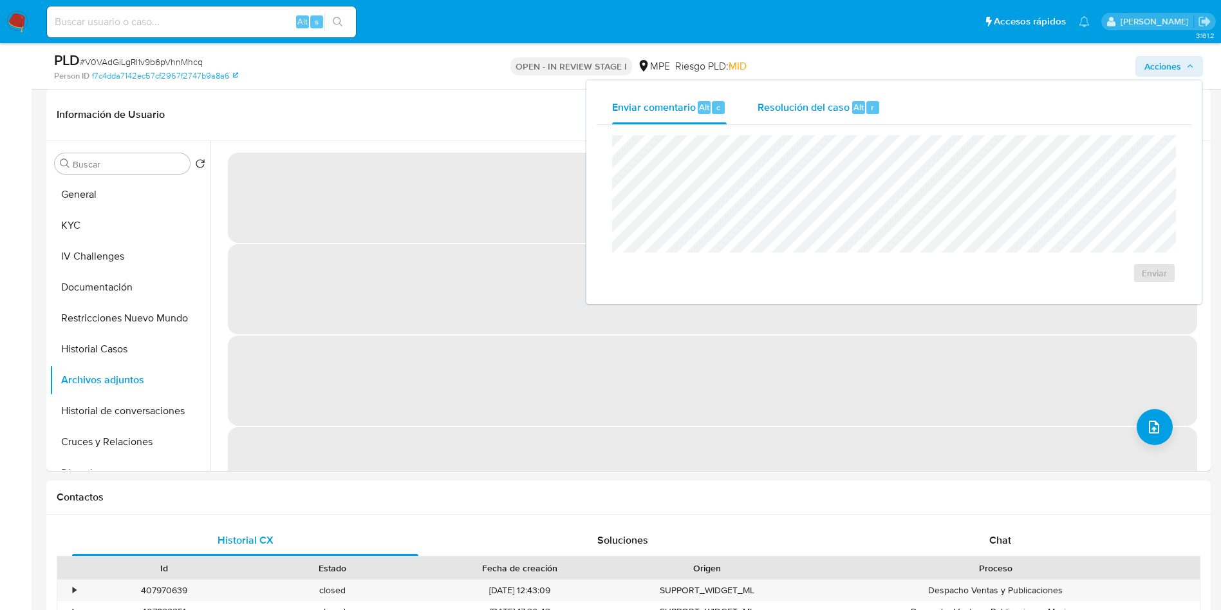
click at [776, 113] on span "Resolución del caso" at bounding box center [804, 106] width 92 height 15
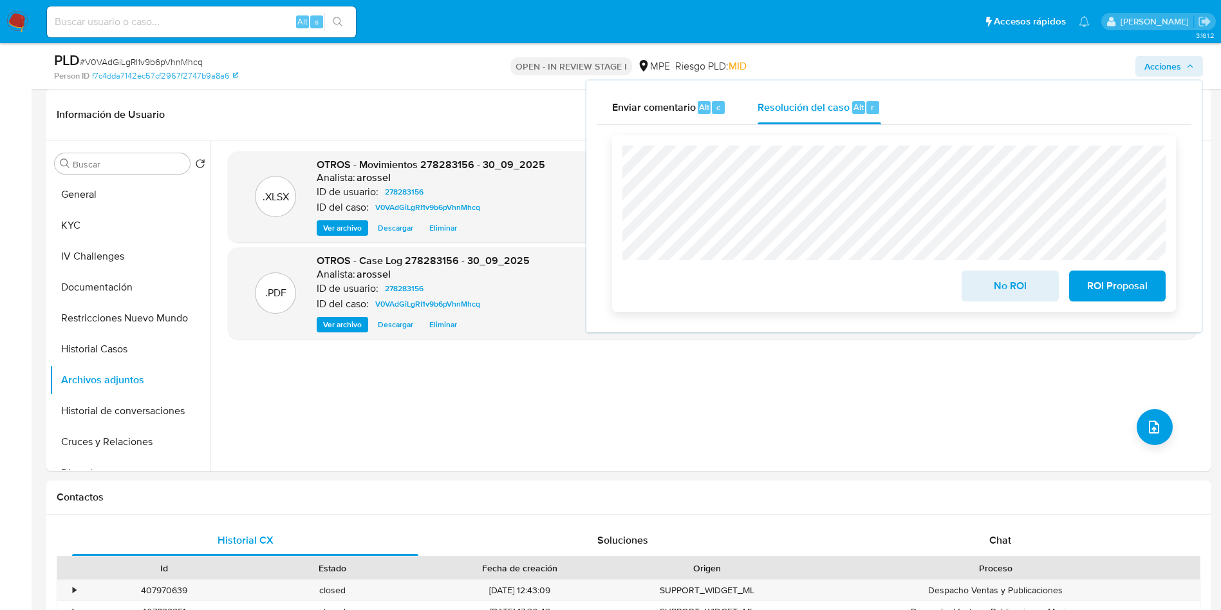
click at [969, 283] on button "No ROI" at bounding box center [1010, 285] width 97 height 31
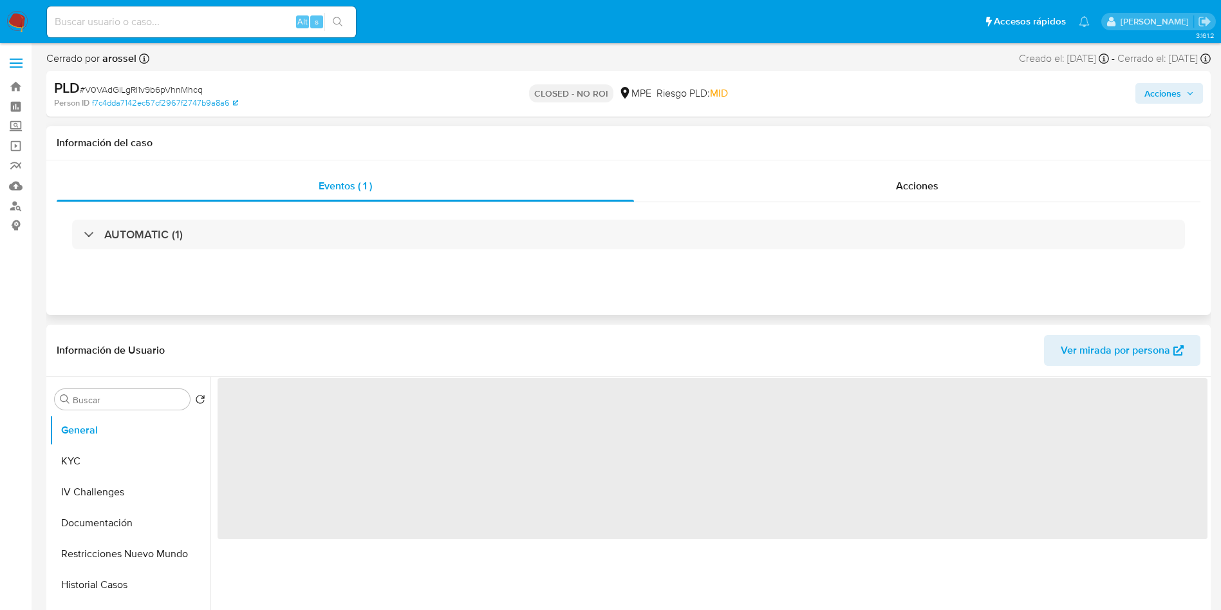
select select "10"
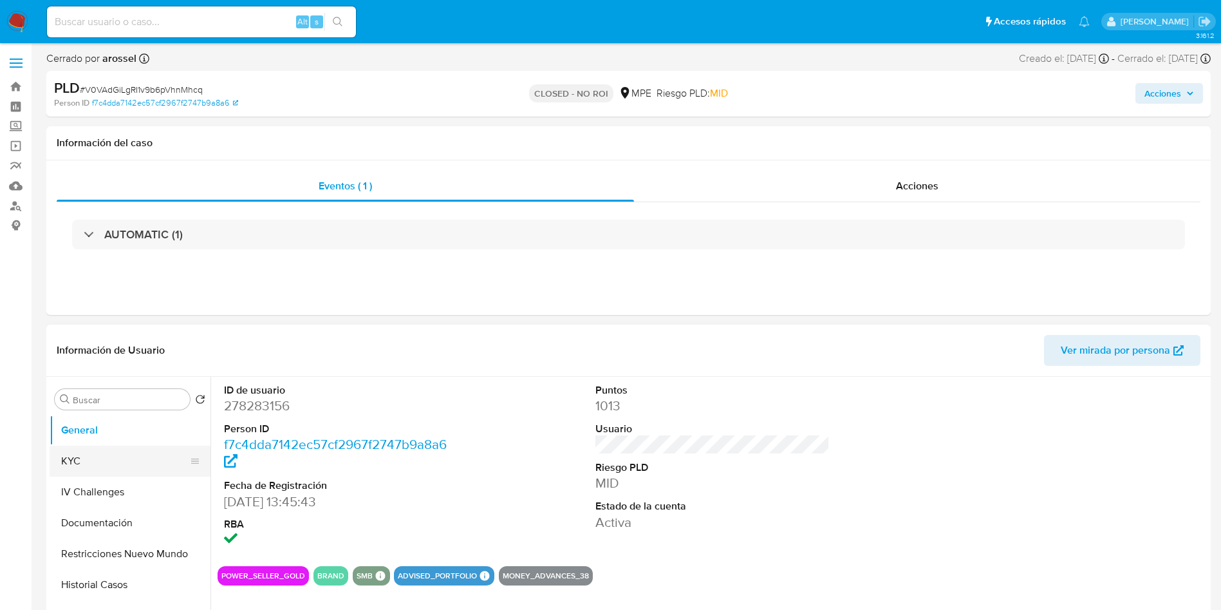
click at [88, 455] on button "KYC" at bounding box center [125, 461] width 151 height 31
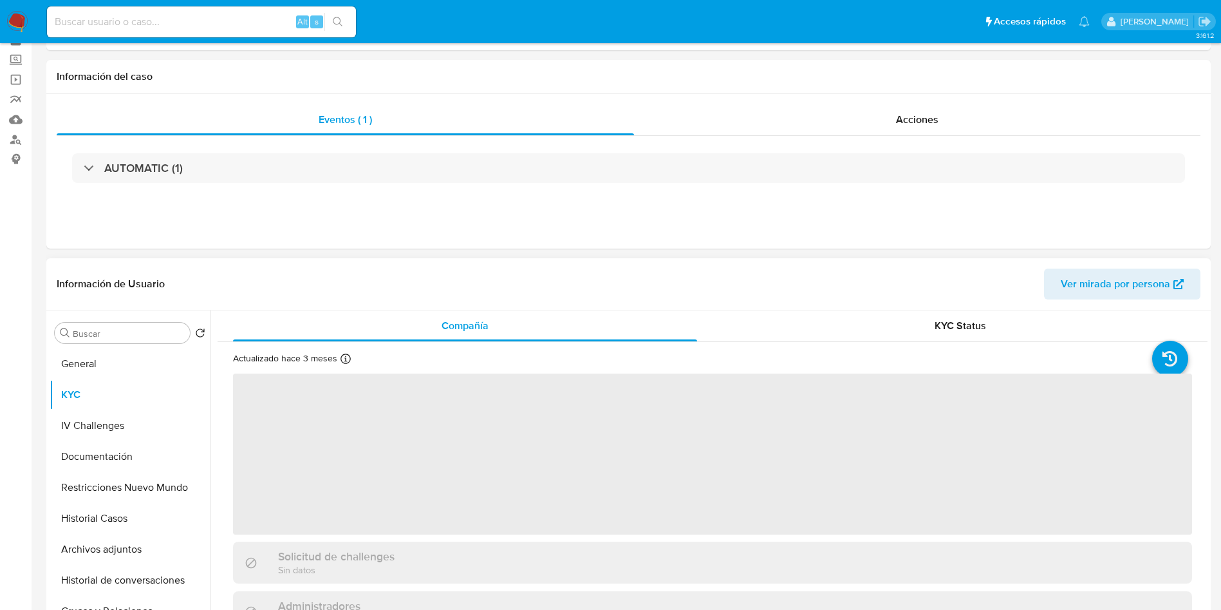
scroll to position [97, 0]
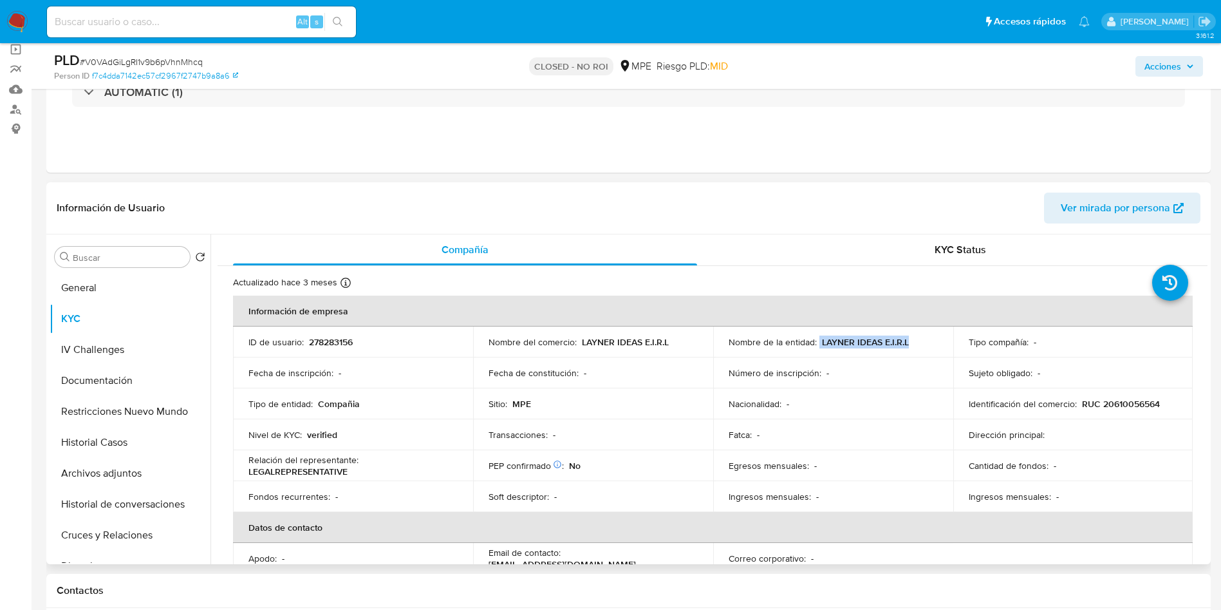
drag, startPoint x: 816, startPoint y: 346, endPoint x: 930, endPoint y: 345, distance: 114.0
click at [930, 345] on div "Nombre de la entidad : LAYNER IDEAS E.I.R.L" at bounding box center [833, 342] width 209 height 12
copy div "LAYNER IDEAS E.I.R.L"
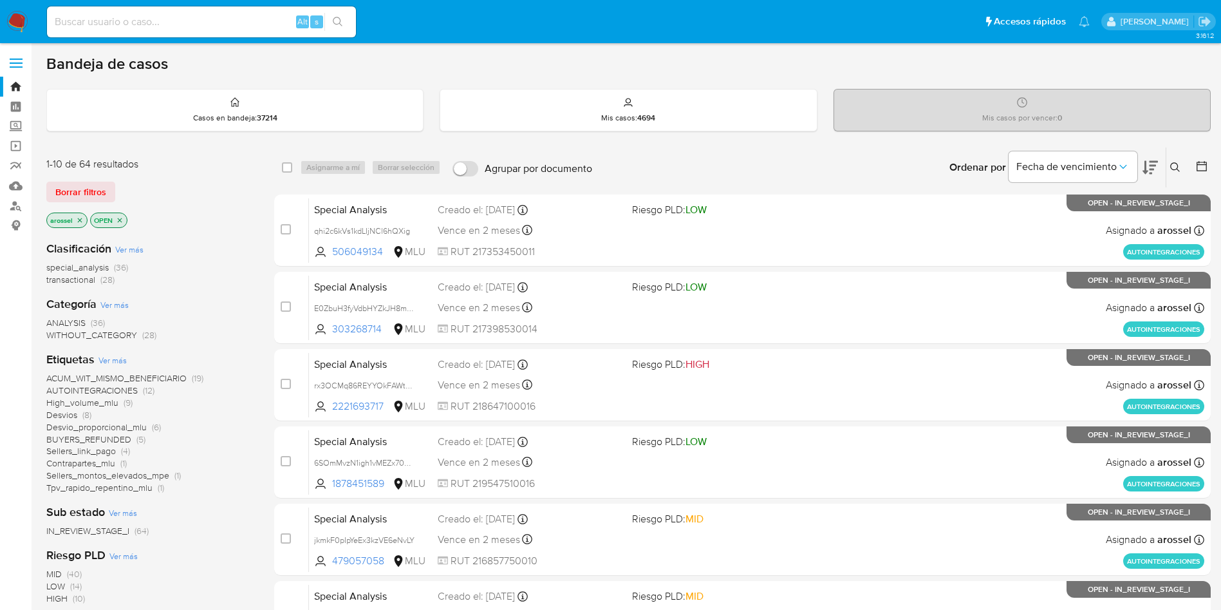
click at [1156, 162] on icon at bounding box center [1150, 168] width 15 height 14
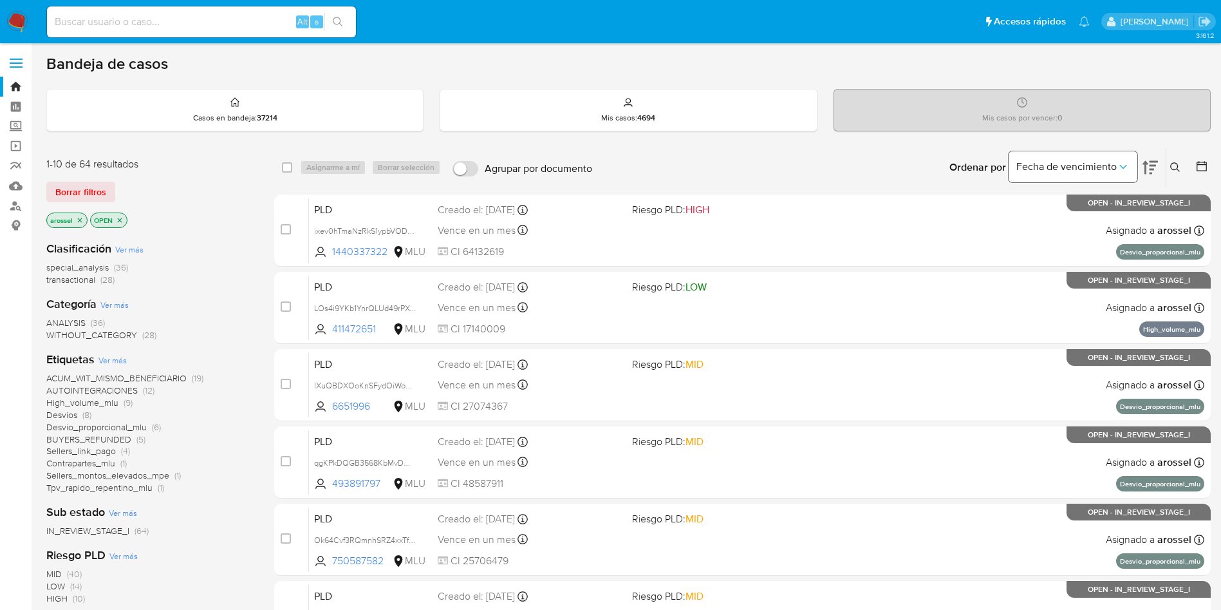
click at [1086, 167] on span "Fecha de vencimiento" at bounding box center [1067, 166] width 100 height 13
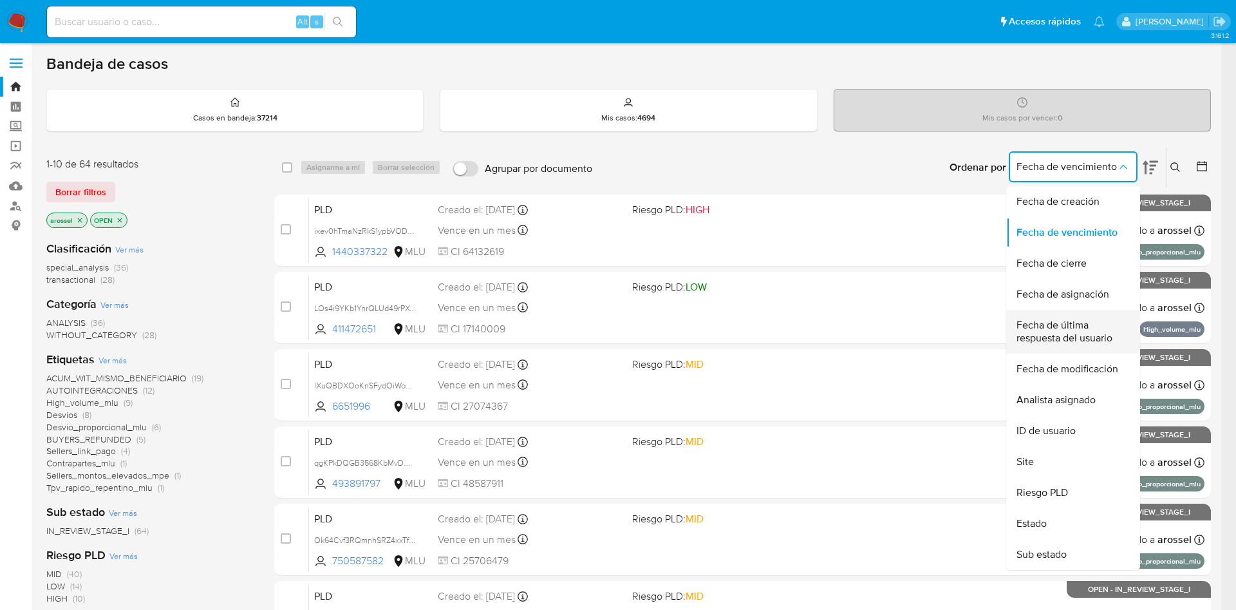
click at [1067, 335] on span "Fecha de última respuesta del usuario" at bounding box center [1070, 332] width 106 height 26
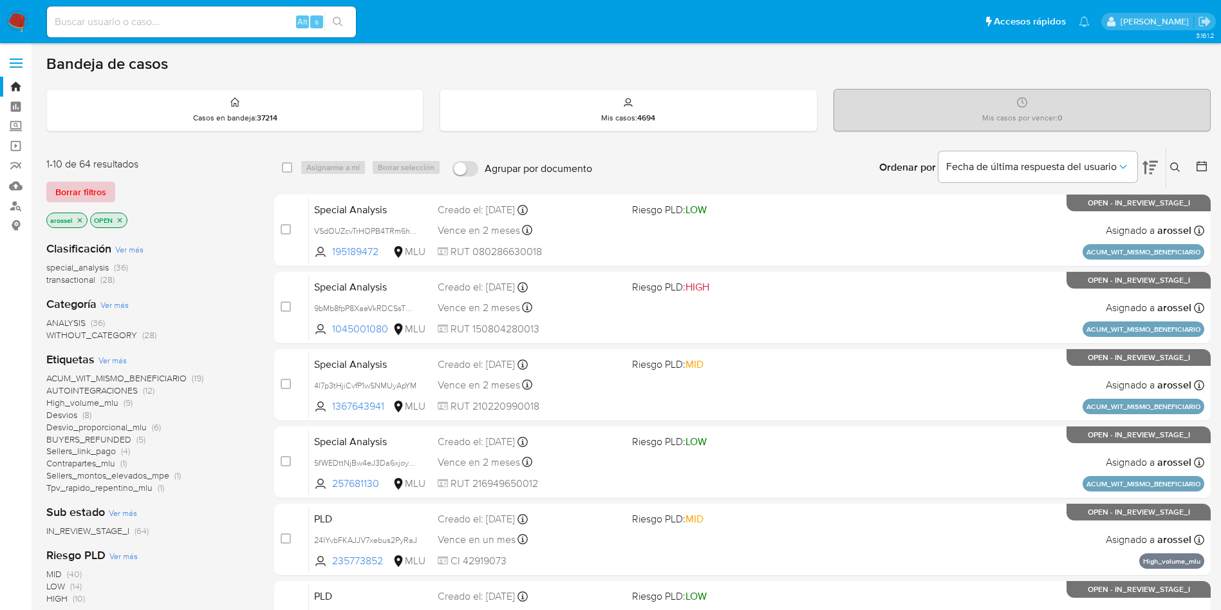
click at [83, 192] on span "Borrar filtros" at bounding box center [80, 192] width 51 height 18
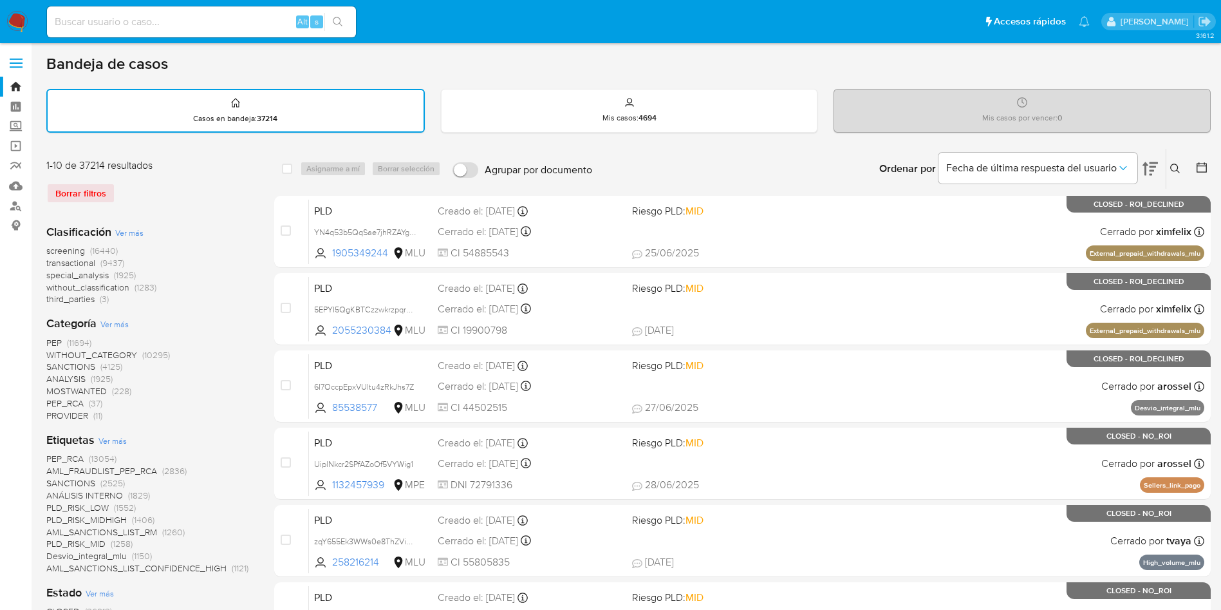
click at [1201, 170] on icon at bounding box center [1202, 167] width 13 height 13
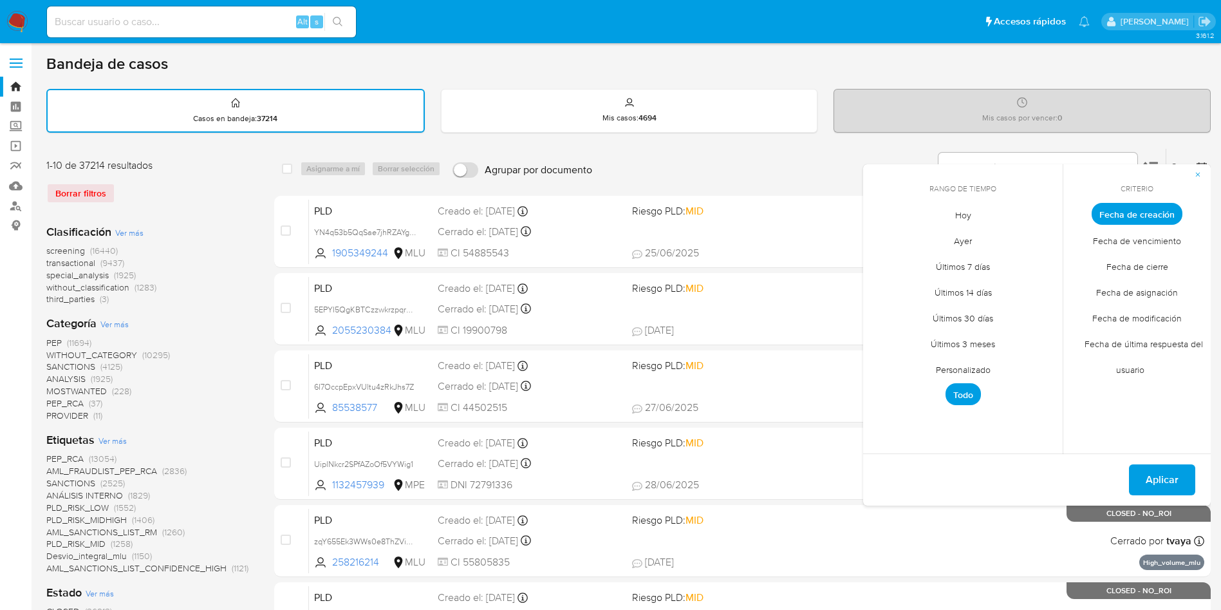
click at [961, 207] on span "Hoy" at bounding box center [963, 215] width 43 height 26
click at [1149, 268] on span "Fecha de cierre" at bounding box center [1137, 266] width 89 height 26
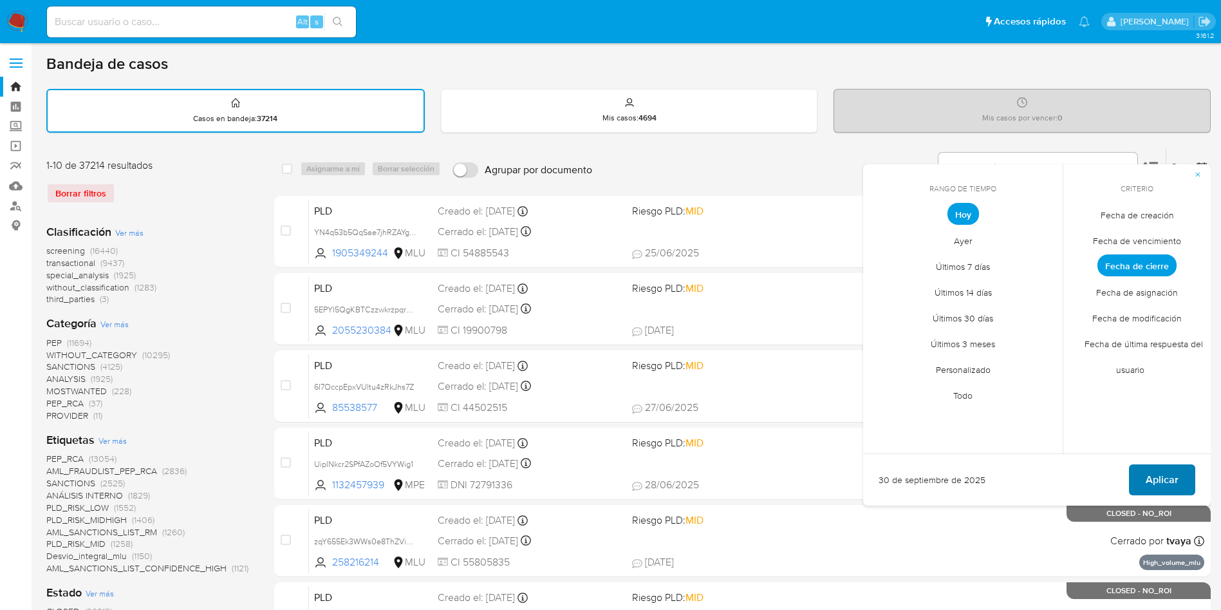
click at [1168, 474] on span "Aplicar" at bounding box center [1162, 479] width 33 height 28
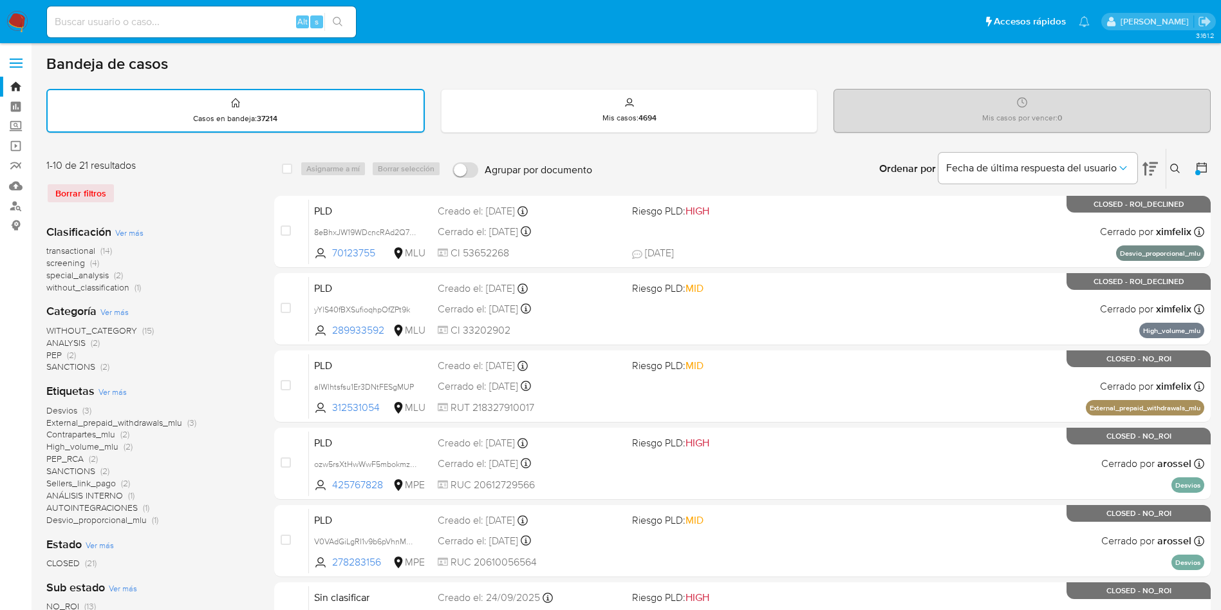
click at [1207, 168] on icon at bounding box center [1202, 167] width 13 height 13
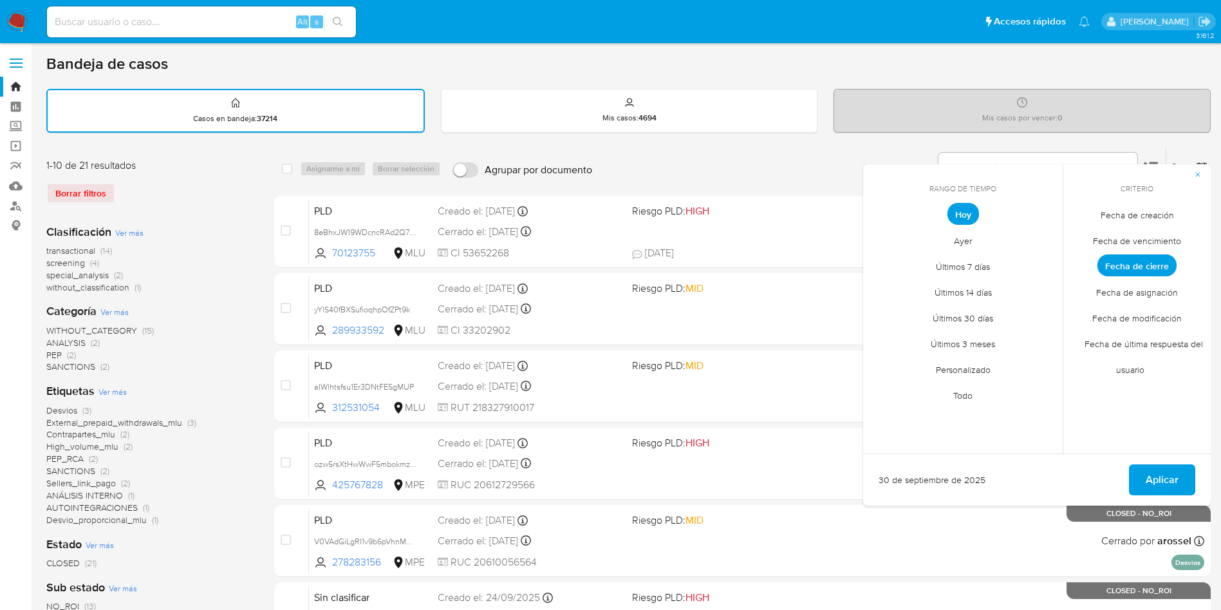
click at [950, 366] on span "Personalizado" at bounding box center [964, 369] width 82 height 26
click at [881, 285] on button "1" at bounding box center [886, 285] width 21 height 21
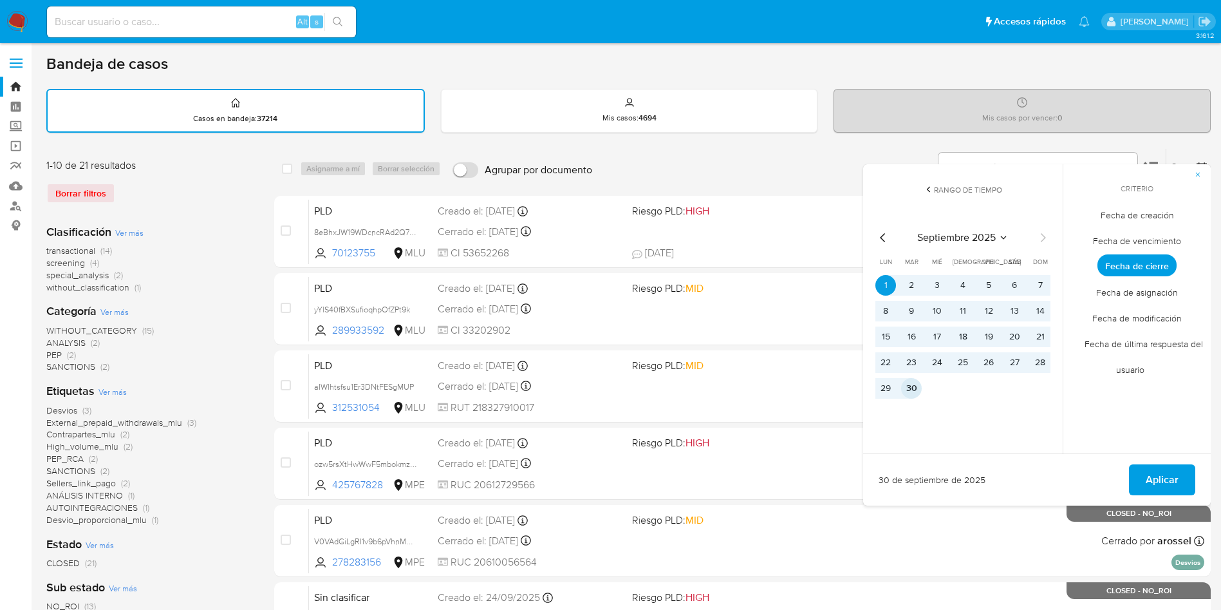
click at [910, 386] on button "30" at bounding box center [911, 388] width 21 height 21
click at [1161, 477] on span "Aplicar" at bounding box center [1162, 479] width 33 height 28
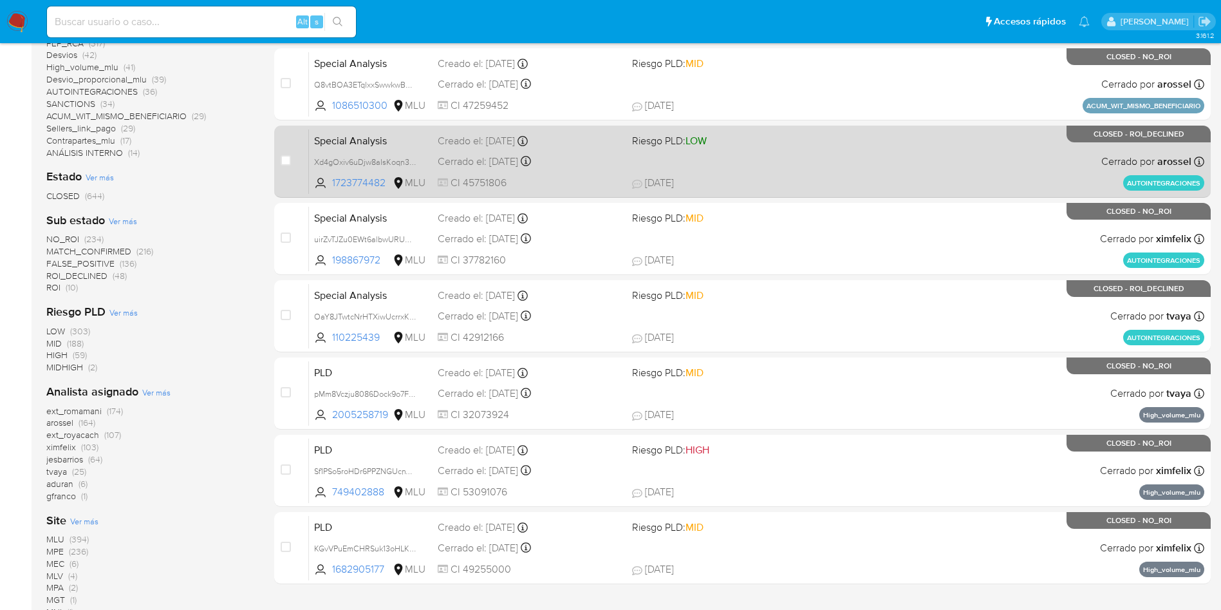
scroll to position [386, 0]
